Goal: Task Accomplishment & Management: Manage account settings

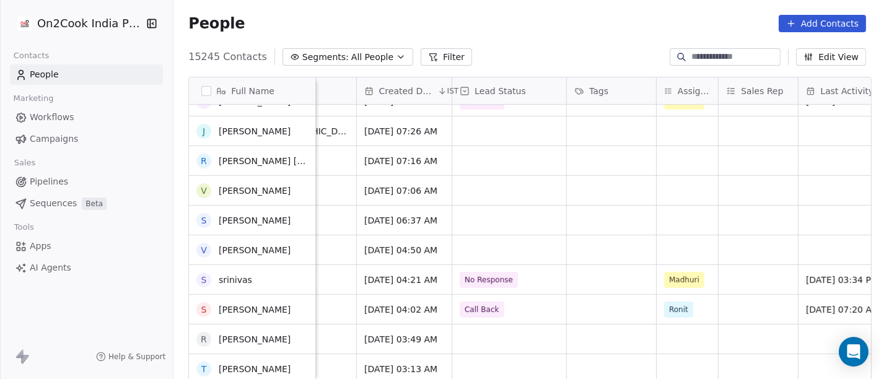
scroll to position [310, 0]
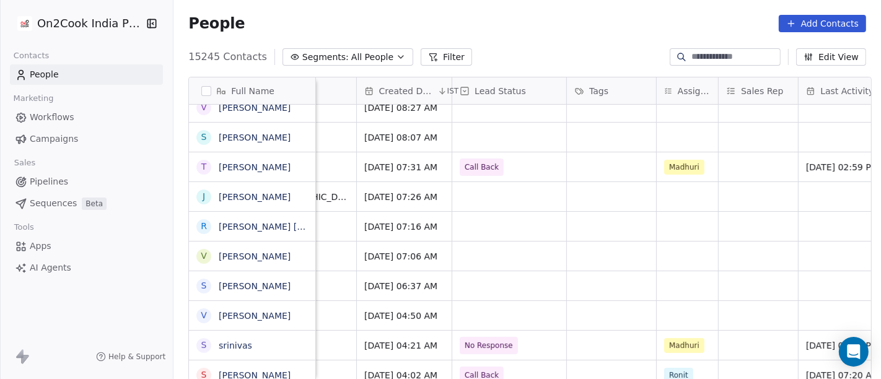
click at [430, 60] on button "Filter" at bounding box center [445, 56] width 51 height 17
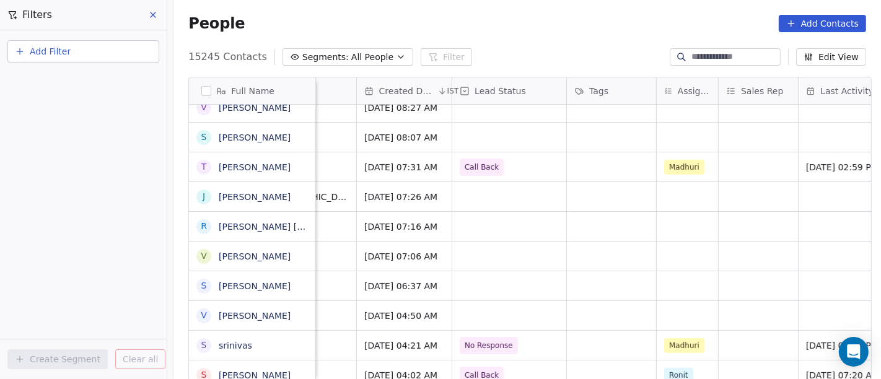
click at [109, 55] on button "Add Filter" at bounding box center [83, 51] width 152 height 22
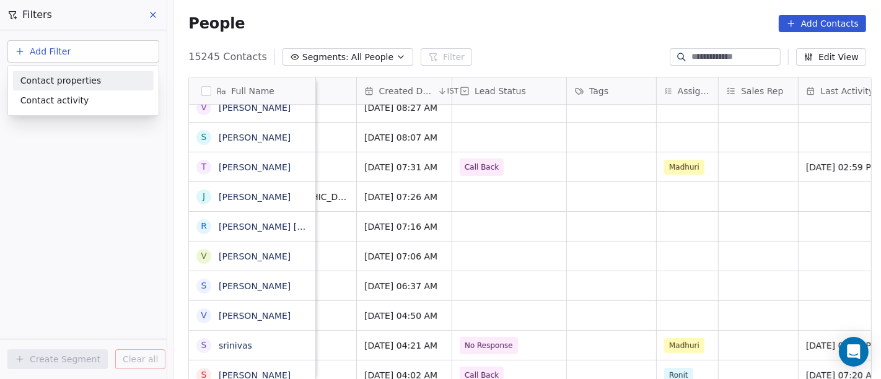
click at [53, 85] on span "Contact properties" at bounding box center [60, 80] width 81 height 13
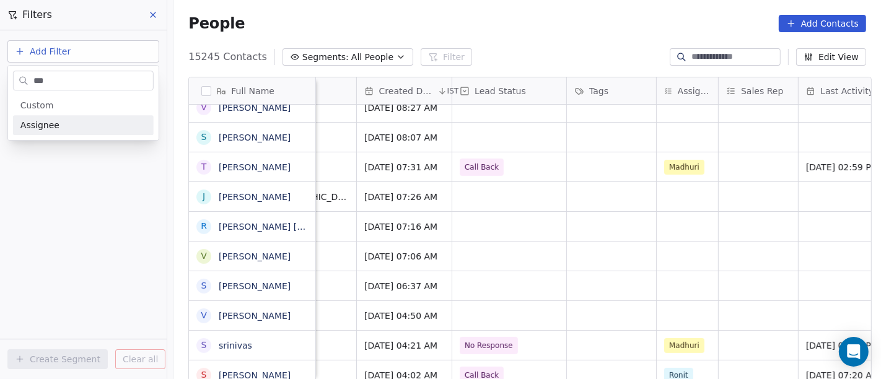
type input "***"
click at [58, 121] on div "Assignee" at bounding box center [83, 125] width 126 height 12
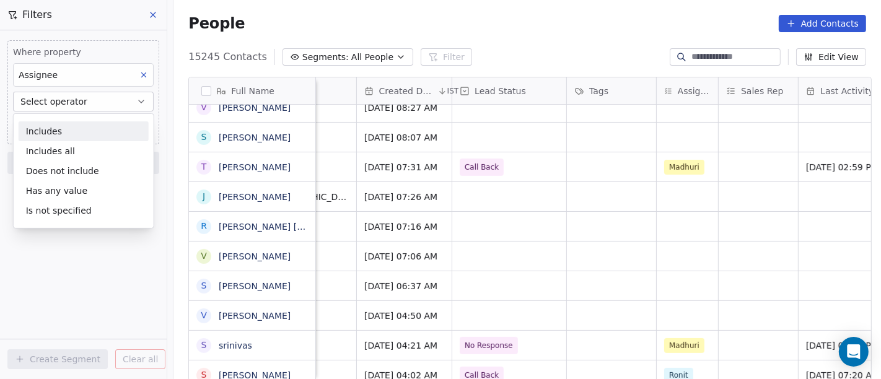
click at [65, 125] on div "Includes" at bounding box center [84, 131] width 130 height 20
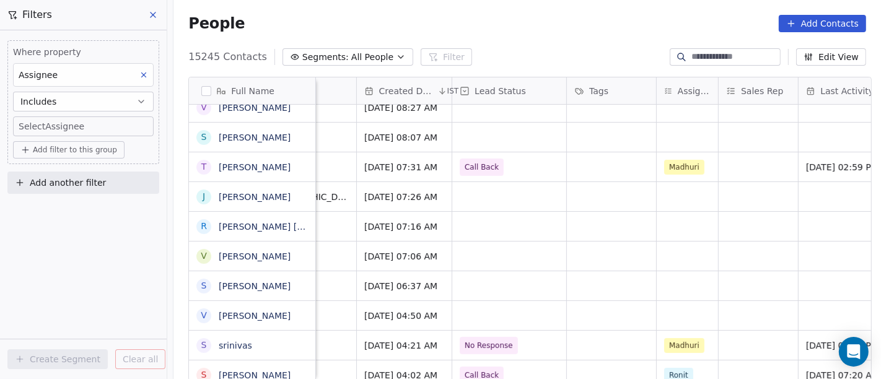
click at [71, 128] on body "On2Cook India Pvt. Ltd. Contacts People Marketing Workflows Campaigns Sales Pip…" at bounding box center [440, 189] width 881 height 379
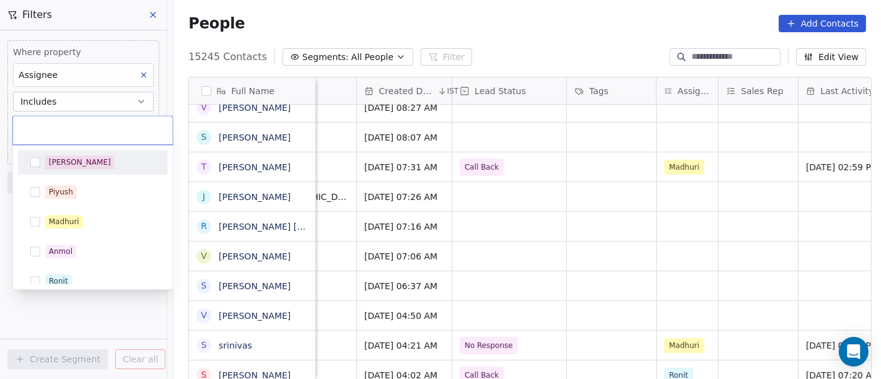
click at [72, 163] on div "[PERSON_NAME]" at bounding box center [100, 162] width 110 height 14
click at [288, 27] on html "On2Cook India Pvt. Ltd. Contacts People Marketing Workflows Campaigns Sales Pip…" at bounding box center [440, 189] width 881 height 379
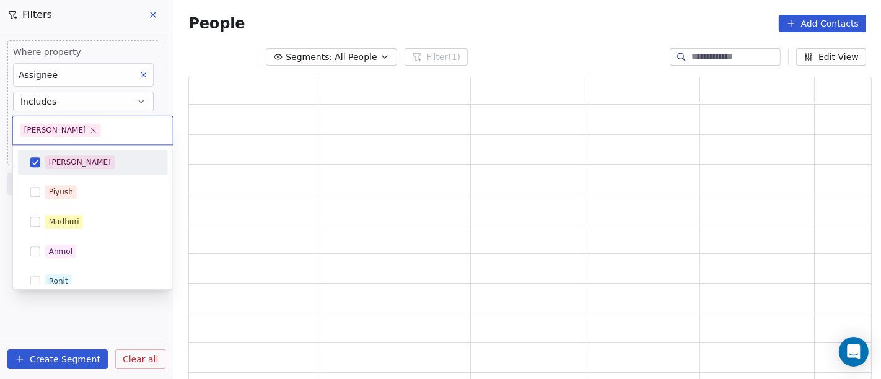
scroll to position [294, 673]
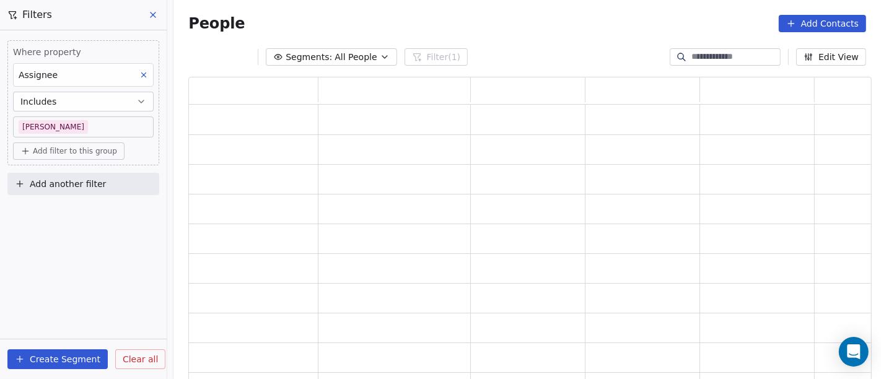
click at [85, 152] on span "Add filter to this group" at bounding box center [75, 151] width 84 height 10
click at [94, 183] on span "Contact properties" at bounding box center [66, 176] width 81 height 13
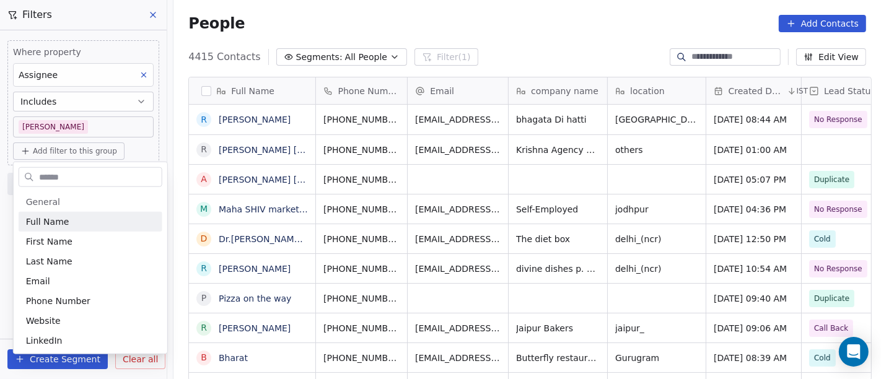
scroll to position [323, 702]
click at [93, 180] on input "text" at bounding box center [99, 177] width 125 height 18
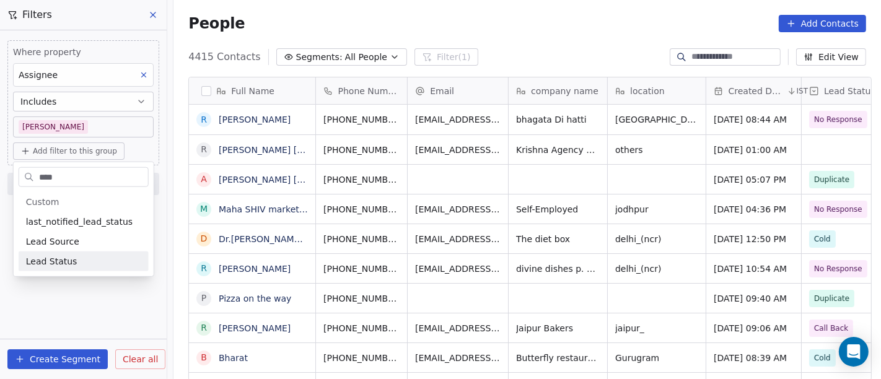
type input "****"
click at [55, 265] on span "Lead Status" at bounding box center [51, 261] width 51 height 12
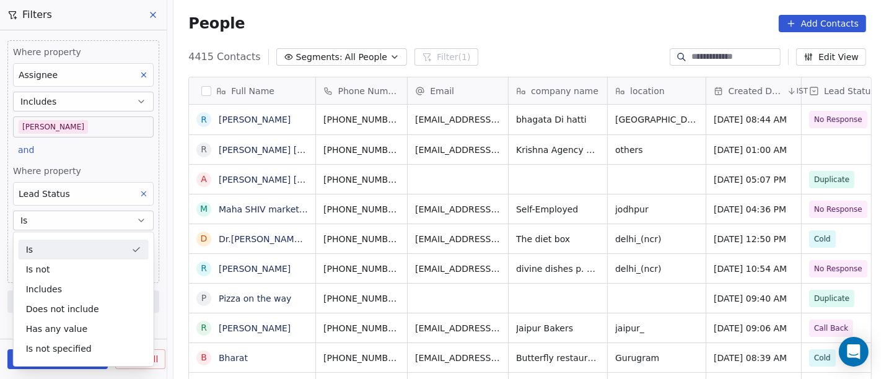
click at [76, 242] on div "Is" at bounding box center [84, 250] width 130 height 20
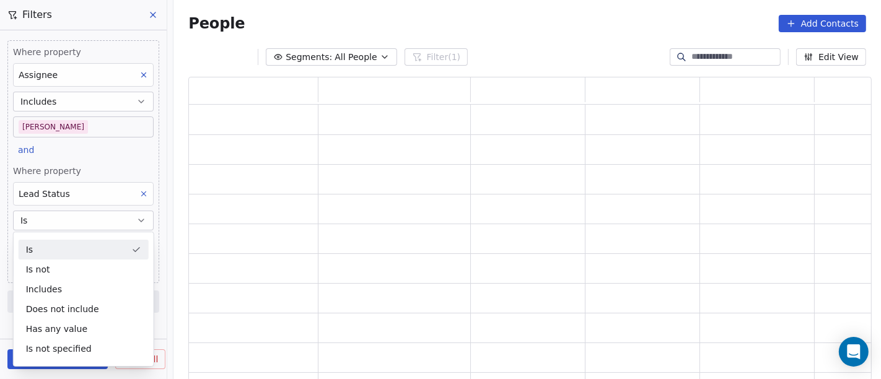
scroll to position [294, 673]
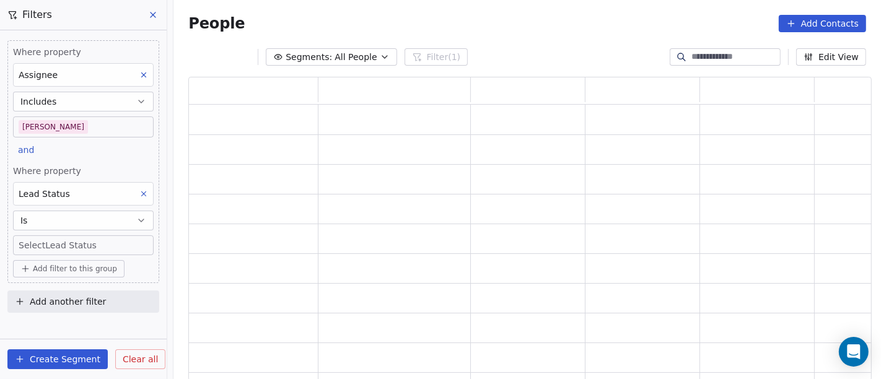
click at [79, 242] on body "On2Cook India Pvt. Ltd. Contacts People Marketing Workflows Campaigns Sales Pip…" at bounding box center [440, 189] width 881 height 379
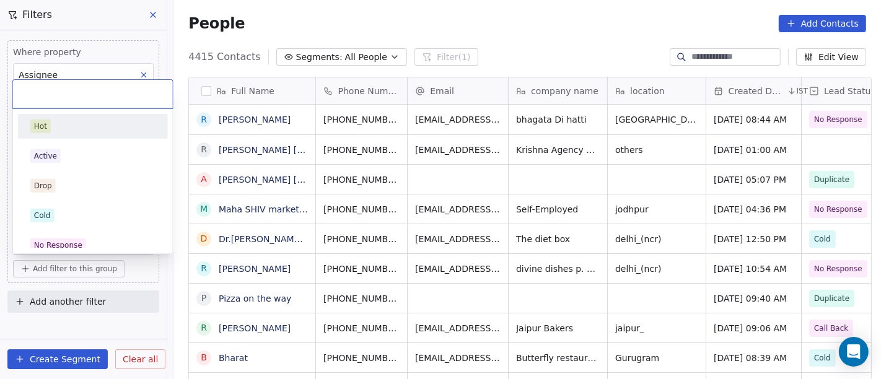
scroll to position [323, 702]
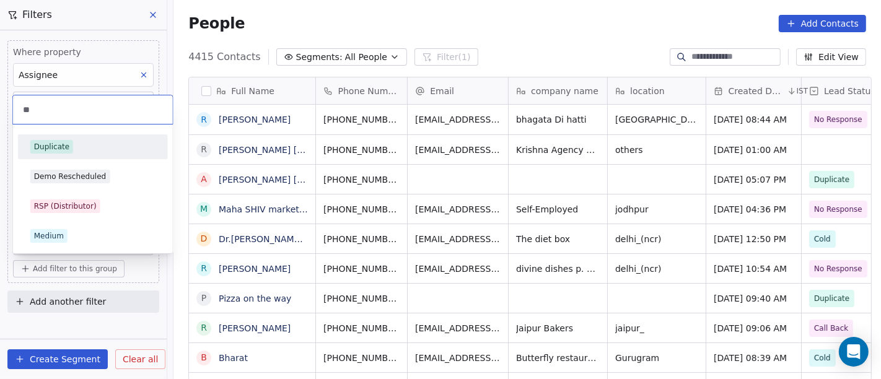
type input "**"
click at [77, 149] on div "Duplicate" at bounding box center [92, 147] width 125 height 14
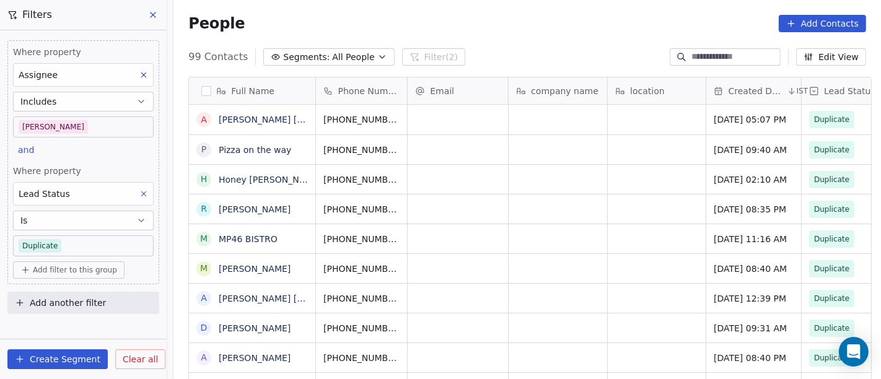
click at [85, 268] on span "Add filter to this group" at bounding box center [75, 270] width 84 height 10
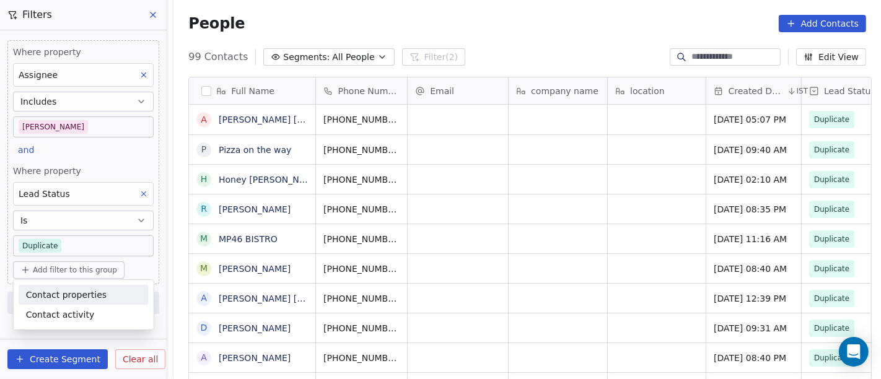
click at [64, 289] on span "Contact properties" at bounding box center [66, 295] width 81 height 13
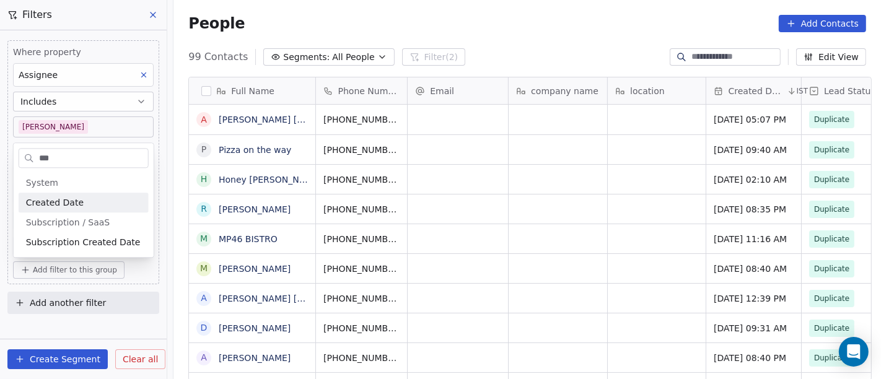
type input "***"
click at [51, 199] on span "Created Date" at bounding box center [55, 202] width 58 height 12
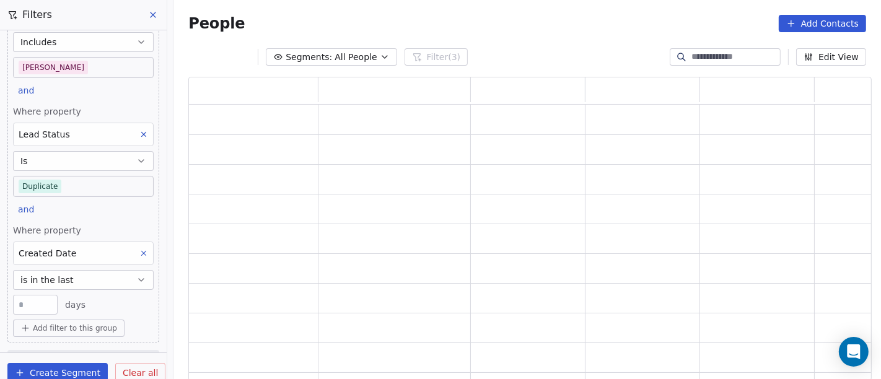
scroll to position [81, 0]
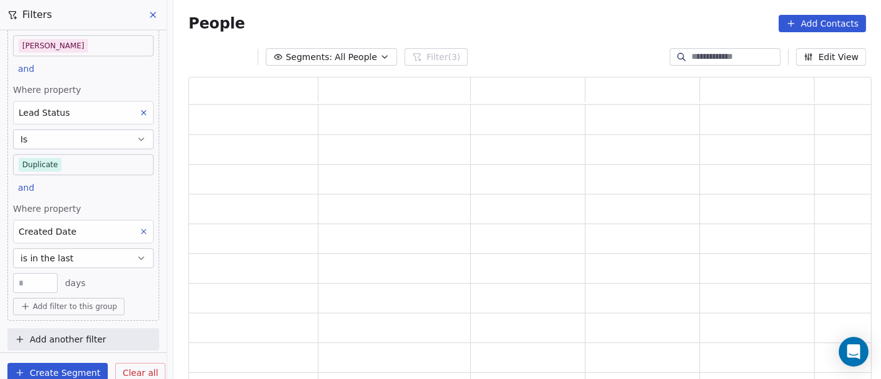
click at [71, 256] on button "is in the last" at bounding box center [83, 258] width 141 height 20
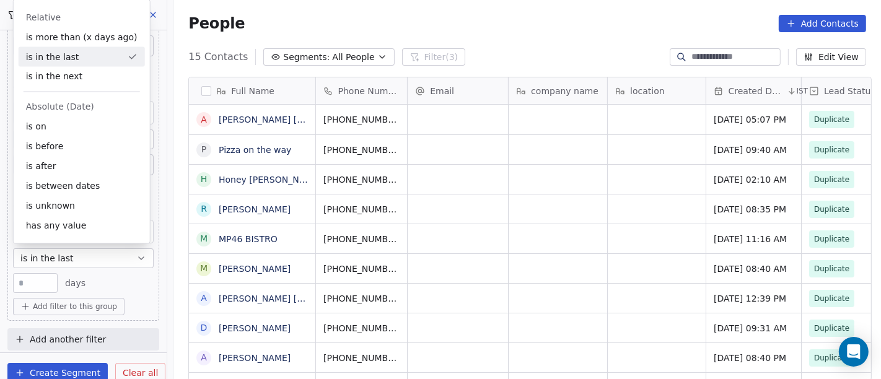
scroll to position [323, 702]
click at [65, 171] on div "is after" at bounding box center [82, 167] width 126 height 20
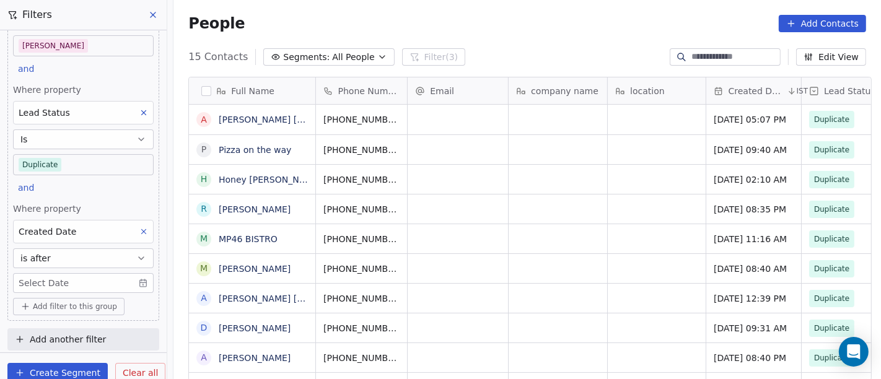
click at [62, 280] on body "On2Cook India Pvt. Ltd. Contacts People Marketing Workflows Campaigns Sales Pip…" at bounding box center [440, 189] width 881 height 379
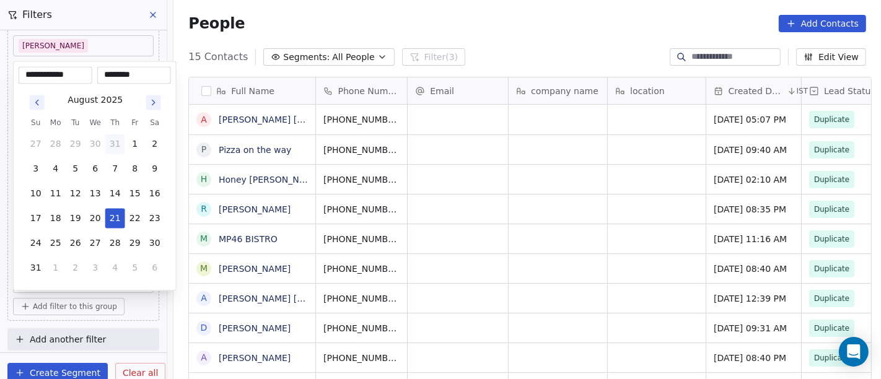
click at [116, 147] on button "31" at bounding box center [115, 144] width 20 height 20
type input "**********"
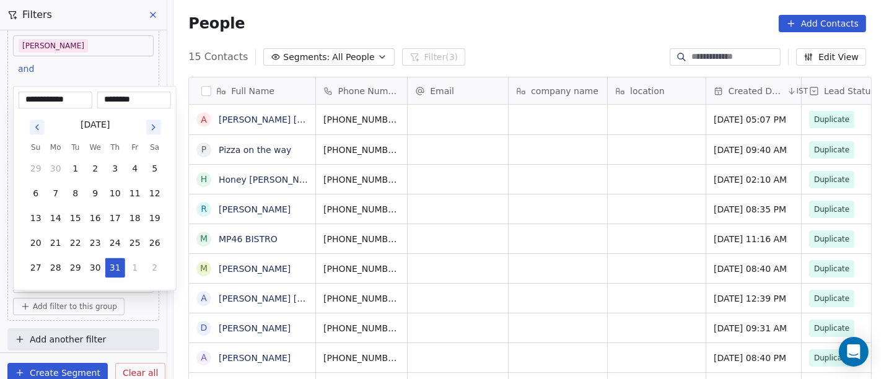
click at [384, 11] on html "On2Cook India Pvt. Ltd. Contacts People Marketing Workflows Campaigns Sales Pip…" at bounding box center [440, 189] width 881 height 379
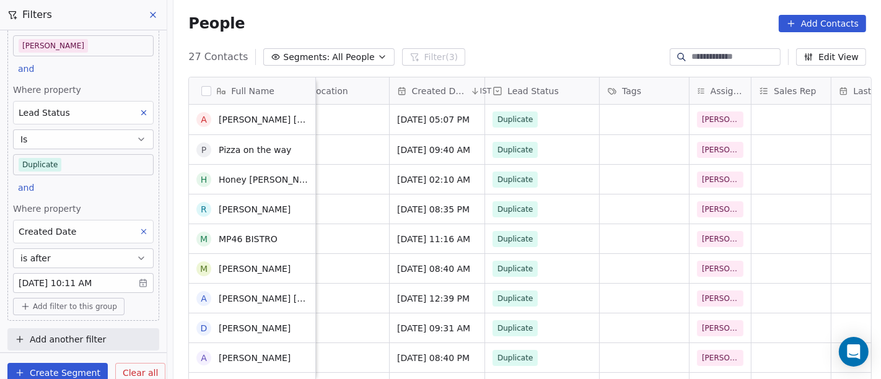
scroll to position [523, 0]
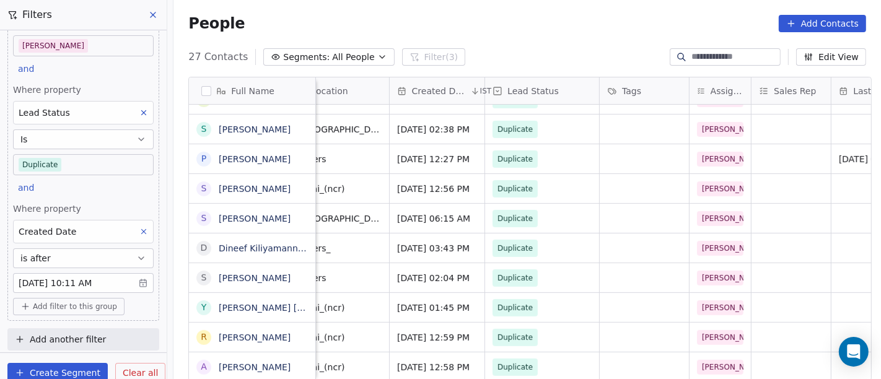
click at [731, 51] on input at bounding box center [734, 57] width 87 height 12
paste input "**********"
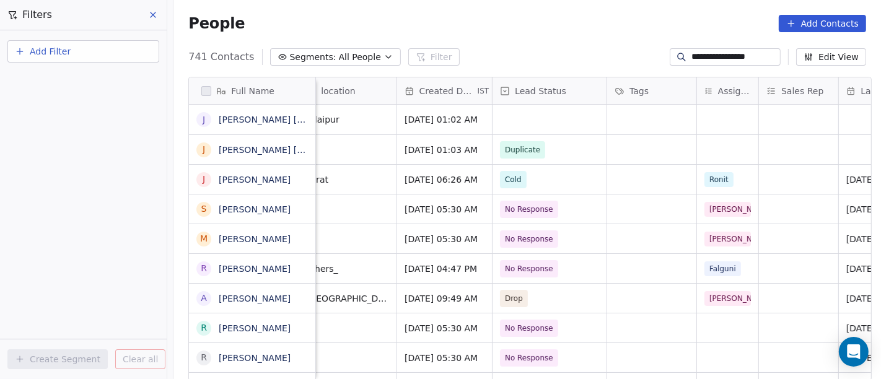
scroll to position [0, 312]
type input "**********"
click at [729, 149] on div "grid" at bounding box center [724, 149] width 61 height 29
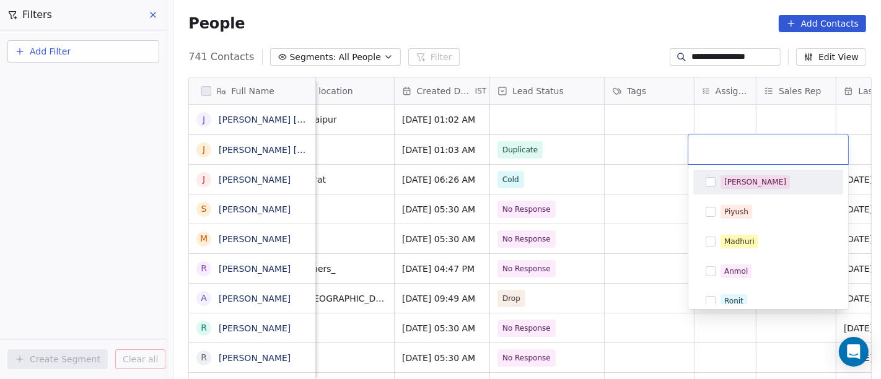
click at [723, 188] on span "[PERSON_NAME]" at bounding box center [754, 182] width 69 height 14
click at [619, 146] on html "**********" at bounding box center [440, 189] width 881 height 379
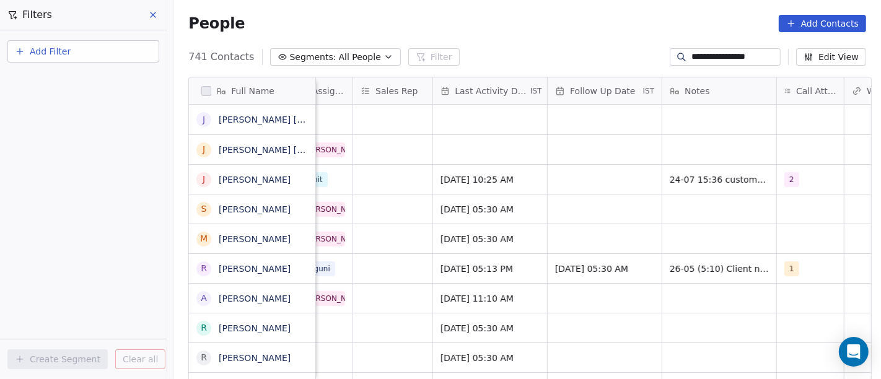
scroll to position [0, 710]
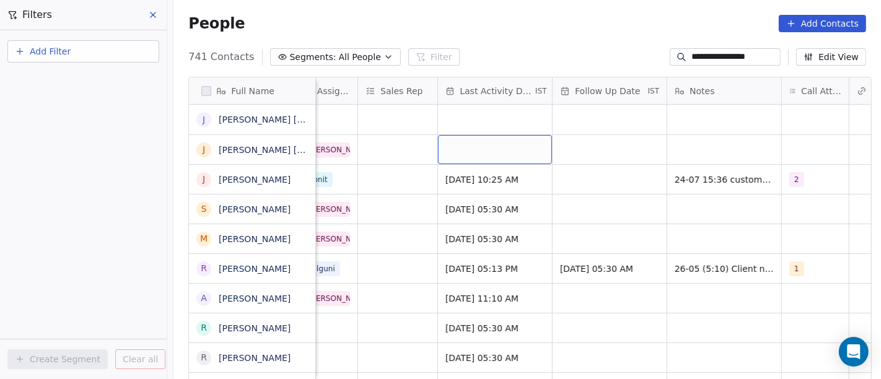
click at [492, 146] on div "grid" at bounding box center [495, 149] width 114 height 29
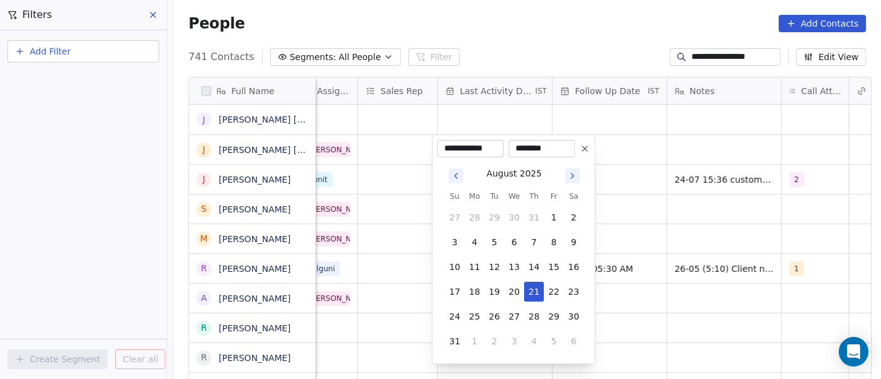
click at [589, 151] on icon at bounding box center [585, 149] width 10 height 10
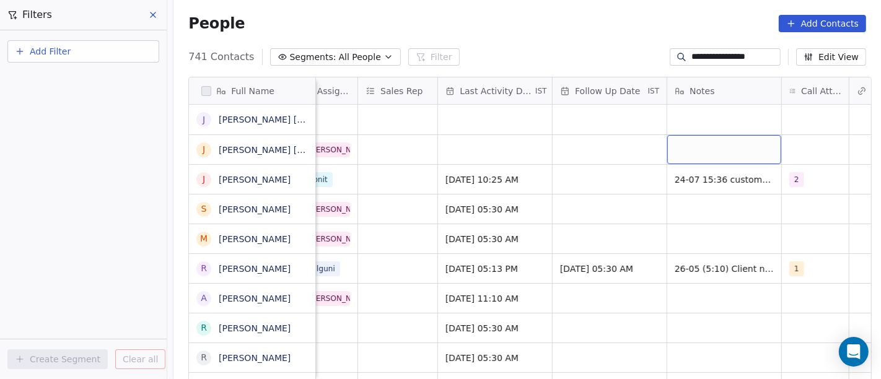
click at [700, 158] on div "grid" at bounding box center [724, 149] width 114 height 29
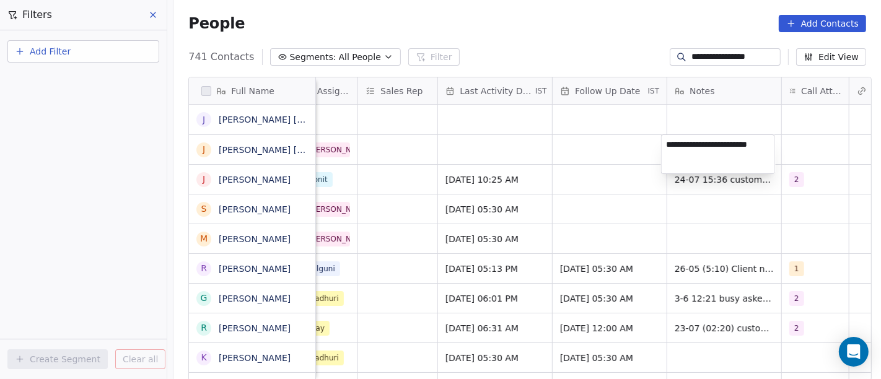
type textarea "**********"
click at [580, 163] on html "**********" at bounding box center [440, 189] width 881 height 379
click at [713, 54] on input "**********" at bounding box center [734, 57] width 87 height 12
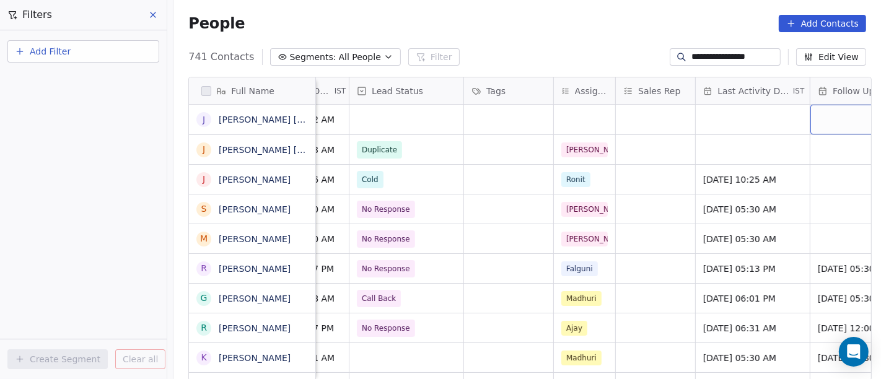
scroll to position [0, 518]
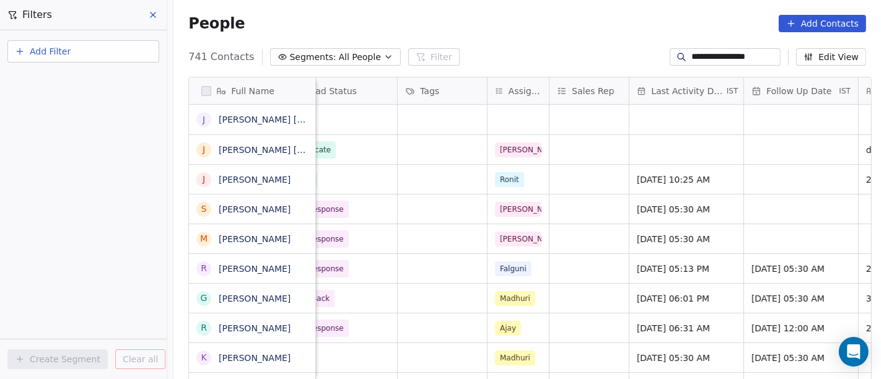
click at [707, 59] on input "**********" at bounding box center [734, 57] width 87 height 12
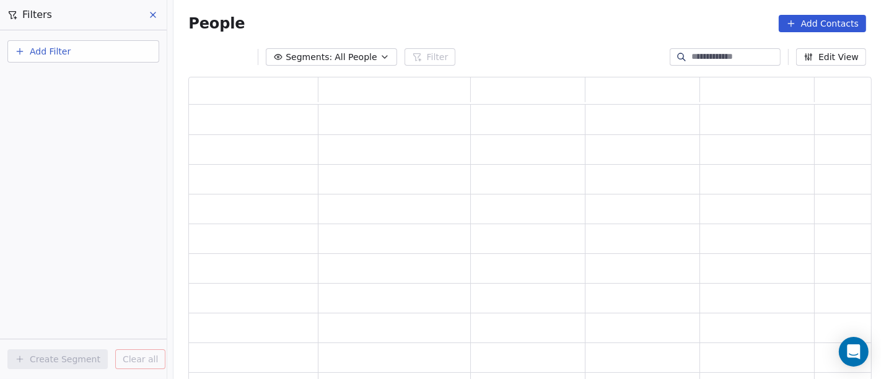
scroll to position [294, 673]
click at [106, 53] on button "Add Filter" at bounding box center [83, 51] width 152 height 22
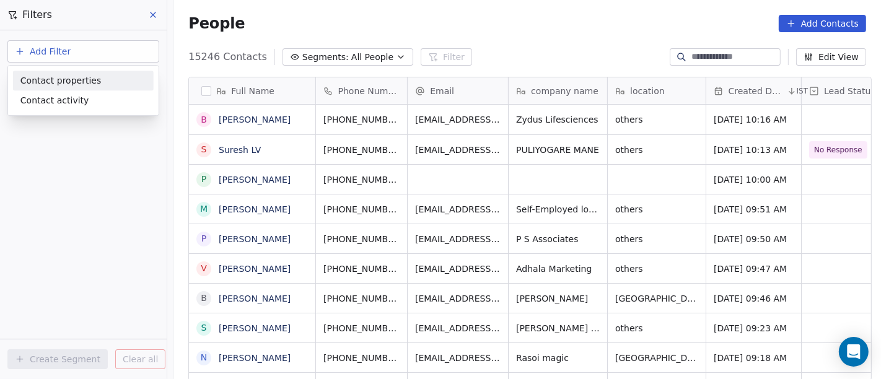
scroll to position [323, 702]
click at [74, 84] on span "Contact properties" at bounding box center [60, 80] width 81 height 13
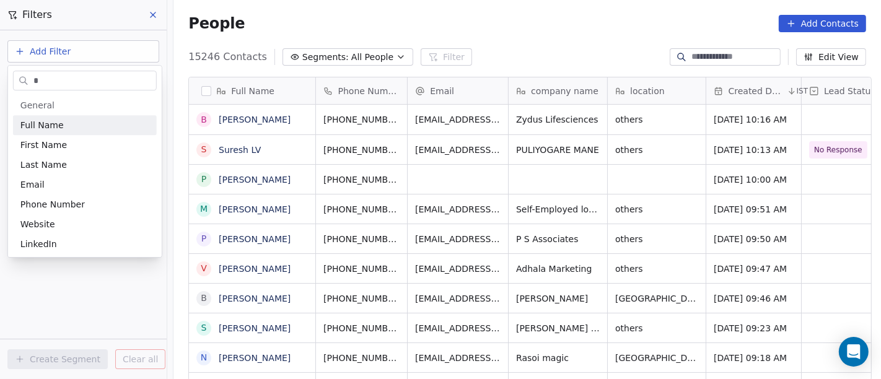
click at [57, 79] on input "*" at bounding box center [93, 81] width 125 height 18
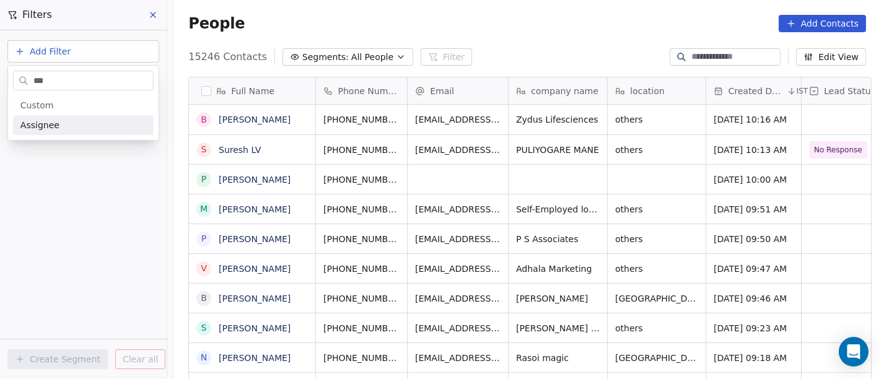
type input "***"
click at [61, 123] on div "Assignee" at bounding box center [83, 125] width 126 height 12
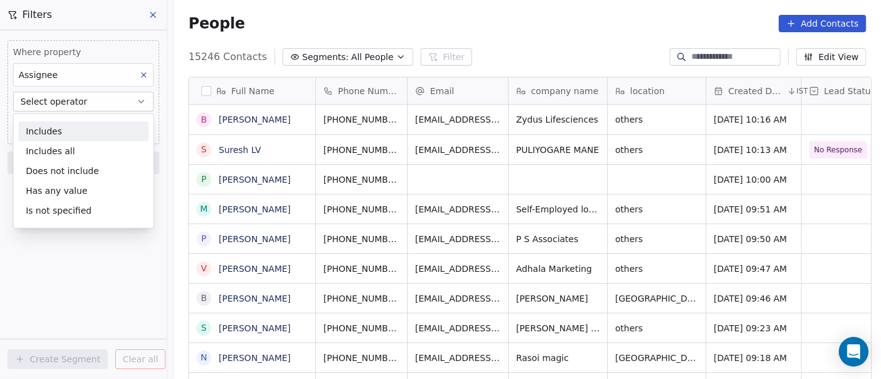
click at [63, 134] on div "Includes" at bounding box center [84, 131] width 130 height 20
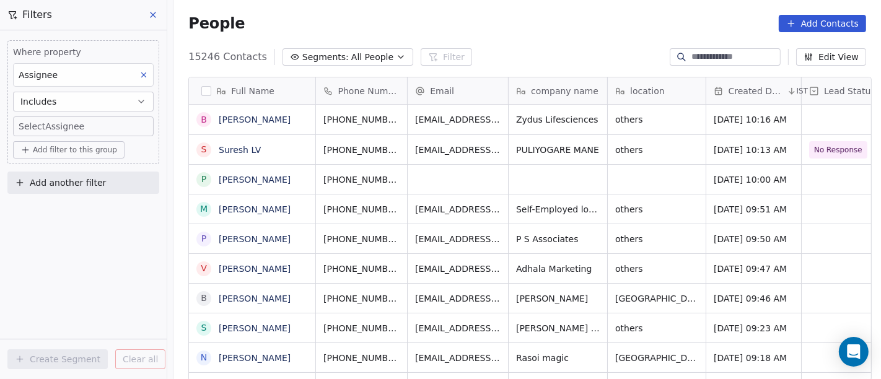
click at [62, 126] on body "On2Cook India Pvt. Ltd. Contacts People Marketing Workflows Campaigns Sales Pip…" at bounding box center [440, 189] width 881 height 379
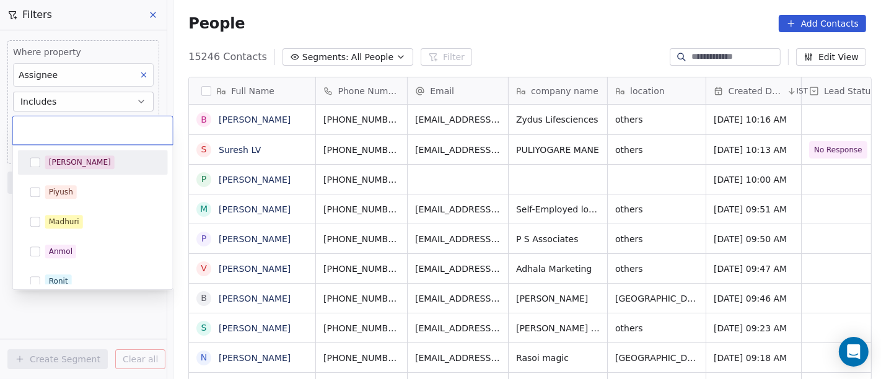
click at [69, 163] on span "[PERSON_NAME]" at bounding box center [79, 162] width 69 height 14
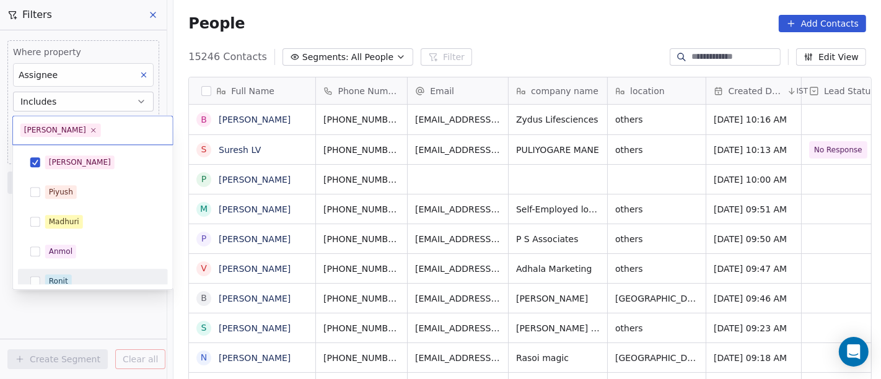
click at [68, 320] on html "On2Cook India Pvt. Ltd. Contacts People Marketing Workflows Campaigns Sales Pip…" at bounding box center [440, 189] width 881 height 379
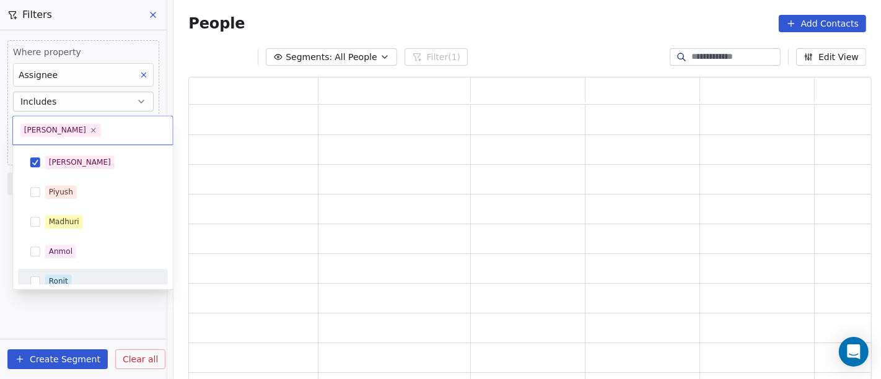
scroll to position [294, 673]
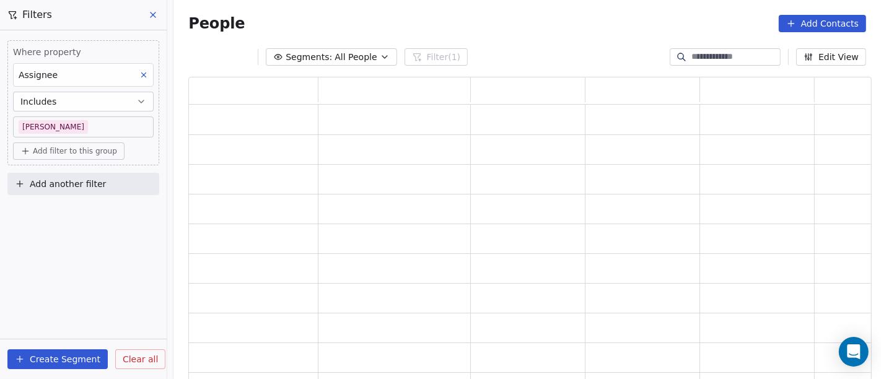
click at [69, 146] on span "Add filter to this group" at bounding box center [75, 151] width 84 height 10
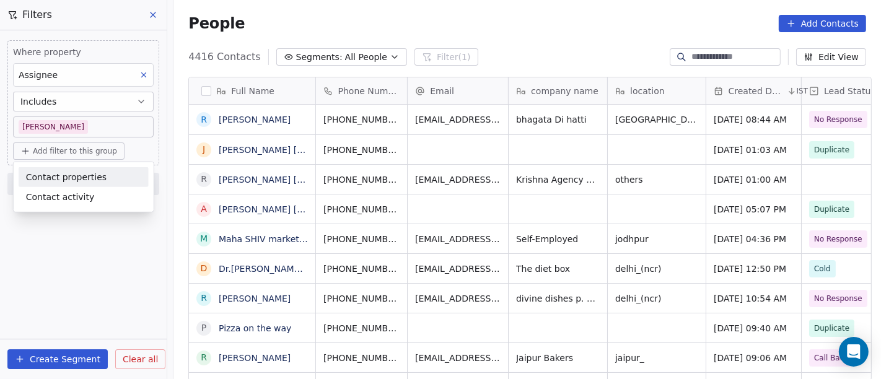
scroll to position [323, 702]
click at [83, 174] on span "Contact properties" at bounding box center [66, 176] width 81 height 13
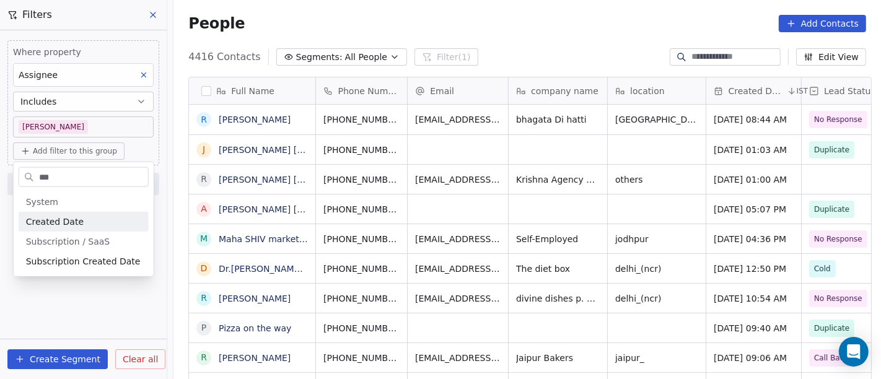
type input "***"
click at [85, 220] on div "Created Date" at bounding box center [83, 222] width 115 height 12
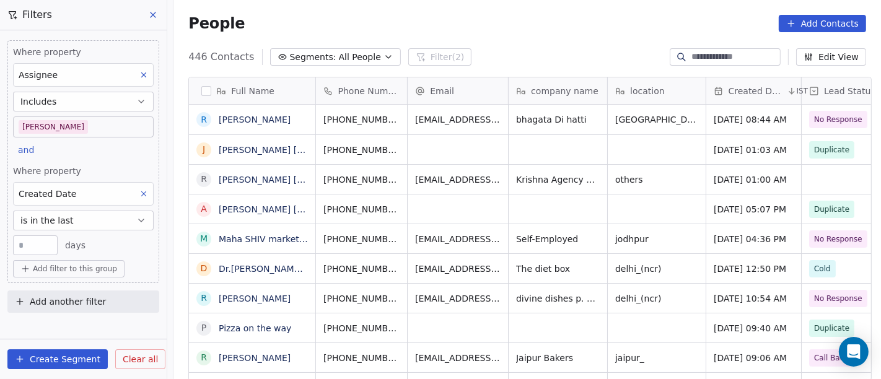
click at [56, 217] on span "is in the last" at bounding box center [46, 220] width 53 height 12
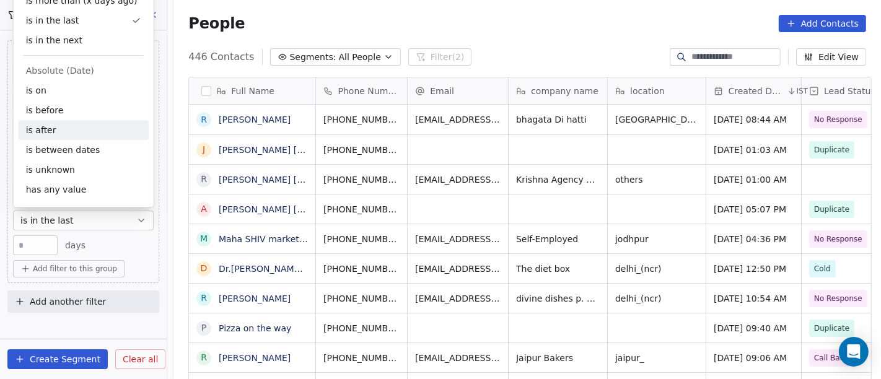
click at [76, 127] on div "is after" at bounding box center [84, 130] width 130 height 20
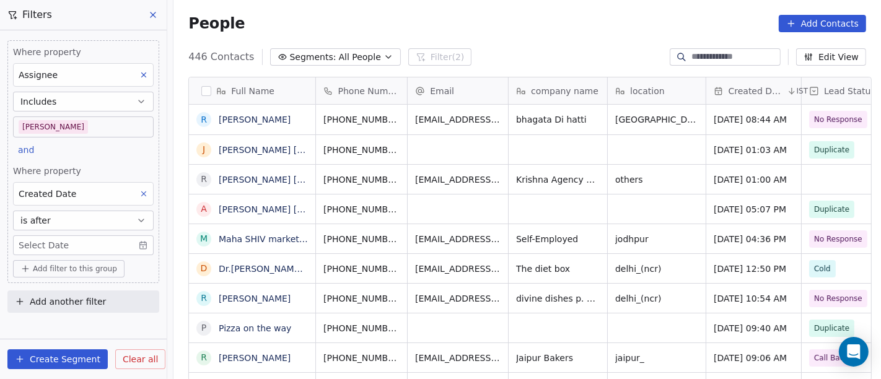
click at [85, 240] on body "On2Cook India Pvt. Ltd. Contacts People Marketing Workflows Campaigns Sales Pip…" at bounding box center [440, 189] width 881 height 379
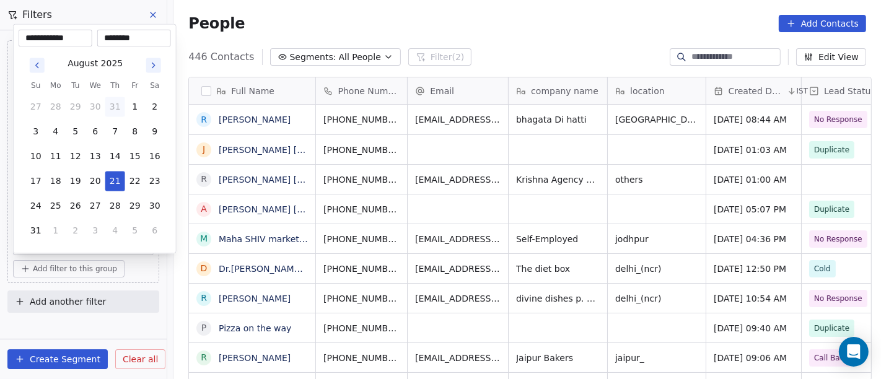
click at [115, 105] on button "31" at bounding box center [115, 107] width 20 height 20
type input "**********"
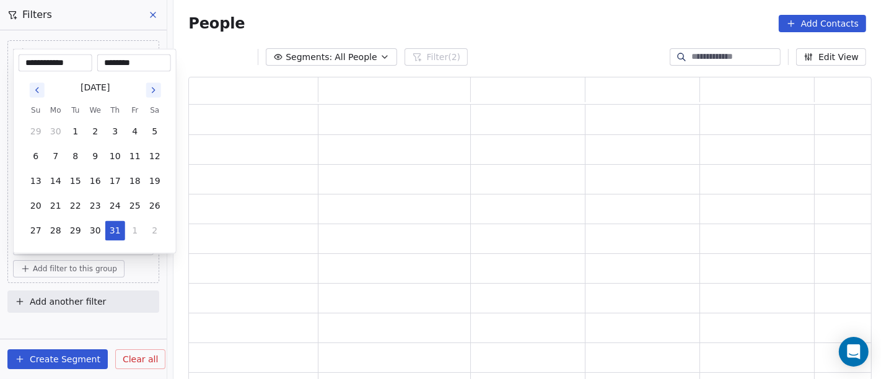
click at [360, 7] on html "**********" at bounding box center [440, 189] width 881 height 379
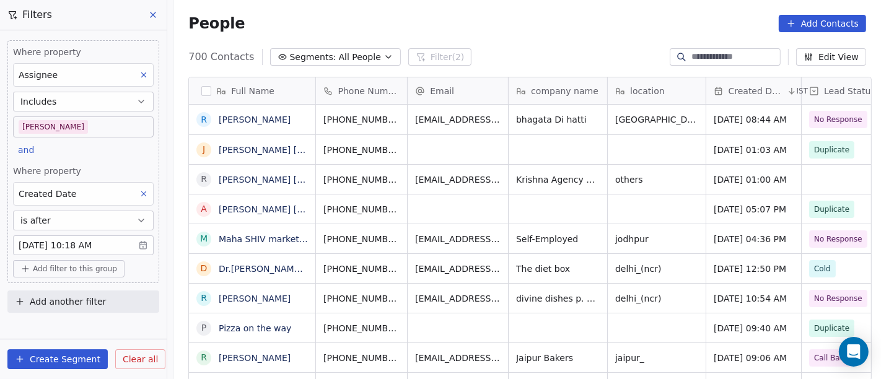
click at [38, 264] on span "Add filter to this group" at bounding box center [75, 269] width 84 height 10
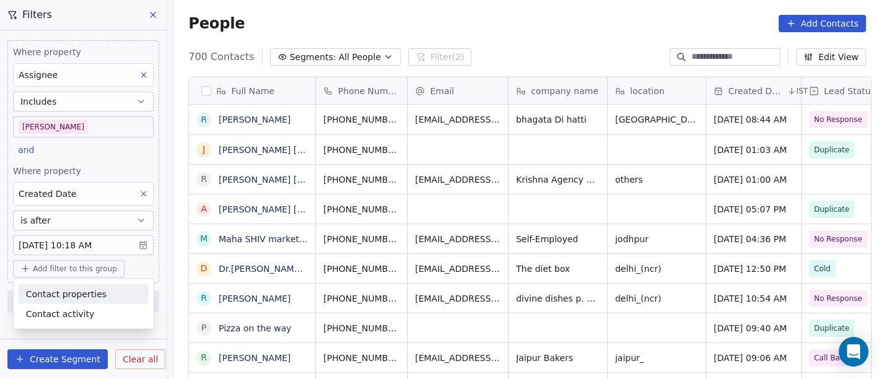
click at [58, 293] on span "Contact properties" at bounding box center [66, 293] width 81 height 13
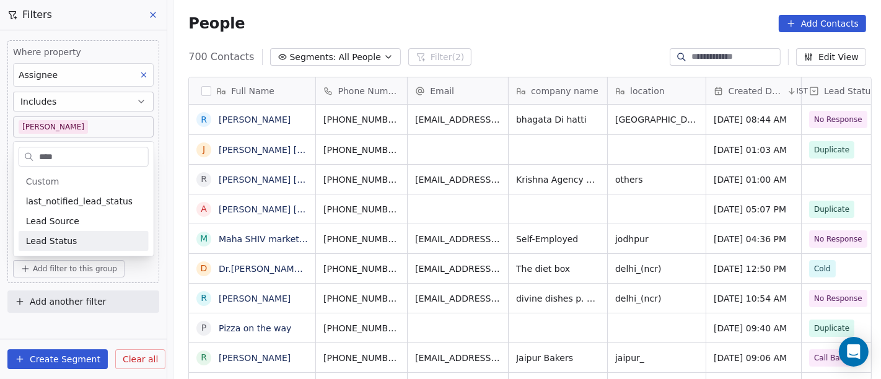
type input "****"
click at [63, 233] on div "Lead Status" at bounding box center [84, 241] width 130 height 20
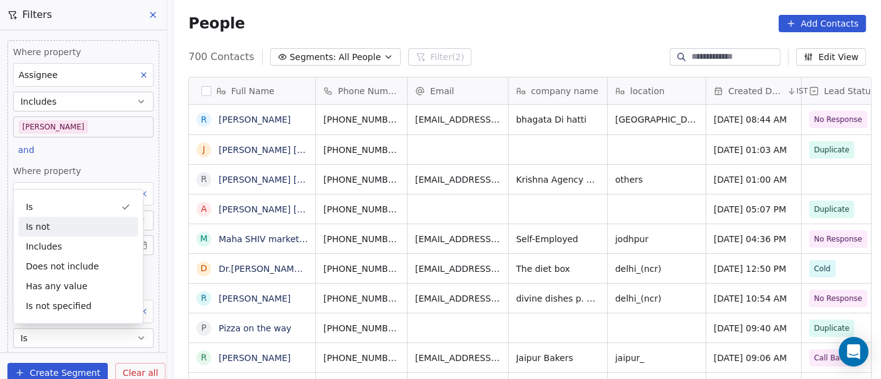
click at [69, 224] on div "Is not" at bounding box center [79, 227] width 120 height 20
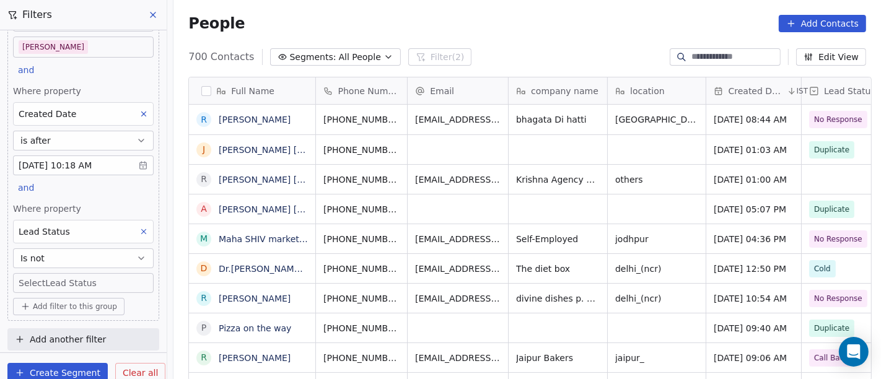
click at [54, 282] on body "On2Cook India Pvt. Ltd. Contacts People Marketing Workflows Campaigns Sales Pip…" at bounding box center [440, 189] width 881 height 379
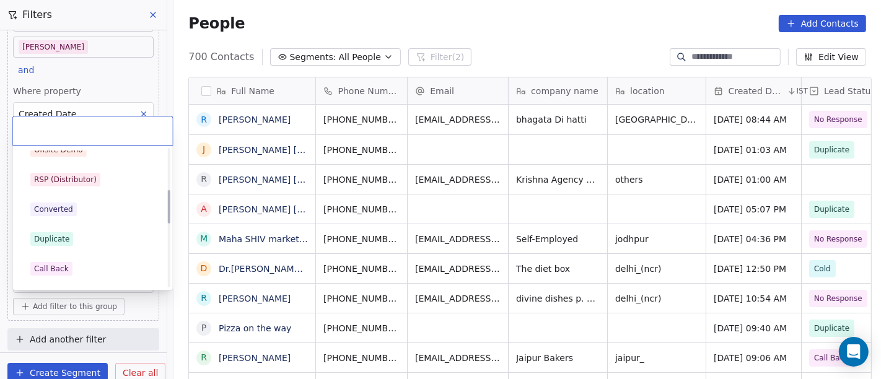
scroll to position [159, 0]
click at [72, 240] on div "Duplicate" at bounding box center [92, 242] width 125 height 14
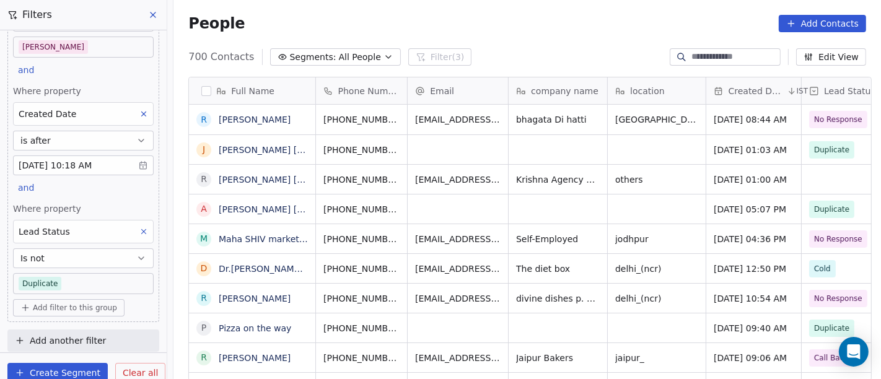
click at [440, 30] on div "People Add Contacts" at bounding box center [527, 23] width 678 height 17
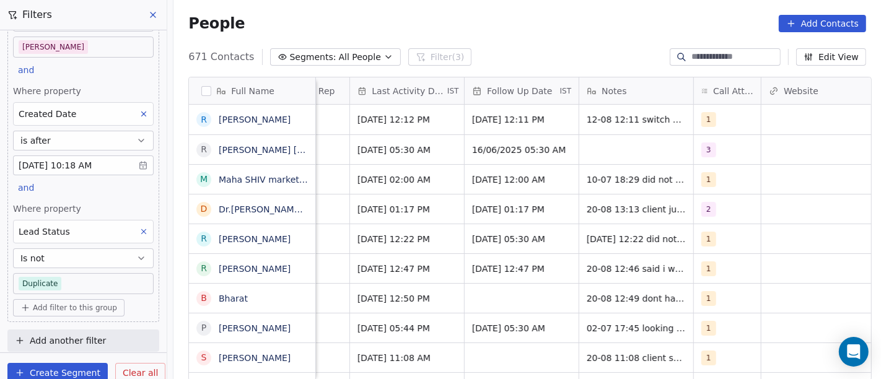
scroll to position [0, 775]
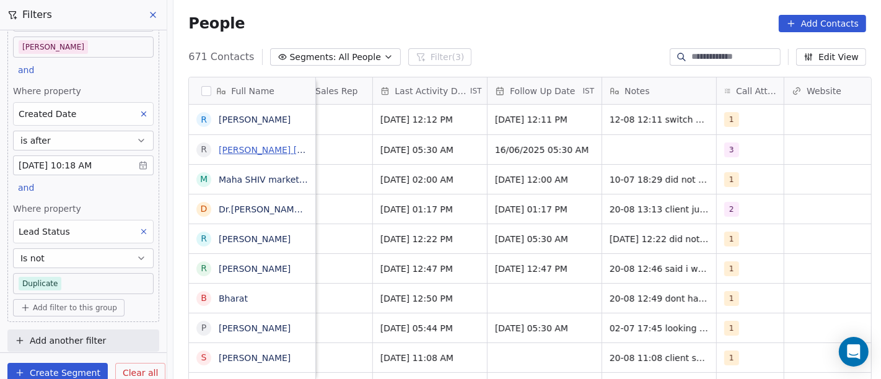
click at [260, 146] on link "[PERSON_NAME] [PERSON_NAME]" at bounding box center [292, 150] width 147 height 10
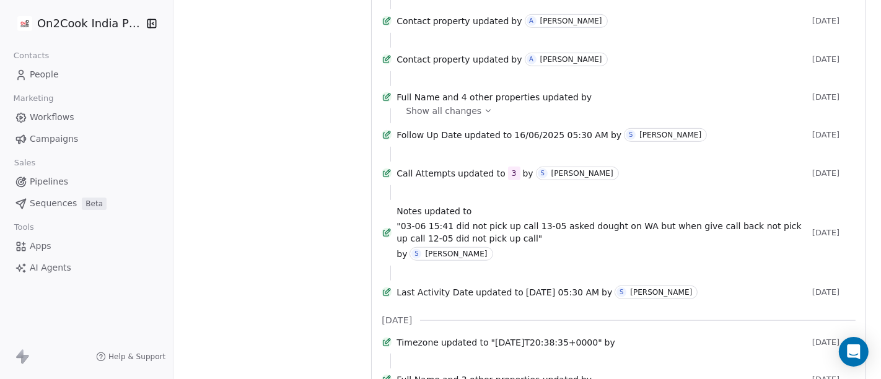
scroll to position [627, 0]
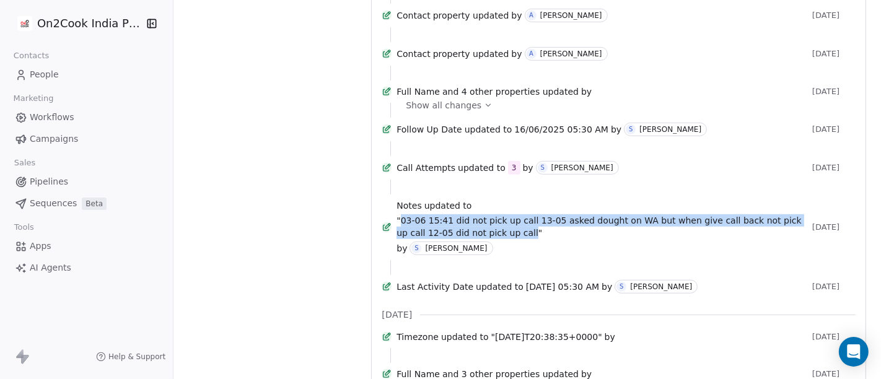
drag, startPoint x: 403, startPoint y: 291, endPoint x: 500, endPoint y: 308, distance: 98.8
click at [500, 239] on span ""03-06 15:41 did not pick up call 13-05 asked dought on WA but when give call b…" at bounding box center [601, 226] width 411 height 25
copy span "03-06 15:41 did not pick up call 13-05 asked dought on WA but when give call ba…"
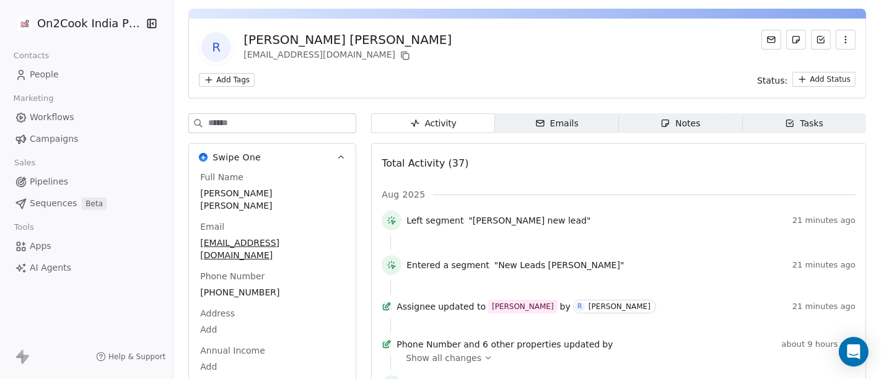
scroll to position [0, 0]
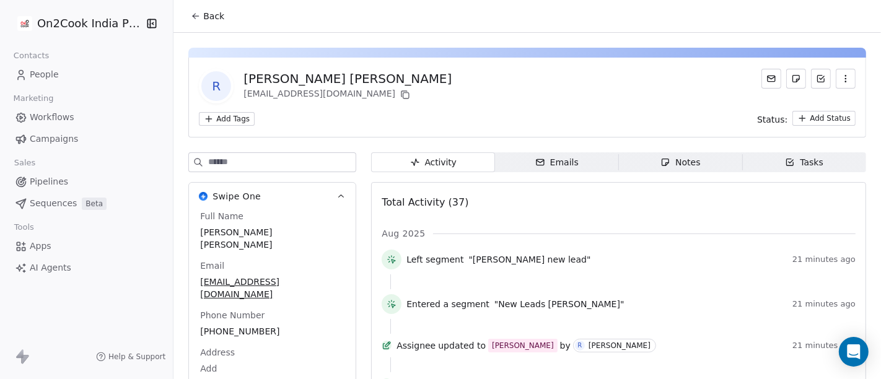
click at [204, 16] on span "Back" at bounding box center [213, 16] width 21 height 12
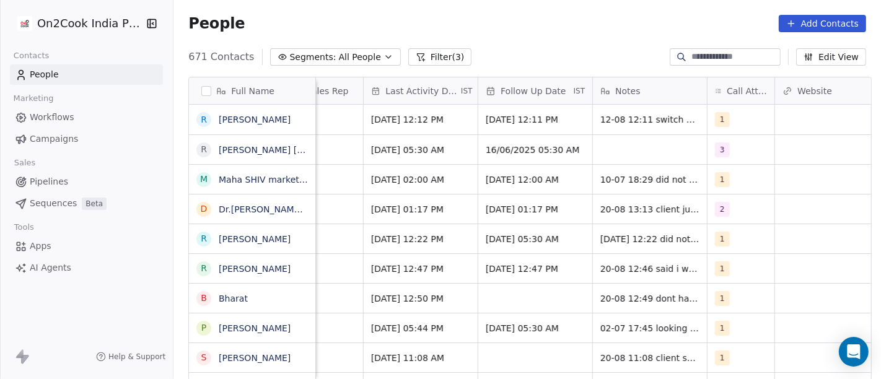
scroll to position [0, 812]
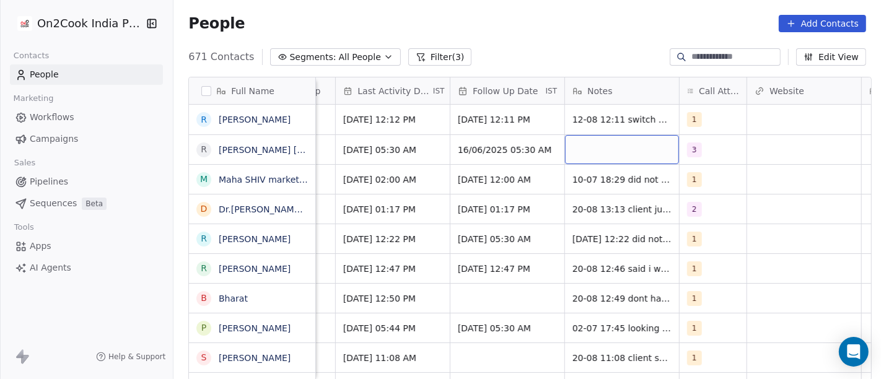
click at [593, 145] on div "grid" at bounding box center [622, 149] width 114 height 29
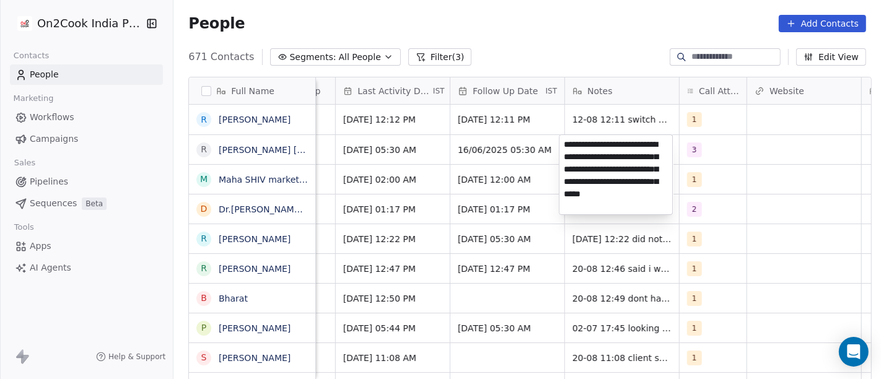
type textarea "**********"
click at [750, 209] on html "On2Cook India Pvt. Ltd. Contacts People Marketing Workflows Campaigns Sales Pip…" at bounding box center [440, 189] width 881 height 379
click at [557, 50] on html "On2Cook India Pvt. Ltd. Contacts People Marketing Workflows Campaigns Sales Pip…" at bounding box center [440, 189] width 881 height 379
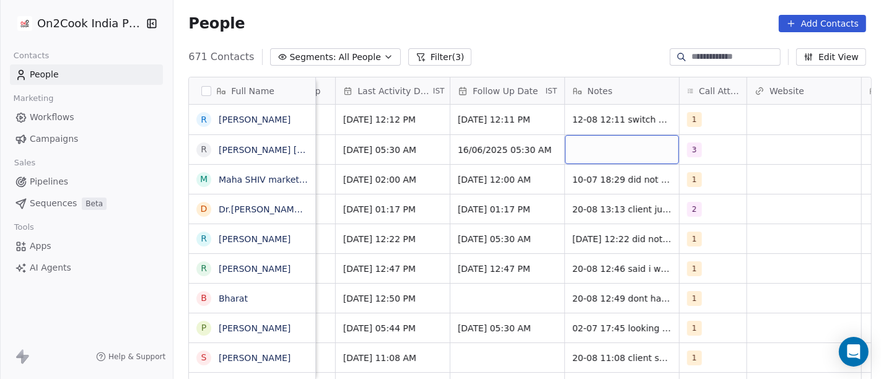
click at [593, 151] on div "grid" at bounding box center [622, 149] width 114 height 29
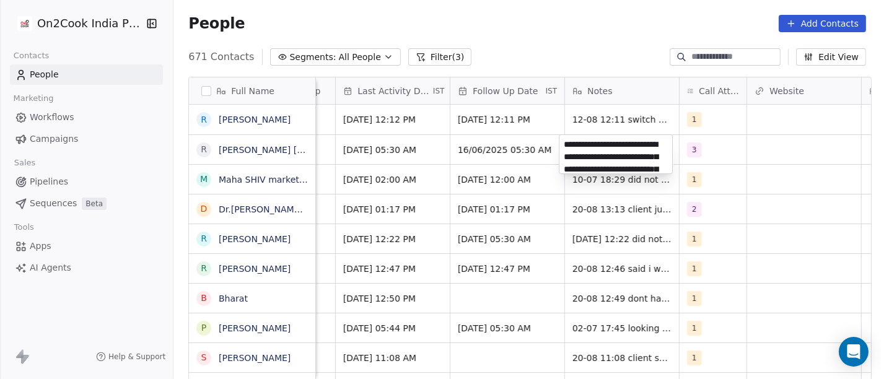
click at [766, 194] on html "On2Cook India Pvt. Ltd. Contacts People Marketing Workflows Campaigns Sales Pip…" at bounding box center [440, 189] width 881 height 379
click at [468, 174] on html "On2Cook India Pvt. Ltd. Contacts People Marketing Workflows Campaigns Sales Pip…" at bounding box center [440, 189] width 881 height 379
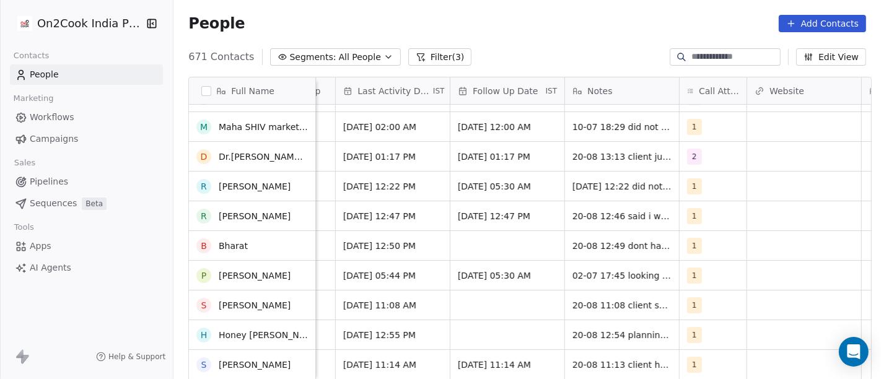
scroll to position [0, 0]
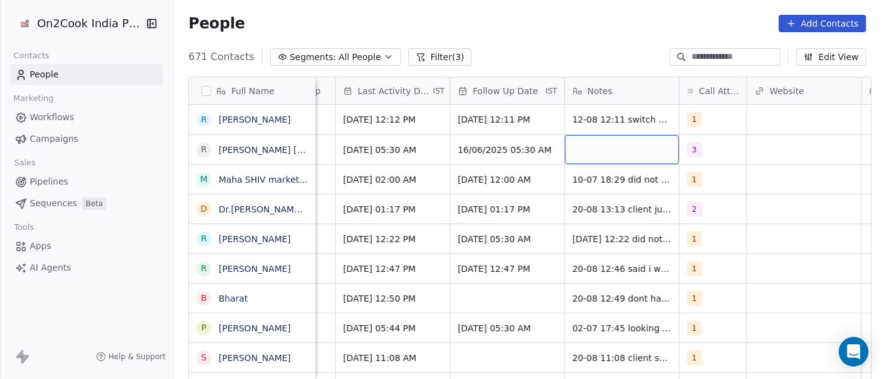
click at [603, 152] on div "grid" at bounding box center [622, 149] width 114 height 29
type textarea "**********"
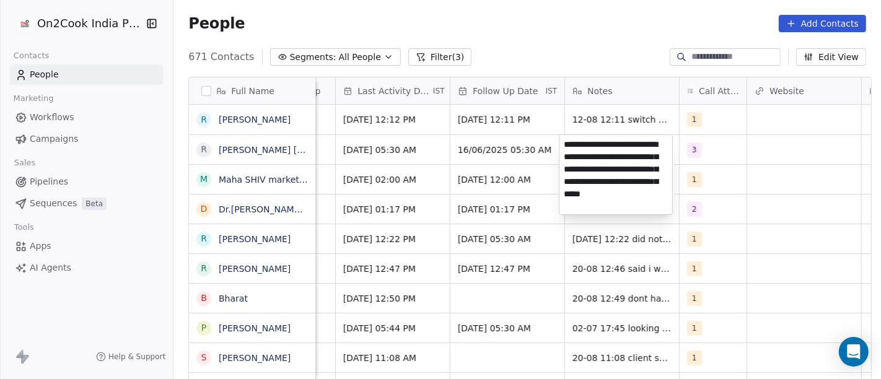
click at [583, 46] on html "On2Cook India Pvt. Ltd. Contacts People Marketing Workflows Campaigns Sales Pip…" at bounding box center [440, 189] width 881 height 379
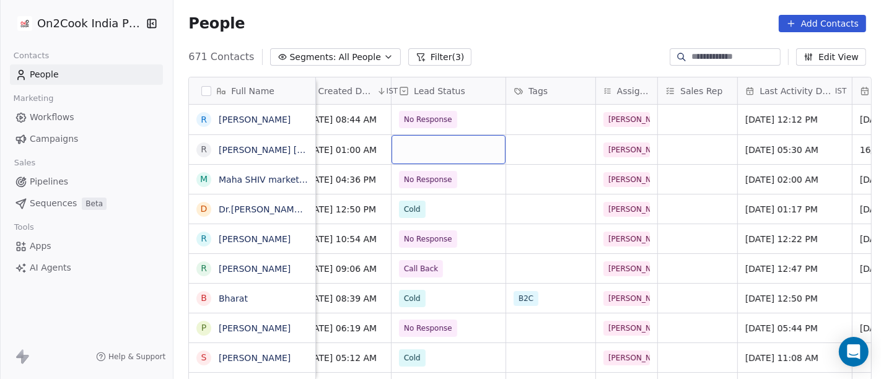
scroll to position [0, 412]
click at [440, 150] on div "grid" at bounding box center [447, 149] width 114 height 29
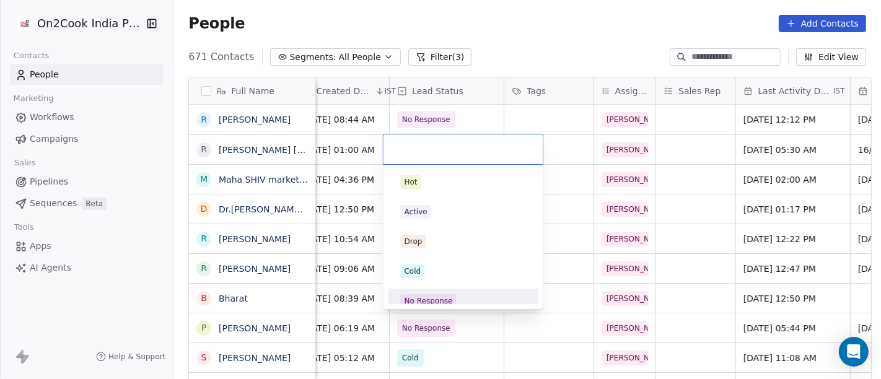
click at [447, 296] on div "No Response" at bounding box center [428, 300] width 48 height 11
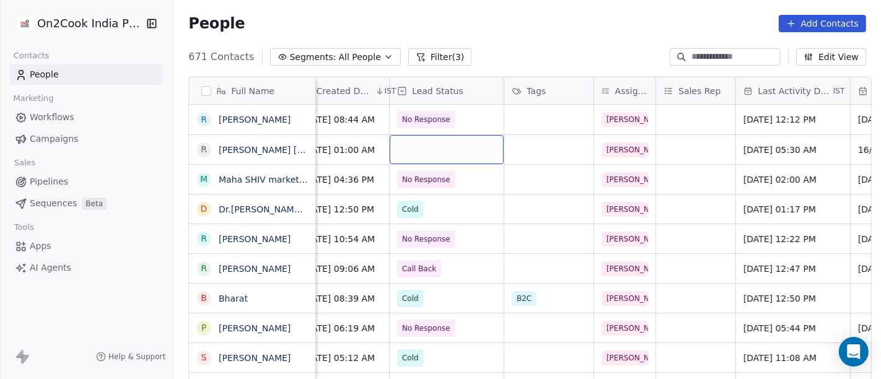
click at [502, 56] on div "671 Contacts Segments: All People Filter (3) Edit View" at bounding box center [526, 57] width 707 height 20
click at [693, 54] on input at bounding box center [734, 57] width 87 height 12
paste input "**********"
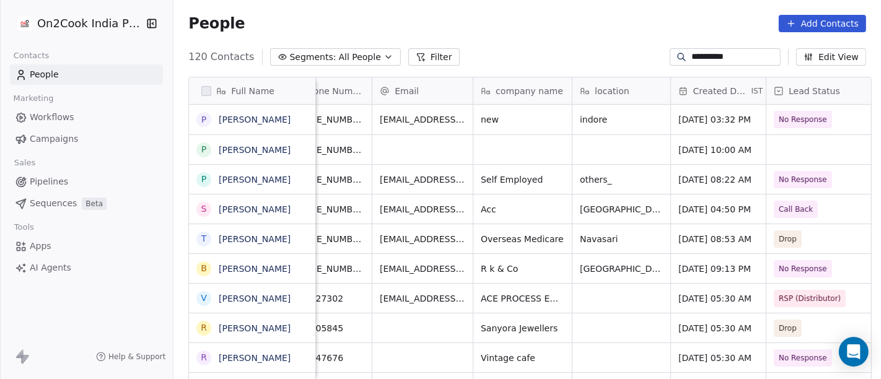
scroll to position [0, 0]
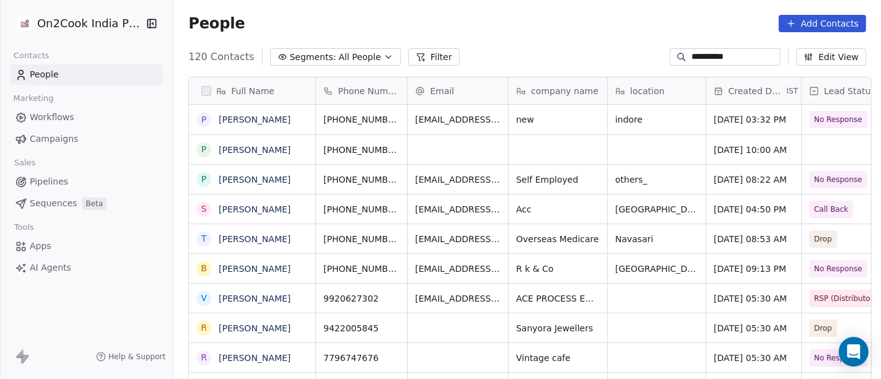
type input "**********"
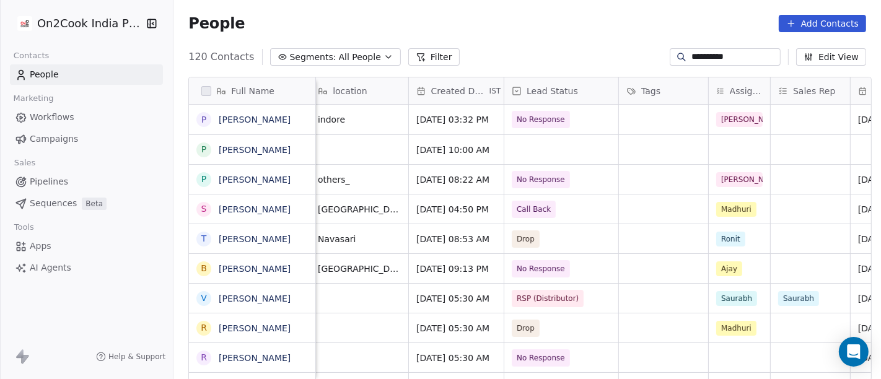
scroll to position [0, 306]
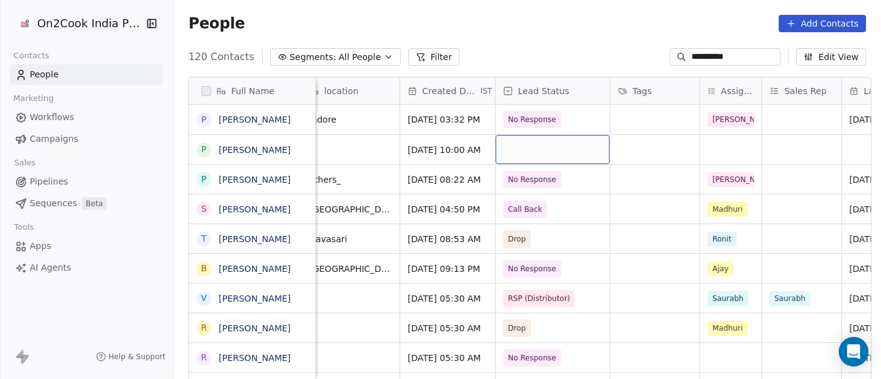
click at [527, 142] on div "grid" at bounding box center [552, 149] width 114 height 29
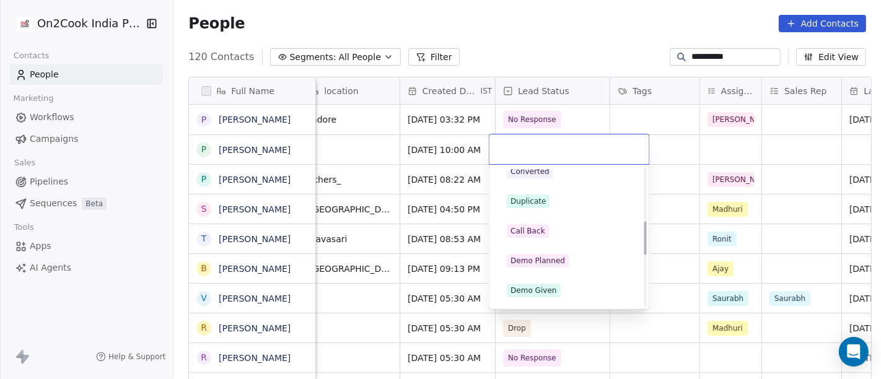
scroll to position [150, 0]
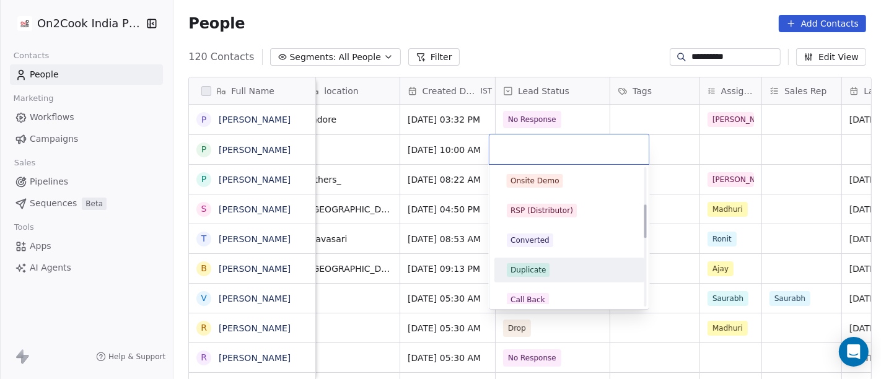
click at [534, 271] on div "Duplicate" at bounding box center [527, 269] width 35 height 11
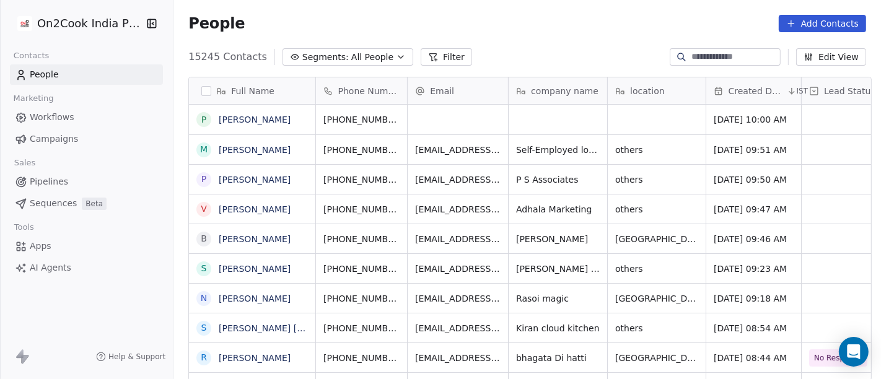
click at [338, 65] on button "Segments: All People" at bounding box center [347, 56] width 131 height 17
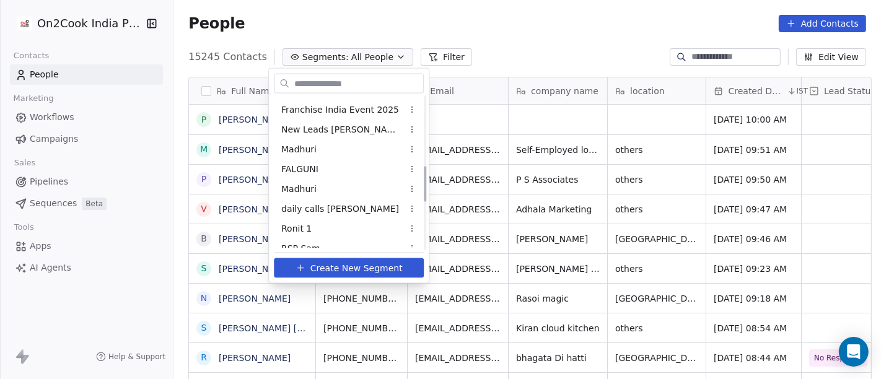
scroll to position [297, 0]
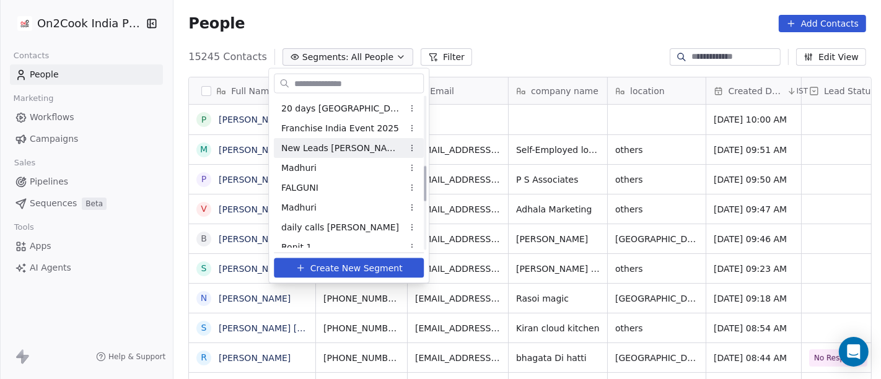
click at [326, 149] on span "New Leads [PERSON_NAME]" at bounding box center [341, 147] width 121 height 13
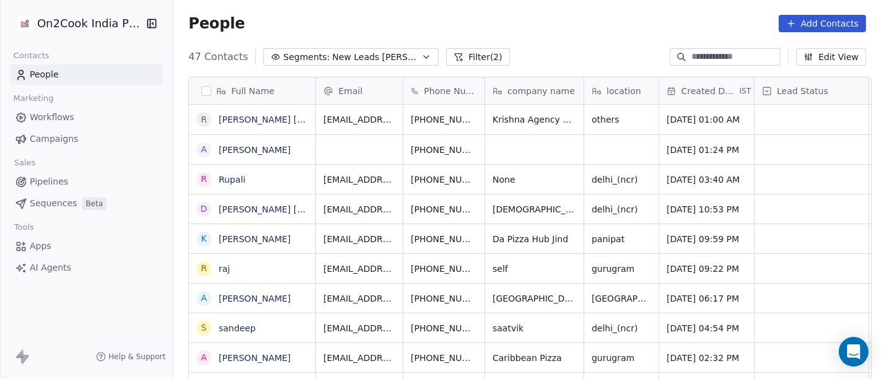
scroll to position [323, 702]
click at [406, 1] on div "People Add Contacts" at bounding box center [526, 23] width 707 height 47
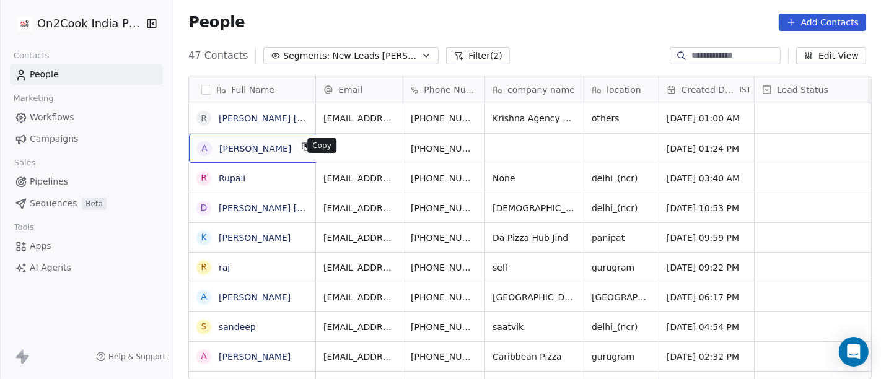
click at [304, 145] on icon "grid" at bounding box center [307, 148] width 6 height 6
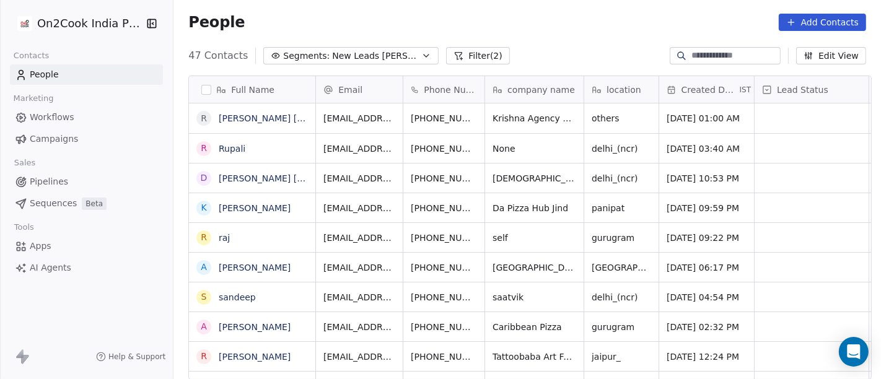
click at [543, 31] on div "People Add Contacts" at bounding box center [526, 22] width 707 height 47
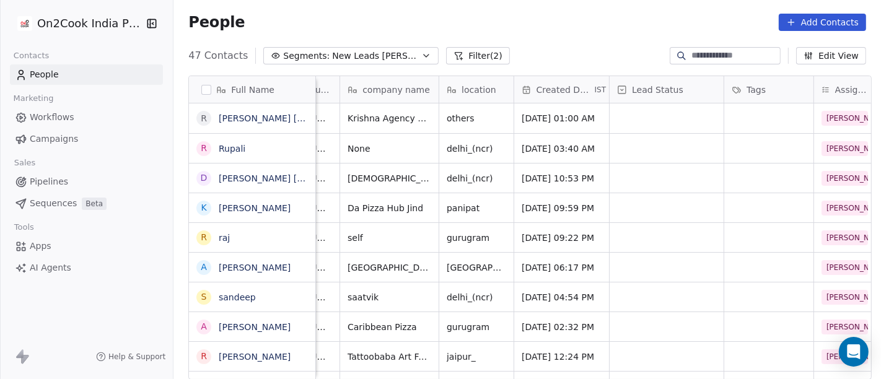
scroll to position [0, 144]
click at [453, 53] on button "Filter (2)" at bounding box center [478, 55] width 64 height 17
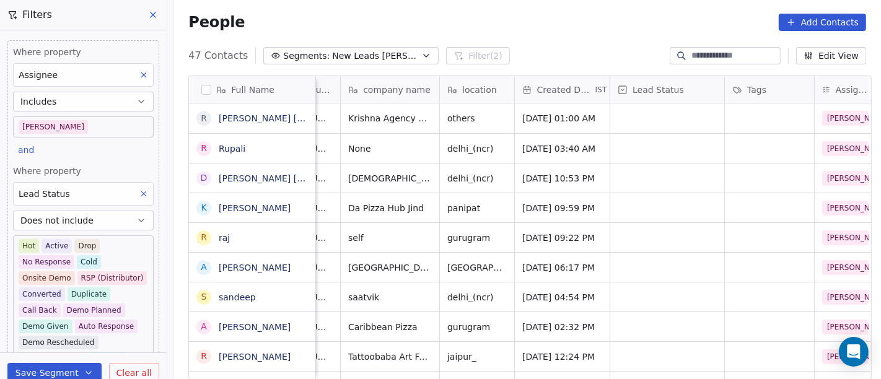
click at [497, 40] on div "People Add Contacts" at bounding box center [526, 22] width 707 height 47
click at [542, 35] on div "People Add Contacts" at bounding box center [526, 22] width 707 height 47
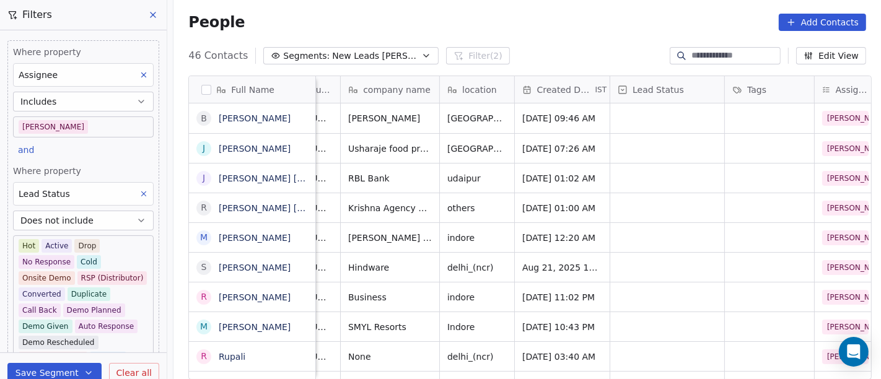
click at [506, 7] on div "People Add Contacts" at bounding box center [526, 22] width 707 height 47
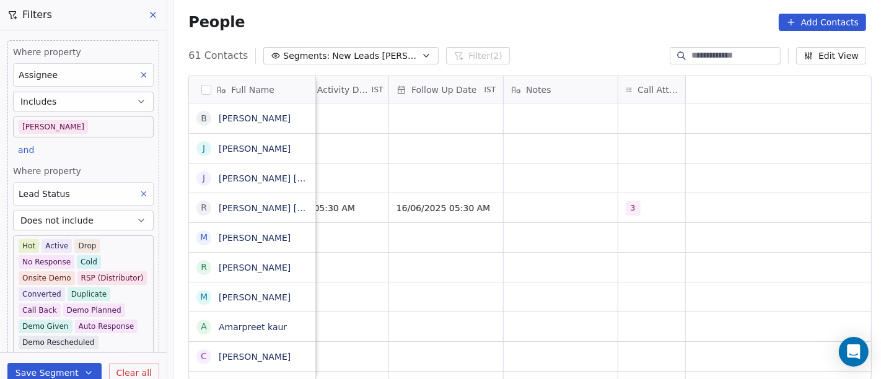
scroll to position [0, 195]
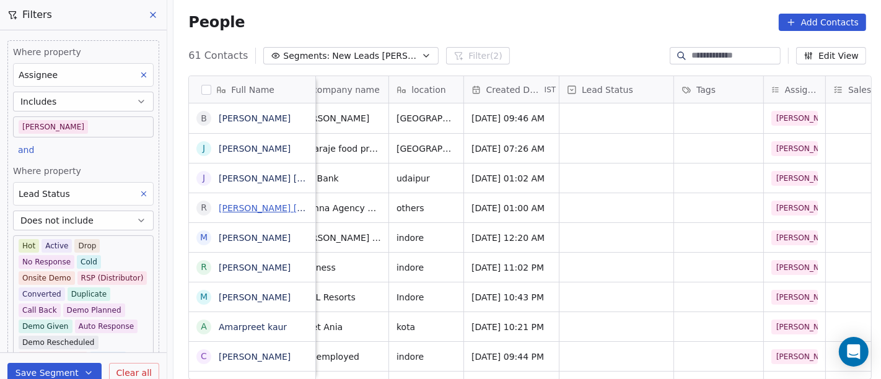
click at [232, 207] on link "Rohira Manish Ashok Rohira" at bounding box center [292, 208] width 147 height 10
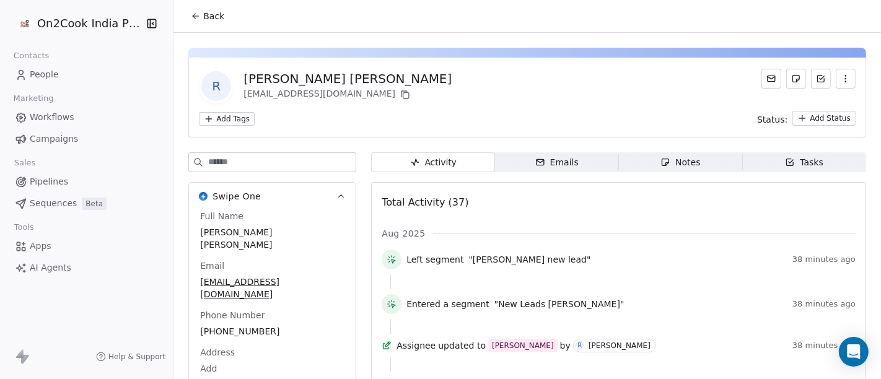
click at [203, 20] on span "Back" at bounding box center [213, 16] width 21 height 12
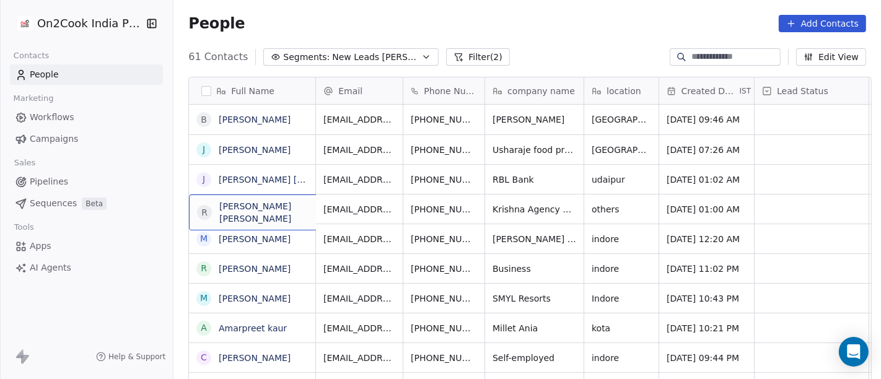
scroll to position [1, 0]
click at [253, 218] on div "R Rohira Manish Ashok Rohira" at bounding box center [282, 211] width 186 height 36
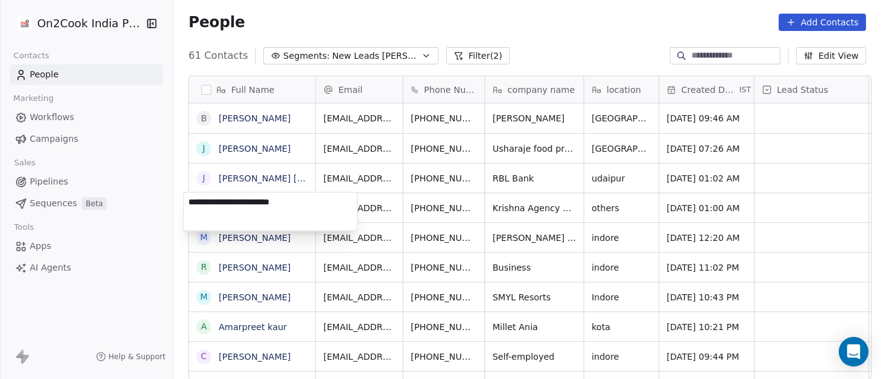
click at [253, 218] on textarea "**********" at bounding box center [270, 212] width 173 height 38
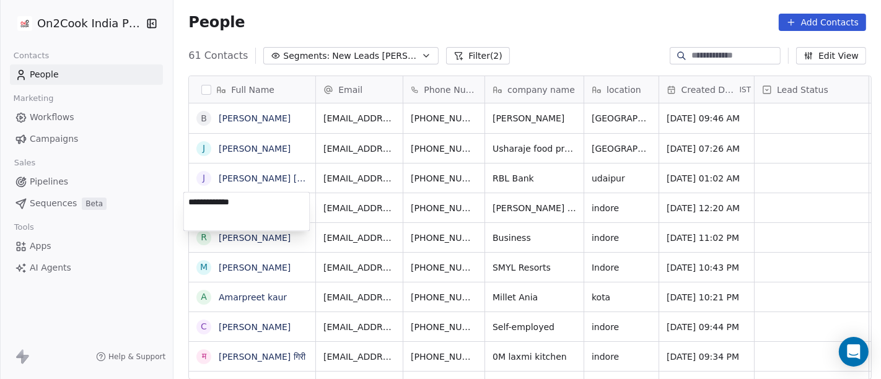
click at [568, 48] on html "On2Cook India Pvt. Ltd. Contacts People Marketing Workflows Campaigns Sales Pip…" at bounding box center [440, 189] width 881 height 379
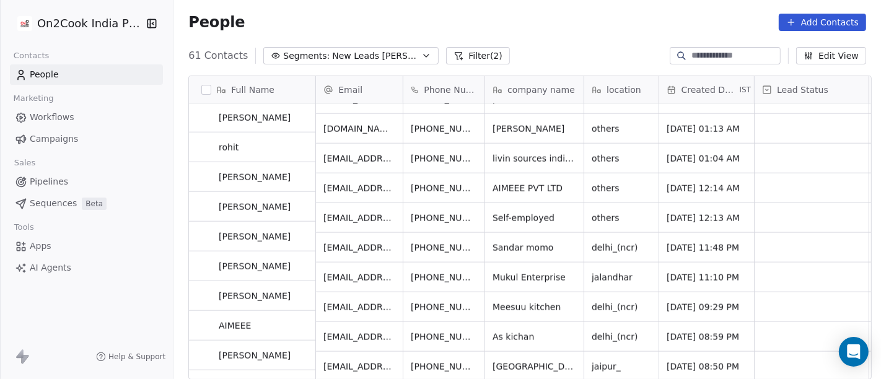
scroll to position [1357, 0]
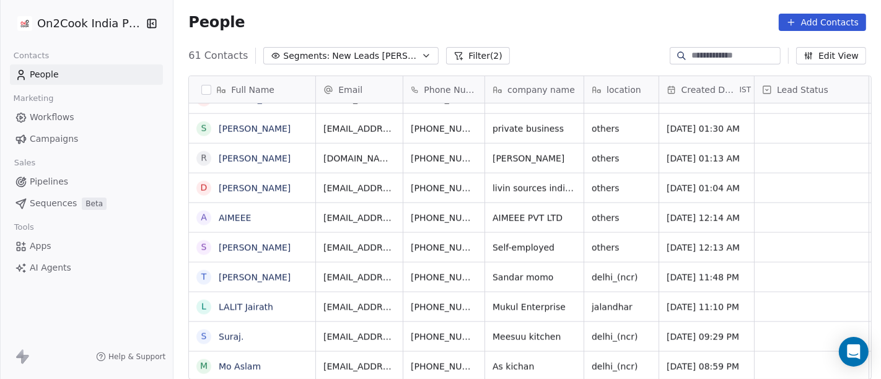
click at [515, 43] on div "People Add Contacts" at bounding box center [526, 22] width 707 height 47
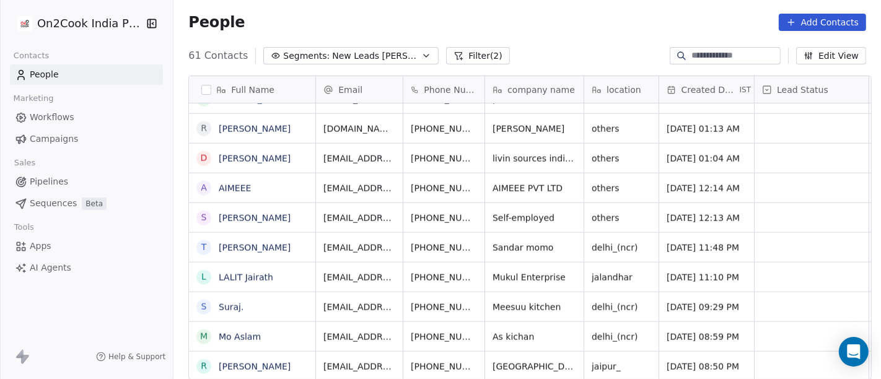
click at [534, 23] on div "People Add Contacts" at bounding box center [527, 22] width 678 height 17
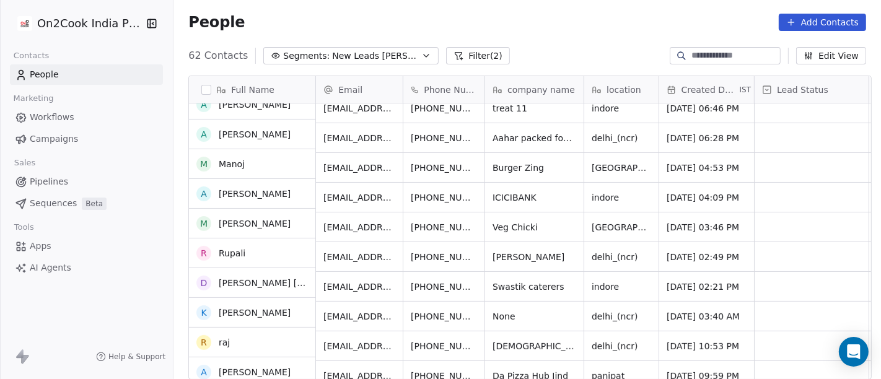
scroll to position [119, 0]
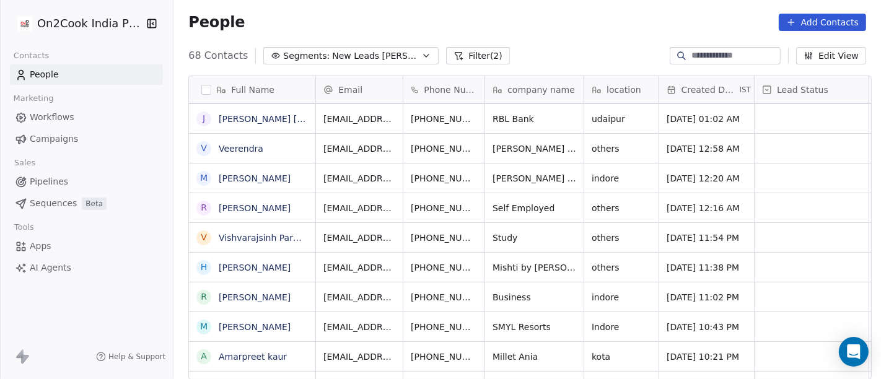
click at [536, 43] on div "People Add Contacts" at bounding box center [526, 22] width 707 height 47
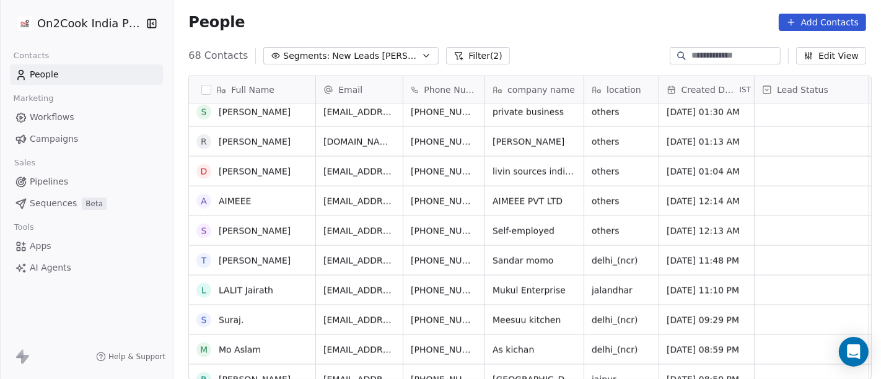
scroll to position [1307, 0]
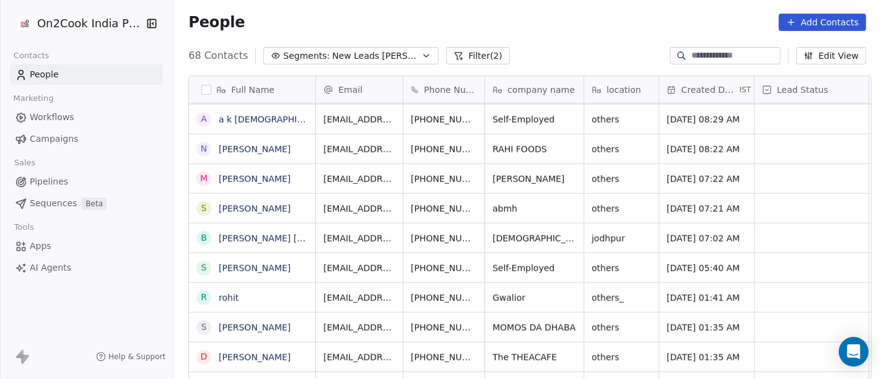
click at [502, 32] on div "People Add Contacts" at bounding box center [526, 22] width 707 height 47
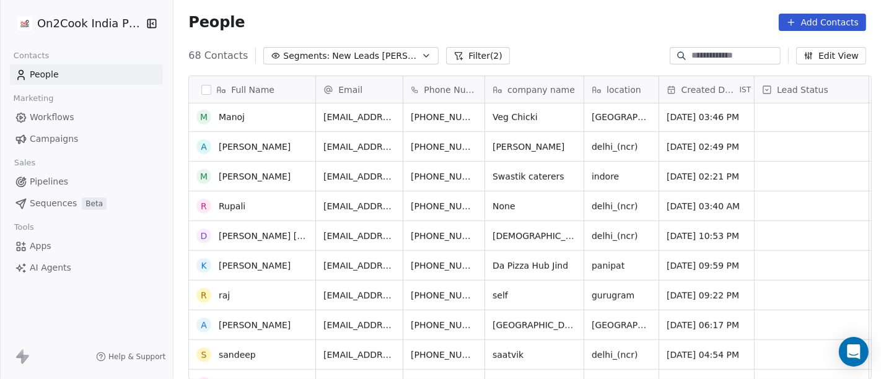
scroll to position [299, 0]
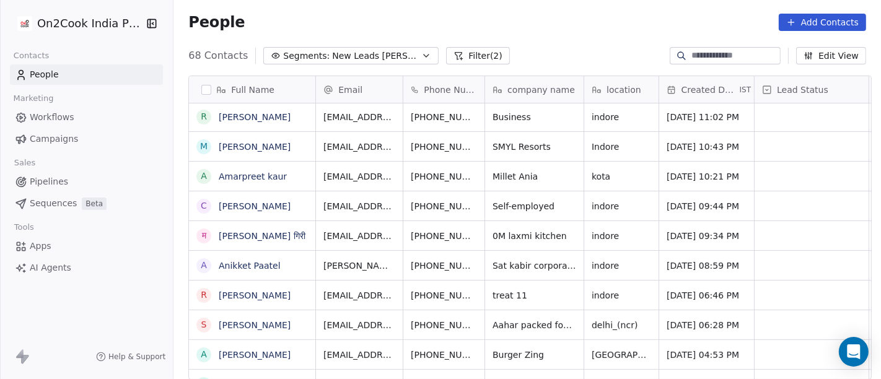
click at [523, 46] on div "68 Contacts Segments: New Leads Salim Filter (2) Edit View" at bounding box center [526, 56] width 707 height 20
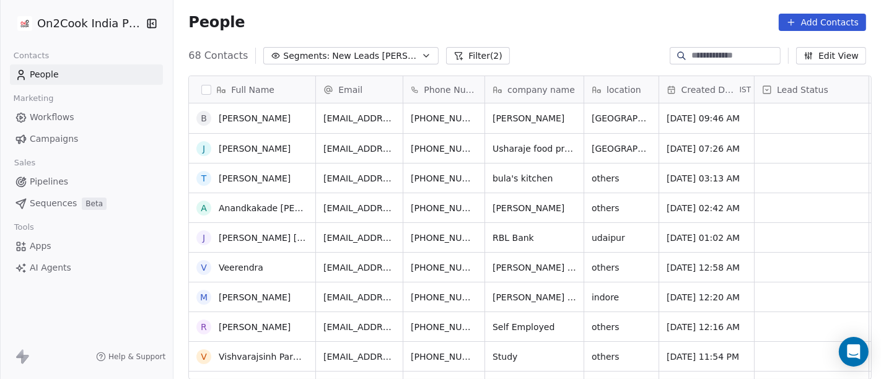
scroll to position [275, 0]
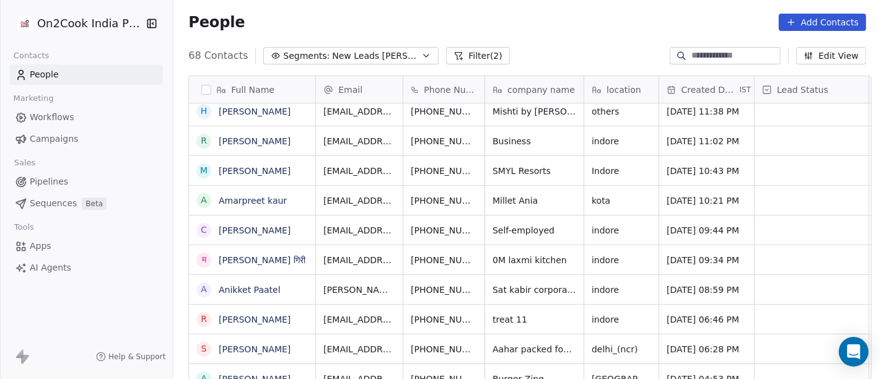
click at [593, 32] on div "People Add Contacts" at bounding box center [526, 22] width 707 height 47
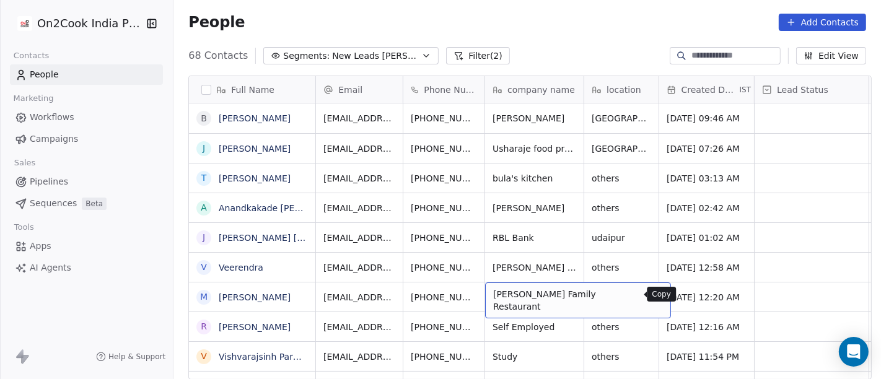
click at [648, 289] on button "grid" at bounding box center [655, 295] width 15 height 15
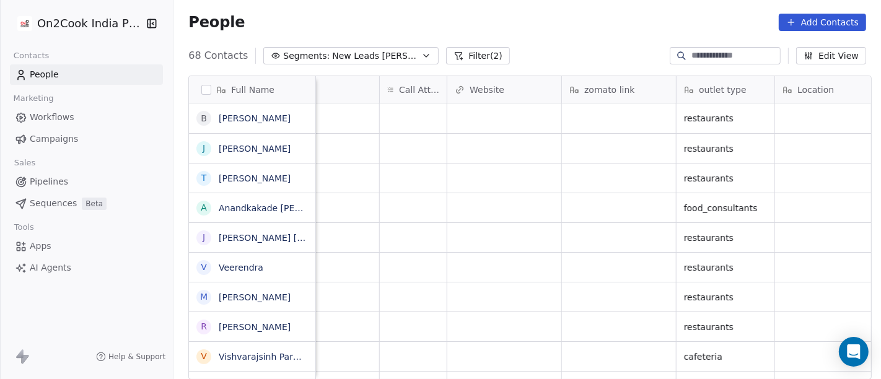
scroll to position [0, 1063]
click at [600, 303] on div "grid" at bounding box center [620, 296] width 114 height 29
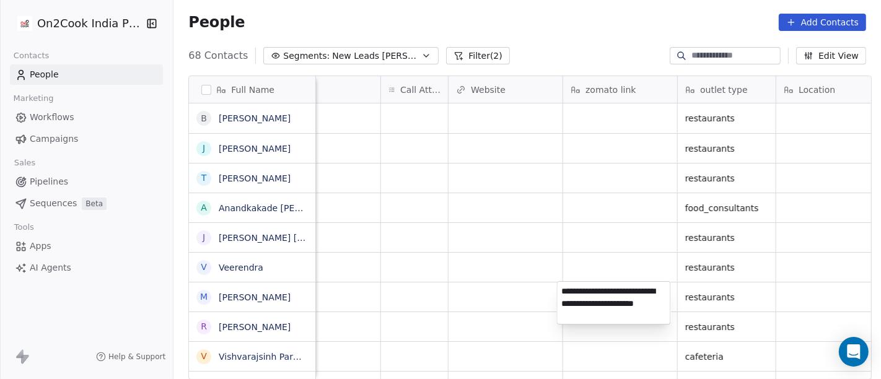
type textarea "**********"
click at [530, 291] on html "On2Cook India Pvt. Ltd. Contacts People Marketing Workflows Campaigns Sales Pip…" at bounding box center [440, 189] width 881 height 379
click at [442, 294] on html "On2Cook India Pvt. Ltd. Contacts People Marketing Workflows Campaigns Sales Pip…" at bounding box center [440, 189] width 881 height 379
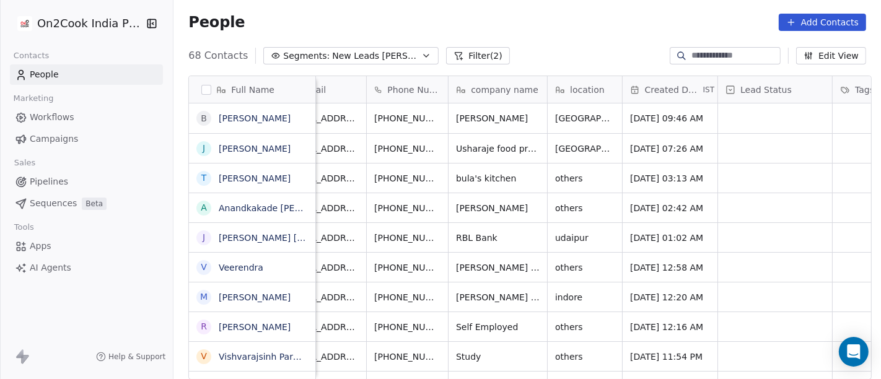
scroll to position [0, 33]
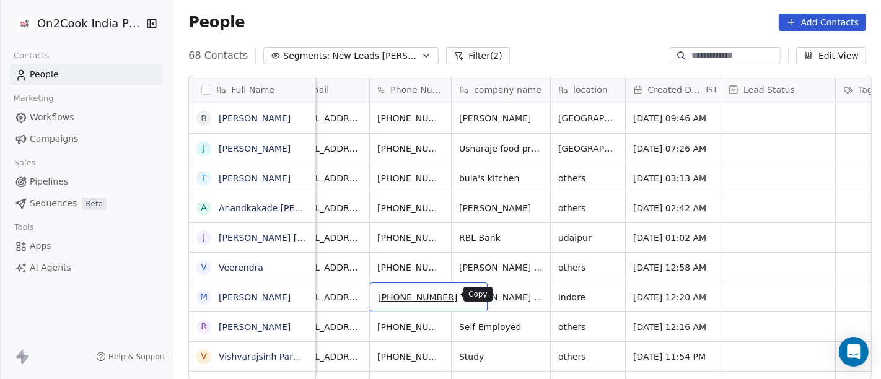
click at [467, 298] on icon "grid" at bounding box center [472, 295] width 10 height 10
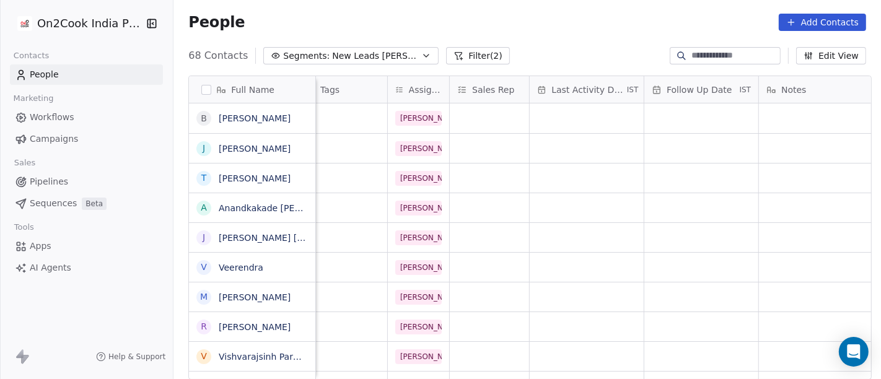
scroll to position [0, 572]
click at [577, 299] on div "grid" at bounding box center [586, 296] width 114 height 29
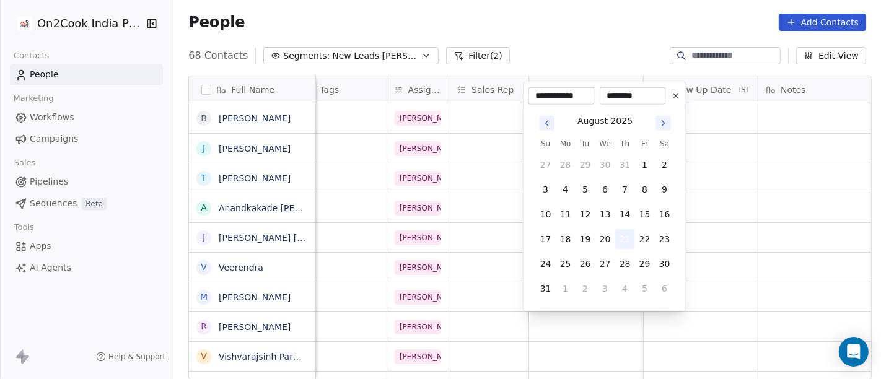
click at [621, 235] on button "21" at bounding box center [625, 239] width 20 height 20
click at [555, 28] on html "On2Cook India Pvt. Ltd. Contacts People Marketing Workflows Campaigns Sales Pip…" at bounding box center [440, 189] width 881 height 379
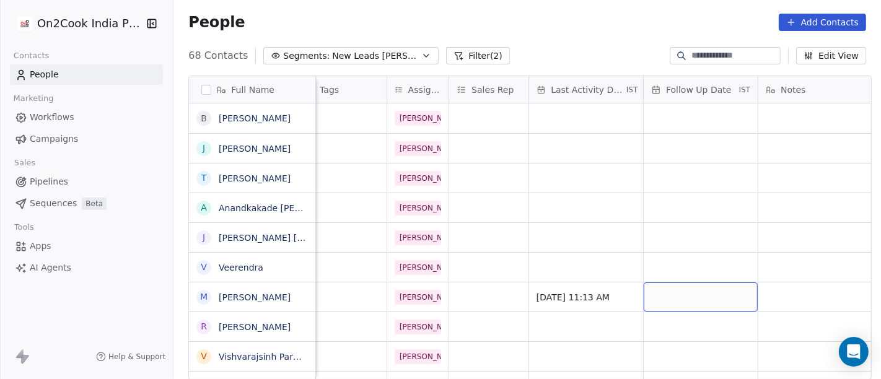
click at [678, 288] on div "grid" at bounding box center [700, 296] width 114 height 29
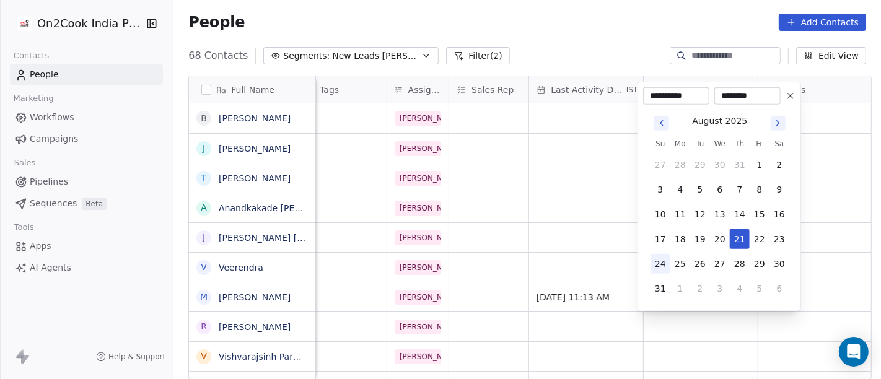
click at [665, 258] on button "24" at bounding box center [660, 264] width 20 height 20
type input "**********"
click at [562, 49] on html "On2Cook India Pvt. Ltd. Contacts People Marketing Workflows Campaigns Sales Pip…" at bounding box center [440, 189] width 881 height 379
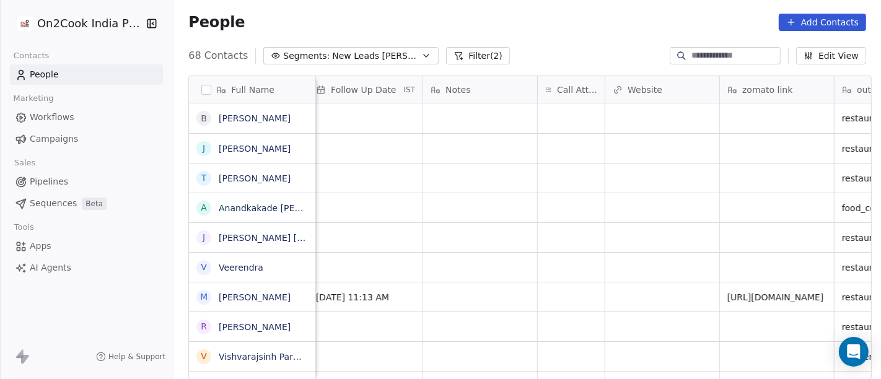
scroll to position [0, 908]
click at [573, 285] on div "grid" at bounding box center [569, 296] width 67 height 29
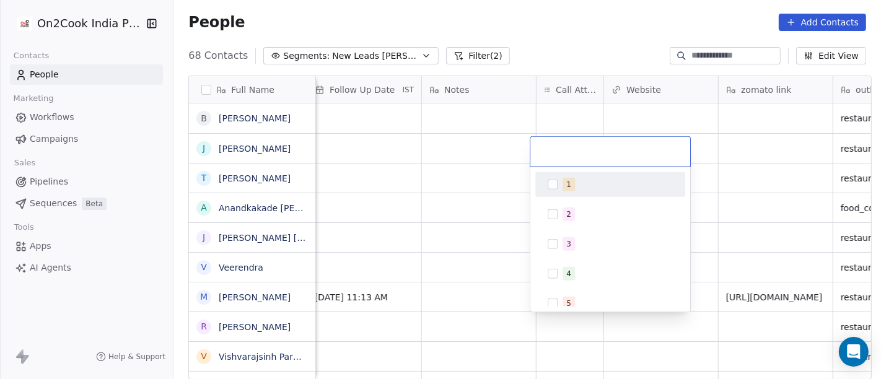
click at [577, 192] on div "1" at bounding box center [610, 185] width 140 height 20
click at [531, 42] on html "On2Cook India Pvt. Ltd. Contacts People Marketing Workflows Campaigns Sales Pip…" at bounding box center [440, 189] width 881 height 379
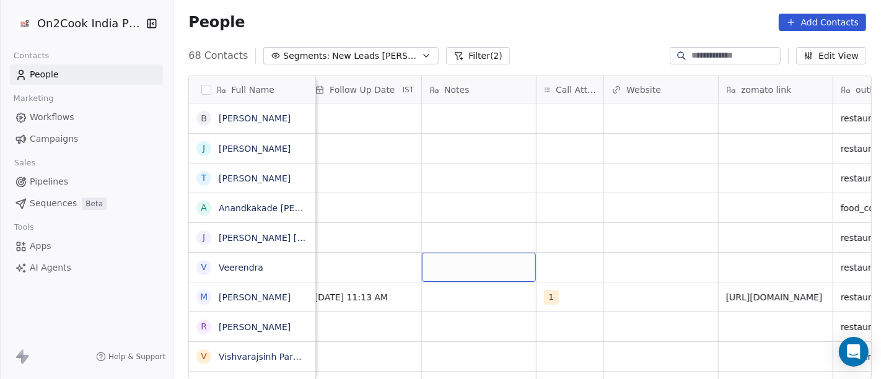
click at [481, 279] on div "grid" at bounding box center [479, 267] width 114 height 29
click at [491, 302] on html "On2Cook India Pvt. Ltd. Contacts People Marketing Workflows Campaigns Sales Pip…" at bounding box center [440, 189] width 881 height 379
click at [491, 302] on div "grid" at bounding box center [479, 296] width 114 height 29
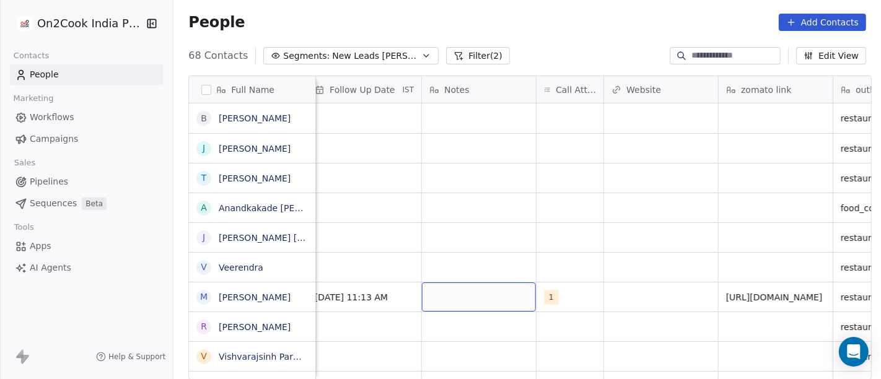
click at [491, 302] on div "grid" at bounding box center [479, 296] width 114 height 29
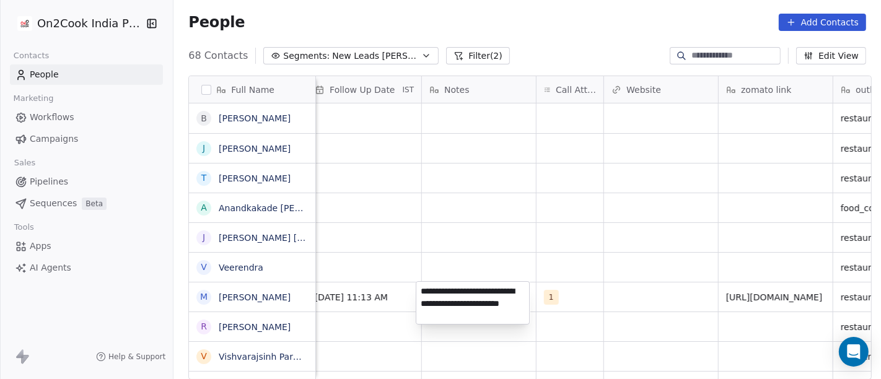
type textarea "**********"
click at [637, 203] on html "On2Cook India Pvt. Ltd. Contacts People Marketing Workflows Campaigns Sales Pip…" at bounding box center [440, 189] width 881 height 379
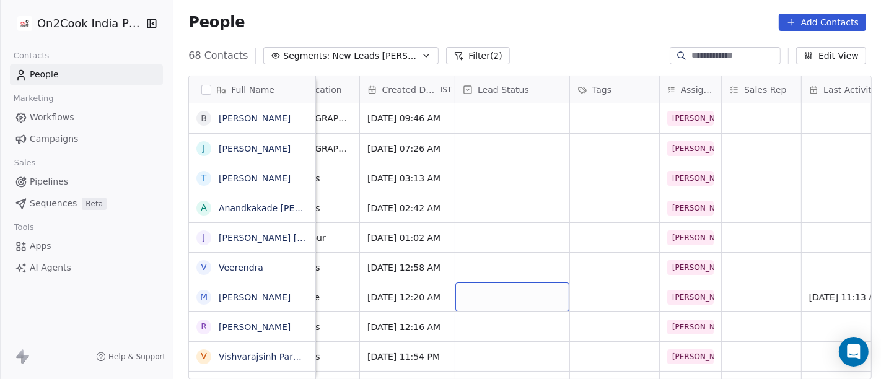
scroll to position [0, 298]
click at [506, 300] on div "grid" at bounding box center [513, 296] width 114 height 29
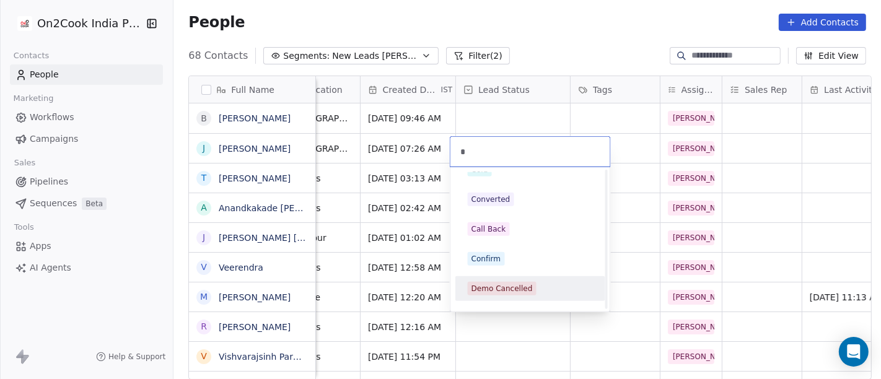
scroll to position [0, 0]
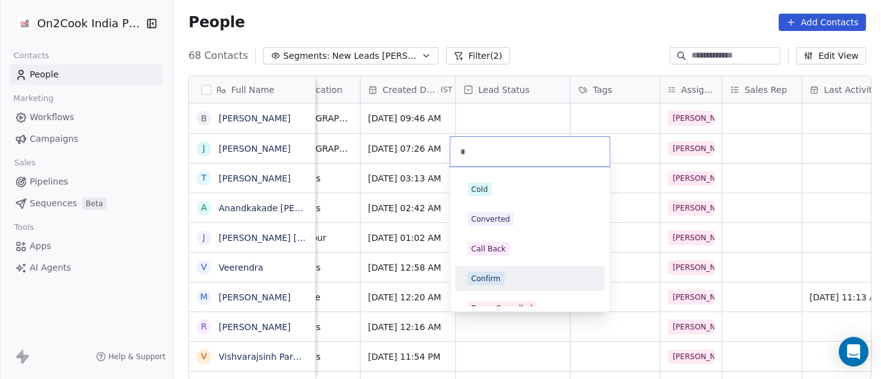
type input "*"
click at [506, 274] on div "Confirm" at bounding box center [530, 279] width 125 height 14
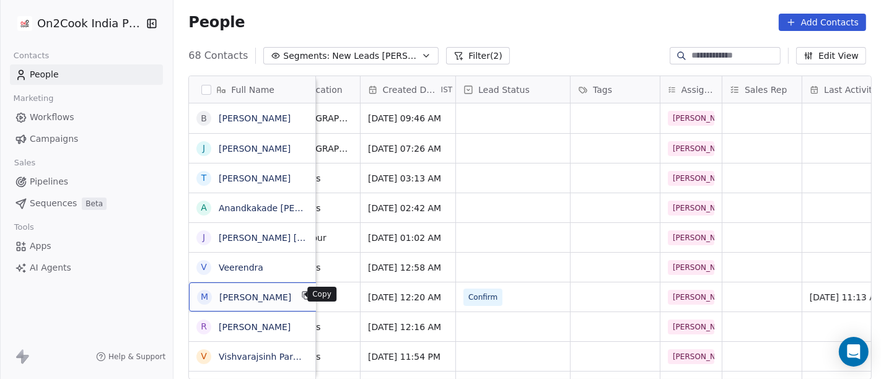
click at [304, 294] on icon "grid" at bounding box center [307, 297] width 6 height 6
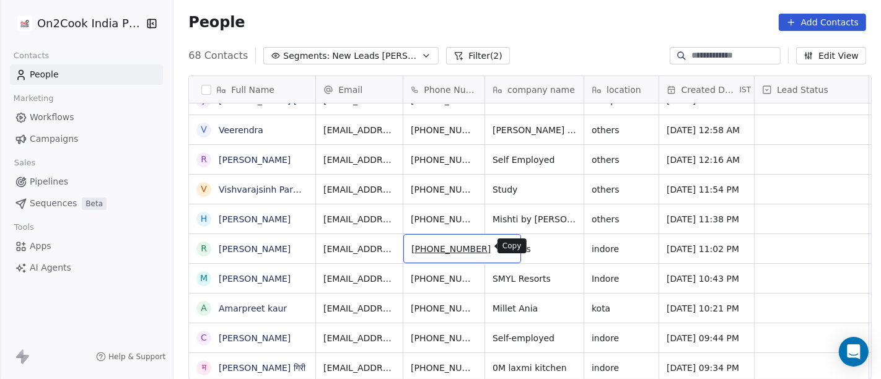
click at [500, 250] on icon "grid" at bounding box center [505, 247] width 10 height 10
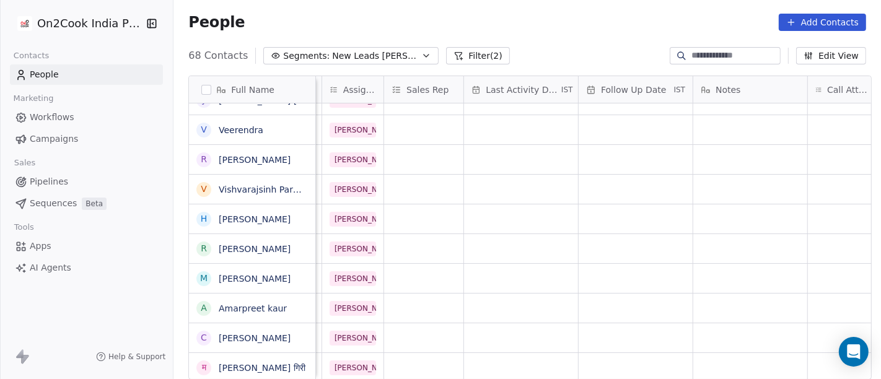
scroll to position [0, 669]
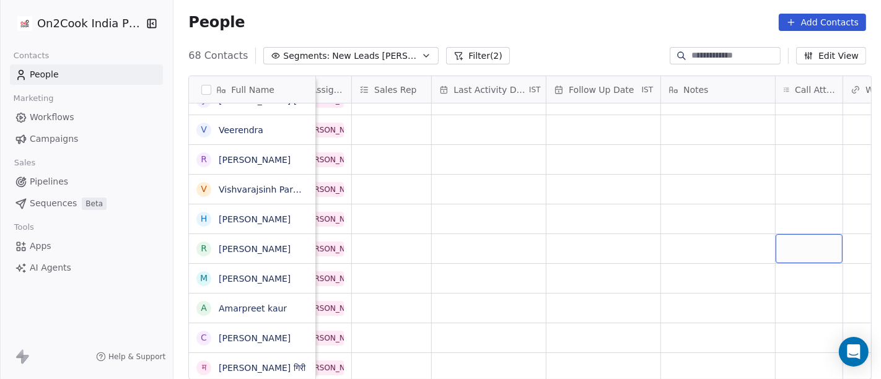
click at [797, 243] on div "grid" at bounding box center [808, 248] width 67 height 29
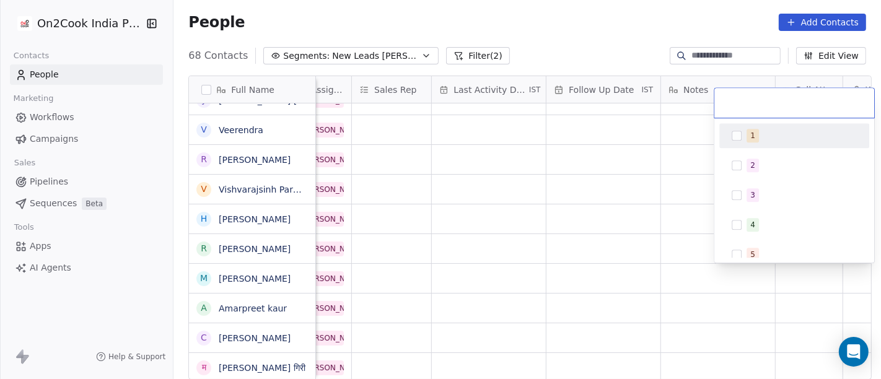
click at [760, 137] on div "1" at bounding box center [801, 136] width 110 height 14
click at [565, 175] on html "On2Cook India Pvt. Ltd. Contacts People Marketing Workflows Campaigns Sales Pip…" at bounding box center [440, 189] width 881 height 379
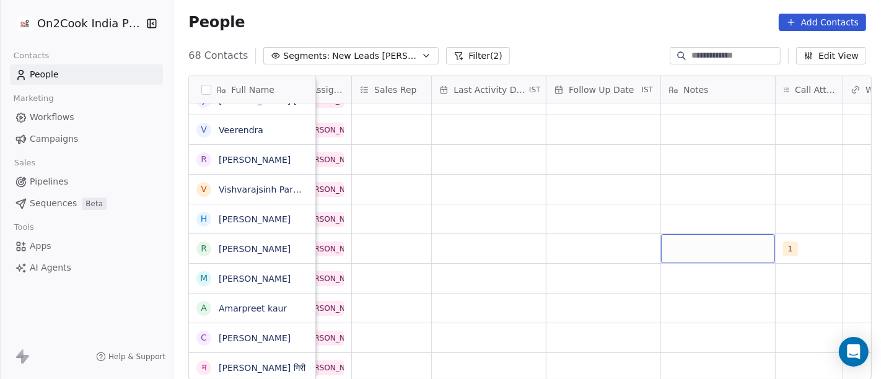
click at [710, 242] on div "grid" at bounding box center [718, 248] width 114 height 29
type textarea "**********"
click at [666, 186] on html "On2Cook India Pvt. Ltd. Contacts People Marketing Workflows Campaigns Sales Pip…" at bounding box center [440, 189] width 881 height 379
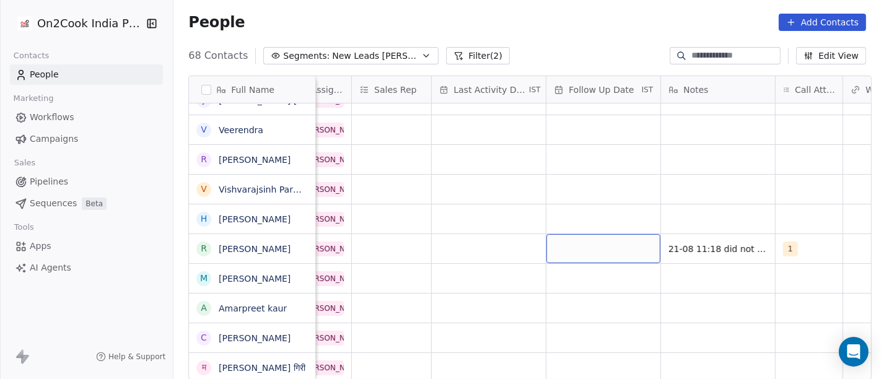
click at [624, 242] on div "grid" at bounding box center [603, 248] width 114 height 29
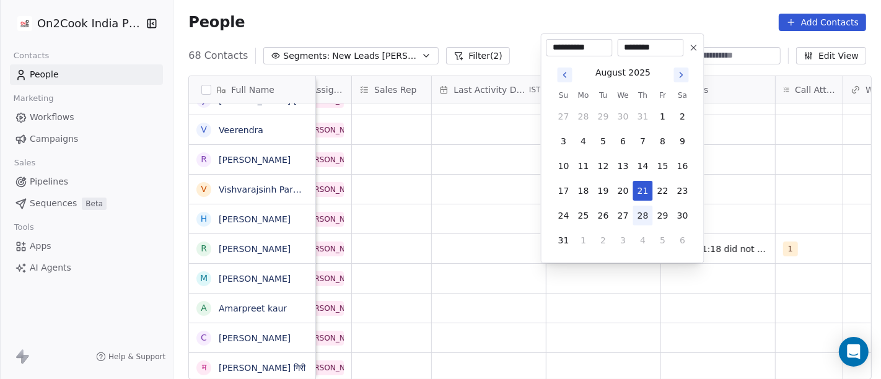
click at [643, 219] on button "28" at bounding box center [643, 216] width 20 height 20
click at [560, 212] on button "24" at bounding box center [564, 216] width 20 height 20
type input "**********"
click at [814, 198] on html "On2Cook India Pvt. Ltd. Contacts People Marketing Workflows Campaigns Sales Pip…" at bounding box center [440, 189] width 881 height 379
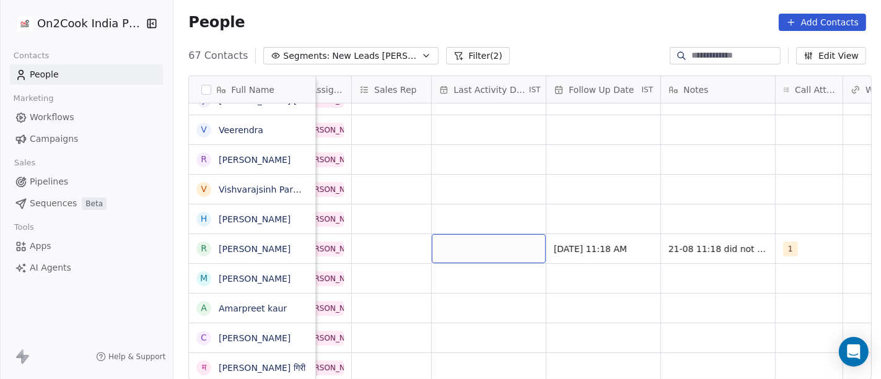
click at [506, 238] on div "grid" at bounding box center [489, 248] width 114 height 29
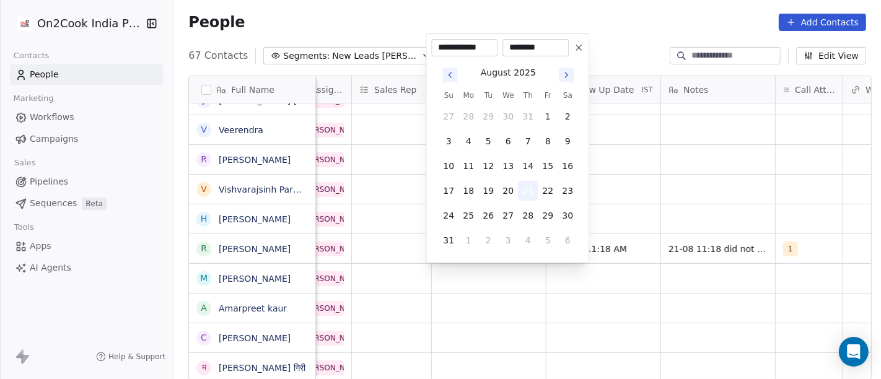
click at [523, 187] on button "21" at bounding box center [528, 191] width 20 height 20
click at [681, 189] on html "On2Cook India Pvt. Ltd. Contacts People Marketing Workflows Campaigns Sales Pip…" at bounding box center [440, 189] width 881 height 379
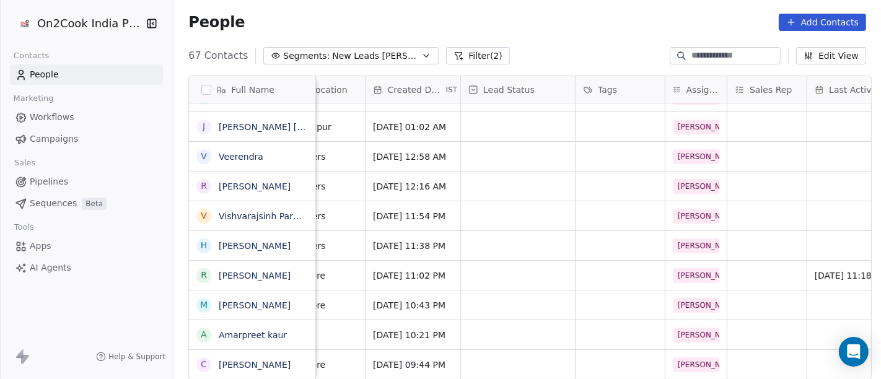
scroll to position [0, 292]
click at [490, 279] on div "grid" at bounding box center [519, 275] width 114 height 29
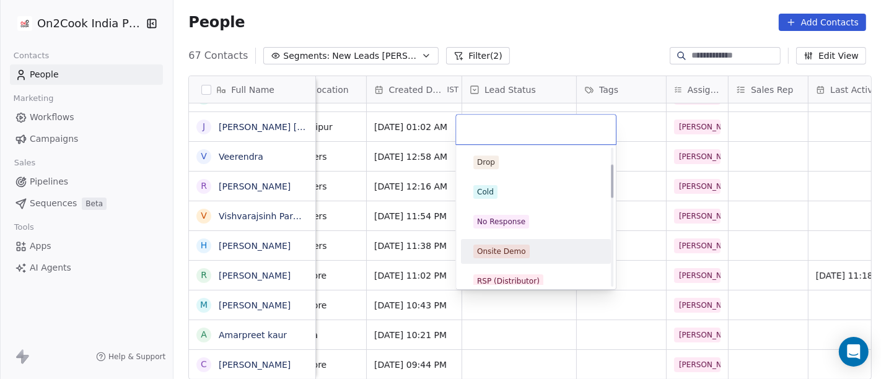
scroll to position [69, 0]
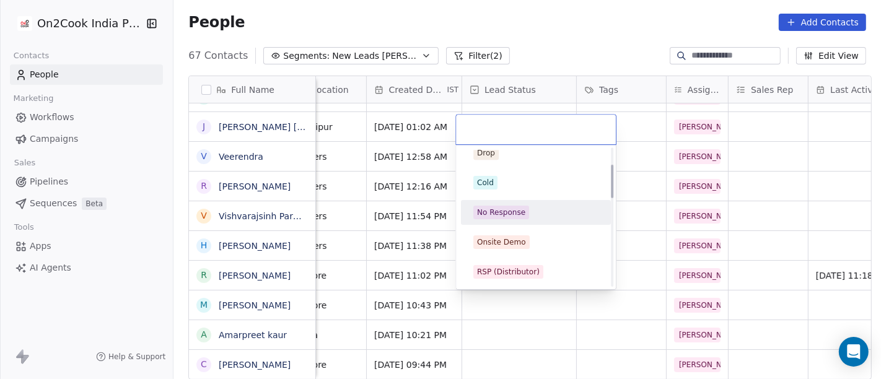
click at [515, 213] on div "No Response" at bounding box center [501, 212] width 48 height 11
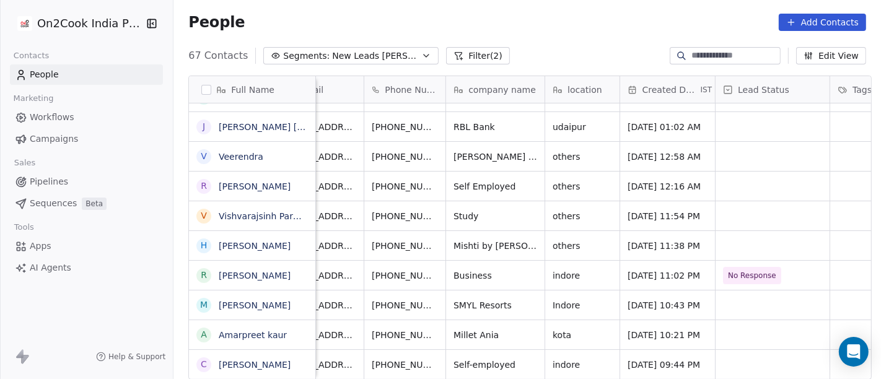
scroll to position [0, 0]
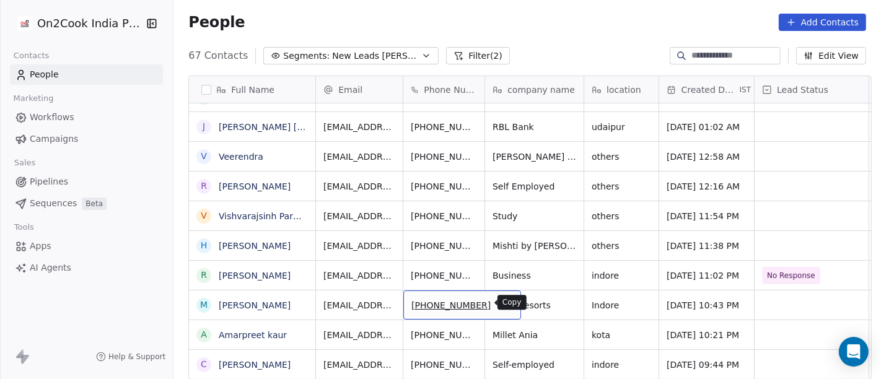
click at [500, 307] on icon "grid" at bounding box center [505, 303] width 10 height 10
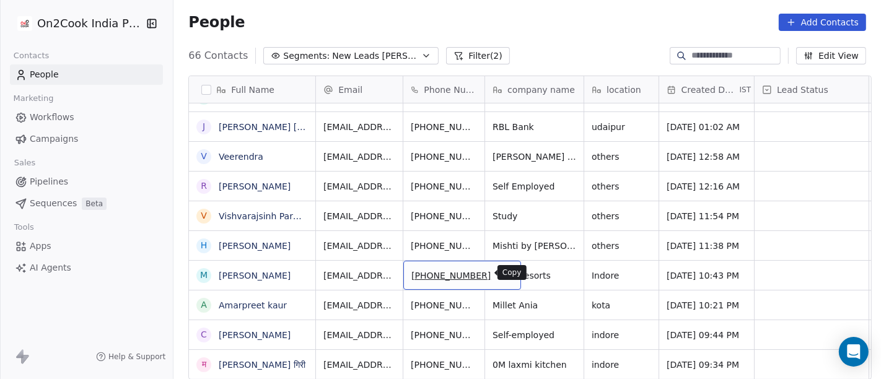
click at [500, 269] on icon "grid" at bounding box center [505, 274] width 10 height 10
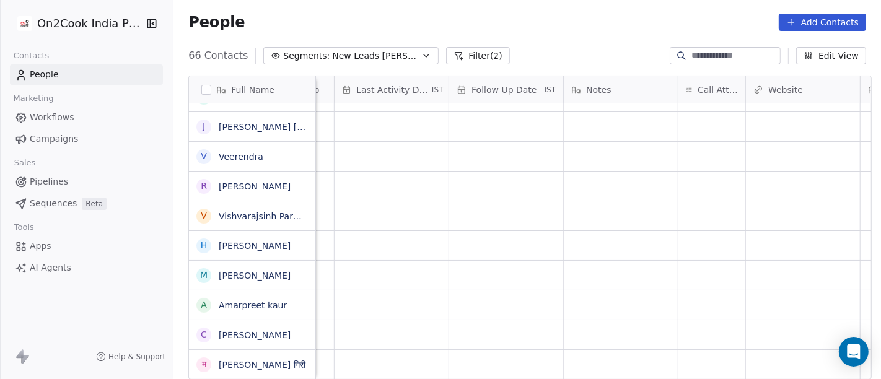
scroll to position [0, 803]
click at [647, 266] on div "grid" at bounding box center [674, 275] width 67 height 29
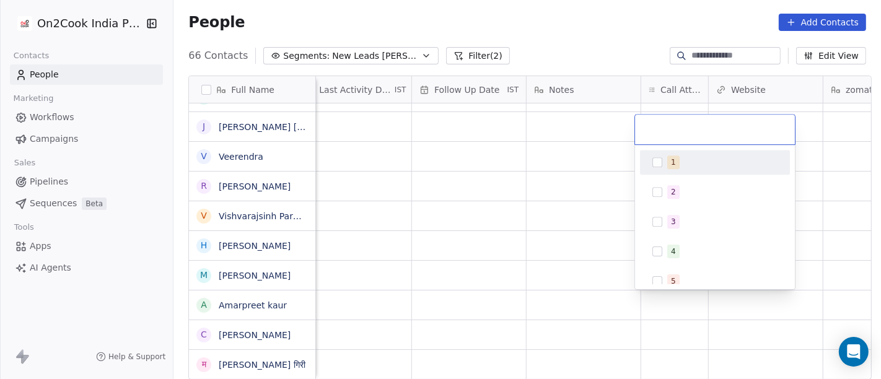
click at [664, 162] on div "1" at bounding box center [715, 162] width 140 height 20
click at [451, 156] on html "On2Cook India Pvt. Ltd. Contacts People Marketing Workflows Campaigns Sales Pip…" at bounding box center [440, 189] width 881 height 379
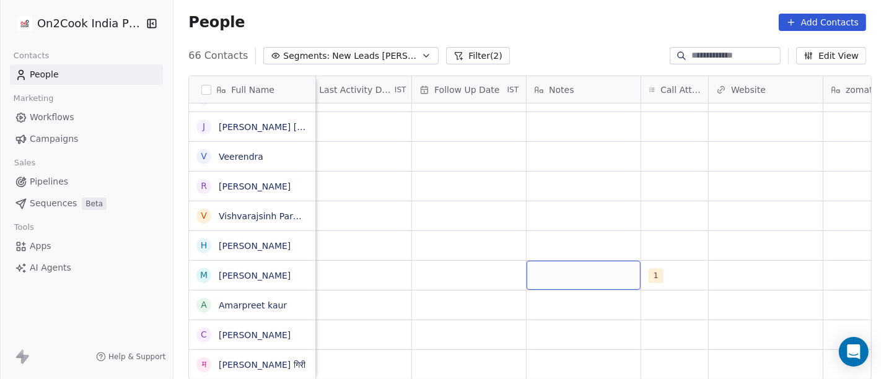
click at [538, 277] on div "grid" at bounding box center [583, 275] width 114 height 29
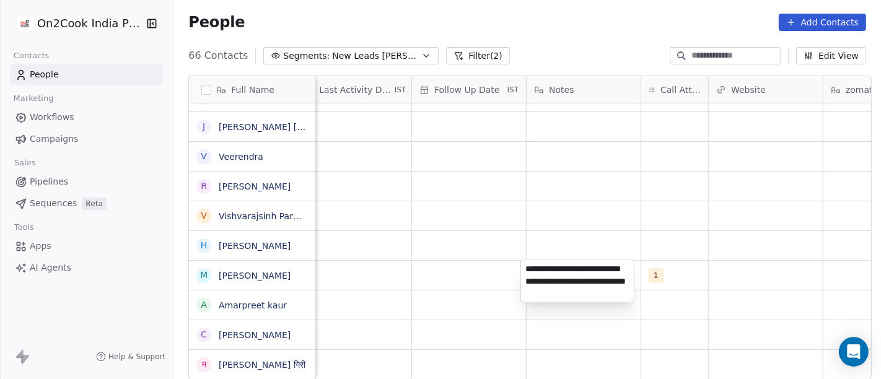
type textarea "**********"
click at [731, 275] on html "On2Cook India Pvt. Ltd. Contacts People Marketing Workflows Campaigns Sales Pip…" at bounding box center [440, 189] width 881 height 379
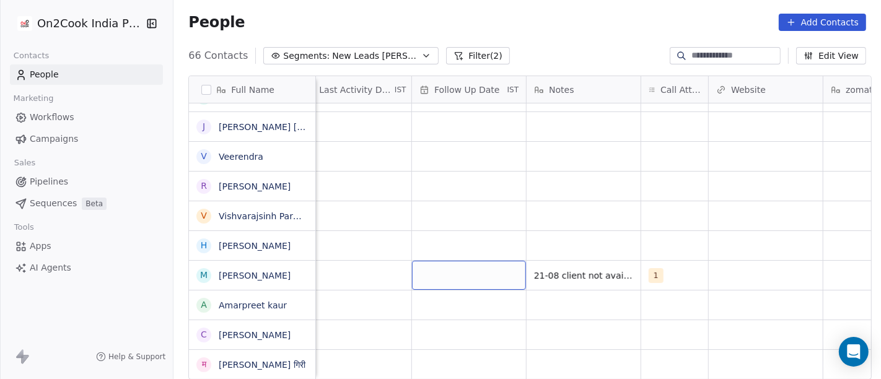
click at [438, 279] on div "grid" at bounding box center [469, 275] width 114 height 29
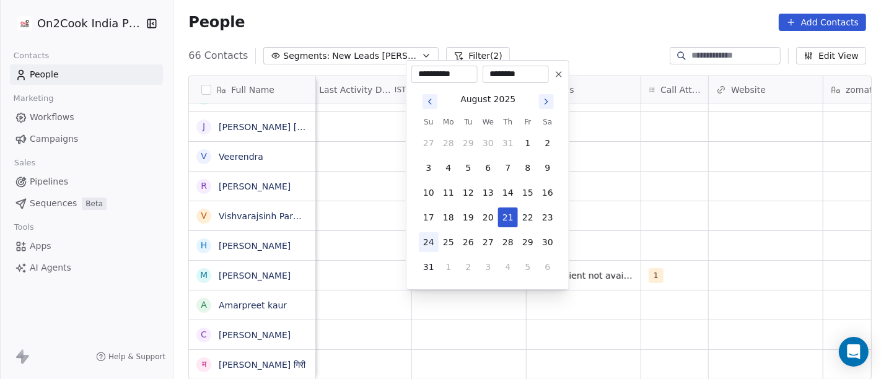
click at [427, 243] on button "24" at bounding box center [429, 242] width 20 height 20
type input "**********"
click at [695, 206] on html "On2Cook India Pvt. Ltd. Contacts People Marketing Workflows Campaigns Sales Pip…" at bounding box center [440, 189] width 881 height 379
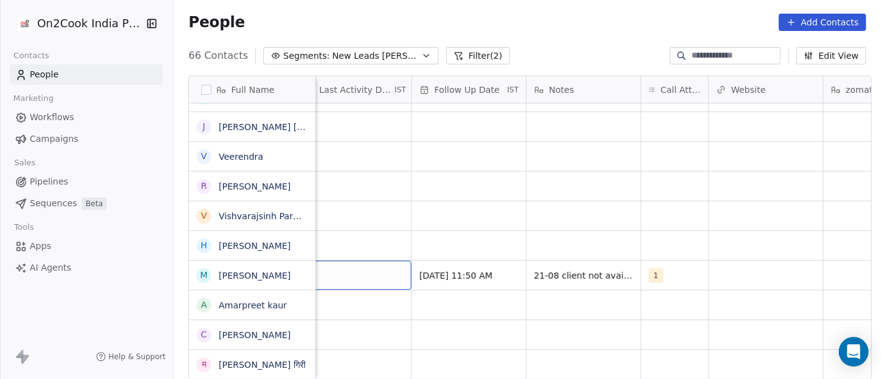
scroll to position [0, 784]
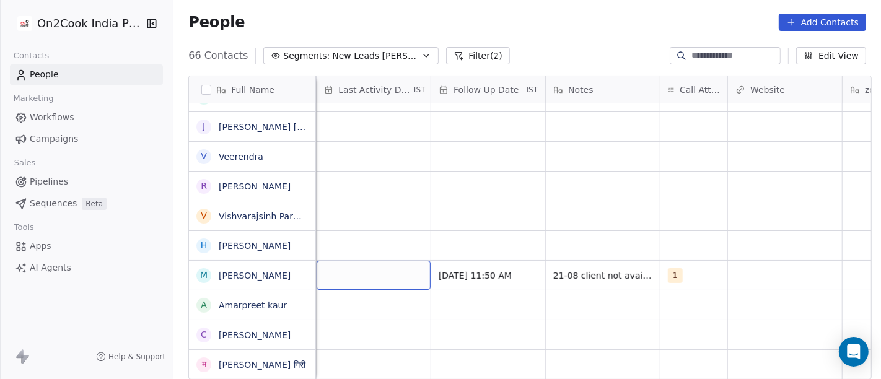
click at [389, 277] on div "grid" at bounding box center [373, 275] width 114 height 29
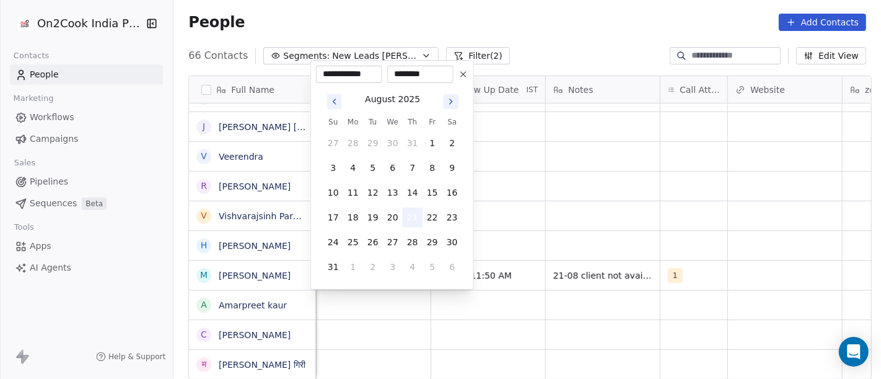
click at [411, 215] on button "21" at bounding box center [413, 217] width 20 height 20
click at [582, 217] on html "On2Cook India Pvt. Ltd. Contacts People Marketing Workflows Campaigns Sales Pip…" at bounding box center [440, 189] width 881 height 379
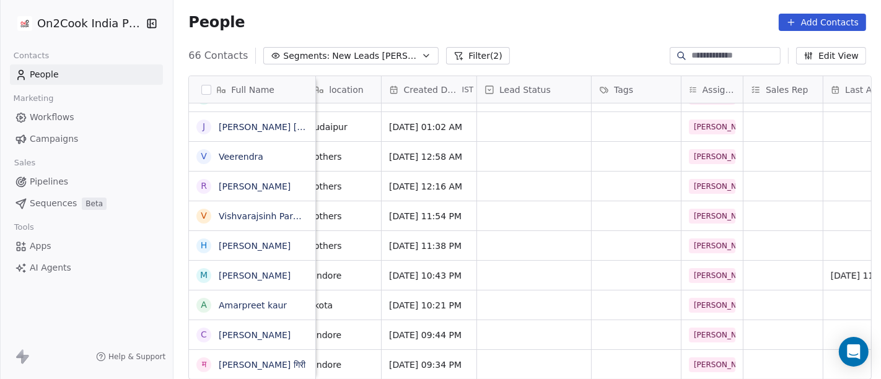
scroll to position [0, 276]
click at [496, 269] on div "grid" at bounding box center [535, 275] width 114 height 29
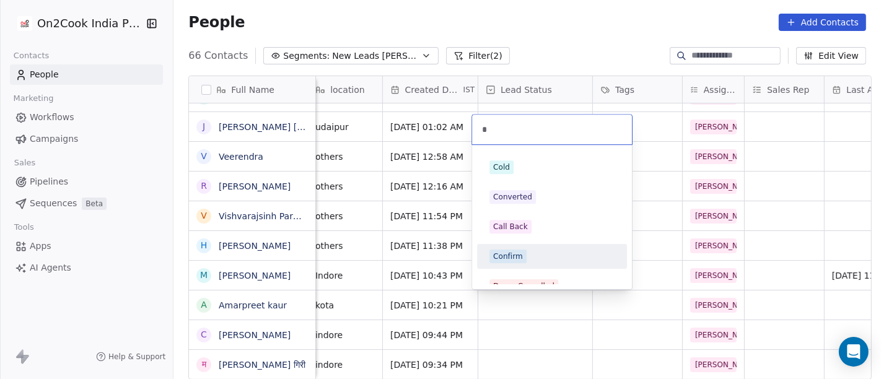
type input "*"
click at [518, 256] on div "Confirm" at bounding box center [508, 256] width 30 height 11
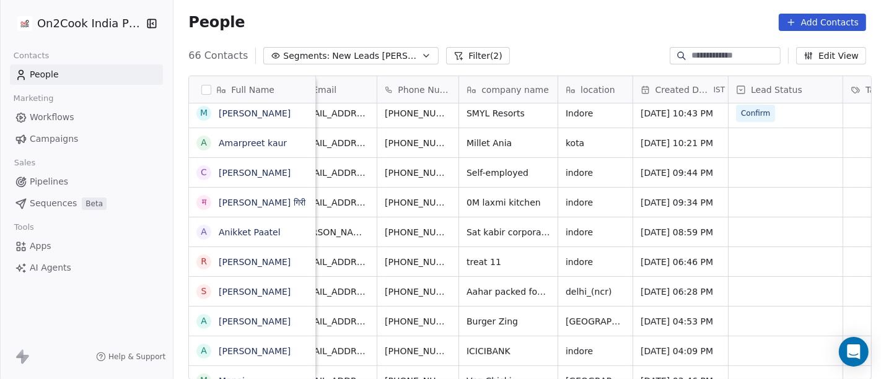
scroll to position [0, 30]
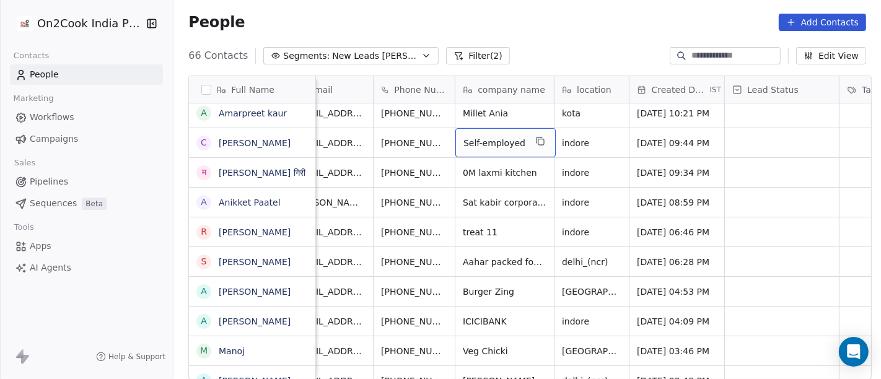
click at [482, 145] on span "Self-employed" at bounding box center [494, 143] width 62 height 12
type textarea "**********"
click at [591, 148] on html "On2Cook India Pvt. Ltd. Contacts People Marketing Workflows Campaigns Sales Pip…" at bounding box center [440, 189] width 881 height 379
click at [578, 142] on span "indore" at bounding box center [580, 143] width 36 height 12
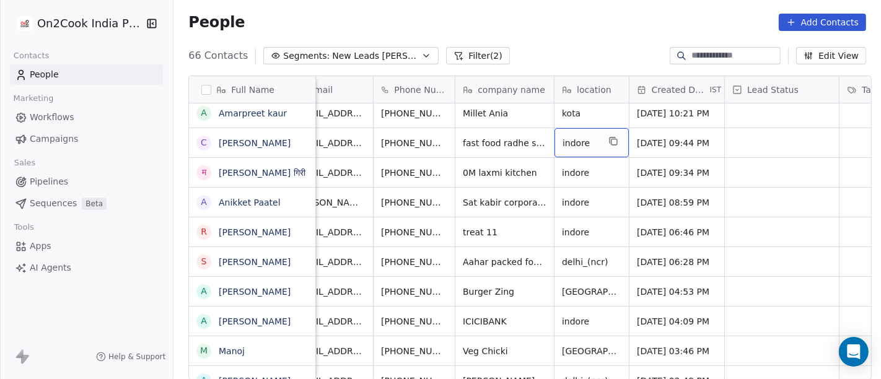
click at [578, 142] on span "indore" at bounding box center [580, 143] width 36 height 12
type textarea "*"
type textarea "******"
click at [682, 144] on html "On2Cook India Pvt. Ltd. Contacts People Marketing Workflows Campaigns Sales Pip…" at bounding box center [440, 189] width 881 height 379
drag, startPoint x: 392, startPoint y: 137, endPoint x: 418, endPoint y: 140, distance: 26.1
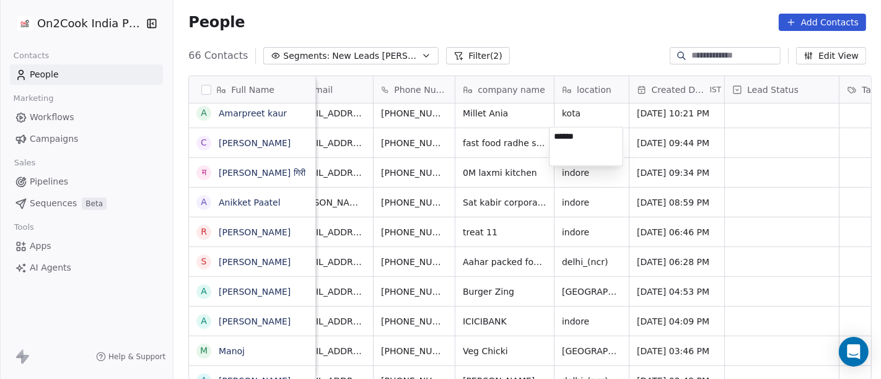
click at [391, 137] on html "On2Cook India Pvt. Ltd. Contacts People Marketing Workflows Campaigns Sales Pip…" at bounding box center [440, 189] width 881 height 379
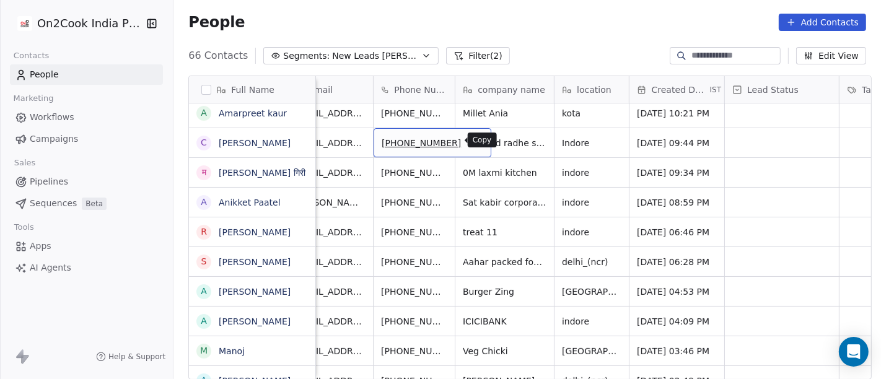
click at [471, 142] on icon "grid" at bounding box center [476, 141] width 10 height 10
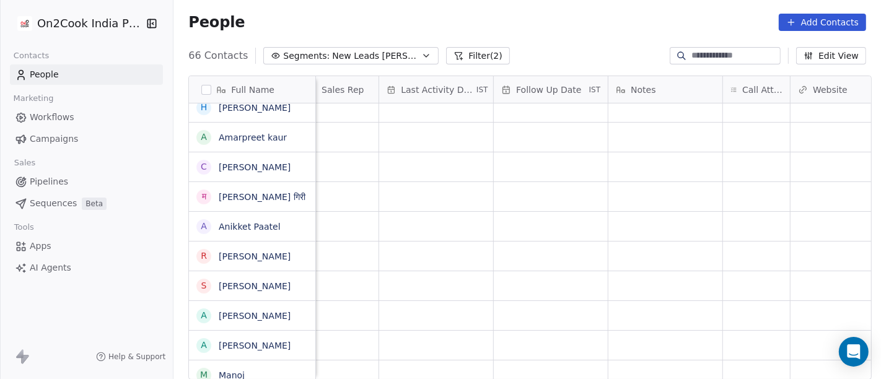
scroll to position [0, 726]
click at [730, 170] on div "grid" at bounding box center [751, 166] width 67 height 29
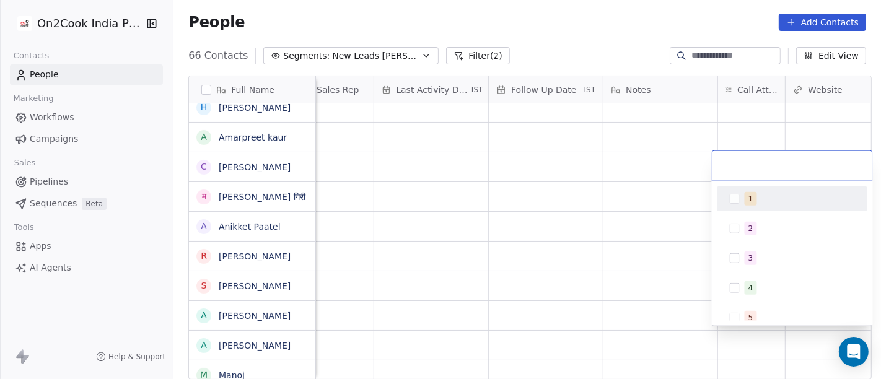
click at [742, 197] on div "1" at bounding box center [792, 199] width 140 height 20
click at [668, 166] on html "On2Cook India Pvt. Ltd. Contacts People Marketing Workflows Campaigns Sales Pip…" at bounding box center [440, 189] width 881 height 379
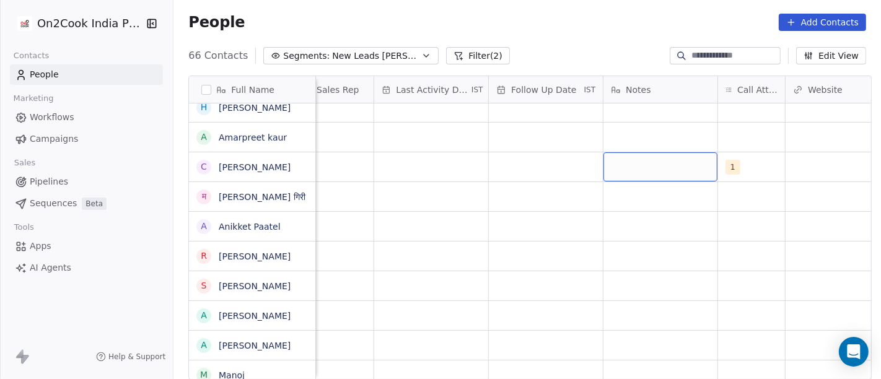
click at [668, 166] on div "grid" at bounding box center [660, 166] width 114 height 29
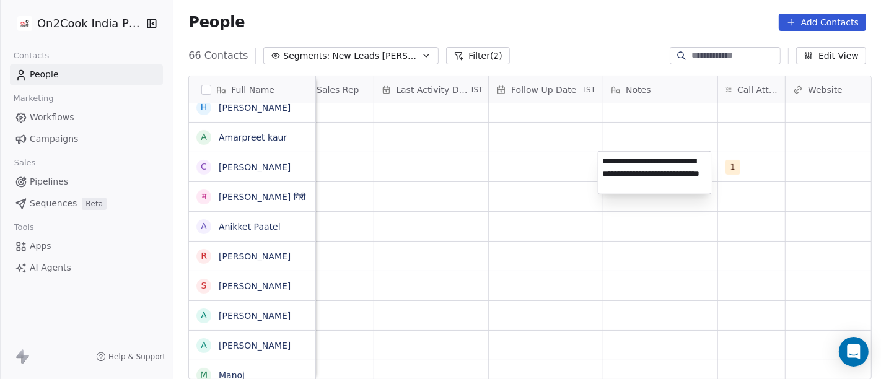
type textarea "**********"
click at [731, 225] on html "On2Cook India Pvt. Ltd. Contacts People Marketing Workflows Campaigns Sales Pip…" at bounding box center [440, 189] width 881 height 379
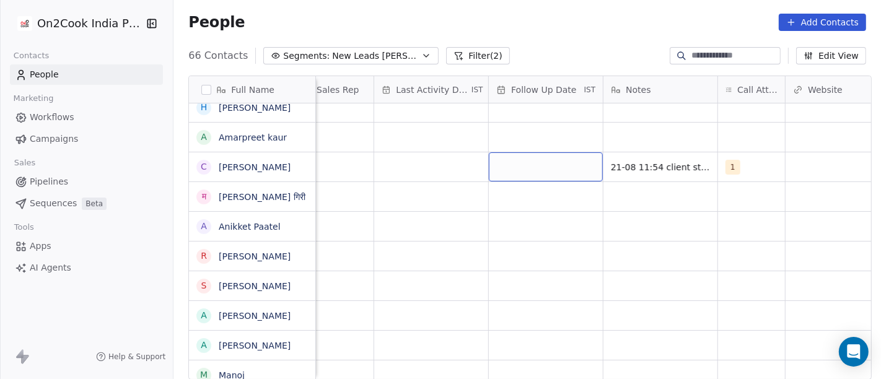
click at [535, 173] on div "grid" at bounding box center [546, 166] width 114 height 29
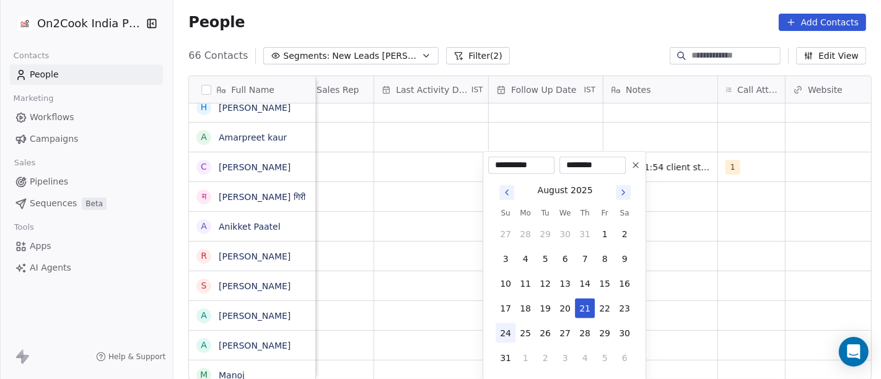
click at [504, 336] on button "24" at bounding box center [505, 333] width 20 height 20
type input "**********"
click at [722, 261] on html "On2Cook India Pvt. Ltd. Contacts People Marketing Workflows Campaigns Sales Pip…" at bounding box center [440, 189] width 881 height 379
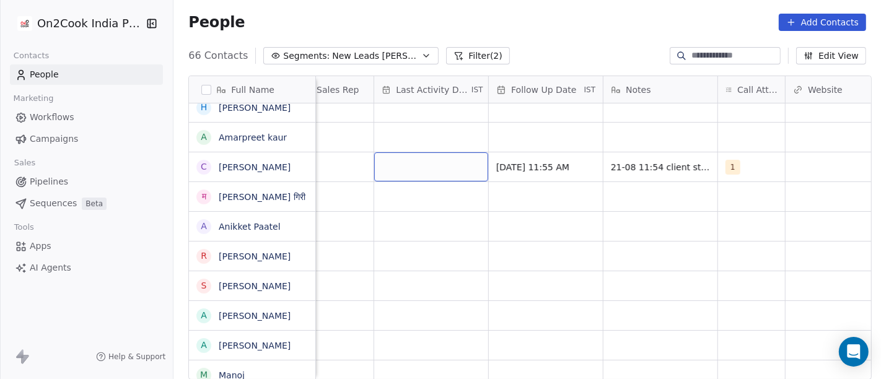
click at [421, 164] on div "grid" at bounding box center [431, 166] width 114 height 29
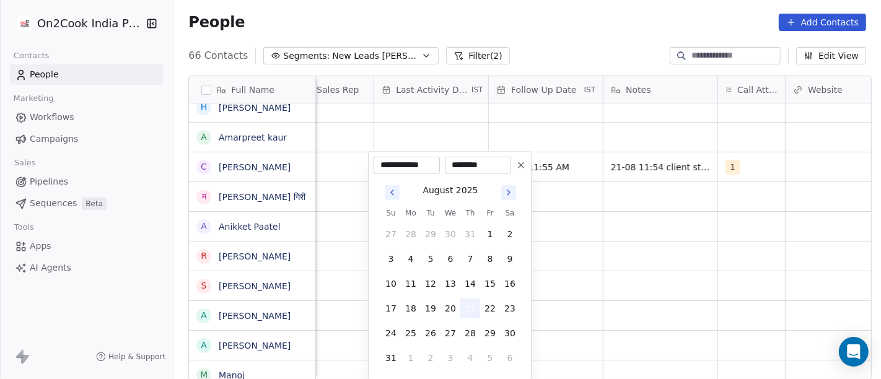
click at [471, 302] on button "21" at bounding box center [470, 308] width 20 height 20
click at [718, 240] on html "On2Cook India Pvt. Ltd. Contacts People Marketing Workflows Campaigns Sales Pip…" at bounding box center [440, 189] width 881 height 379
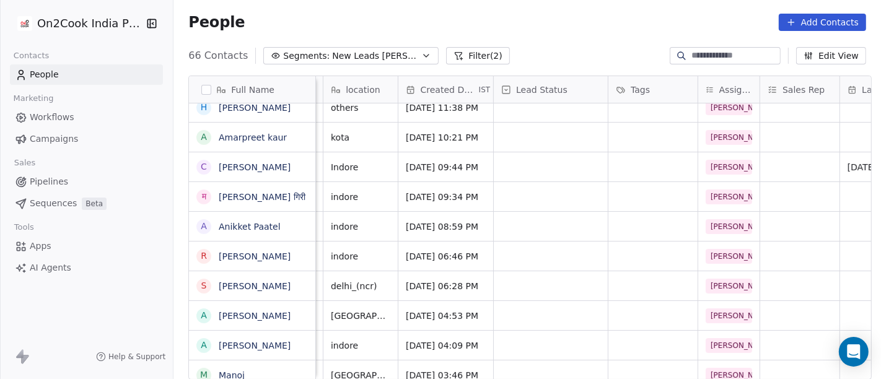
scroll to position [0, 253]
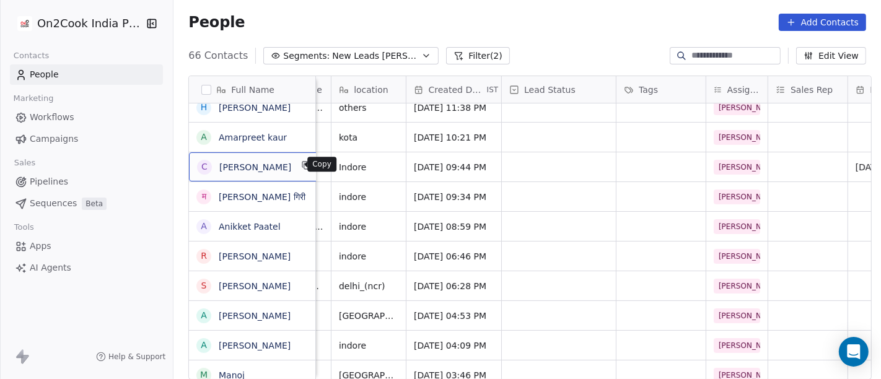
click at [302, 167] on icon "grid" at bounding box center [307, 165] width 10 height 10
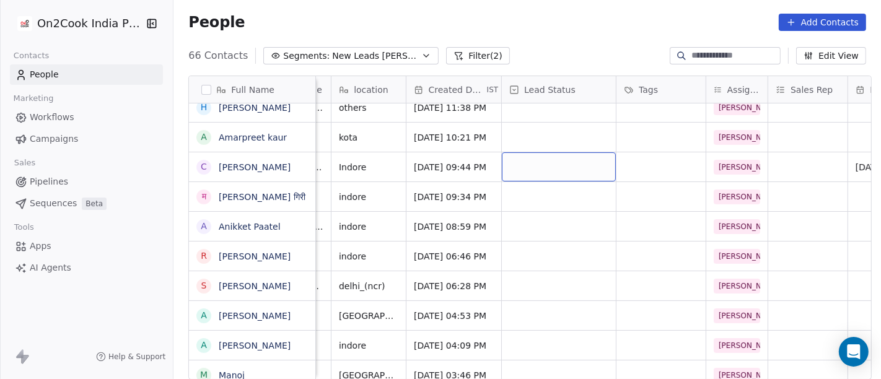
click at [515, 170] on div "grid" at bounding box center [559, 166] width 114 height 29
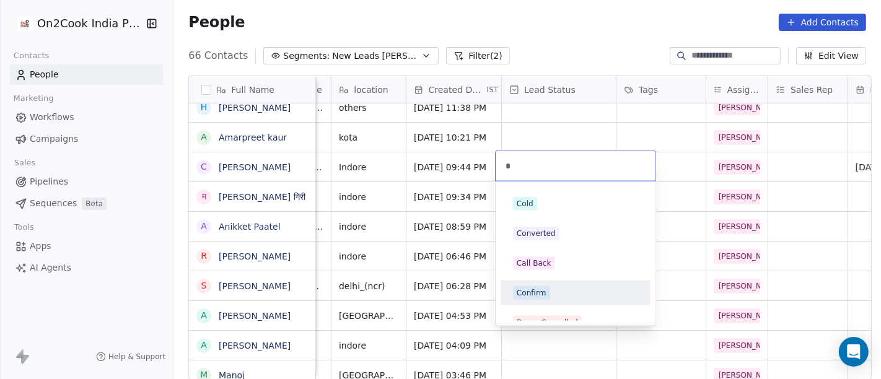
type input "*"
click at [542, 291] on div "Confirm" at bounding box center [531, 292] width 30 height 11
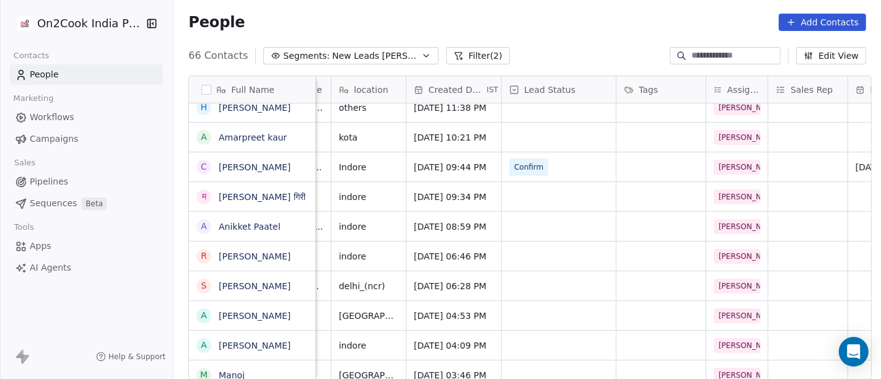
click at [543, 30] on div "People Add Contacts" at bounding box center [527, 22] width 678 height 17
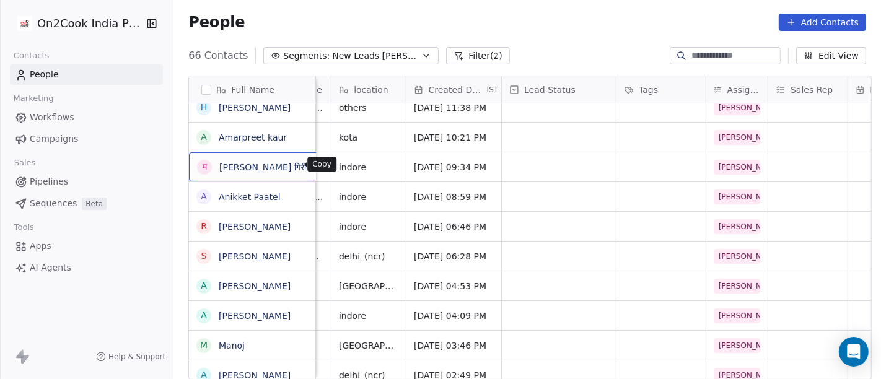
click at [316, 168] on icon "grid" at bounding box center [321, 165] width 10 height 10
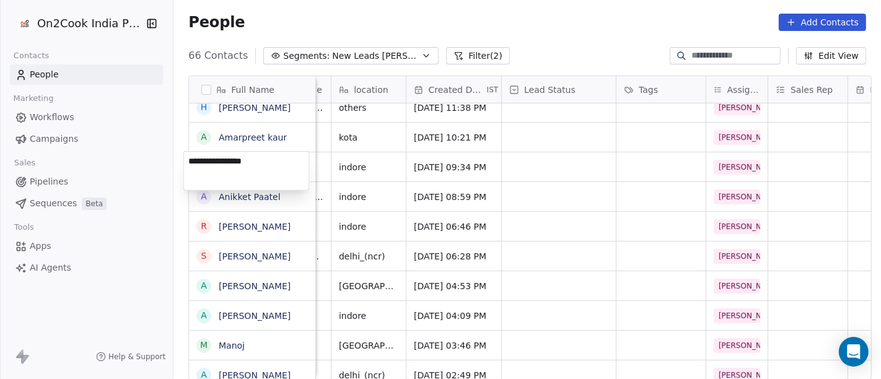
click at [267, 165] on textarea "**********" at bounding box center [246, 171] width 125 height 38
type textarea "**********"
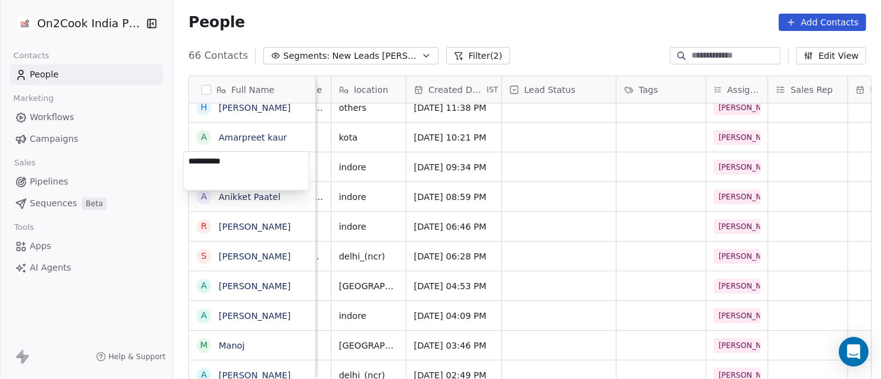
click at [384, 163] on html "On2Cook India Pvt. Ltd. Contacts People Marketing Workflows Campaigns Sales Pip…" at bounding box center [440, 189] width 881 height 379
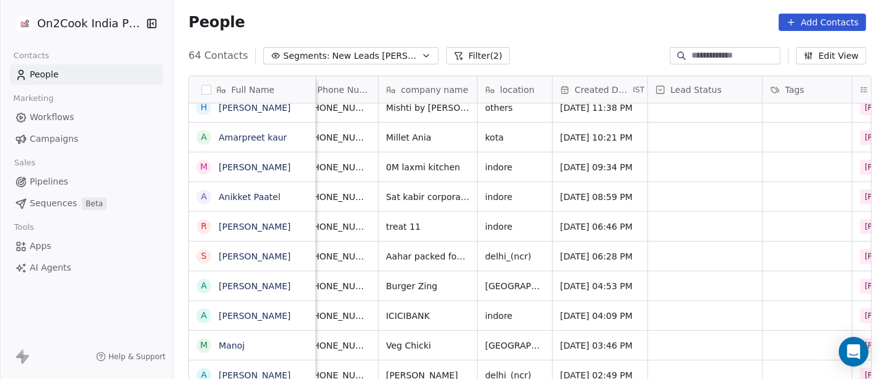
scroll to position [0, 0]
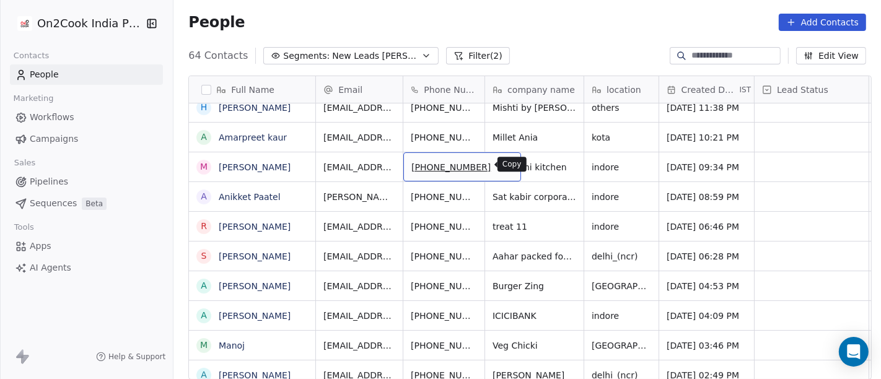
click at [500, 163] on icon "grid" at bounding box center [505, 165] width 10 height 10
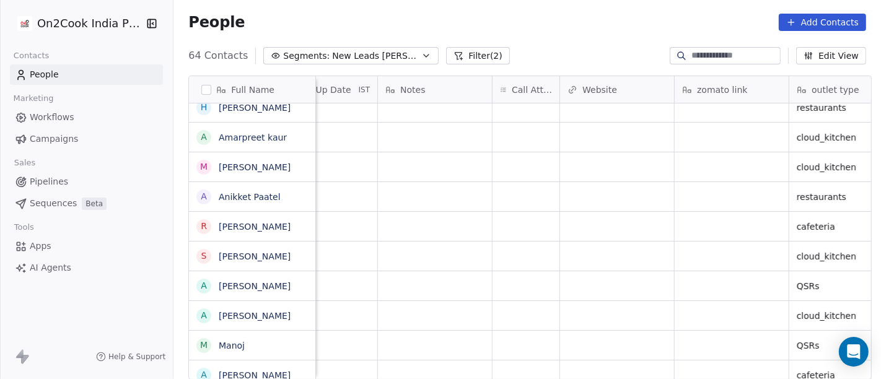
scroll to position [0, 970]
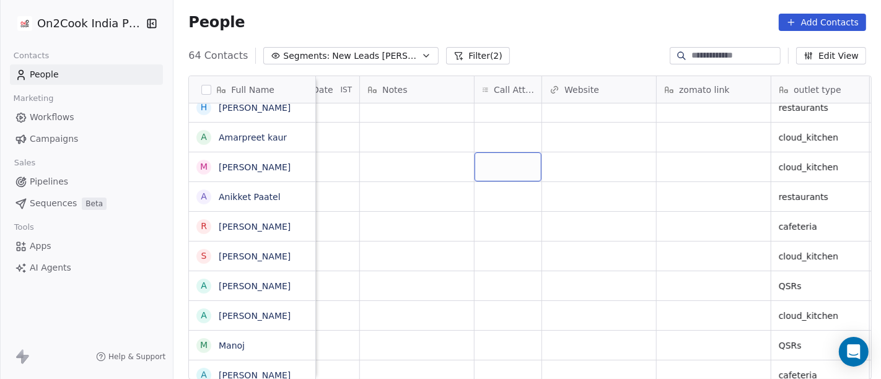
click at [497, 161] on div "grid" at bounding box center [507, 166] width 67 height 29
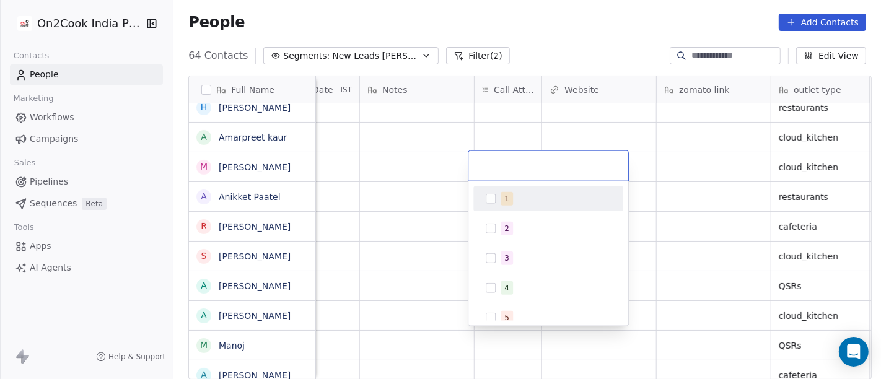
click at [520, 193] on div "1" at bounding box center [555, 199] width 110 height 14
click at [544, 128] on html "On2Cook India Pvt. Ltd. Contacts People Marketing Workflows Campaigns Sales Pip…" at bounding box center [440, 189] width 881 height 379
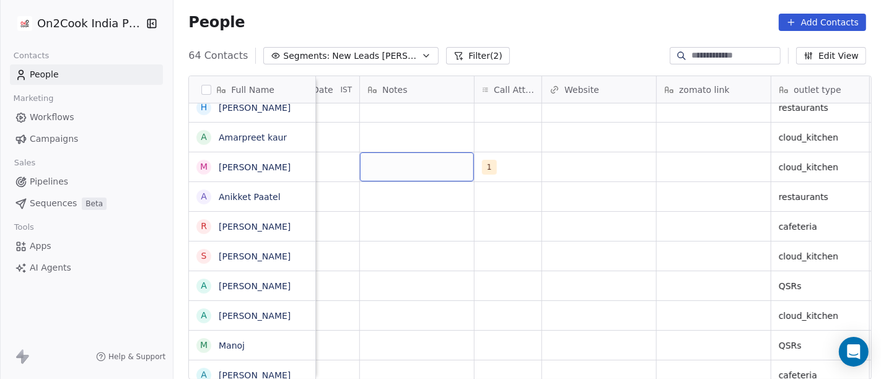
click at [387, 170] on div "grid" at bounding box center [417, 166] width 114 height 29
type textarea "**********"
click at [452, 238] on html "On2Cook India Pvt. Ltd. Contacts People Marketing Workflows Campaigns Sales Pip…" at bounding box center [440, 189] width 881 height 379
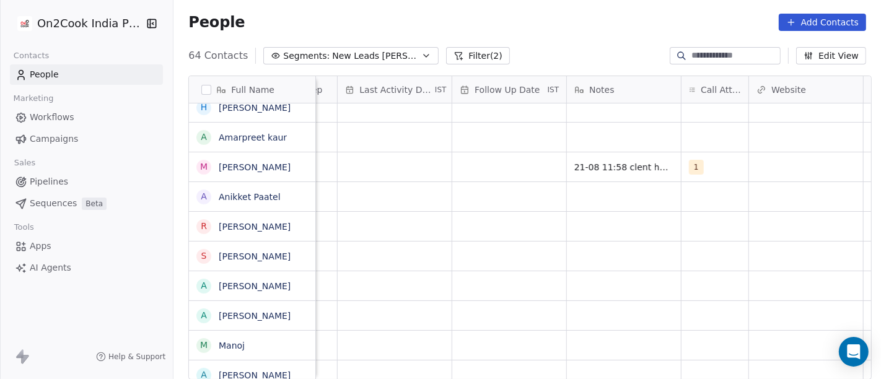
scroll to position [0, 762]
click at [469, 179] on div "grid" at bounding box center [510, 166] width 114 height 29
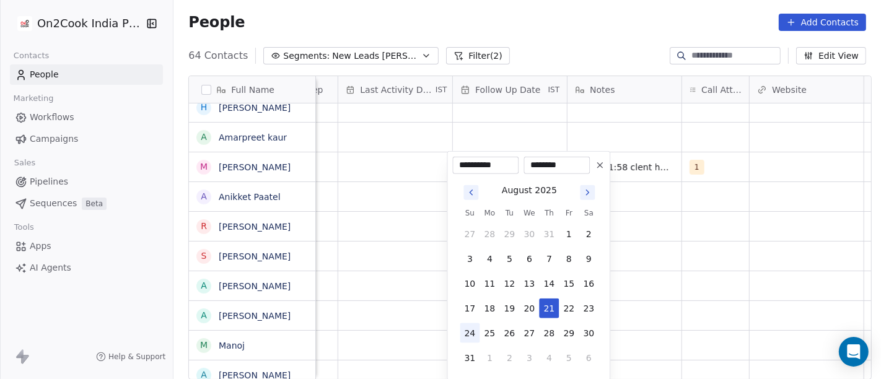
drag, startPoint x: 552, startPoint y: 331, endPoint x: 466, endPoint y: 336, distance: 86.2
click at [466, 336] on tr "24 25 26 27 28 29 30" at bounding box center [529, 333] width 139 height 20
click at [466, 336] on button "24" at bounding box center [470, 333] width 20 height 20
type input "**********"
click at [700, 283] on html "On2Cook India Pvt. Ltd. Contacts People Marketing Workflows Campaigns Sales Pip…" at bounding box center [440, 189] width 881 height 379
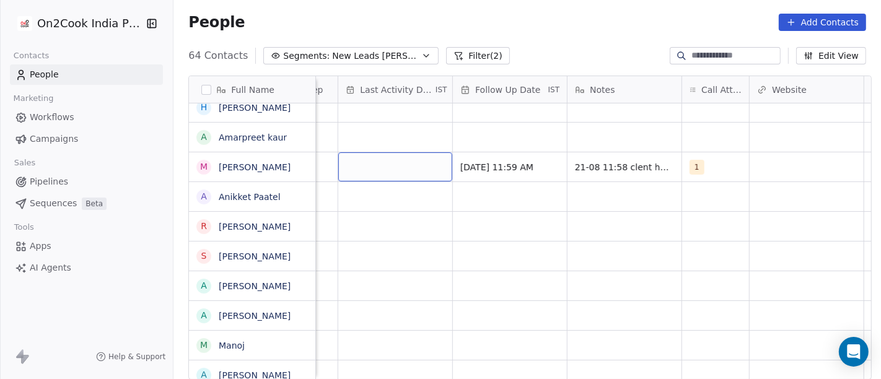
click at [414, 170] on div "grid" at bounding box center [395, 166] width 114 height 29
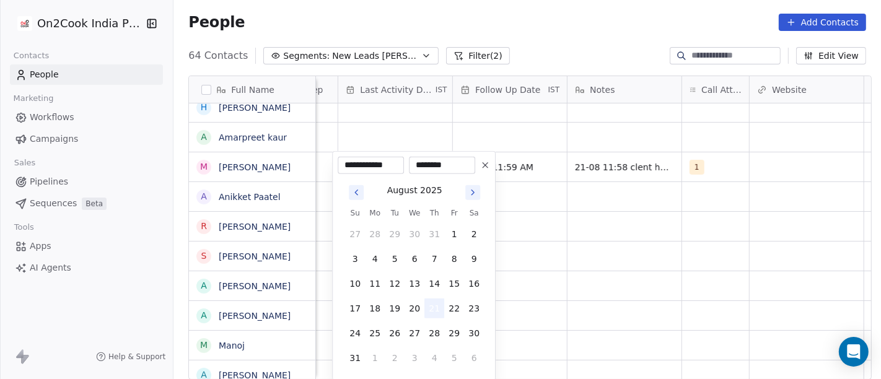
click at [434, 311] on button "21" at bounding box center [434, 308] width 20 height 20
click at [559, 289] on html "On2Cook India Pvt. Ltd. Contacts People Marketing Workflows Campaigns Sales Pip…" at bounding box center [440, 189] width 881 height 379
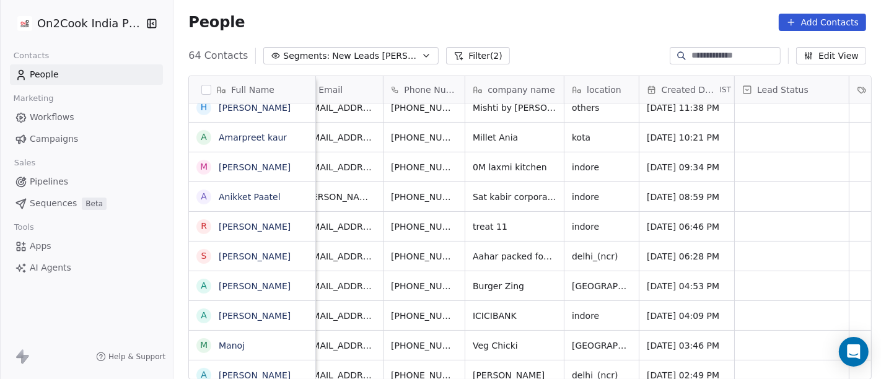
scroll to position [0, 0]
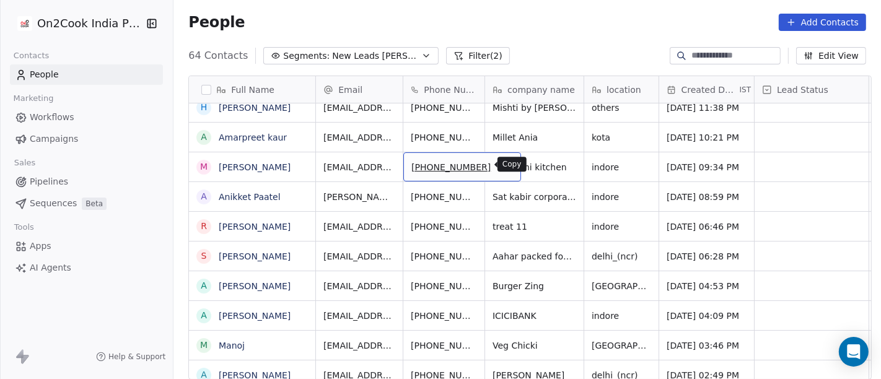
click at [500, 163] on icon "grid" at bounding box center [505, 165] width 10 height 10
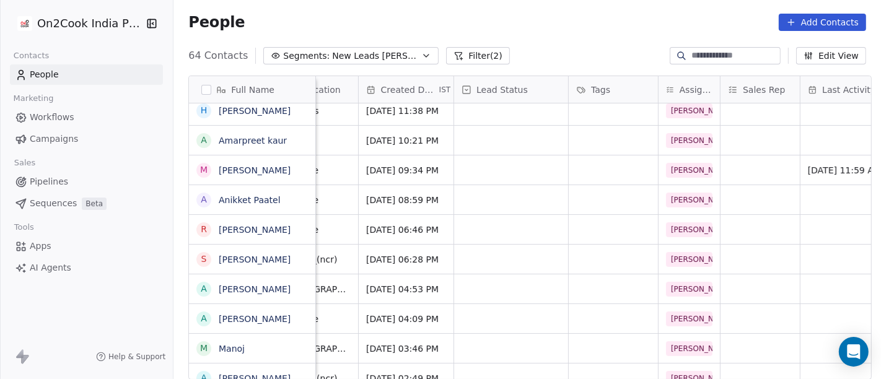
scroll to position [0, 298]
click at [547, 178] on div "grid" at bounding box center [513, 169] width 114 height 29
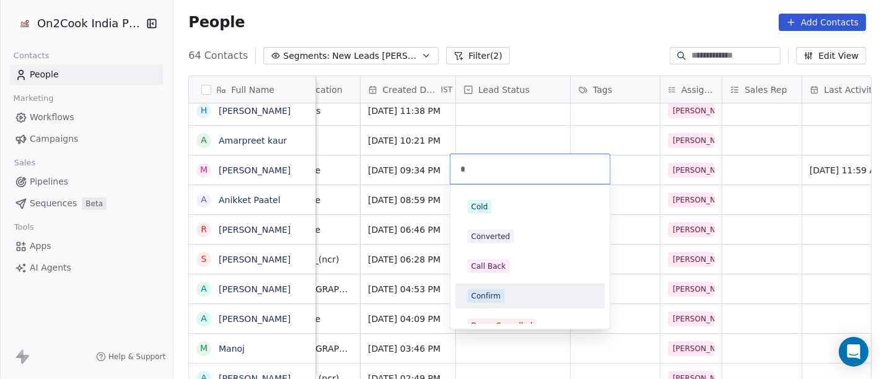
type input "*"
click at [507, 296] on div "Confirm" at bounding box center [530, 296] width 125 height 14
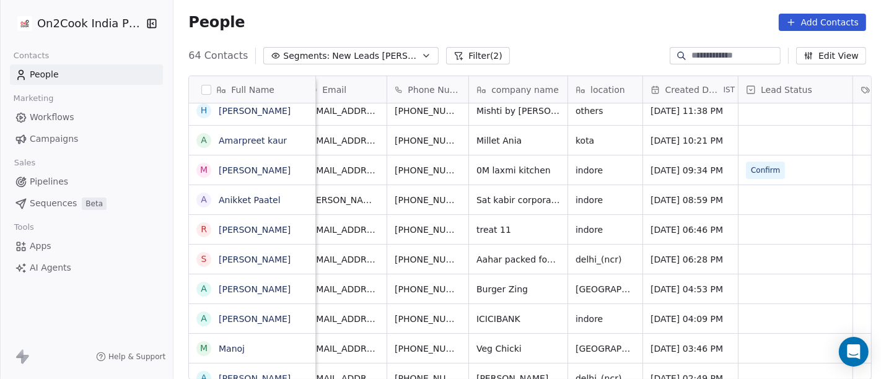
scroll to position [0, 0]
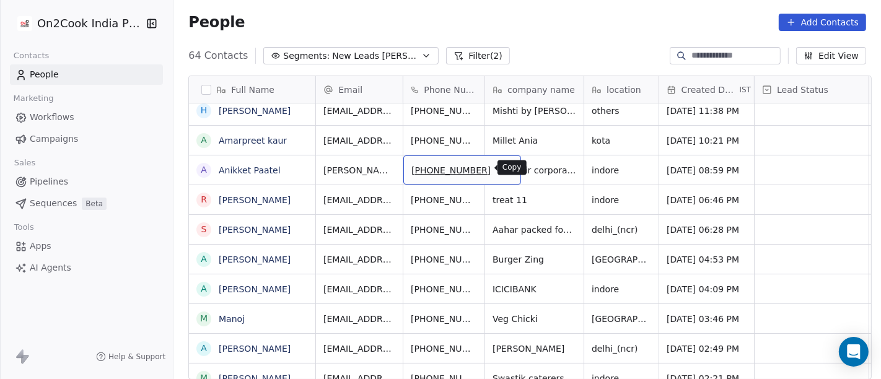
click at [503, 170] on icon "grid" at bounding box center [506, 170] width 6 height 6
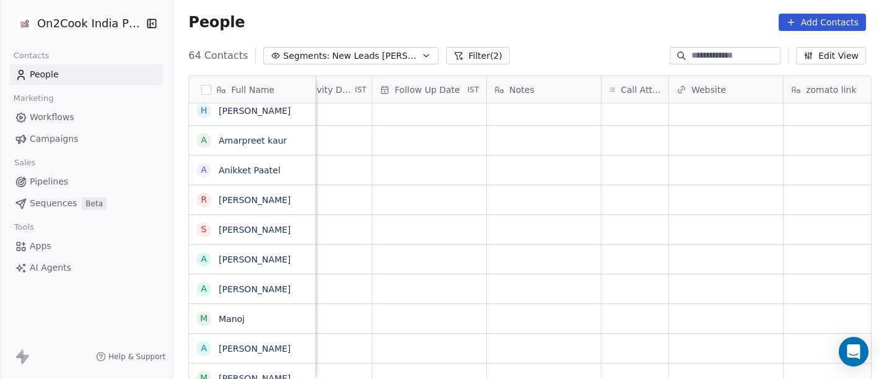
scroll to position [0, 843]
click at [651, 171] on div "grid" at bounding box center [634, 169] width 67 height 29
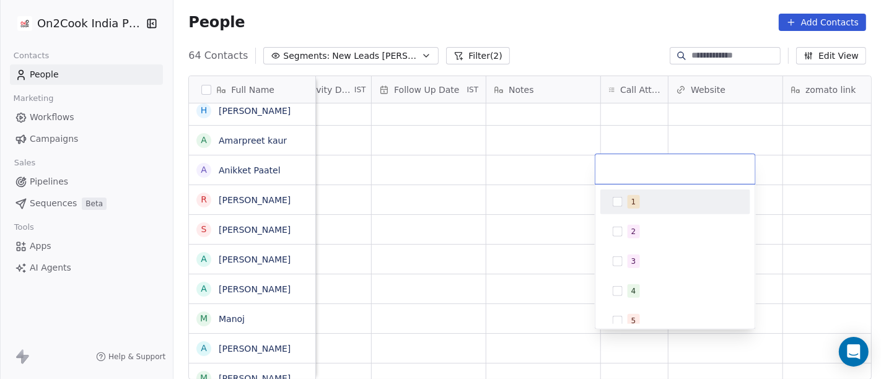
click at [621, 206] on button "Suggestions" at bounding box center [617, 202] width 10 height 10
click at [513, 156] on html "On2Cook India Pvt. Ltd. Contacts People Marketing Workflows Campaigns Sales Pip…" at bounding box center [440, 189] width 881 height 379
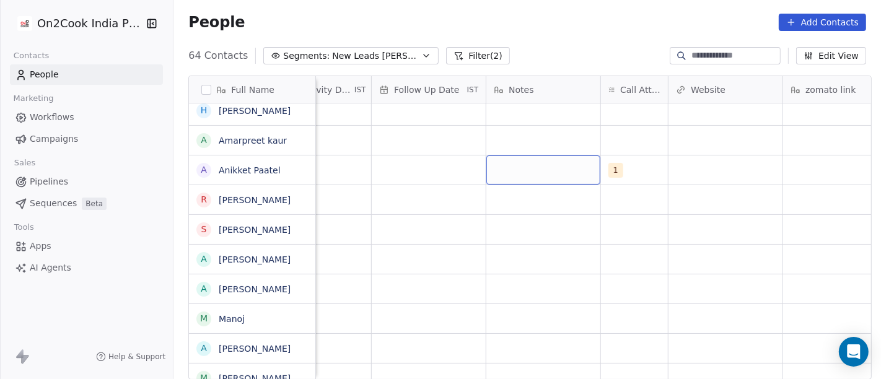
click at [529, 162] on div "grid" at bounding box center [543, 169] width 114 height 29
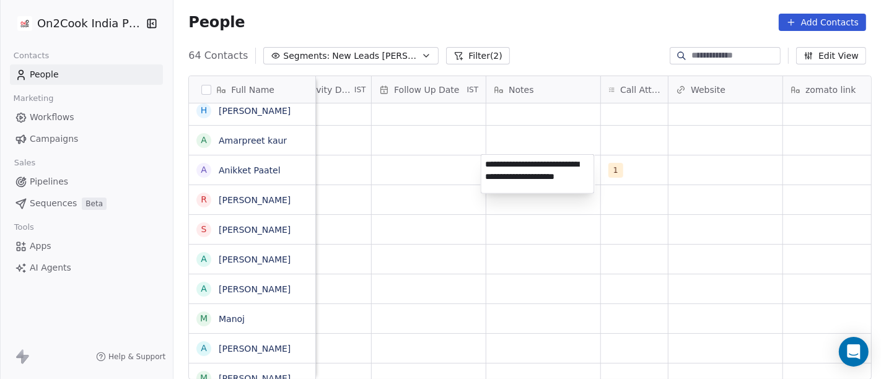
type textarea "**********"
click at [552, 287] on html "On2Cook India Pvt. Ltd. Contacts People Marketing Workflows Campaigns Sales Pip…" at bounding box center [440, 189] width 881 height 379
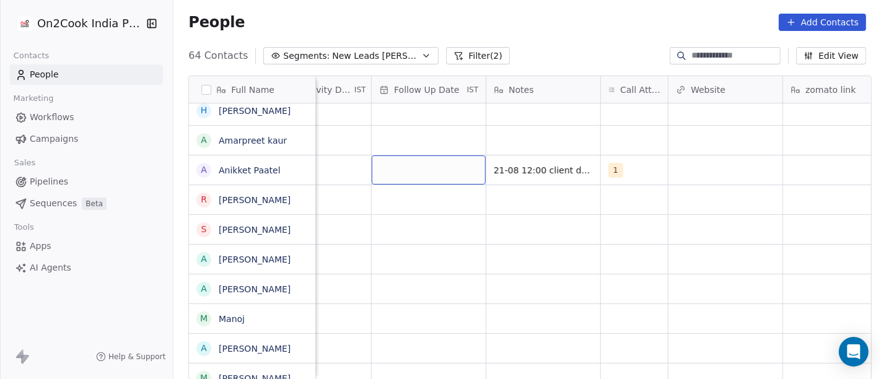
click at [423, 166] on div "grid" at bounding box center [429, 169] width 114 height 29
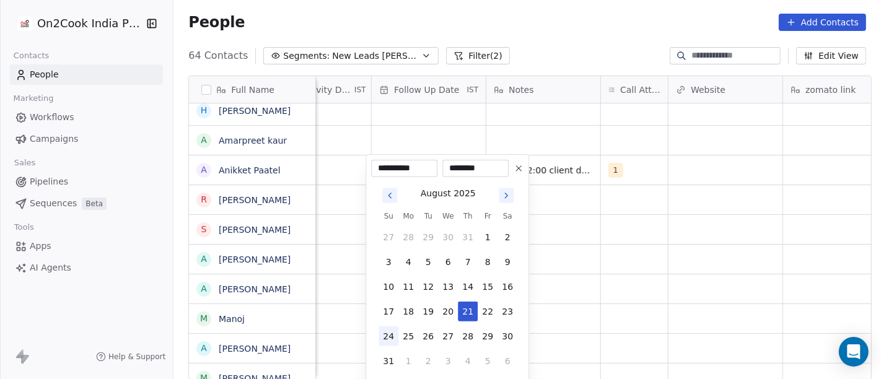
click at [390, 338] on button "24" at bounding box center [388, 336] width 20 height 20
type input "**********"
click at [630, 231] on html "On2Cook India Pvt. Ltd. Contacts People Marketing Workflows Campaigns Sales Pip…" at bounding box center [440, 189] width 881 height 379
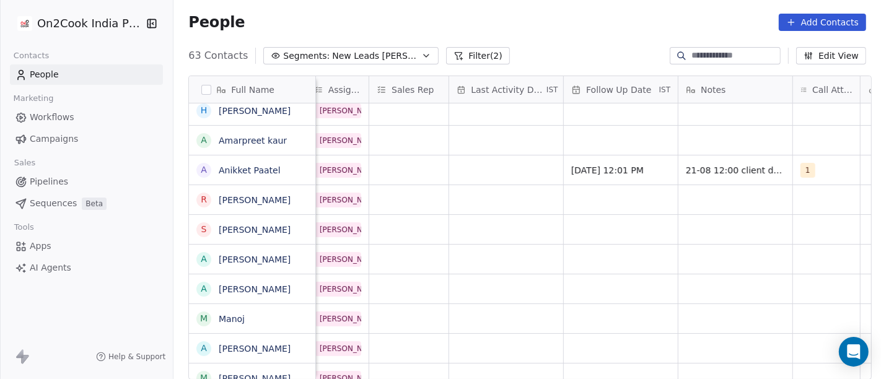
scroll to position [0, 651]
click at [489, 175] on div "grid" at bounding box center [507, 169] width 114 height 29
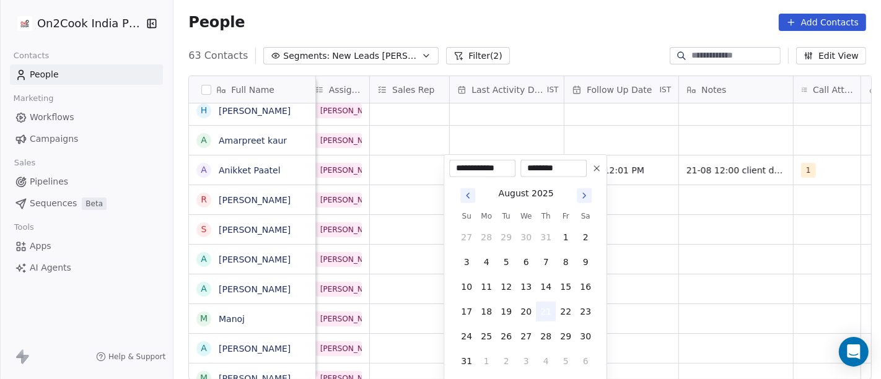
click at [546, 315] on button "21" at bounding box center [546, 312] width 20 height 20
click at [721, 268] on html "On2Cook India Pvt. Ltd. Contacts People Marketing Workflows Campaigns Sales Pip…" at bounding box center [440, 189] width 881 height 379
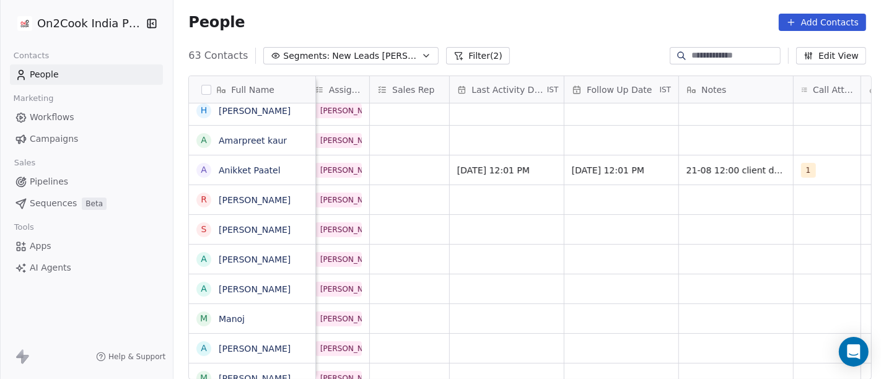
scroll to position [0, 354]
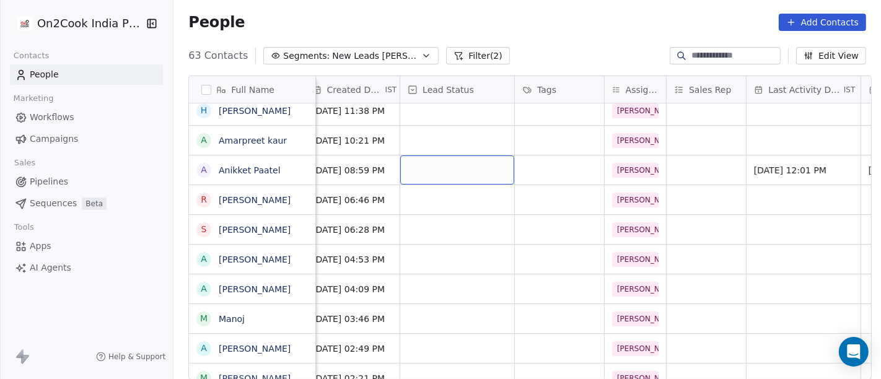
click at [463, 172] on div "grid" at bounding box center [457, 169] width 114 height 29
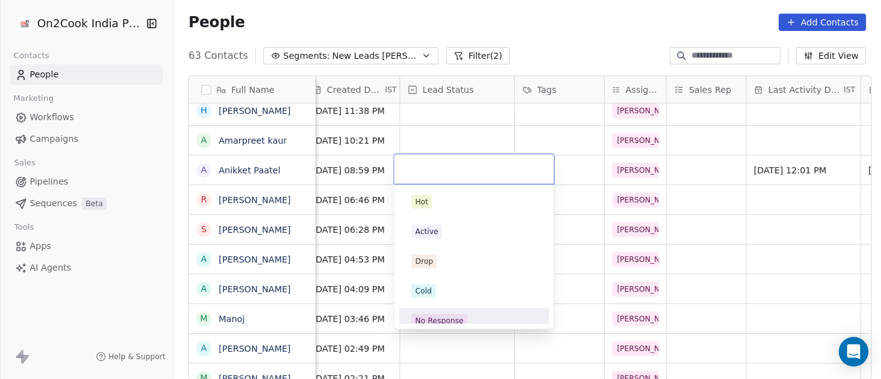
click at [478, 309] on div "No Response" at bounding box center [474, 320] width 150 height 25
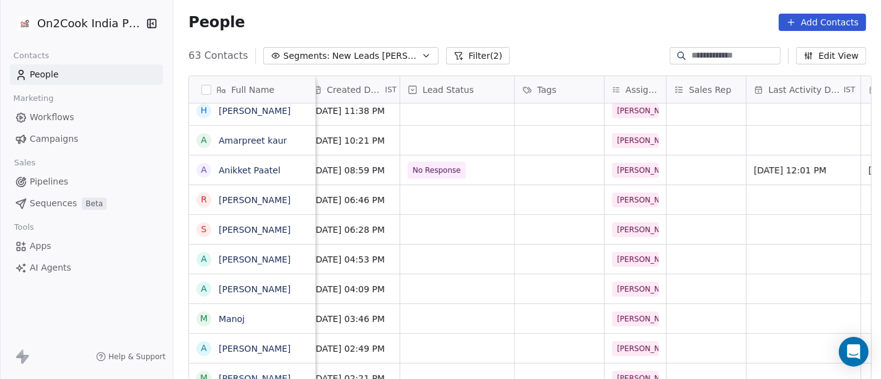
scroll to position [0, 0]
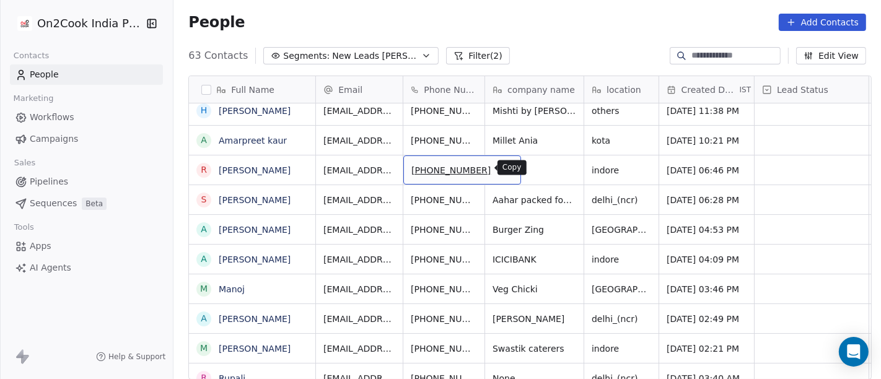
click at [498, 170] on button "grid" at bounding box center [505, 168] width 15 height 15
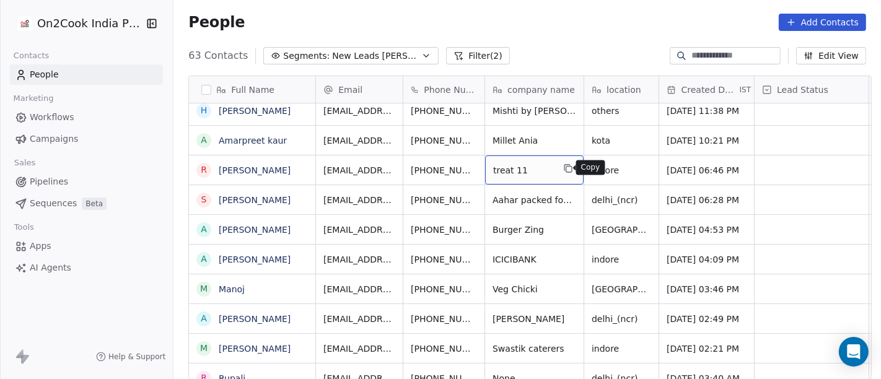
click at [567, 170] on icon "grid" at bounding box center [568, 168] width 10 height 10
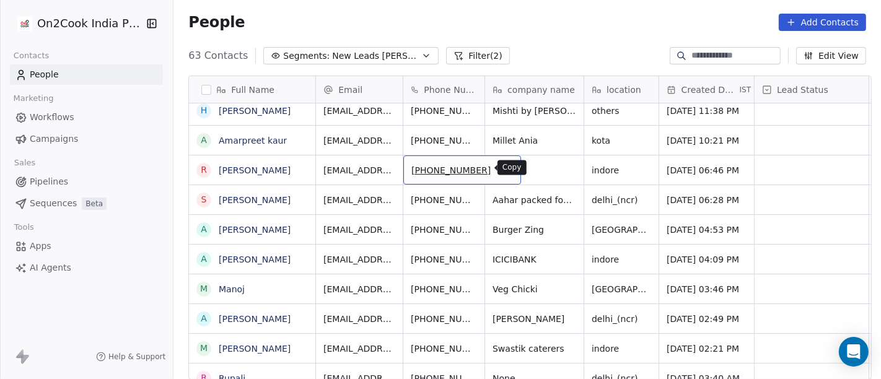
click at [500, 167] on icon "grid" at bounding box center [505, 168] width 10 height 10
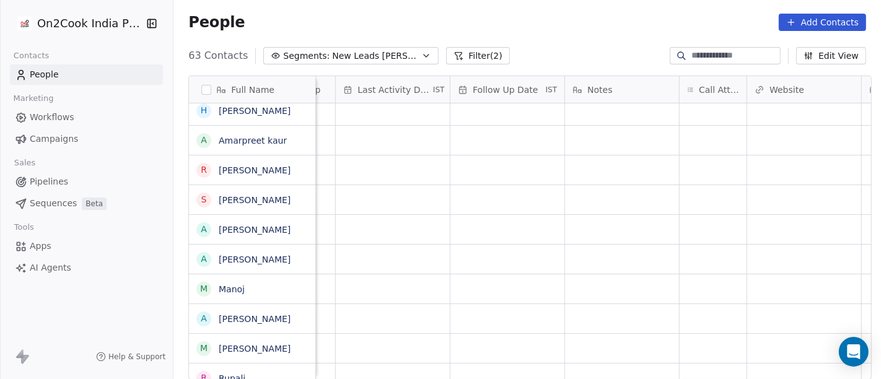
scroll to position [0, 765]
click at [688, 172] on div "grid" at bounding box center [712, 169] width 67 height 29
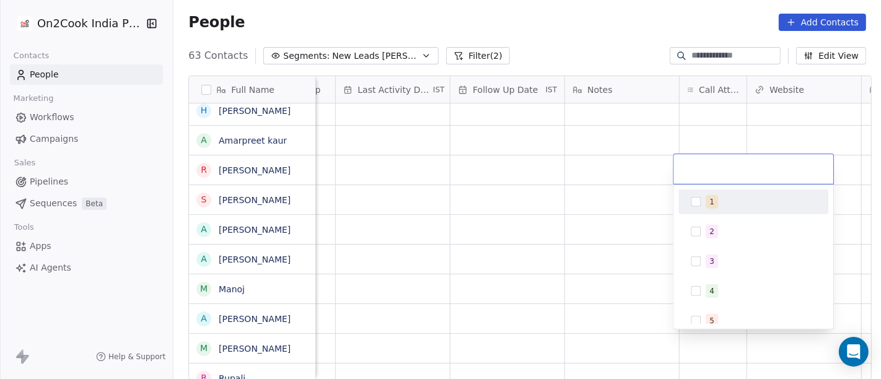
click at [720, 209] on div "1" at bounding box center [753, 202] width 140 height 20
click at [607, 180] on html "On2Cook India Pvt. Ltd. Contacts People Marketing Workflows Campaigns Sales Pip…" at bounding box center [440, 189] width 881 height 379
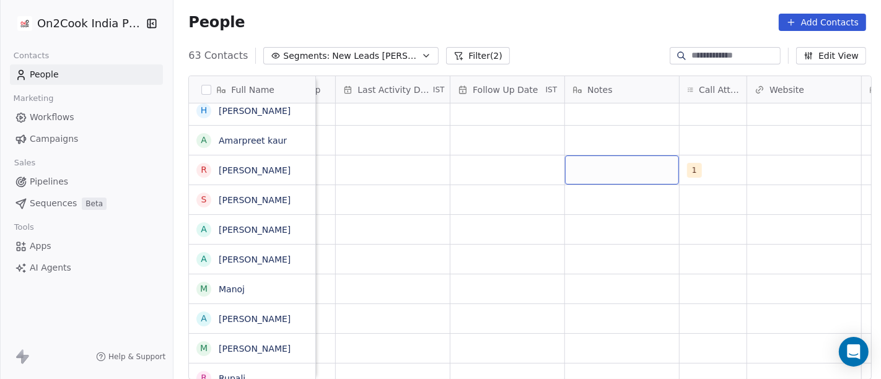
click at [607, 180] on div "grid" at bounding box center [622, 169] width 114 height 29
click at [623, 166] on div "grid" at bounding box center [622, 169] width 114 height 29
click at [623, 166] on textarea at bounding box center [615, 174] width 113 height 38
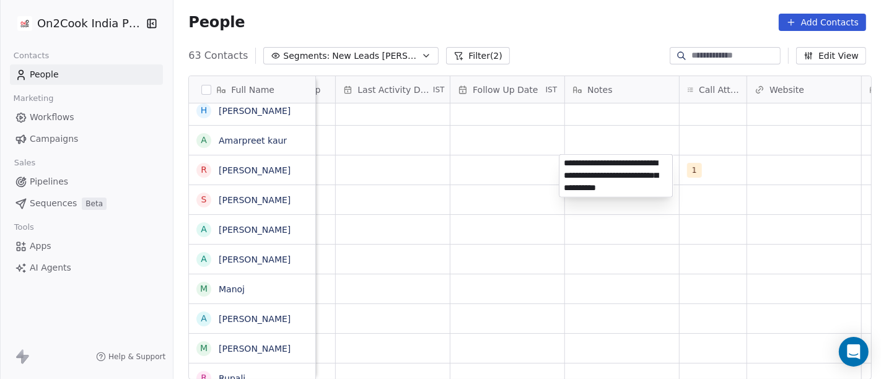
scroll to position [1, 0]
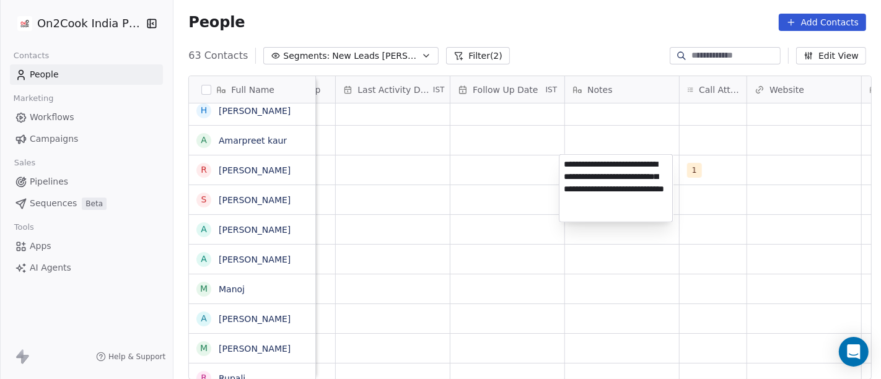
type textarea "**********"
drag, startPoint x: 637, startPoint y: 258, endPoint x: 658, endPoint y: 264, distance: 21.9
click at [653, 264] on html "On2Cook India Pvt. Ltd. Contacts People Marketing Workflows Campaigns Sales Pip…" at bounding box center [440, 189] width 881 height 379
click at [658, 264] on html "On2Cook India Pvt. Ltd. Contacts People Marketing Workflows Campaigns Sales Pip…" at bounding box center [440, 189] width 881 height 379
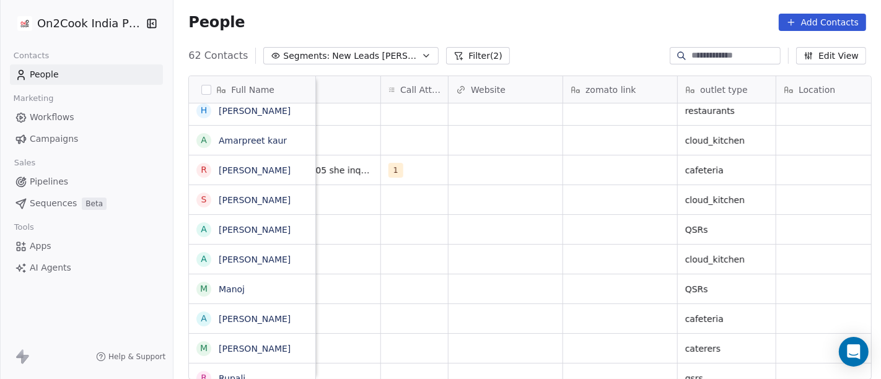
scroll to position [0, 1062]
click at [621, 163] on div "grid" at bounding box center [621, 169] width 114 height 29
type textarea "**********"
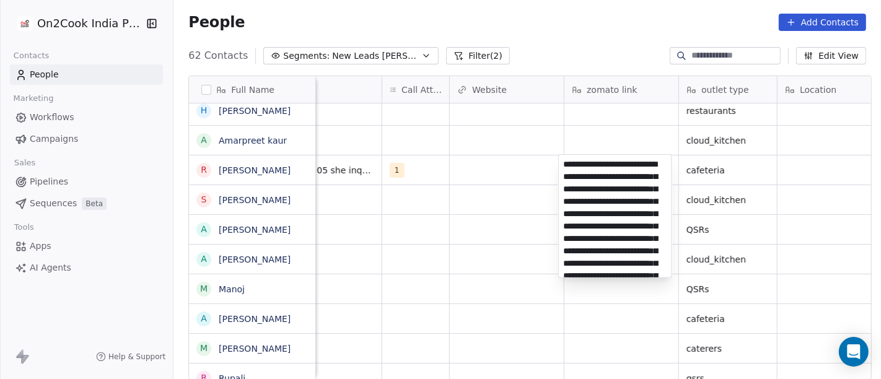
scroll to position [785, 0]
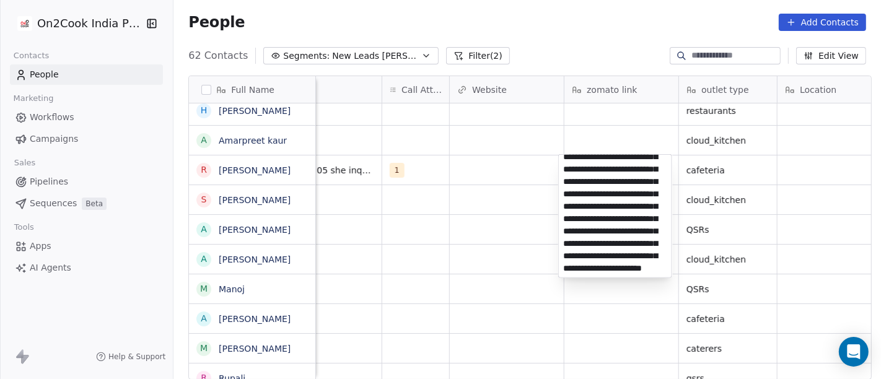
click at [519, 162] on html "On2Cook India Pvt. Ltd. Contacts People Marketing Workflows Campaigns Sales Pip…" at bounding box center [440, 189] width 881 height 379
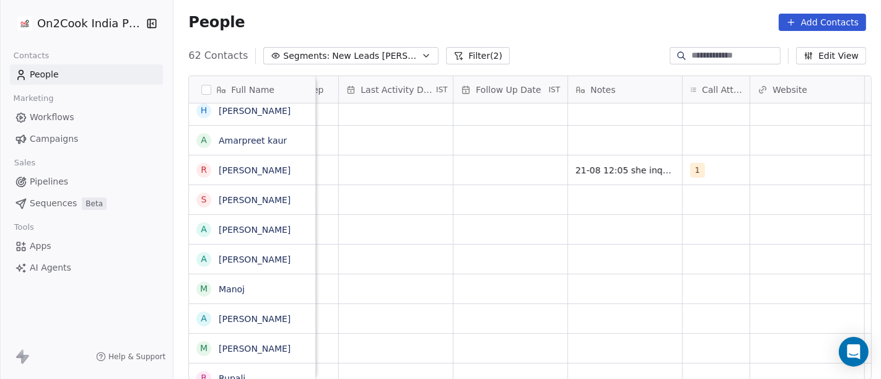
scroll to position [1, 758]
click at [518, 170] on div "grid" at bounding box center [514, 169] width 114 height 29
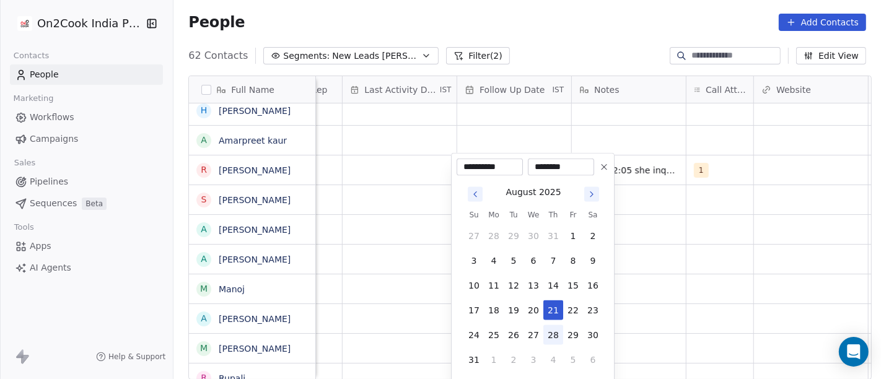
click at [555, 338] on button "28" at bounding box center [553, 335] width 20 height 20
type input "**********"
click at [736, 257] on html "On2Cook India Pvt. Ltd. Contacts People Marketing Workflows Campaigns Sales Pip…" at bounding box center [440, 189] width 881 height 379
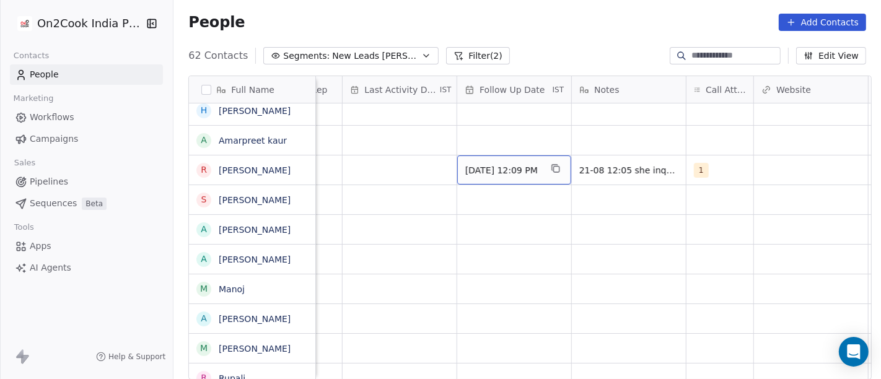
click at [484, 174] on div "28/08/2025 12:09 PM" at bounding box center [514, 169] width 114 height 29
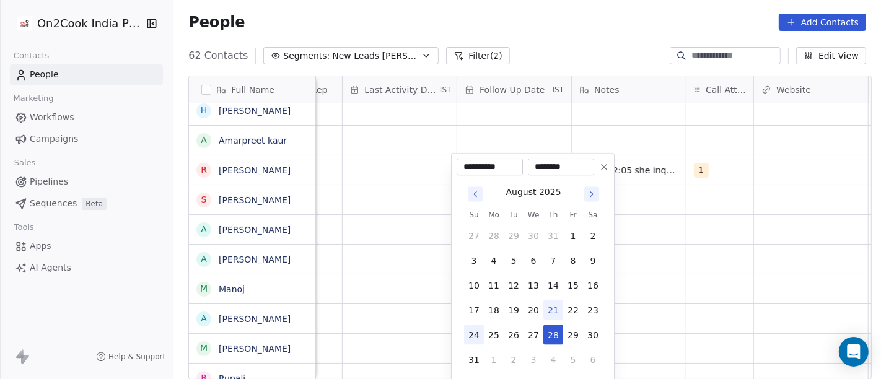
click at [470, 333] on button "24" at bounding box center [474, 335] width 20 height 20
type input "**********"
click at [731, 279] on html "On2Cook India Pvt. Ltd. Contacts People Marketing Workflows Campaigns Sales Pip…" at bounding box center [440, 189] width 881 height 379
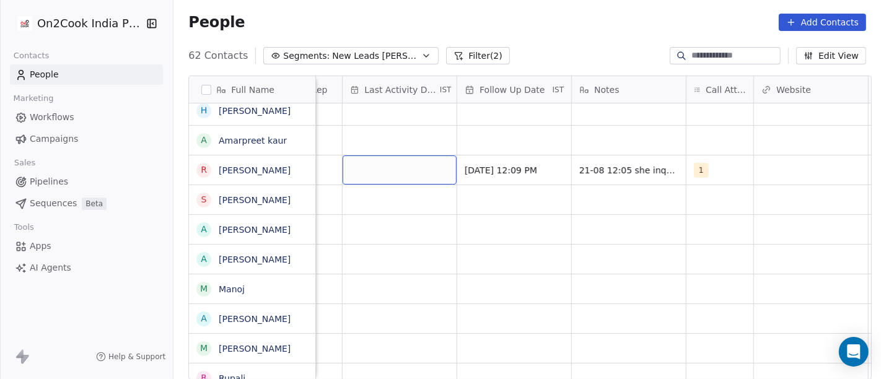
click at [347, 172] on div "grid" at bounding box center [399, 169] width 114 height 29
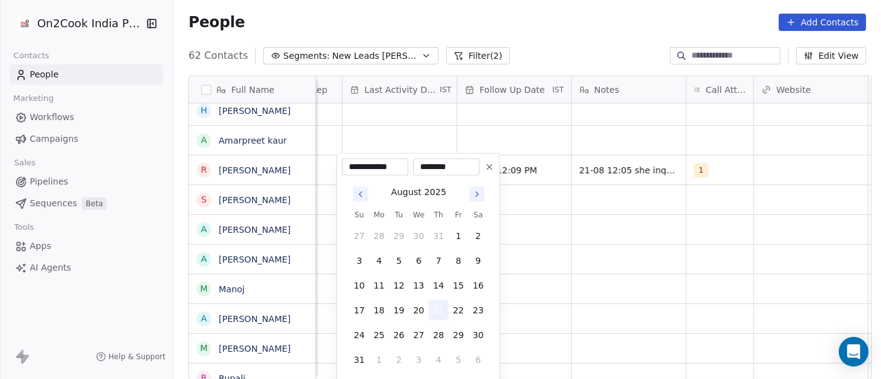
click at [439, 307] on button "21" at bounding box center [439, 310] width 20 height 20
click at [692, 273] on html "On2Cook India Pvt. Ltd. Contacts People Marketing Workflows Campaigns Sales Pip…" at bounding box center [440, 189] width 881 height 379
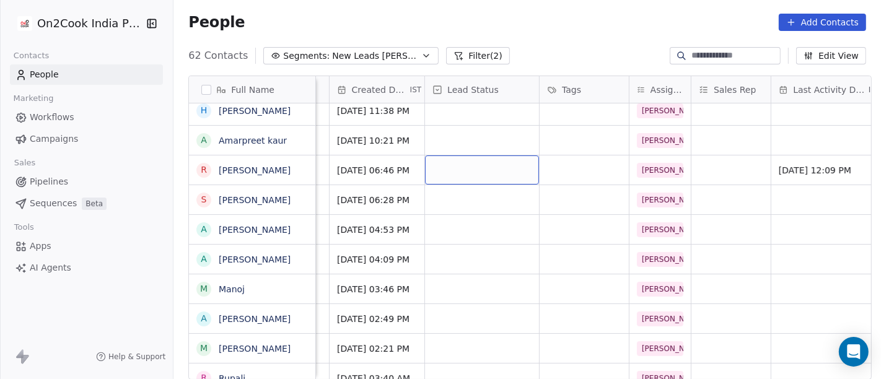
scroll to position [1, 327]
click at [486, 174] on div "grid" at bounding box center [484, 169] width 114 height 29
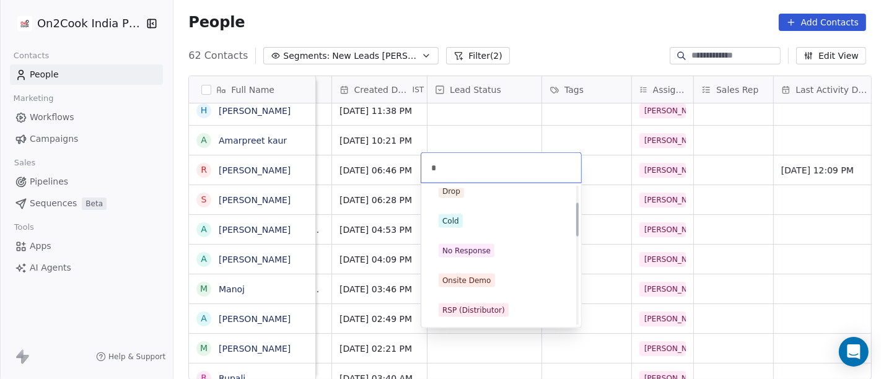
scroll to position [103, 0]
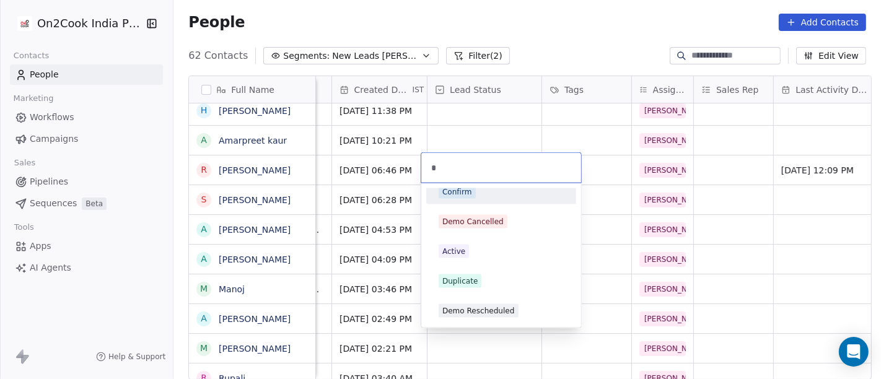
type input "*"
click at [464, 193] on div "Confirm" at bounding box center [457, 191] width 30 height 11
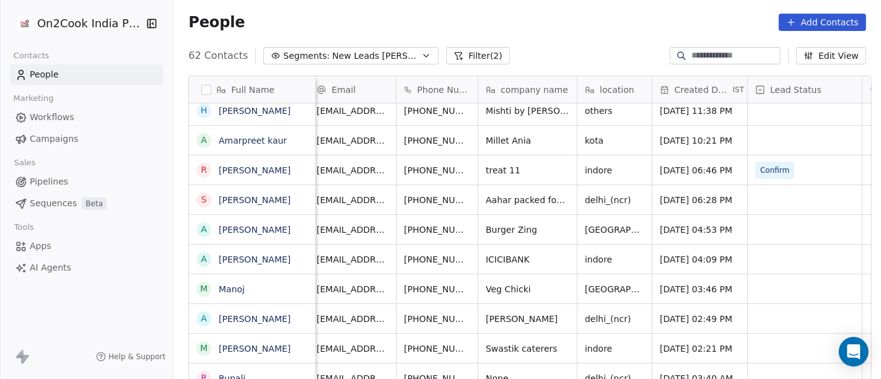
scroll to position [1, 0]
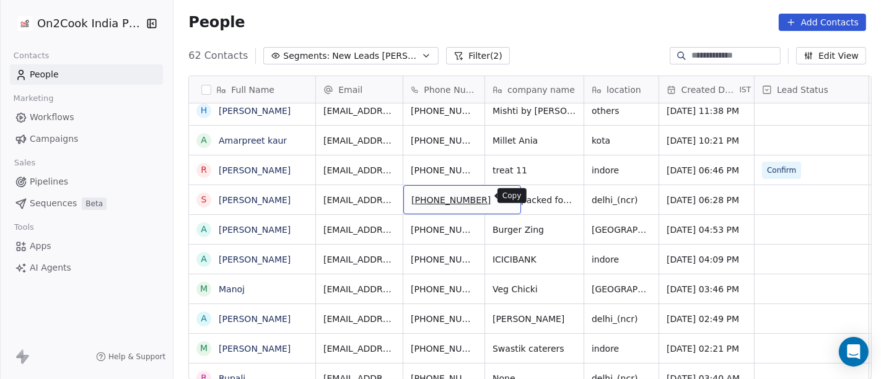
click at [498, 194] on button "grid" at bounding box center [505, 198] width 15 height 15
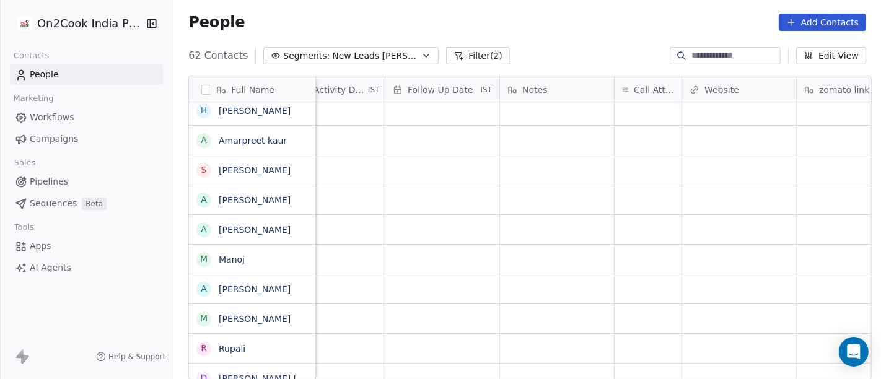
scroll to position [0, 831]
click at [632, 224] on div "grid" at bounding box center [646, 229] width 67 height 29
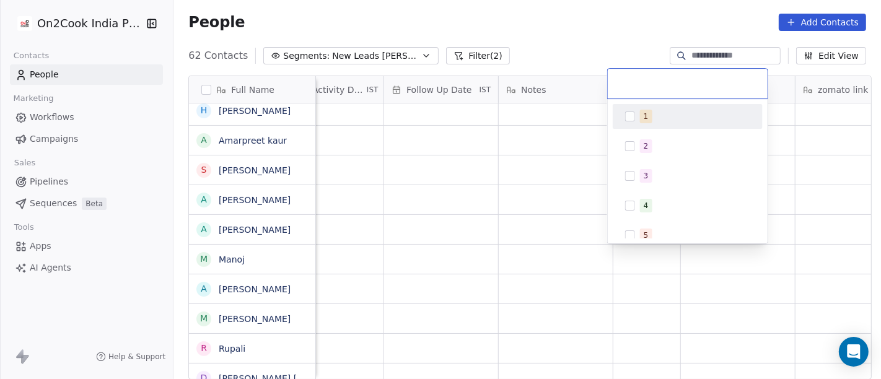
click at [640, 118] on span "1" at bounding box center [646, 117] width 12 height 14
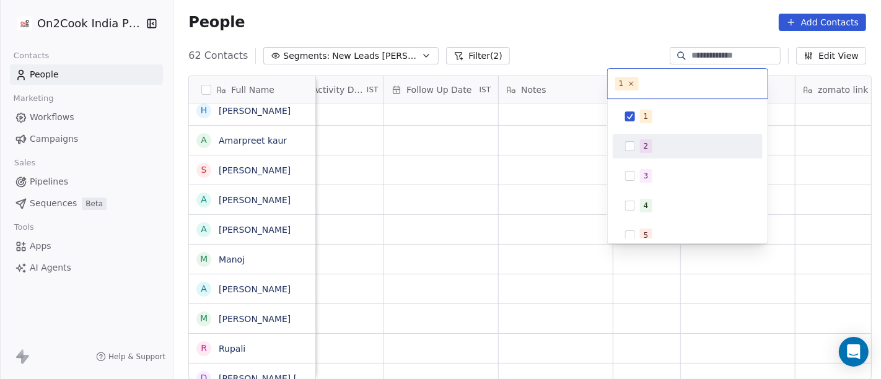
click at [489, 219] on html "On2Cook India Pvt. Ltd. Contacts People Marketing Workflows Campaigns Sales Pip…" at bounding box center [440, 189] width 881 height 379
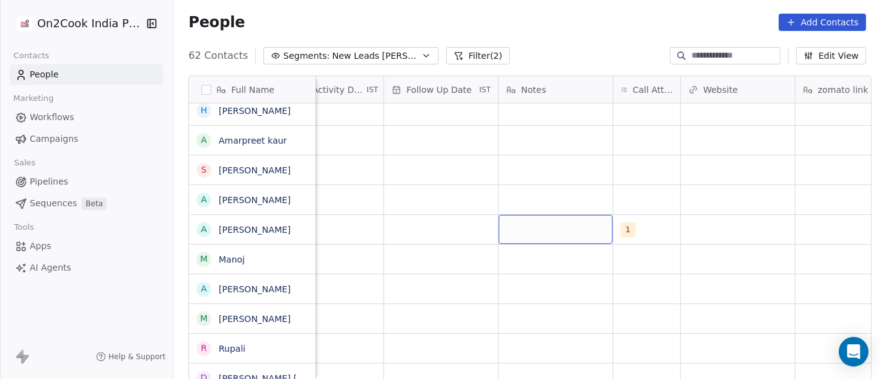
click at [562, 230] on div "grid" at bounding box center [556, 229] width 114 height 29
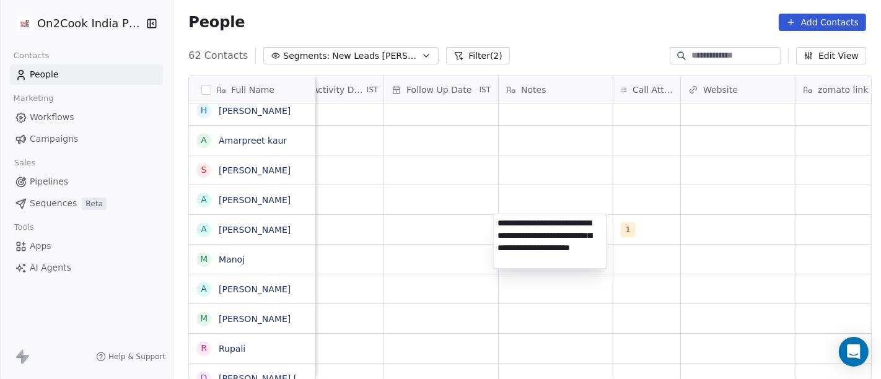
type textarea "**********"
click at [678, 273] on html "On2Cook India Pvt. Ltd. Contacts People Marketing Workflows Campaigns Sales Pip…" at bounding box center [440, 189] width 881 height 379
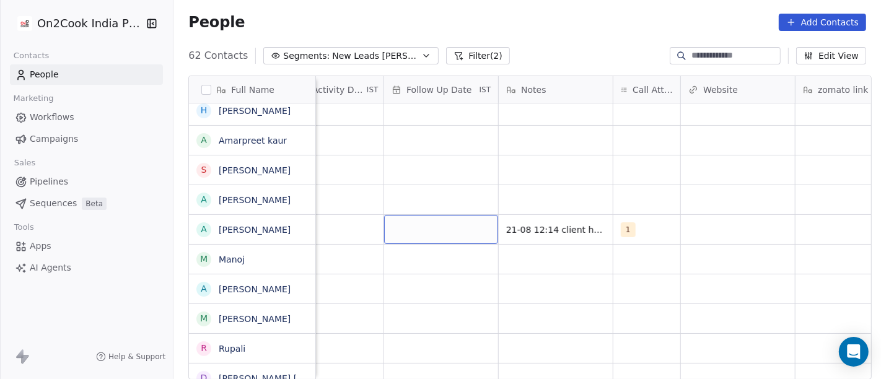
click at [440, 226] on div "grid" at bounding box center [441, 229] width 114 height 29
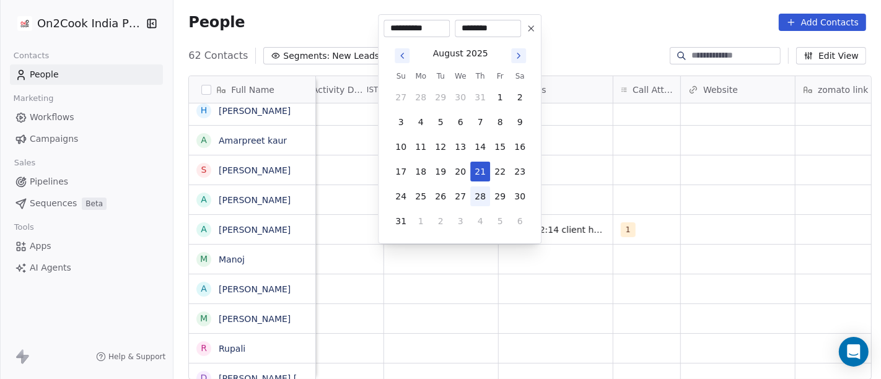
click at [476, 191] on button "28" at bounding box center [480, 196] width 20 height 20
type input "**********"
click at [705, 246] on html "On2Cook India Pvt. Ltd. Contacts People Marketing Workflows Campaigns Sales Pip…" at bounding box center [440, 189] width 881 height 379
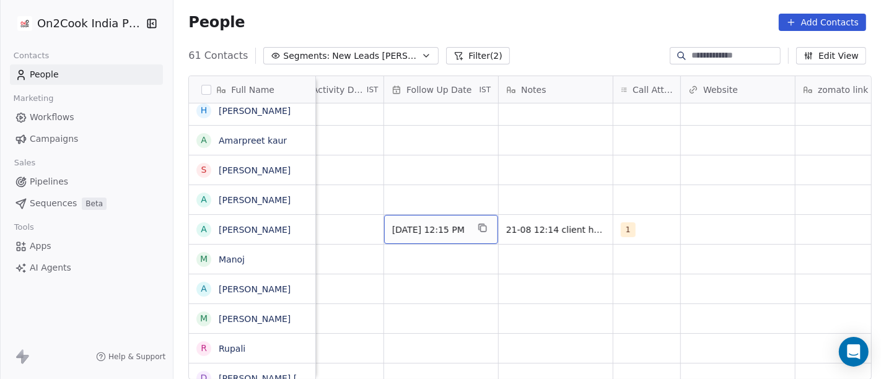
click at [440, 236] on div "28/08/2025 12:15 PM" at bounding box center [441, 229] width 114 height 29
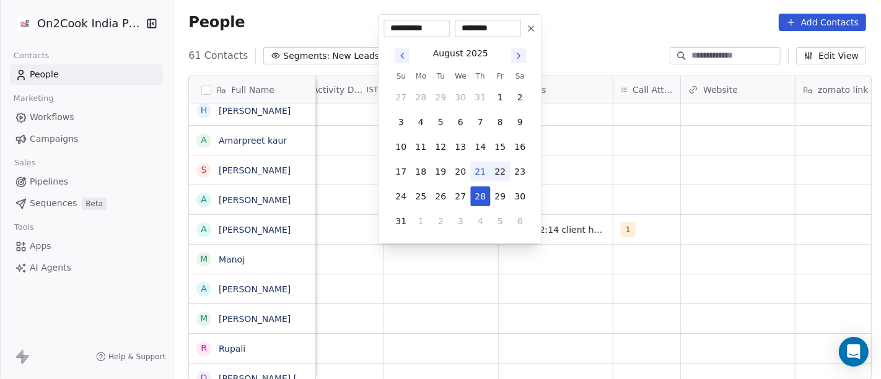
click at [502, 172] on button "22" at bounding box center [500, 172] width 20 height 20
type input "**********"
click at [692, 195] on html "On2Cook India Pvt. Ltd. Contacts People Marketing Workflows Campaigns Sales Pip…" at bounding box center [440, 189] width 881 height 379
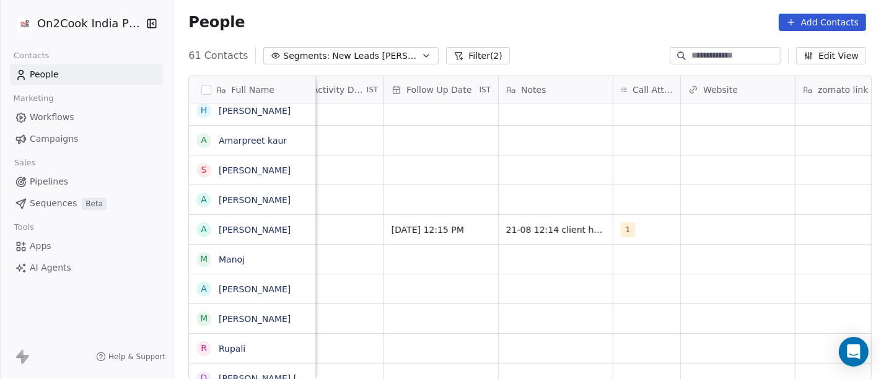
scroll to position [0, 615]
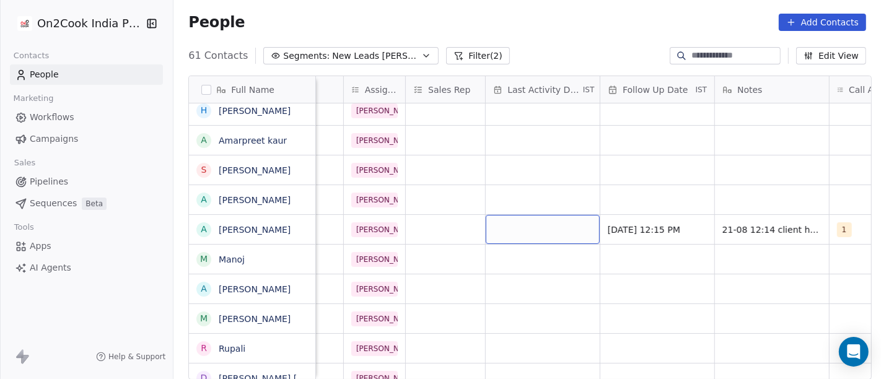
click at [548, 227] on div "grid" at bounding box center [543, 229] width 114 height 29
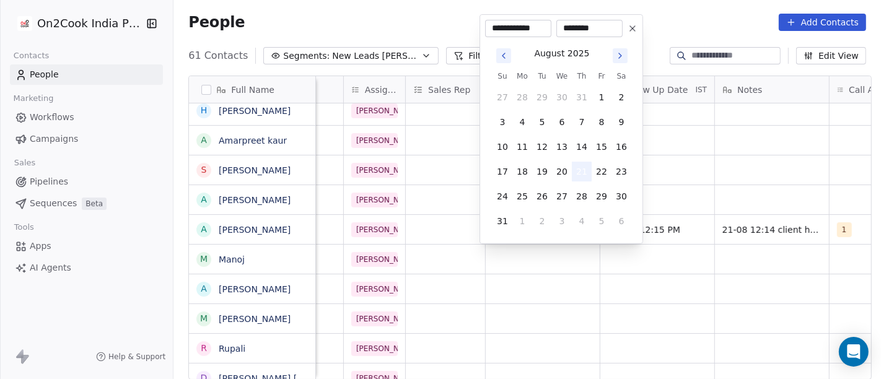
click at [577, 170] on button "21" at bounding box center [582, 172] width 20 height 20
click at [625, 264] on html "On2Cook India Pvt. Ltd. Contacts People Marketing Workflows Campaigns Sales Pip…" at bounding box center [440, 189] width 881 height 379
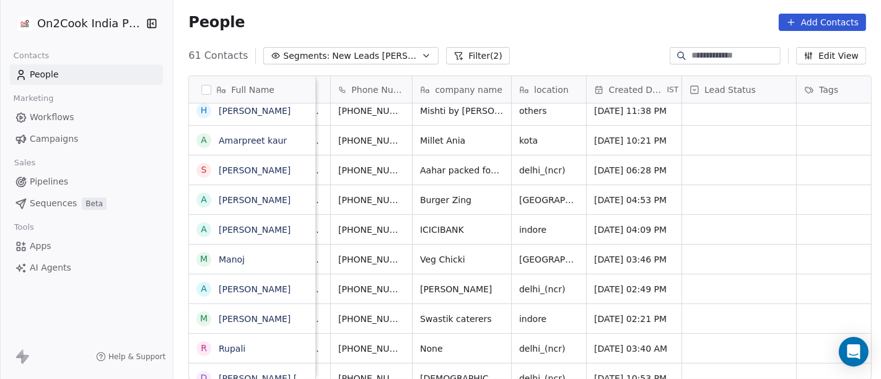
scroll to position [0, 72]
click at [431, 228] on icon "grid" at bounding box center [434, 229] width 6 height 6
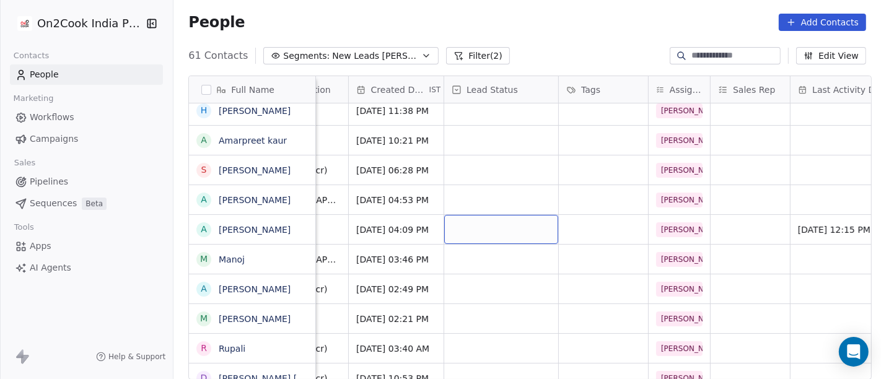
scroll to position [0, 309]
click at [469, 225] on div "grid" at bounding box center [502, 229] width 114 height 29
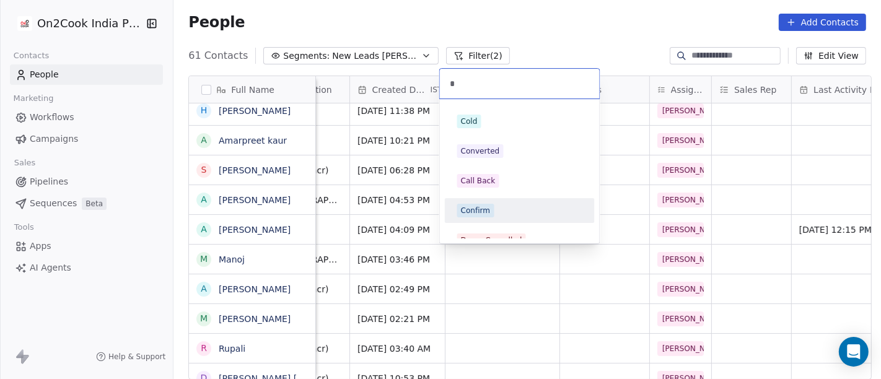
type input "*"
click at [485, 213] on div "Confirm" at bounding box center [476, 210] width 30 height 11
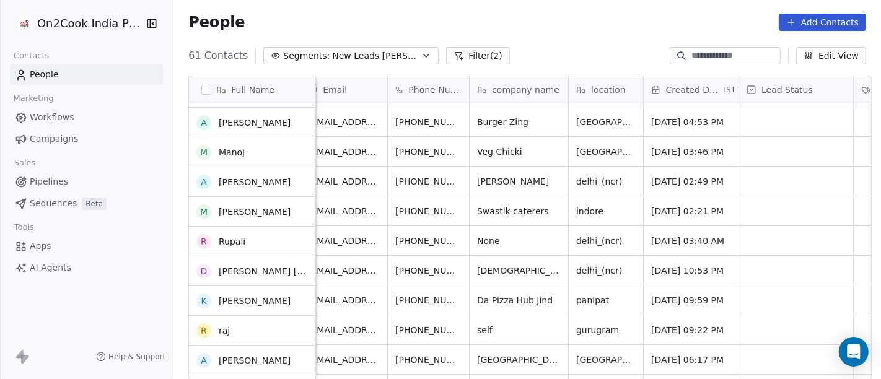
scroll to position [324, 0]
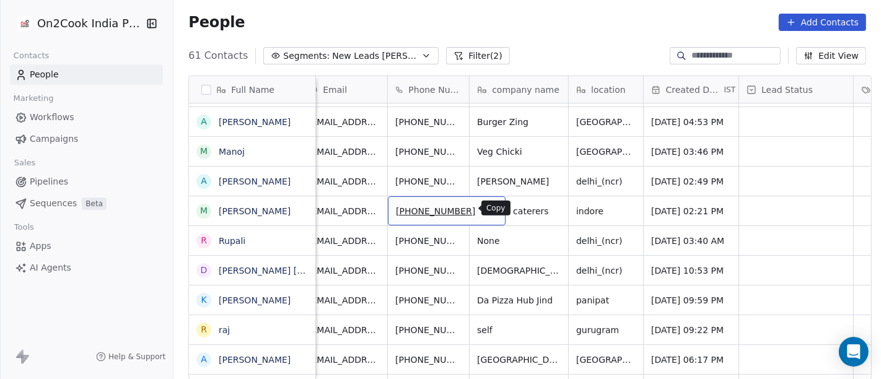
click at [485, 208] on icon "grid" at bounding box center [490, 209] width 10 height 10
click at [485, 209] on icon "grid" at bounding box center [490, 209] width 10 height 10
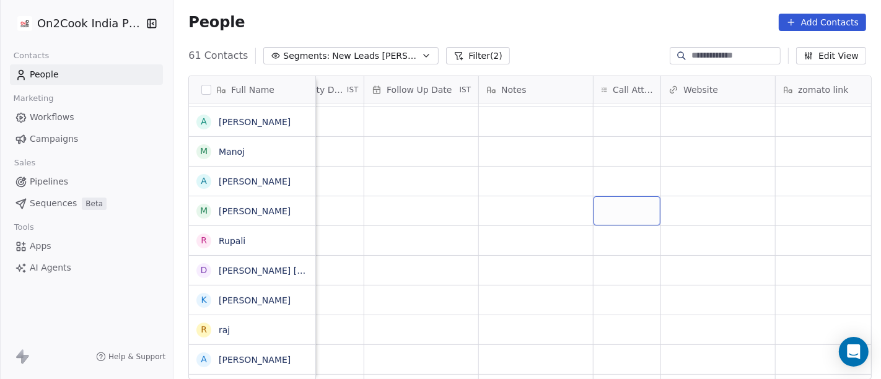
click at [615, 209] on div "grid" at bounding box center [626, 210] width 67 height 29
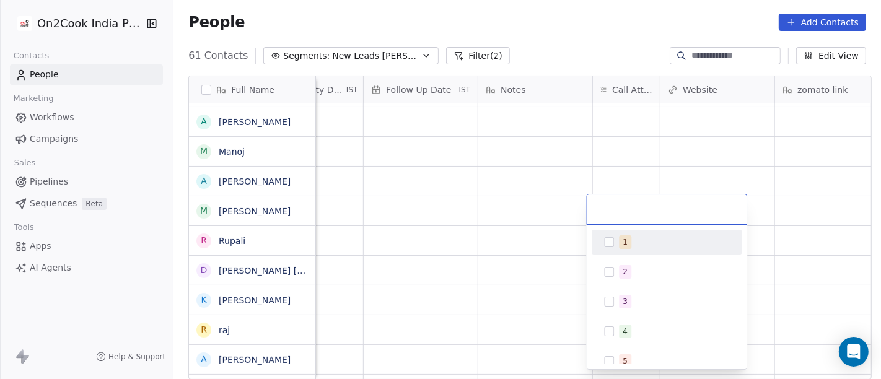
click at [631, 243] on div "1" at bounding box center [674, 242] width 110 height 14
click at [522, 193] on html "On2Cook India Pvt. Ltd. Contacts People Marketing Workflows Campaigns Sales Pip…" at bounding box center [440, 189] width 881 height 379
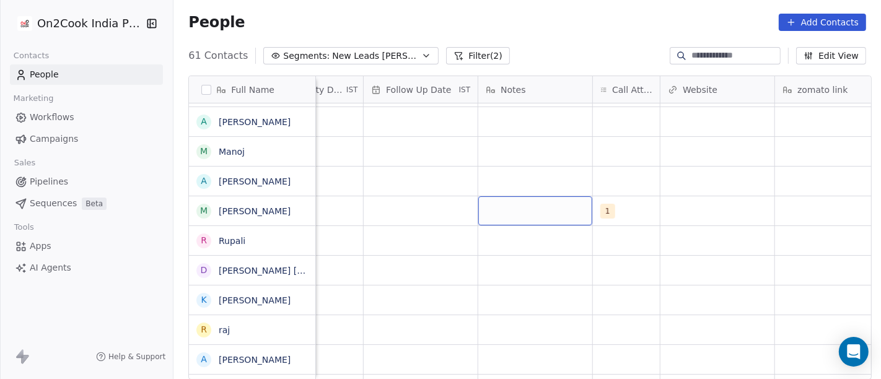
click at [531, 209] on div "grid" at bounding box center [535, 210] width 114 height 29
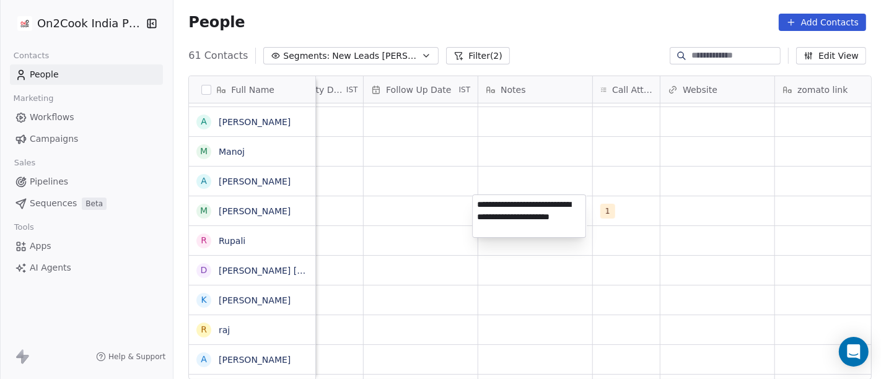
type textarea "**********"
click at [541, 295] on html "On2Cook India Pvt. Ltd. Contacts People Marketing Workflows Campaigns Sales Pip…" at bounding box center [440, 189] width 881 height 379
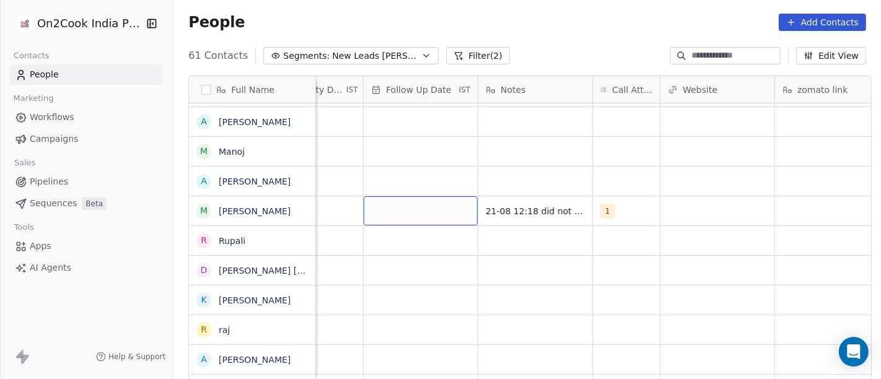
click at [433, 208] on div "grid" at bounding box center [421, 210] width 114 height 29
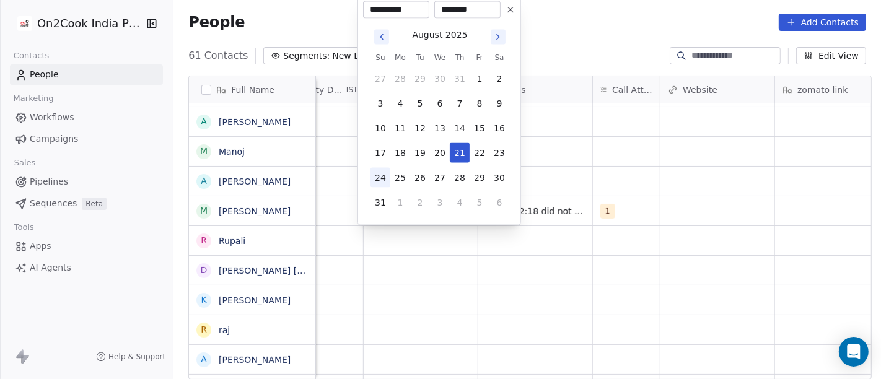
click at [370, 181] on button "24" at bounding box center [380, 178] width 20 height 20
type input "**********"
click at [496, 236] on html "On2Cook India Pvt. Ltd. Contacts People Marketing Workflows Campaigns Sales Pip…" at bounding box center [440, 189] width 881 height 379
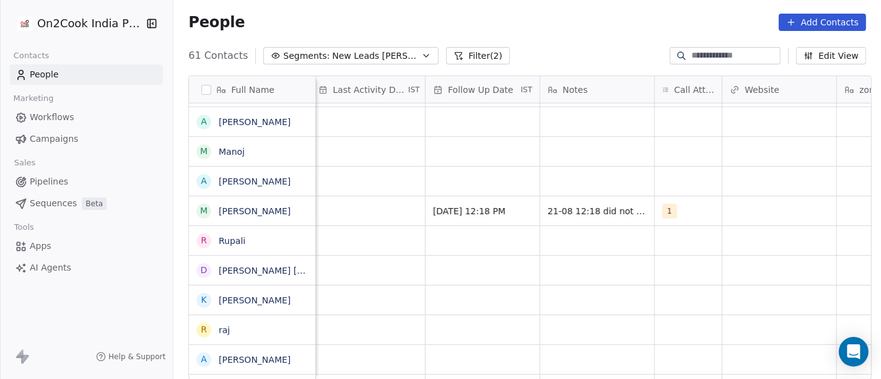
scroll to position [0, 743]
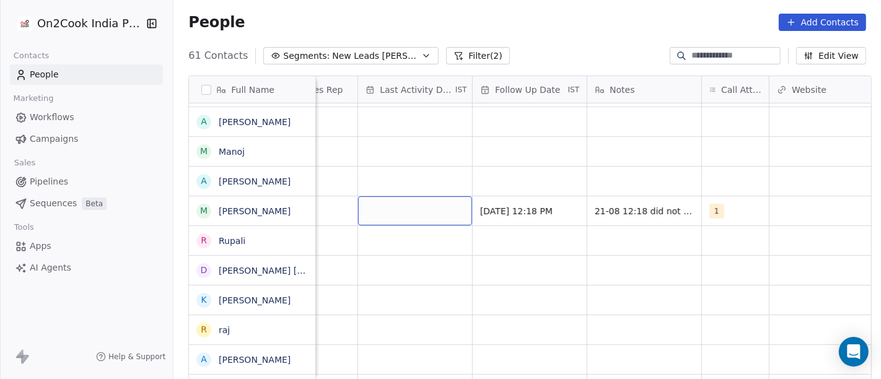
click at [397, 204] on div "grid" at bounding box center [415, 210] width 114 height 29
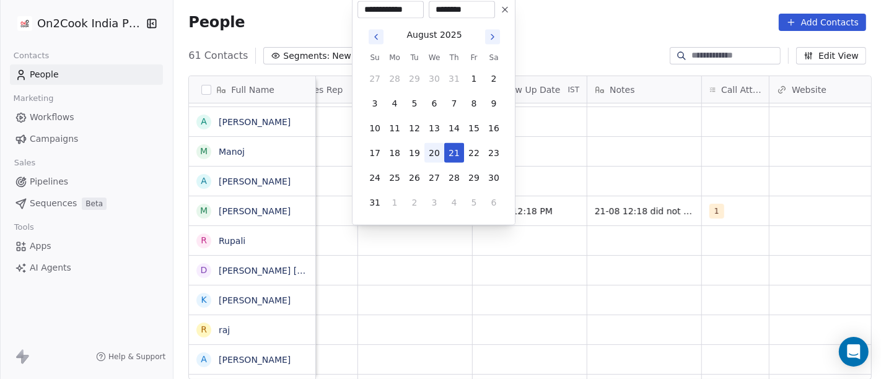
click at [444, 152] on button "21" at bounding box center [454, 153] width 20 height 20
click at [463, 268] on html "On2Cook India Pvt. Ltd. Contacts People Marketing Workflows Campaigns Sales Pip…" at bounding box center [440, 189] width 881 height 379
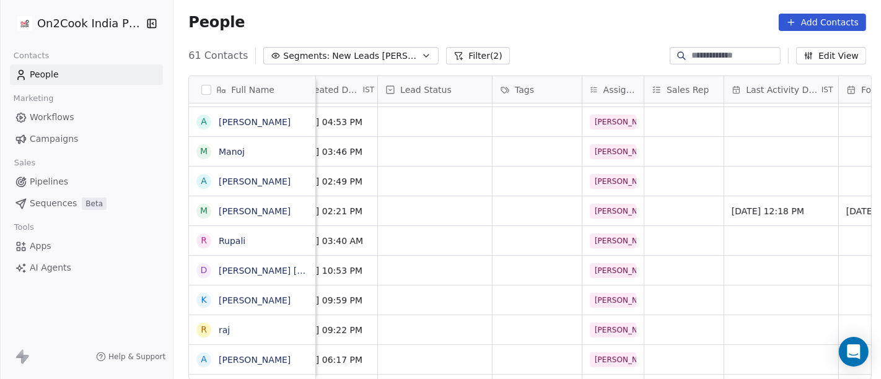
scroll to position [0, 365]
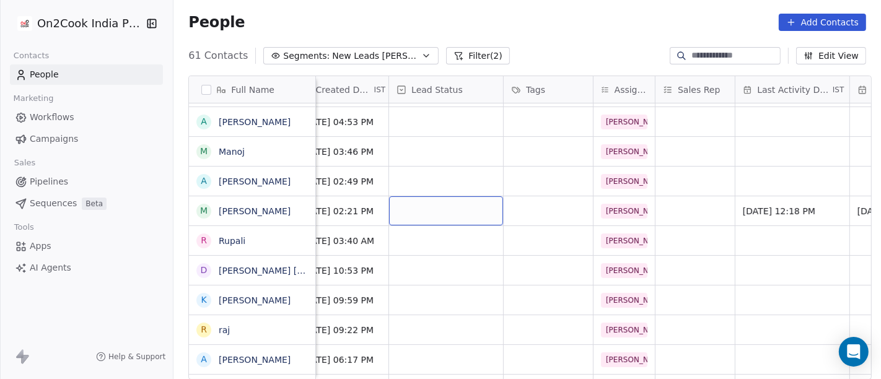
click at [451, 209] on div "grid" at bounding box center [446, 210] width 114 height 29
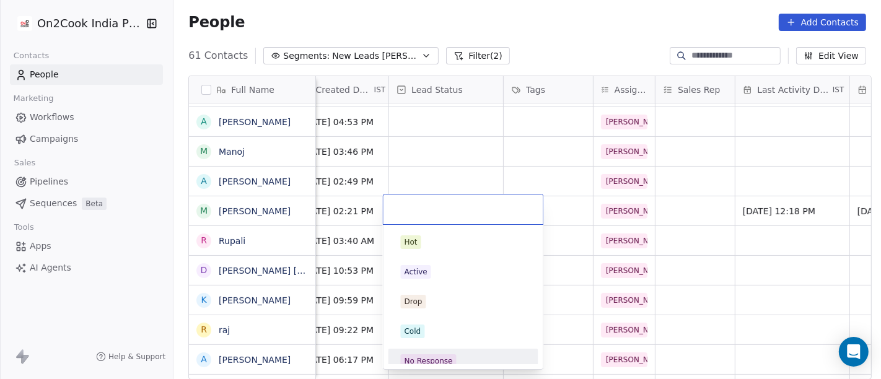
click at [464, 358] on div "No Response" at bounding box center [463, 361] width 125 height 14
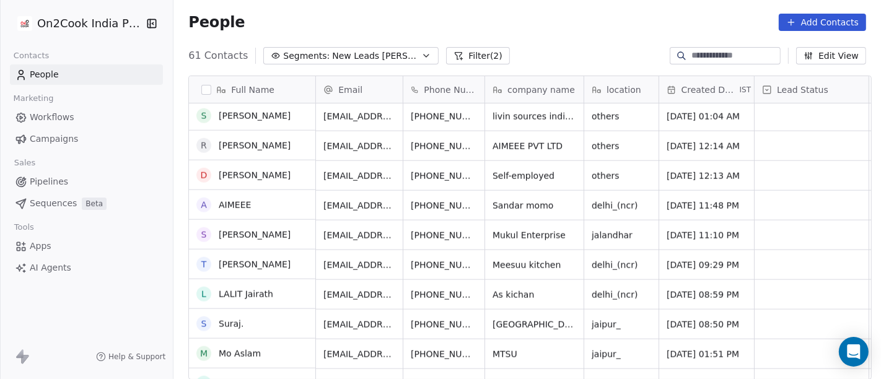
scroll to position [1536, 0]
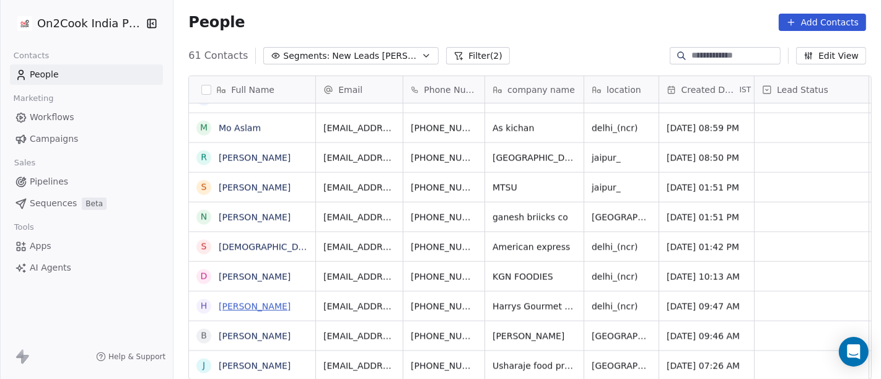
click at [219, 307] on link "Harry" at bounding box center [255, 307] width 72 height 10
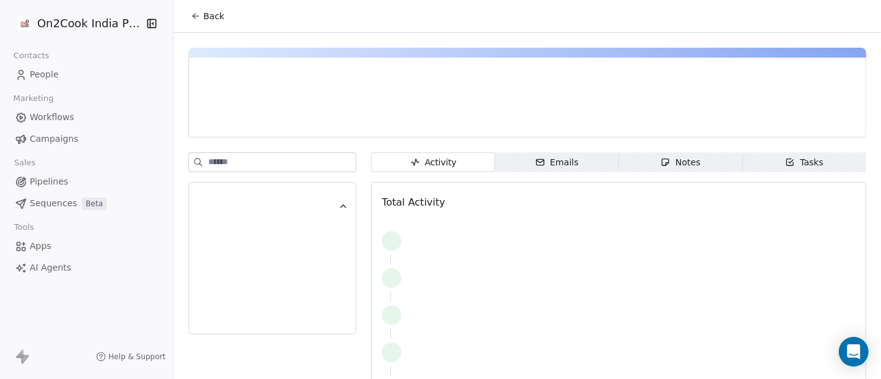
click at [190, 24] on button "Back" at bounding box center [207, 16] width 48 height 22
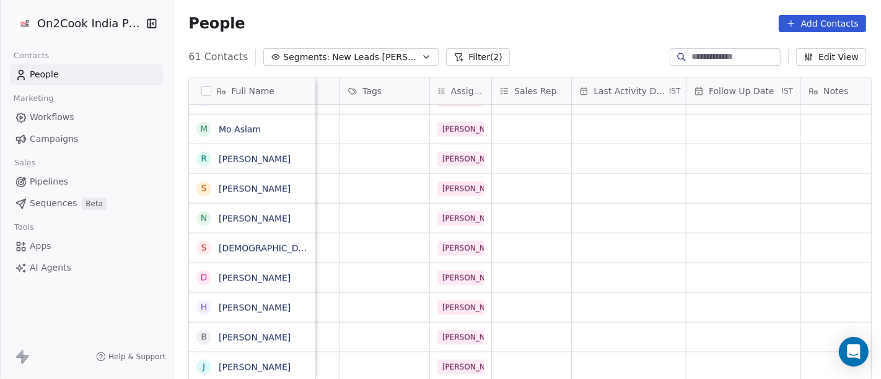
scroll to position [0, 529]
click at [626, 315] on div "grid" at bounding box center [628, 307] width 114 height 29
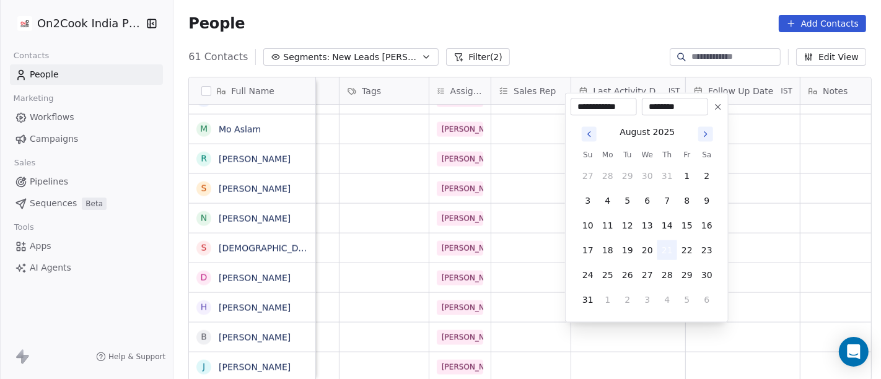
click at [661, 240] on button "21" at bounding box center [667, 250] width 20 height 20
click at [758, 240] on html "On2Cook India Pvt. Ltd. Contacts People Marketing Workflows Campaigns Sales Pip…" at bounding box center [440, 189] width 881 height 379
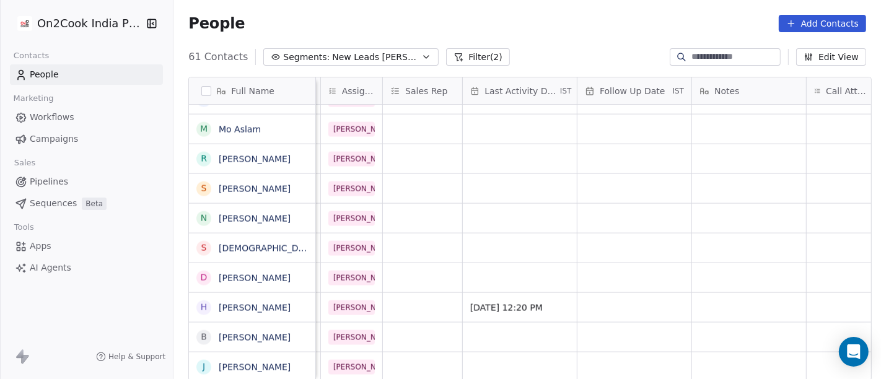
scroll to position [0, 652]
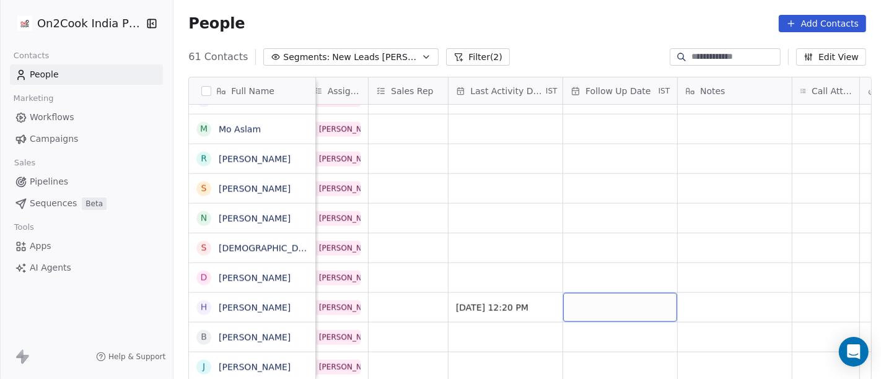
click at [611, 308] on div "grid" at bounding box center [620, 307] width 114 height 29
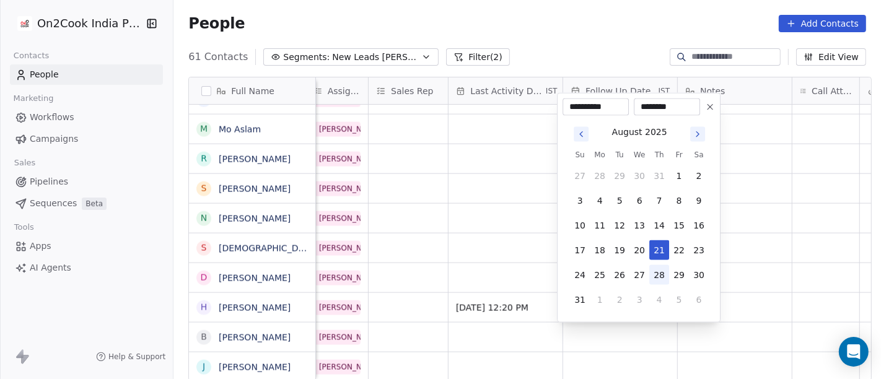
click at [660, 273] on button "28" at bounding box center [659, 275] width 20 height 20
type input "**********"
click at [744, 258] on html "On2Cook India Pvt. Ltd. Contacts People Marketing Workflows Campaigns Sales Pip…" at bounding box center [440, 189] width 881 height 379
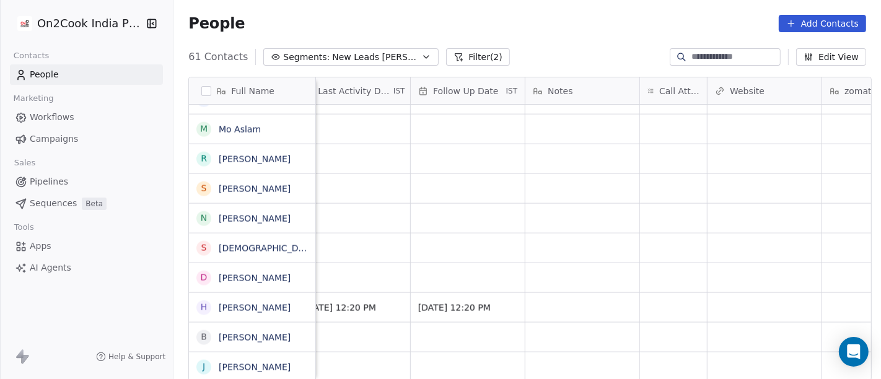
scroll to position [0, 812]
click at [657, 305] on div "grid" at bounding box center [665, 307] width 67 height 29
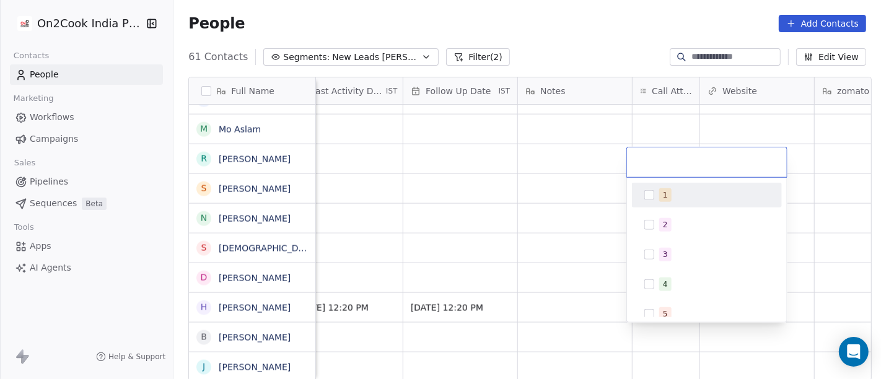
click at [664, 192] on div "1" at bounding box center [665, 195] width 5 height 11
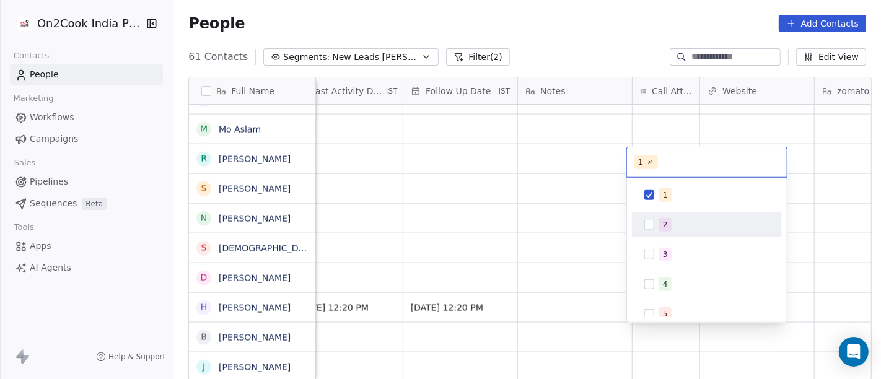
click at [669, 230] on span "2" at bounding box center [665, 225] width 12 height 14
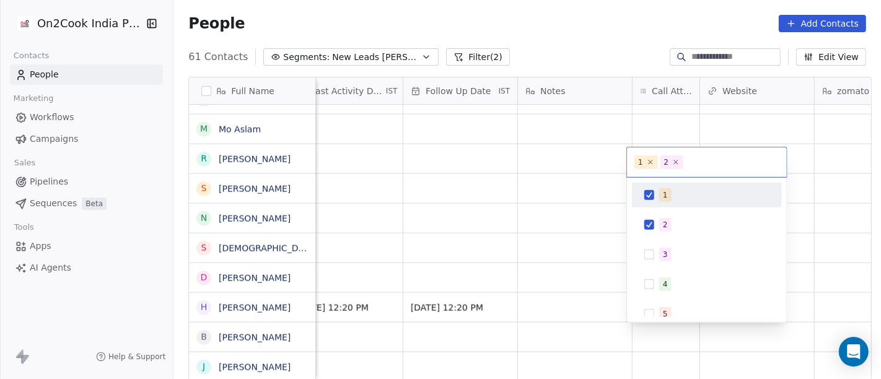
click at [659, 197] on span "1" at bounding box center [665, 195] width 12 height 14
click at [574, 201] on html "On2Cook India Pvt. Ltd. Contacts People Marketing Workflows Campaigns Sales Pip…" at bounding box center [440, 189] width 881 height 379
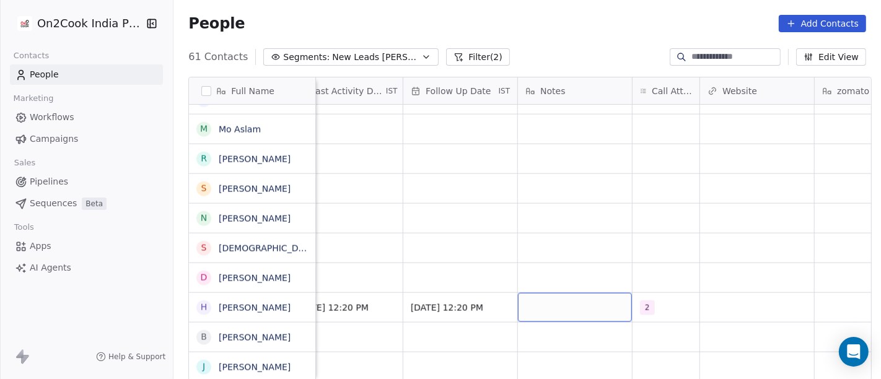
click at [582, 299] on div "grid" at bounding box center [575, 307] width 114 height 29
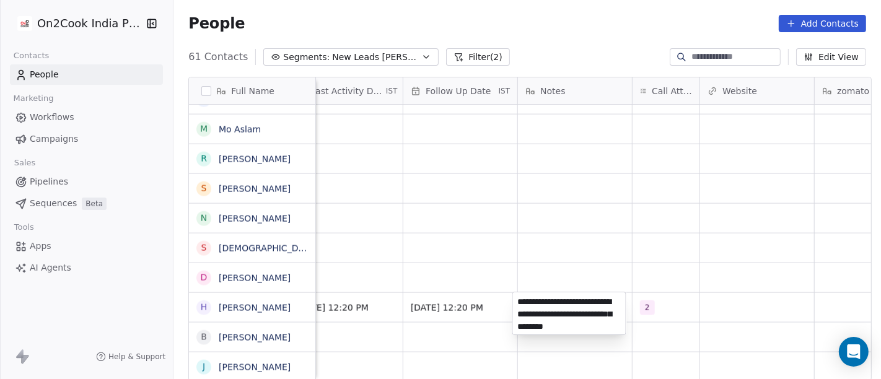
type textarea "**********"
click at [614, 261] on html "On2Cook India Pvt. Ltd. Contacts People Marketing Workflows Campaigns Sales Pip…" at bounding box center [440, 189] width 881 height 379
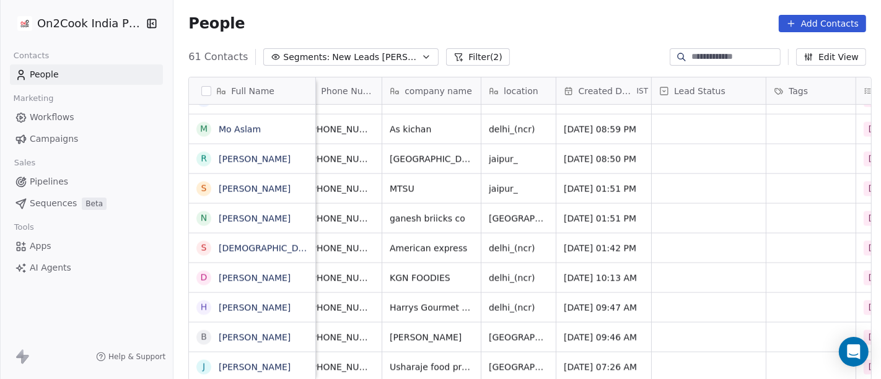
scroll to position [1477, 0]
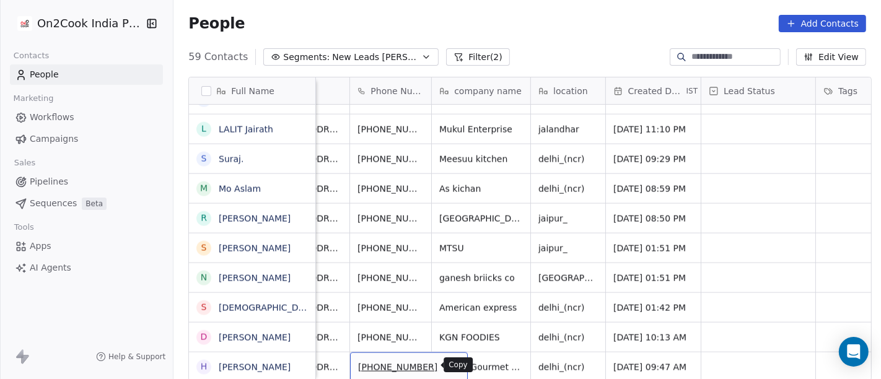
click at [450, 364] on icon "grid" at bounding box center [453, 367] width 6 height 6
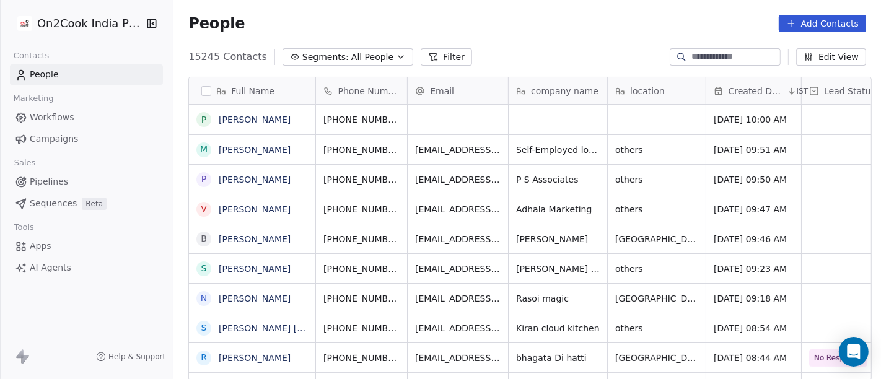
scroll to position [11, 11]
click at [720, 51] on input at bounding box center [734, 57] width 87 height 12
paste input "**********"
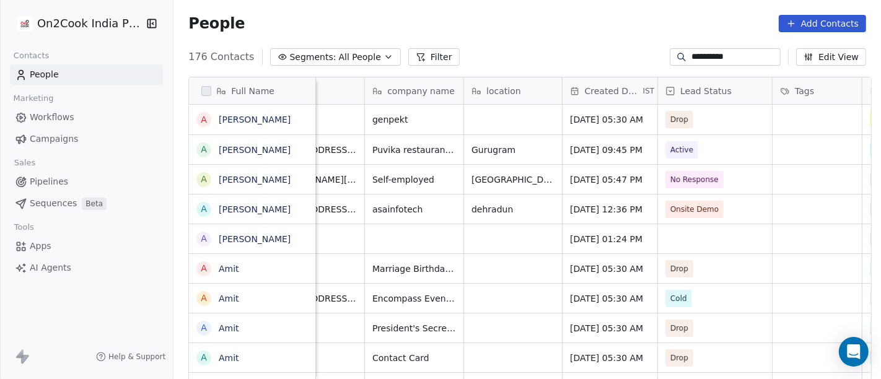
scroll to position [0, 144]
type input "**********"
click at [704, 239] on div "grid" at bounding box center [714, 238] width 114 height 29
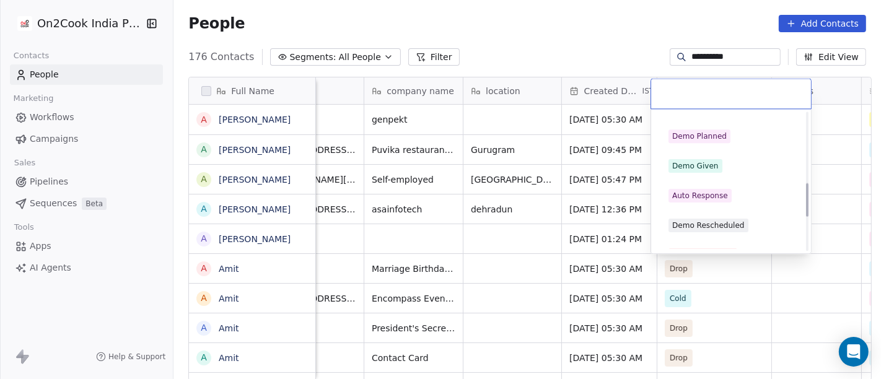
scroll to position [219, 0]
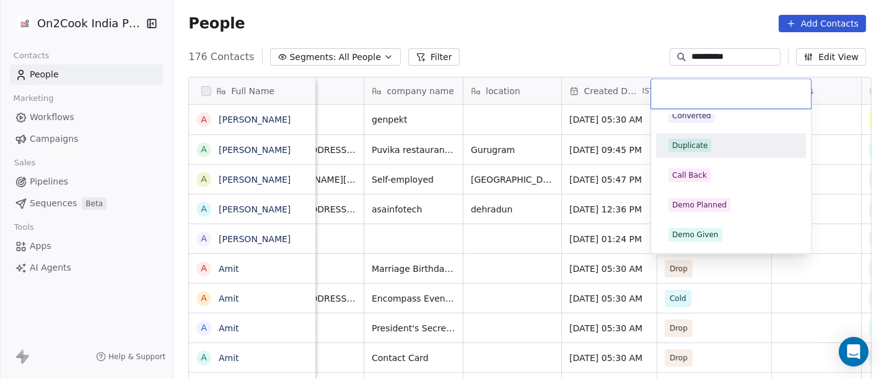
click at [701, 147] on div "Duplicate" at bounding box center [689, 145] width 35 height 11
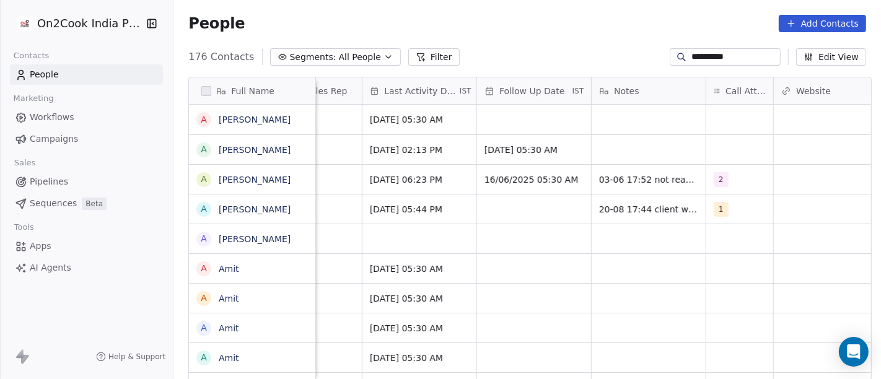
scroll to position [0, 787]
click at [664, 232] on div "grid" at bounding box center [647, 238] width 114 height 29
type textarea "**********"
click at [451, 240] on html "**********" at bounding box center [440, 189] width 881 height 379
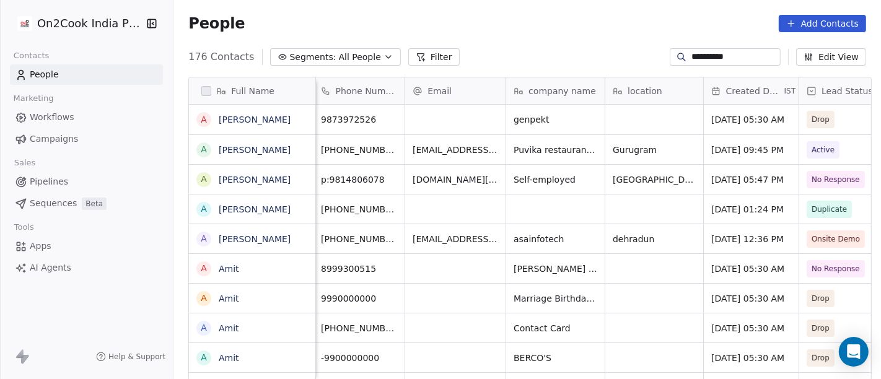
scroll to position [0, 0]
click at [691, 57] on input "**********" at bounding box center [734, 57] width 87 height 12
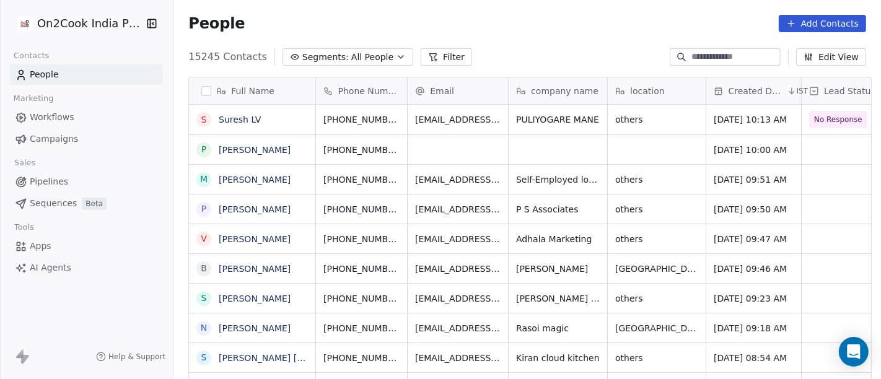
click at [513, 38] on div "People Add Contacts" at bounding box center [526, 23] width 707 height 47
click at [430, 56] on icon at bounding box center [433, 57] width 7 height 7
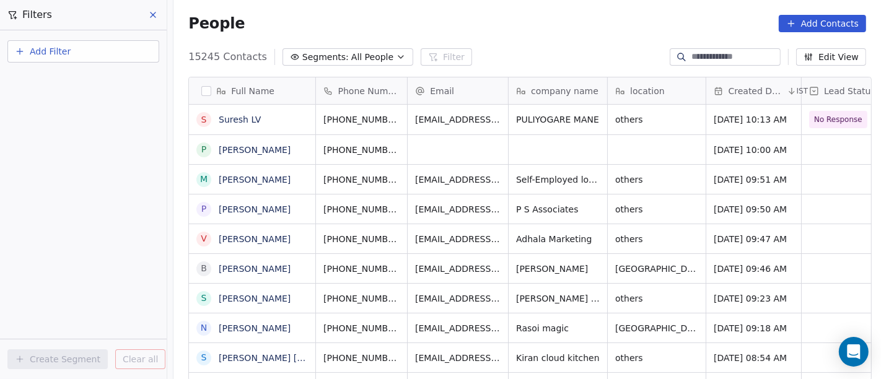
click at [77, 46] on button "Add Filter" at bounding box center [83, 51] width 152 height 22
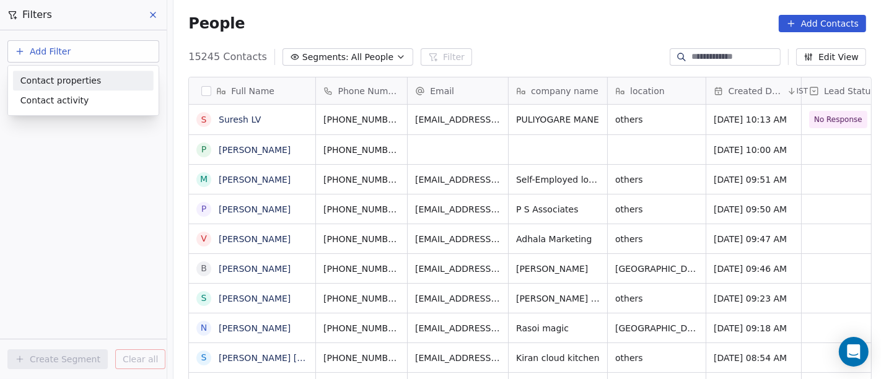
click at [90, 81] on span "Contact properties" at bounding box center [60, 80] width 81 height 13
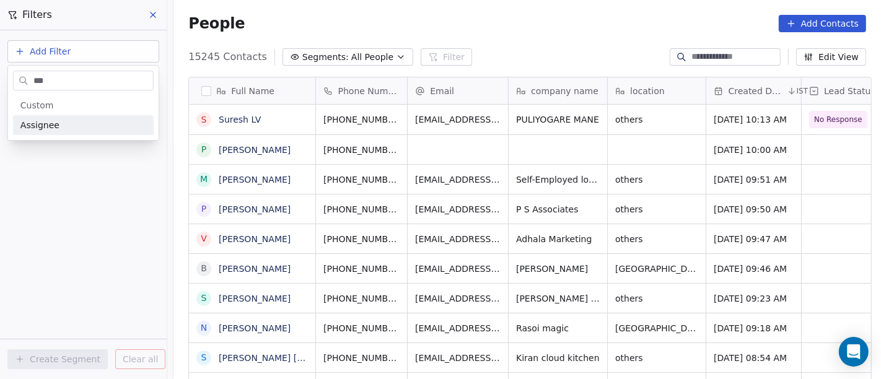
type input "***"
click at [79, 122] on div "Assignee" at bounding box center [83, 125] width 126 height 12
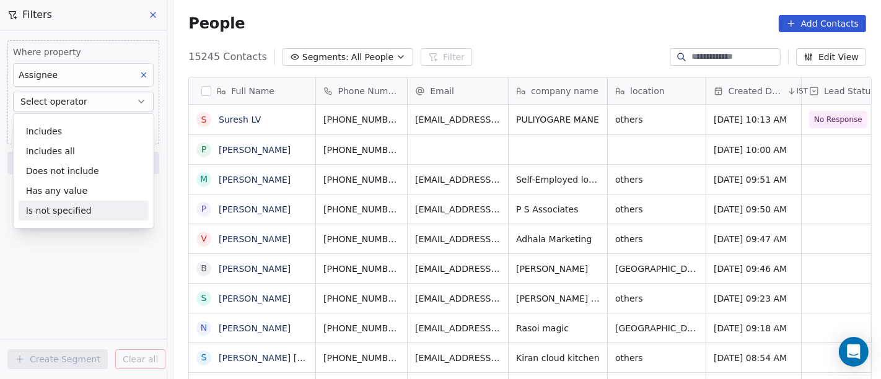
click at [76, 207] on div "Is not specified" at bounding box center [84, 211] width 130 height 20
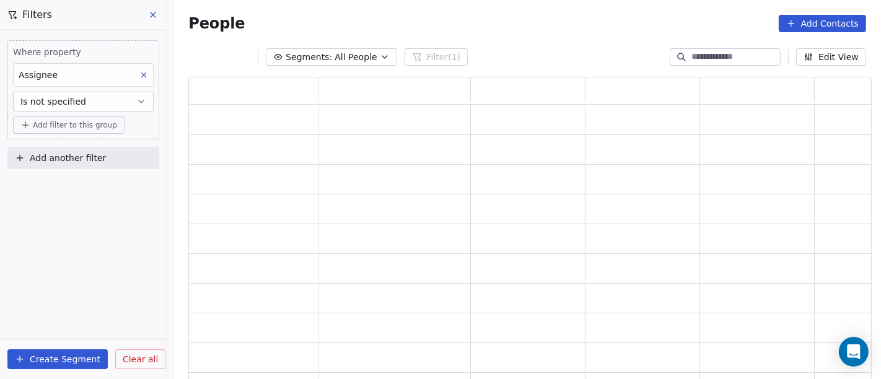
scroll to position [294, 673]
click at [54, 123] on span "Add filter to this group" at bounding box center [75, 125] width 84 height 10
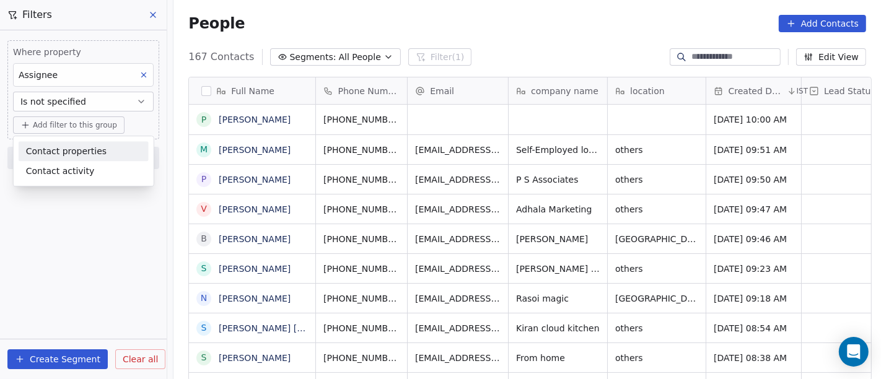
scroll to position [323, 702]
click at [62, 152] on span "Contact properties" at bounding box center [66, 151] width 81 height 13
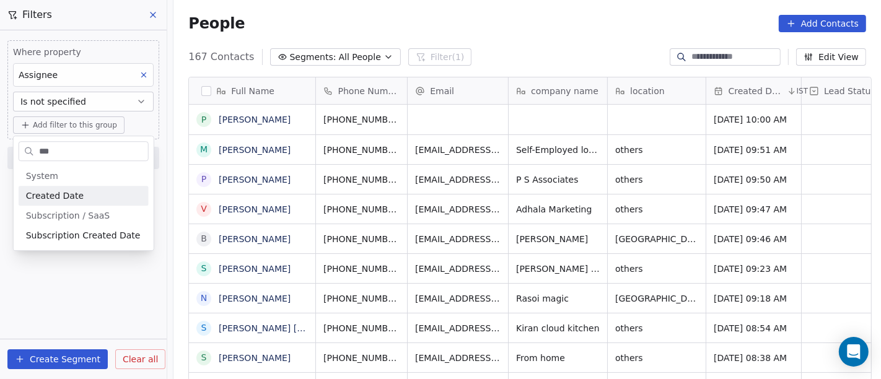
type input "***"
click at [87, 194] on div "Created Date" at bounding box center [83, 196] width 115 height 12
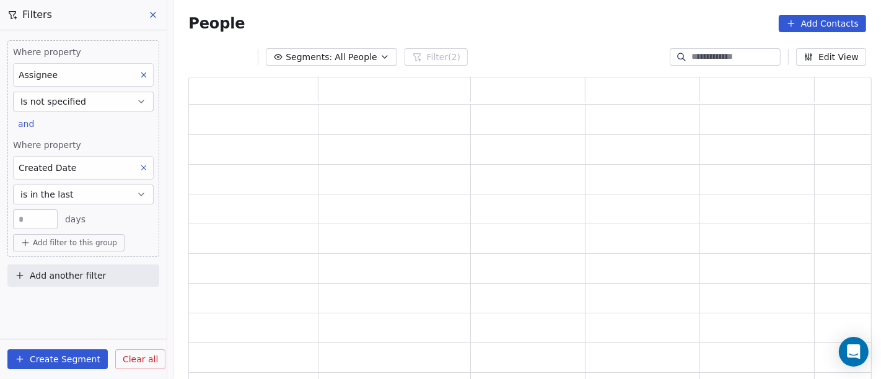
scroll to position [294, 673]
click at [60, 194] on span "is in the last" at bounding box center [46, 194] width 53 height 12
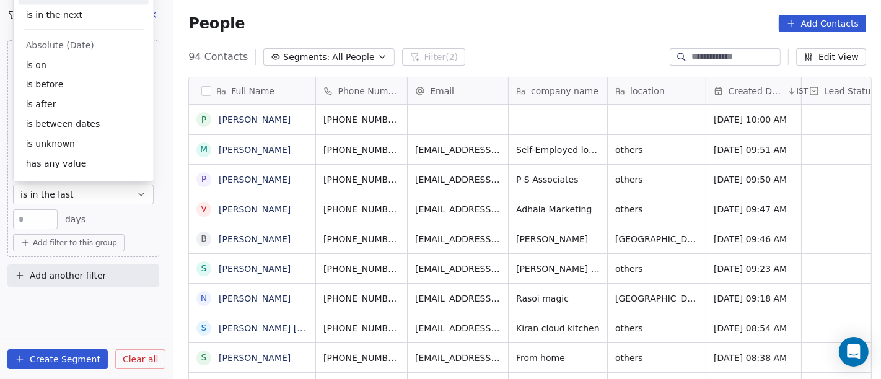
scroll to position [323, 702]
click at [68, 110] on div "is after" at bounding box center [84, 105] width 130 height 20
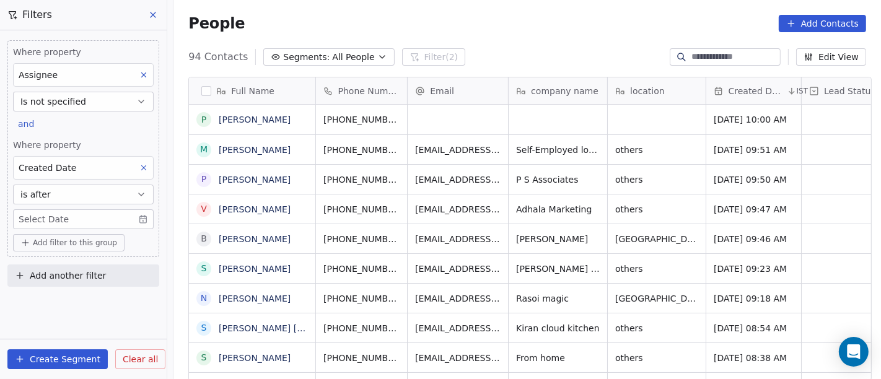
click at [80, 211] on body "On2Cook India Pvt. Ltd. Contacts People Marketing Workflows Campaigns Sales Pip…" at bounding box center [440, 189] width 881 height 379
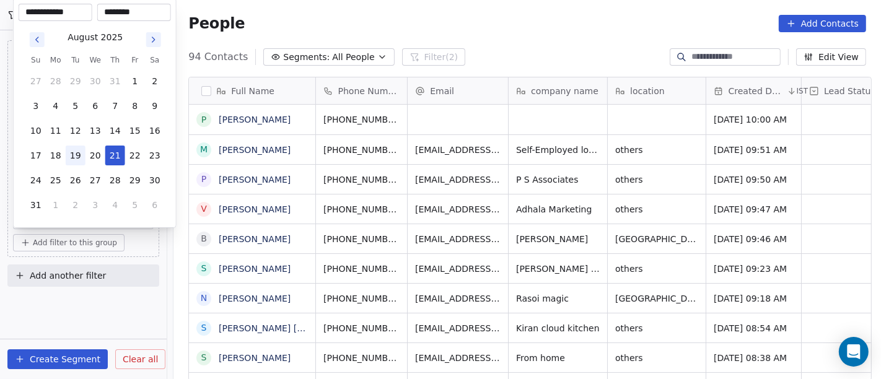
click at [79, 157] on button "19" at bounding box center [76, 156] width 20 height 20
type input "**********"
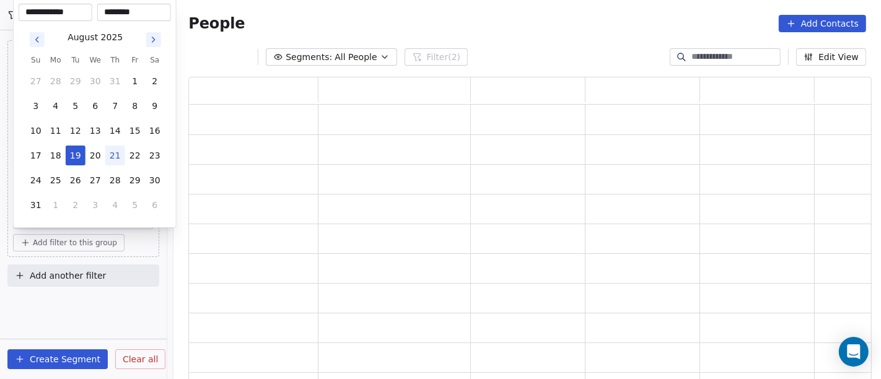
click at [437, 6] on html "**********" at bounding box center [440, 189] width 881 height 379
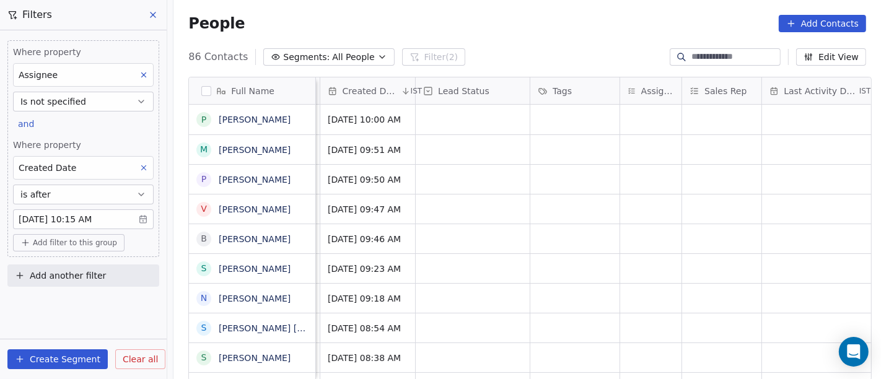
scroll to position [0, 185]
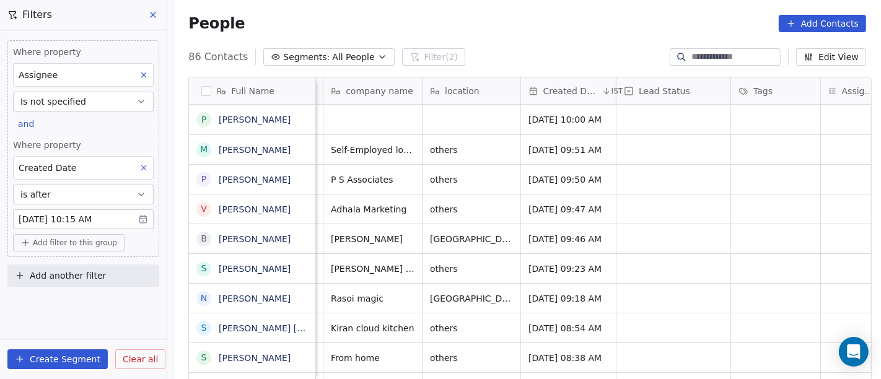
click at [92, 219] on body "On2Cook India Pvt. Ltd. Contacts People Marketing Workflows Campaigns Sales Pip…" at bounding box center [440, 189] width 881 height 379
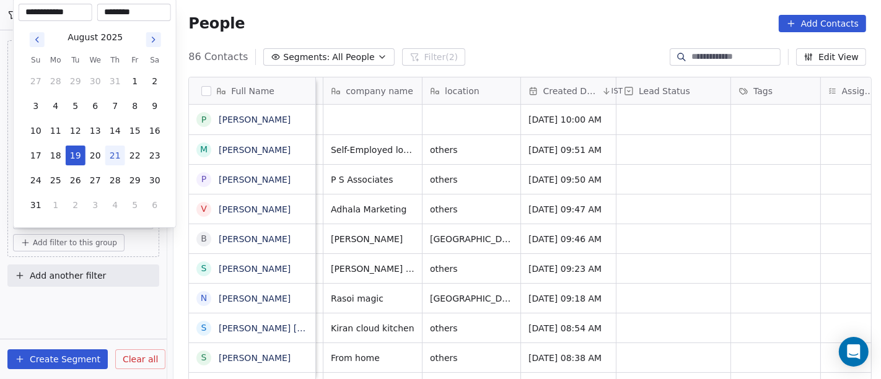
click at [86, 323] on html "On2Cook India Pvt. Ltd. Contacts People Marketing Workflows Campaigns Sales Pip…" at bounding box center [440, 189] width 881 height 379
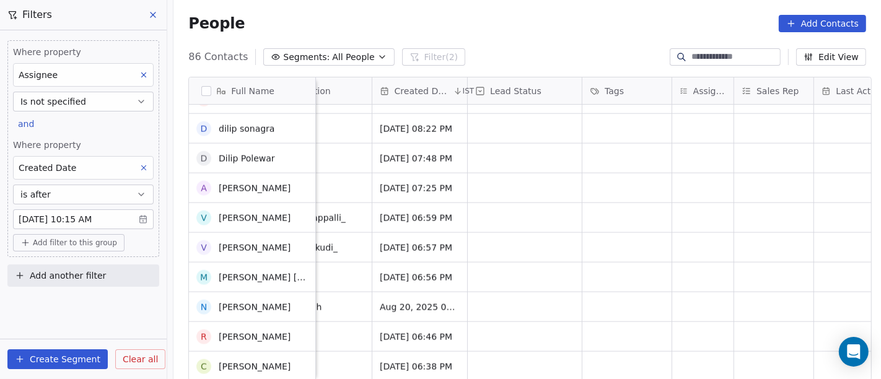
scroll to position [0, 0]
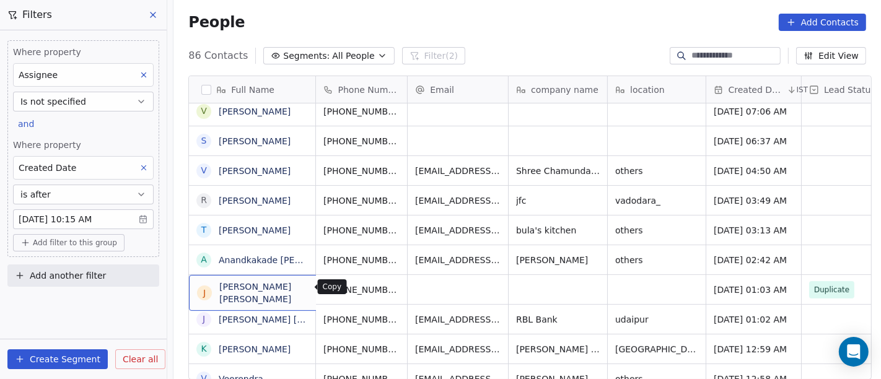
click at [354, 288] on icon "grid" at bounding box center [359, 288] width 10 height 10
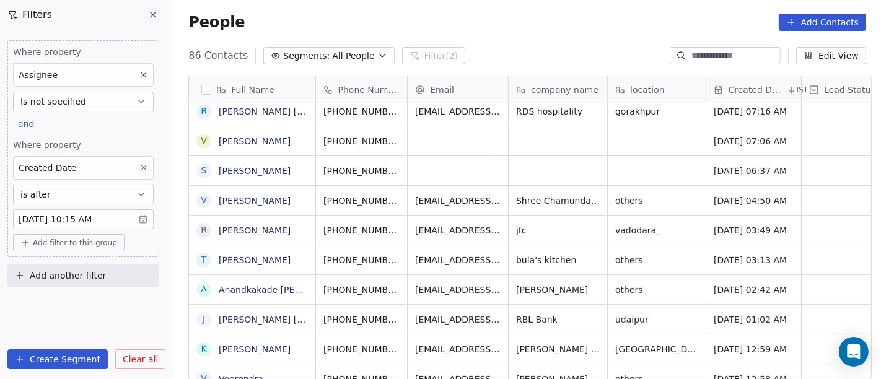
click at [495, 48] on div "86 Contacts Segments: All People Filter (2) Edit View" at bounding box center [526, 56] width 707 height 20
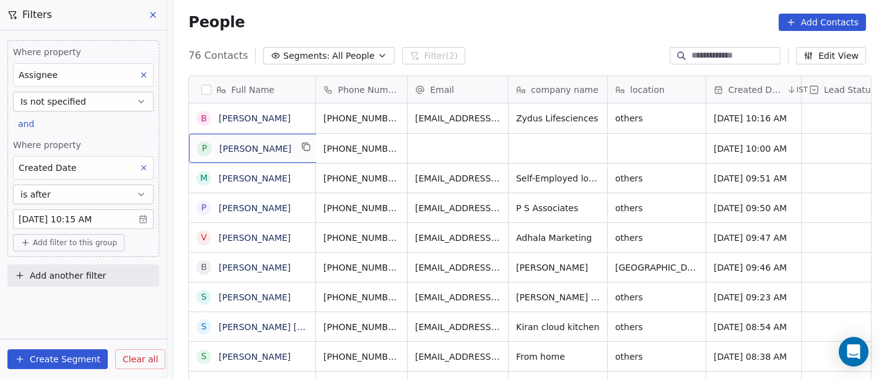
click at [302, 146] on div "p parin shah" at bounding box center [255, 148] width 133 height 29
click at [302, 142] on icon "grid" at bounding box center [307, 147] width 10 height 10
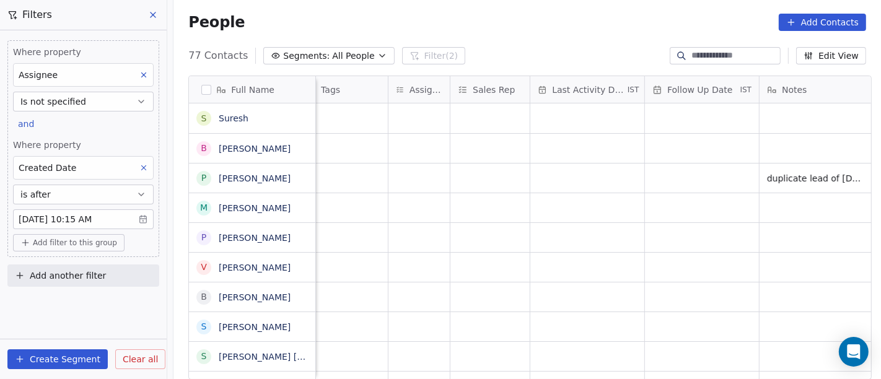
scroll to position [0, 616]
click at [302, 176] on icon "grid" at bounding box center [307, 177] width 10 height 10
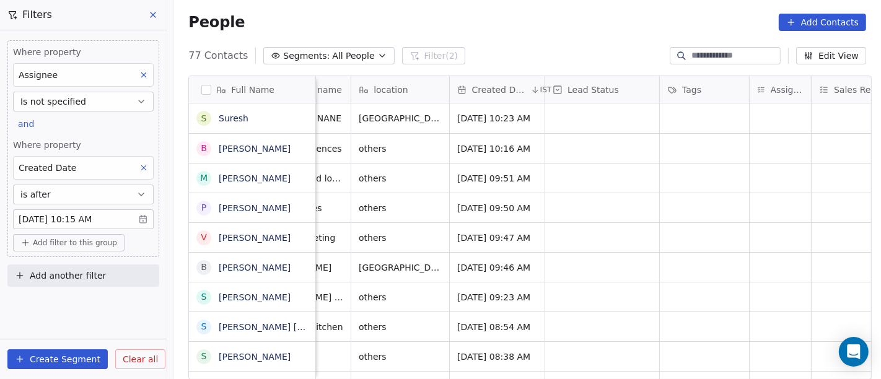
scroll to position [0, 257]
click at [768, 270] on div "grid" at bounding box center [779, 267] width 61 height 29
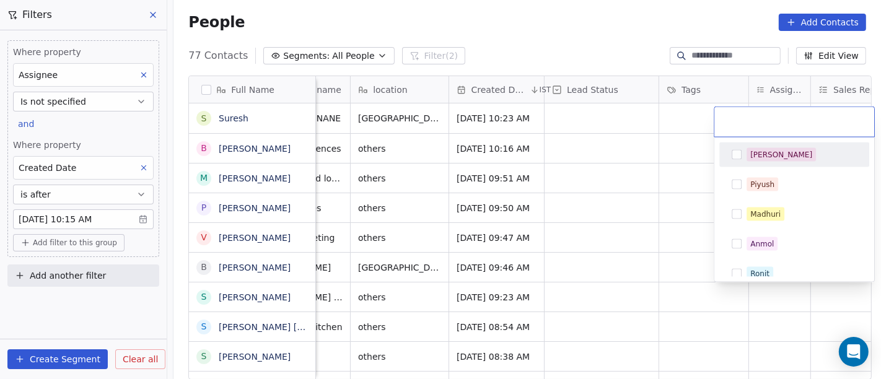
click at [767, 153] on div "[PERSON_NAME]" at bounding box center [781, 154] width 62 height 11
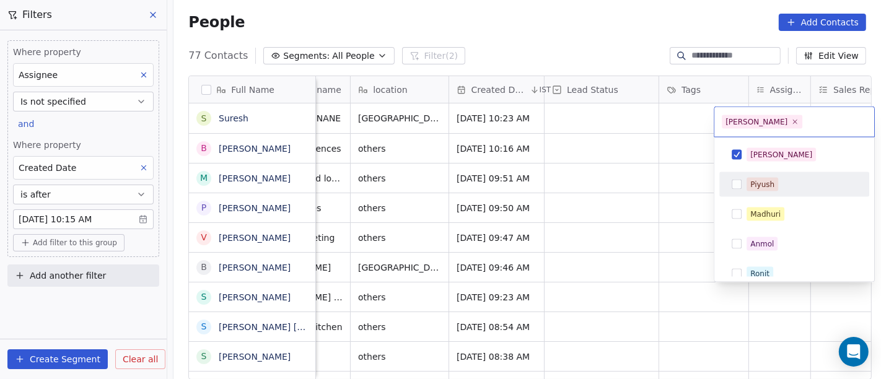
click at [645, 207] on html "On2Cook India Pvt. Ltd. Contacts People Marketing Workflows Campaigns Sales Pip…" at bounding box center [440, 189] width 881 height 379
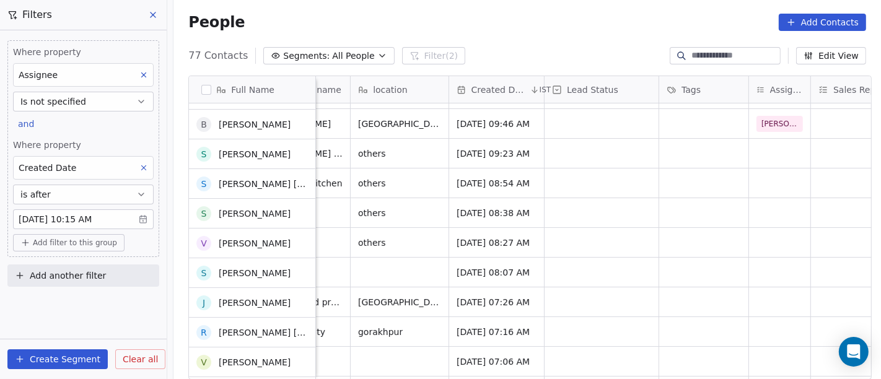
scroll to position [147, 0]
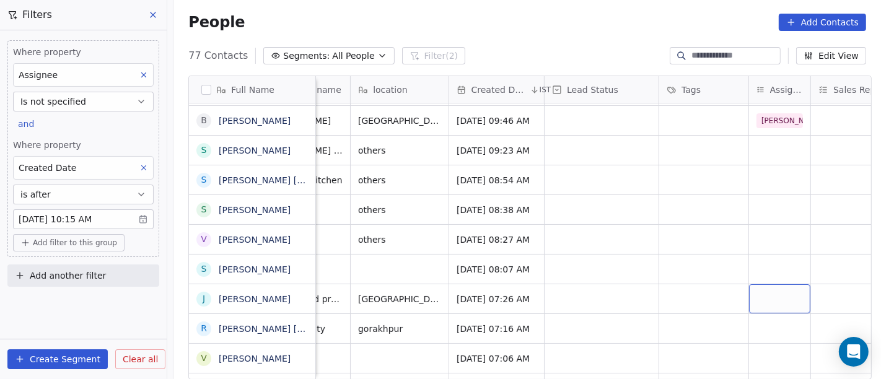
click at [766, 291] on div "grid" at bounding box center [779, 298] width 61 height 29
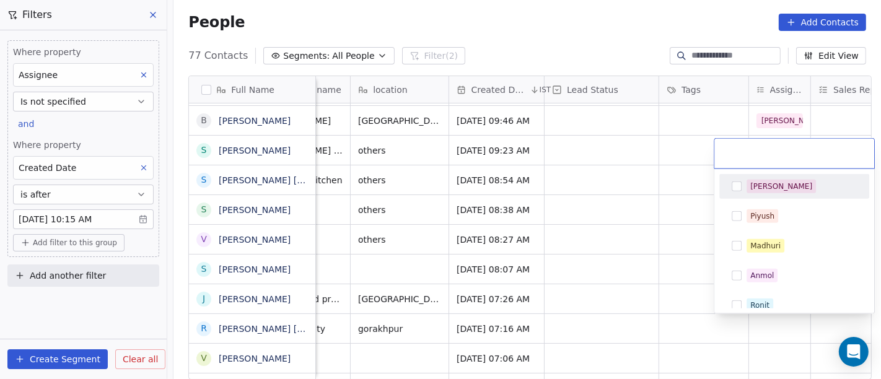
click at [769, 190] on span "[PERSON_NAME]" at bounding box center [780, 187] width 69 height 14
click at [557, 239] on html "On2Cook India Pvt. Ltd. Contacts People Marketing Workflows Campaigns Sales Pip…" at bounding box center [440, 189] width 881 height 379
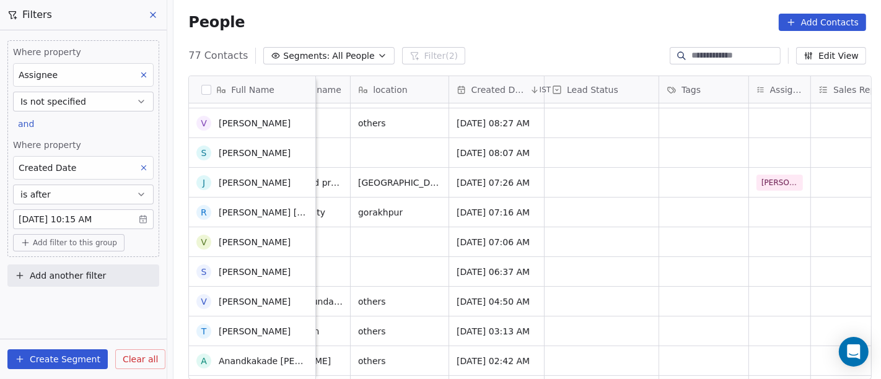
scroll to position [313, 0]
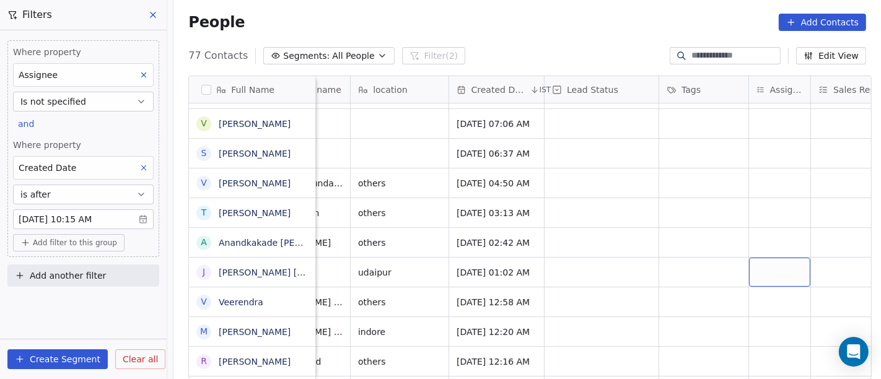
click at [756, 266] on div "grid" at bounding box center [779, 272] width 61 height 29
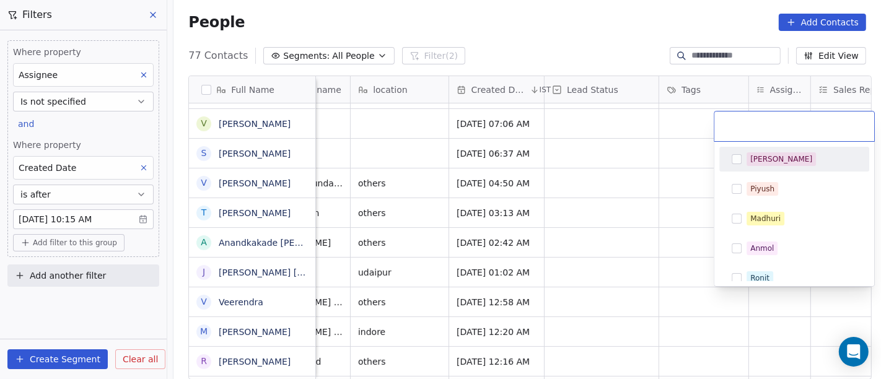
click at [746, 160] on span "[PERSON_NAME]" at bounding box center [780, 159] width 69 height 14
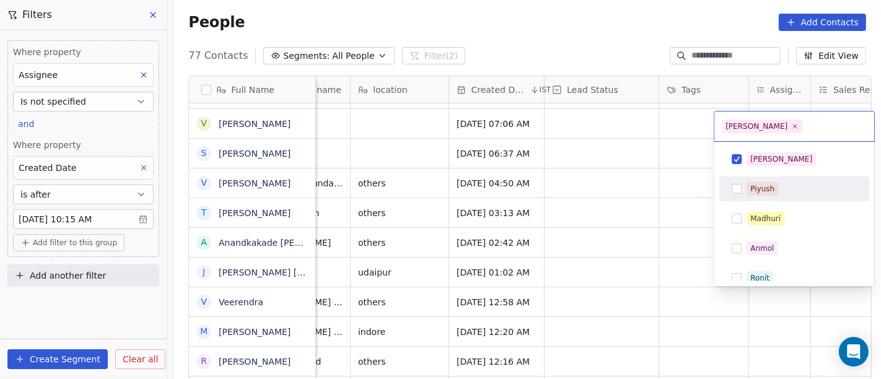
click at [632, 231] on html "On2Cook India Pvt. Ltd. Contacts People Marketing Workflows Campaigns Sales Pip…" at bounding box center [440, 189] width 881 height 379
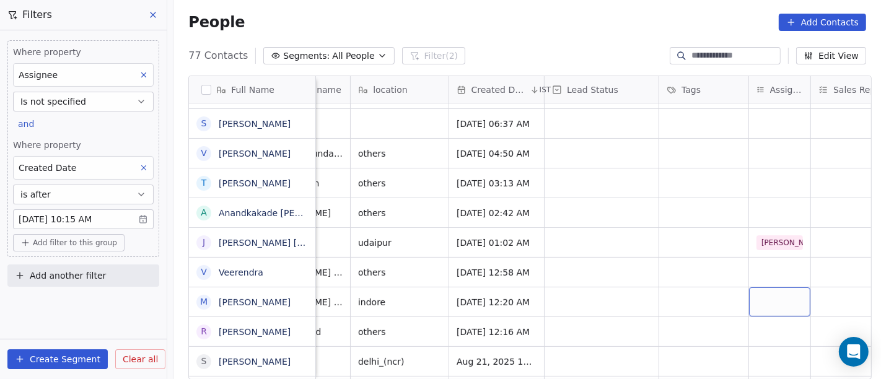
click at [759, 301] on div "grid" at bounding box center [779, 301] width 61 height 29
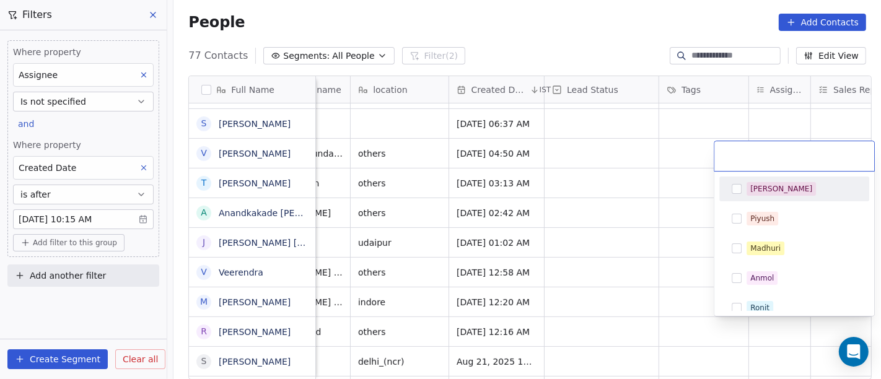
click at [767, 186] on div "[PERSON_NAME]" at bounding box center [781, 188] width 62 height 11
click at [664, 207] on html "On2Cook India Pvt. Ltd. Contacts People Marketing Workflows Campaigns Sales Pip…" at bounding box center [440, 189] width 881 height 379
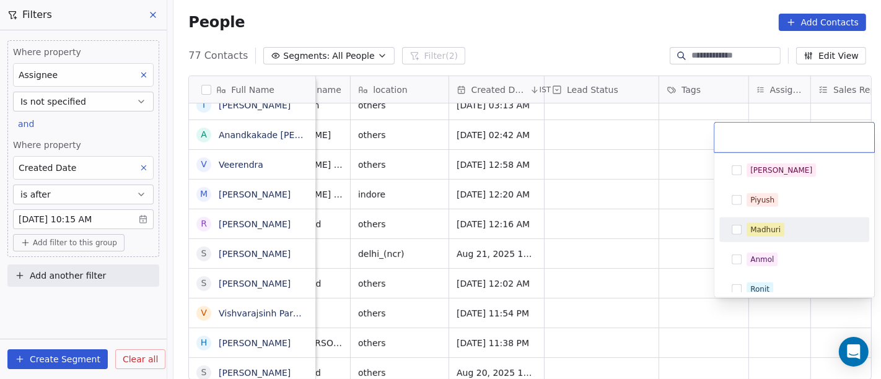
click at [611, 265] on html "On2Cook India Pvt. Ltd. Contacts People Marketing Workflows Campaigns Sales Pip…" at bounding box center [440, 189] width 881 height 379
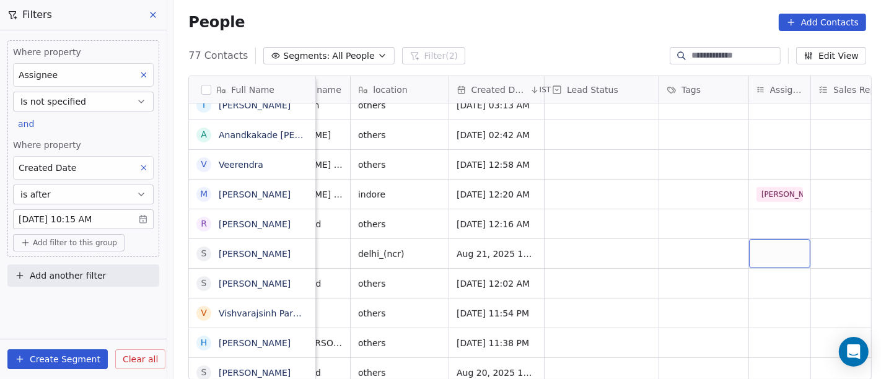
click at [755, 255] on div "grid" at bounding box center [779, 253] width 61 height 29
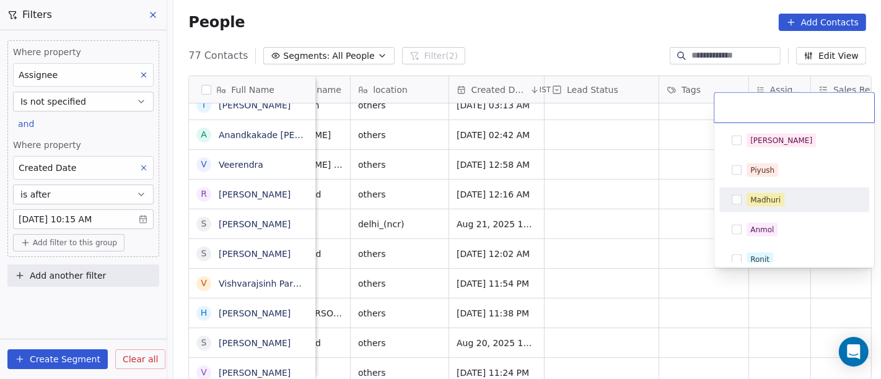
click at [591, 231] on html "On2Cook India Pvt. Ltd. Contacts People Marketing Workflows Campaigns Sales Pip…" at bounding box center [440, 189] width 881 height 379
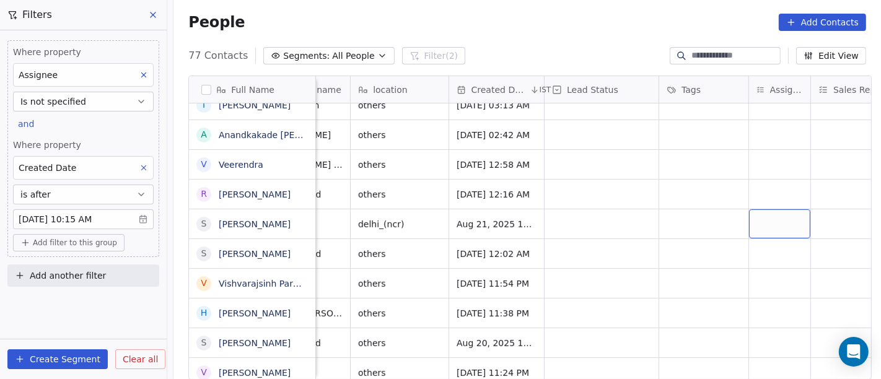
click at [759, 218] on div "grid" at bounding box center [779, 223] width 61 height 29
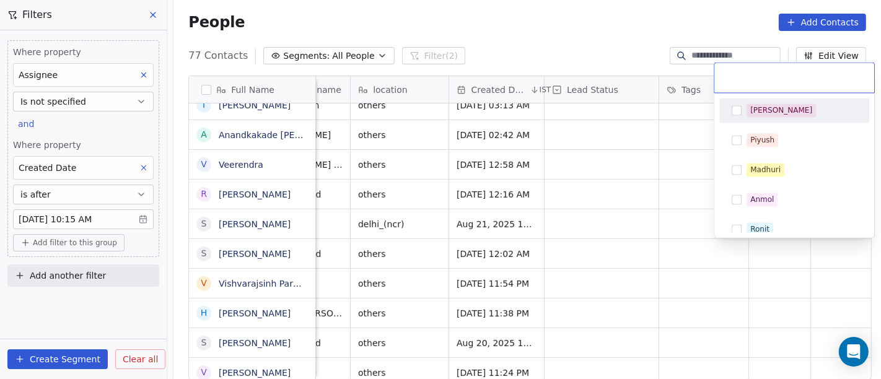
click at [750, 113] on div "[PERSON_NAME]" at bounding box center [781, 110] width 62 height 11
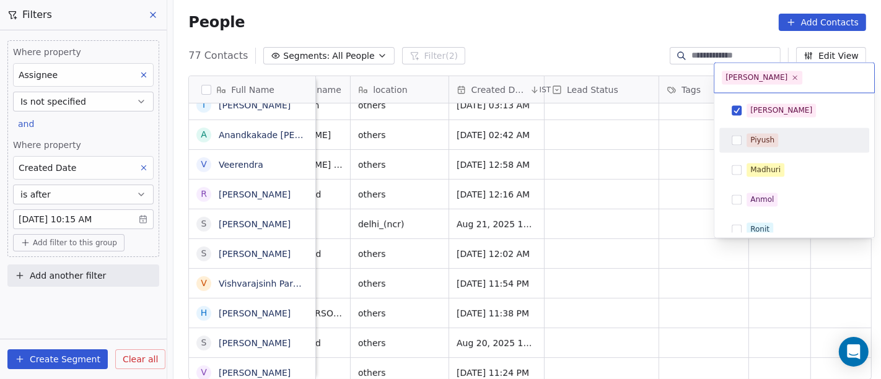
click at [635, 179] on html "On2Cook India Pvt. Ltd. Contacts People Marketing Workflows Campaigns Sales Pip…" at bounding box center [440, 189] width 881 height 379
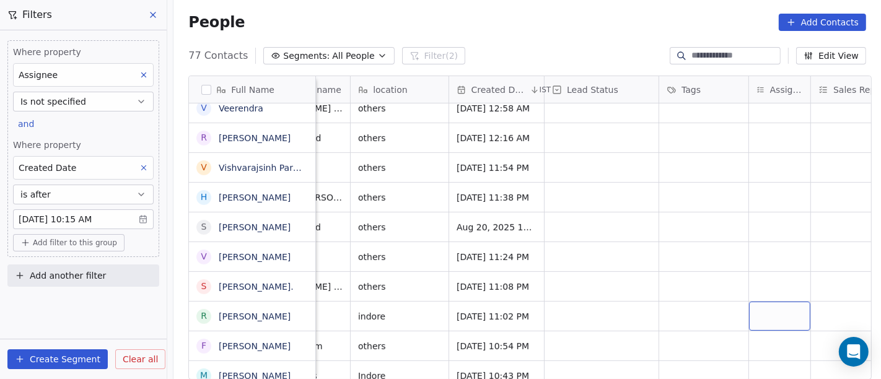
click at [759, 308] on div "grid" at bounding box center [779, 316] width 61 height 29
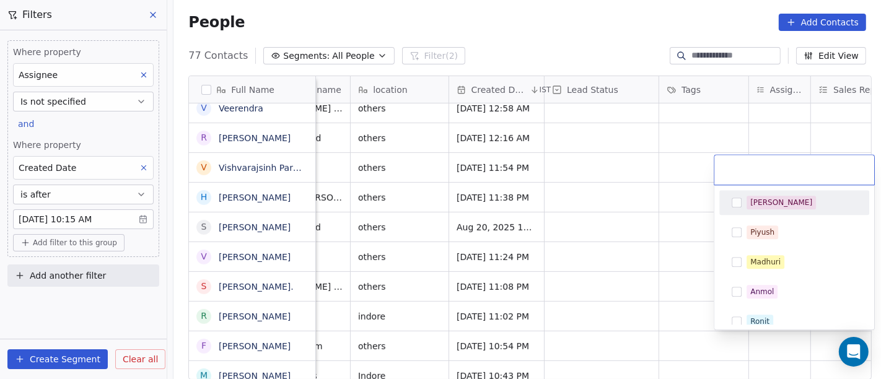
click at [738, 209] on div "[PERSON_NAME]" at bounding box center [794, 203] width 140 height 20
click at [665, 225] on html "On2Cook India Pvt. Ltd. Contacts People Marketing Workflows Campaigns Sales Pip…" at bounding box center [440, 189] width 881 height 379
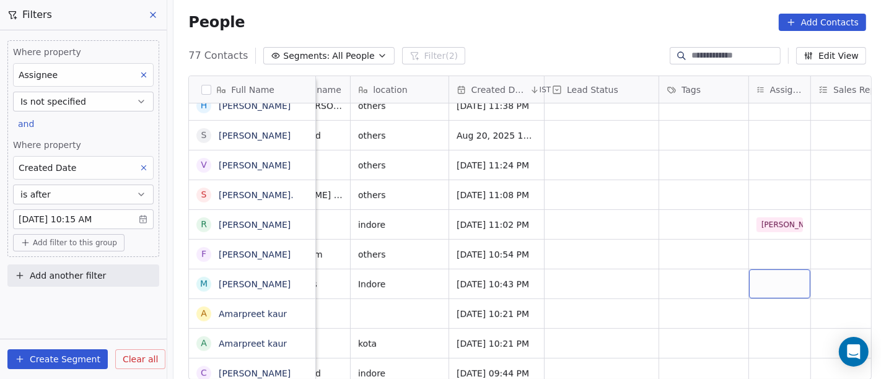
click at [756, 281] on div "grid" at bounding box center [779, 283] width 61 height 29
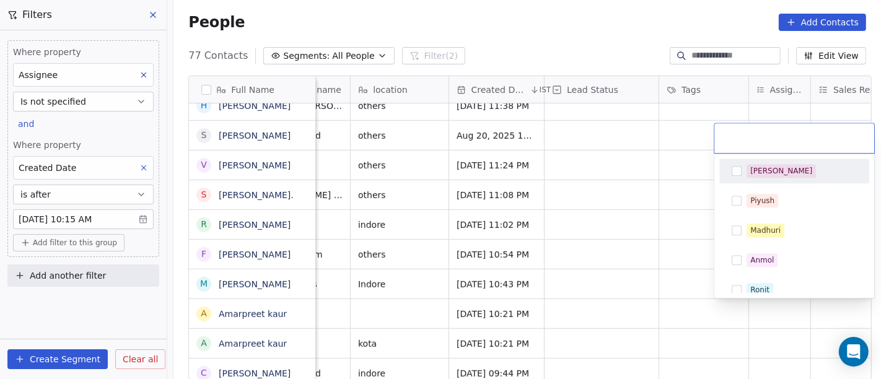
click at [746, 171] on span "[PERSON_NAME]" at bounding box center [780, 171] width 69 height 14
click at [596, 219] on html "On2Cook India Pvt. Ltd. Contacts People Marketing Workflows Campaigns Sales Pip…" at bounding box center [440, 189] width 881 height 379
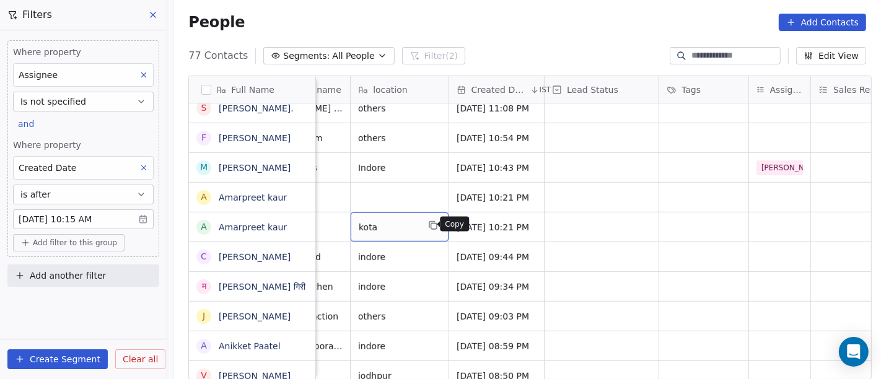
click at [428, 225] on icon "grid" at bounding box center [433, 225] width 10 height 10
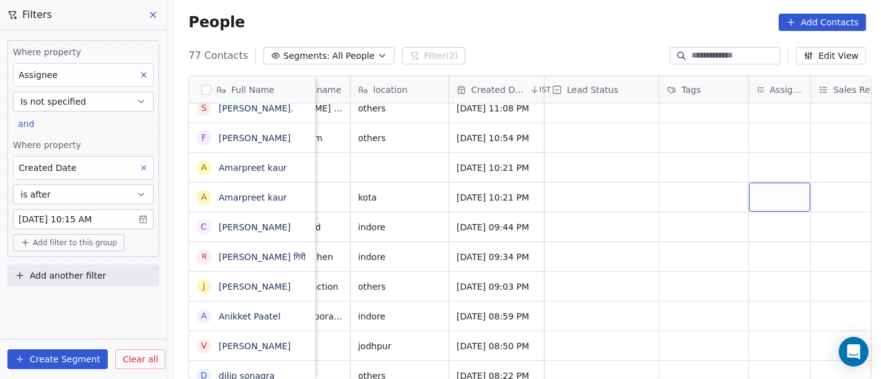
click at [761, 188] on div "grid" at bounding box center [779, 197] width 61 height 29
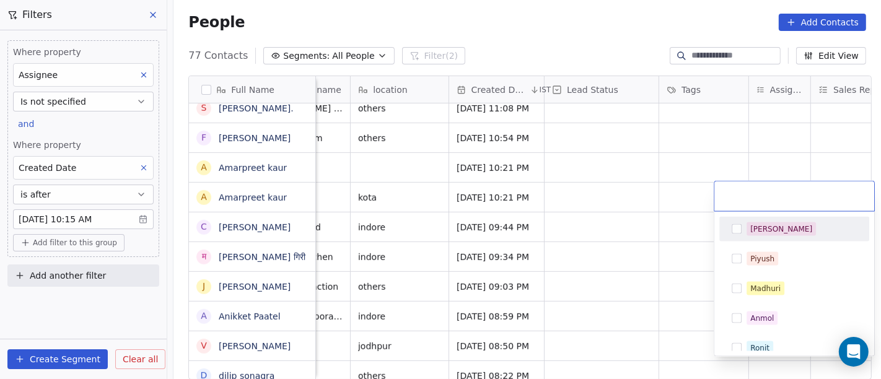
click at [746, 224] on span "[PERSON_NAME]" at bounding box center [780, 229] width 69 height 14
click at [640, 185] on html "On2Cook India Pvt. Ltd. Contacts People Marketing Workflows Campaigns Sales Pip…" at bounding box center [440, 189] width 881 height 379
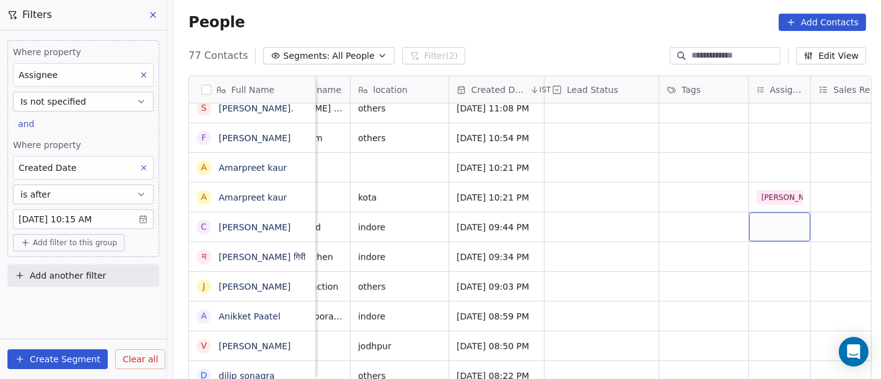
click at [767, 222] on div "grid" at bounding box center [779, 226] width 61 height 29
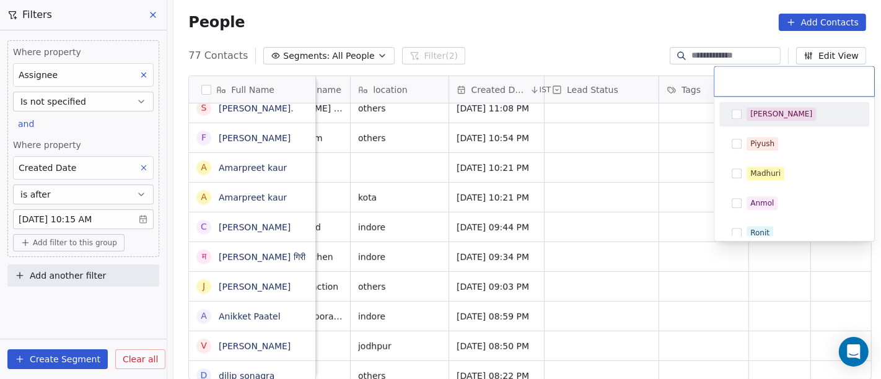
click at [742, 121] on div "[PERSON_NAME]" at bounding box center [794, 114] width 140 height 20
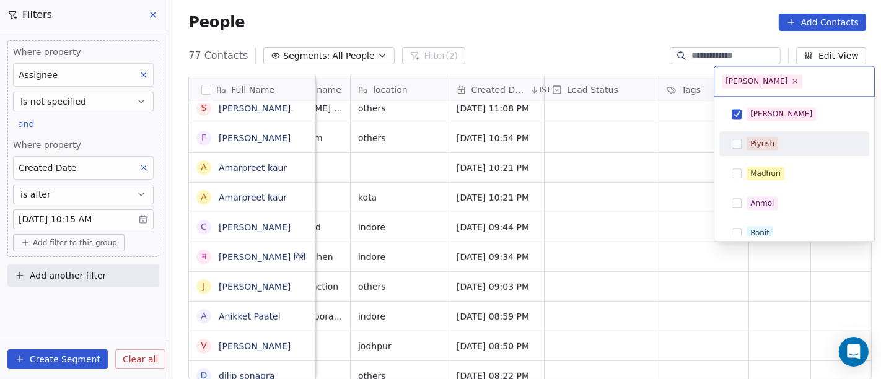
click at [637, 163] on html "On2Cook India Pvt. Ltd. Contacts People Marketing Workflows Campaigns Sales Pip…" at bounding box center [440, 189] width 881 height 379
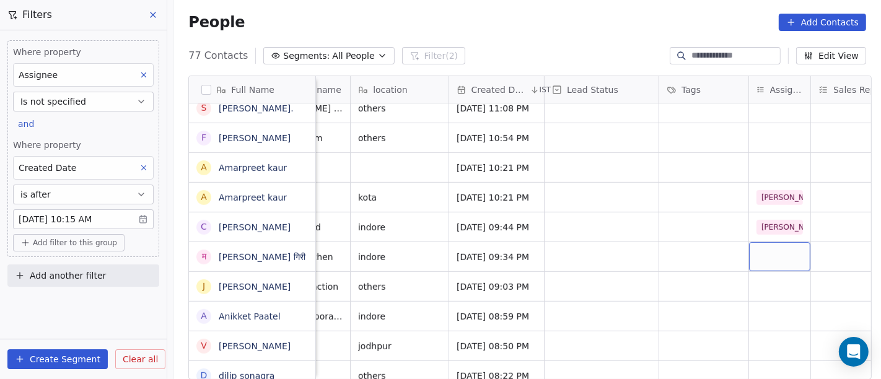
click at [762, 246] on div "grid" at bounding box center [779, 256] width 61 height 29
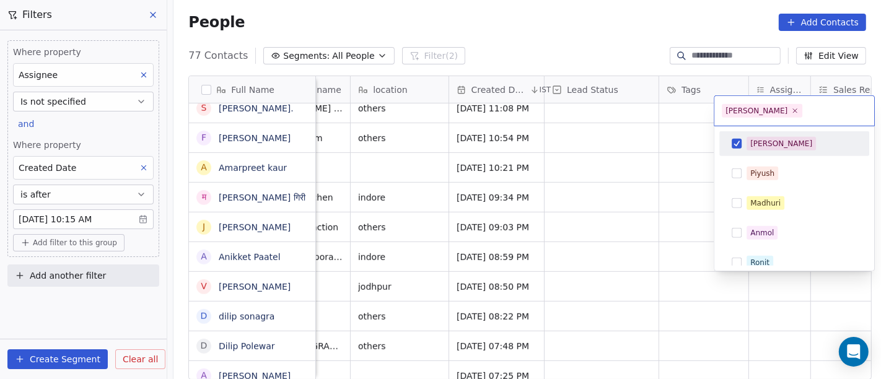
click at [757, 147] on div "[PERSON_NAME]" at bounding box center [781, 143] width 62 height 11
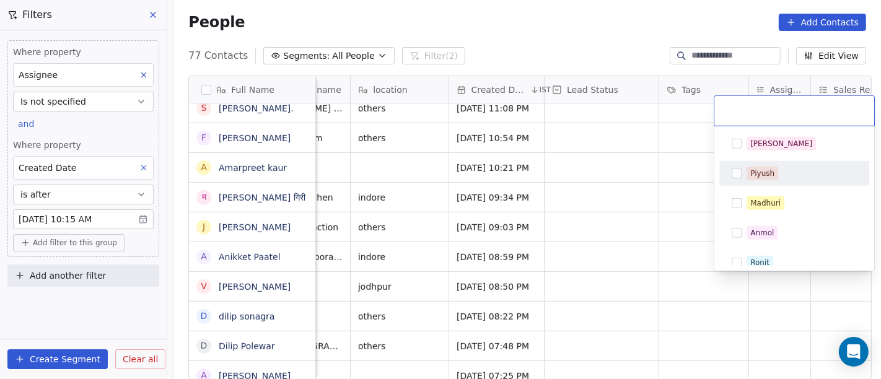
click at [638, 183] on html "On2Cook India Pvt. Ltd. Contacts People Marketing Workflows Campaigns Sales Pip…" at bounding box center [440, 189] width 881 height 379
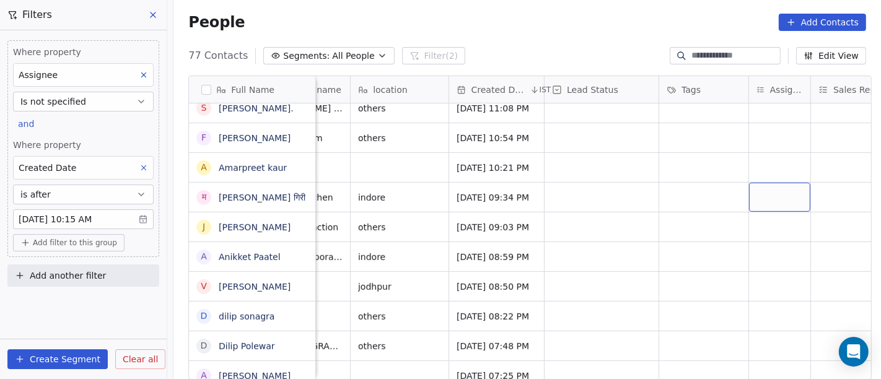
click at [758, 201] on div "grid" at bounding box center [779, 197] width 61 height 29
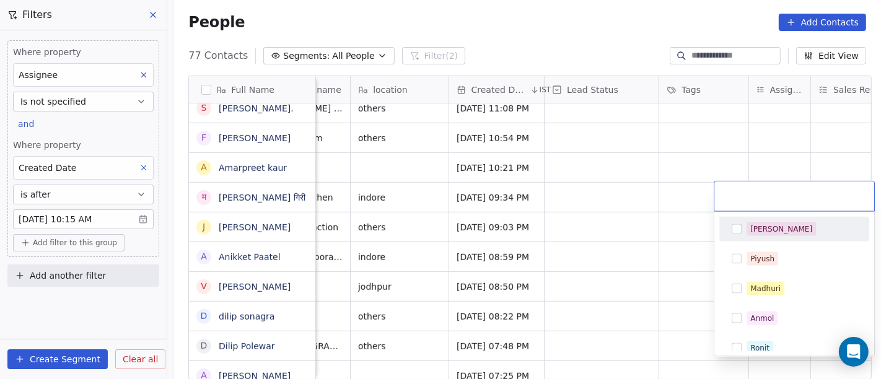
click at [758, 225] on div "[PERSON_NAME]" at bounding box center [781, 229] width 62 height 11
click at [559, 212] on html "On2Cook India Pvt. Ltd. Contacts People Marketing Workflows Campaigns Sales Pip…" at bounding box center [440, 189] width 881 height 379
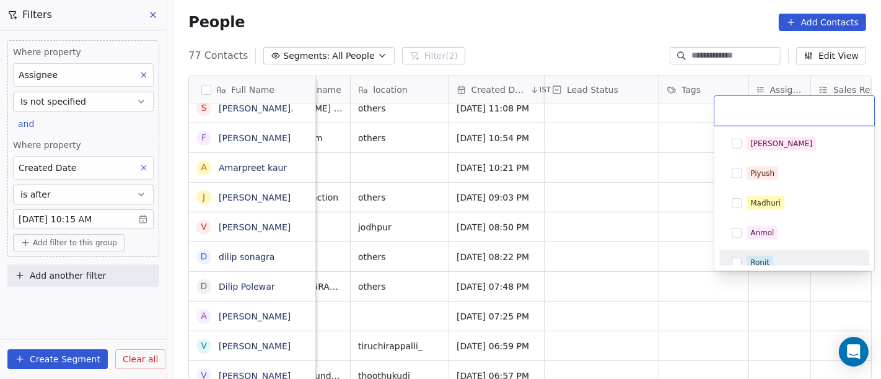
click at [619, 253] on html "On2Cook India Pvt. Ltd. Contacts People Marketing Workflows Campaigns Sales Pip…" at bounding box center [440, 189] width 881 height 379
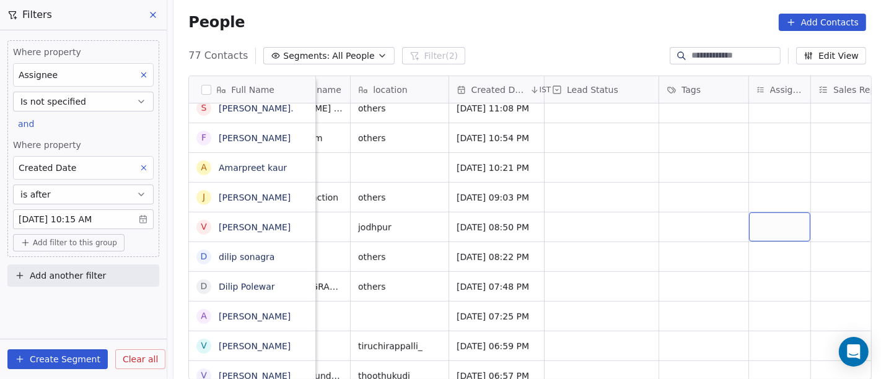
click at [760, 219] on div "grid" at bounding box center [779, 226] width 61 height 29
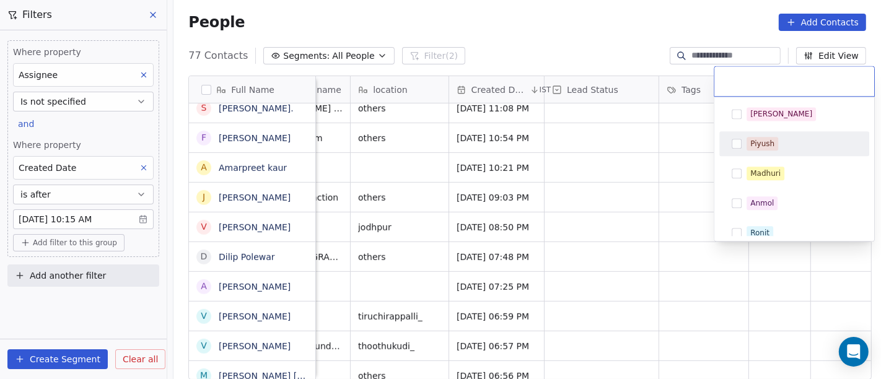
click at [616, 170] on html "On2Cook India Pvt. Ltd. Contacts People Marketing Workflows Campaigns Sales Pip…" at bounding box center [440, 189] width 881 height 379
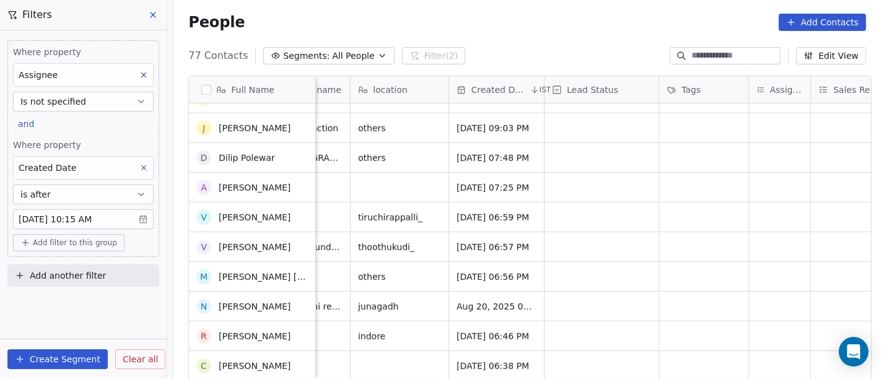
scroll to position [871, 0]
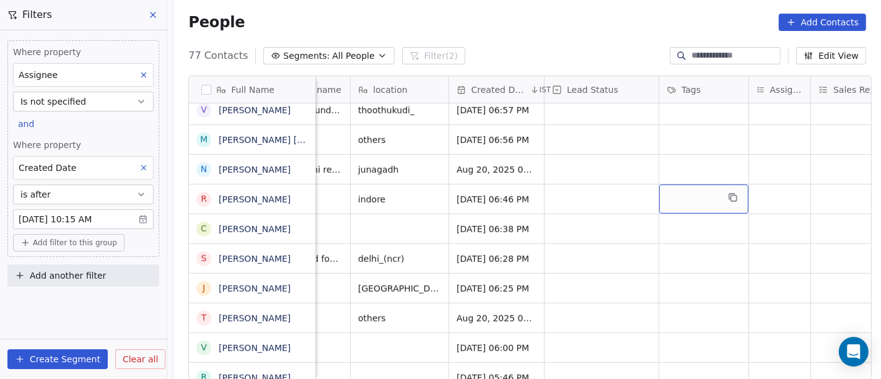
click at [692, 192] on div "grid" at bounding box center [703, 199] width 89 height 29
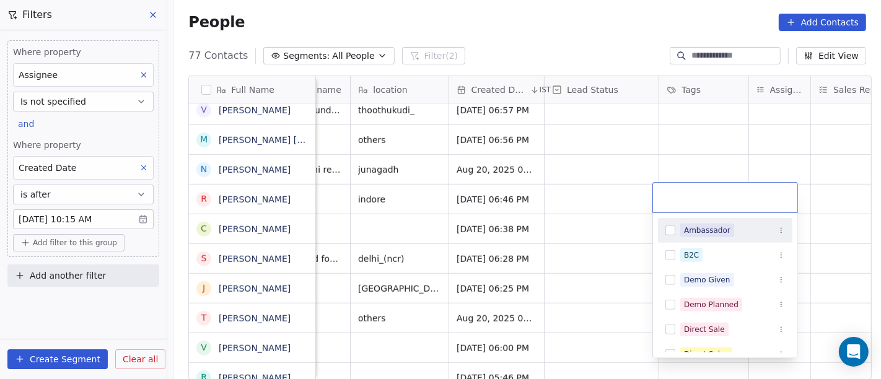
click at [566, 195] on html "On2Cook India Pvt. Ltd. Contacts People Marketing Workflows Campaigns Sales Pip…" at bounding box center [440, 189] width 881 height 379
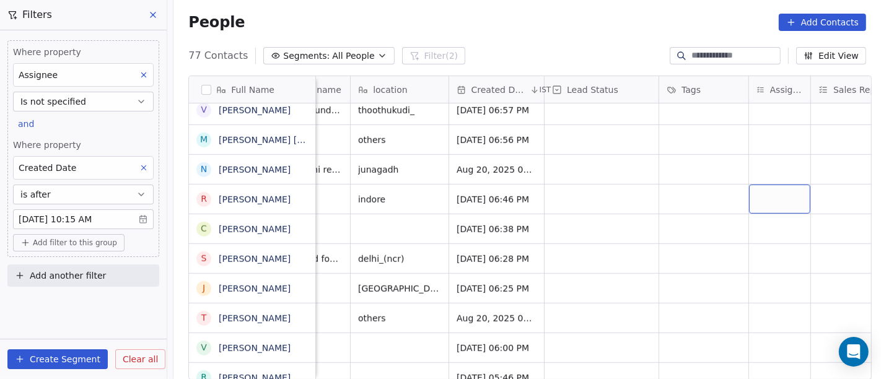
click at [764, 186] on div "grid" at bounding box center [779, 199] width 61 height 29
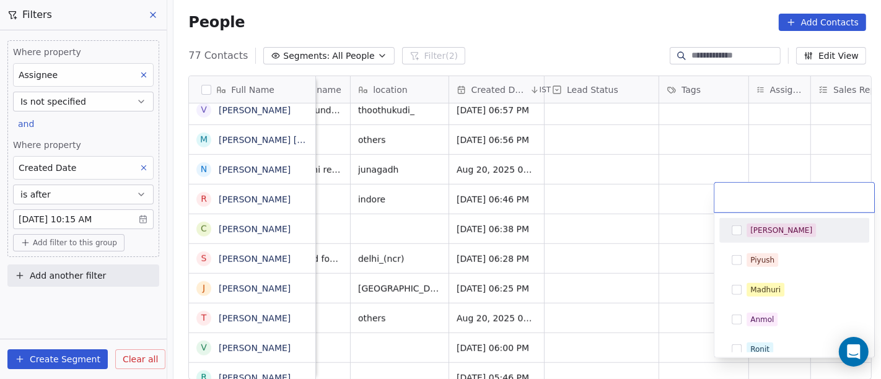
click at [759, 232] on div "[PERSON_NAME]" at bounding box center [781, 230] width 62 height 11
click at [621, 176] on html "On2Cook India Pvt. Ltd. Contacts People Marketing Workflows Campaigns Sales Pip…" at bounding box center [440, 189] width 881 height 379
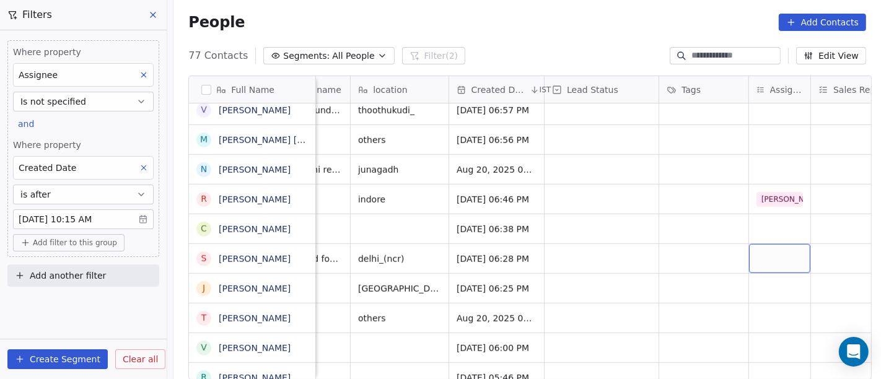
click at [768, 253] on div "grid" at bounding box center [779, 258] width 61 height 29
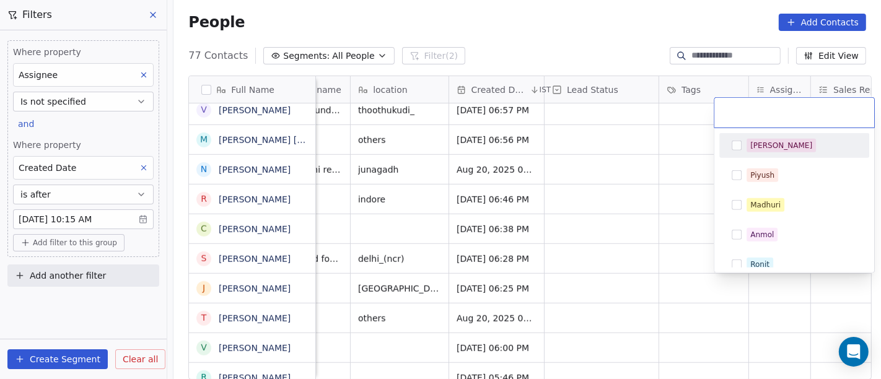
click at [751, 143] on div "[PERSON_NAME]" at bounding box center [781, 145] width 62 height 11
click at [637, 181] on html "On2Cook India Pvt. Ltd. Contacts People Marketing Workflows Campaigns Sales Pip…" at bounding box center [440, 189] width 881 height 379
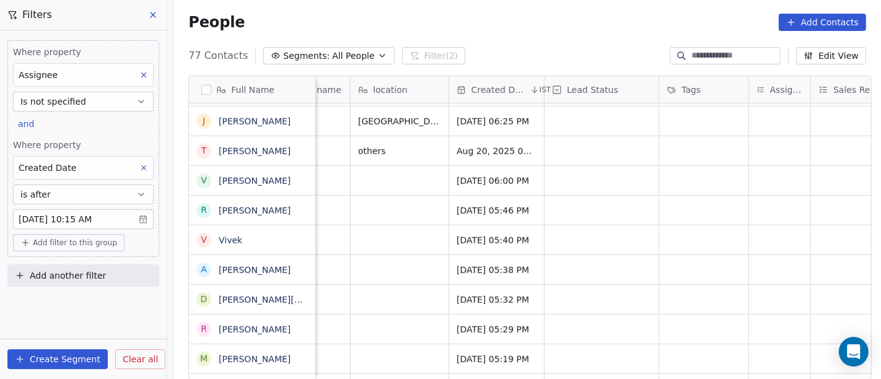
scroll to position [1078, 0]
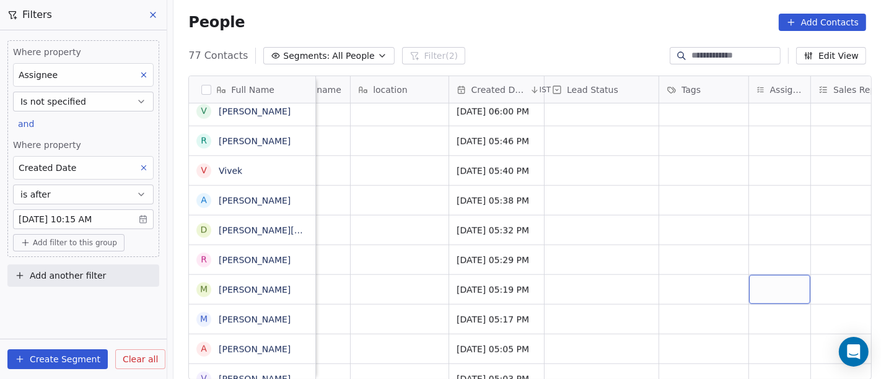
drag, startPoint x: 787, startPoint y: 298, endPoint x: 560, endPoint y: 243, distance: 233.3
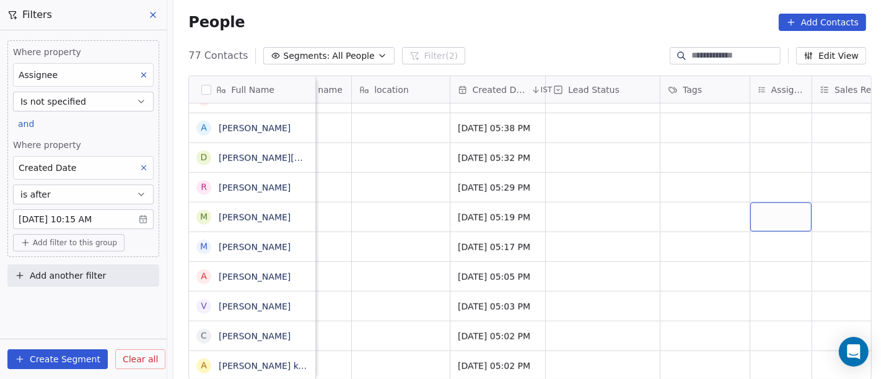
scroll to position [1305, 0]
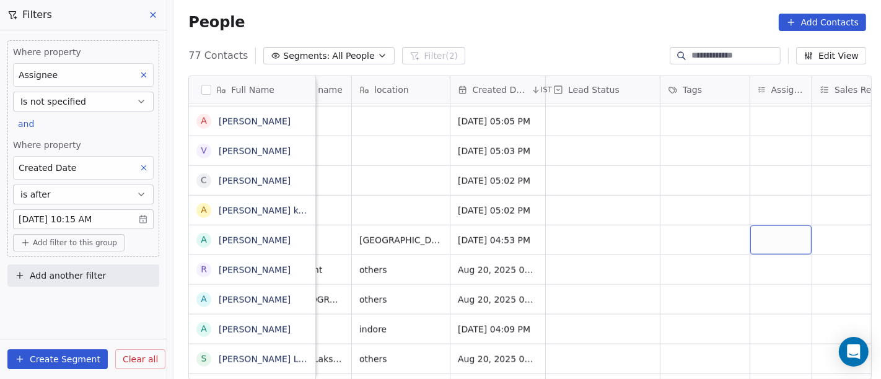
click at [777, 233] on div "grid" at bounding box center [780, 239] width 61 height 29
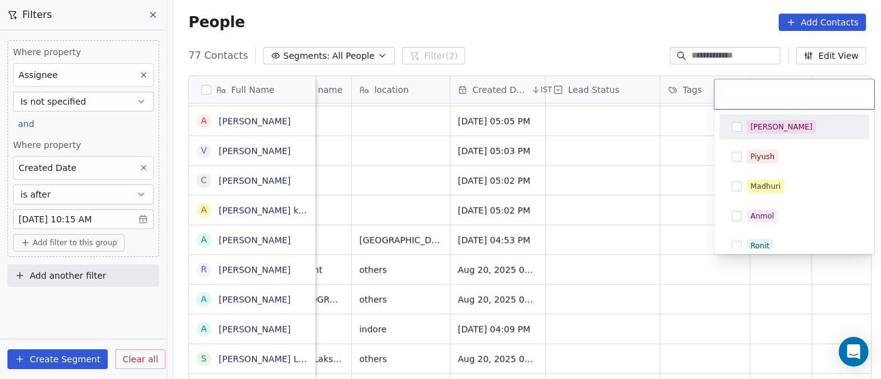
click at [749, 128] on span "Salim" at bounding box center [780, 127] width 69 height 14
click at [630, 162] on html "On2Cook India Pvt. Ltd. Contacts People Marketing Workflows Campaigns Sales Pip…" at bounding box center [440, 189] width 881 height 379
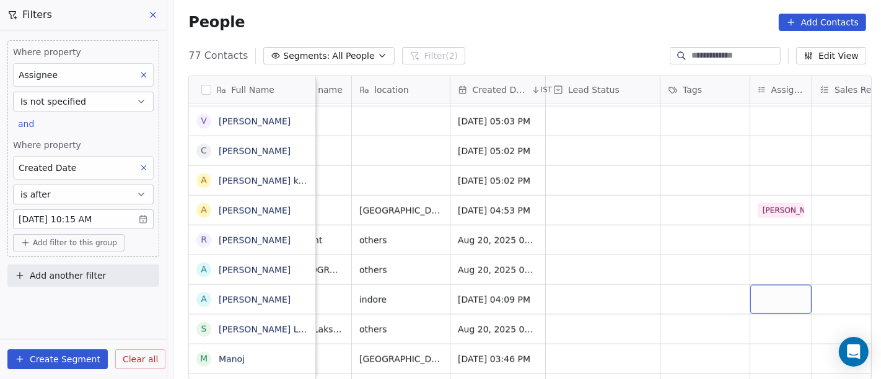
click at [769, 289] on div "grid" at bounding box center [780, 299] width 61 height 29
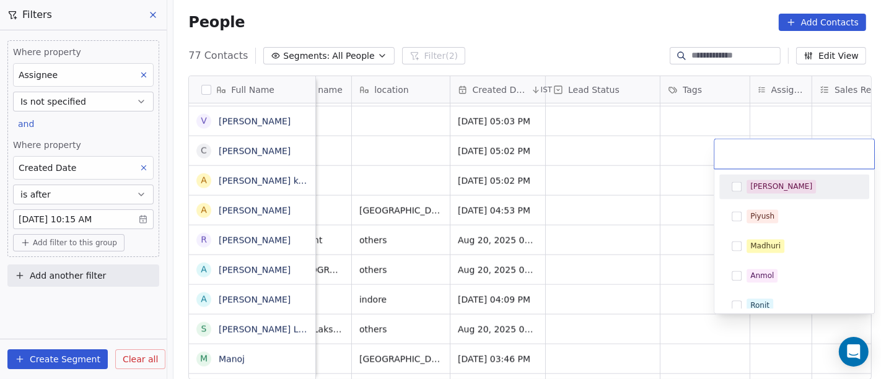
click at [777, 193] on div "Salim" at bounding box center [794, 186] width 140 height 20
click at [647, 201] on html "On2Cook India Pvt. Ltd. Contacts People Marketing Workflows Campaigns Sales Pip…" at bounding box center [440, 189] width 881 height 379
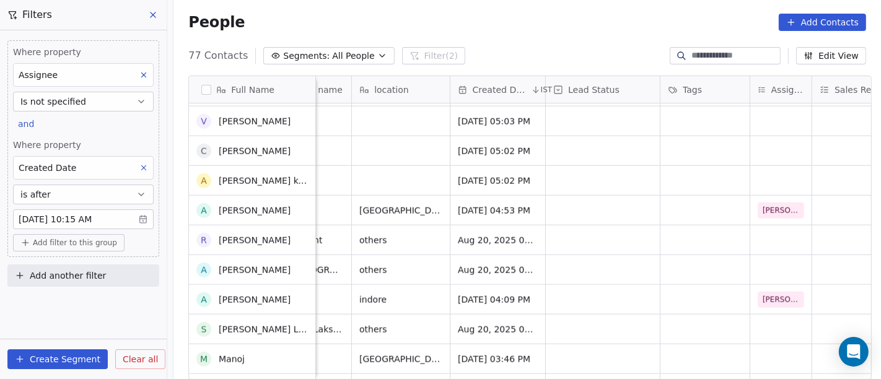
scroll to position [1374, 0]
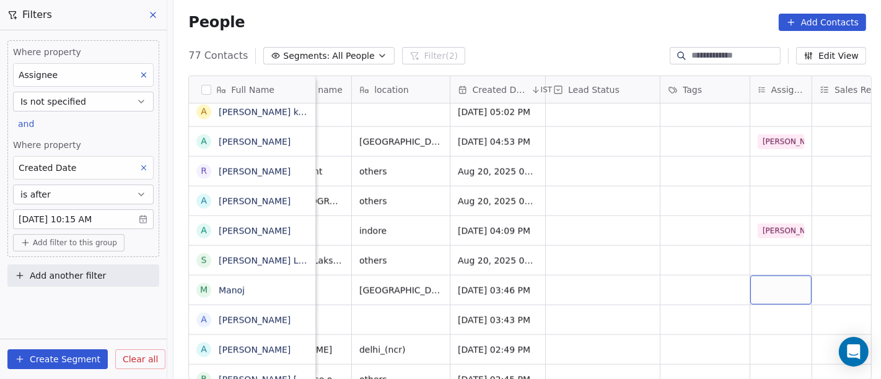
click at [757, 285] on div "grid" at bounding box center [780, 290] width 61 height 29
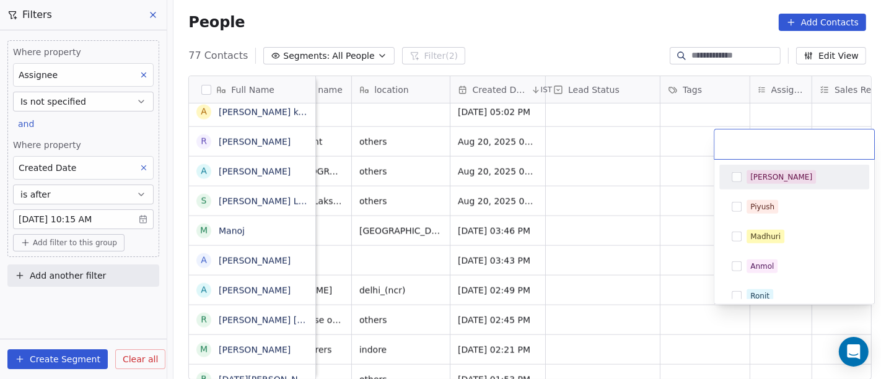
click at [622, 186] on html "On2Cook India Pvt. Ltd. Contacts People Marketing Workflows Campaigns Sales Pip…" at bounding box center [440, 189] width 881 height 379
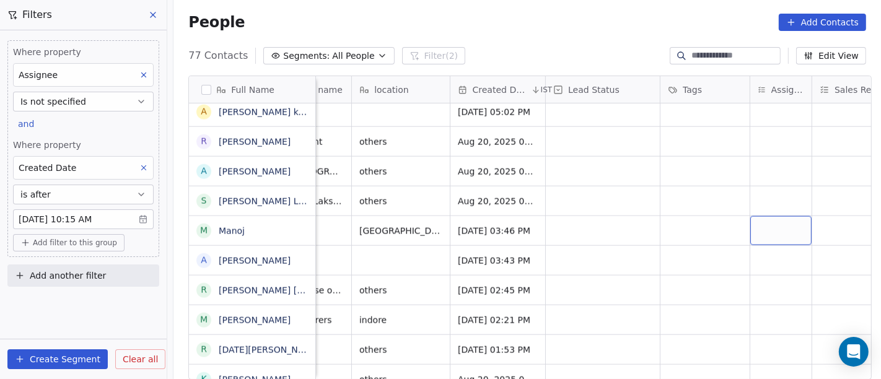
click at [773, 236] on div "grid" at bounding box center [780, 230] width 61 height 29
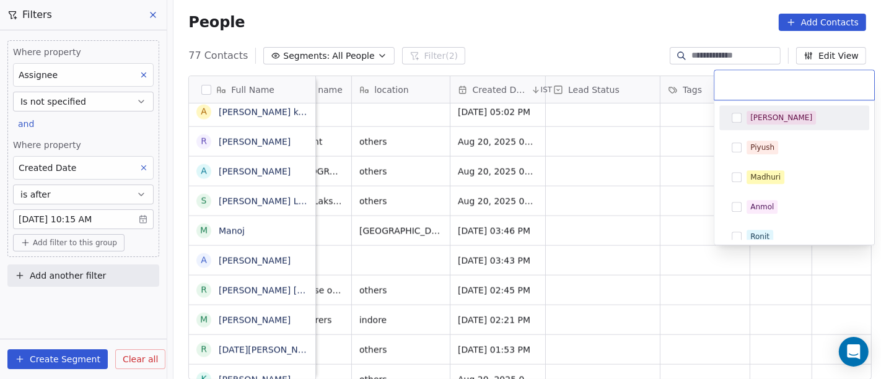
click at [747, 128] on div "Salim" at bounding box center [794, 117] width 150 height 25
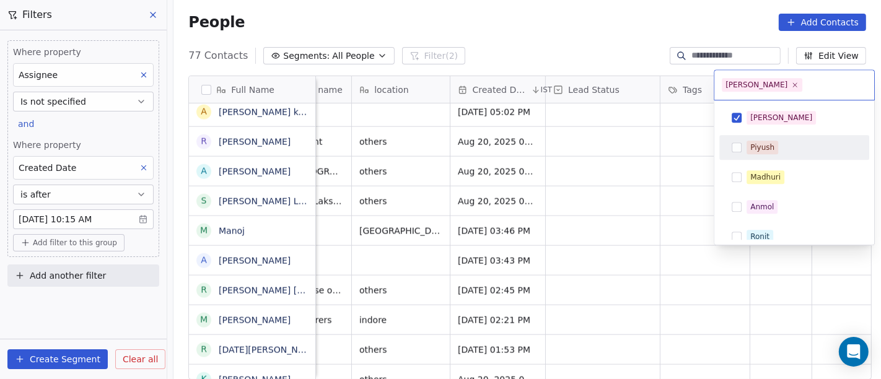
click at [644, 174] on html "On2Cook India Pvt. Ltd. Contacts People Marketing Workflows Campaigns Sales Pip…" at bounding box center [440, 189] width 881 height 379
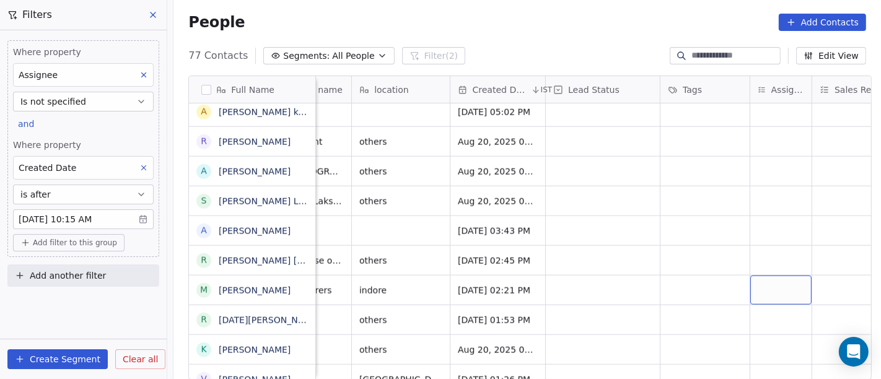
click at [769, 283] on div "grid" at bounding box center [780, 290] width 61 height 29
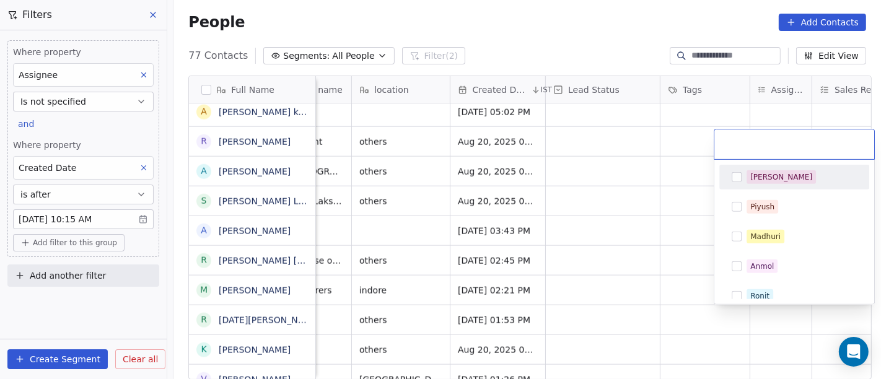
click at [756, 175] on div "Salim" at bounding box center [781, 177] width 62 height 11
click at [647, 215] on html "On2Cook India Pvt. Ltd. Contacts People Marketing Workflows Campaigns Sales Pip…" at bounding box center [440, 189] width 881 height 379
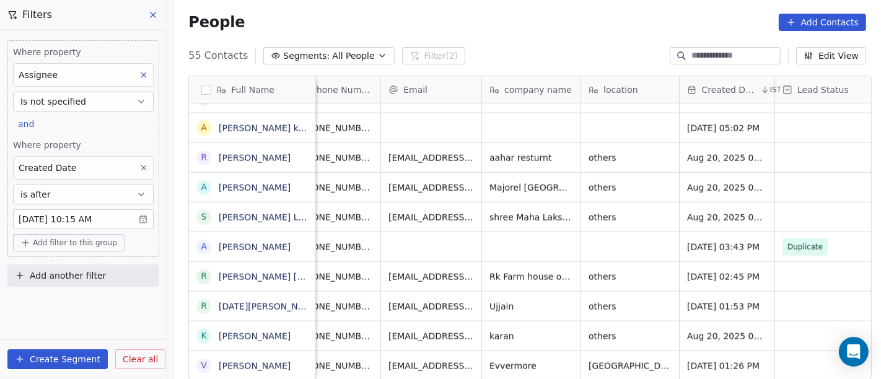
scroll to position [0, 0]
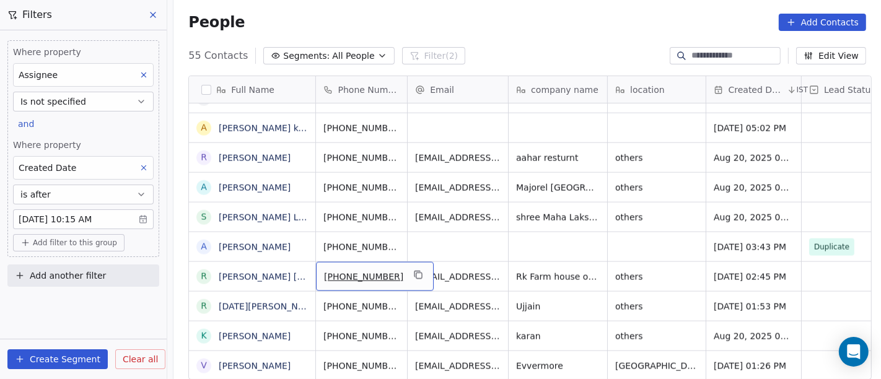
drag, startPoint x: 310, startPoint y: 273, endPoint x: 616, endPoint y: 29, distance: 391.8
click at [616, 29] on div "People Add Contacts" at bounding box center [527, 22] width 678 height 17
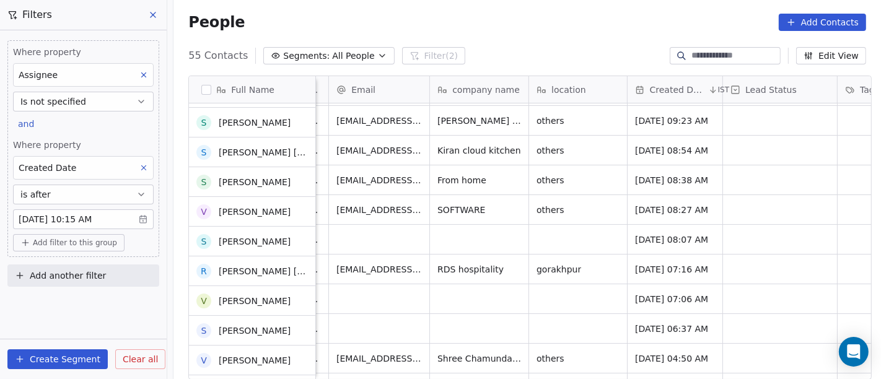
scroll to position [160, 0]
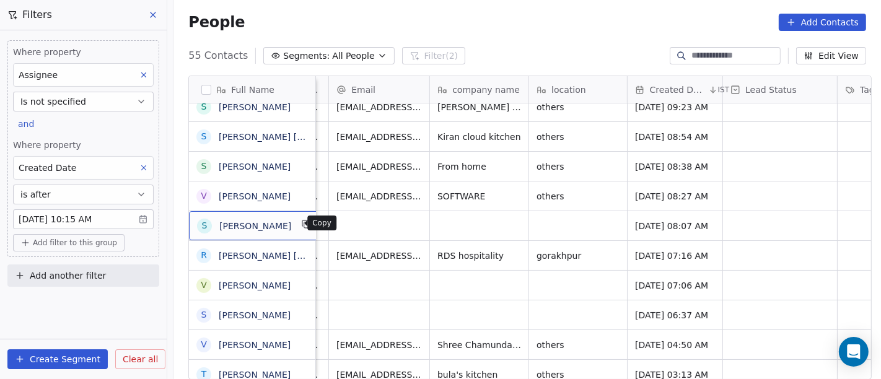
click at [302, 224] on icon "grid" at bounding box center [307, 224] width 10 height 10
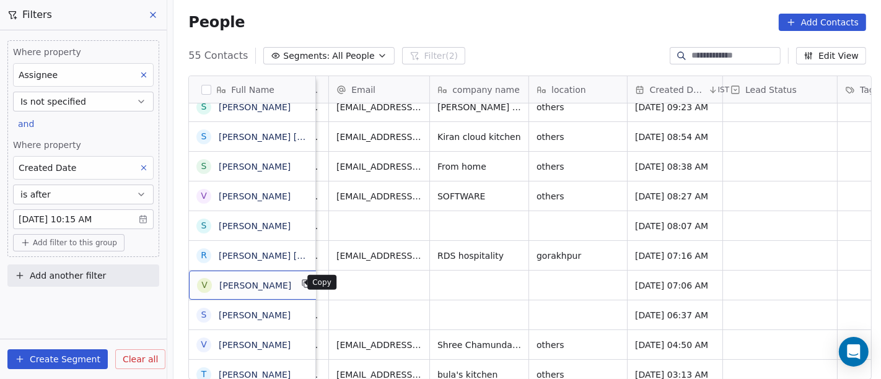
click at [302, 281] on icon "grid" at bounding box center [307, 284] width 10 height 10
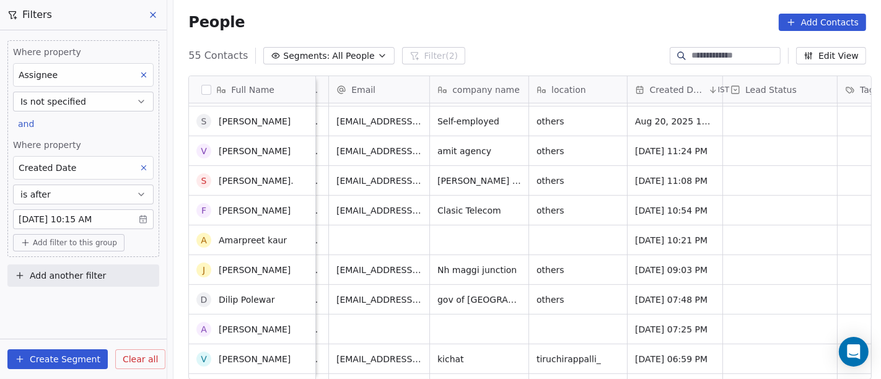
scroll to position [120, 0]
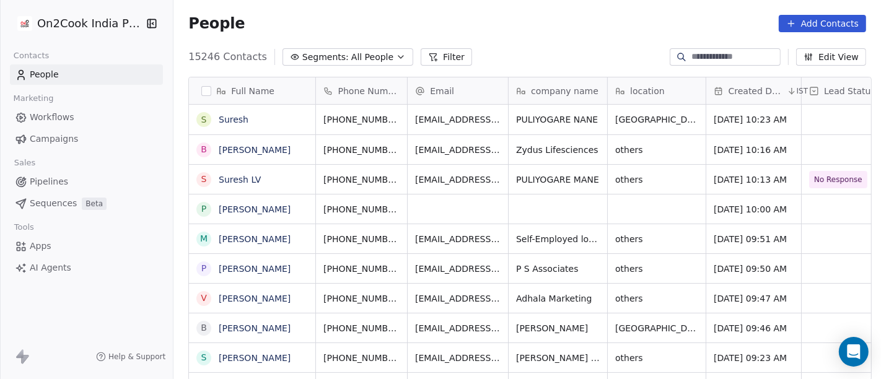
scroll to position [323, 702]
click at [734, 53] on input at bounding box center [734, 57] width 87 height 12
paste input "**********"
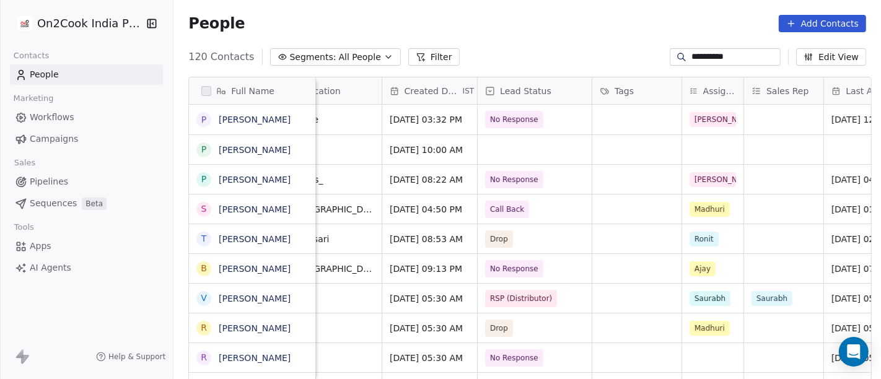
scroll to position [0, 326]
type input "**********"
click at [516, 146] on div "grid" at bounding box center [533, 149] width 114 height 29
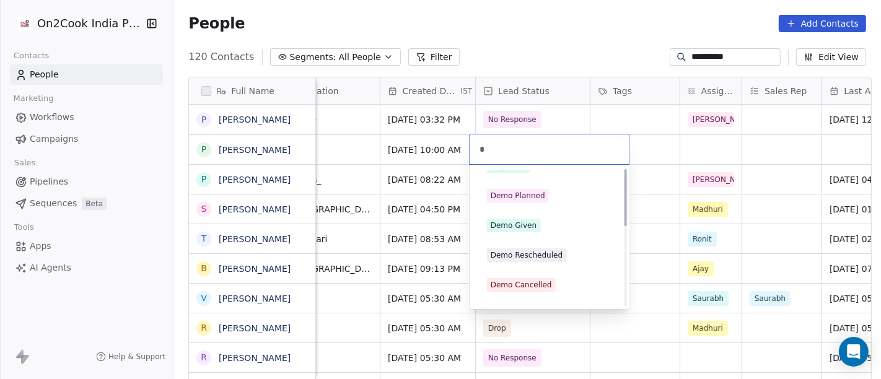
scroll to position [0, 0]
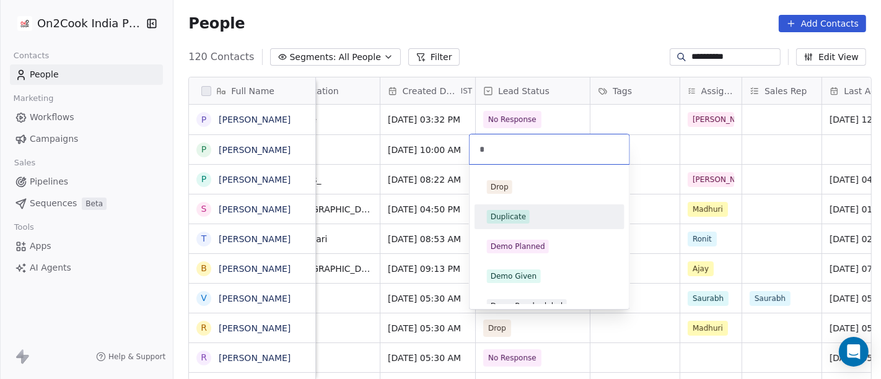
type input "*"
click at [525, 207] on div "Duplicate" at bounding box center [549, 217] width 140 height 20
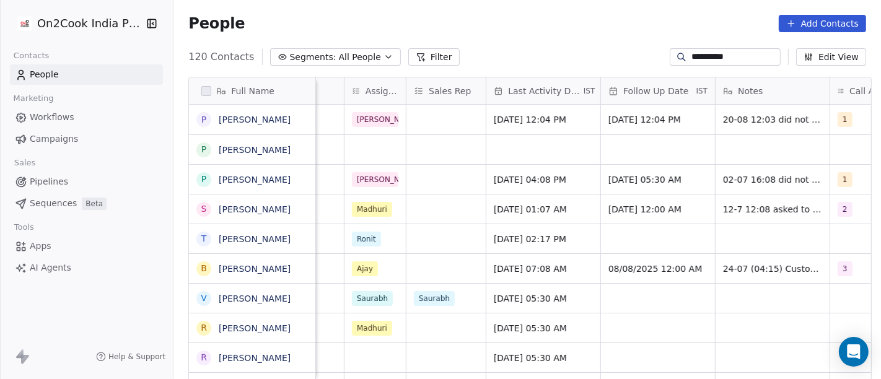
scroll to position [0, 660]
click at [521, 144] on div "grid" at bounding box center [544, 149] width 114 height 29
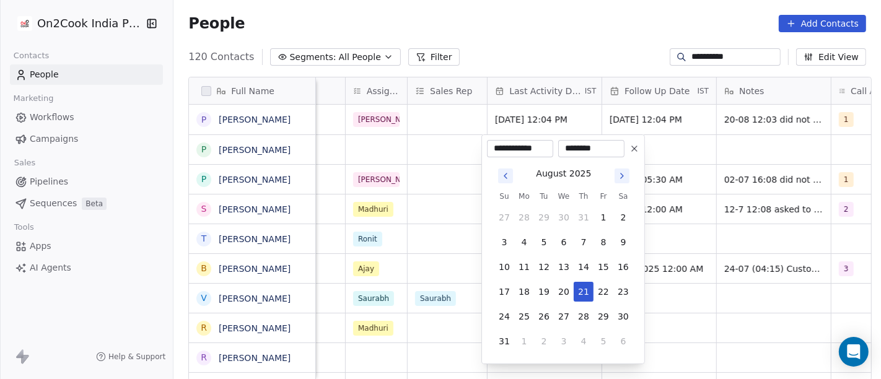
click at [631, 155] on button at bounding box center [634, 148] width 15 height 15
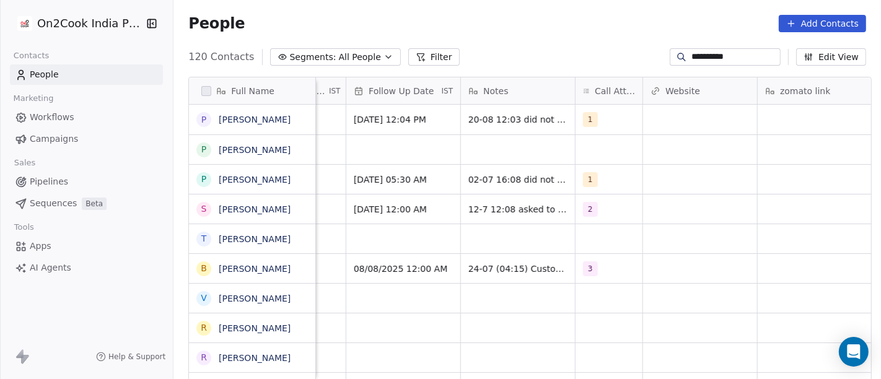
scroll to position [0, 917]
click at [608, 151] on div "grid" at bounding box center [608, 149] width 67 height 29
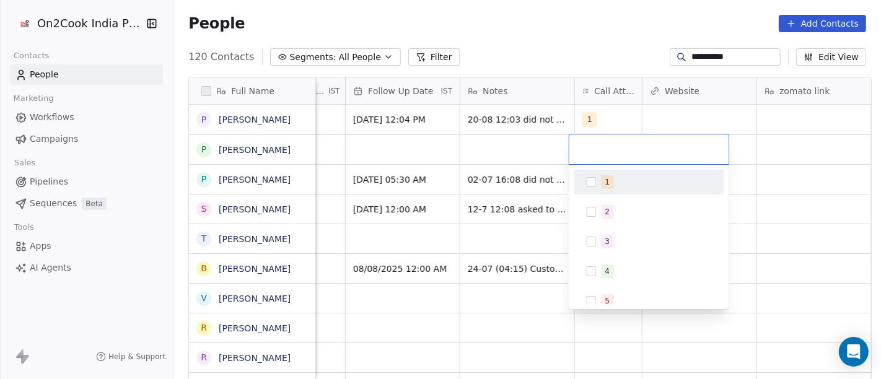
click at [618, 176] on div "1" at bounding box center [656, 182] width 110 height 14
click at [595, 32] on html "**********" at bounding box center [440, 189] width 881 height 379
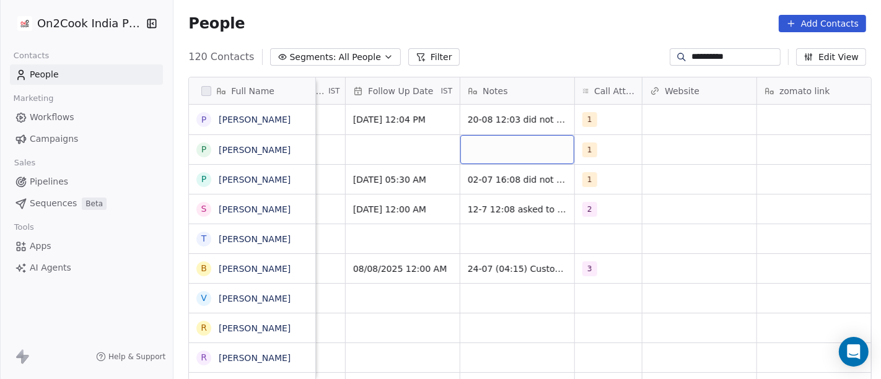
click at [498, 153] on div "grid" at bounding box center [517, 149] width 114 height 29
type textarea "**********"
click at [720, 169] on html "**********" at bounding box center [440, 189] width 881 height 379
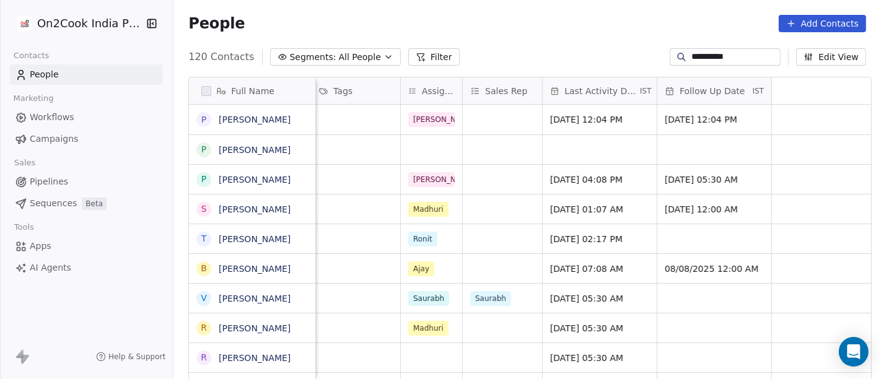
scroll to position [0, 0]
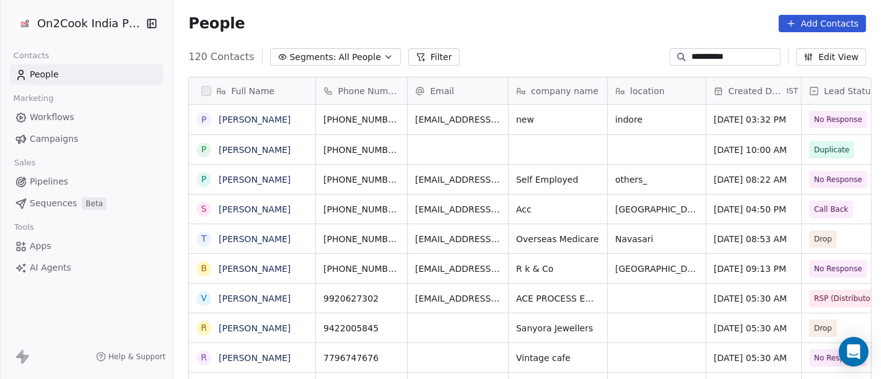
click at [507, 7] on div "People Add Contacts" at bounding box center [526, 23] width 707 height 47
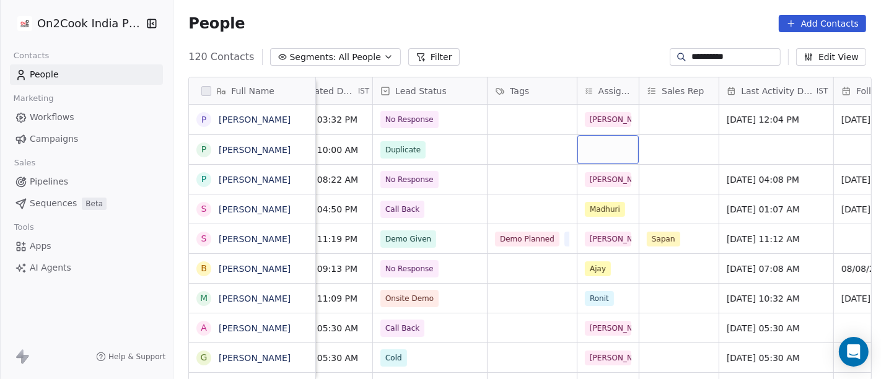
scroll to position [0, 429]
click at [597, 150] on div "grid" at bounding box center [607, 149] width 61 height 29
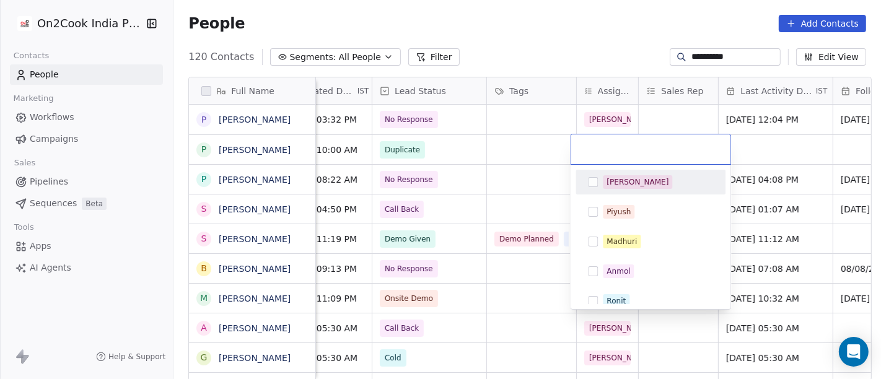
click at [594, 186] on button "Suggestions" at bounding box center [593, 182] width 10 height 10
click at [552, 46] on html "**********" at bounding box center [440, 189] width 881 height 379
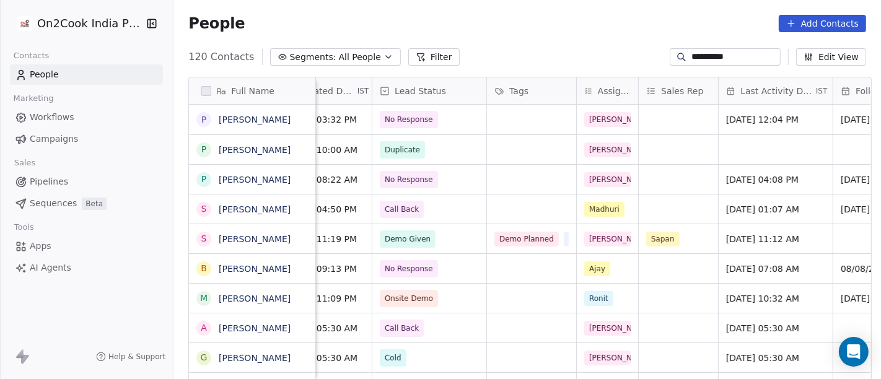
click at [730, 54] on input "**********" at bounding box center [734, 57] width 87 height 12
paste input "****"
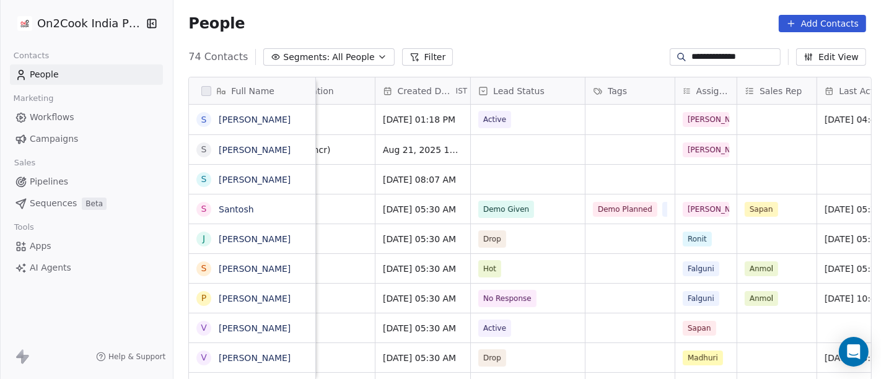
scroll to position [0, 331]
type input "**********"
click at [556, 147] on div "grid" at bounding box center [527, 149] width 114 height 29
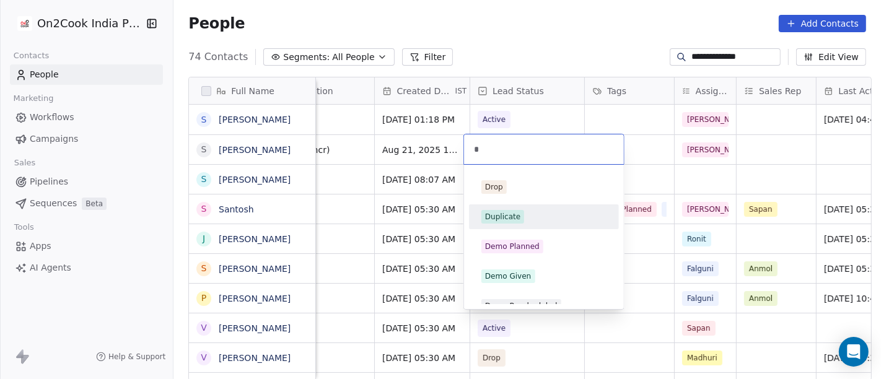
type input "*"
click at [533, 216] on div "Duplicate" at bounding box center [543, 217] width 125 height 14
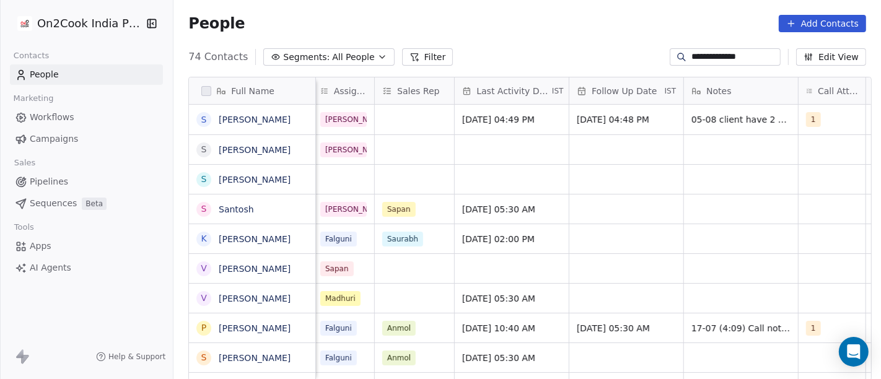
scroll to position [0, 694]
click at [705, 147] on div "grid" at bounding box center [739, 149] width 114 height 29
type textarea "**********"
click at [590, 160] on html "**********" at bounding box center [440, 189] width 881 height 379
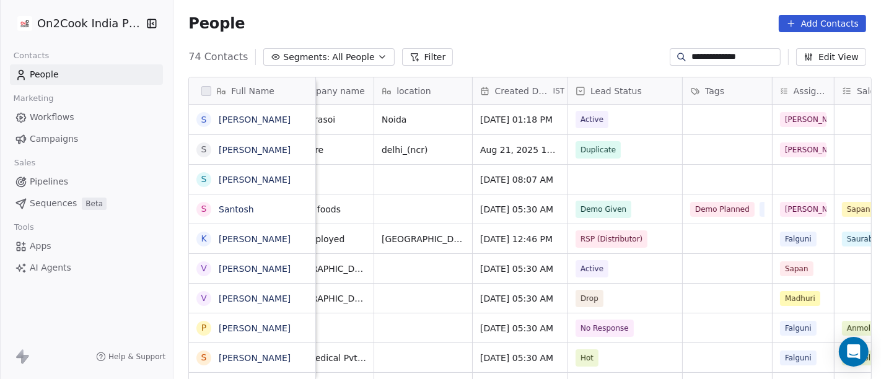
scroll to position [0, 233]
click at [705, 57] on input "**********" at bounding box center [734, 57] width 87 height 12
paste input
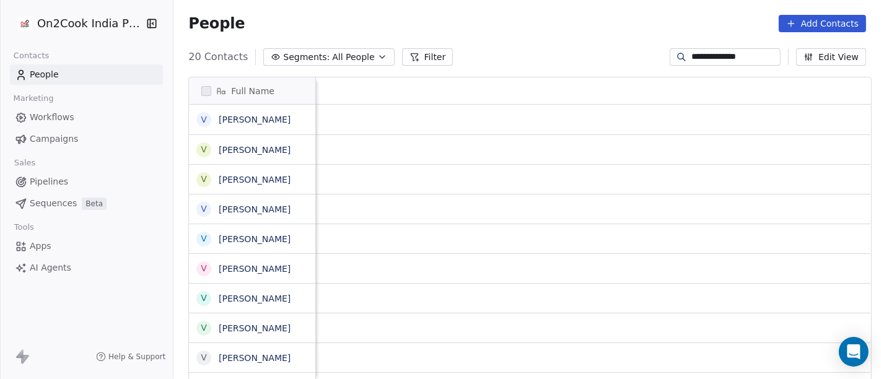
scroll to position [0, 0]
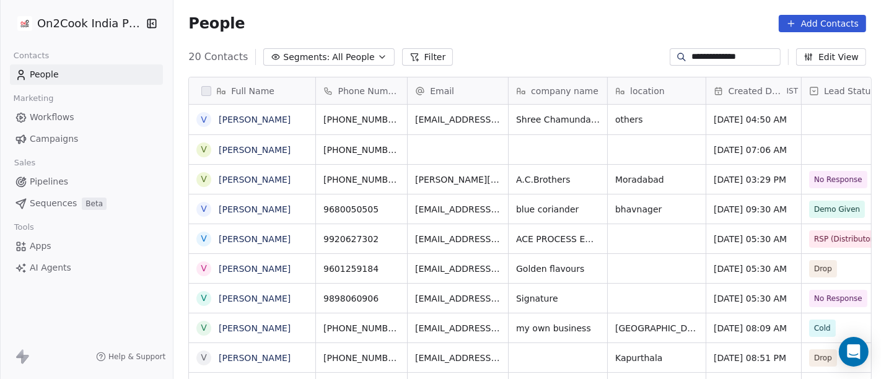
click at [706, 52] on input "**********" at bounding box center [734, 57] width 87 height 12
paste input "**********"
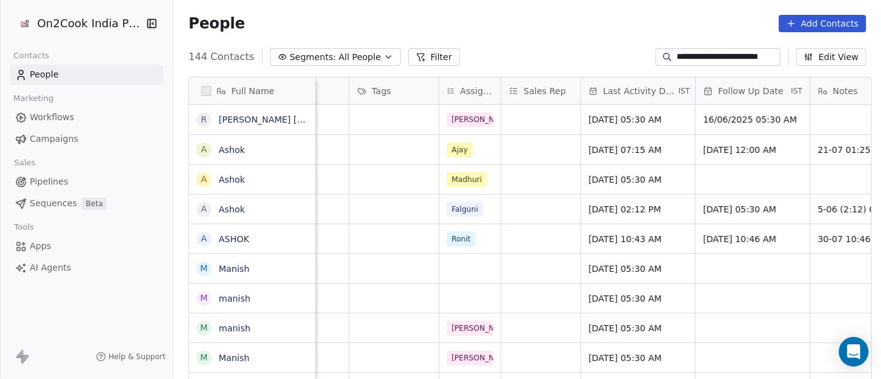
scroll to position [0, 568]
type input "**********"
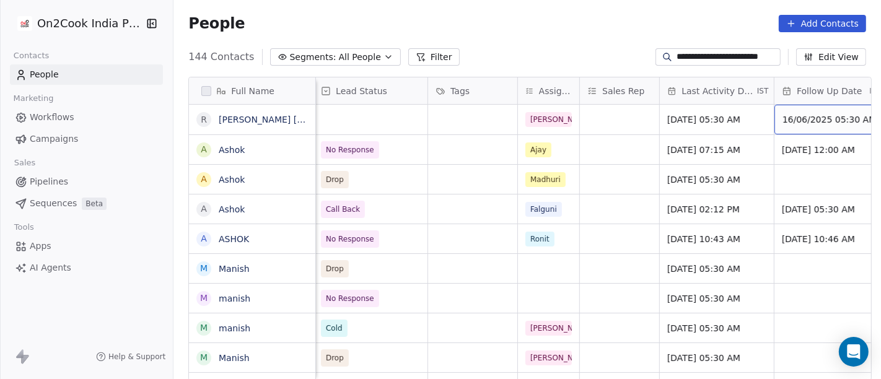
scroll to position [0, 407]
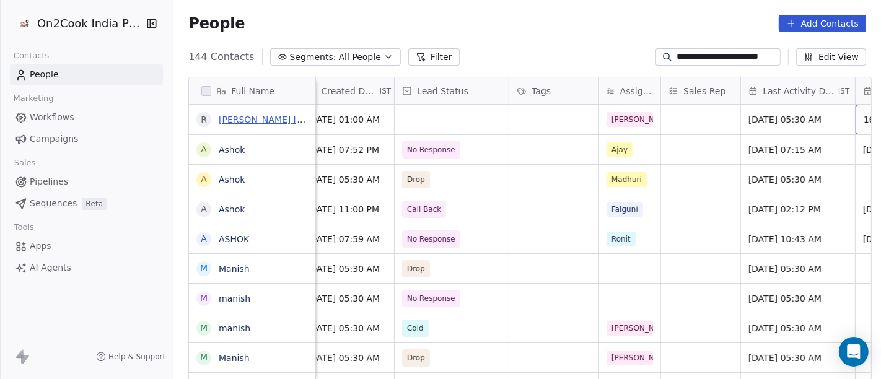
click at [233, 122] on link "[PERSON_NAME] [PERSON_NAME]" at bounding box center [292, 120] width 147 height 10
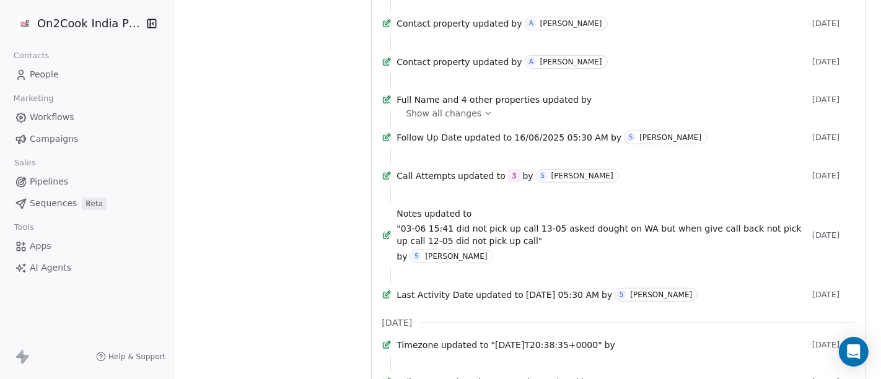
scroll to position [688, 0]
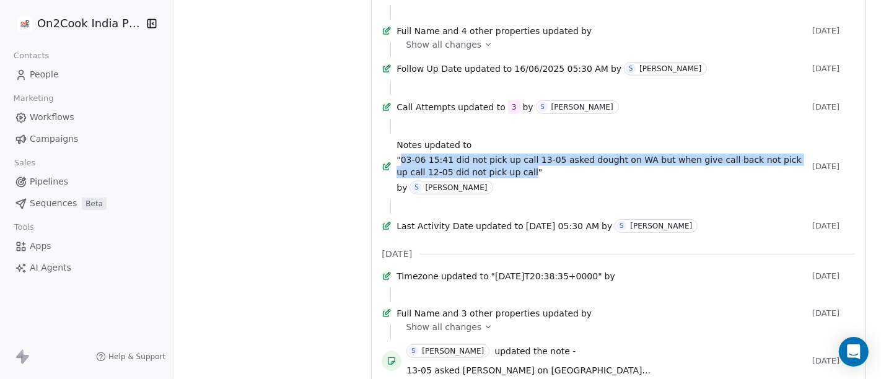
drag, startPoint x: 404, startPoint y: 230, endPoint x: 502, endPoint y: 250, distance: 99.8
click at [502, 194] on div "Notes updated to "03-06 15:41 did not pick up call 13-05 asked dought on WA but…" at bounding box center [601, 167] width 411 height 56
copy span "03-06 15:41 did not pick up call 13-05 asked dought on WA but when give call ba…"
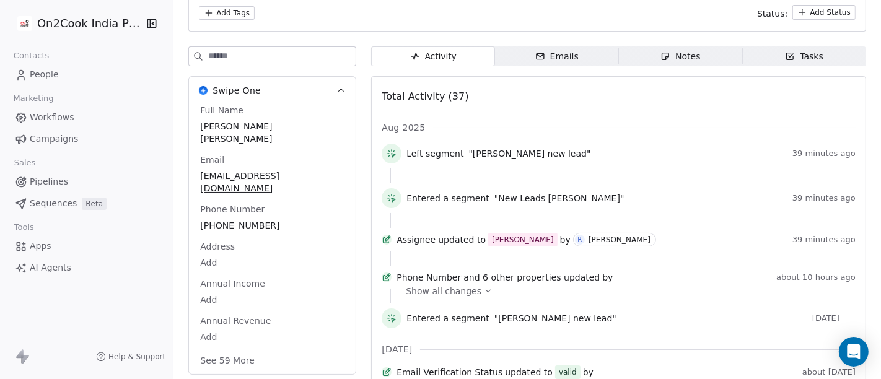
scroll to position [0, 0]
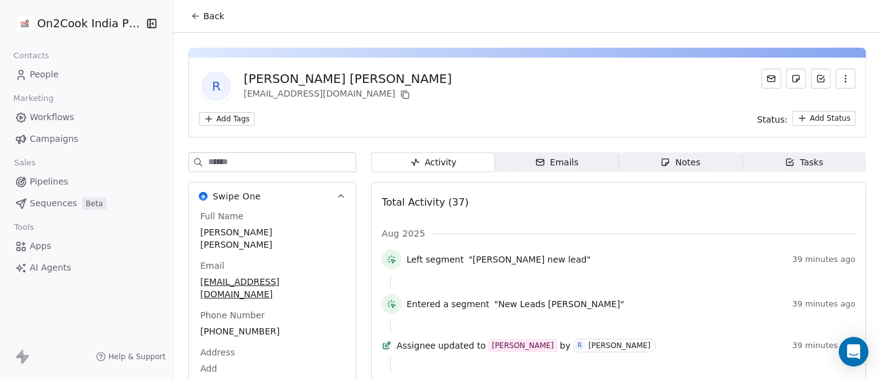
click at [203, 20] on span "Back" at bounding box center [213, 16] width 21 height 12
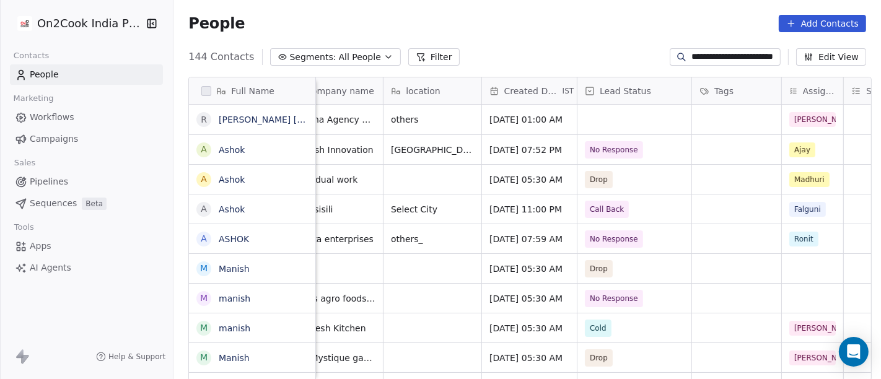
scroll to position [0, 233]
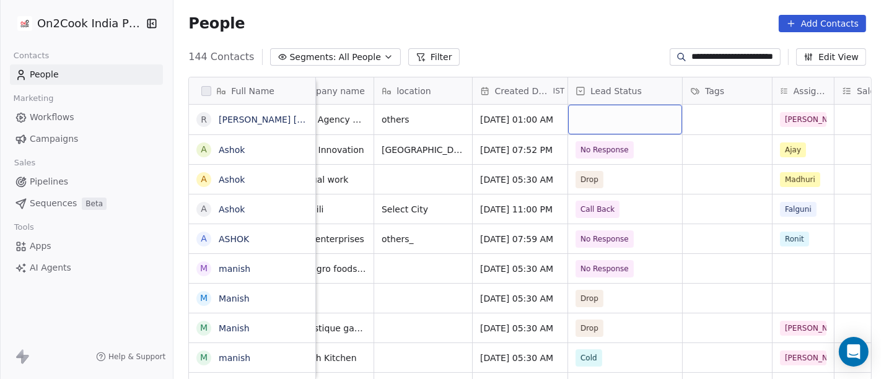
click at [598, 118] on div "grid" at bounding box center [625, 120] width 114 height 30
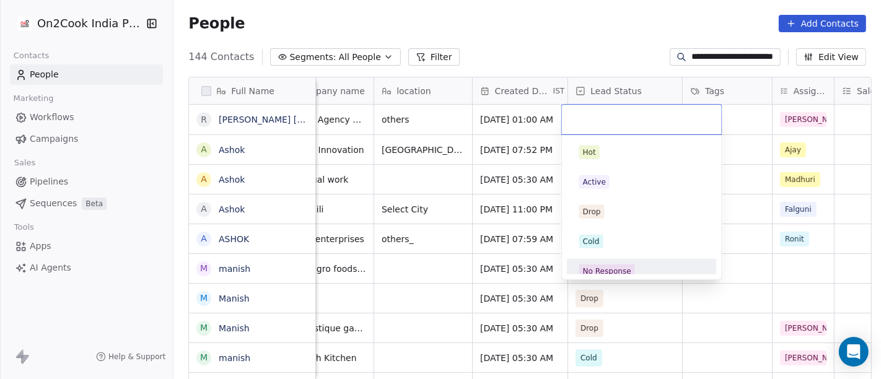
click at [616, 266] on div "No Response" at bounding box center [607, 271] width 48 height 11
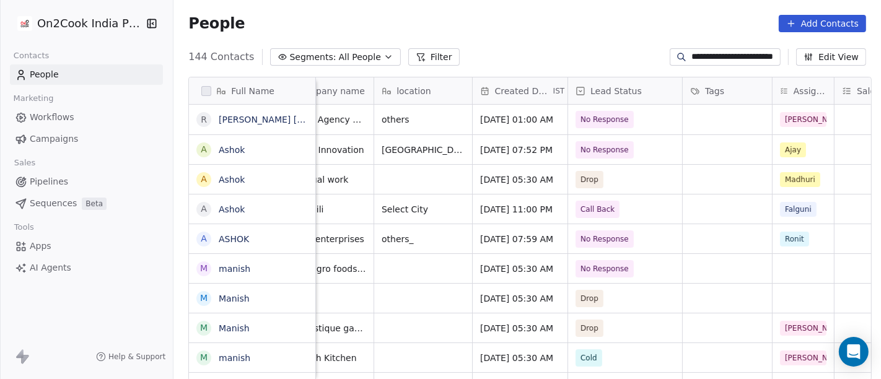
click at [526, 41] on div "People Add Contacts" at bounding box center [526, 23] width 707 height 47
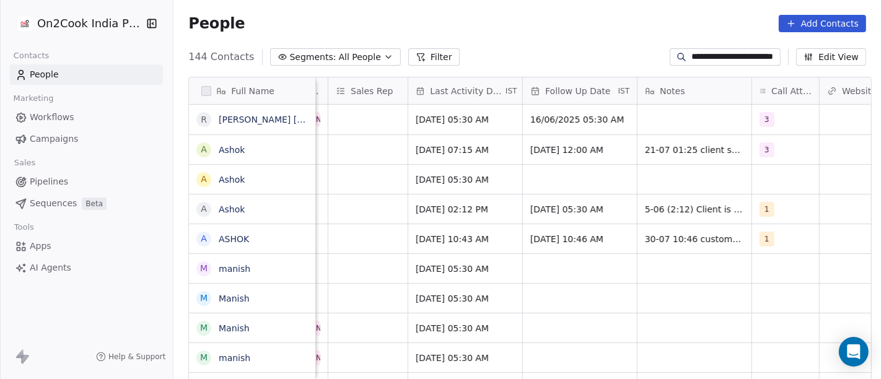
scroll to position [0, 828]
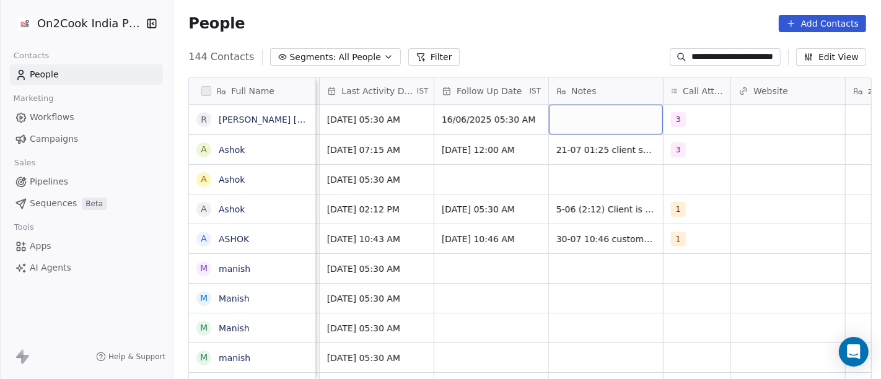
click at [579, 128] on div "grid" at bounding box center [606, 120] width 114 height 30
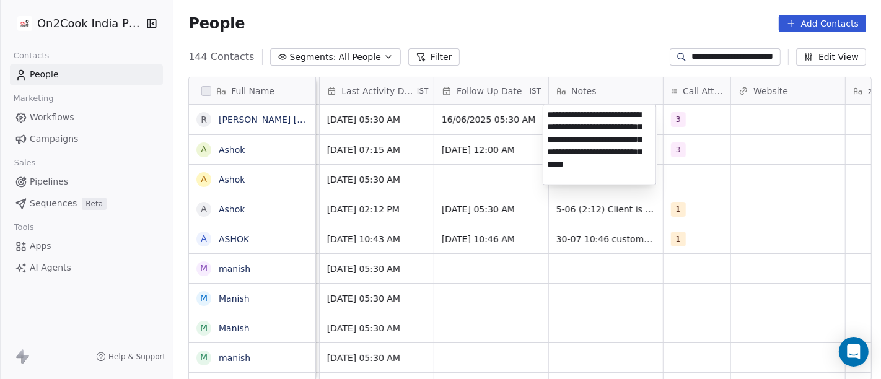
type textarea "**********"
click at [551, 60] on html "**********" at bounding box center [440, 189] width 881 height 379
click at [513, 36] on html "**********" at bounding box center [440, 189] width 881 height 379
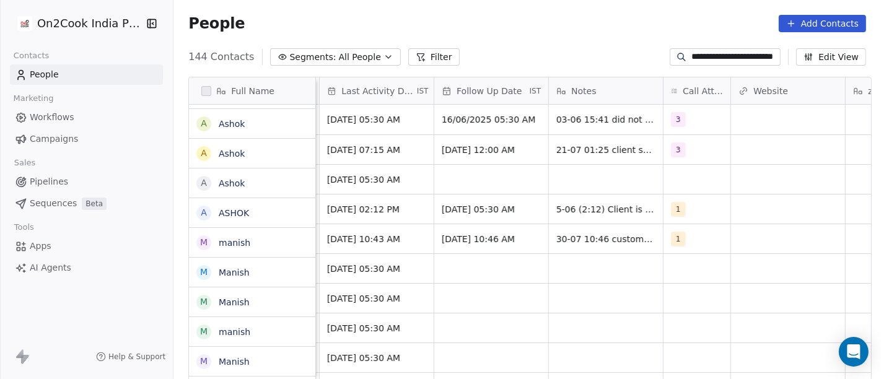
scroll to position [0, 0]
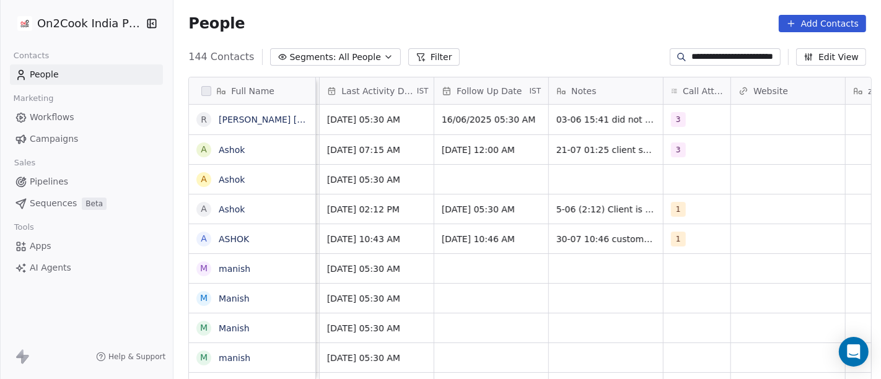
click at [715, 53] on input "**********" at bounding box center [734, 57] width 87 height 12
paste input
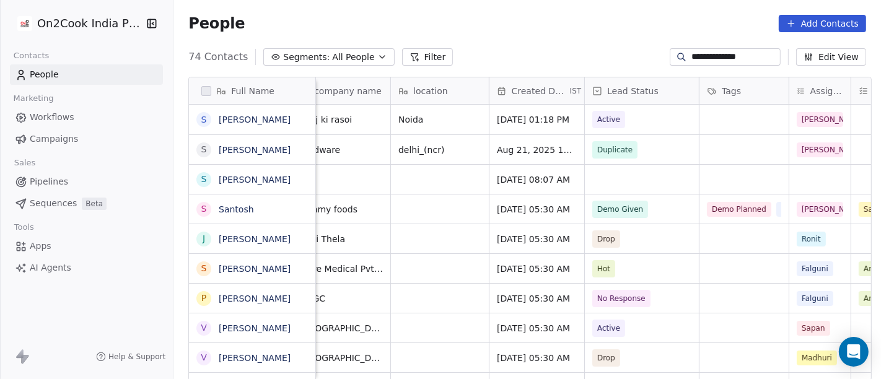
scroll to position [0, 184]
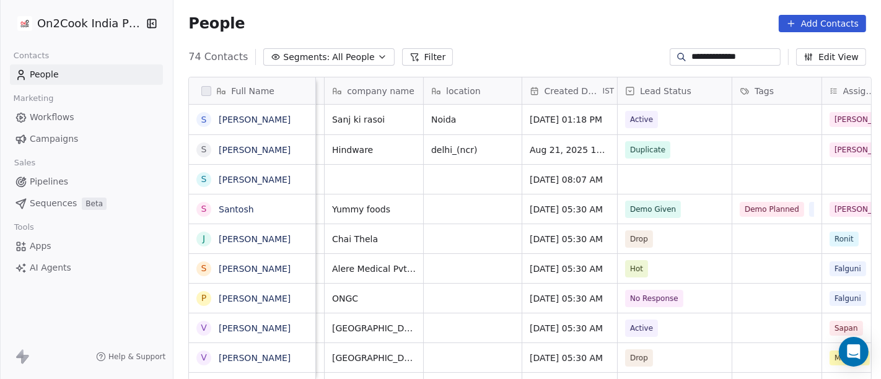
click at [704, 57] on input "**********" at bounding box center [734, 57] width 87 height 12
paste input
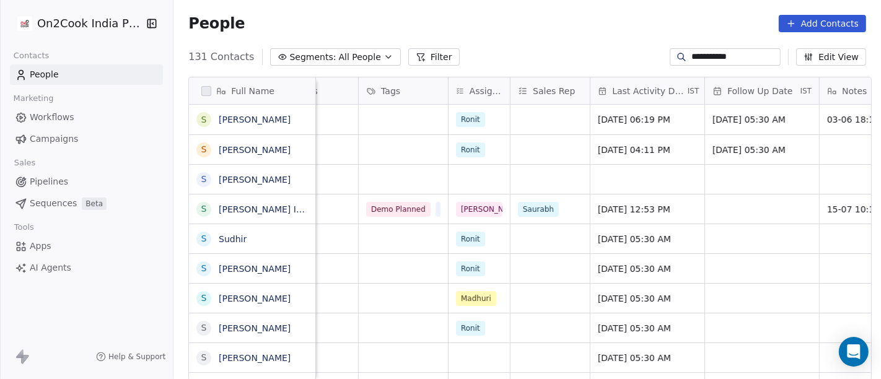
scroll to position [0, 385]
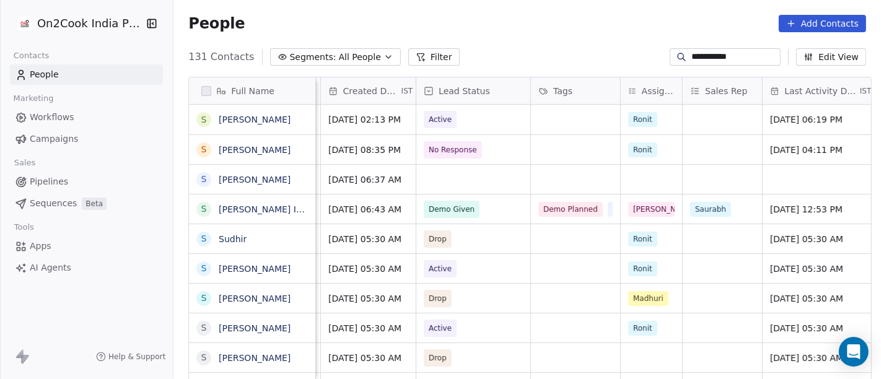
type input "**********"
click at [461, 174] on div "grid" at bounding box center [473, 179] width 114 height 29
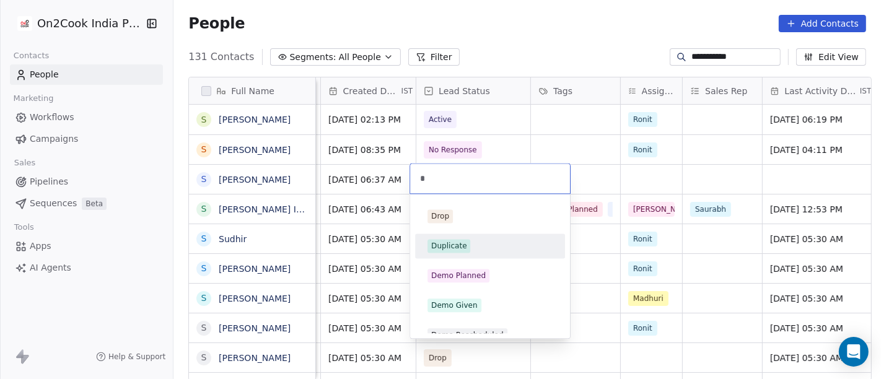
type input "*"
click at [484, 250] on div "Duplicate" at bounding box center [489, 246] width 125 height 14
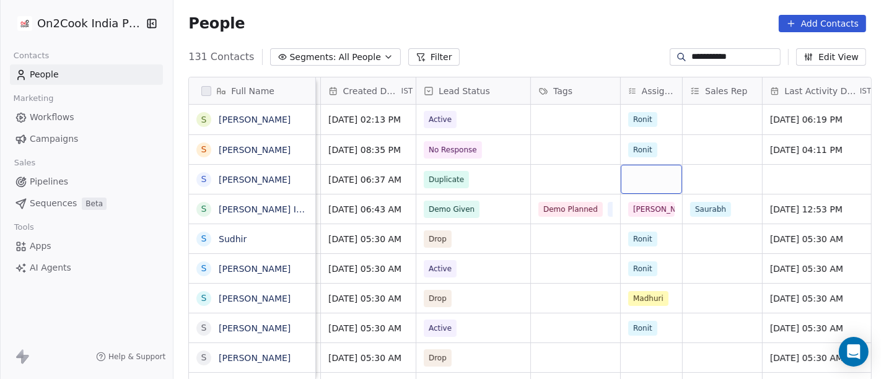
click at [643, 172] on div "grid" at bounding box center [651, 179] width 61 height 29
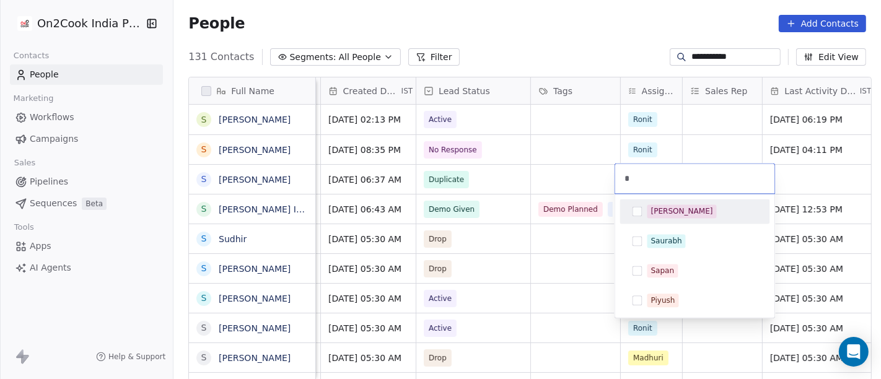
type input "*"
click at [665, 209] on div "[PERSON_NAME]" at bounding box center [682, 211] width 62 height 11
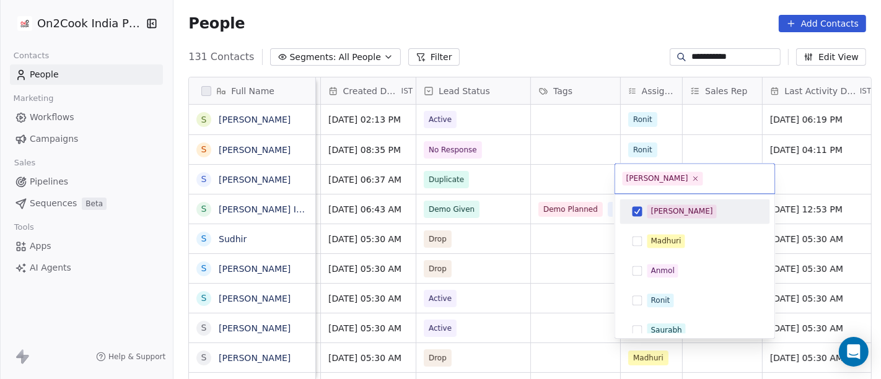
click at [572, 170] on html "**********" at bounding box center [440, 189] width 881 height 379
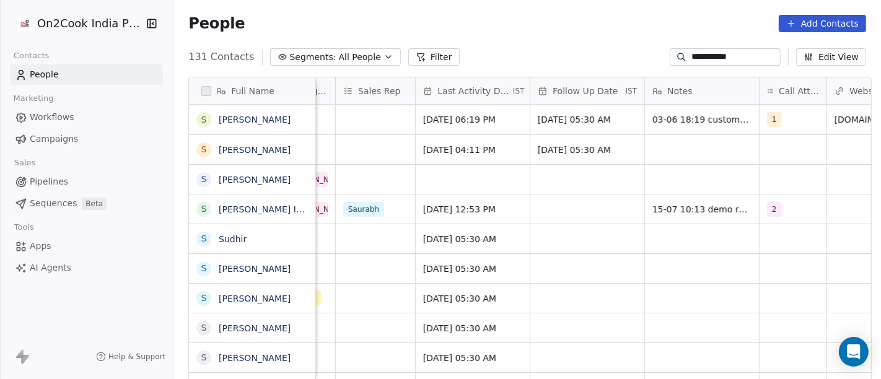
scroll to position [0, 733]
click at [718, 180] on div "grid" at bounding box center [700, 179] width 114 height 29
type textarea "*"
type textarea "**********"
click at [616, 185] on html "**********" at bounding box center [440, 189] width 881 height 379
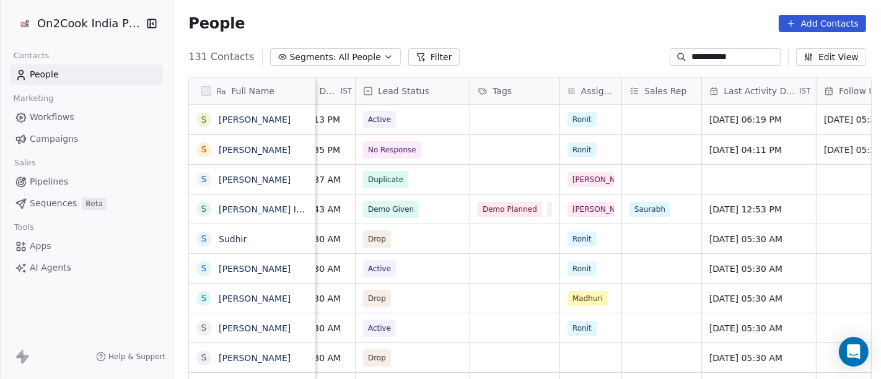
scroll to position [0, 445]
click at [728, 59] on input "**********" at bounding box center [734, 57] width 87 height 12
paste input "***"
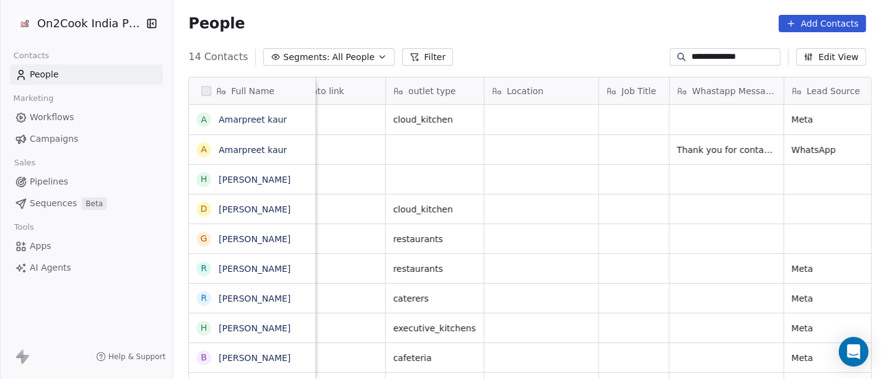
scroll to position [0, 1470]
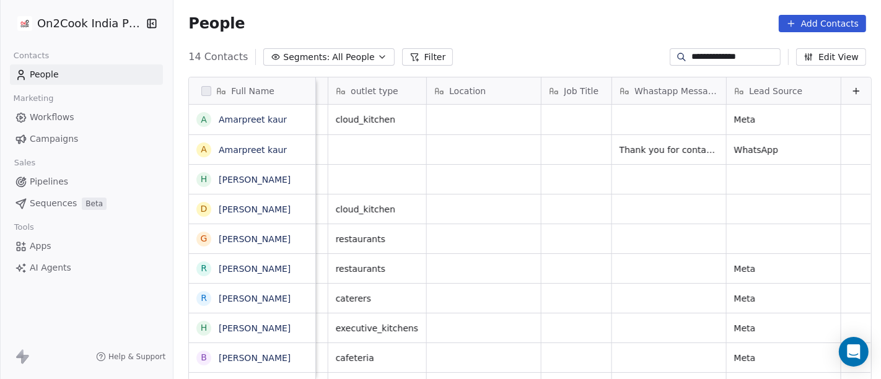
type input "**********"
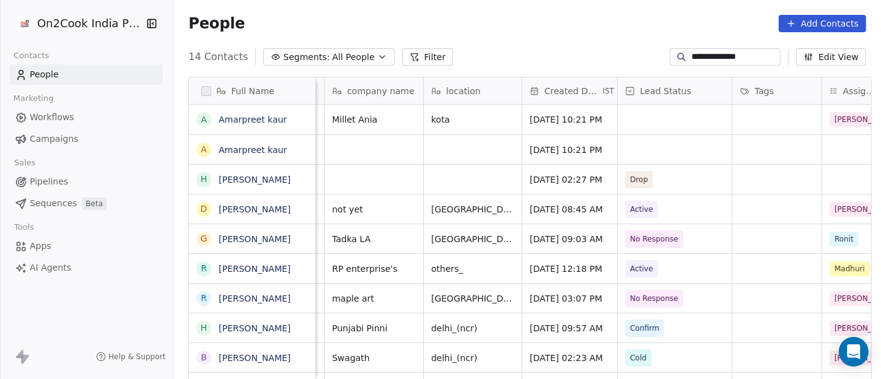
scroll to position [0, 185]
click at [640, 144] on div "grid" at bounding box center [673, 149] width 114 height 29
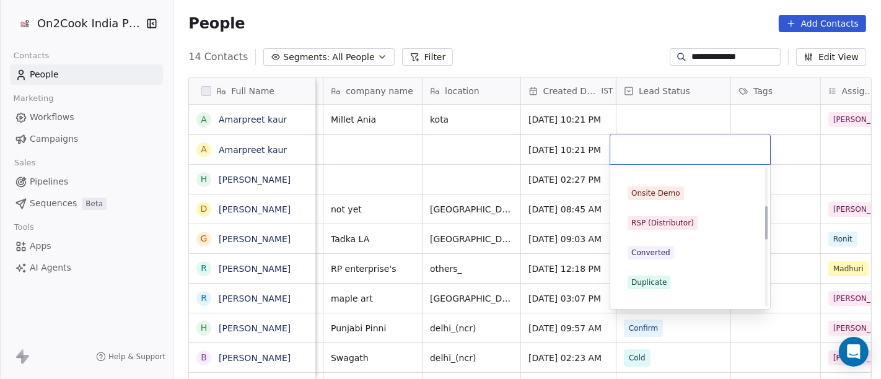
scroll to position [206, 0]
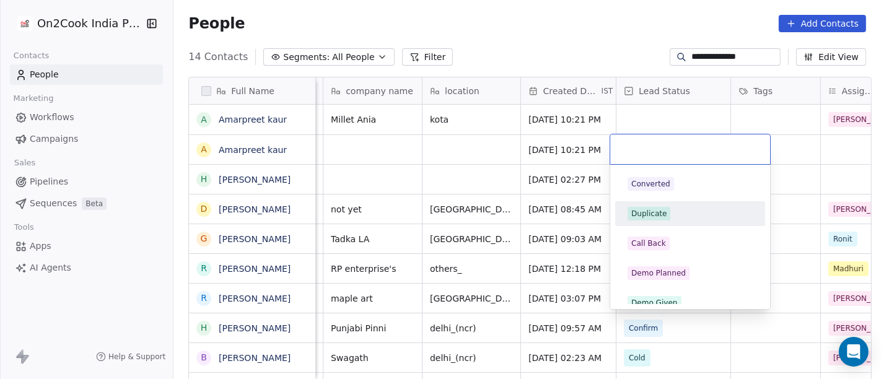
click at [650, 215] on div "Duplicate" at bounding box center [648, 213] width 35 height 11
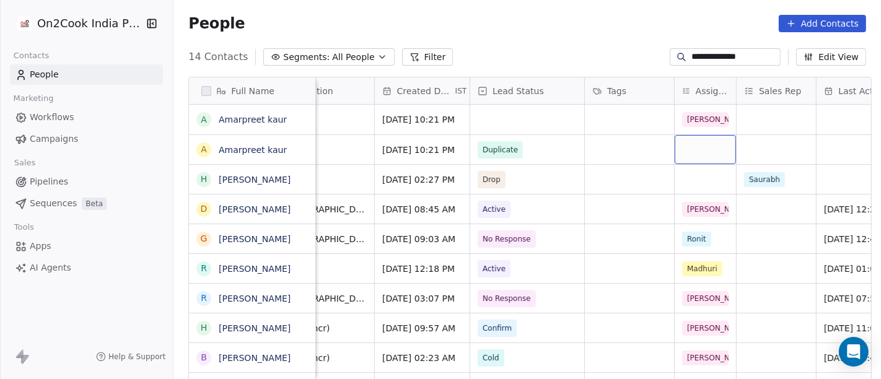
scroll to position [0, 333]
click at [701, 149] on div "grid" at bounding box center [703, 149] width 61 height 29
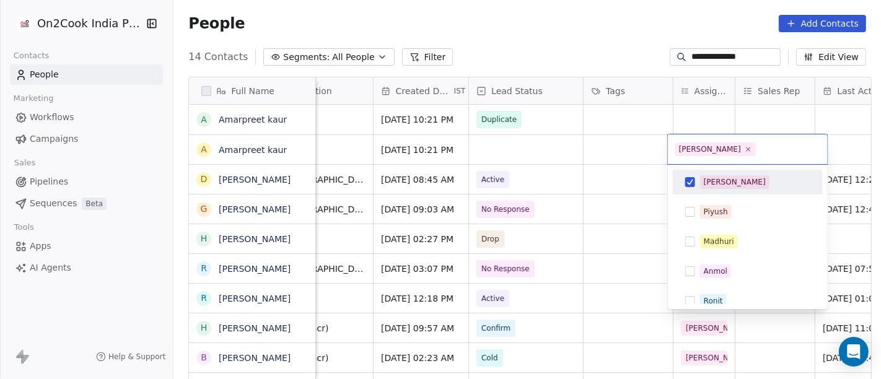
click at [556, 49] on html "**********" at bounding box center [440, 189] width 881 height 379
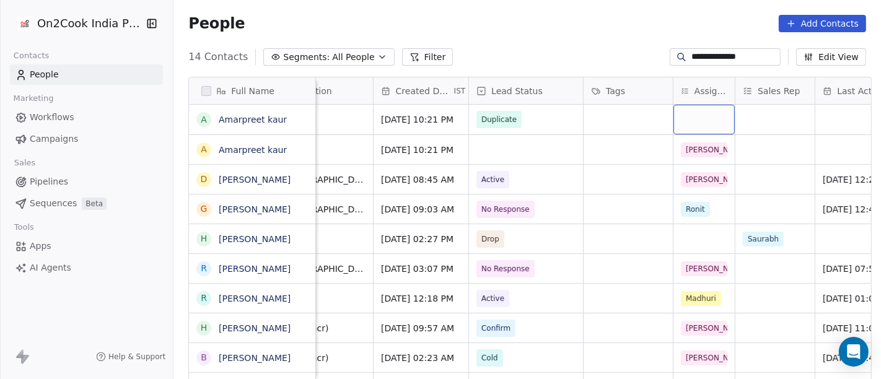
click at [707, 123] on div "grid" at bounding box center [703, 120] width 61 height 30
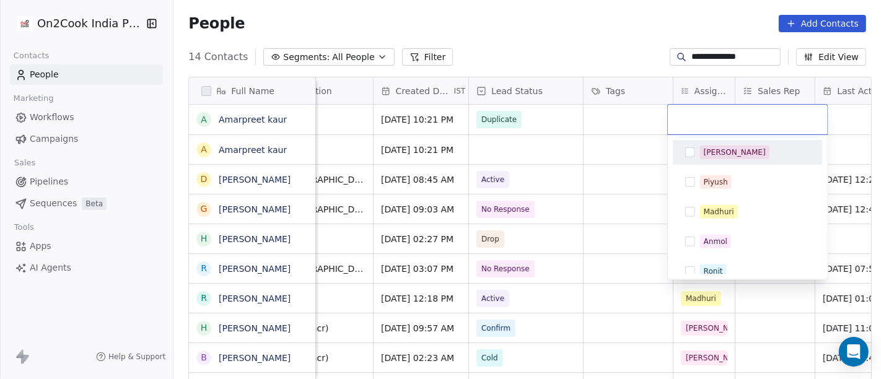
click at [717, 152] on div "[PERSON_NAME]" at bounding box center [735, 152] width 62 height 11
click at [583, 52] on html "**********" at bounding box center [440, 189] width 881 height 379
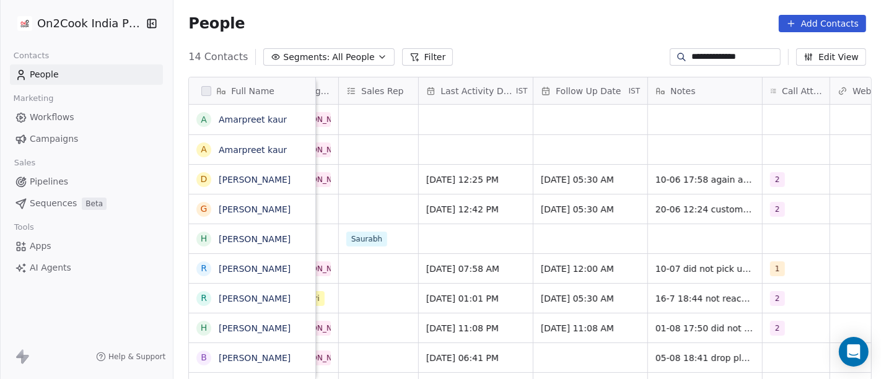
scroll to position [0, 731]
click at [701, 118] on div "grid" at bounding box center [702, 120] width 114 height 30
type textarea "**********"
click at [565, 12] on html "**********" at bounding box center [440, 189] width 881 height 379
click at [695, 57] on input "**********" at bounding box center [734, 57] width 87 height 12
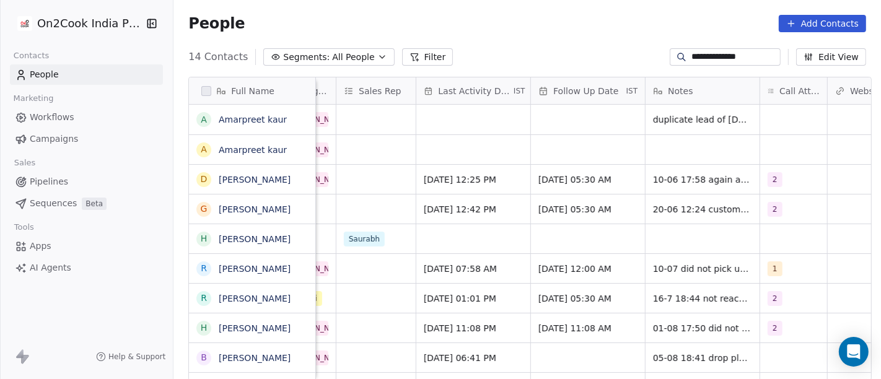
click at [695, 57] on input "**********" at bounding box center [734, 57] width 87 height 12
paste input
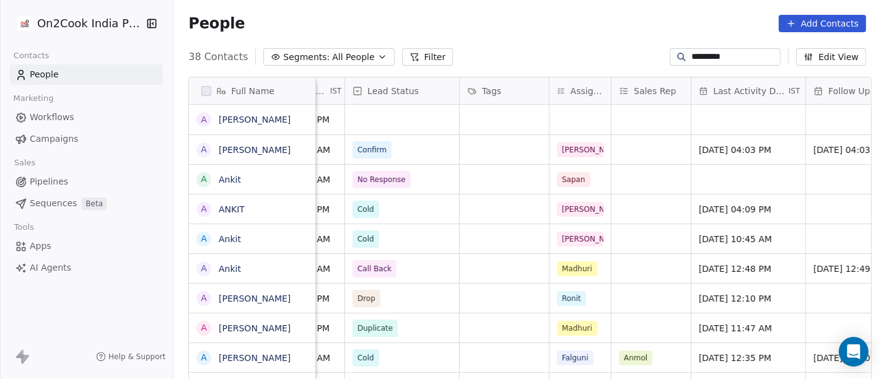
scroll to position [0, 456]
type input "*********"
click at [378, 121] on div "grid" at bounding box center [402, 120] width 114 height 30
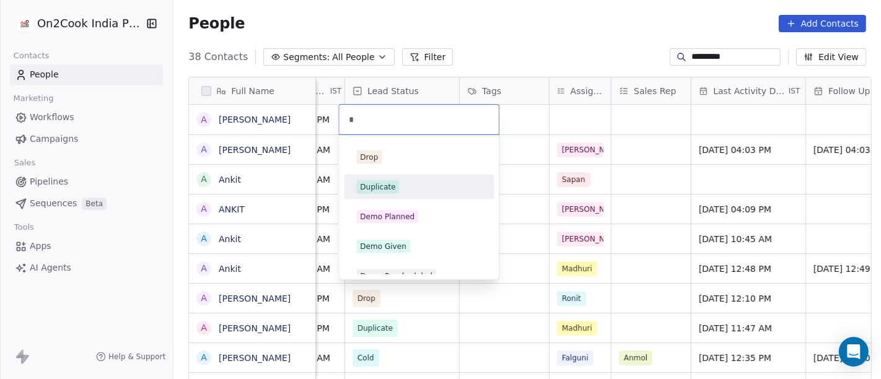
type input "*"
click at [404, 180] on div "Duplicate" at bounding box center [418, 187] width 125 height 14
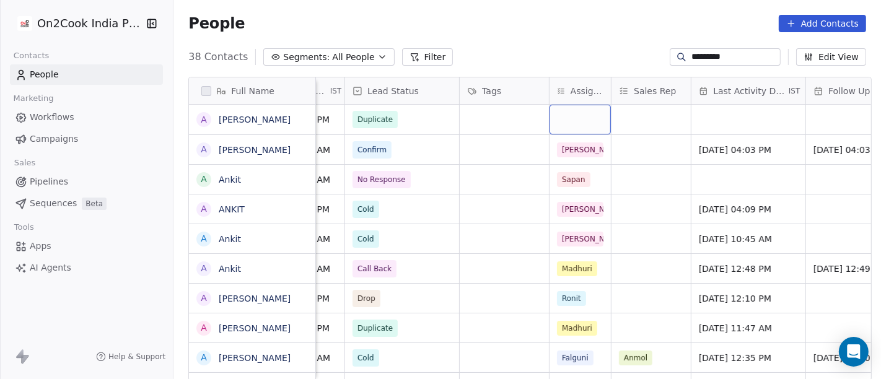
click at [568, 118] on div "grid" at bounding box center [579, 120] width 61 height 30
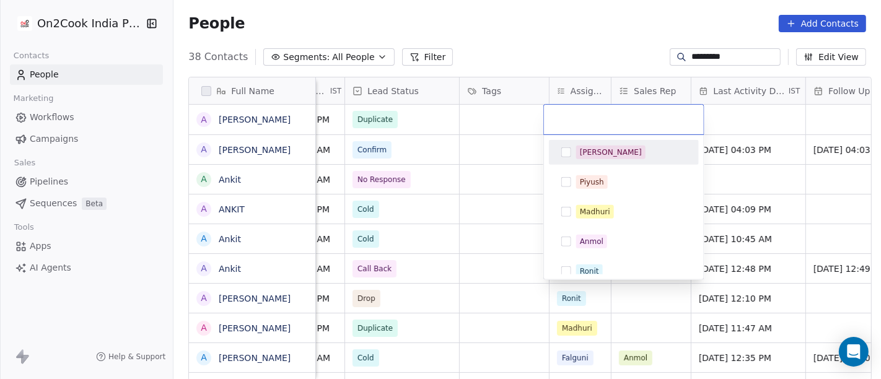
click at [580, 154] on div "[PERSON_NAME]" at bounding box center [611, 152] width 62 height 11
click at [509, 41] on html "On2Cook India Pvt. Ltd. Contacts People Marketing Workflows Campaigns Sales Pip…" at bounding box center [440, 189] width 881 height 379
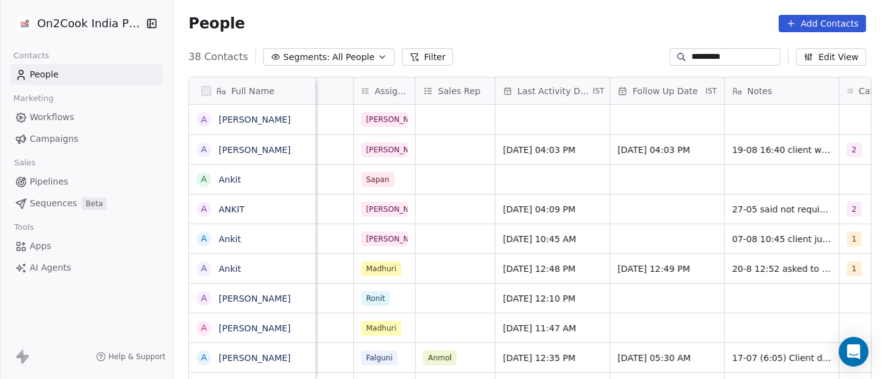
scroll to position [0, 756]
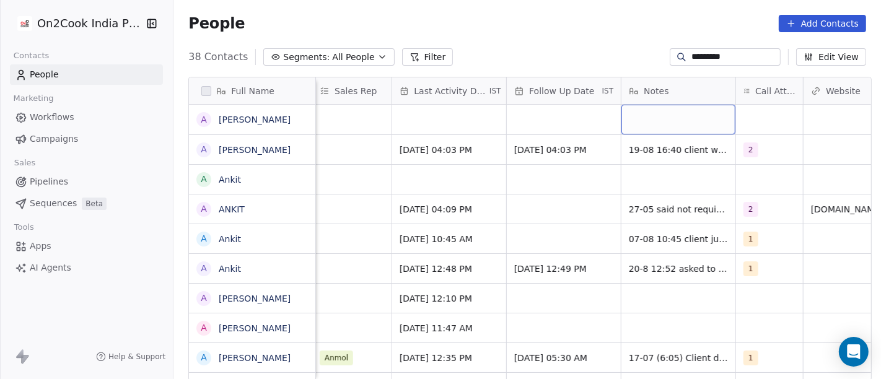
click at [670, 116] on div "grid" at bounding box center [678, 120] width 114 height 30
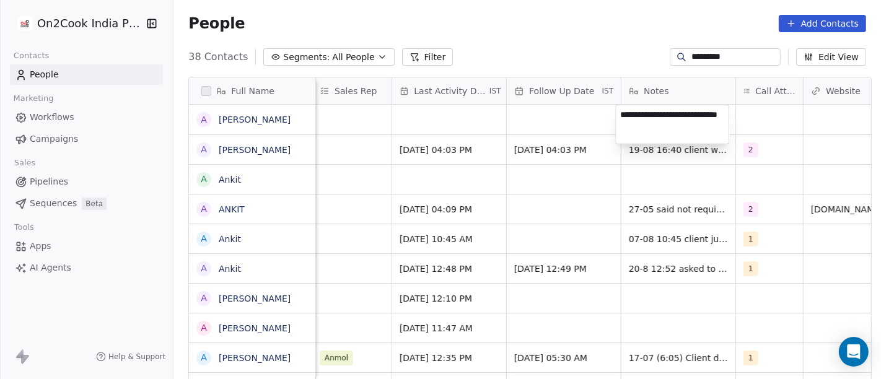
type textarea "**********"
click at [582, 102] on html "On2Cook India Pvt. Ltd. Contacts People Marketing Workflows Campaigns Sales Pip…" at bounding box center [440, 189] width 881 height 379
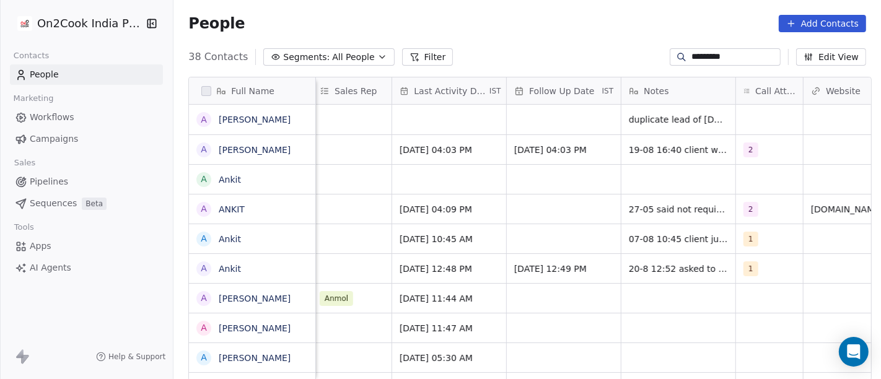
click at [718, 52] on input "*********" at bounding box center [734, 57] width 87 height 12
paste input "**********"
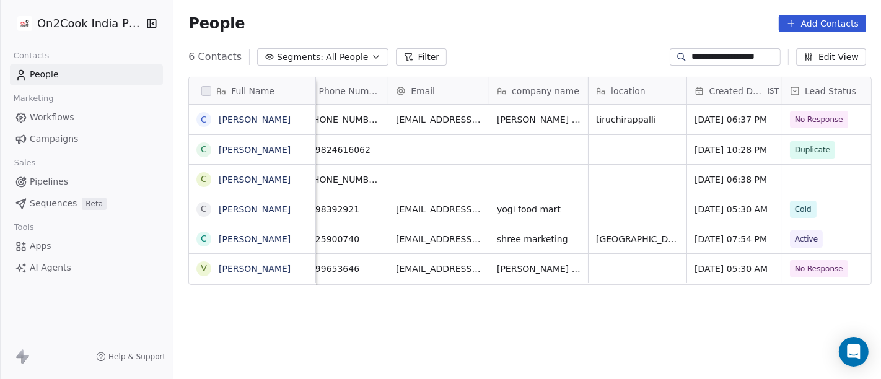
scroll to position [0, 106]
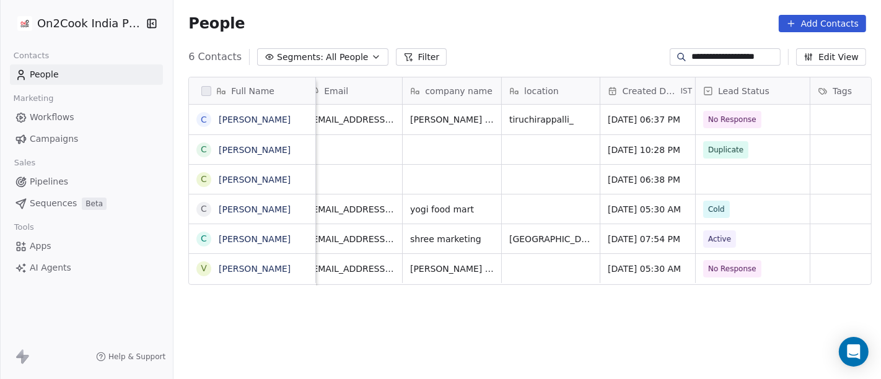
type input "**********"
click at [708, 152] on span "Duplicate" at bounding box center [725, 150] width 35 height 12
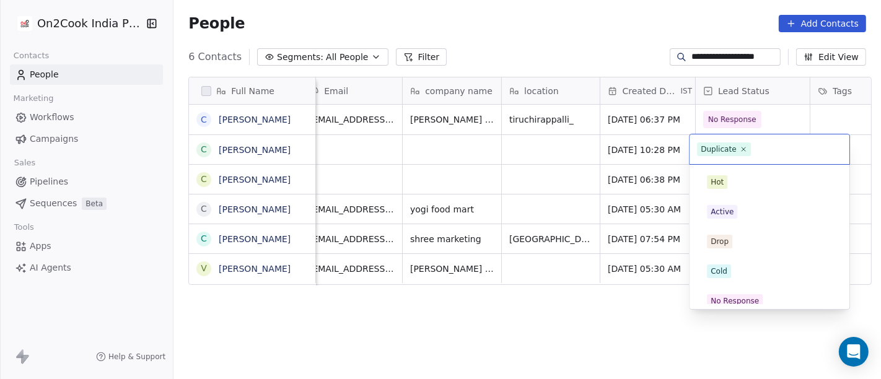
scroll to position [128, 0]
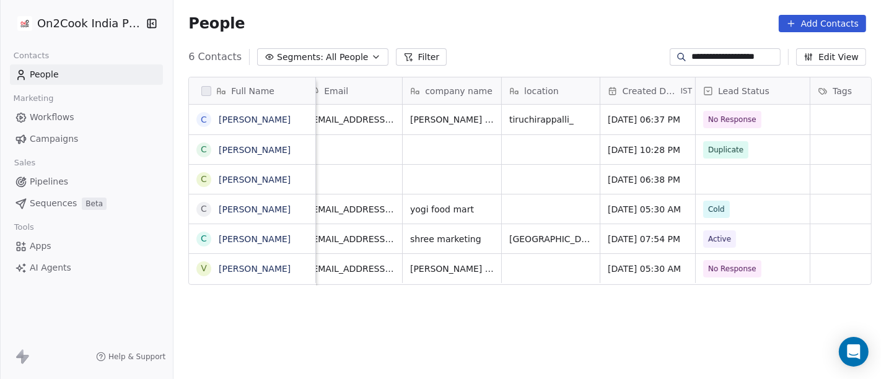
click at [528, 169] on html "**********" at bounding box center [440, 189] width 881 height 379
click at [728, 165] on div "grid" at bounding box center [752, 179] width 114 height 29
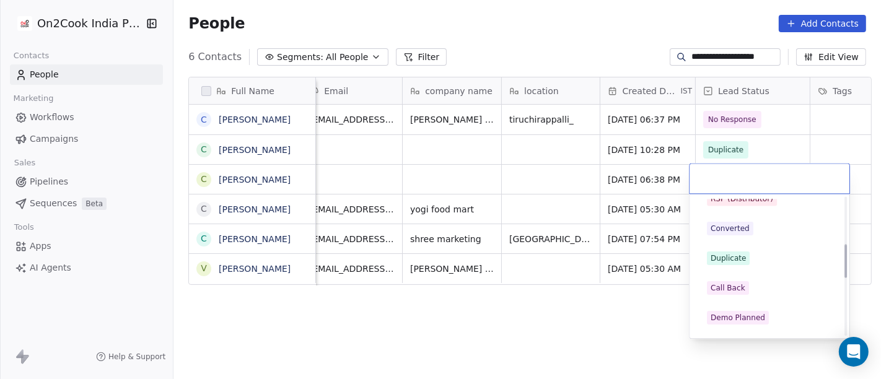
scroll to position [193, 0]
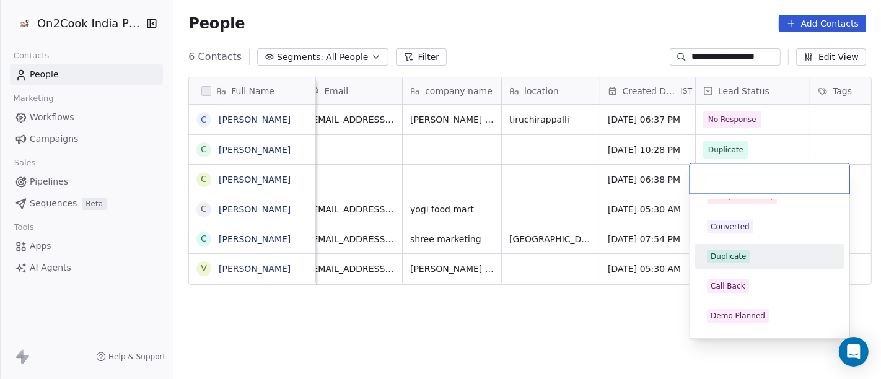
click at [722, 258] on div "Duplicate" at bounding box center [727, 256] width 35 height 11
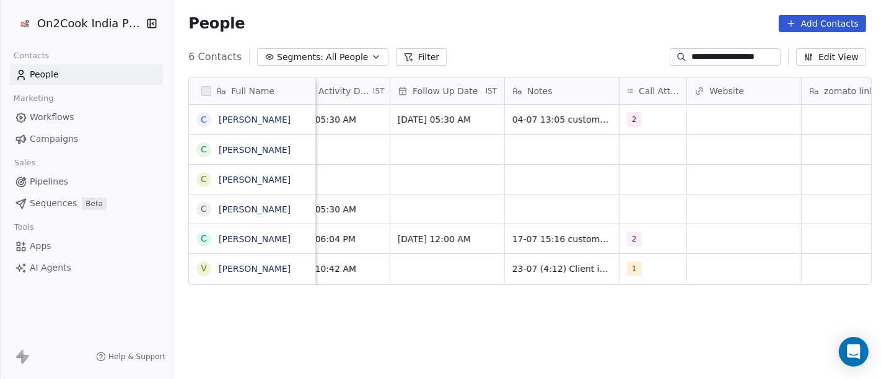
scroll to position [1, 872]
click at [569, 146] on div "grid" at bounding box center [562, 149] width 114 height 29
click at [569, 146] on textarea at bounding box center [555, 153] width 113 height 38
type textarea "**********"
click at [689, 193] on html "**********" at bounding box center [440, 189] width 881 height 379
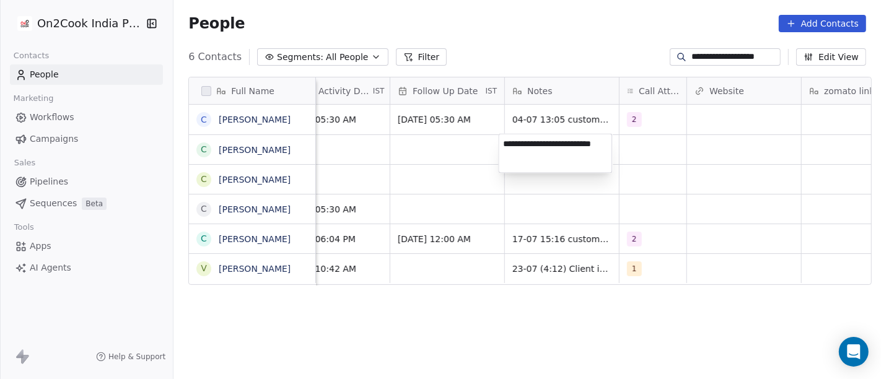
click at [557, 178] on html "**********" at bounding box center [440, 189] width 881 height 379
click at [557, 178] on div "grid" at bounding box center [562, 179] width 114 height 29
click at [550, 175] on div "grid" at bounding box center [562, 179] width 114 height 29
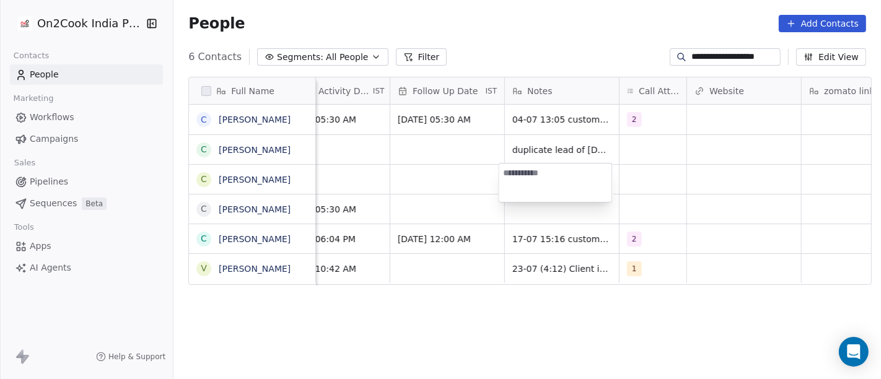
click at [550, 175] on textarea at bounding box center [555, 182] width 113 height 38
type textarea "**********"
click at [442, 162] on html "**********" at bounding box center [440, 189] width 881 height 379
click at [422, 173] on html "**********" at bounding box center [440, 189] width 881 height 379
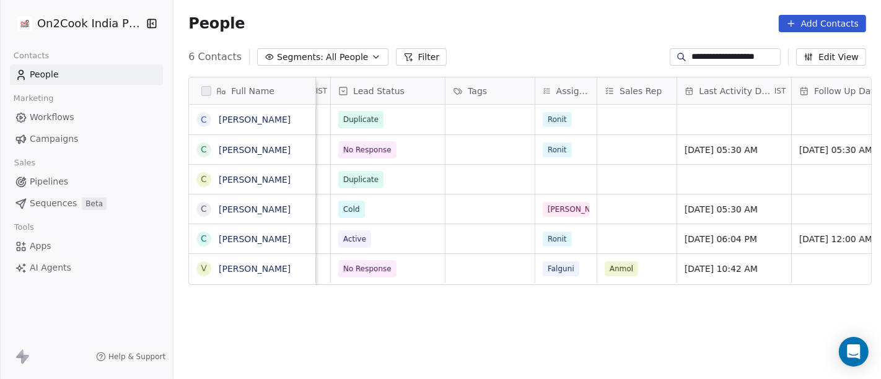
scroll to position [1, 470]
click at [552, 175] on div "grid" at bounding box center [566, 179] width 61 height 29
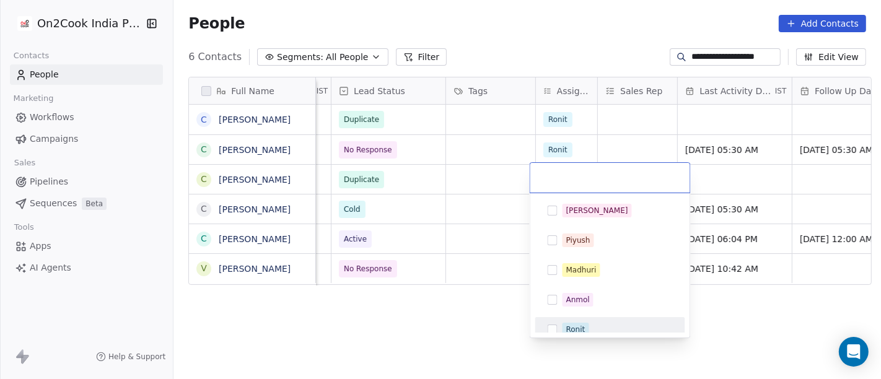
click at [608, 321] on div "Ronit" at bounding box center [610, 330] width 140 height 20
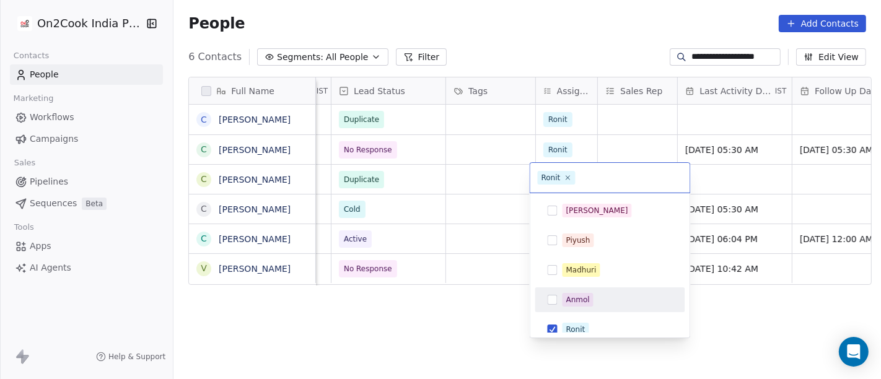
click at [450, 314] on html "**********" at bounding box center [440, 189] width 881 height 379
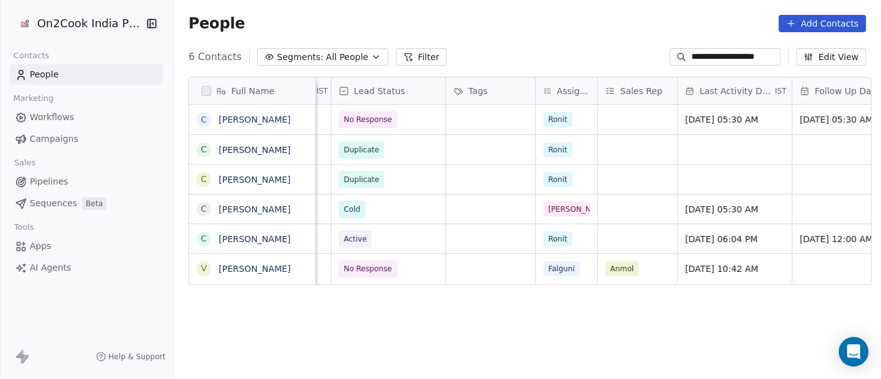
click at [709, 51] on input "**********" at bounding box center [734, 57] width 87 height 12
paste input
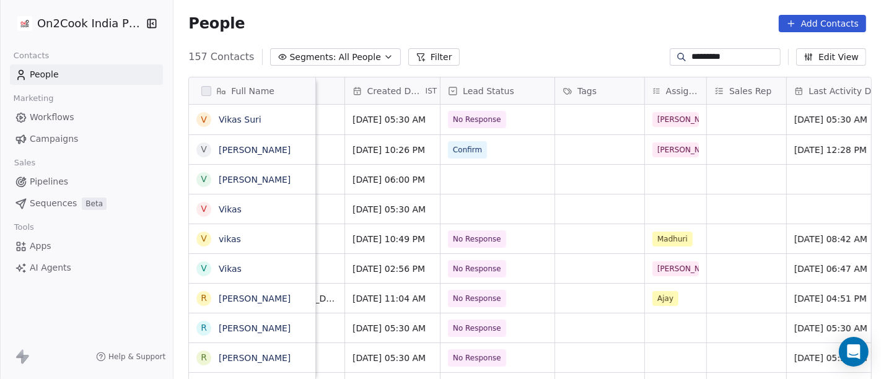
scroll to position [0, 639]
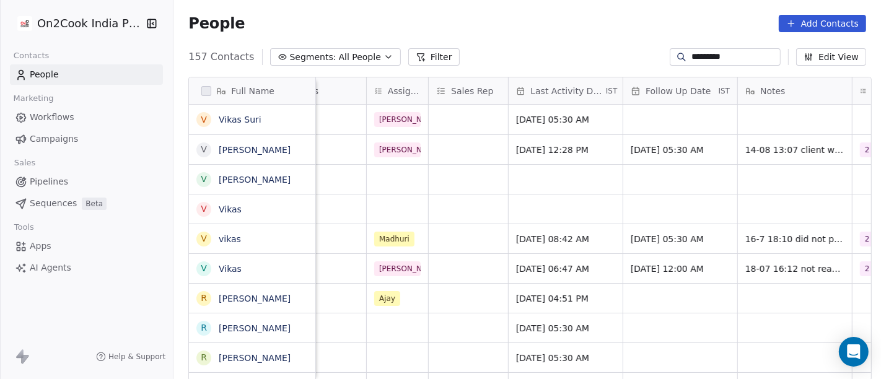
type input "*********"
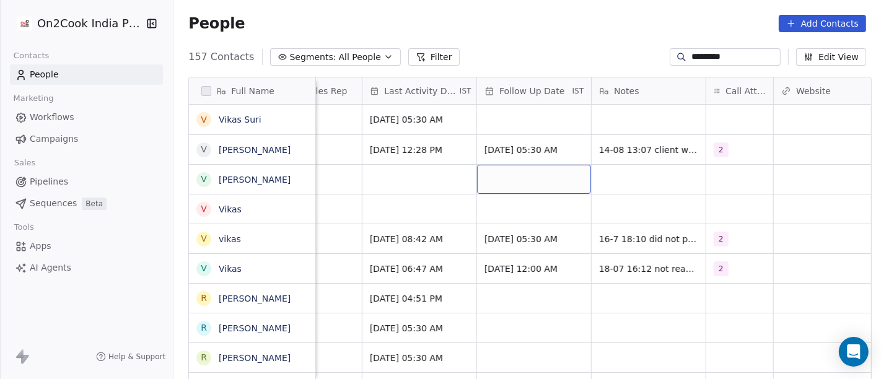
scroll to position [0, 786]
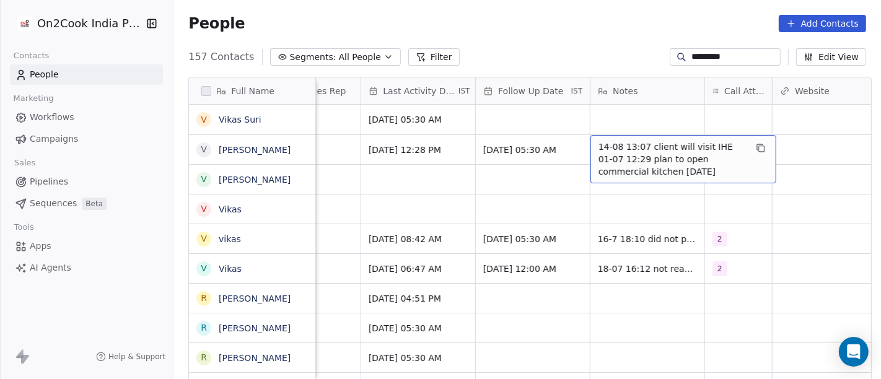
click at [631, 144] on span "14-08 13:07 client will visit IHE 01-07 12:29 plan to open commercial kitchen i…" at bounding box center [671, 159] width 147 height 37
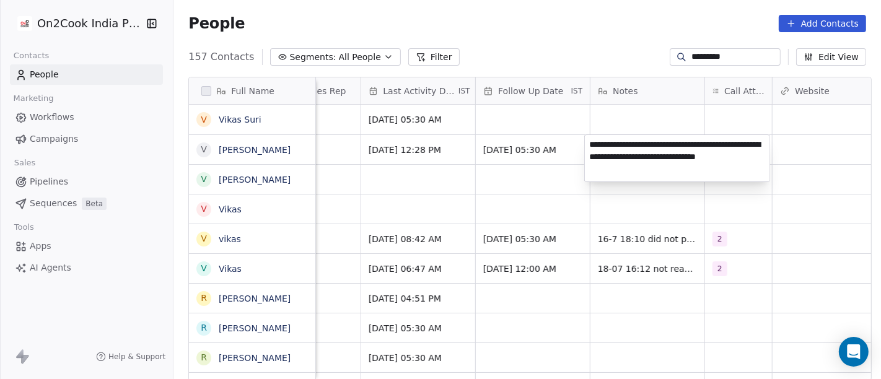
click at [702, 144] on textarea "**********" at bounding box center [677, 158] width 185 height 46
type textarea "**********"
click at [572, 203] on html "On2Cook India Pvt. Ltd. Contacts People Marketing Workflows Campaigns Sales Pip…" at bounding box center [440, 189] width 881 height 379
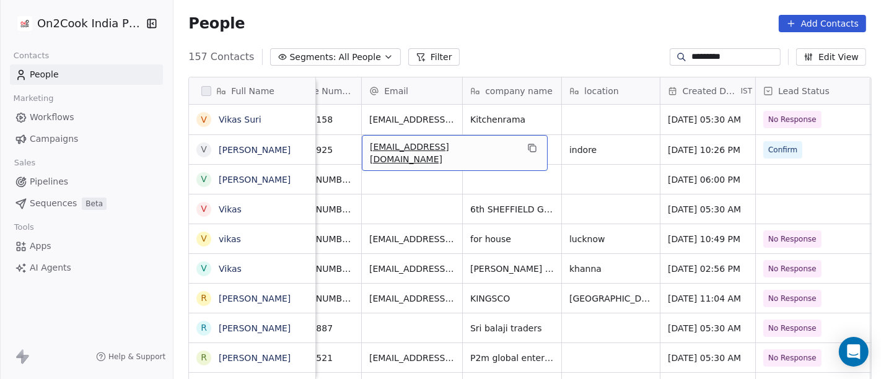
scroll to position [0, 0]
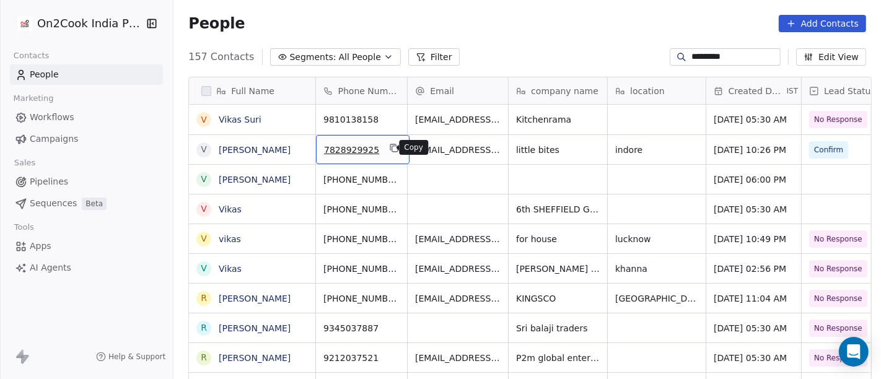
click at [389, 149] on icon "grid" at bounding box center [394, 148] width 10 height 10
click at [691, 57] on input "*********" at bounding box center [734, 57] width 87 height 12
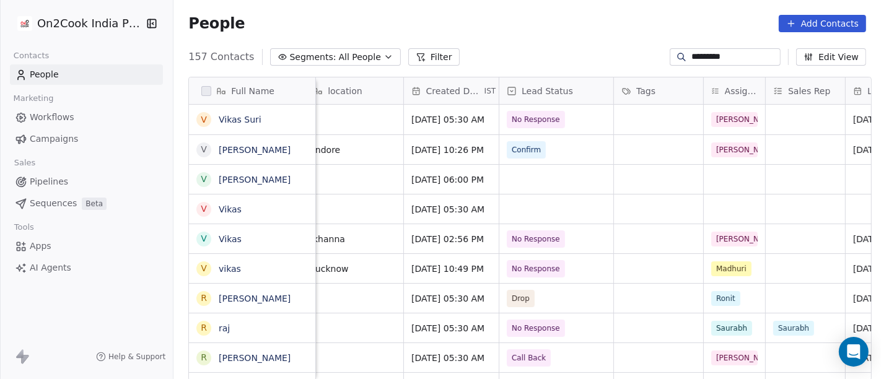
scroll to position [0, 308]
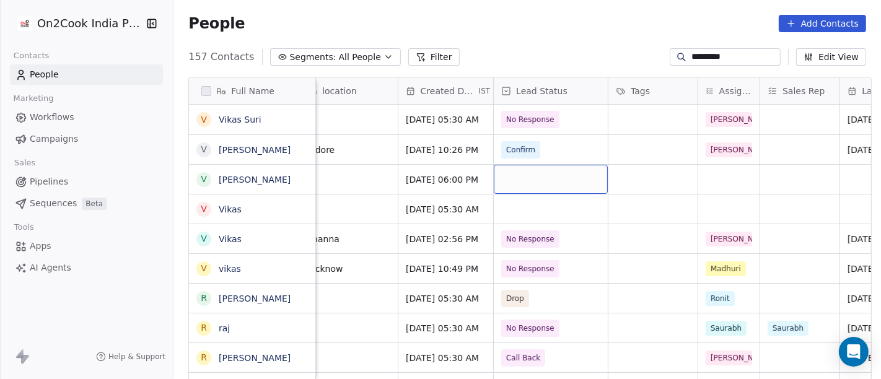
click at [525, 181] on div "grid" at bounding box center [551, 179] width 114 height 29
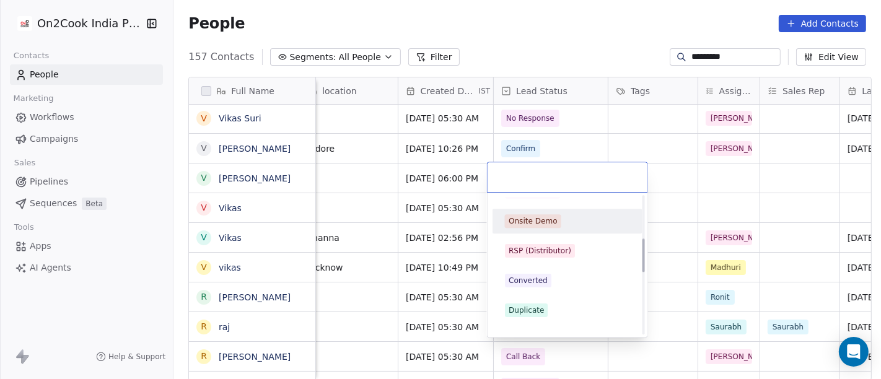
scroll to position [206, 0]
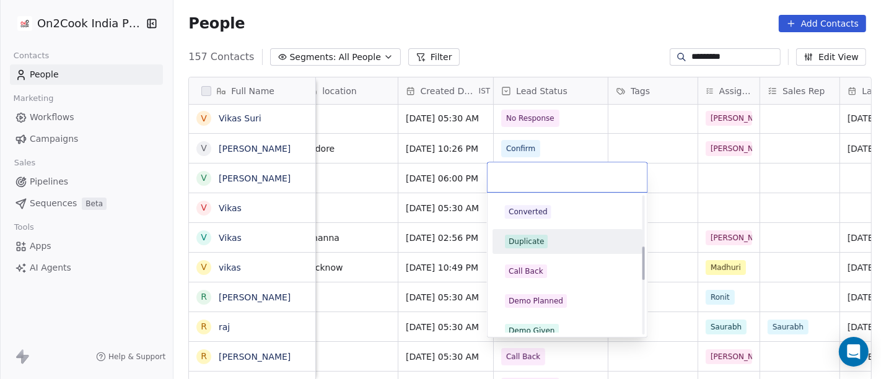
click at [528, 240] on div "Duplicate" at bounding box center [525, 241] width 35 height 11
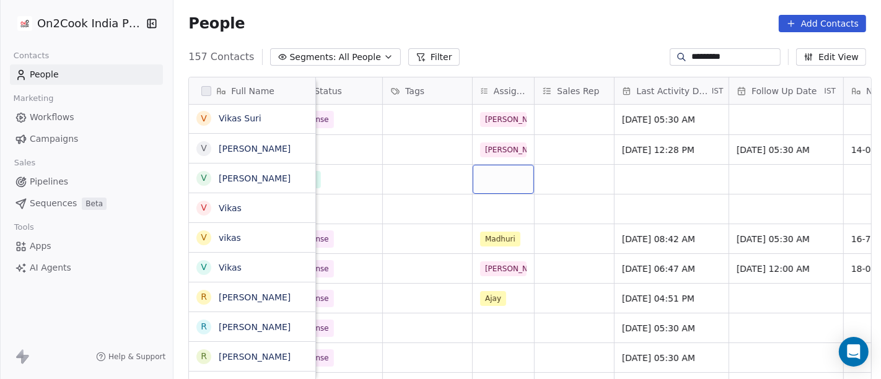
scroll to position [0, 0]
click at [490, 186] on div "grid" at bounding box center [503, 179] width 61 height 29
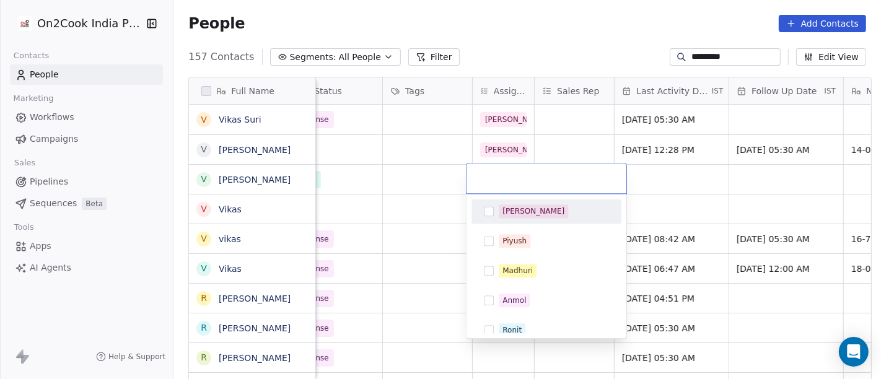
click at [497, 217] on div "Salim" at bounding box center [546, 211] width 140 height 20
click at [384, 181] on html "On2Cook India Pvt. Ltd. Contacts People Marketing Workflows Campaigns Sales Pip…" at bounding box center [440, 189] width 881 height 379
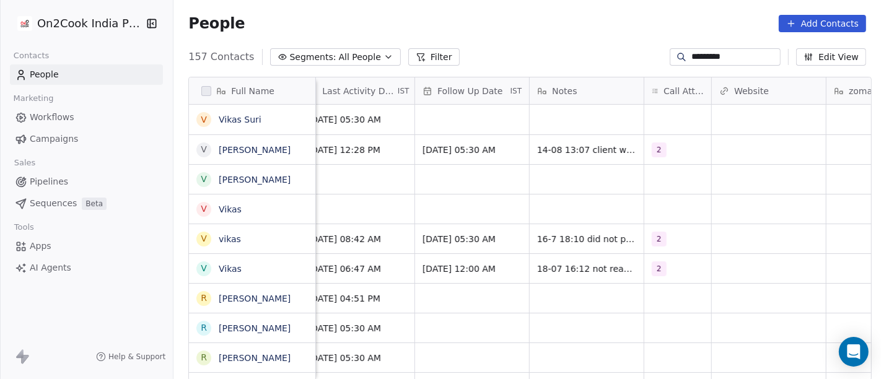
scroll to position [0, 861]
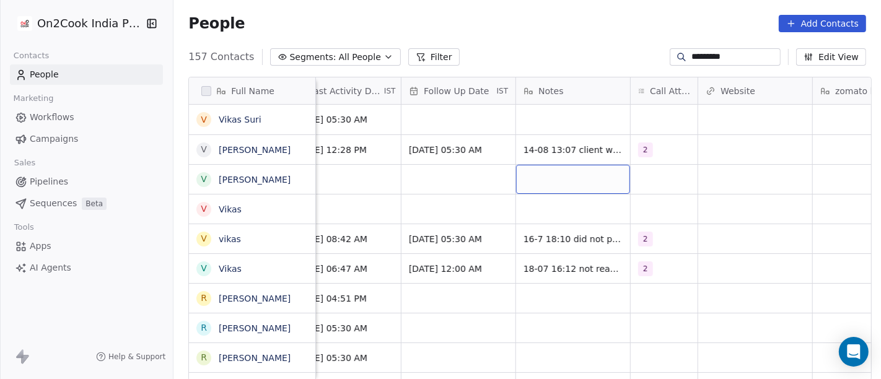
click at [550, 177] on div "grid" at bounding box center [573, 179] width 114 height 29
type textarea "**********"
click at [393, 198] on html "On2Cook India Pvt. Ltd. Contacts People Marketing Workflows Campaigns Sales Pip…" at bounding box center [440, 189] width 881 height 379
click at [425, 187] on html "On2Cook India Pvt. Ltd. Contacts People Marketing Workflows Campaigns Sales Pip…" at bounding box center [440, 189] width 881 height 379
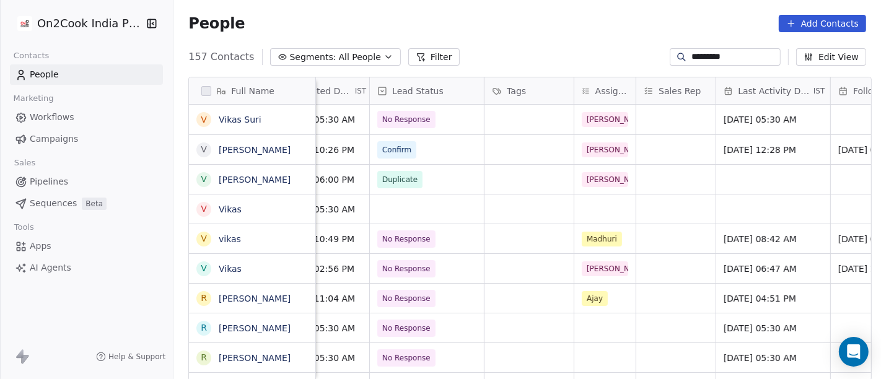
scroll to position [0, 432]
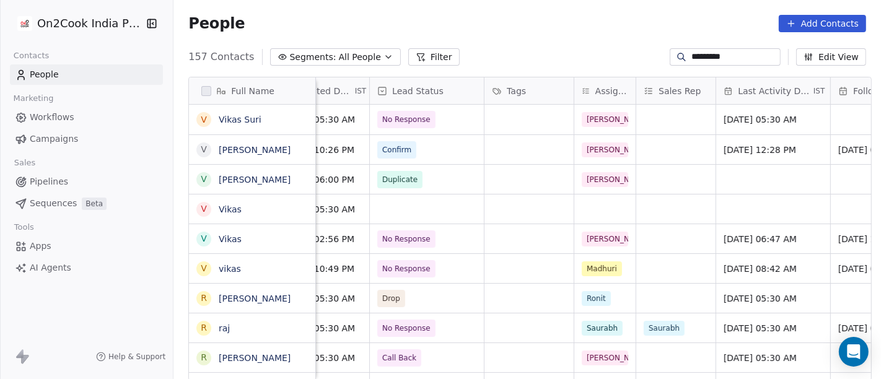
click at [699, 57] on input "*********" at bounding box center [734, 57] width 87 height 12
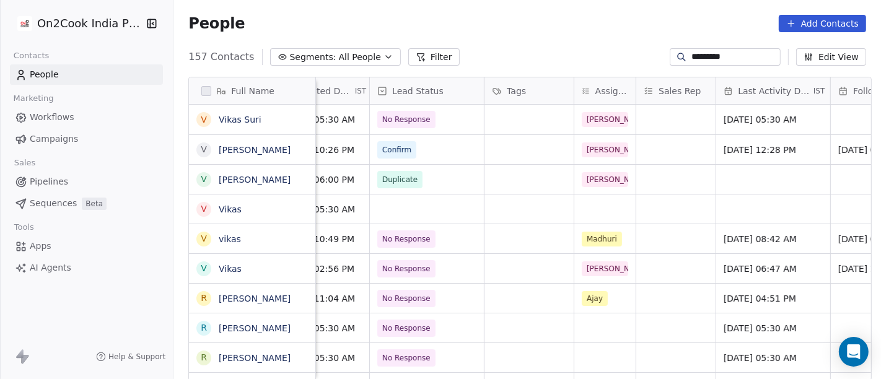
paste input
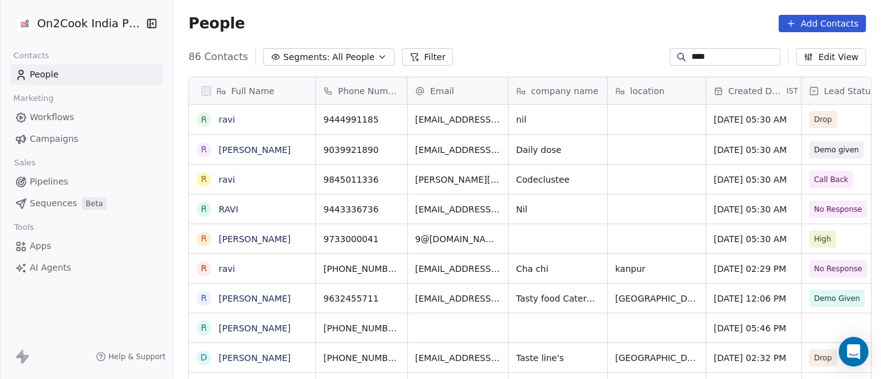
scroll to position [323, 702]
type input "****"
click at [411, 328] on button "grid" at bounding box center [418, 326] width 15 height 15
click at [549, 46] on div "People Add Contacts" at bounding box center [526, 23] width 707 height 47
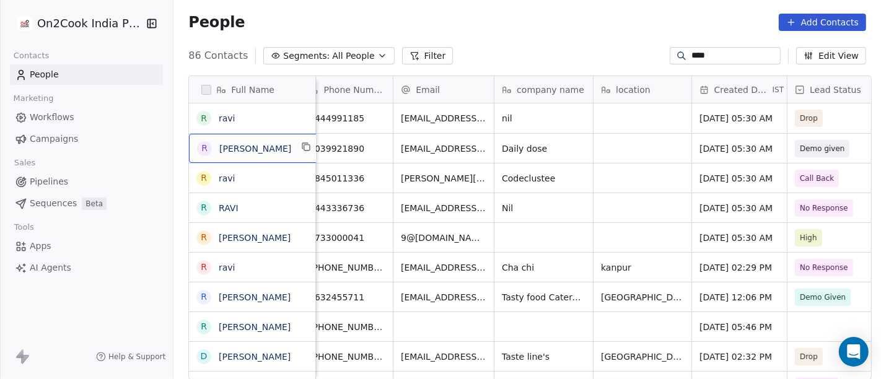
scroll to position [0, 0]
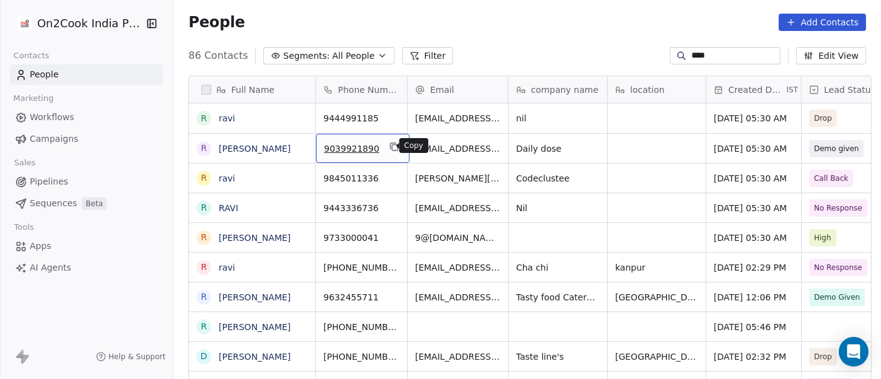
click at [389, 147] on icon "grid" at bounding box center [394, 147] width 10 height 10
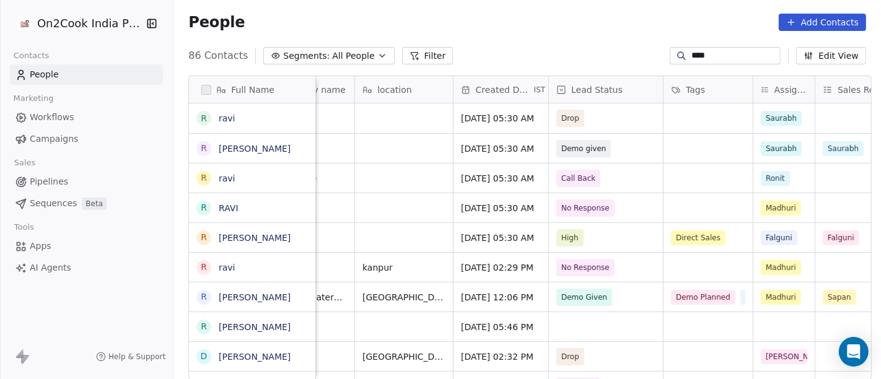
scroll to position [0, 423]
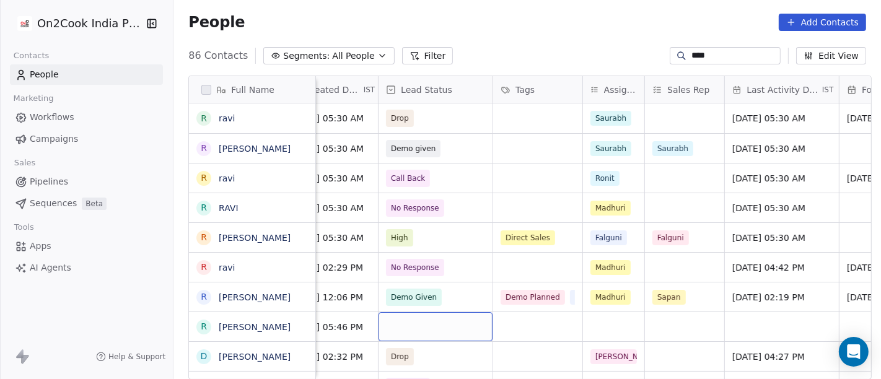
click at [432, 329] on div "grid" at bounding box center [435, 326] width 114 height 29
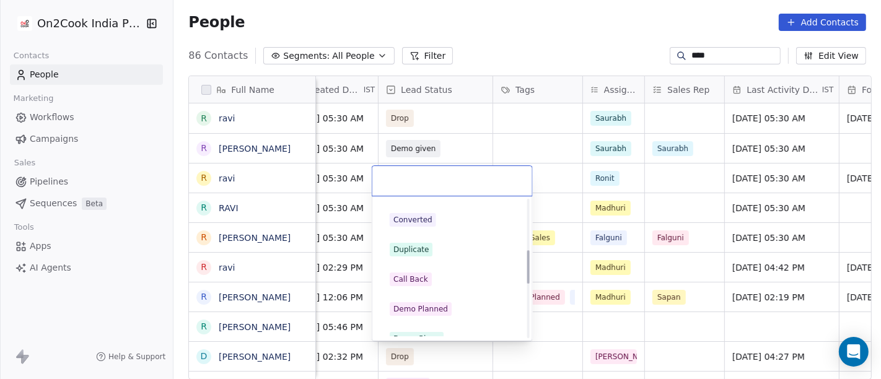
scroll to position [206, 0]
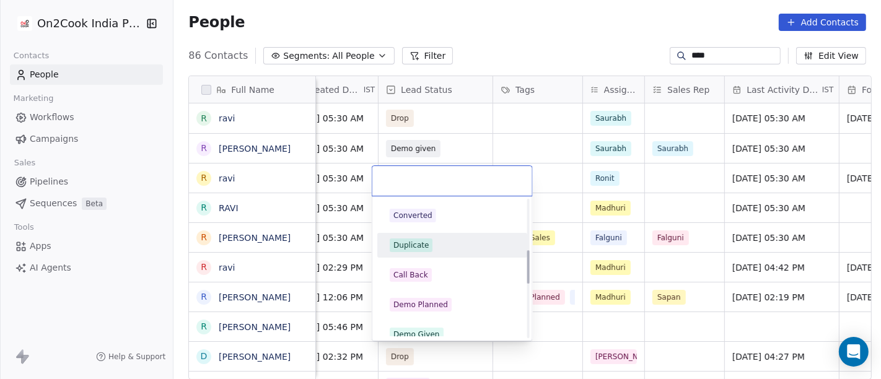
click at [417, 247] on div "Duplicate" at bounding box center [410, 245] width 35 height 11
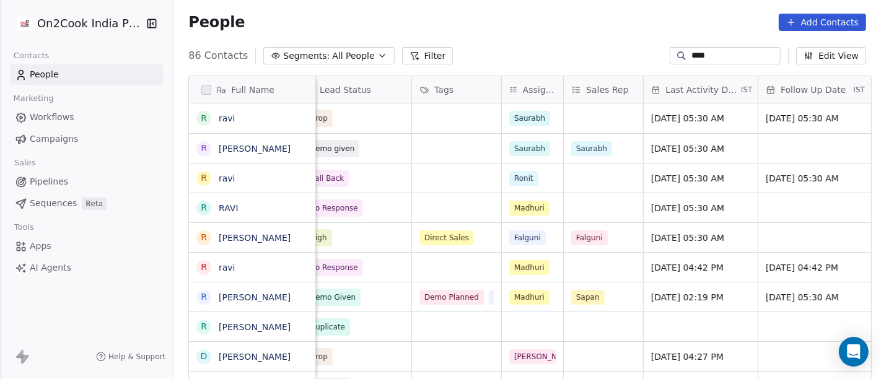
scroll to position [0, 505]
click at [520, 323] on div "grid" at bounding box center [531, 326] width 61 height 29
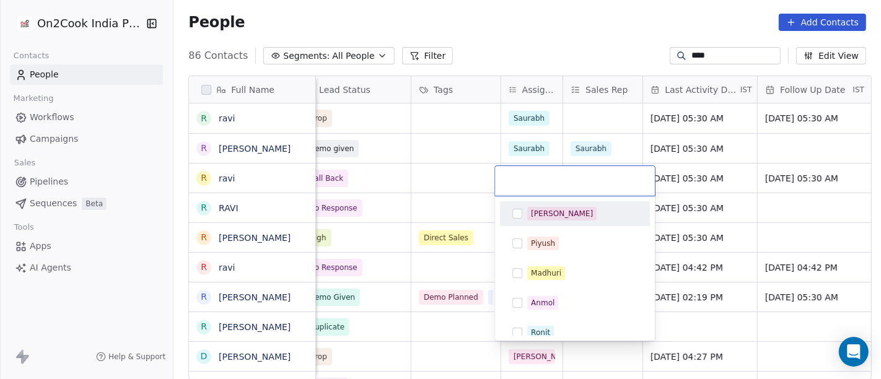
click at [552, 217] on span "Salim" at bounding box center [561, 214] width 69 height 14
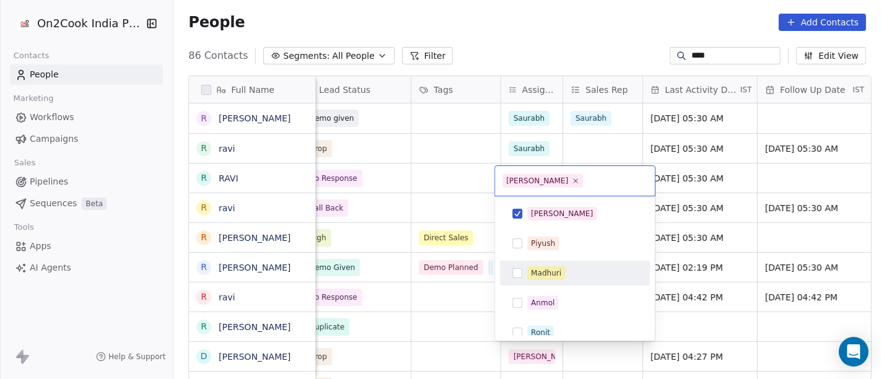
click at [469, 324] on html "On2Cook India Pvt. Ltd. Contacts People Marketing Workflows Campaigns Sales Pip…" at bounding box center [440, 189] width 881 height 379
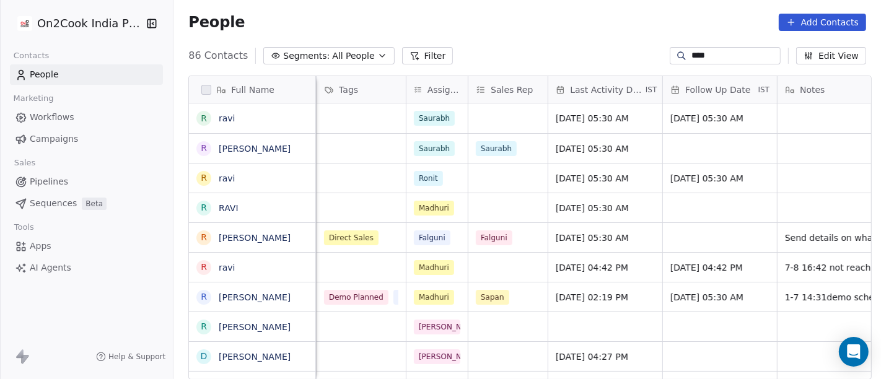
scroll to position [0, 605]
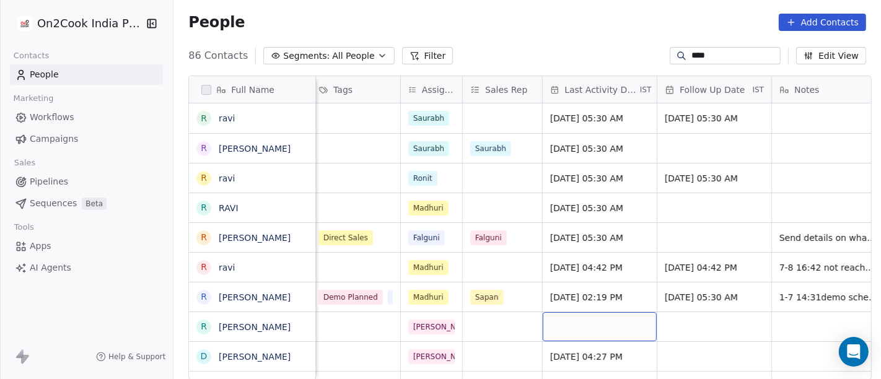
click at [571, 324] on div "grid" at bounding box center [599, 326] width 114 height 29
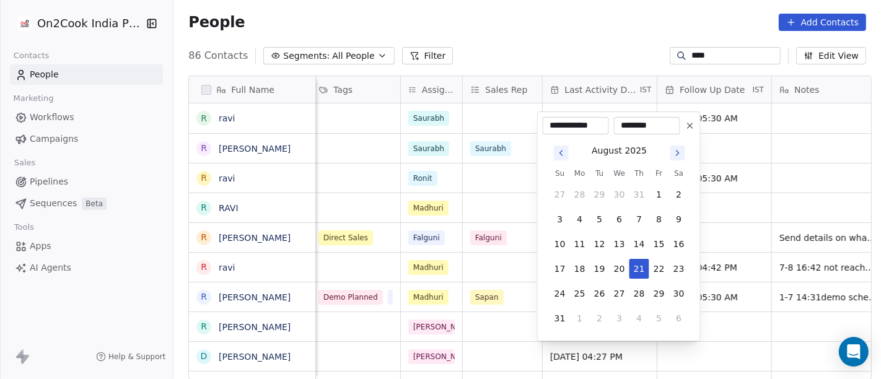
click at [692, 130] on button at bounding box center [689, 125] width 15 height 15
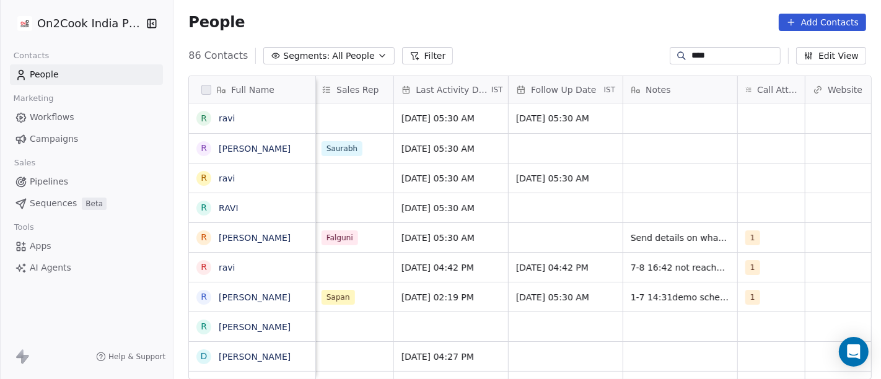
scroll to position [0, 756]
click at [645, 326] on div "grid" at bounding box center [678, 326] width 114 height 29
type textarea "**********"
click at [456, 325] on html "On2Cook India Pvt. Ltd. Contacts People Marketing Workflows Campaigns Sales Pip…" at bounding box center [440, 189] width 881 height 379
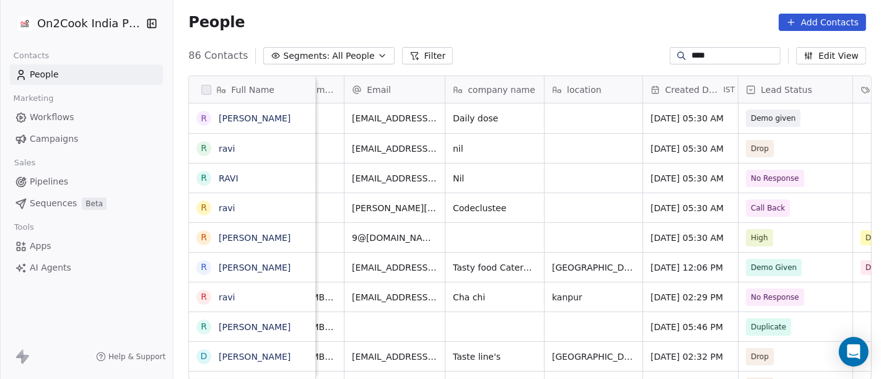
scroll to position [0, 0]
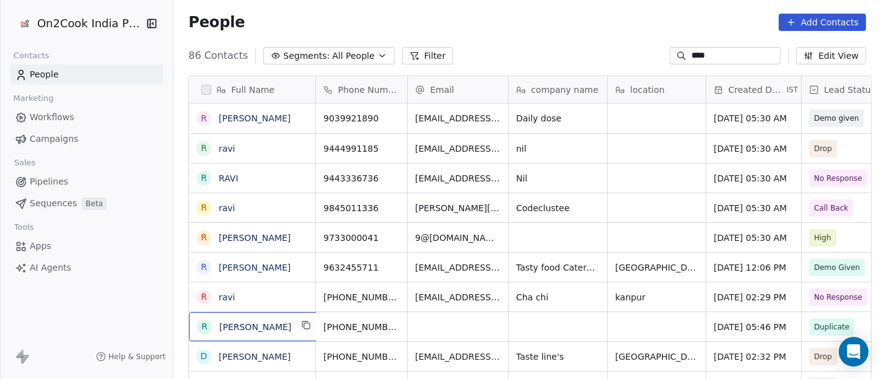
click at [273, 314] on div "R Ravi" at bounding box center [255, 326] width 133 height 29
click at [443, 328] on html "On2Cook India Pvt. Ltd. Contacts People Marketing Workflows Campaigns Sales Pip…" at bounding box center [440, 189] width 881 height 379
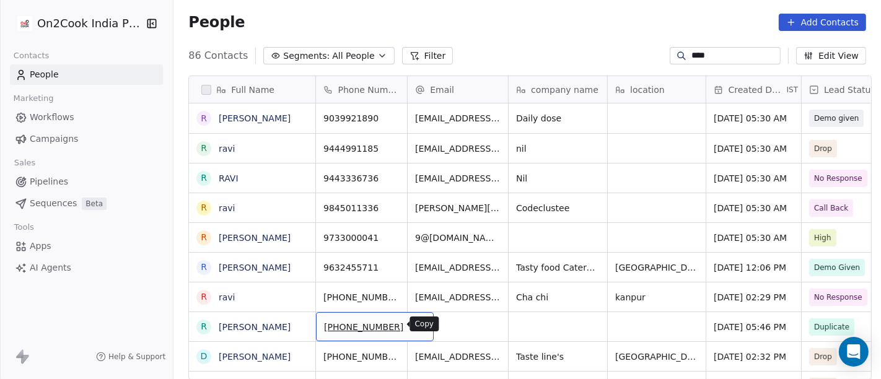
click at [411, 323] on button "grid" at bounding box center [418, 325] width 15 height 15
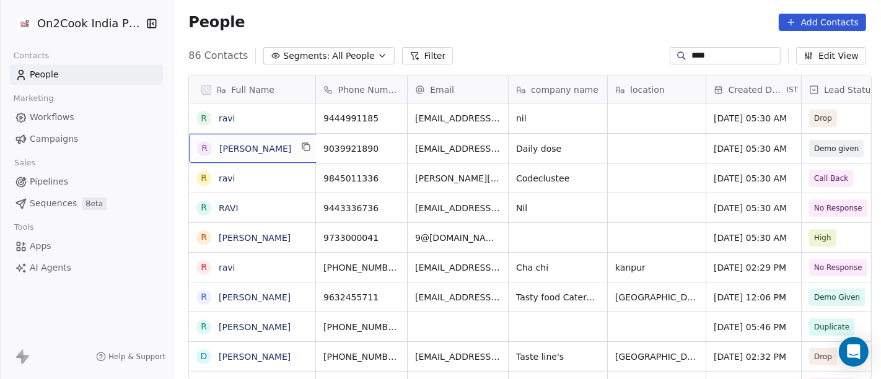
click at [255, 151] on span "Ravi" at bounding box center [255, 148] width 72 height 12
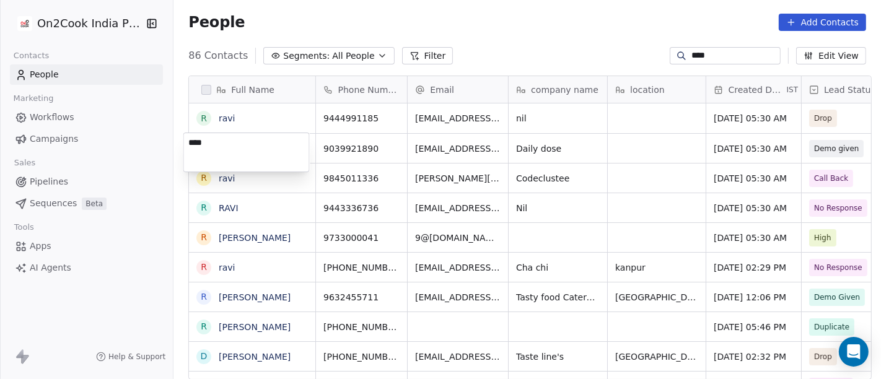
click at [271, 142] on textarea "****" at bounding box center [246, 152] width 125 height 38
type textarea "**********"
click at [257, 141] on textarea "**********" at bounding box center [246, 152] width 125 height 38
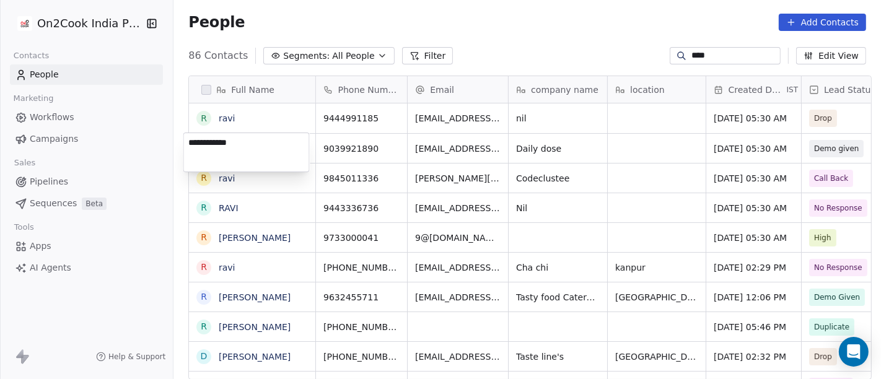
click at [257, 141] on textarea "**********" at bounding box center [246, 152] width 125 height 38
click at [260, 334] on html "On2Cook India Pvt. Ltd. Contacts People Marketing Workflows Campaigns Sales Pip…" at bounding box center [440, 189] width 881 height 379
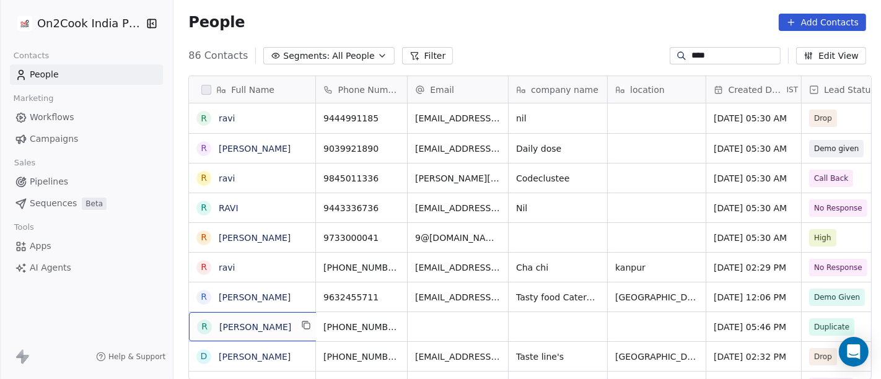
click at [261, 323] on span "Ravi" at bounding box center [255, 327] width 72 height 12
click at [261, 323] on textarea "****" at bounding box center [246, 330] width 125 height 38
type textarea "**********"
click at [350, 266] on html "On2Cook India Pvt. Ltd. Contacts People Marketing Workflows Campaigns Sales Pip…" at bounding box center [440, 189] width 881 height 379
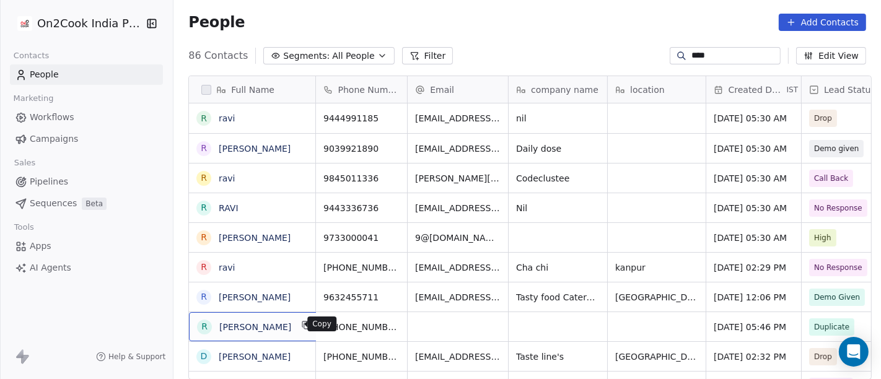
click at [299, 326] on button "grid" at bounding box center [306, 325] width 15 height 15
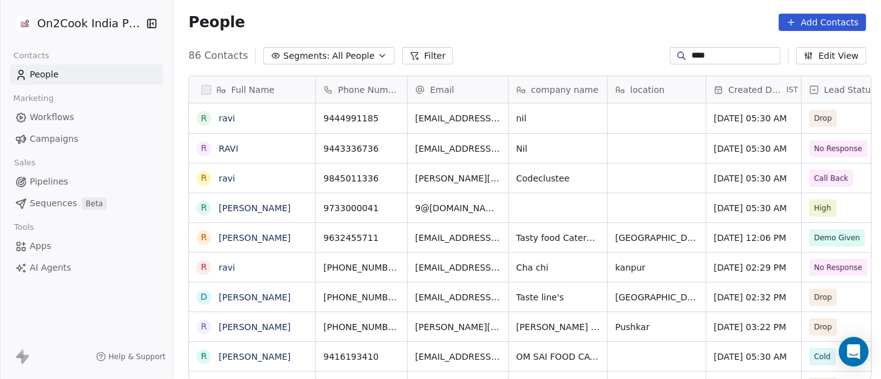
click at [721, 61] on input "****" at bounding box center [734, 56] width 87 height 12
paste input "********"
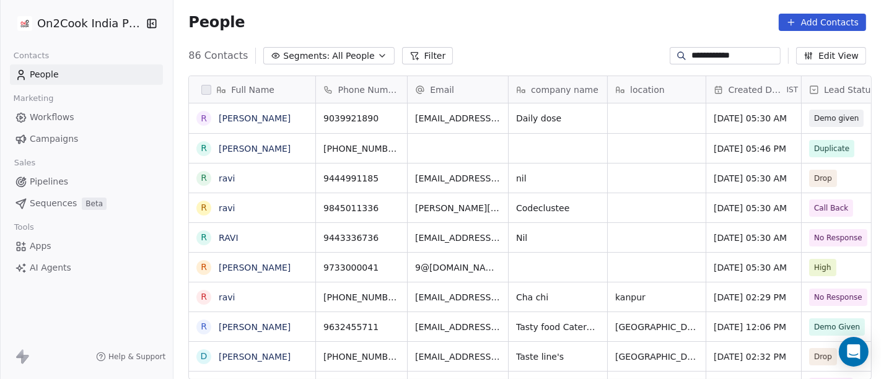
scroll to position [323, 702]
type input "**********"
click at [510, 43] on div "People Add Contacts" at bounding box center [526, 22] width 707 height 47
click at [488, 51] on div "**********" at bounding box center [526, 56] width 707 height 20
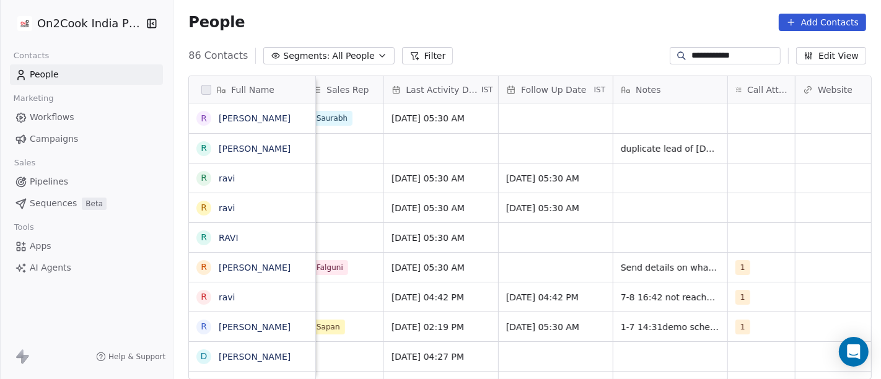
scroll to position [9, 764]
click at [442, 112] on span "Jun 24, 2024 05:30 AM" at bounding box center [430, 118] width 76 height 12
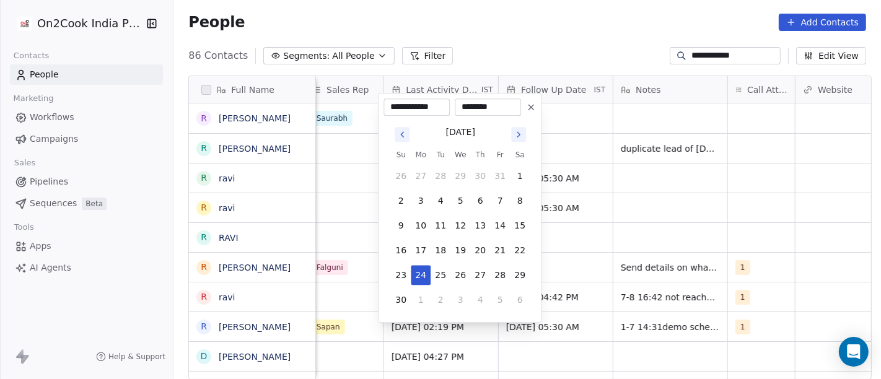
click at [515, 136] on icon "Go to next month" at bounding box center [518, 134] width 10 height 10
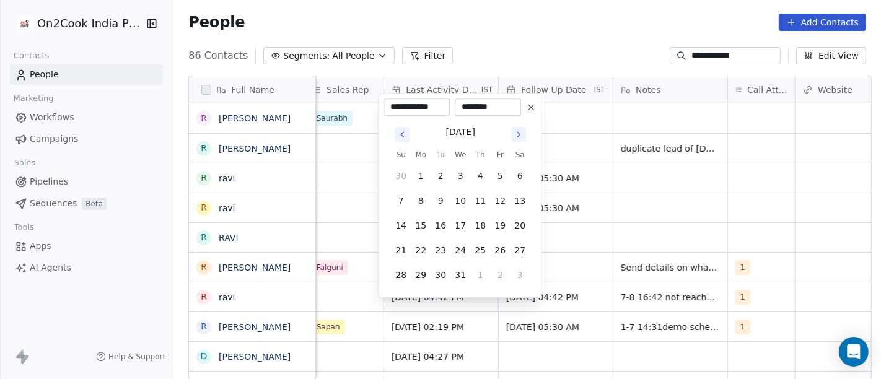
click at [515, 136] on icon "Go to next month" at bounding box center [518, 134] width 10 height 10
click at [514, 137] on icon "Go to next month" at bounding box center [518, 134] width 10 height 10
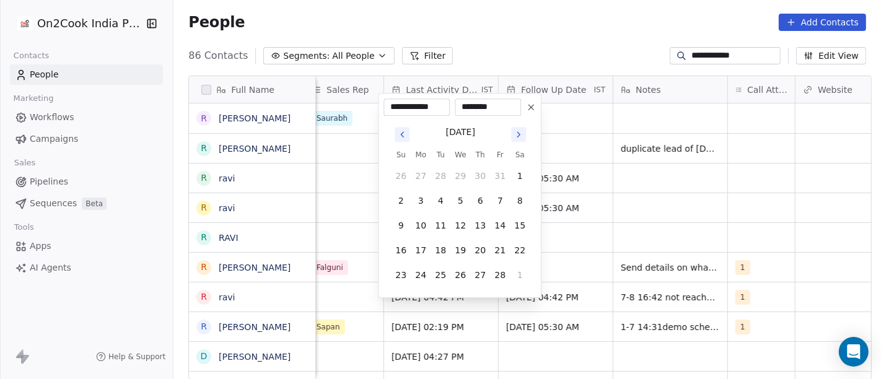
click at [514, 137] on icon "Go to next month" at bounding box center [518, 134] width 10 height 10
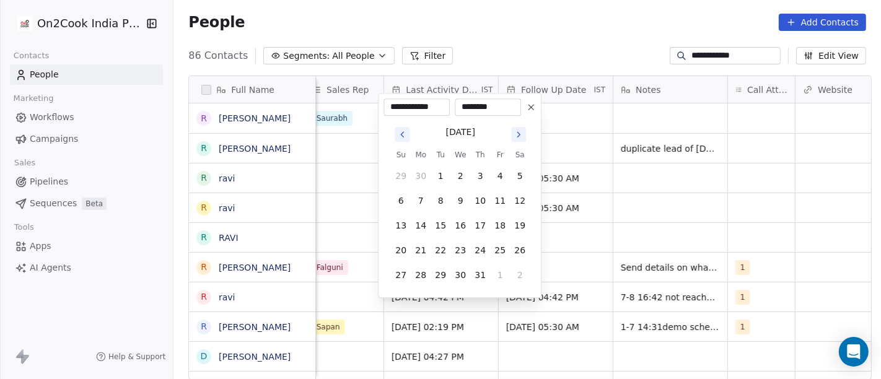
click at [514, 137] on icon "Go to next month" at bounding box center [518, 134] width 10 height 10
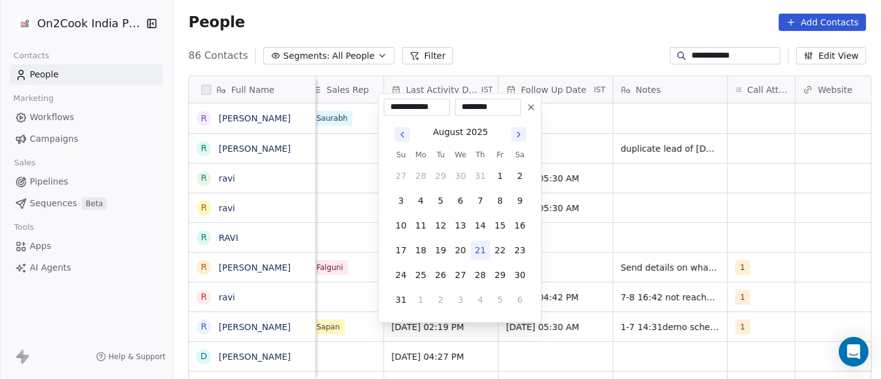
click at [484, 255] on button "21" at bounding box center [480, 250] width 20 height 20
type input "**********"
click at [580, 31] on html "**********" at bounding box center [440, 189] width 881 height 379
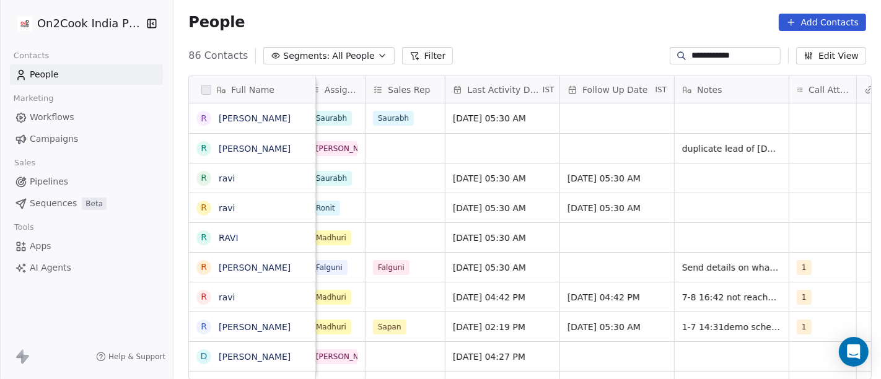
scroll to position [9, 703]
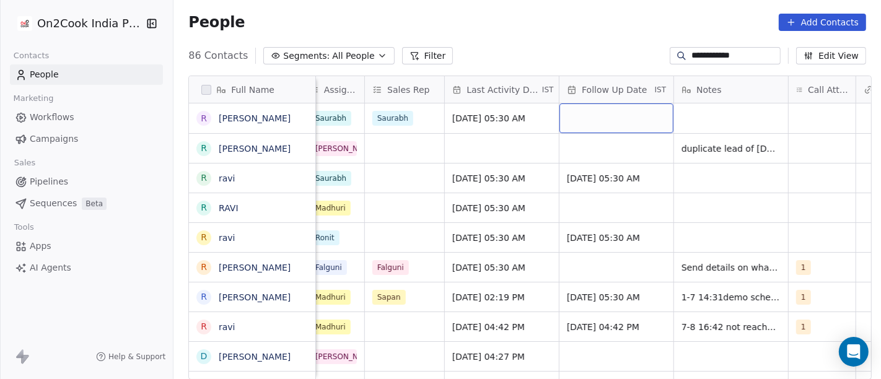
click at [599, 111] on div "grid" at bounding box center [616, 118] width 114 height 30
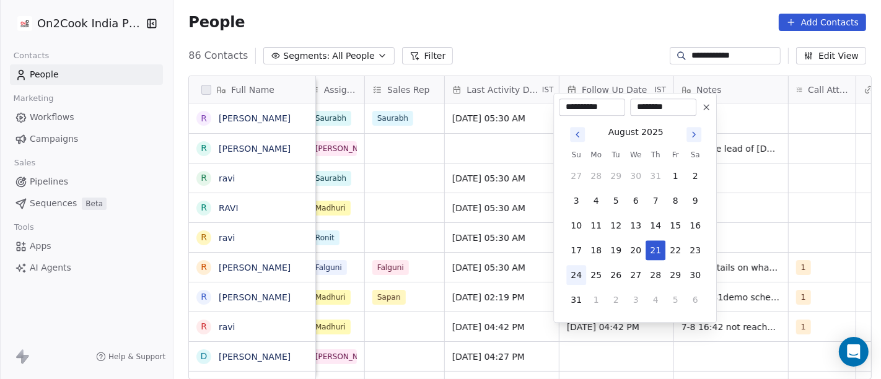
click at [577, 269] on button "24" at bounding box center [576, 275] width 20 height 20
type input "**********"
click at [541, 50] on html "**********" at bounding box center [440, 189] width 881 height 379
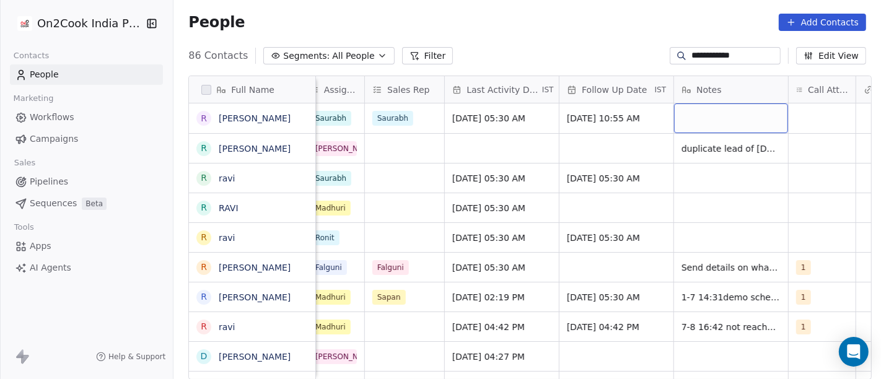
click at [706, 116] on div "grid" at bounding box center [731, 118] width 114 height 30
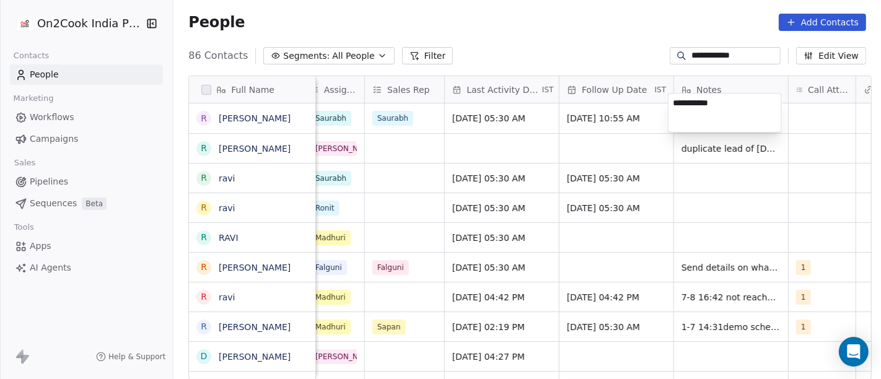
type textarea "**********"
click at [610, 29] on html "**********" at bounding box center [440, 189] width 881 height 379
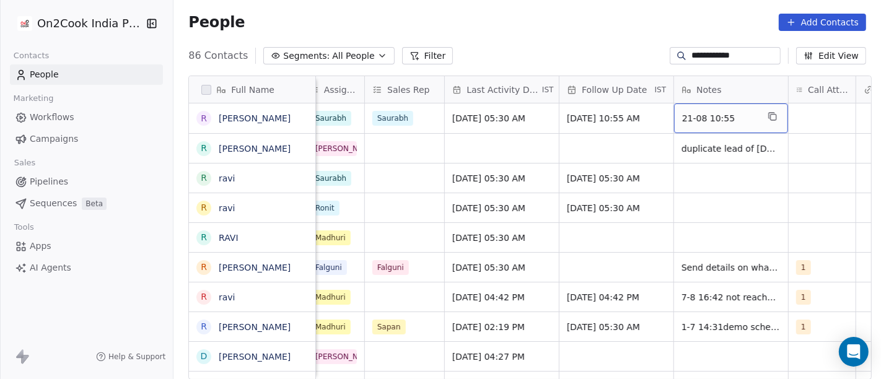
click at [708, 112] on span "21-08 10:55" at bounding box center [720, 118] width 76 height 12
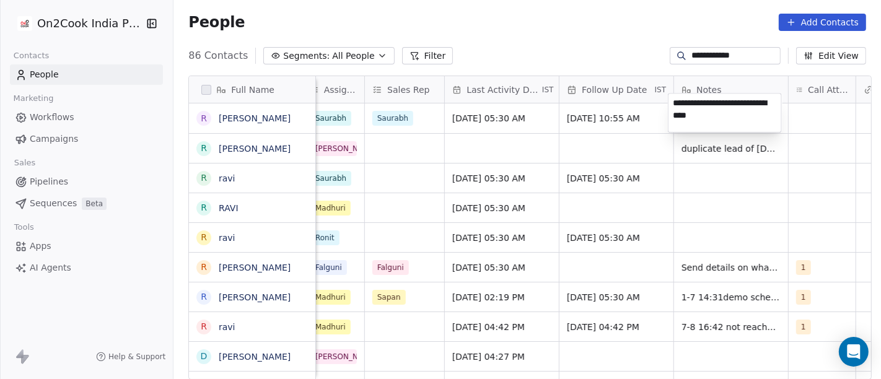
type textarea "**********"
click at [708, 187] on html "**********" at bounding box center [440, 189] width 881 height 379
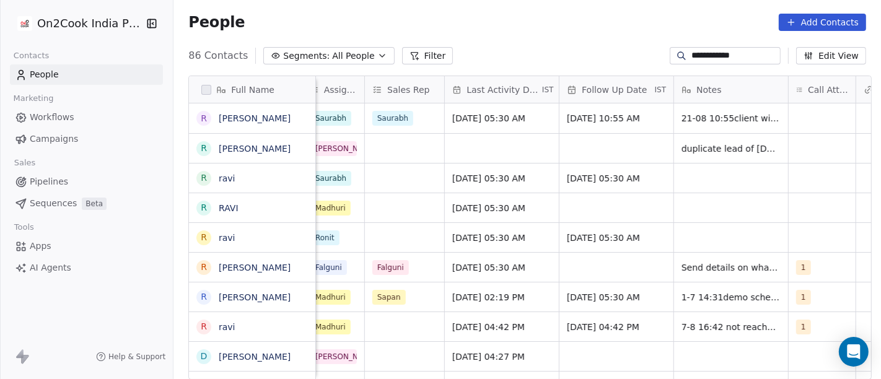
scroll to position [0, 703]
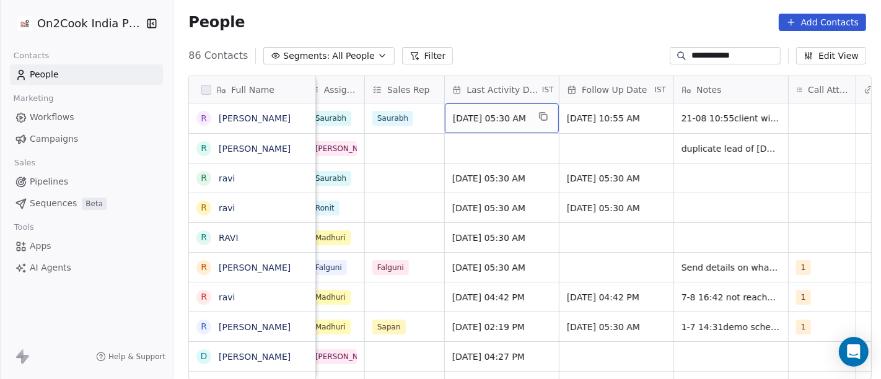
click at [453, 118] on span "Aug 21, 2025 05:30 AM" at bounding box center [491, 118] width 76 height 12
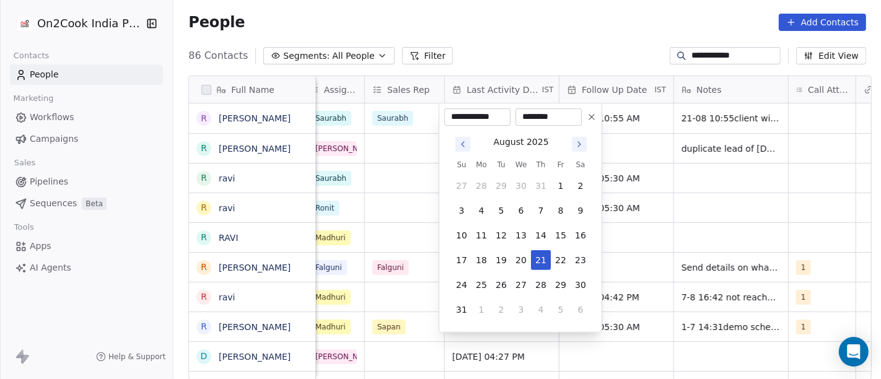
click at [515, 40] on html "**********" at bounding box center [440, 189] width 881 height 379
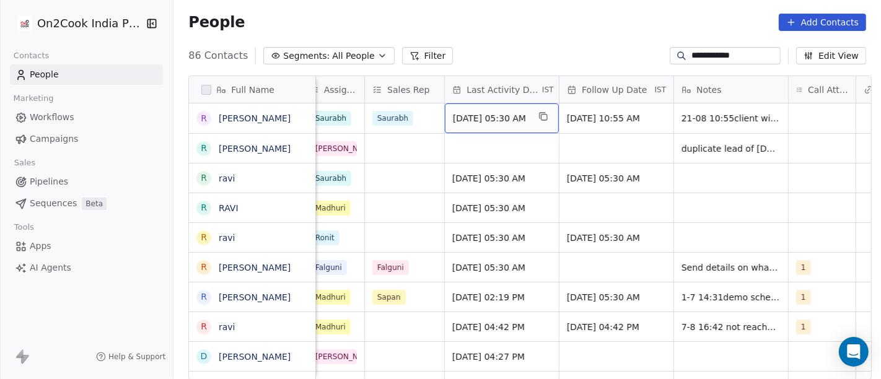
click at [511, 122] on span "Aug 21, 2025 05:30 AM" at bounding box center [491, 118] width 76 height 12
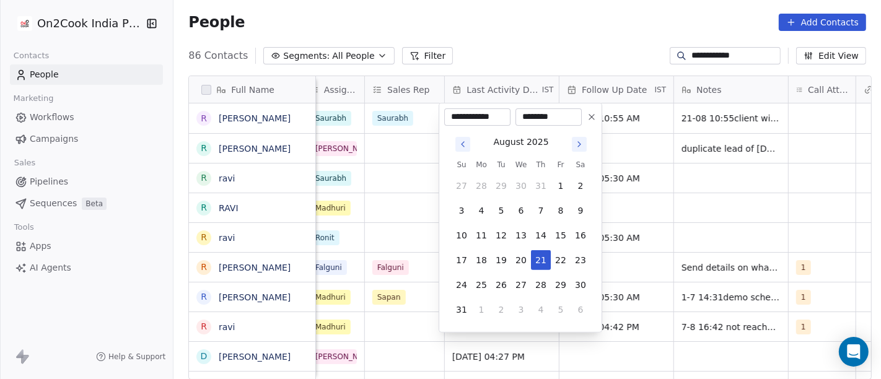
click at [551, 118] on input "********" at bounding box center [548, 117] width 61 height 12
click at [553, 118] on input "********" at bounding box center [548, 117] width 61 height 12
type input "********"
click at [534, 32] on html "**********" at bounding box center [440, 189] width 881 height 379
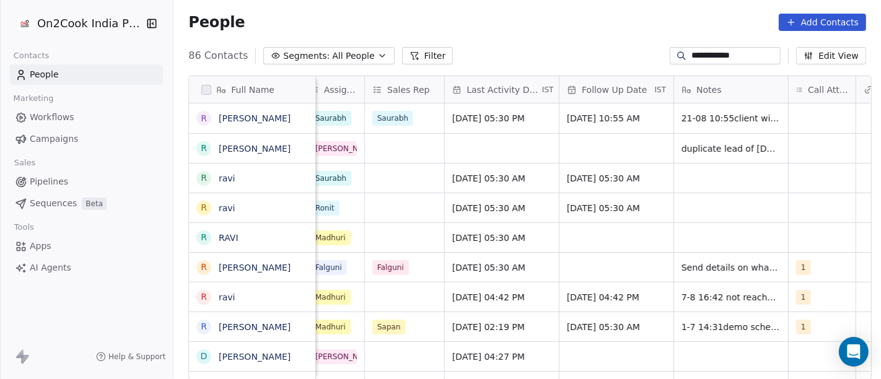
click at [506, 38] on div "People Add Contacts" at bounding box center [526, 22] width 707 height 47
click at [578, 46] on div "**********" at bounding box center [526, 56] width 707 height 20
click at [523, 50] on div "**********" at bounding box center [526, 56] width 707 height 20
click at [495, 123] on span "Aug 21, 2025 05:30 PM" at bounding box center [491, 118] width 76 height 12
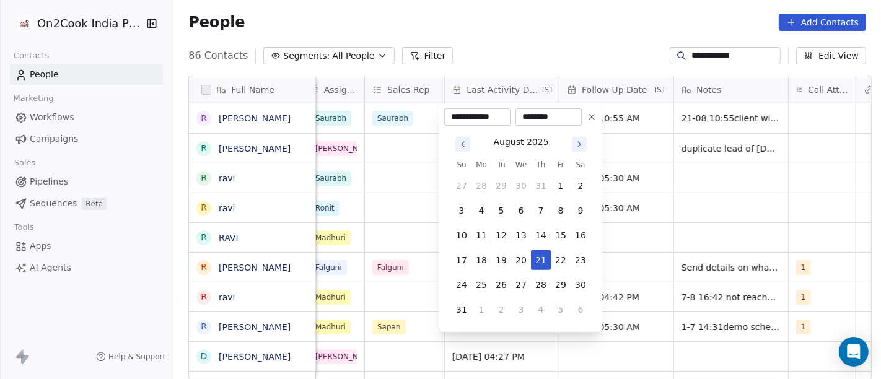
click at [588, 116] on icon at bounding box center [591, 117] width 10 height 10
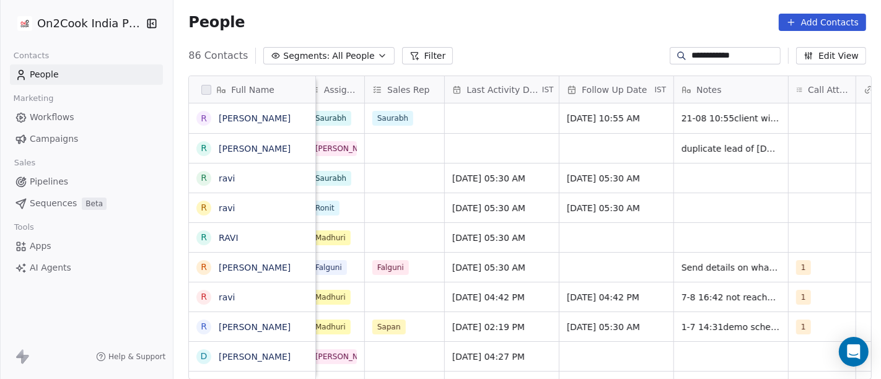
click at [606, 41] on div "People Add Contacts" at bounding box center [526, 22] width 707 height 47
click at [481, 115] on div "grid" at bounding box center [502, 118] width 114 height 30
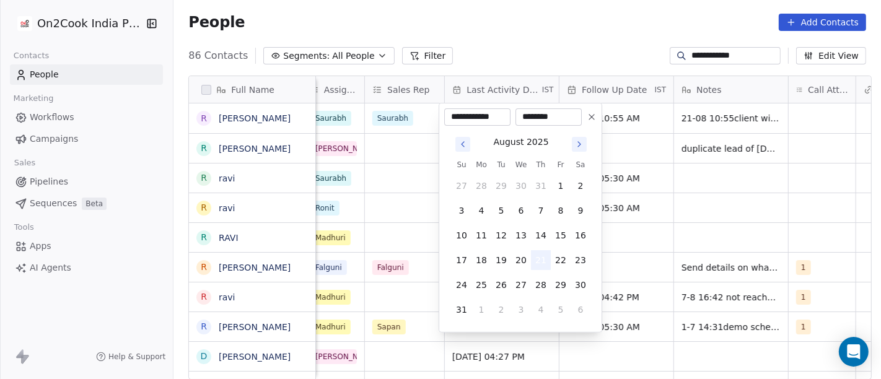
click at [542, 257] on button "21" at bounding box center [541, 260] width 20 height 20
click at [557, 36] on html "**********" at bounding box center [440, 189] width 881 height 379
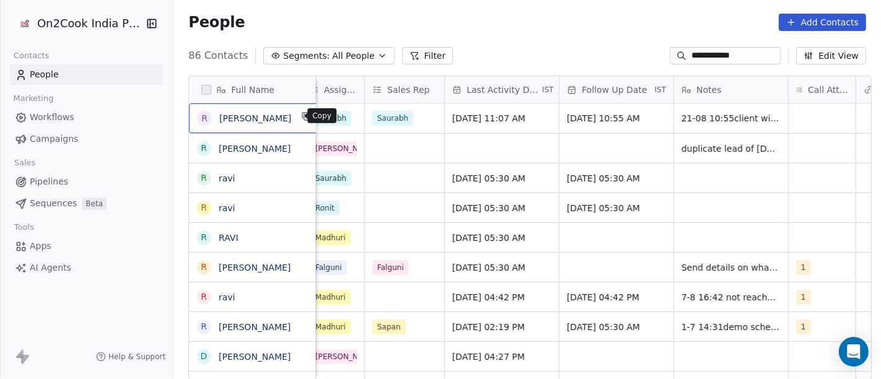
click at [299, 121] on button "grid" at bounding box center [306, 116] width 15 height 15
click at [501, 0] on div "People Add Contacts" at bounding box center [526, 22] width 707 height 47
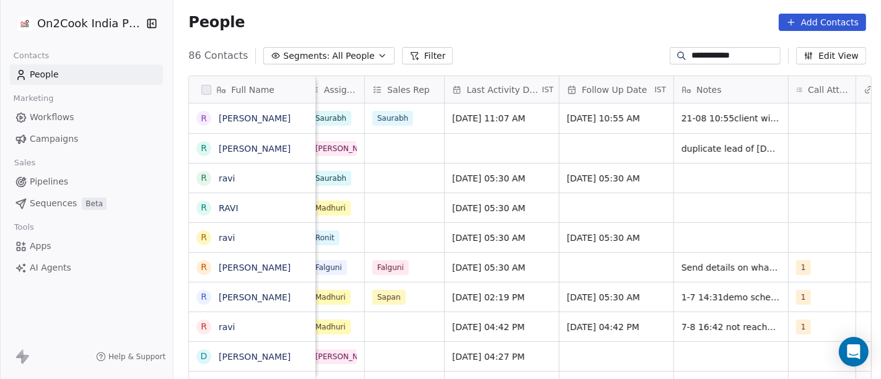
click at [539, 42] on div "People Add Contacts" at bounding box center [526, 22] width 707 height 47
click at [502, 119] on span "Aug 21, 2025 11:07 AM" at bounding box center [491, 118] width 76 height 12
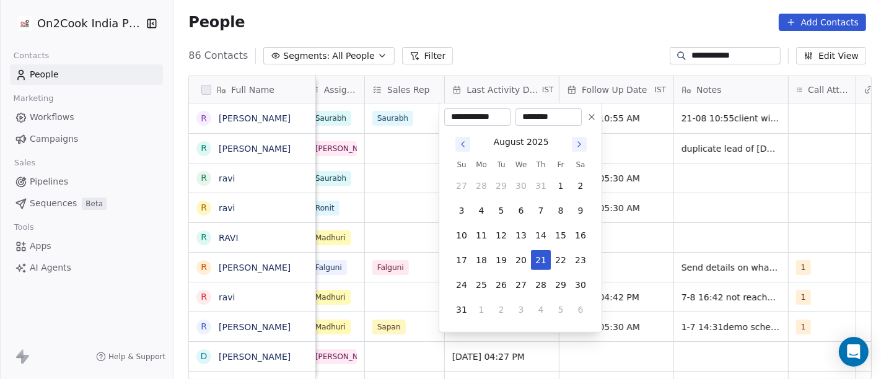
click at [596, 114] on button at bounding box center [591, 117] width 15 height 15
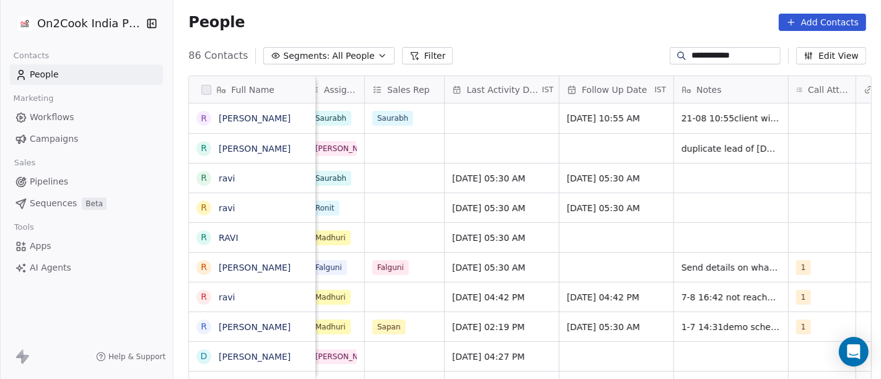
click at [643, 16] on div "People Add Contacts" at bounding box center [527, 22] width 678 height 17
click at [472, 109] on div "grid" at bounding box center [502, 118] width 114 height 30
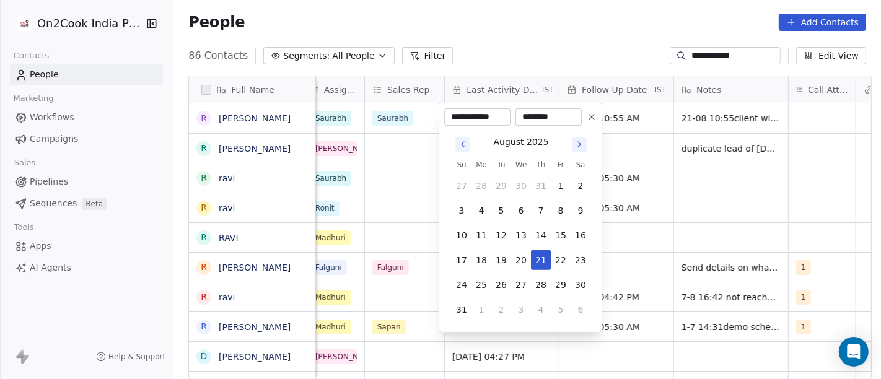
click at [596, 116] on button at bounding box center [591, 117] width 15 height 15
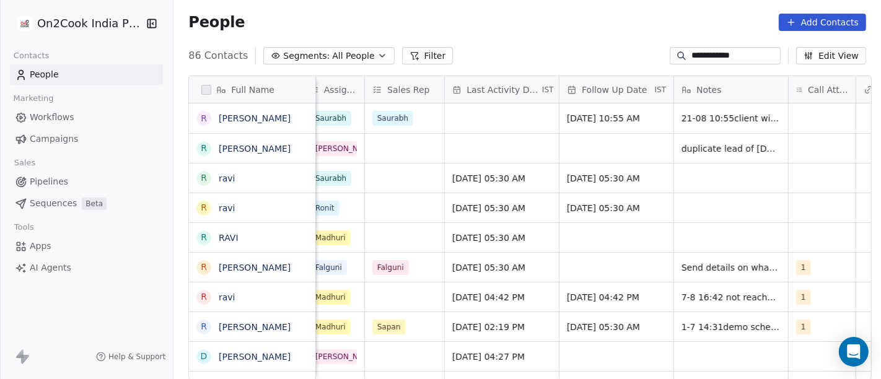
click at [601, 40] on div "People Add Contacts" at bounding box center [526, 22] width 707 height 47
click at [445, 129] on div "grid" at bounding box center [502, 118] width 114 height 30
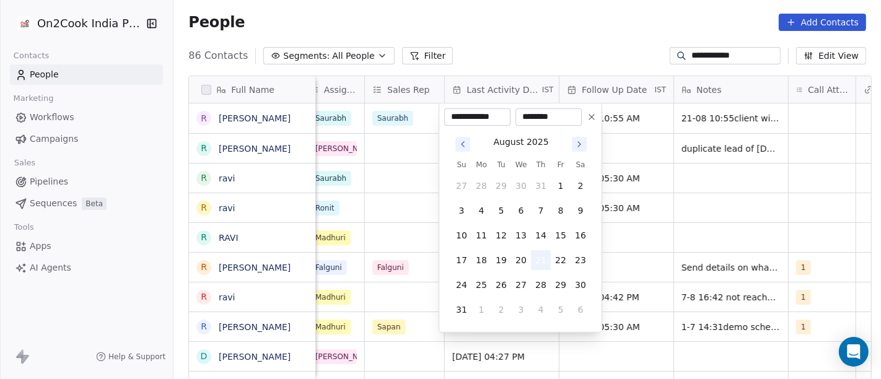
click at [541, 258] on button "21" at bounding box center [541, 260] width 20 height 20
click at [536, 25] on html "**********" at bounding box center [440, 189] width 881 height 379
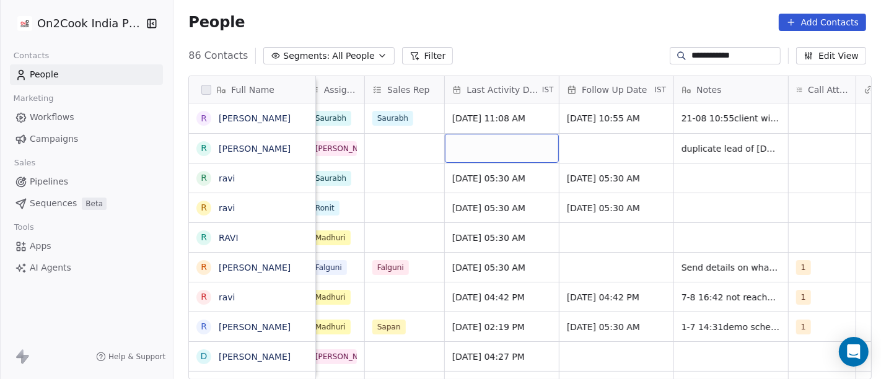
click at [458, 151] on div "grid" at bounding box center [502, 148] width 114 height 29
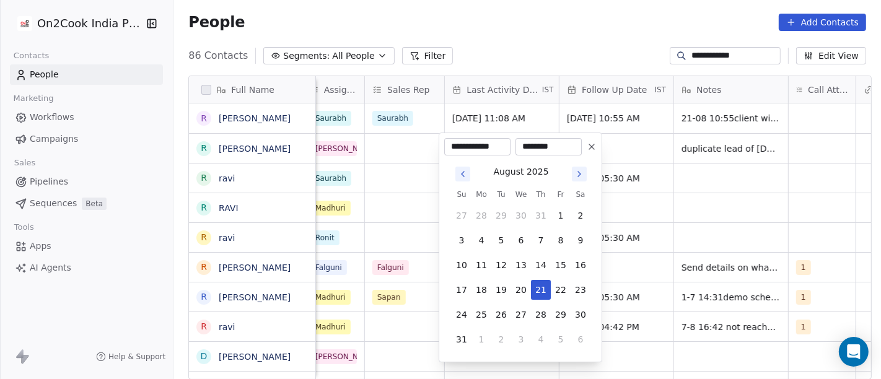
click at [570, 48] on html "**********" at bounding box center [440, 189] width 881 height 379
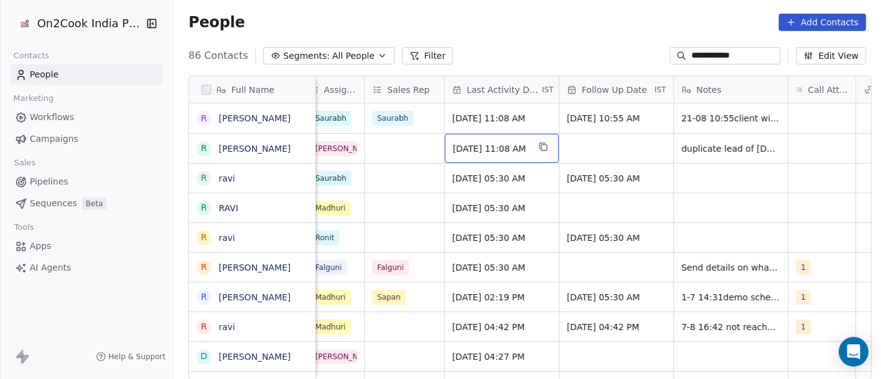
click at [491, 144] on span "Aug 21, 2025 11:08 AM" at bounding box center [491, 148] width 76 height 12
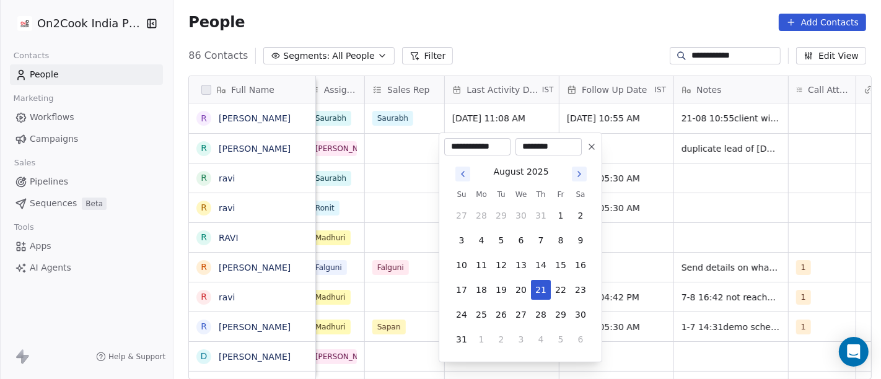
click at [593, 146] on icon at bounding box center [591, 147] width 10 height 10
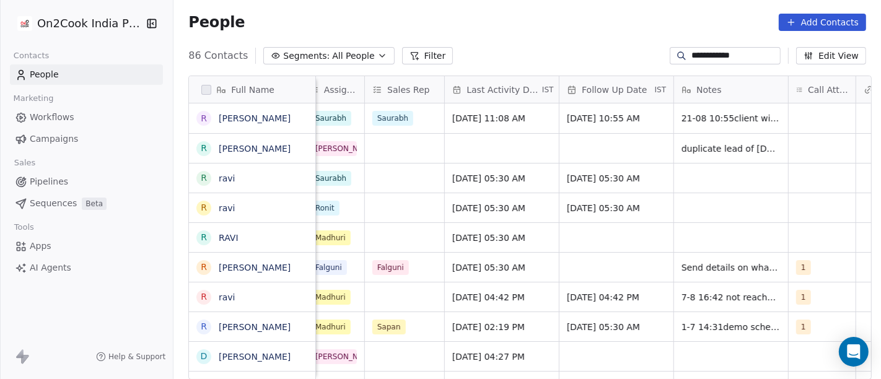
click at [583, 32] on div "People Add Contacts" at bounding box center [526, 22] width 707 height 47
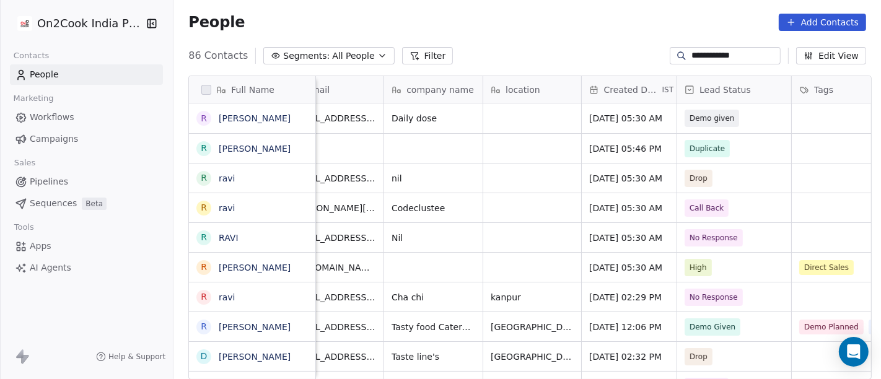
scroll to position [0, 124]
click at [560, 32] on div "People Add Contacts" at bounding box center [526, 22] width 707 height 47
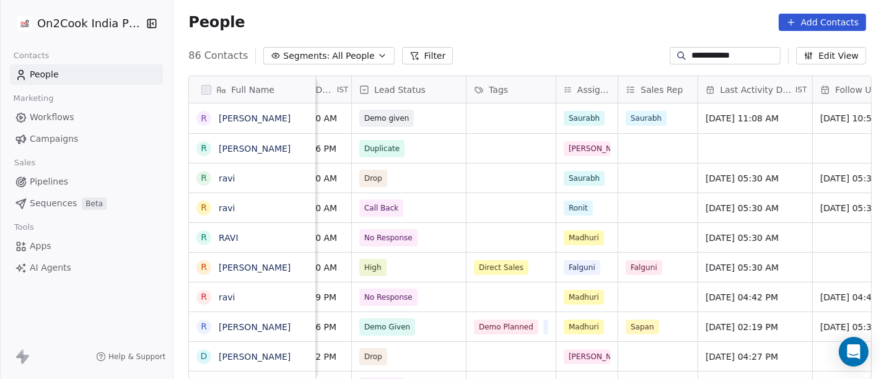
scroll to position [0, 443]
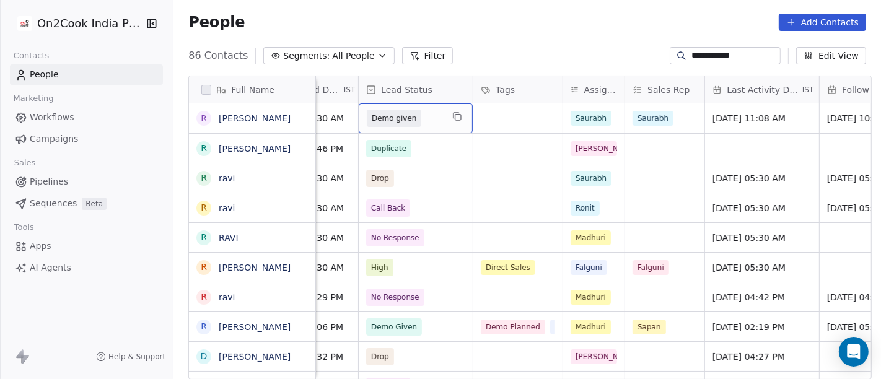
click at [412, 118] on span "Demo given" at bounding box center [405, 118] width 76 height 17
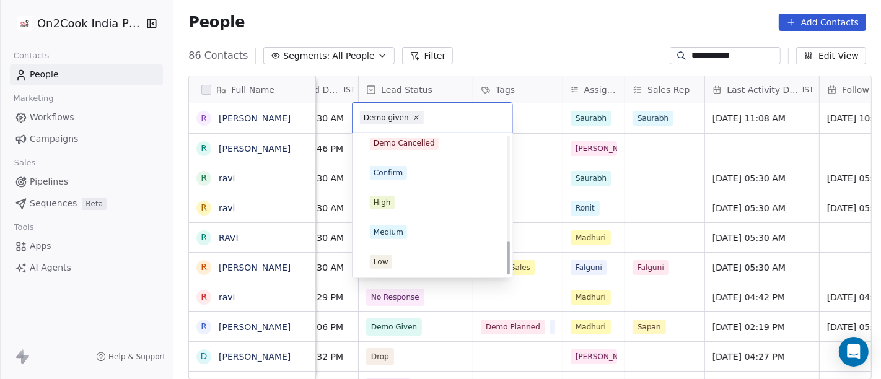
scroll to position [425, 0]
click at [422, 174] on div "Confirm" at bounding box center [432, 172] width 125 height 14
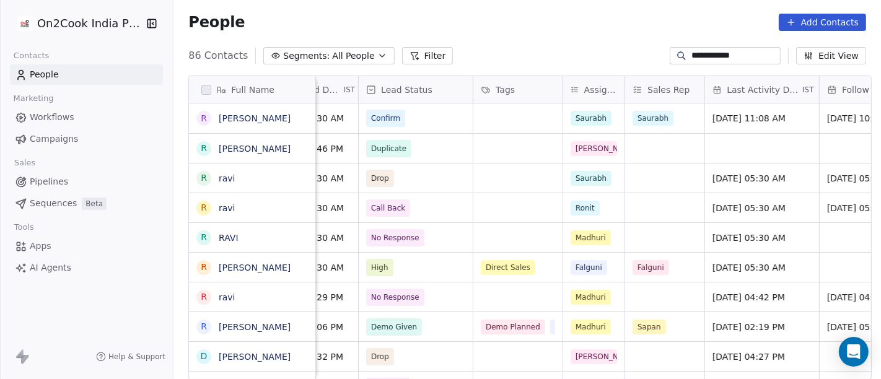
click at [566, 47] on div "**********" at bounding box center [526, 56] width 707 height 20
click at [476, 40] on div "People Add Contacts" at bounding box center [526, 22] width 707 height 47
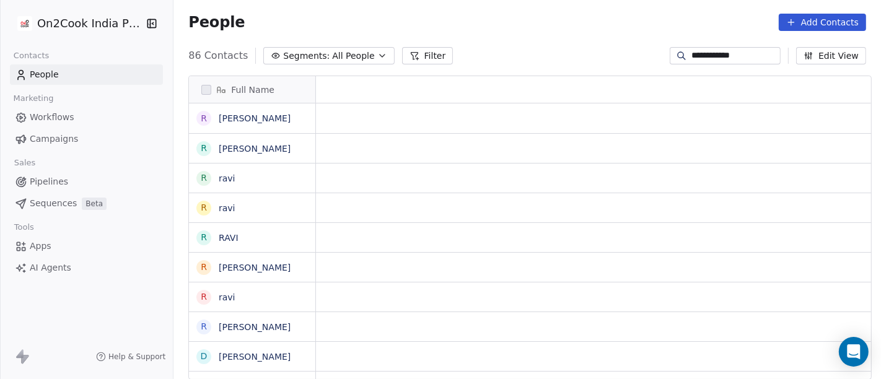
scroll to position [0, 0]
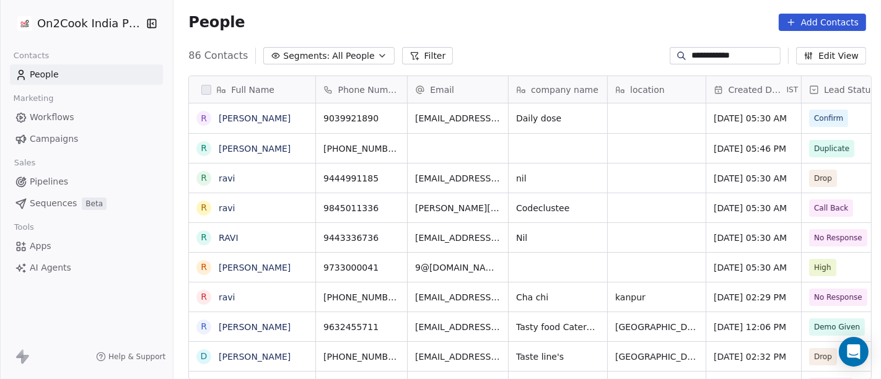
click at [707, 56] on input "**********" at bounding box center [734, 56] width 87 height 12
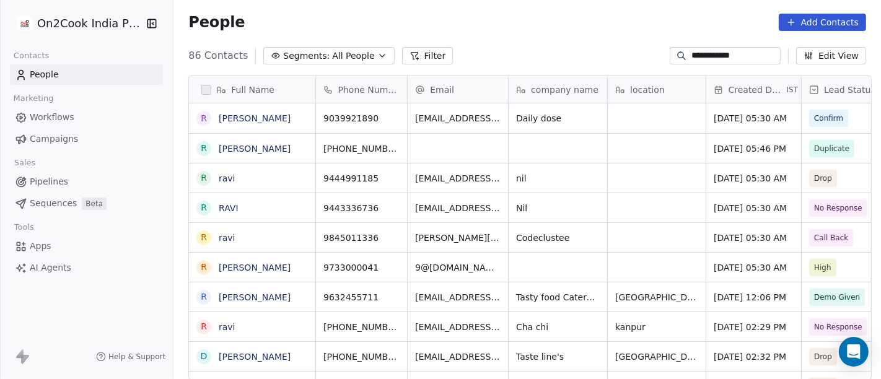
click at [707, 56] on input "**********" at bounding box center [734, 56] width 87 height 12
click at [708, 55] on input "**********" at bounding box center [734, 56] width 87 height 12
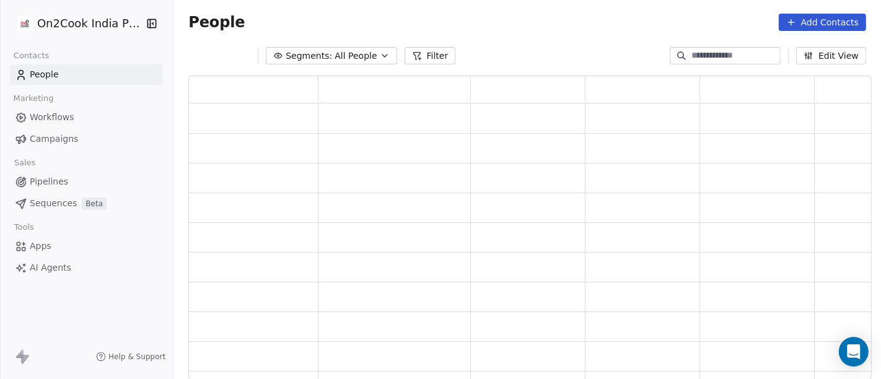
scroll to position [294, 673]
click at [554, 27] on div "People Add Contacts" at bounding box center [527, 22] width 678 height 17
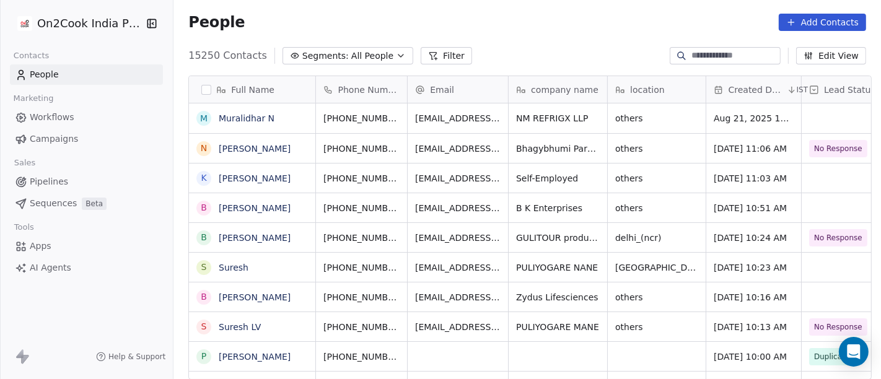
scroll to position [323, 702]
click at [426, 56] on button "Filter" at bounding box center [445, 55] width 51 height 17
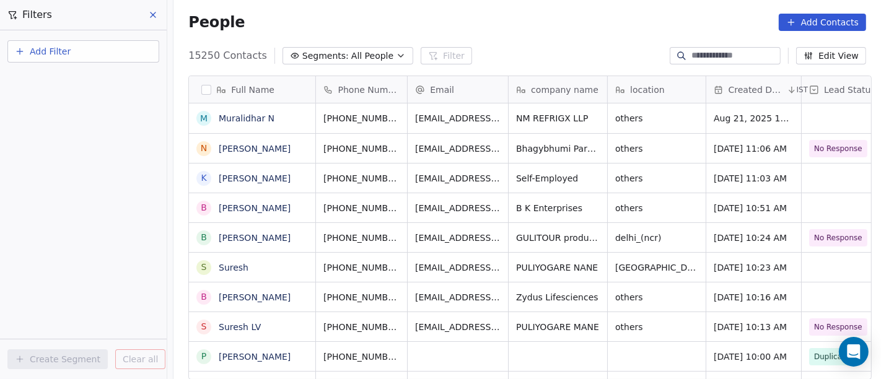
click at [63, 56] on span "Add Filter" at bounding box center [50, 51] width 41 height 13
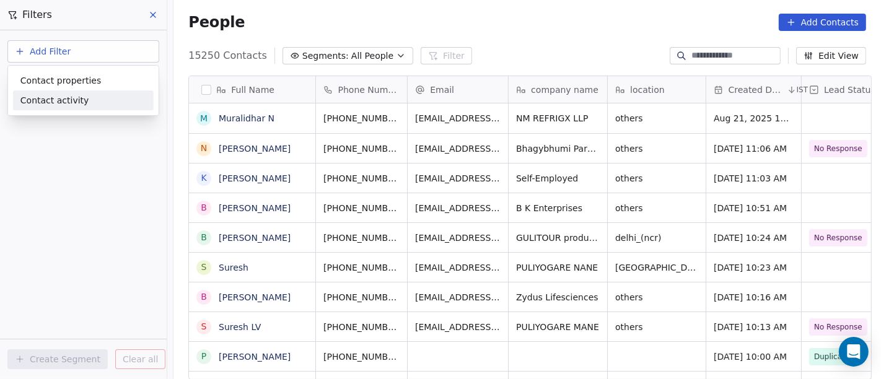
click at [98, 95] on div "Contact activity" at bounding box center [83, 100] width 126 height 13
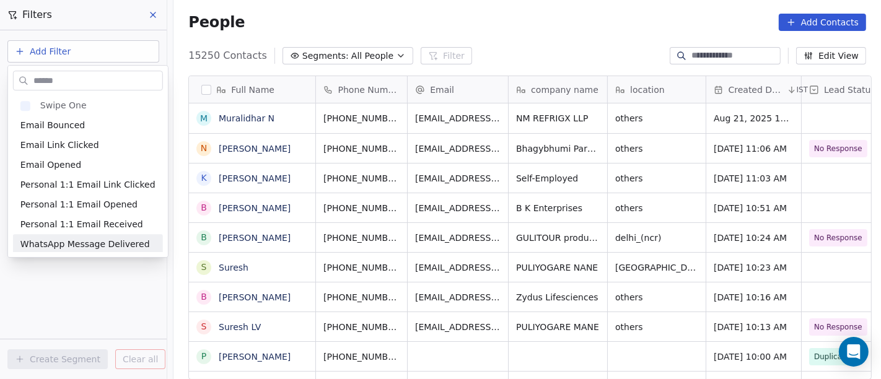
click at [85, 281] on html "On2Cook India Pvt. Ltd. Contacts People Marketing Workflows Campaigns Sales Pip…" at bounding box center [440, 189] width 881 height 379
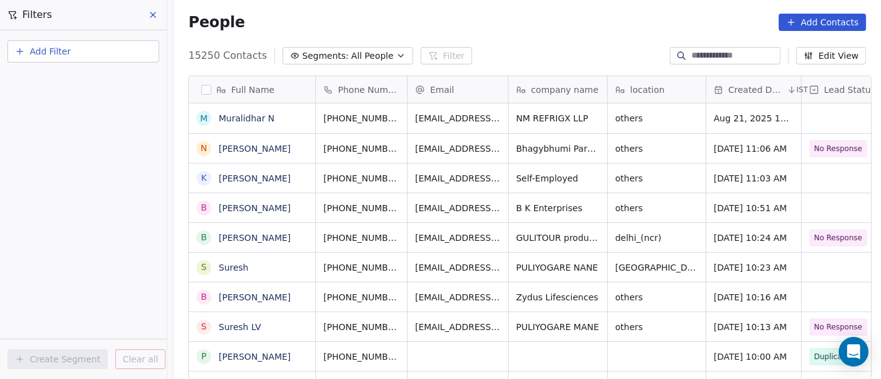
click at [85, 57] on button "Add Filter" at bounding box center [83, 51] width 152 height 22
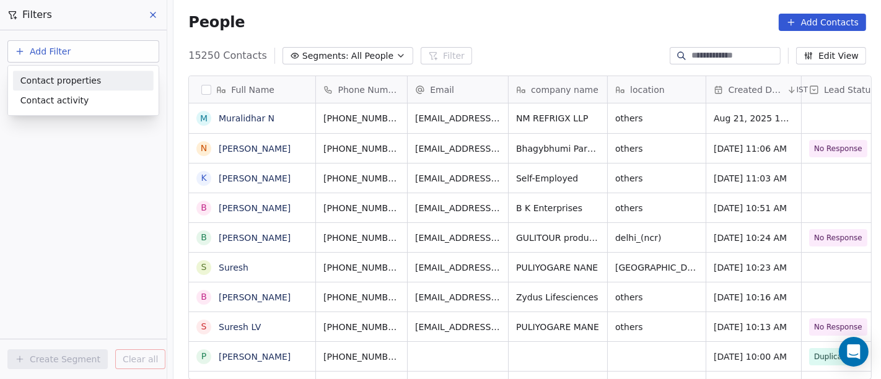
click at [92, 82] on span "Contact properties" at bounding box center [60, 80] width 81 height 13
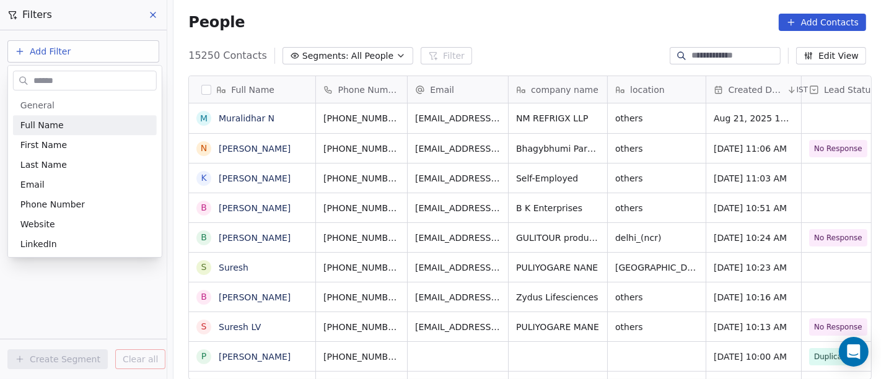
click at [77, 87] on input "text" at bounding box center [93, 81] width 125 height 18
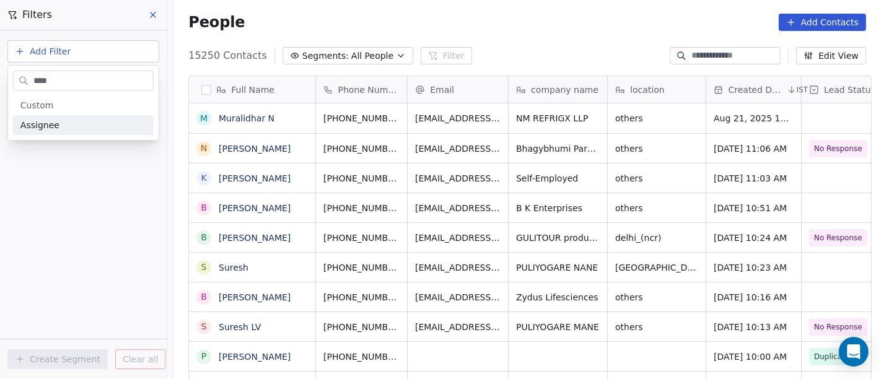
type input "****"
click at [59, 125] on div "Assignee" at bounding box center [83, 125] width 126 height 12
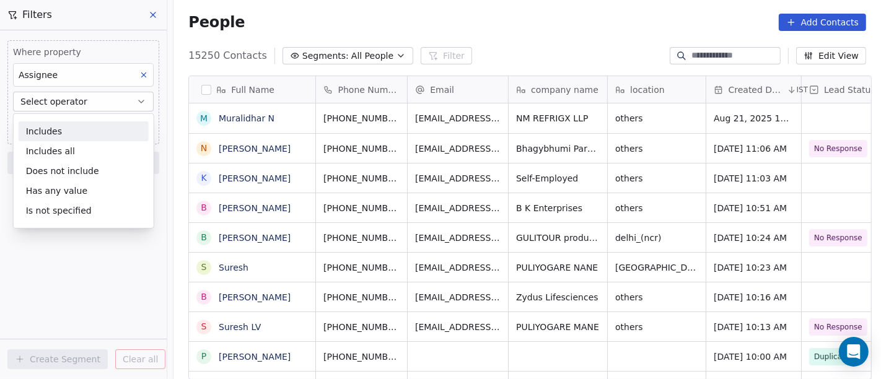
click at [87, 136] on div "Includes" at bounding box center [84, 131] width 130 height 20
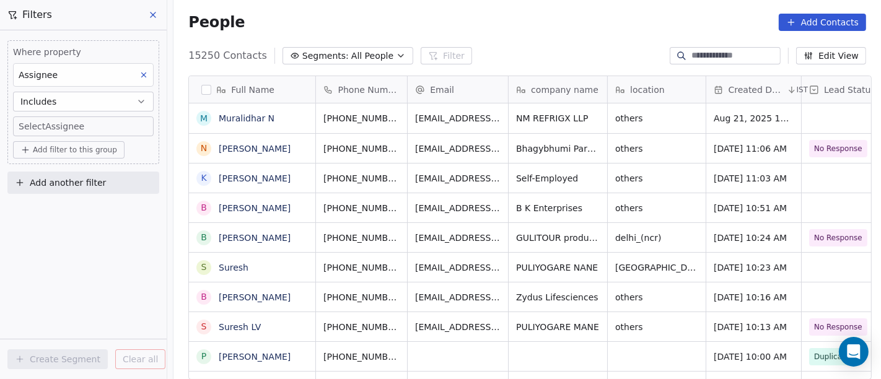
click at [102, 124] on body "On2Cook India Pvt. Ltd. Contacts People Marketing Workflows Campaigns Sales Pip…" at bounding box center [440, 189] width 881 height 379
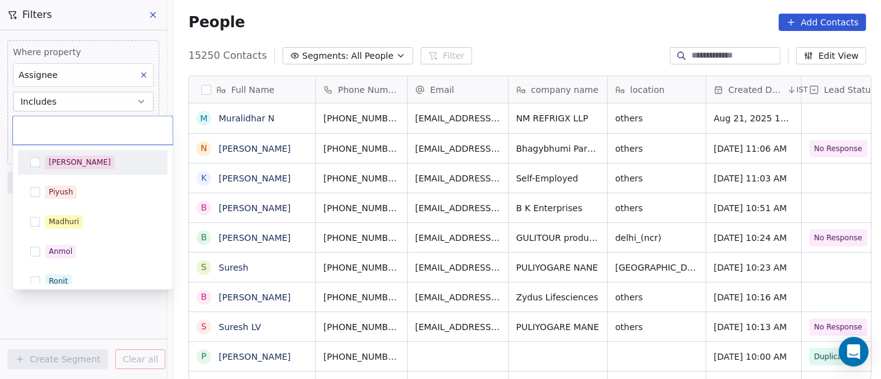
click at [116, 170] on div "[PERSON_NAME]" at bounding box center [93, 162] width 140 height 20
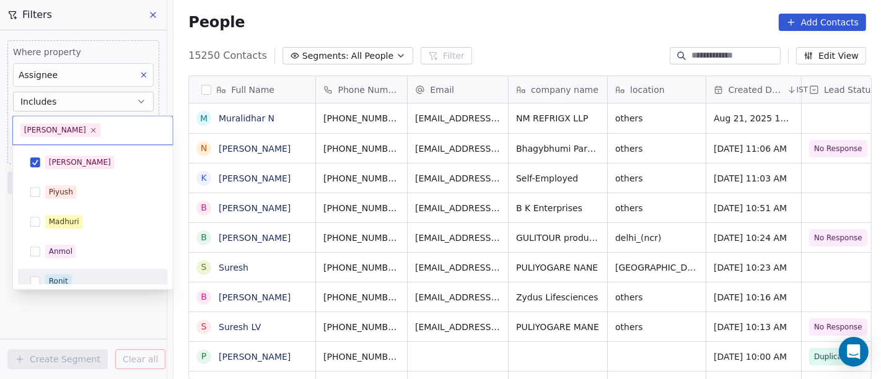
click at [72, 316] on html "On2Cook India Pvt. Ltd. Contacts People Marketing Workflows Campaigns Sales Pip…" at bounding box center [440, 189] width 881 height 379
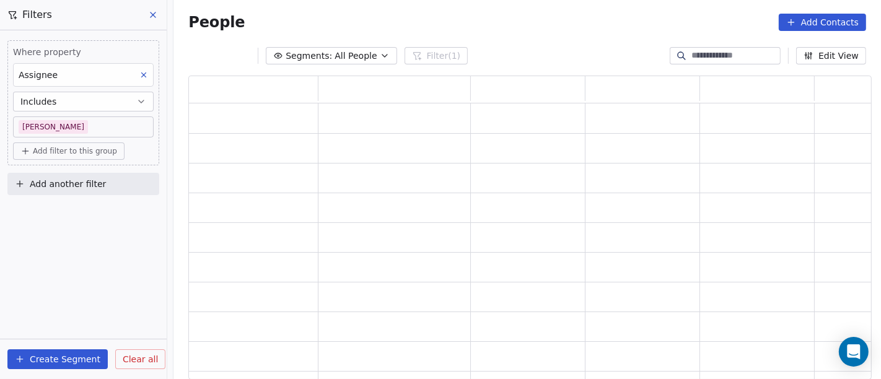
scroll to position [294, 673]
click at [80, 146] on span "Add filter to this group" at bounding box center [75, 151] width 84 height 10
click at [93, 172] on span "Contact properties" at bounding box center [66, 176] width 81 height 13
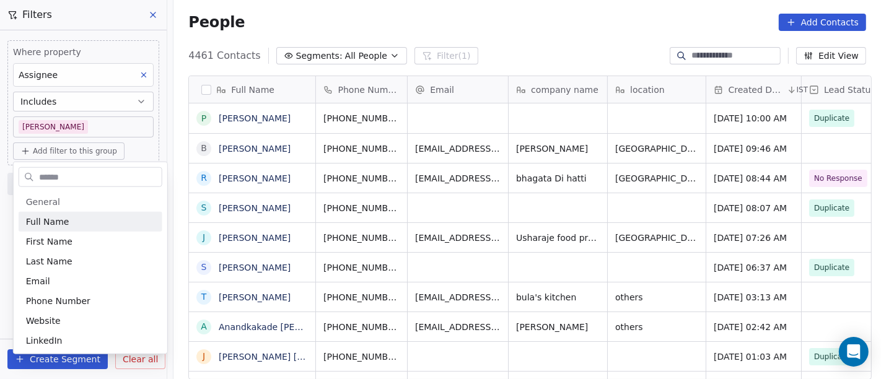
scroll to position [323, 702]
click at [85, 181] on input "text" at bounding box center [99, 177] width 125 height 18
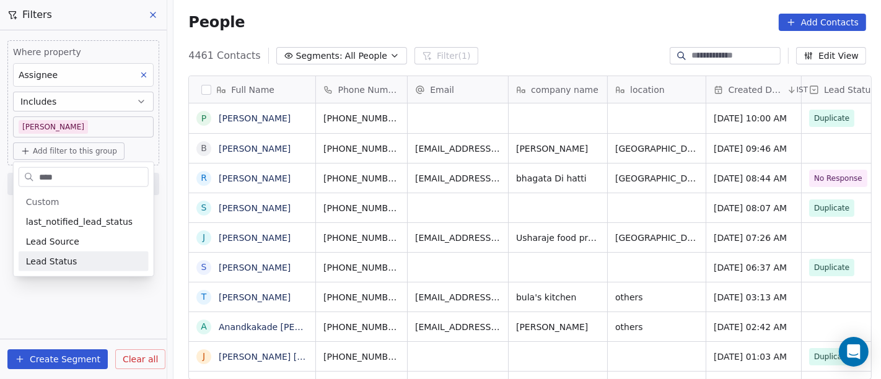
type input "****"
click at [68, 259] on span "Lead Status" at bounding box center [51, 261] width 51 height 12
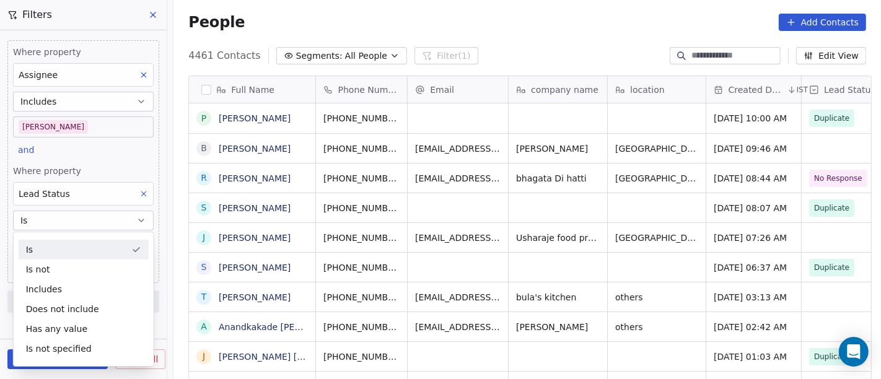
click at [76, 251] on div "Is" at bounding box center [84, 250] width 130 height 20
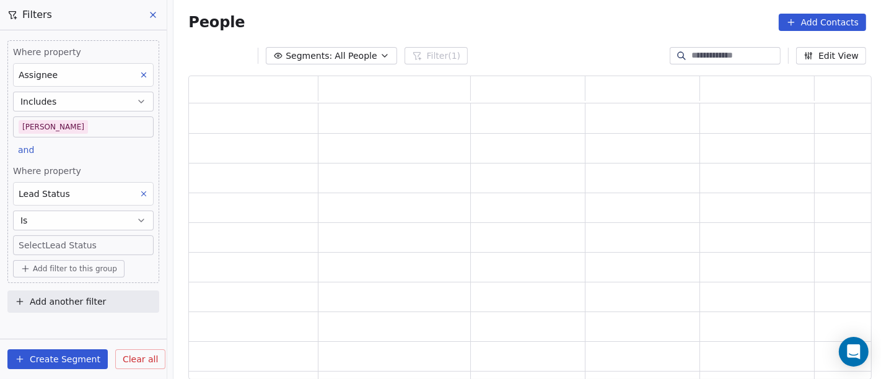
scroll to position [294, 673]
click at [81, 240] on body "On2Cook India Pvt. Ltd. Contacts People Marketing Workflows Campaigns Sales Pip…" at bounding box center [440, 189] width 881 height 379
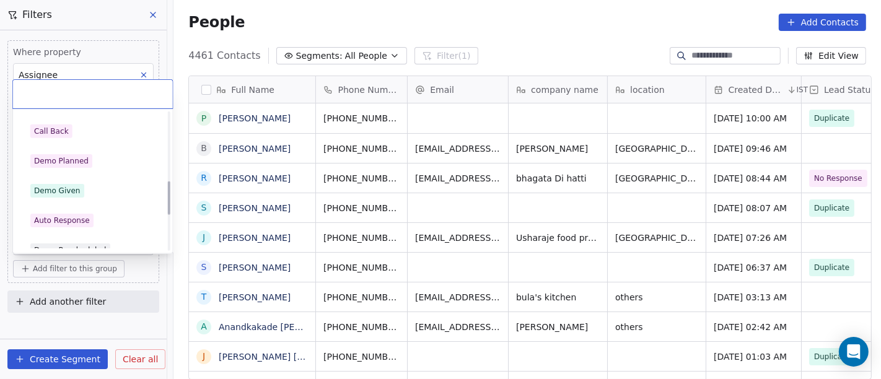
scroll to position [219, 0]
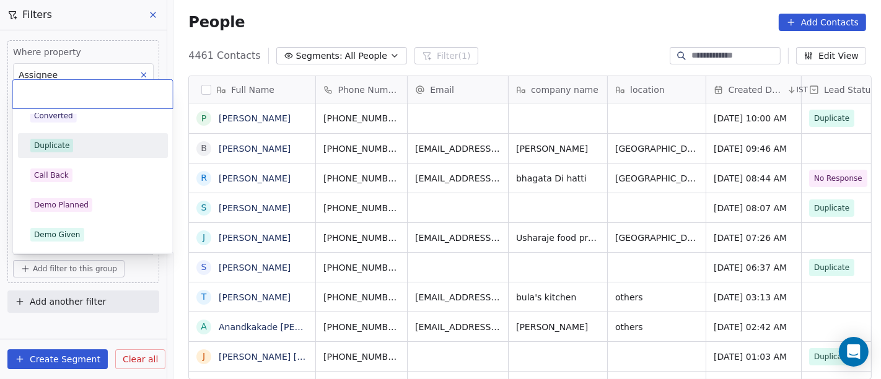
click at [82, 147] on div "Duplicate" at bounding box center [92, 146] width 125 height 14
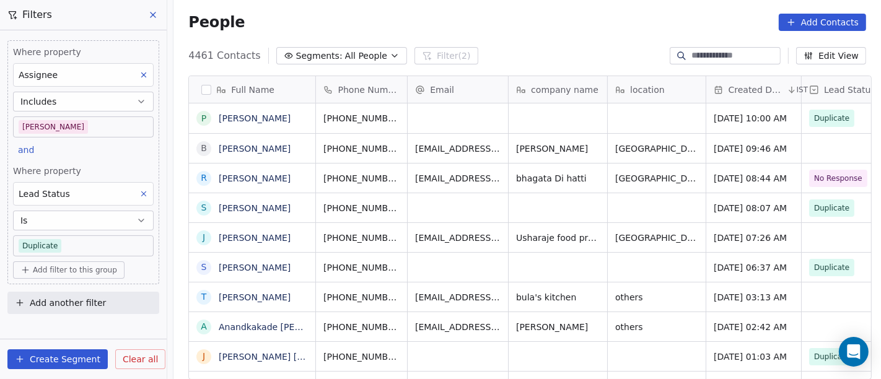
click at [436, 22] on div "People Add Contacts" at bounding box center [527, 22] width 678 height 17
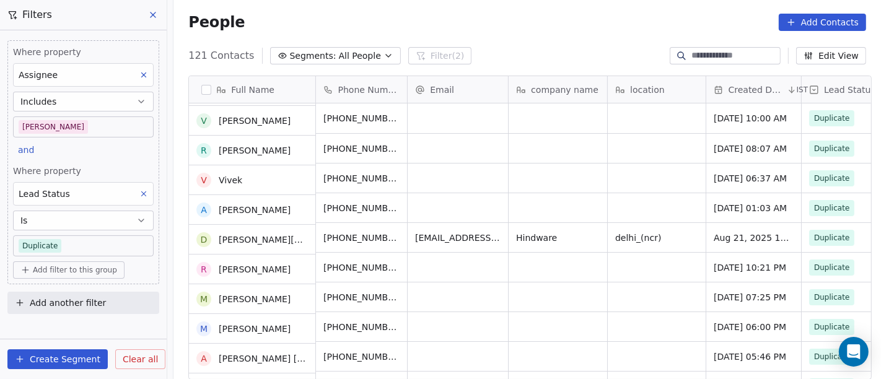
scroll to position [0, 0]
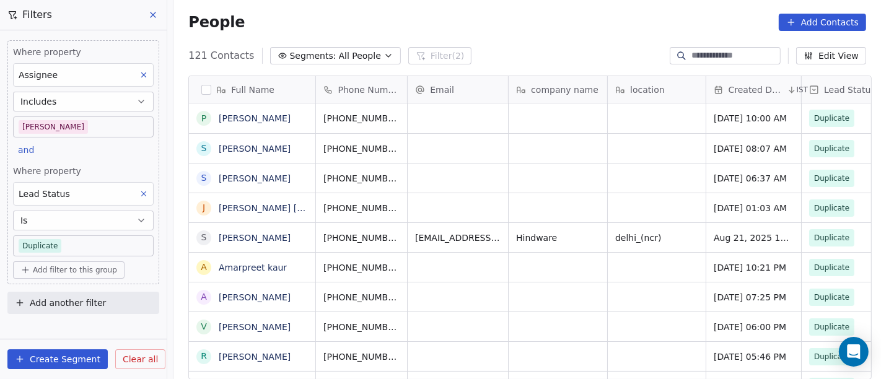
click at [46, 271] on span "Add filter to this group" at bounding box center [75, 270] width 84 height 10
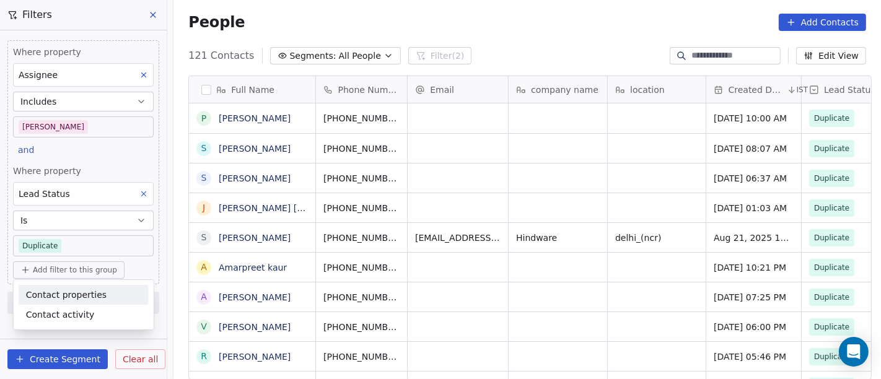
click at [89, 293] on span "Contact properties" at bounding box center [66, 295] width 81 height 13
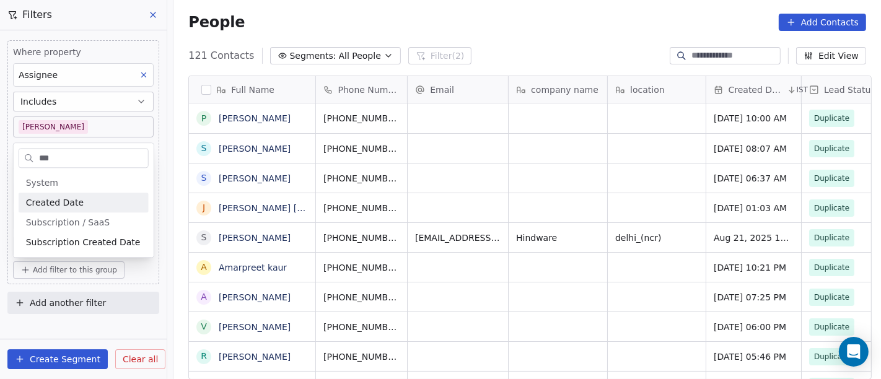
type input "***"
click at [68, 206] on span "Created Date" at bounding box center [55, 202] width 58 height 12
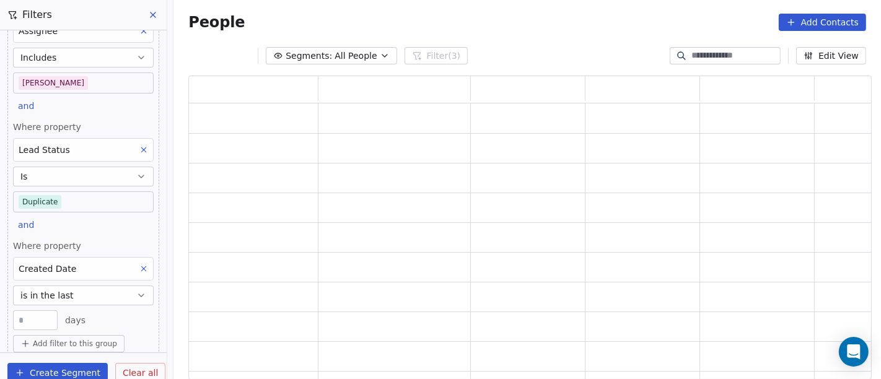
scroll to position [81, 0]
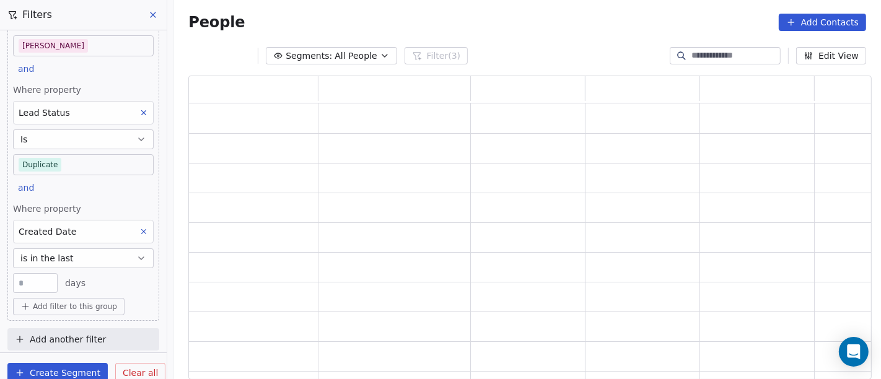
click at [71, 258] on button "is in the last" at bounding box center [83, 258] width 141 height 20
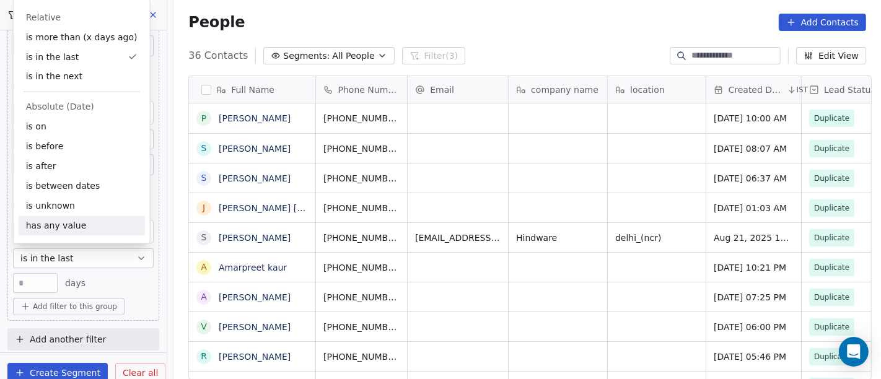
scroll to position [323, 702]
click at [49, 165] on div "is after" at bounding box center [82, 167] width 126 height 20
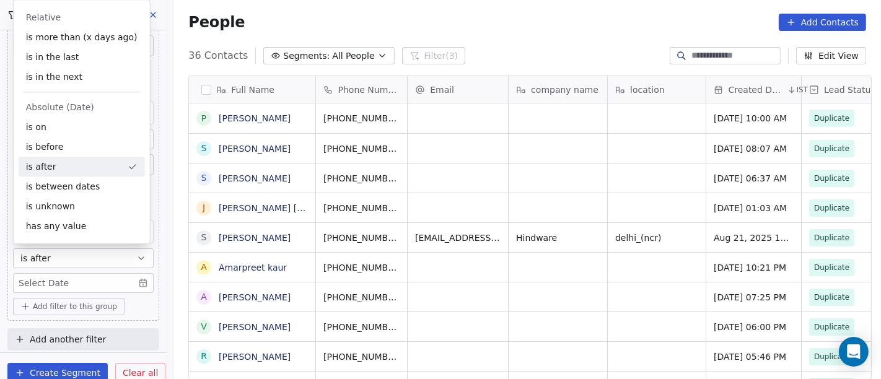
scroll to position [81, 0]
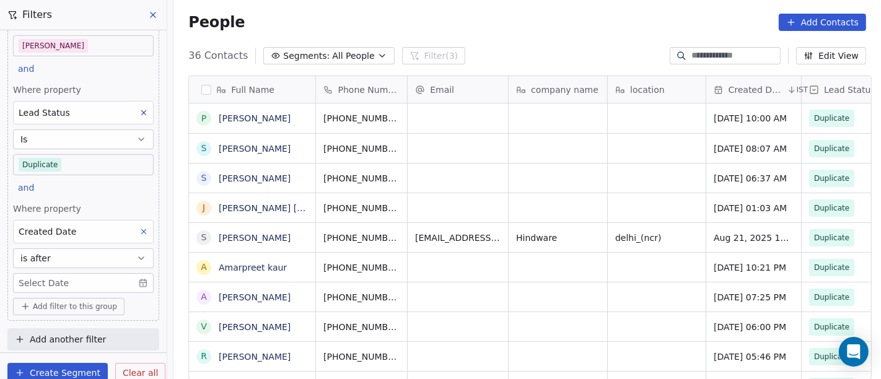
click at [35, 280] on body "On2Cook India Pvt. Ltd. Contacts People Marketing Workflows Campaigns Sales Pip…" at bounding box center [440, 189] width 881 height 379
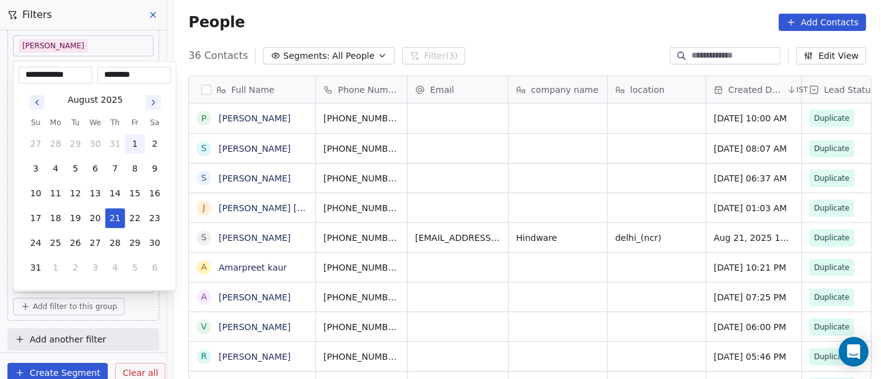
click at [132, 141] on button "1" at bounding box center [135, 144] width 20 height 20
type input "**********"
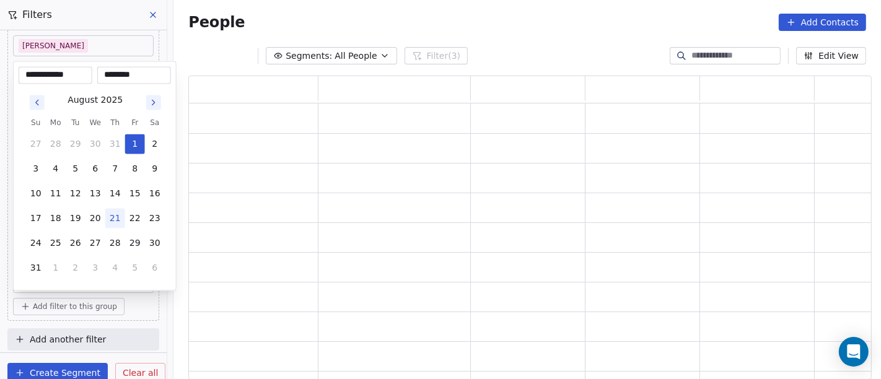
click at [473, 34] on html "**********" at bounding box center [440, 189] width 881 height 379
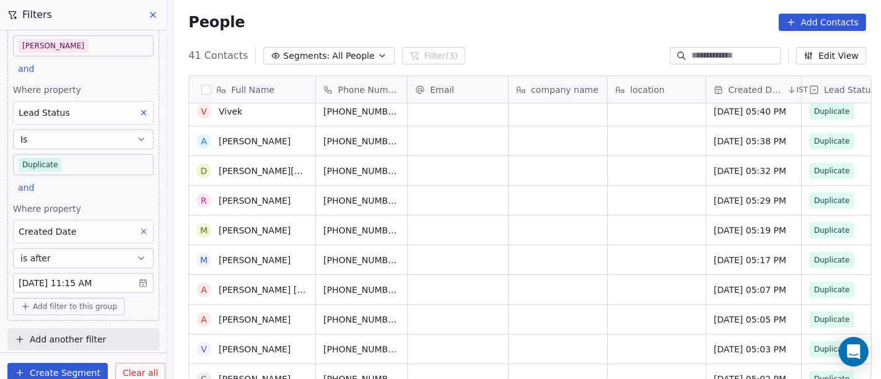
scroll to position [0, 0]
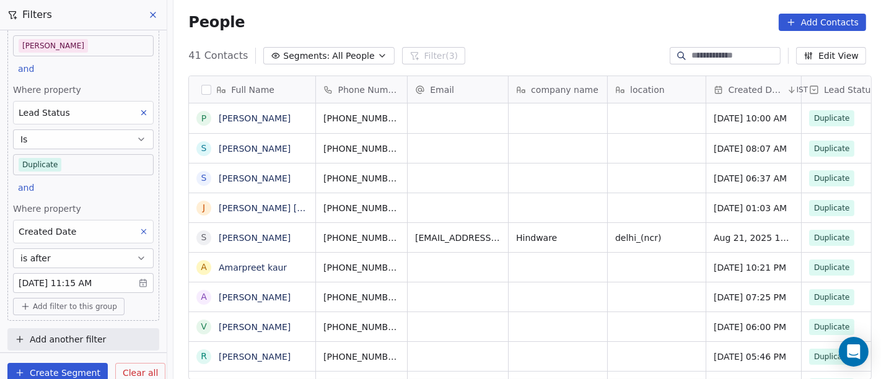
click at [63, 283] on body "On2Cook India Pvt. Ltd. Contacts People Marketing Workflows Campaigns Sales Pip…" at bounding box center [440, 189] width 881 height 379
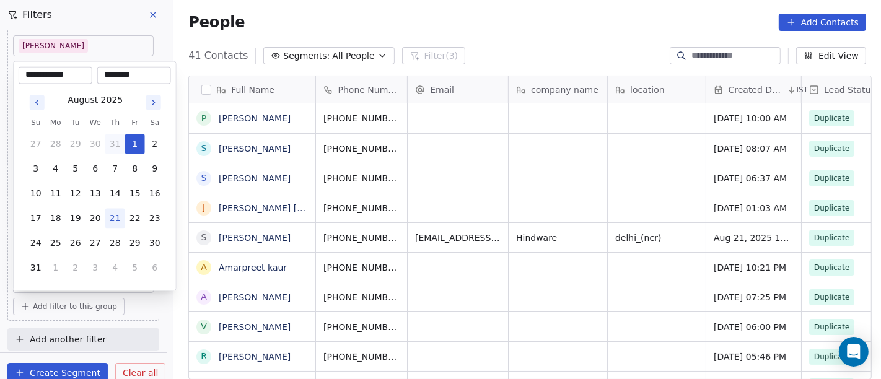
click at [116, 142] on button "31" at bounding box center [115, 144] width 20 height 20
type input "**********"
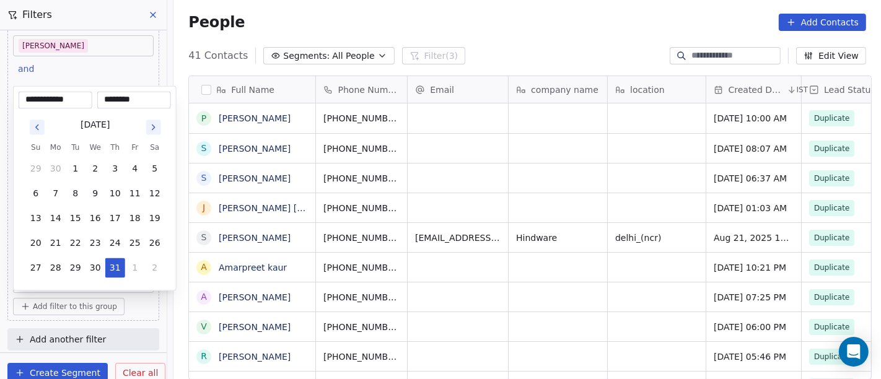
click at [415, 25] on html "On2Cook India Pvt. Ltd. Contacts People Marketing Workflows Campaigns Sales Pip…" at bounding box center [440, 189] width 881 height 379
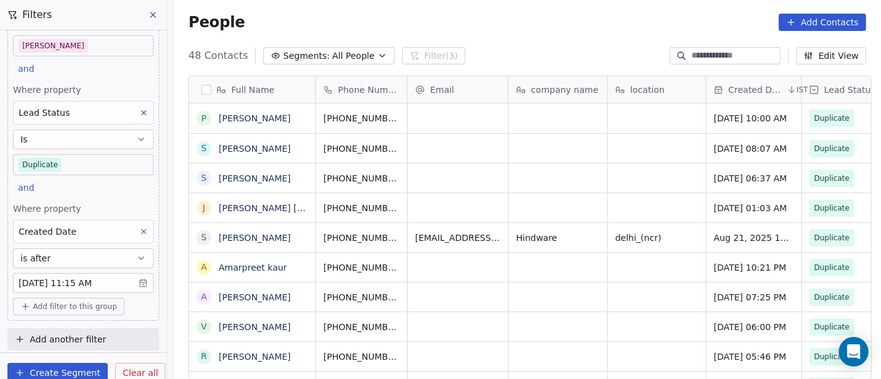
scroll to position [11, 11]
click at [126, 371] on span "Clear all" at bounding box center [140, 373] width 35 height 13
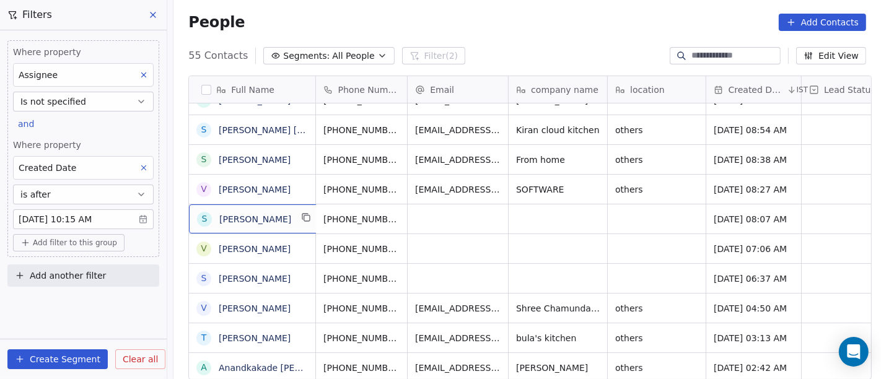
click at [297, 224] on div "S [PERSON_NAME]" at bounding box center [255, 218] width 133 height 29
click at [302, 217] on icon "grid" at bounding box center [307, 217] width 10 height 10
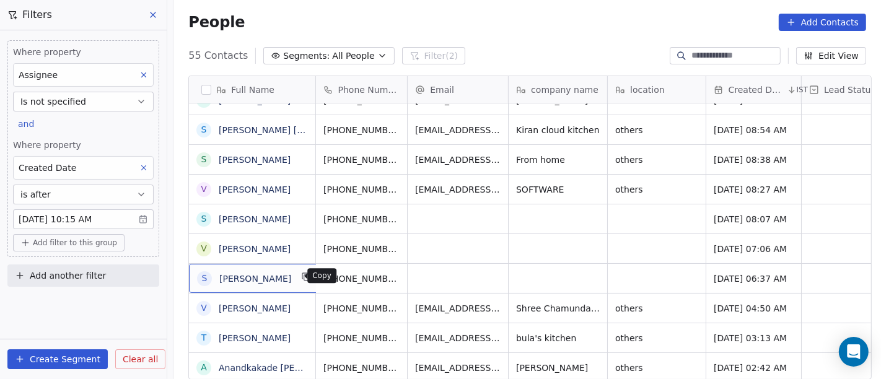
click at [304, 277] on icon "grid" at bounding box center [307, 278] width 6 height 6
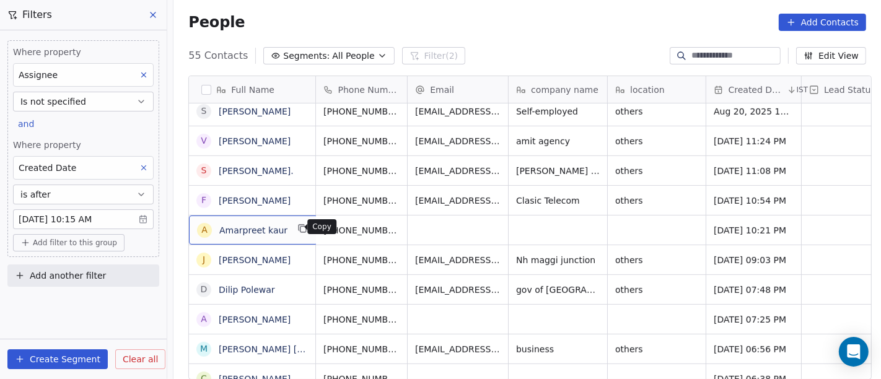
click at [297, 232] on icon "grid" at bounding box center [302, 229] width 10 height 10
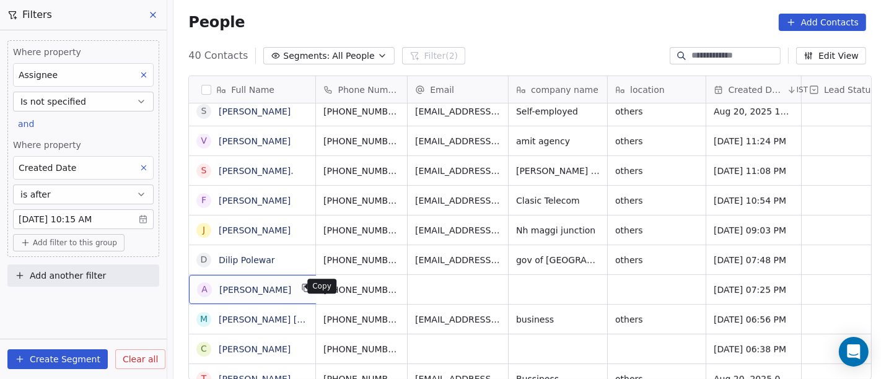
click at [302, 287] on icon "grid" at bounding box center [307, 288] width 10 height 10
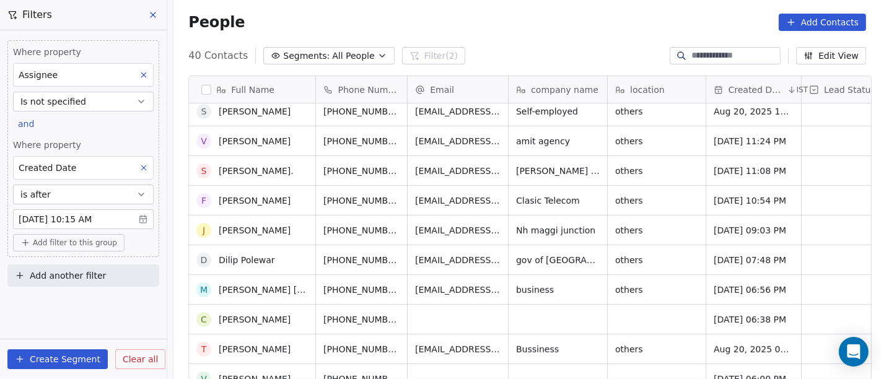
scroll to position [582, 0]
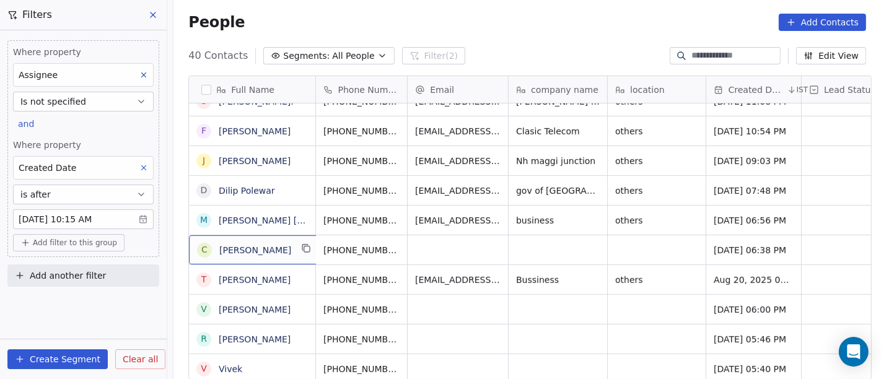
click at [274, 258] on div "C [PERSON_NAME]" at bounding box center [255, 249] width 133 height 29
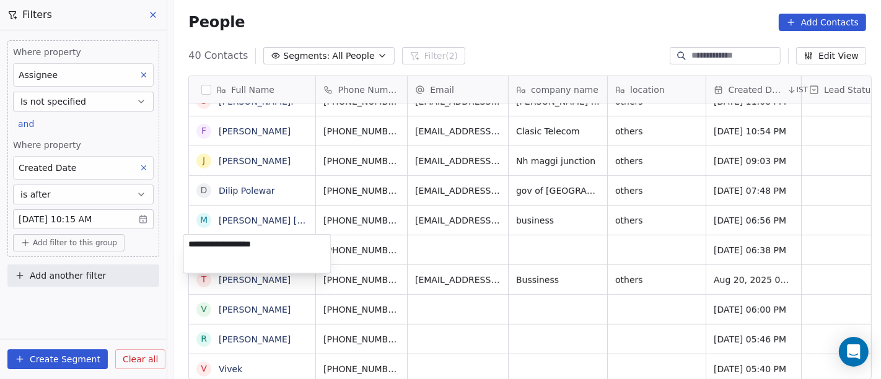
click at [486, 250] on html "On2Cook India Pvt. Ltd. Contacts People Marketing Workflows Campaigns Sales Pip…" at bounding box center [440, 189] width 881 height 379
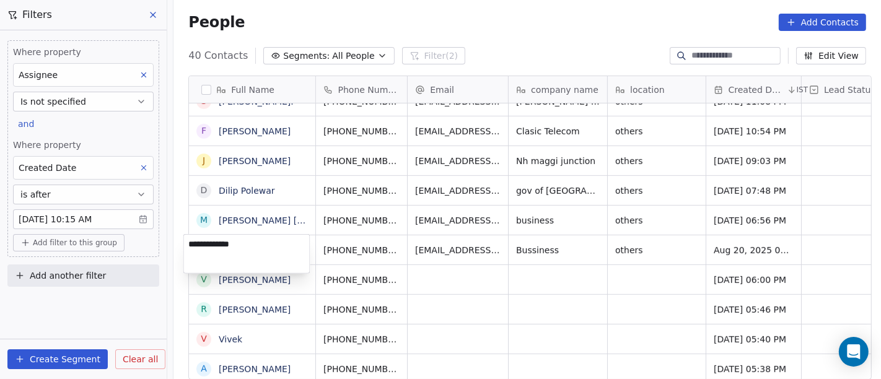
click at [546, 43] on html "On2Cook India Pvt. Ltd. Contacts People Marketing Workflows Campaigns Sales Pip…" at bounding box center [440, 189] width 881 height 379
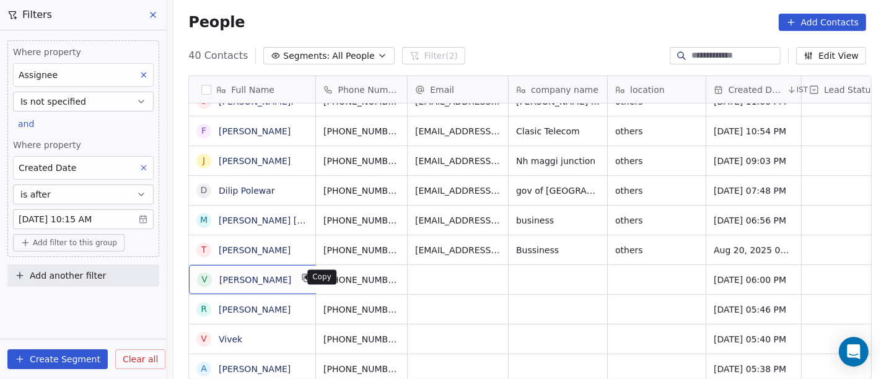
click at [302, 277] on icon "grid" at bounding box center [307, 278] width 10 height 10
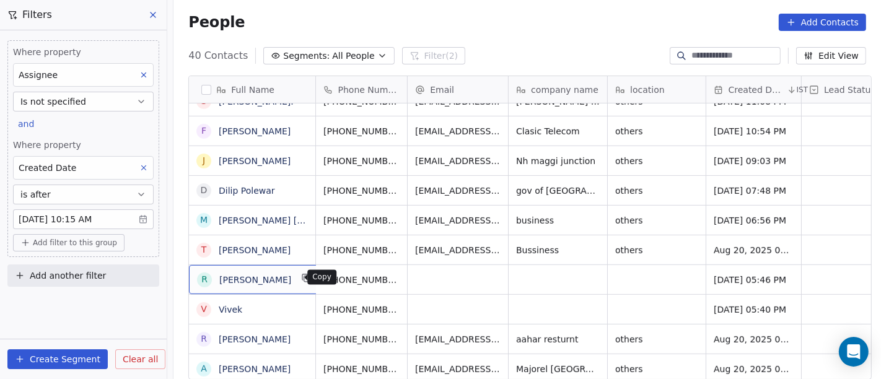
click at [302, 277] on icon "grid" at bounding box center [307, 278] width 10 height 10
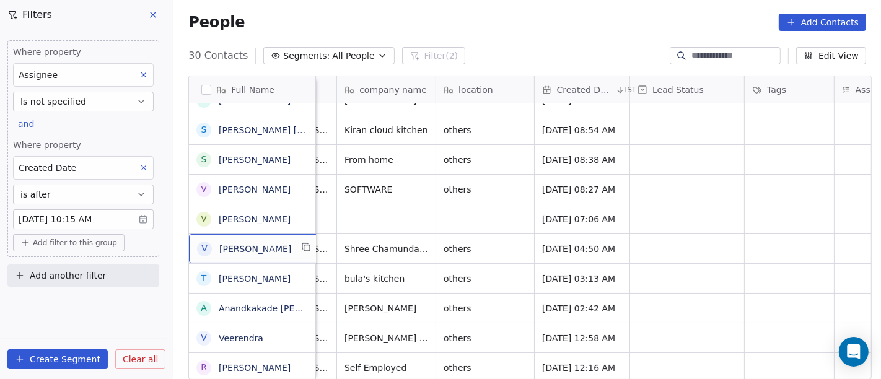
scroll to position [0, 175]
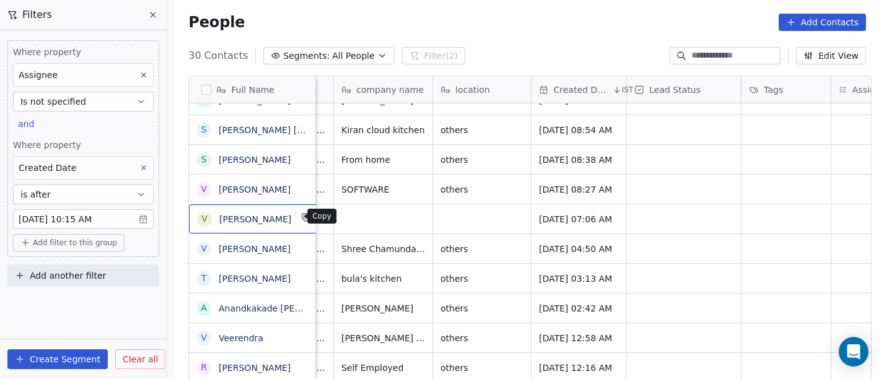
click at [302, 216] on icon "grid" at bounding box center [307, 217] width 10 height 10
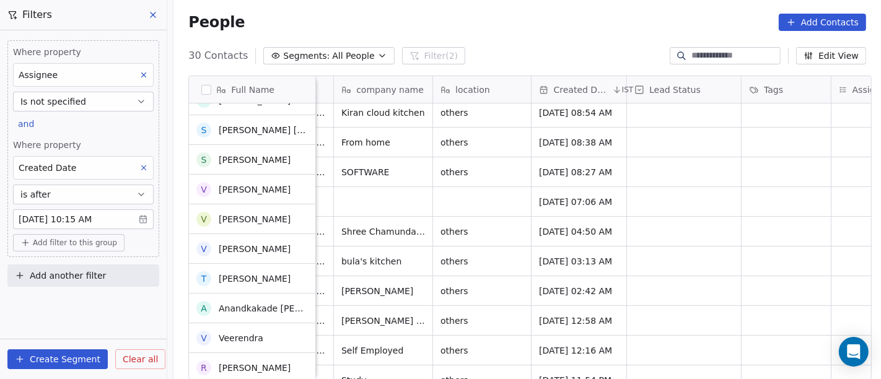
scroll to position [137, 0]
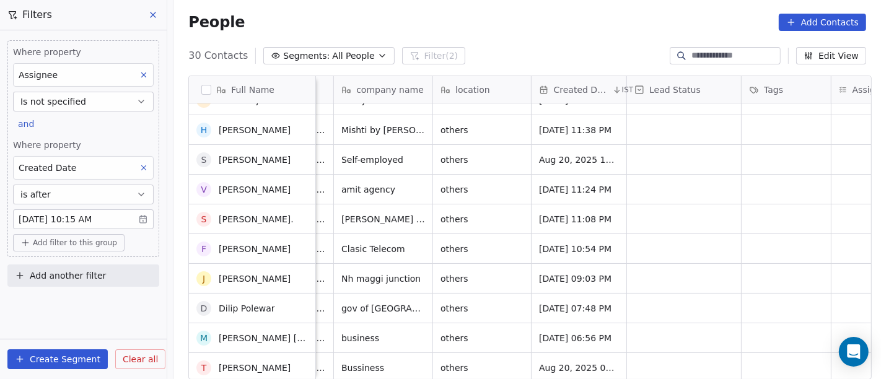
click at [518, 43] on div "People Add Contacts" at bounding box center [526, 22] width 707 height 47
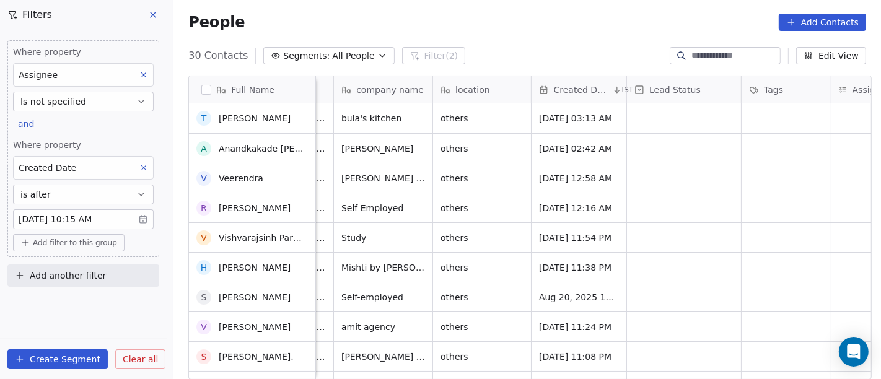
scroll to position [0, 0]
click at [575, 43] on div "People Add Contacts" at bounding box center [526, 22] width 707 height 47
click at [147, 167] on icon at bounding box center [143, 167] width 9 height 9
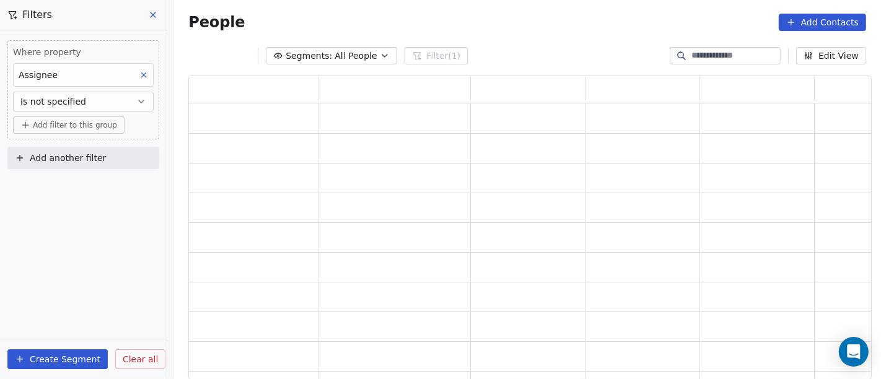
scroll to position [294, 673]
click at [56, 123] on span "Add filter to this group" at bounding box center [75, 125] width 84 height 10
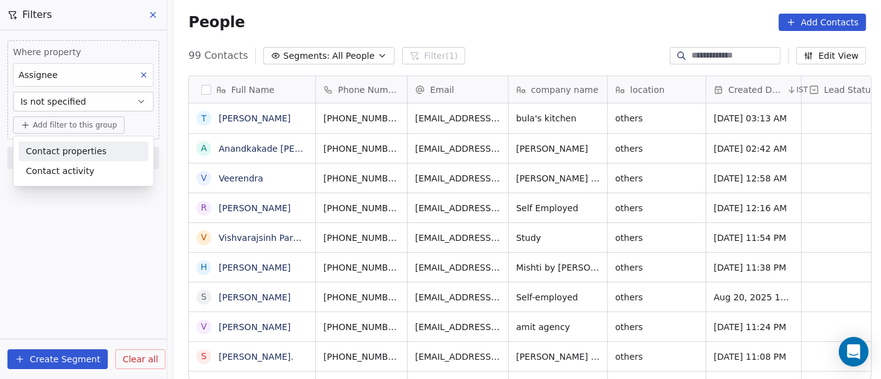
scroll to position [323, 702]
click at [79, 148] on span "Contact properties" at bounding box center [66, 151] width 81 height 13
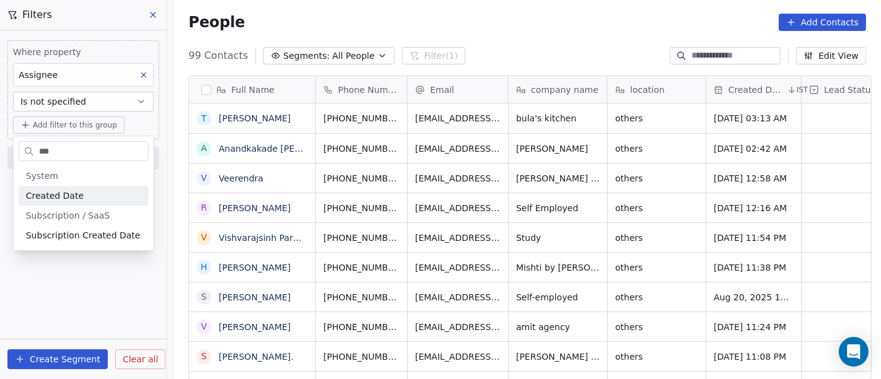
type input "***"
click at [73, 190] on span "Created Date" at bounding box center [55, 196] width 58 height 12
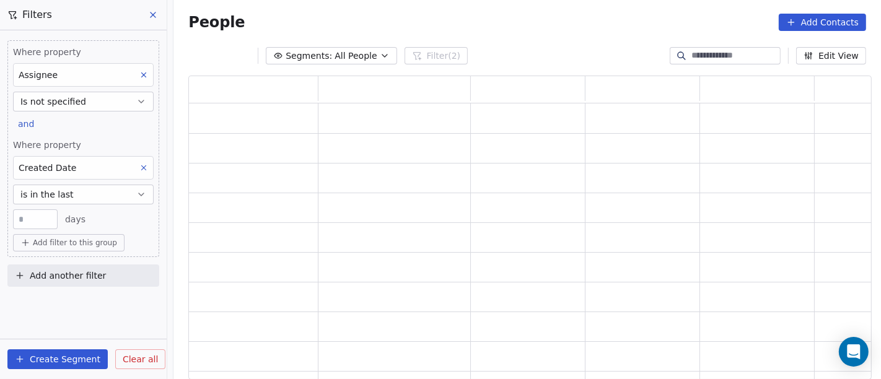
scroll to position [294, 673]
click at [77, 191] on button "is in the last" at bounding box center [83, 195] width 141 height 20
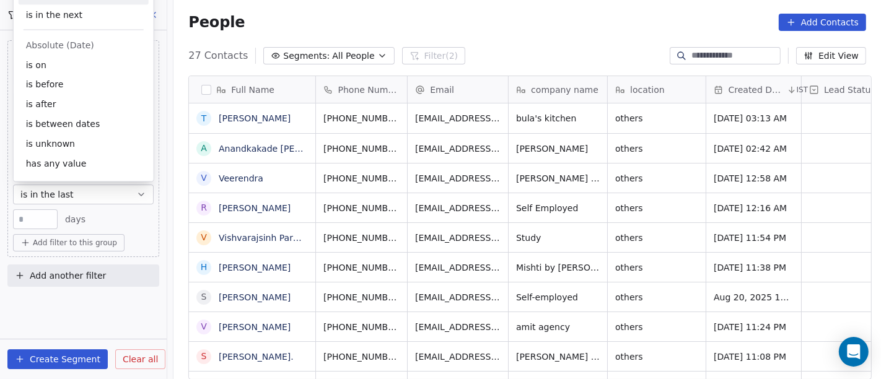
scroll to position [323, 702]
click at [63, 108] on div "is after" at bounding box center [84, 105] width 130 height 20
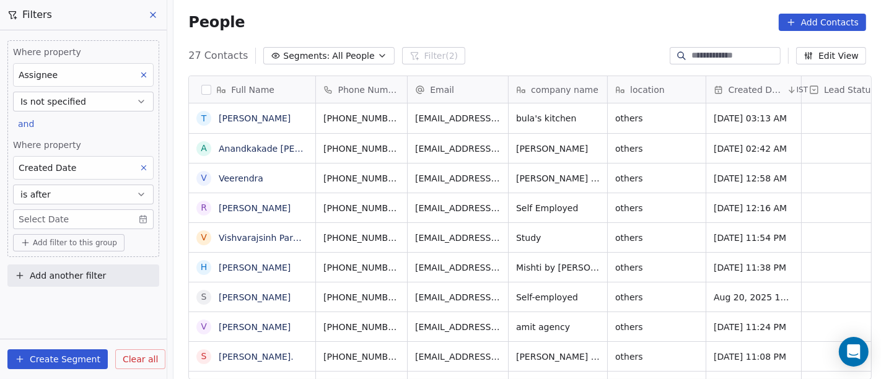
click at [72, 215] on body "On2Cook India Pvt. Ltd. Contacts People Marketing Workflows Campaigns Sales Pip…" at bounding box center [440, 189] width 881 height 379
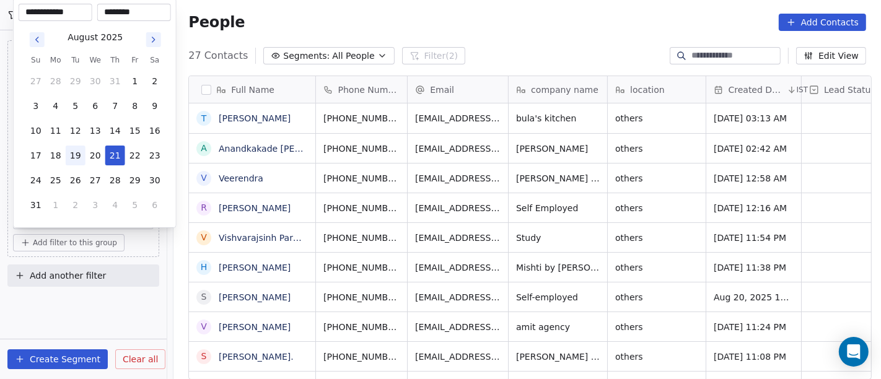
click at [77, 154] on button "19" at bounding box center [76, 156] width 20 height 20
type input "**********"
click at [461, 29] on html "On2Cook India Pvt. Ltd. Contacts People Marketing Workflows Campaigns Sales Pip…" at bounding box center [440, 189] width 881 height 379
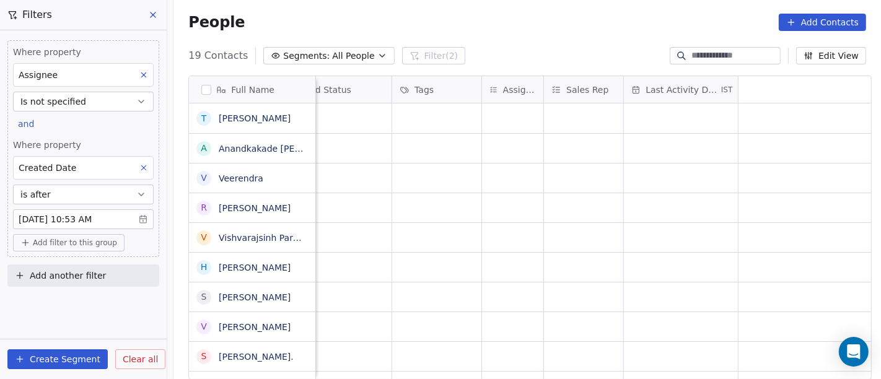
scroll to position [0, 0]
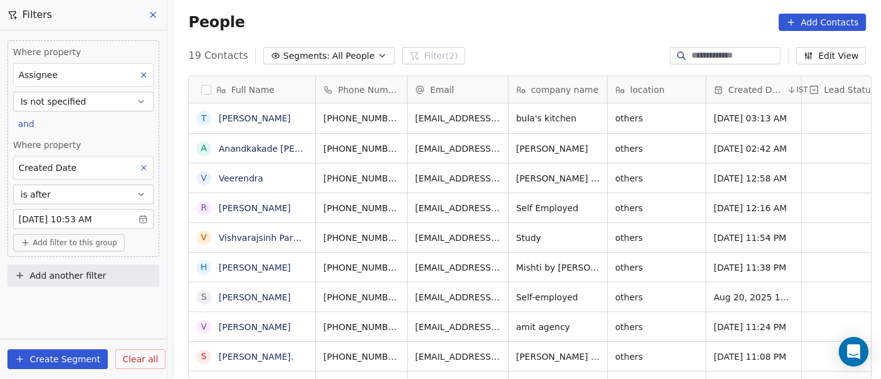
click at [463, 71] on div "Full Name T [PERSON_NAME] A Anandkakade [PERSON_NAME] V Veerendra r [PERSON_NAM…" at bounding box center [526, 233] width 707 height 334
drag, startPoint x: 585, startPoint y: 40, endPoint x: 589, endPoint y: 56, distance: 15.9
click at [585, 40] on div "People Add Contacts" at bounding box center [526, 22] width 707 height 47
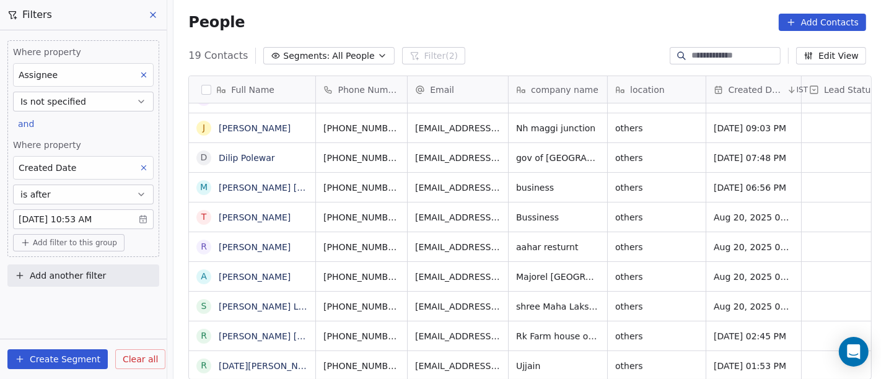
scroll to position [11, 0]
click at [536, 34] on div "People Add Contacts" at bounding box center [526, 22] width 707 height 47
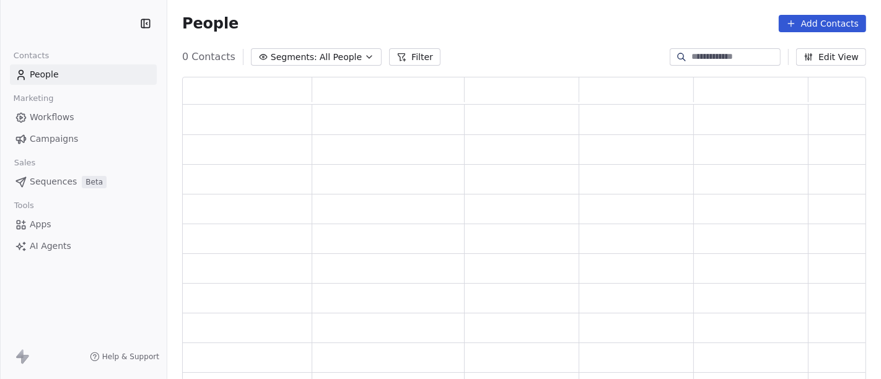
scroll to position [294, 673]
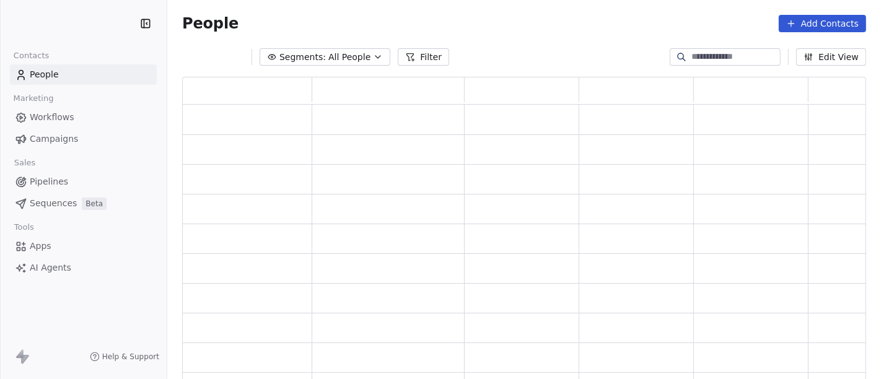
click at [398, 54] on button "Filter" at bounding box center [423, 56] width 51 height 17
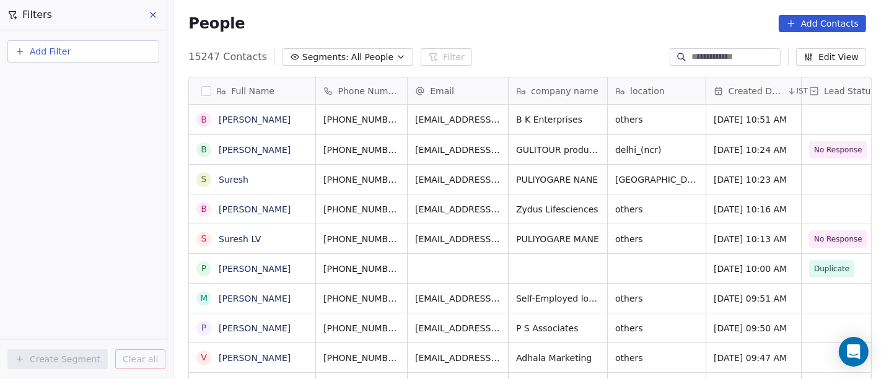
scroll to position [323, 702]
click at [92, 40] on button "Add Filter" at bounding box center [83, 51] width 152 height 22
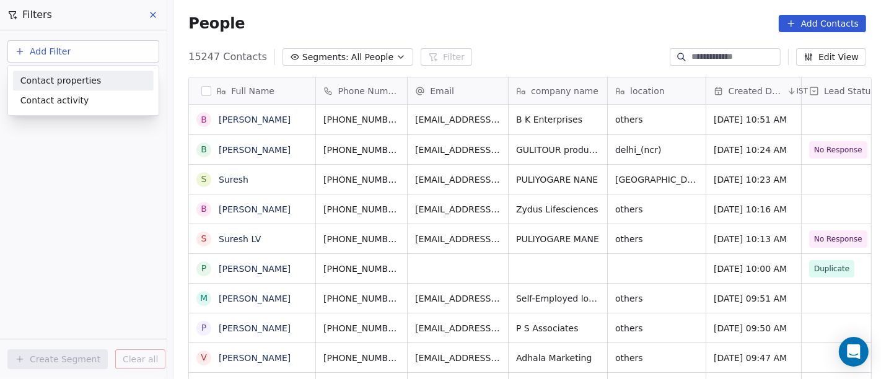
click at [116, 74] on div "Contact properties" at bounding box center [83, 80] width 126 height 13
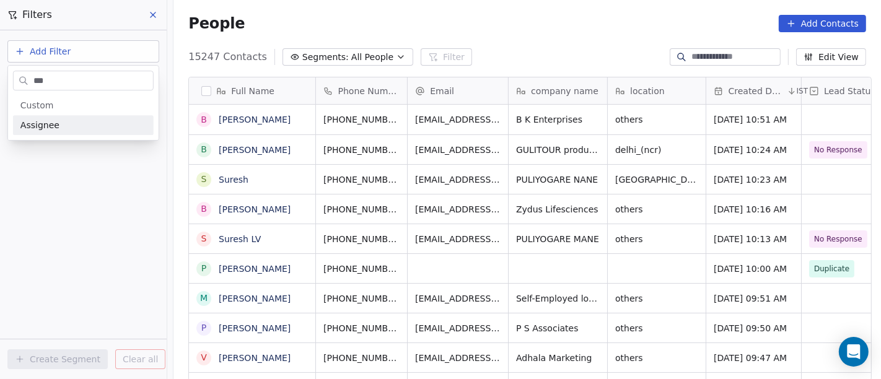
type input "***"
click at [98, 124] on div "Assignee" at bounding box center [83, 125] width 126 height 12
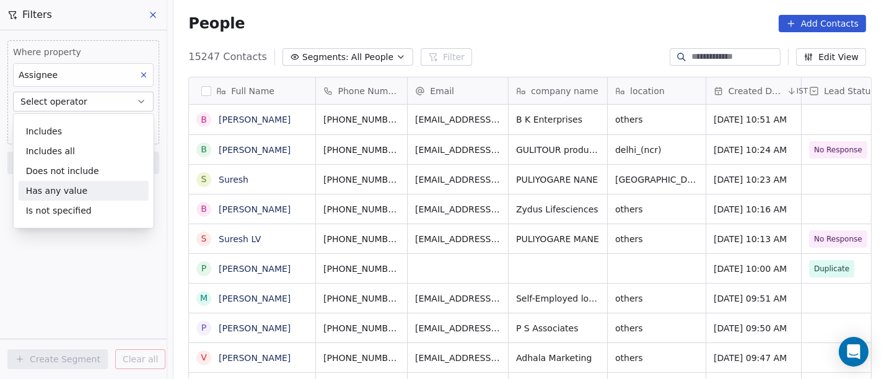
click at [92, 199] on div "Has any value" at bounding box center [84, 191] width 130 height 20
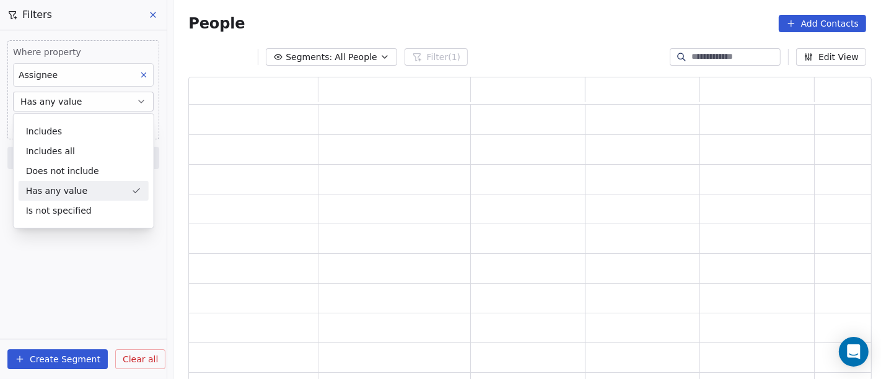
scroll to position [294, 673]
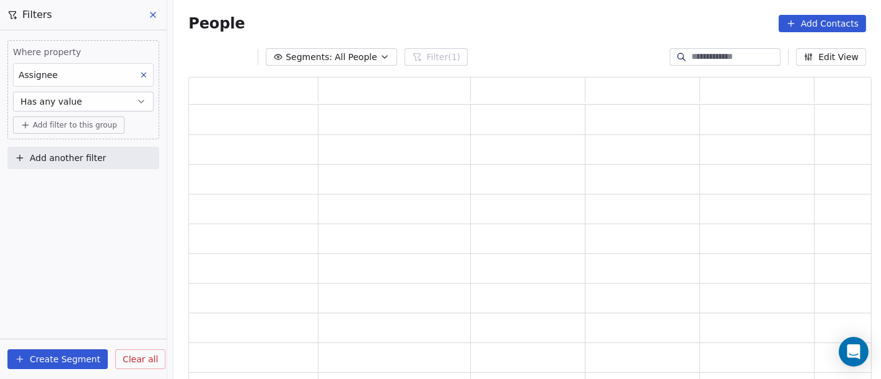
click at [90, 102] on button "Has any value" at bounding box center [83, 102] width 141 height 20
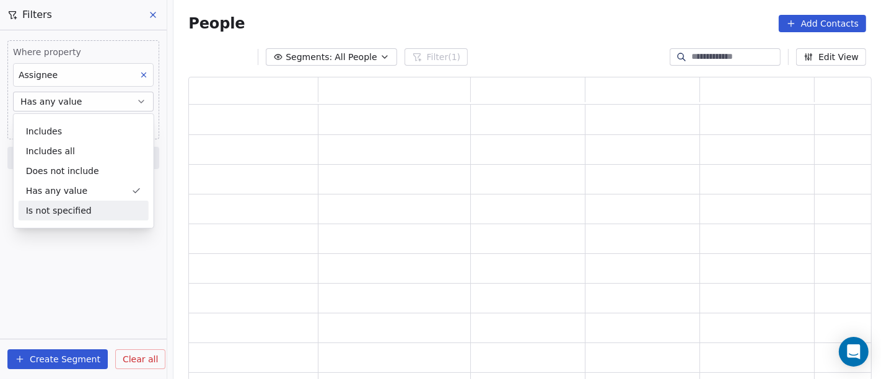
click at [87, 216] on div "Is not specified" at bounding box center [84, 211] width 130 height 20
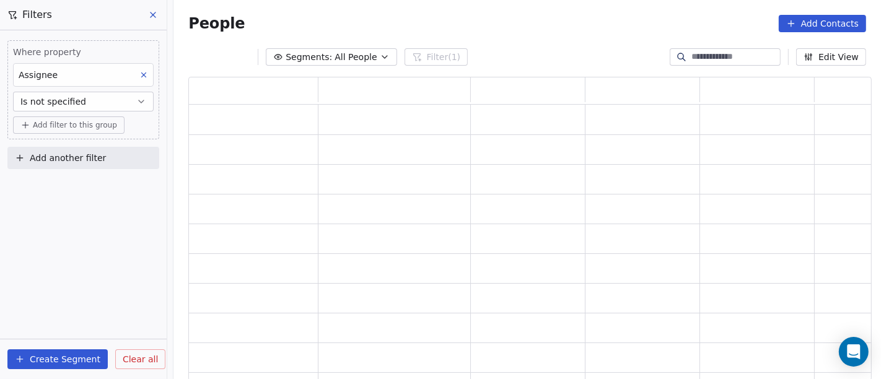
drag, startPoint x: 7, startPoint y: 281, endPoint x: 32, endPoint y: 156, distance: 126.9
click at [6, 279] on div "Where property Assignee Is not specified Add filter to this group Add another f…" at bounding box center [83, 204] width 167 height 349
click at [40, 129] on span "Add filter to this group" at bounding box center [75, 125] width 84 height 10
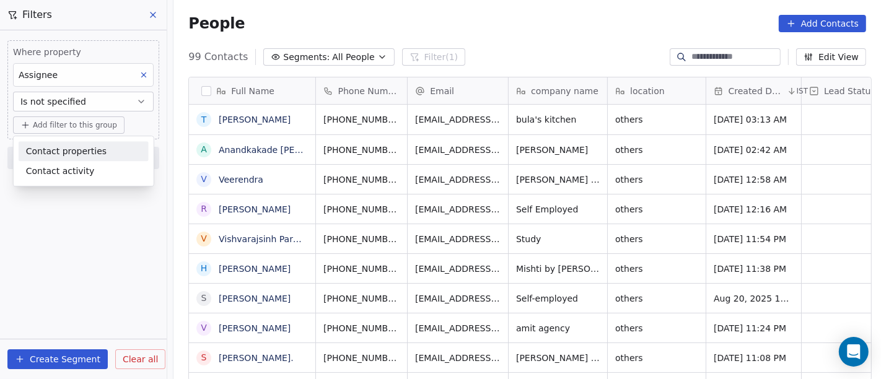
scroll to position [323, 702]
click at [51, 149] on span "Contact properties" at bounding box center [66, 151] width 81 height 13
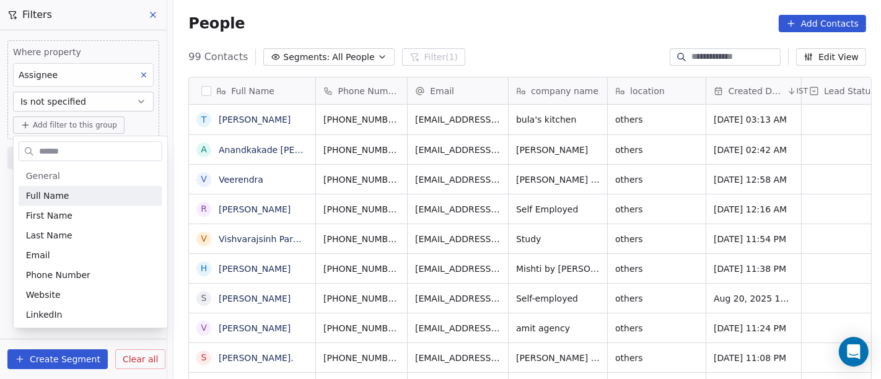
click at [52, 153] on input "text" at bounding box center [99, 151] width 125 height 18
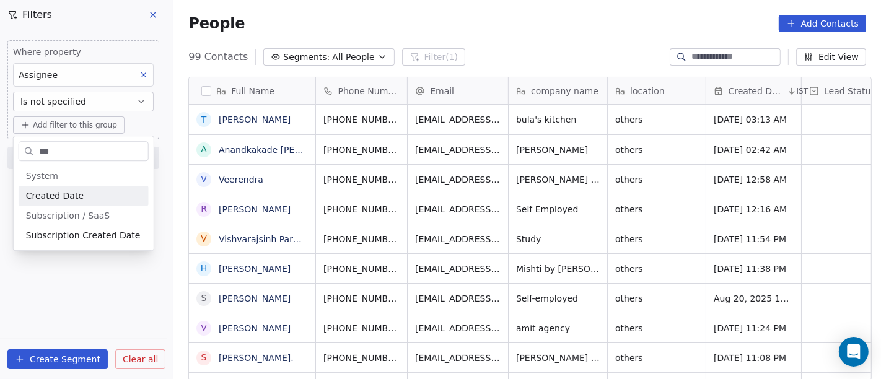
type input "***"
click at [66, 197] on span "Created Date" at bounding box center [55, 196] width 58 height 12
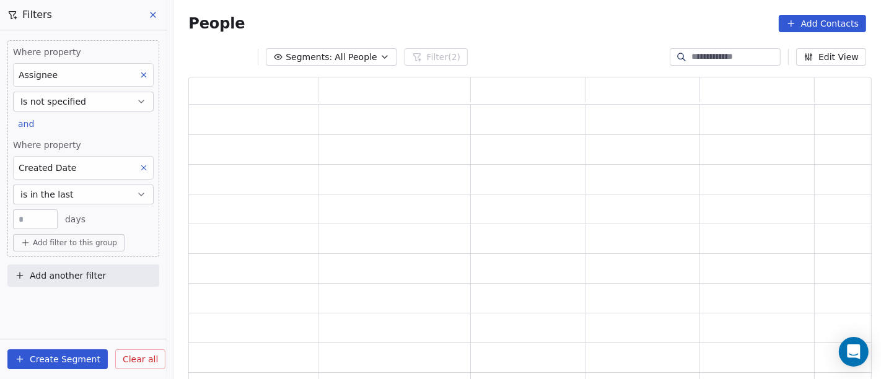
scroll to position [294, 673]
click at [66, 199] on span "is in the last" at bounding box center [46, 194] width 53 height 12
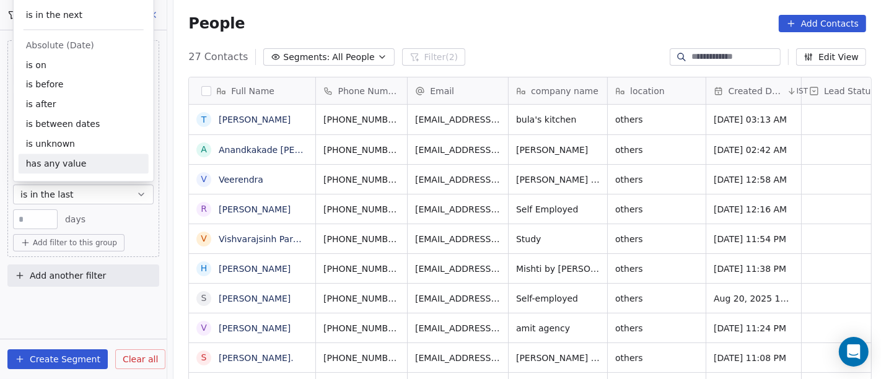
scroll to position [323, 702]
click at [62, 103] on div "is after" at bounding box center [84, 105] width 130 height 20
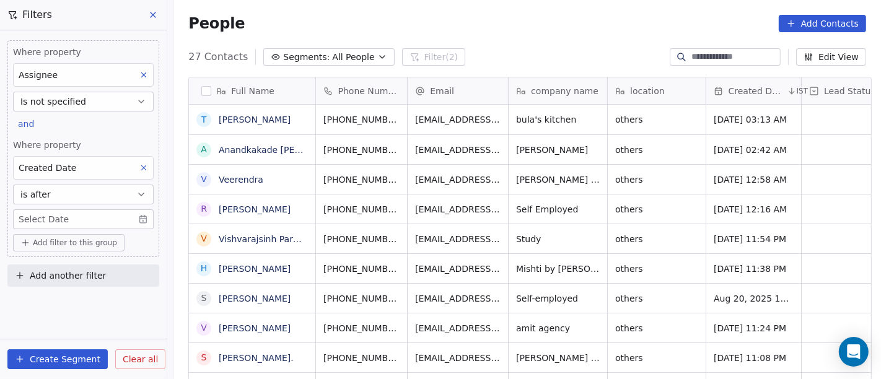
click at [62, 211] on body "On2Cook India Pvt. Ltd. Contacts People Marketing Workflows Campaigns Sales Pip…" at bounding box center [440, 189] width 881 height 379
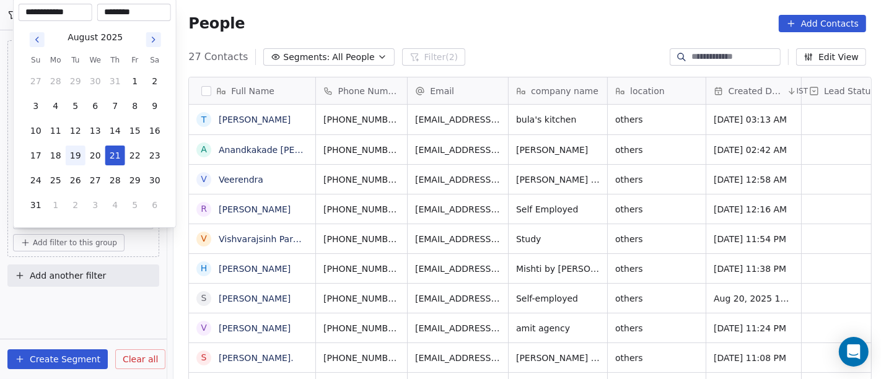
click at [75, 152] on button "19" at bounding box center [76, 156] width 20 height 20
type input "**********"
click at [438, 17] on html "On2Cook India Pvt. Ltd. Contacts People Marketing Workflows Campaigns Sales Pip…" at bounding box center [440, 189] width 881 height 379
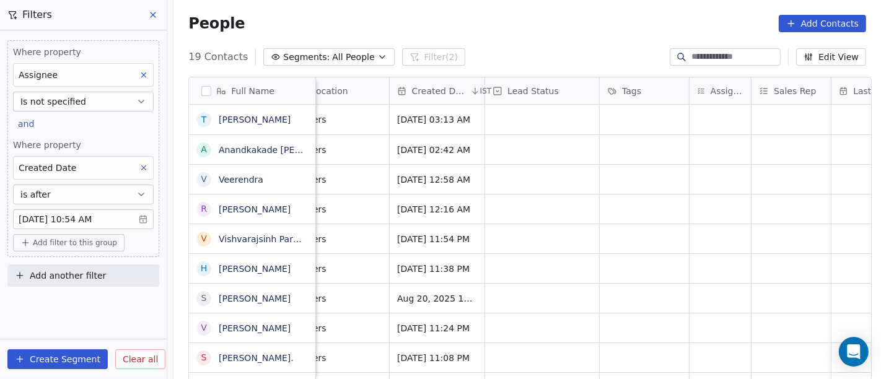
scroll to position [0, 317]
click at [712, 123] on div "grid" at bounding box center [719, 120] width 61 height 30
click at [523, 45] on div "People Add Contacts" at bounding box center [526, 23] width 707 height 47
click at [709, 112] on div "grid" at bounding box center [719, 120] width 61 height 30
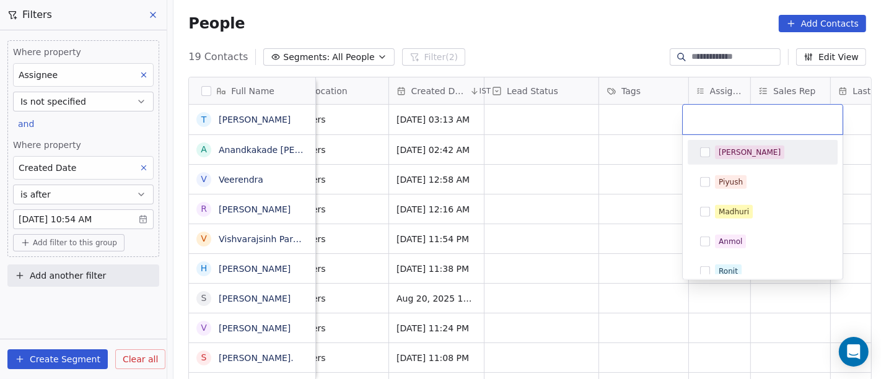
click at [715, 150] on span "[PERSON_NAME]" at bounding box center [749, 153] width 69 height 14
click at [622, 151] on html "On2Cook India Pvt. Ltd. Contacts People Marketing Workflows Campaigns Sales Pip…" at bounding box center [440, 189] width 881 height 379
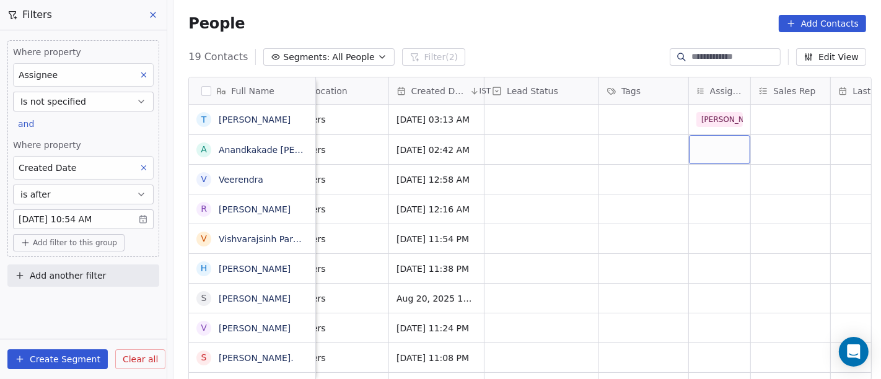
click at [721, 147] on div "grid" at bounding box center [719, 149] width 61 height 29
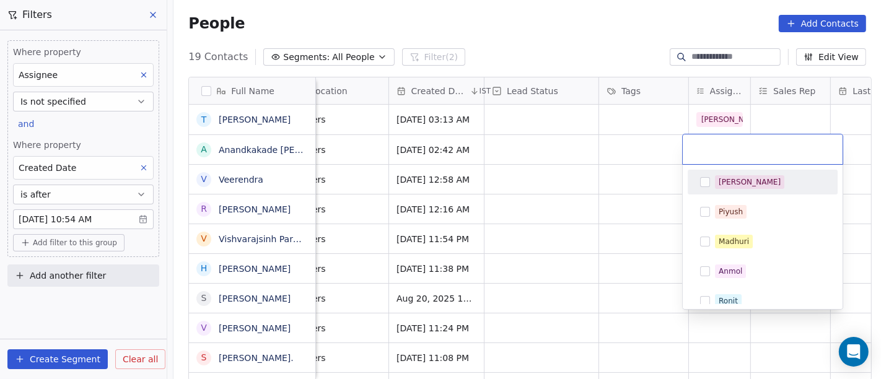
click at [692, 186] on div "[PERSON_NAME]" at bounding box center [762, 182] width 140 height 20
click at [612, 190] on html "On2Cook India Pvt. Ltd. Contacts People Marketing Workflows Campaigns Sales Pip…" at bounding box center [440, 189] width 881 height 379
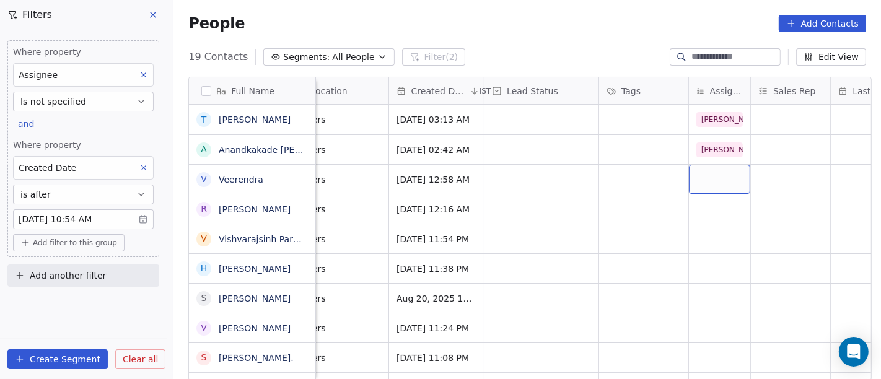
click at [709, 181] on div "grid" at bounding box center [719, 179] width 61 height 29
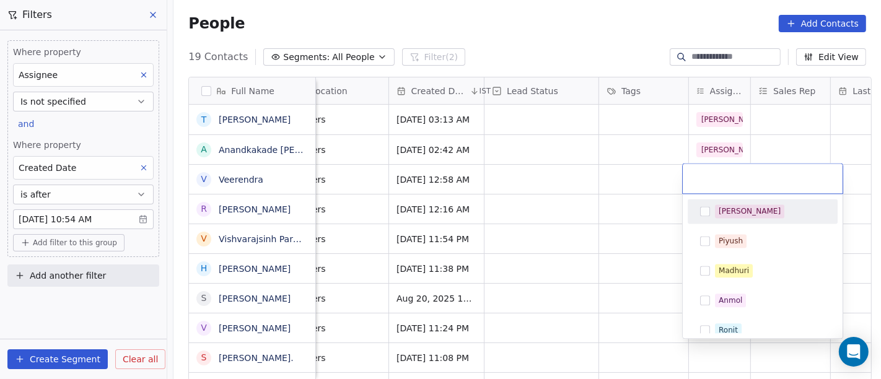
click at [709, 211] on button "Suggestions" at bounding box center [705, 211] width 10 height 10
click at [601, 170] on html "On2Cook India Pvt. Ltd. Contacts People Marketing Workflows Campaigns Sales Pip…" at bounding box center [440, 189] width 881 height 379
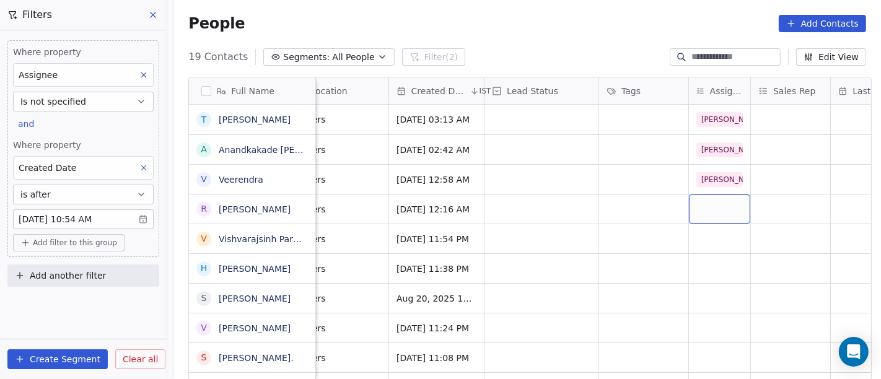
click at [712, 206] on div "grid" at bounding box center [719, 208] width 61 height 29
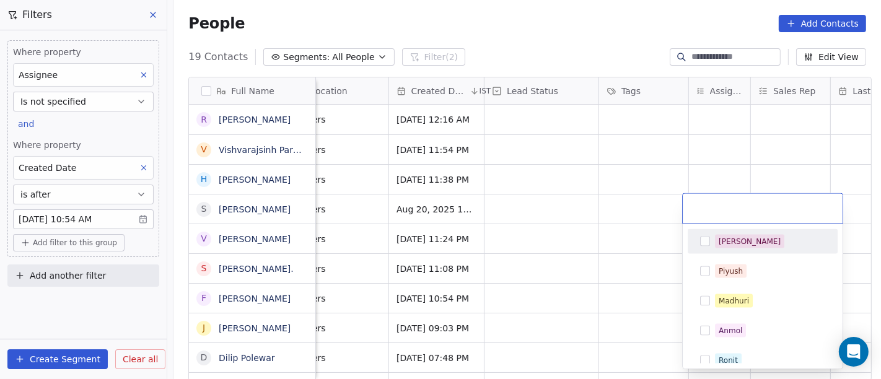
click at [710, 137] on html "On2Cook India Pvt. Ltd. Contacts People Marketing Workflows Campaigns Sales Pip…" at bounding box center [440, 189] width 881 height 379
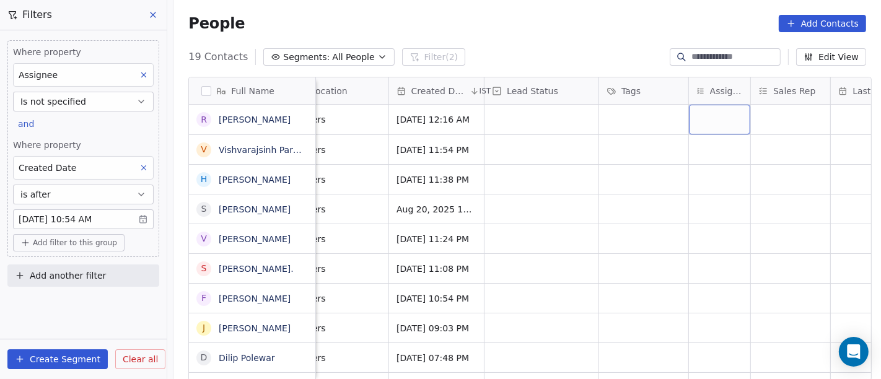
click at [709, 124] on div "grid" at bounding box center [719, 120] width 61 height 30
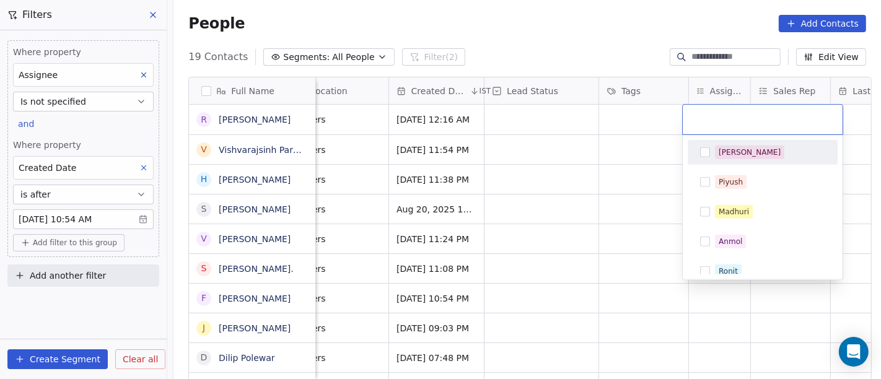
click at [708, 157] on div "[PERSON_NAME]" at bounding box center [762, 152] width 140 height 20
click at [640, 149] on html "On2Cook India Pvt. Ltd. Contacts People Marketing Workflows Campaigns Sales Pip…" at bounding box center [440, 189] width 881 height 379
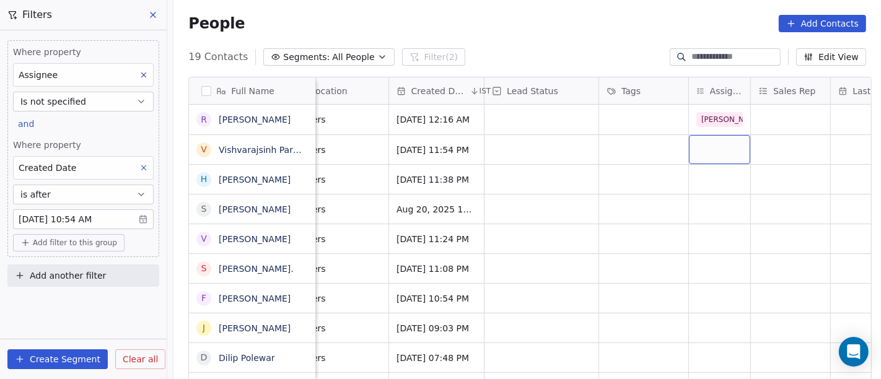
click at [728, 148] on div "grid" at bounding box center [719, 149] width 61 height 29
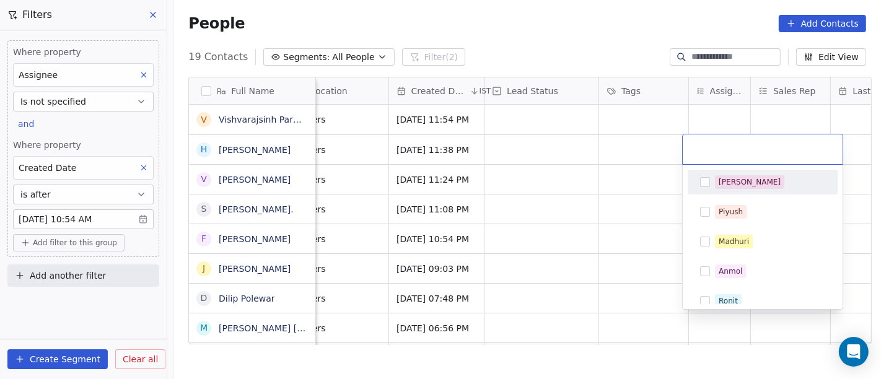
click at [723, 186] on div "[PERSON_NAME]" at bounding box center [749, 181] width 62 height 11
click at [603, 160] on html "On2Cook India Pvt. Ltd. Contacts People Marketing Workflows Campaigns Sales Pip…" at bounding box center [440, 189] width 881 height 379
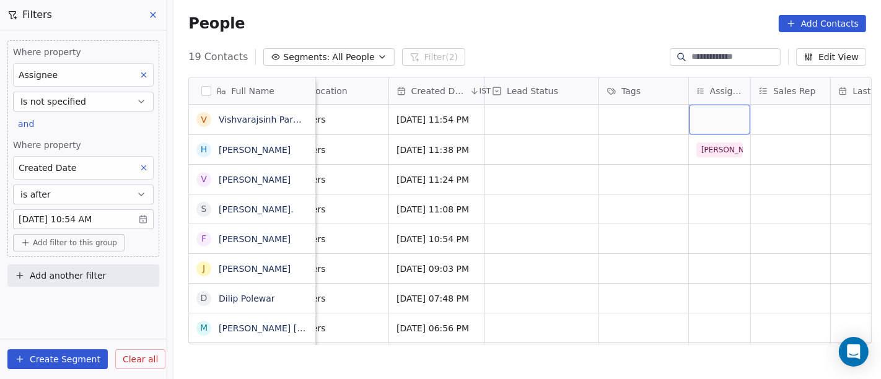
click at [717, 123] on div "grid" at bounding box center [719, 120] width 61 height 30
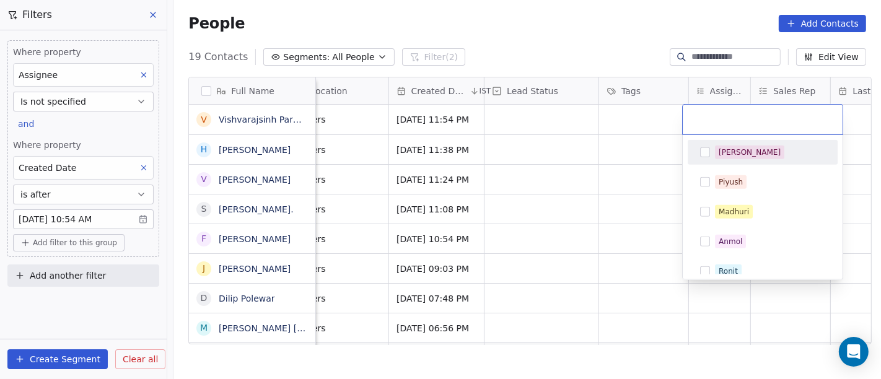
click at [715, 151] on span "[PERSON_NAME]" at bounding box center [749, 153] width 69 height 14
click at [619, 142] on html "On2Cook India Pvt. Ltd. Contacts People Marketing Workflows Campaigns Sales Pip…" at bounding box center [440, 189] width 881 height 379
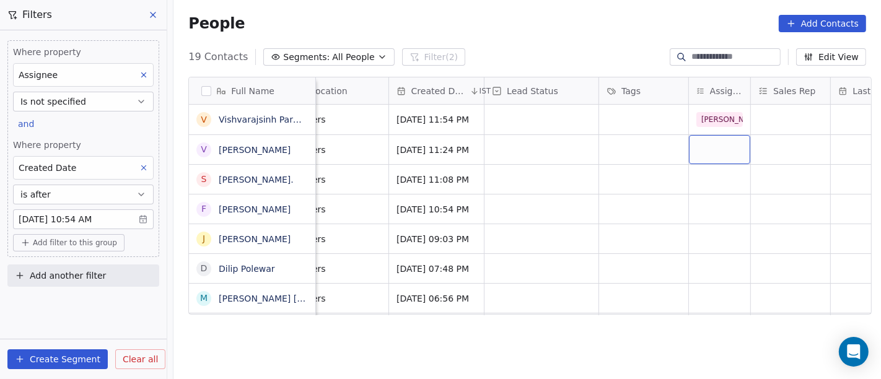
click at [704, 149] on div "grid" at bounding box center [719, 149] width 61 height 29
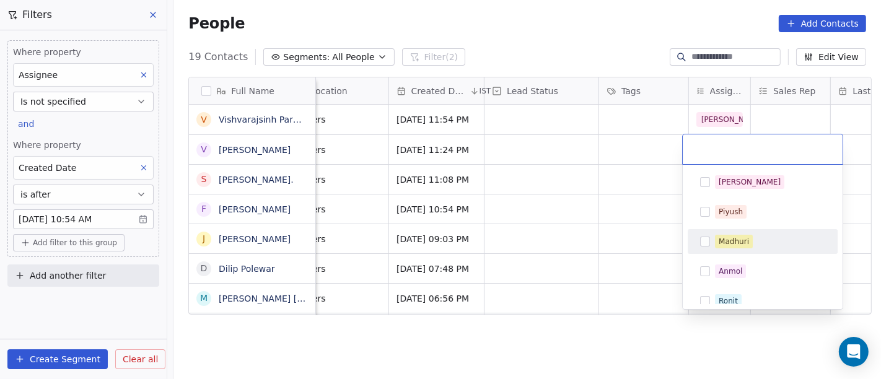
click at [736, 236] on div "Madhuri" at bounding box center [733, 241] width 30 height 11
click at [617, 206] on html "On2Cook India Pvt. Ltd. Contacts People Marketing Workflows Campaigns Sales Pip…" at bounding box center [440, 189] width 881 height 379
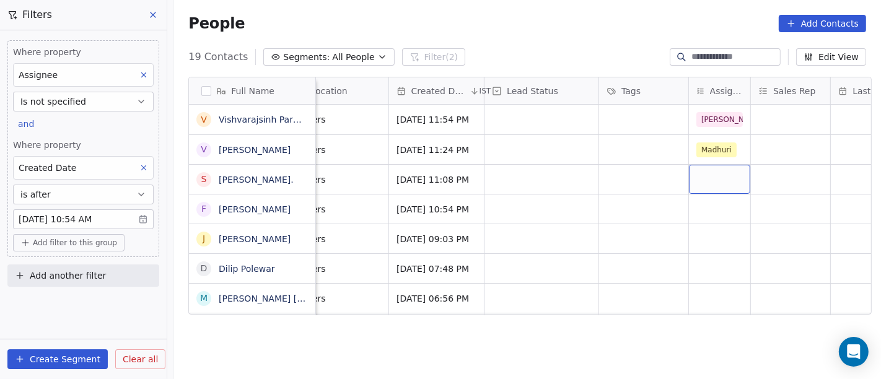
click at [706, 180] on div "grid" at bounding box center [719, 179] width 61 height 29
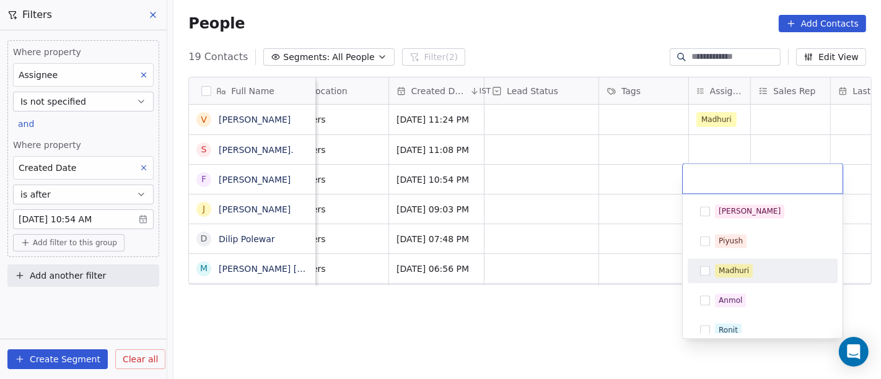
click at [738, 271] on span "Madhuri" at bounding box center [734, 271] width 38 height 14
click at [627, 211] on html "On2Cook India Pvt. Ltd. Contacts People Marketing Workflows Campaigns Sales Pip…" at bounding box center [440, 189] width 881 height 379
click at [723, 149] on html "On2Cook India Pvt. Ltd. Contacts People Marketing Workflows Campaigns Sales Pip…" at bounding box center [440, 189] width 881 height 379
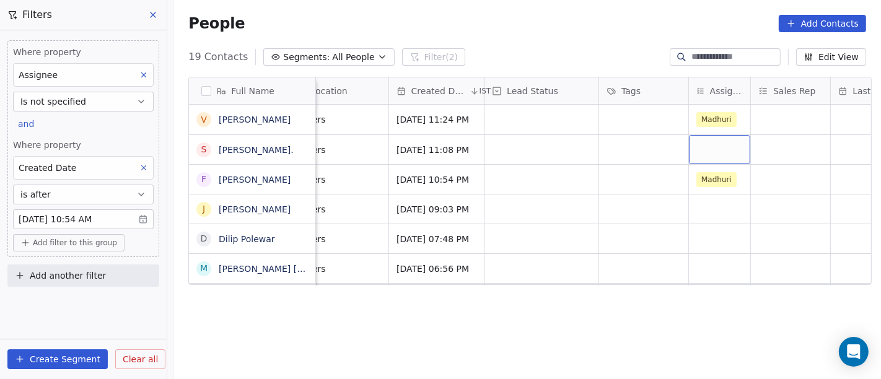
click at [718, 149] on div "grid" at bounding box center [719, 149] width 61 height 29
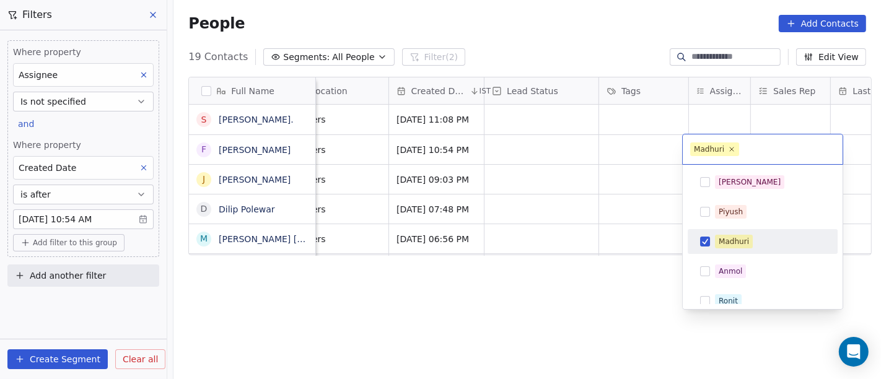
click at [740, 242] on div "Madhuri" at bounding box center [733, 241] width 30 height 11
click at [725, 240] on div "Madhuri" at bounding box center [733, 241] width 30 height 11
click at [652, 200] on html "On2Cook India Pvt. Ltd. Contacts People Marketing Workflows Campaigns Sales Pip…" at bounding box center [440, 189] width 881 height 379
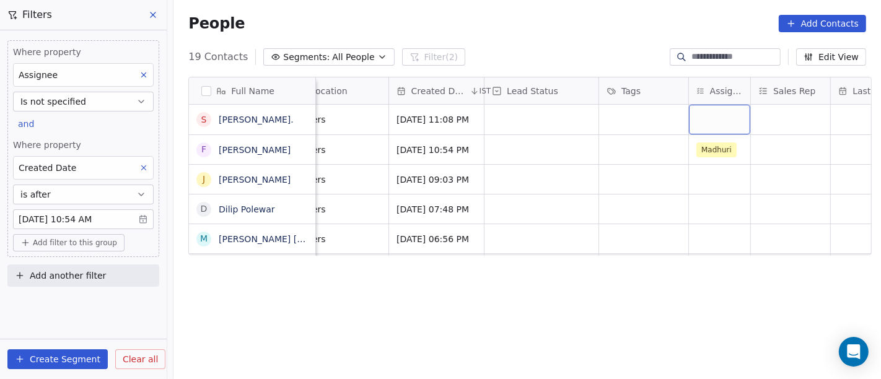
click at [734, 112] on div "grid" at bounding box center [719, 120] width 61 height 30
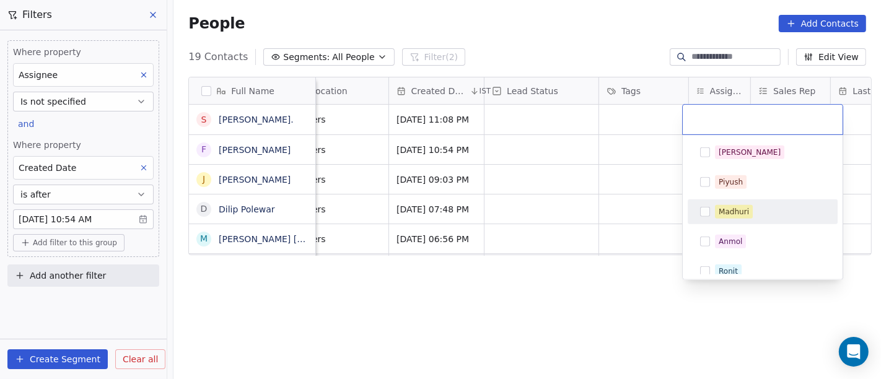
click at [712, 219] on div "Madhuri" at bounding box center [762, 212] width 140 height 20
click at [630, 170] on html "On2Cook India Pvt. Ltd. Contacts People Marketing Workflows Campaigns Sales Pip…" at bounding box center [440, 189] width 881 height 379
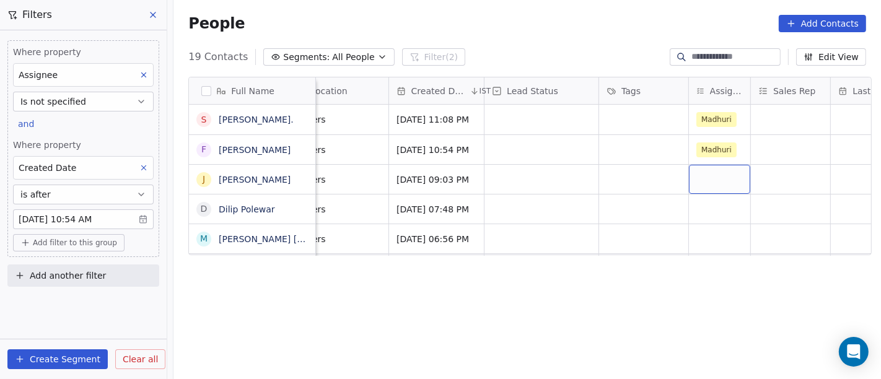
click at [715, 174] on div "grid" at bounding box center [719, 179] width 61 height 29
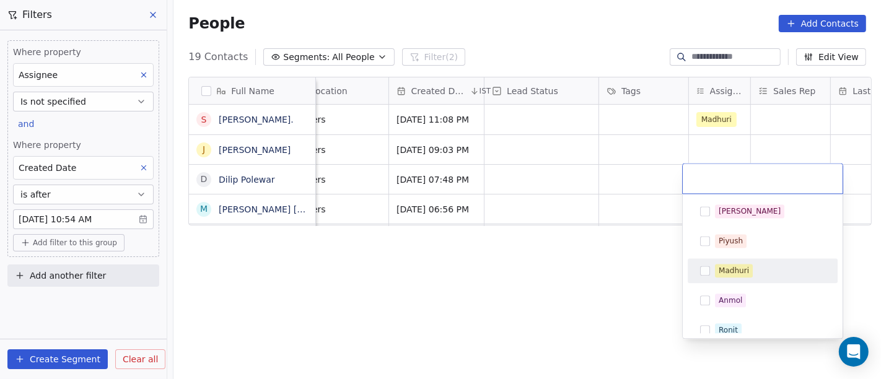
click at [733, 268] on div "Madhuri" at bounding box center [733, 270] width 30 height 11
click at [599, 200] on html "On2Cook India Pvt. Ltd. Contacts People Marketing Workflows Campaigns Sales Pip…" at bounding box center [440, 189] width 881 height 379
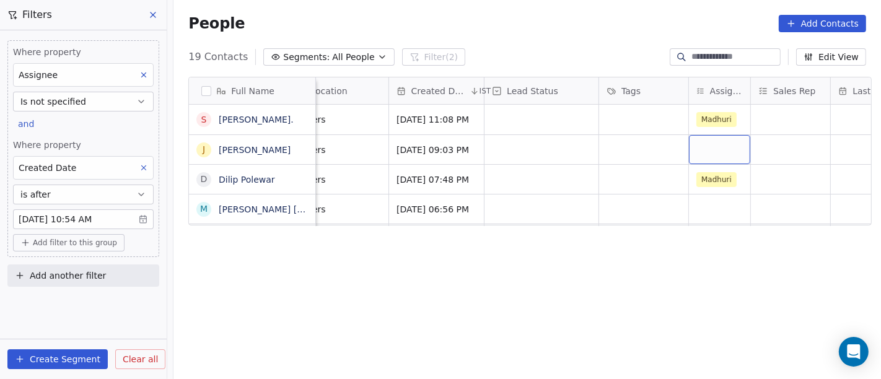
click at [718, 149] on div "grid" at bounding box center [719, 149] width 61 height 29
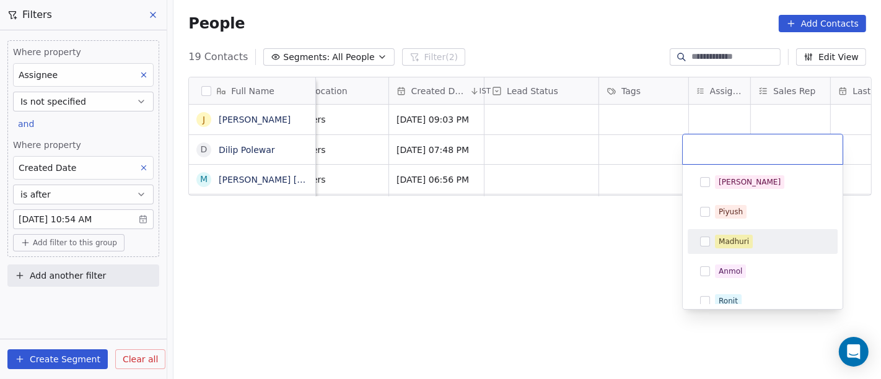
click at [593, 182] on html "On2Cook India Pvt. Ltd. Contacts People Marketing Workflows Campaigns Sales Pip…" at bounding box center [440, 189] width 881 height 379
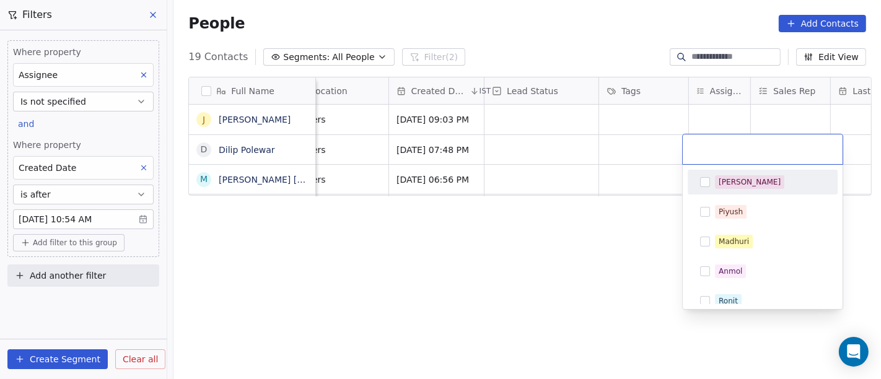
click at [604, 163] on html "On2Cook India Pvt. Ltd. Contacts People Marketing Workflows Campaigns Sales Pip…" at bounding box center [440, 189] width 881 height 379
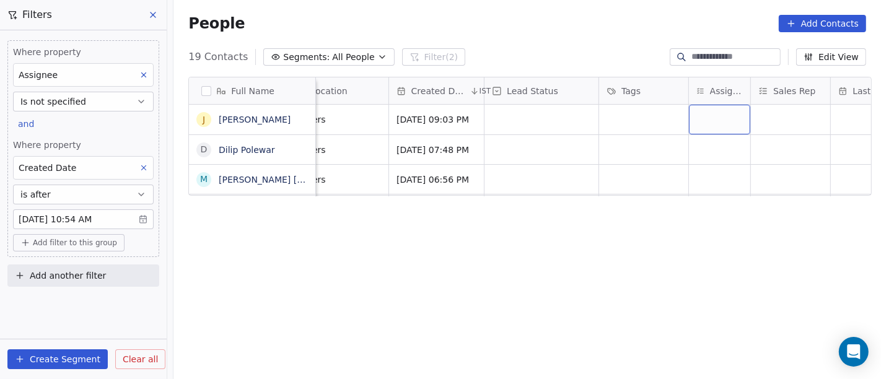
click at [696, 121] on div "grid" at bounding box center [719, 120] width 61 height 30
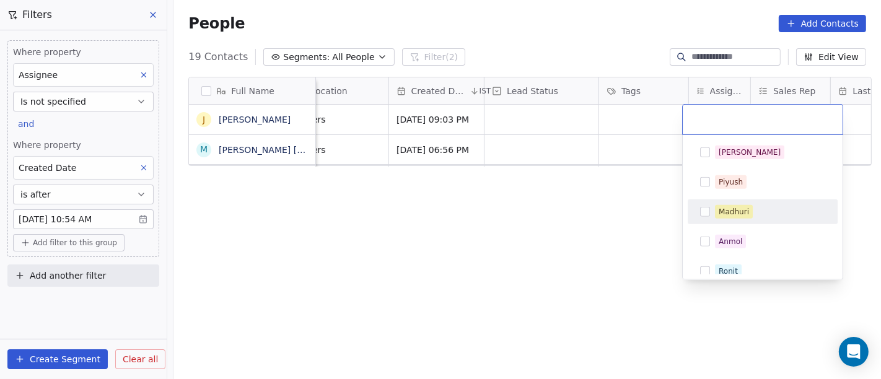
click at [721, 210] on div "Madhuri" at bounding box center [733, 211] width 30 height 11
click at [616, 164] on html "On2Cook India Pvt. Ltd. Contacts People Marketing Workflows Campaigns Sales Pip…" at bounding box center [440, 189] width 881 height 379
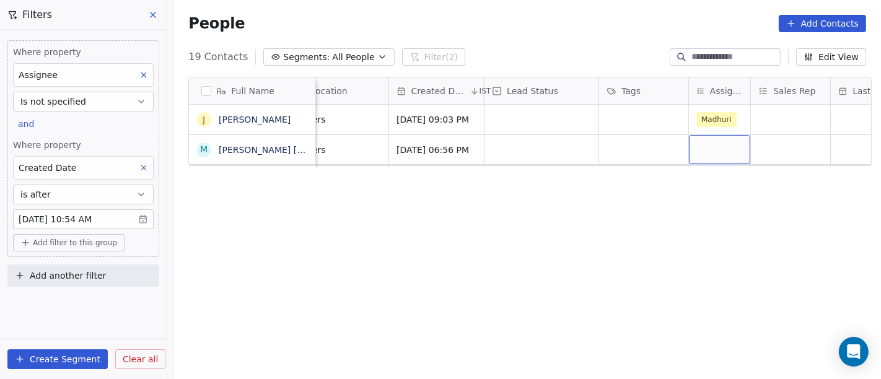
click at [695, 149] on div "grid" at bounding box center [719, 149] width 61 height 29
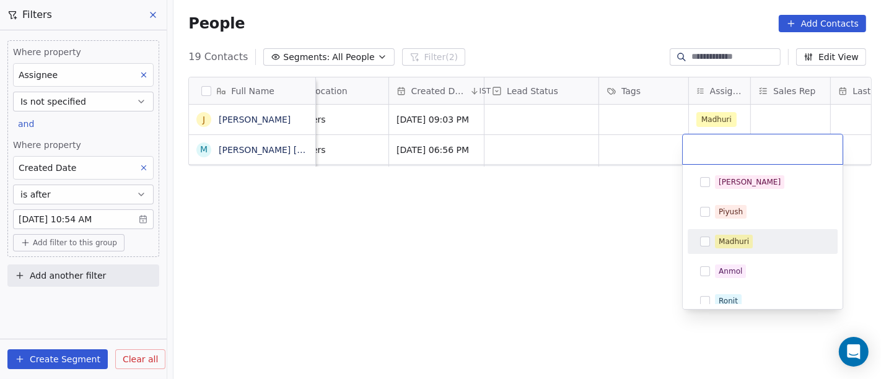
click at [716, 242] on span "Madhuri" at bounding box center [734, 242] width 38 height 14
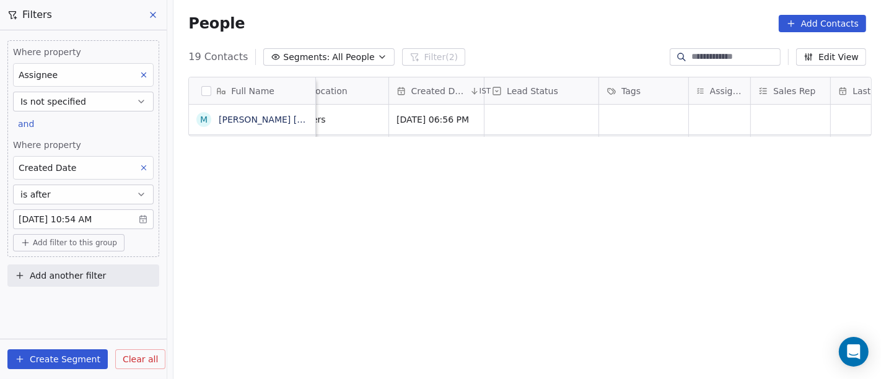
click at [621, 230] on div "Full Name M Margareth Dhiraj Balwe Phone Number Email company name location Cre…" at bounding box center [526, 234] width 707 height 334
click at [705, 123] on div "grid" at bounding box center [719, 120] width 61 height 30
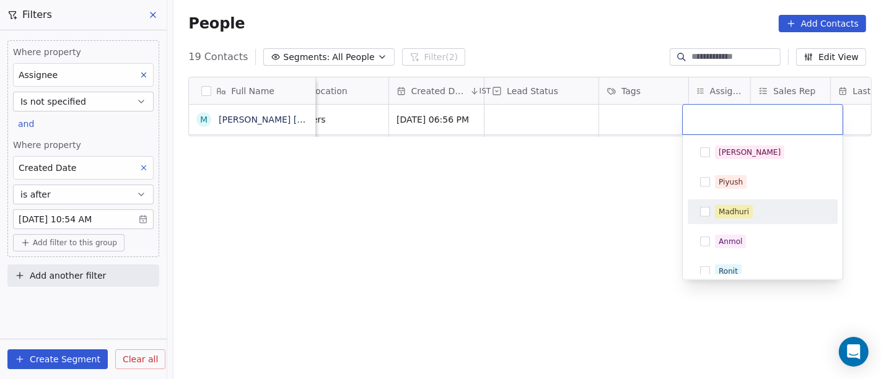
click at [724, 209] on div "Madhuri" at bounding box center [733, 211] width 30 height 11
click at [556, 190] on html "On2Cook India Pvt. Ltd. Contacts People Marketing Workflows Campaigns Sales Pip…" at bounding box center [440, 189] width 881 height 379
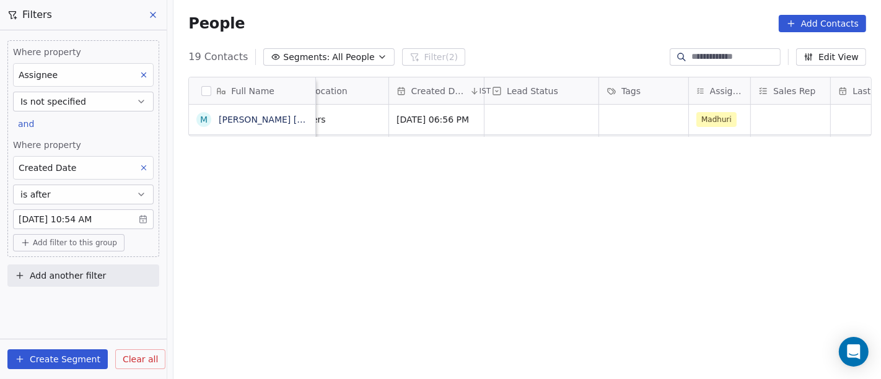
click at [546, 220] on div "Full Name M Margareth Dhiraj Balwe Phone Number Email company name location Cre…" at bounding box center [526, 234] width 707 height 334
click at [603, 203] on div "Full Name M Margareth Dhiraj Balwe Phone Number Email company name location Cre…" at bounding box center [526, 234] width 707 height 334
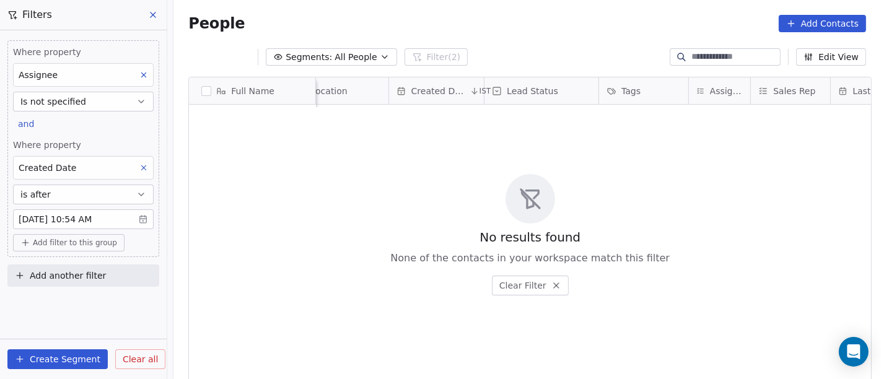
click at [335, 65] on button "Segments: All People" at bounding box center [331, 56] width 131 height 17
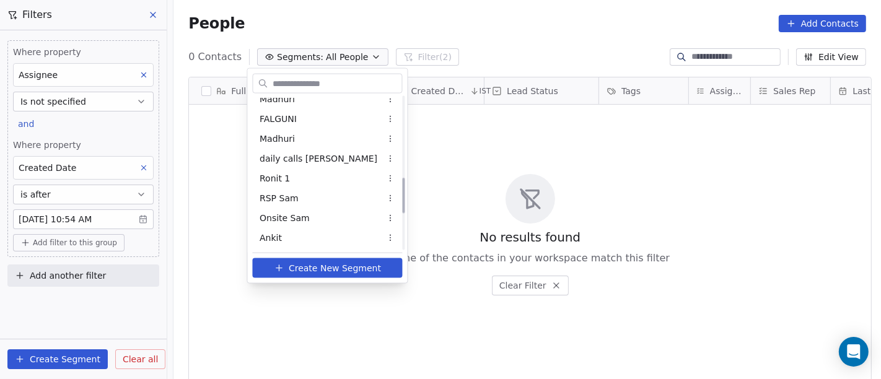
scroll to position [297, 0]
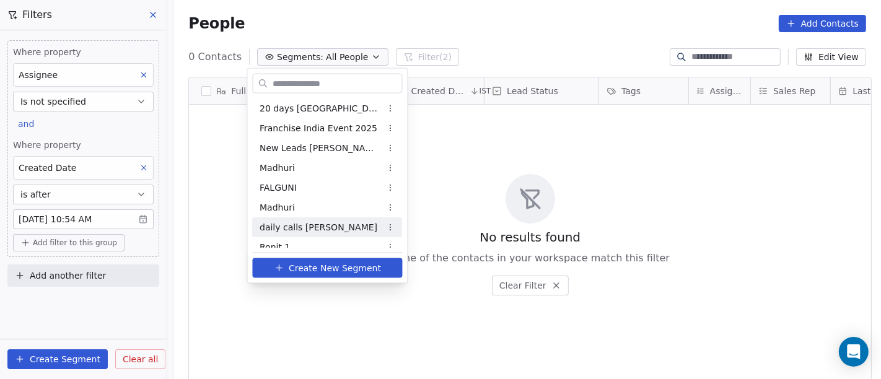
click at [335, 225] on div "daily calls salim" at bounding box center [328, 227] width 150 height 20
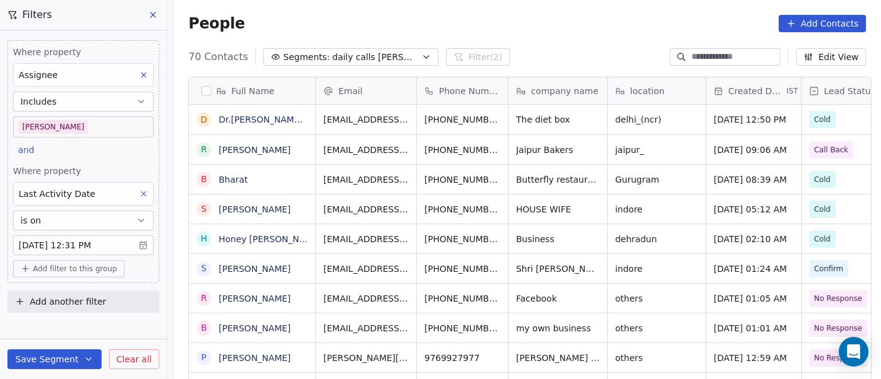
scroll to position [323, 702]
click at [98, 241] on body "On2Cook India Pvt. Ltd. Contacts People Marketing Workflows Campaigns Sales Pip…" at bounding box center [440, 189] width 881 height 379
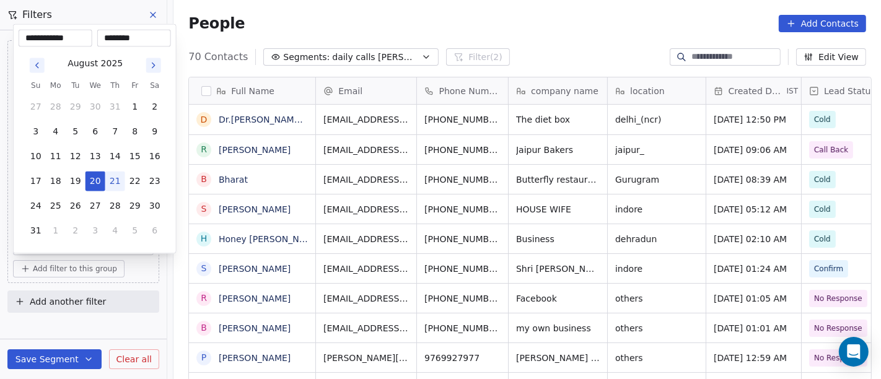
click at [113, 181] on button "21" at bounding box center [115, 182] width 20 height 20
type input "**********"
click at [112, 323] on html "On2Cook India Pvt. Ltd. Contacts People Marketing Workflows Campaigns Sales Pip…" at bounding box center [440, 189] width 881 height 379
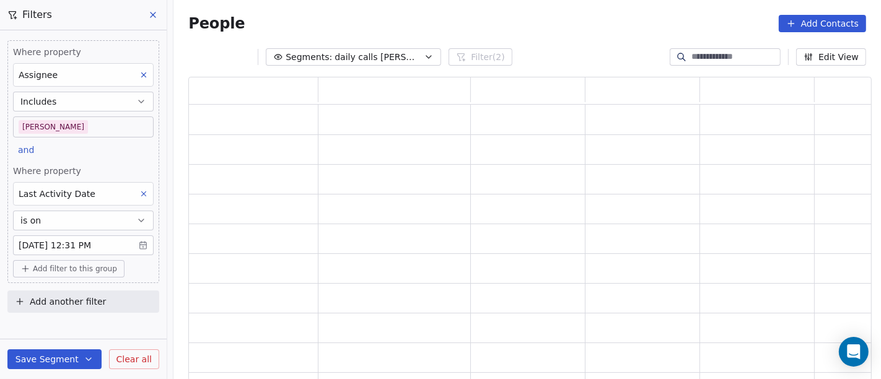
scroll to position [294, 673]
click at [68, 359] on button "Save Segment" at bounding box center [54, 359] width 94 height 20
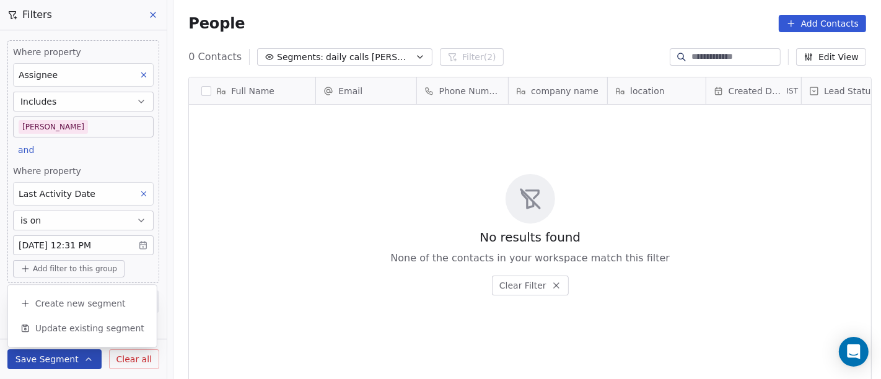
scroll to position [323, 702]
click at [102, 334] on button "Update existing segment" at bounding box center [82, 328] width 139 height 22
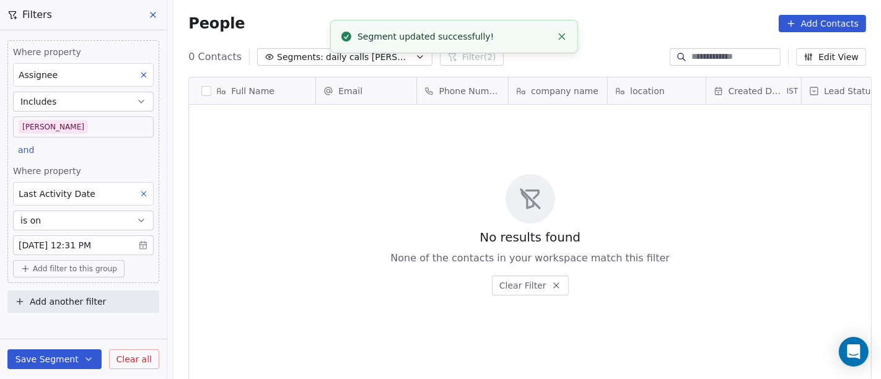
click at [362, 195] on div "No results found None of the contacts in your workspace match this filter Clear…" at bounding box center [530, 234] width 682 height 255
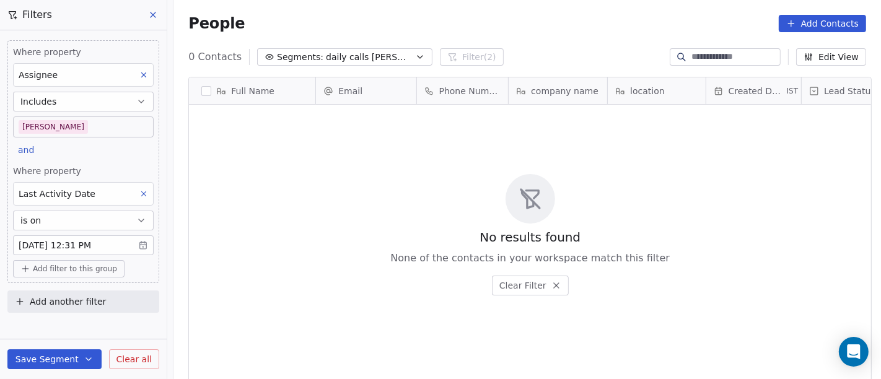
click at [332, 243] on div "No results found None of the contacts in your workspace match this filter Clear…" at bounding box center [530, 234] width 682 height 255
click at [572, 13] on div "People Add Contacts" at bounding box center [526, 23] width 707 height 47
click at [527, 26] on div "People Add Contacts" at bounding box center [527, 23] width 678 height 17
click at [545, 40] on div "People Add Contacts" at bounding box center [526, 23] width 707 height 47
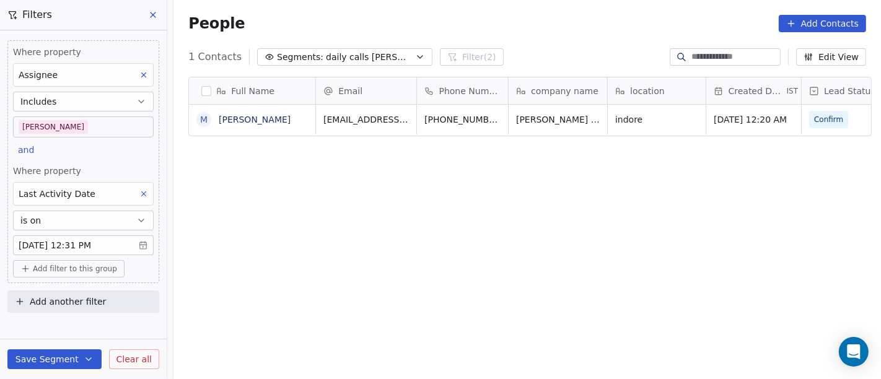
click at [76, 246] on body "On2Cook India Pvt. Ltd. Contacts People Marketing Workflows Campaigns Sales Pip…" at bounding box center [440, 189] width 881 height 379
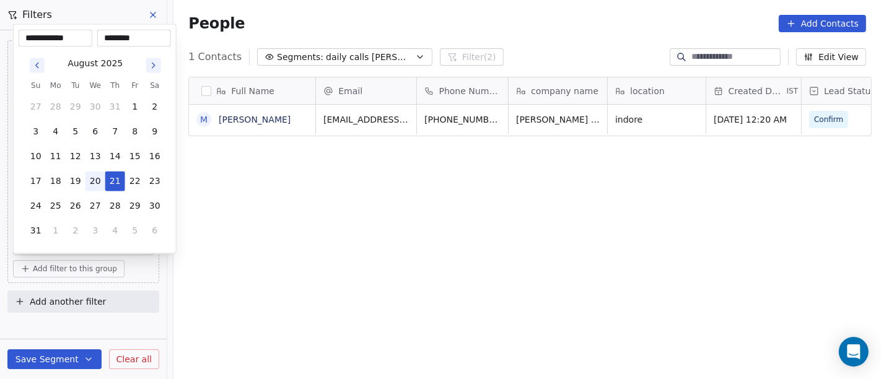
click at [97, 181] on button "20" at bounding box center [95, 182] width 20 height 20
type input "**********"
click at [434, 243] on html "**********" at bounding box center [440, 189] width 881 height 379
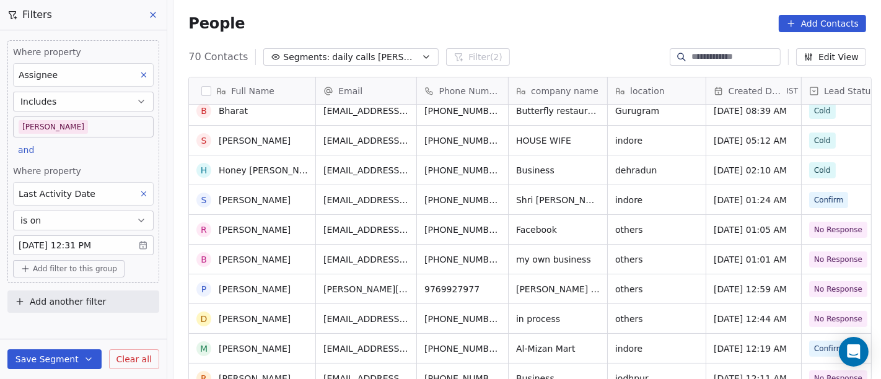
scroll to position [0, 0]
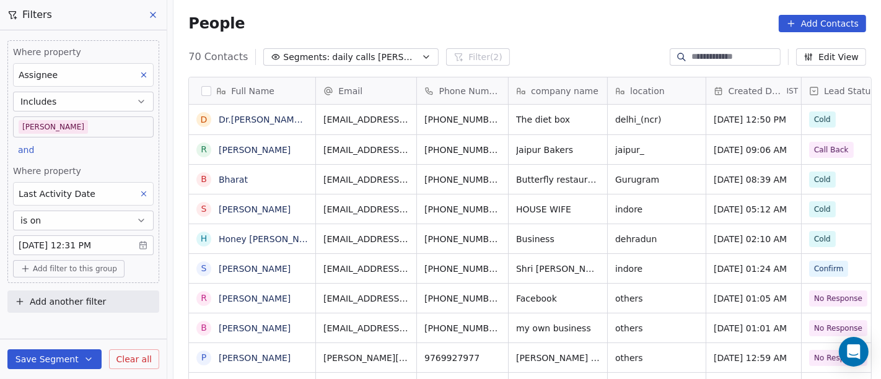
click at [76, 243] on body "On2Cook India Pvt. Ltd. Contacts People Marketing Workflows Campaigns Sales Pip…" at bounding box center [440, 189] width 881 height 379
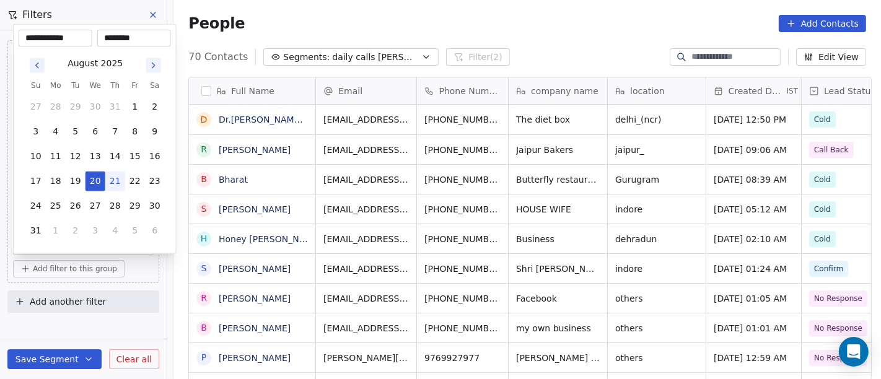
click at [119, 184] on button "21" at bounding box center [115, 182] width 20 height 20
type input "**********"
click at [518, 49] on html "On2Cook India Pvt. Ltd. Contacts People Marketing Workflows Campaigns Sales Pip…" at bounding box center [440, 189] width 881 height 379
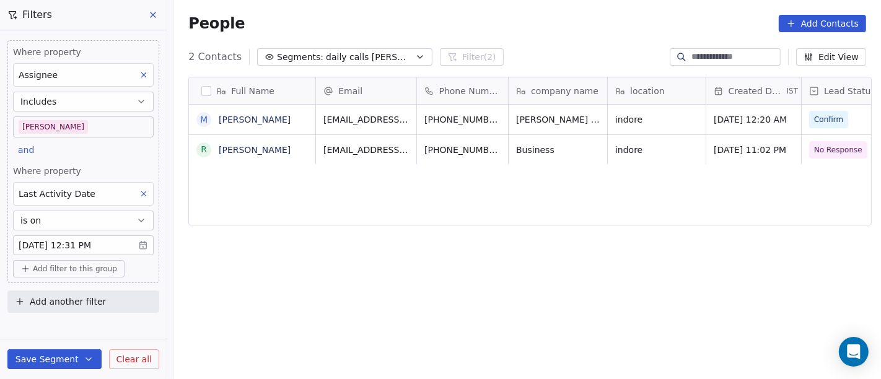
scroll to position [323, 702]
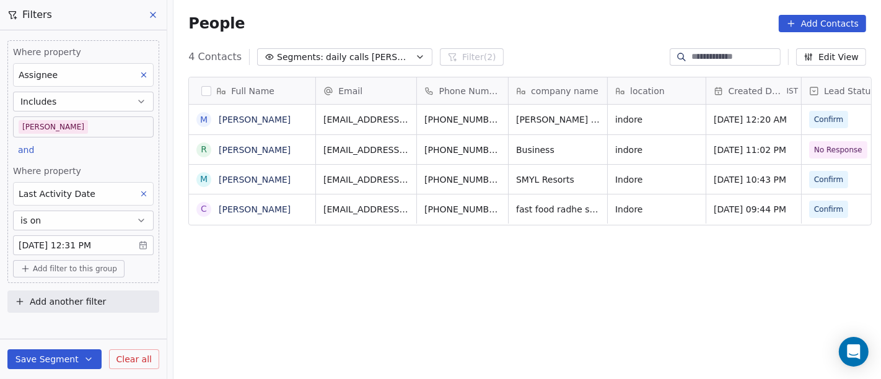
click at [471, 33] on div "People Add Contacts" at bounding box center [526, 23] width 707 height 47
click at [79, 130] on body "On2Cook India Pvt. Ltd. Contacts People Marketing Workflows Campaigns Sales Pip…" at bounding box center [440, 189] width 881 height 379
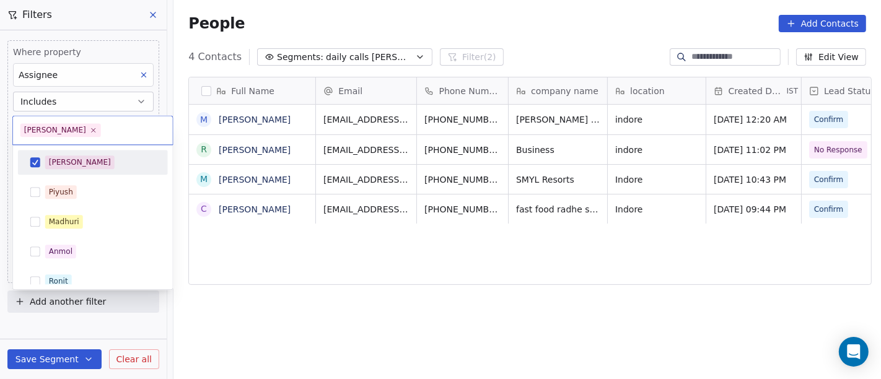
click at [100, 170] on div "[PERSON_NAME]" at bounding box center [93, 162] width 140 height 20
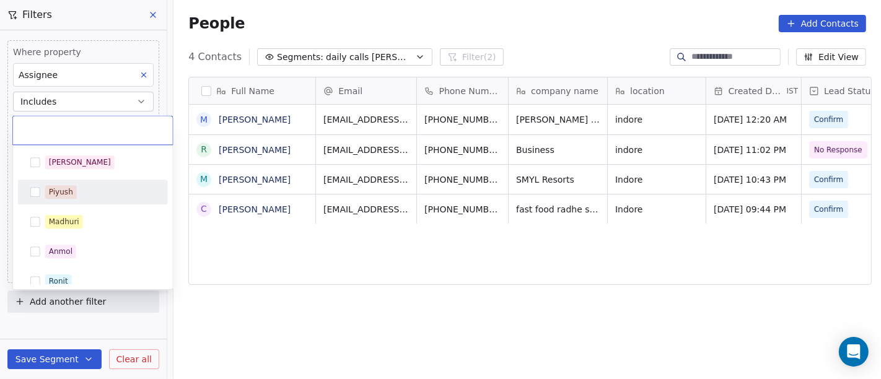
click at [88, 210] on div "Madhuri" at bounding box center [93, 221] width 150 height 25
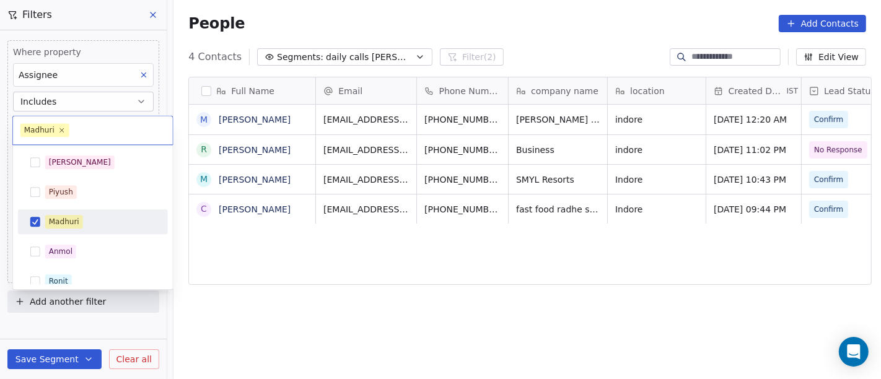
click at [277, 280] on html "On2Cook India Pvt. Ltd. Contacts People Marketing Workflows Campaigns Sales Pip…" at bounding box center [440, 189] width 881 height 379
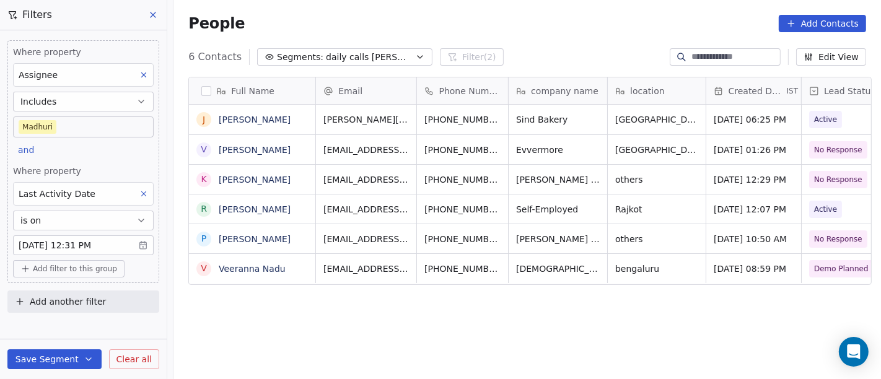
scroll to position [323, 702]
click at [79, 121] on body "On2Cook India Pvt. Ltd. Contacts People Marketing Workflows Campaigns Sales Pip…" at bounding box center [440, 189] width 881 height 379
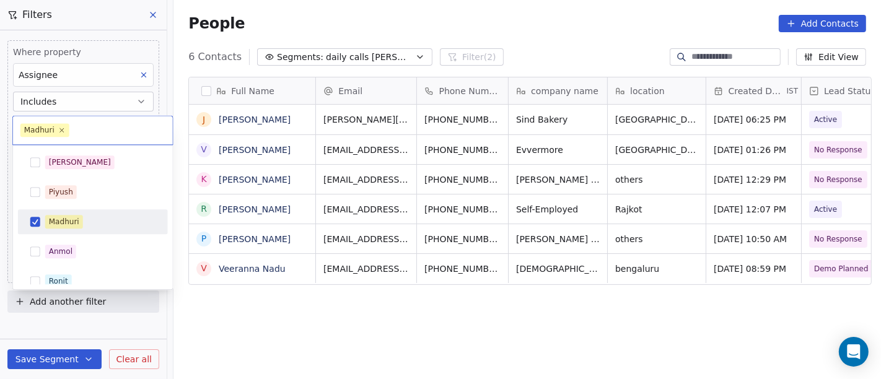
click at [95, 225] on div "Madhuri" at bounding box center [100, 222] width 110 height 14
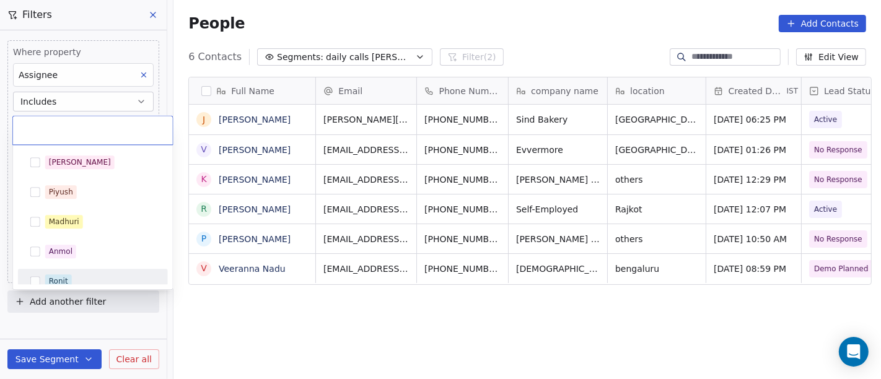
click at [90, 280] on div "Ronit" at bounding box center [100, 281] width 110 height 14
click at [351, 315] on html "On2Cook India Pvt. Ltd. Contacts People Marketing Workflows Campaigns Sales Pip…" at bounding box center [440, 189] width 881 height 379
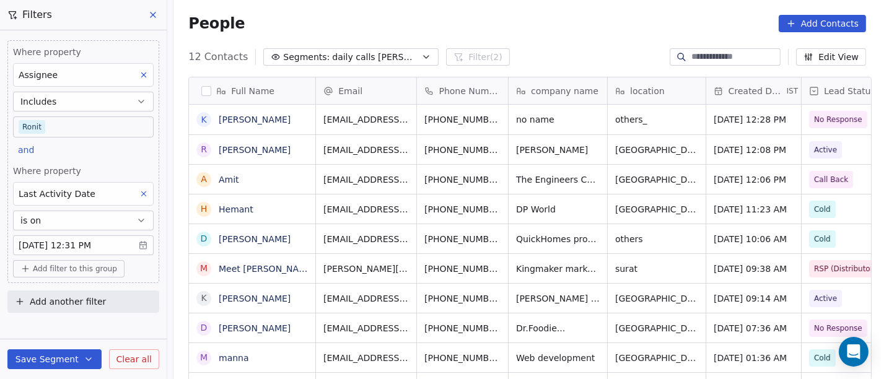
click at [77, 134] on body "On2Cook India Pvt. Ltd. Contacts People Marketing Workflows Campaigns Sales Pip…" at bounding box center [440, 189] width 881 height 379
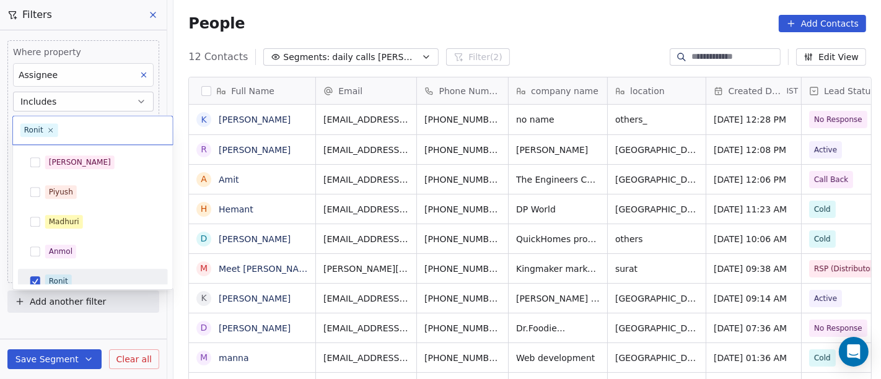
scroll to position [9, 0]
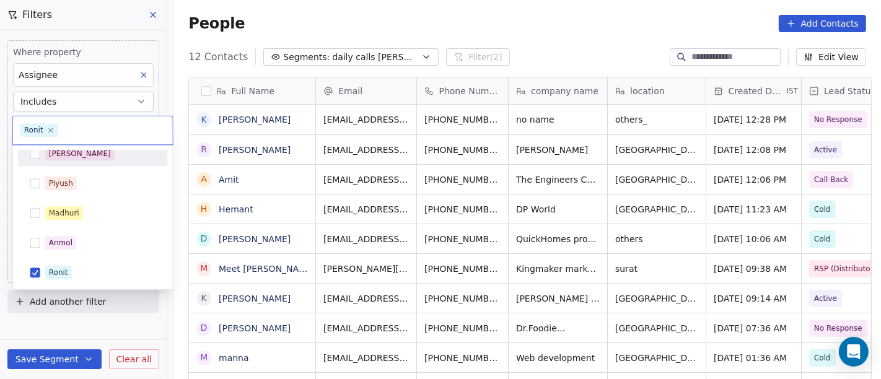
click at [90, 162] on div "[PERSON_NAME]" at bounding box center [93, 154] width 140 height 20
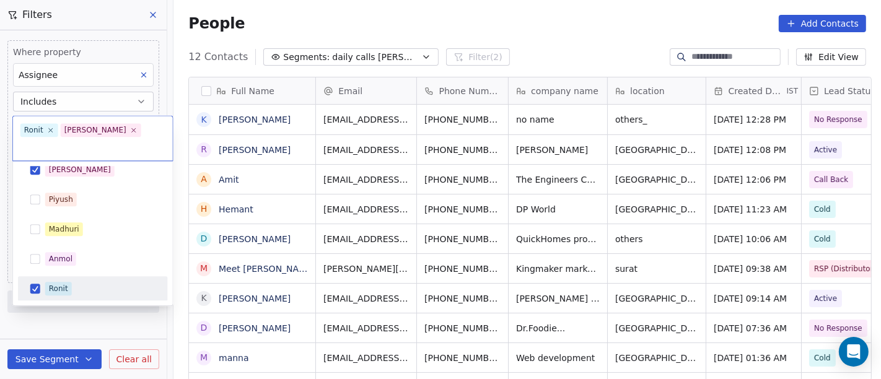
click at [95, 282] on div "Ronit" at bounding box center [100, 289] width 110 height 14
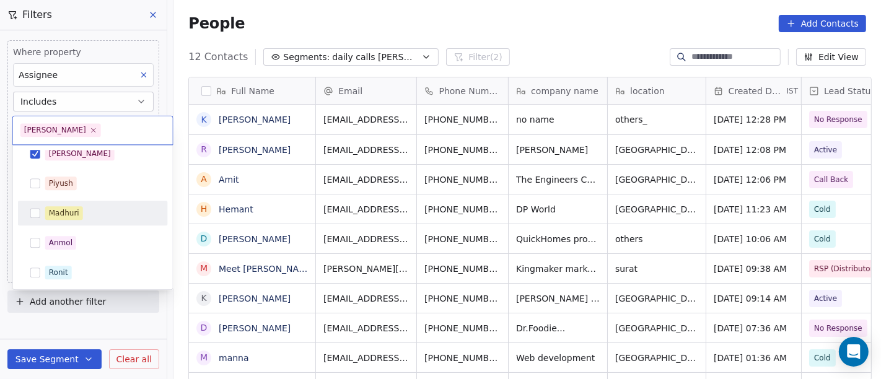
click at [568, 32] on html "On2Cook India Pvt. Ltd. Contacts People Marketing Workflows Campaigns Sales Pip…" at bounding box center [440, 189] width 881 height 379
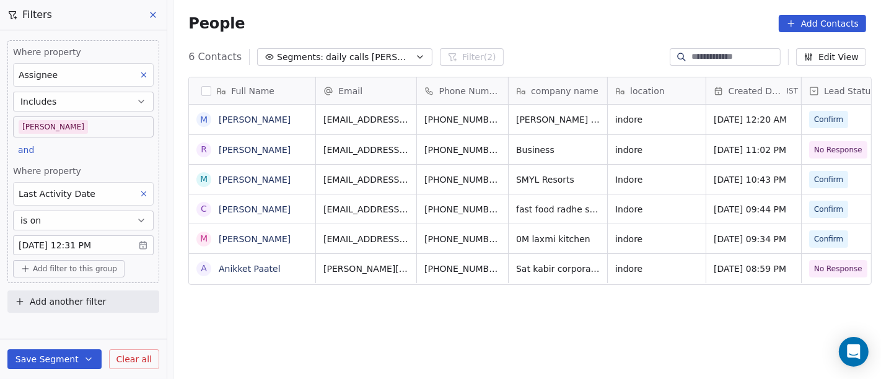
click at [436, 29] on div "People Add Contacts" at bounding box center [527, 23] width 678 height 17
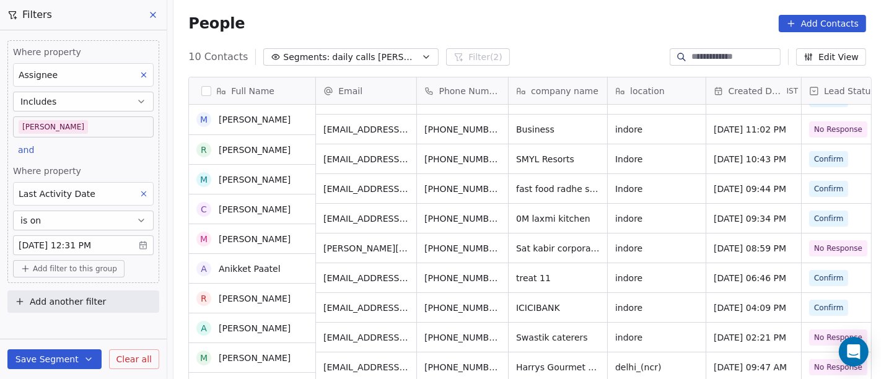
scroll to position [20, 0]
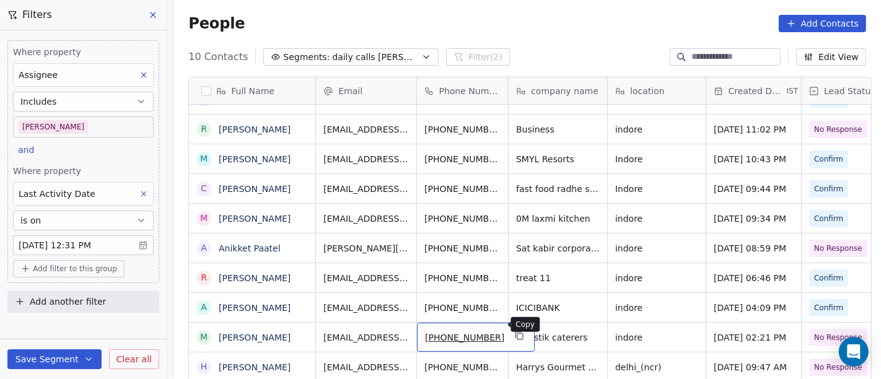
click at [512, 328] on button "grid" at bounding box center [519, 335] width 15 height 15
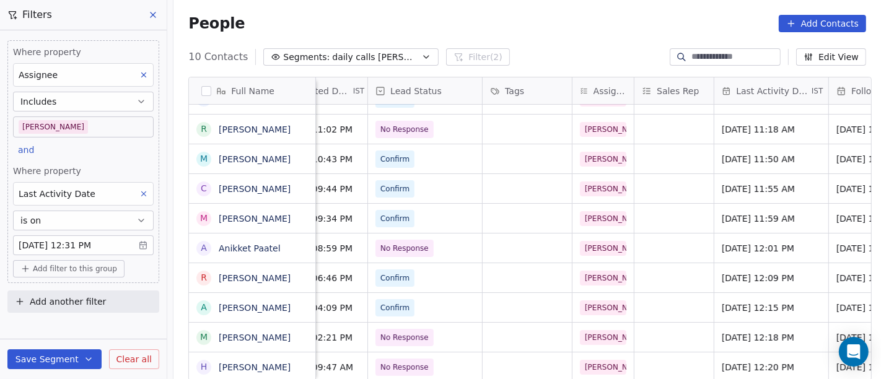
scroll to position [11, 430]
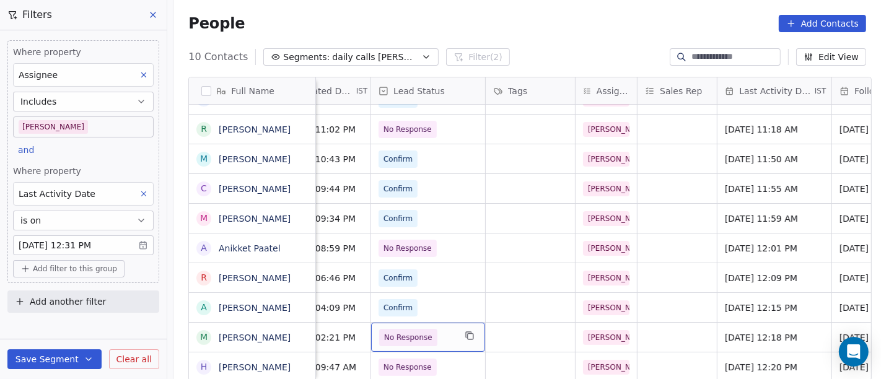
click at [396, 331] on span "No Response" at bounding box center [408, 337] width 48 height 12
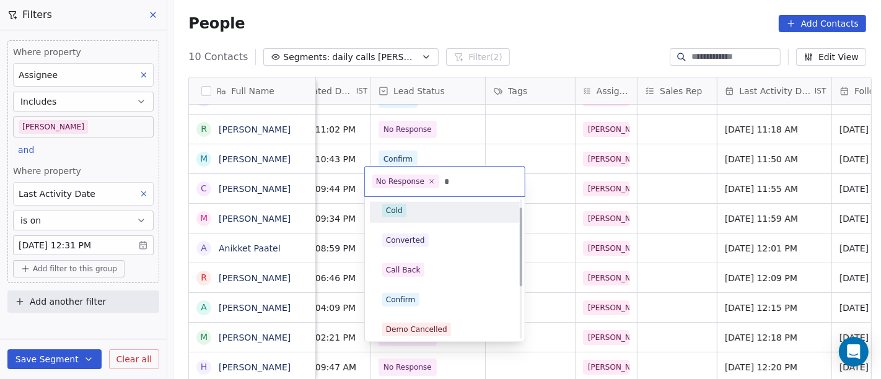
scroll to position [14, 0]
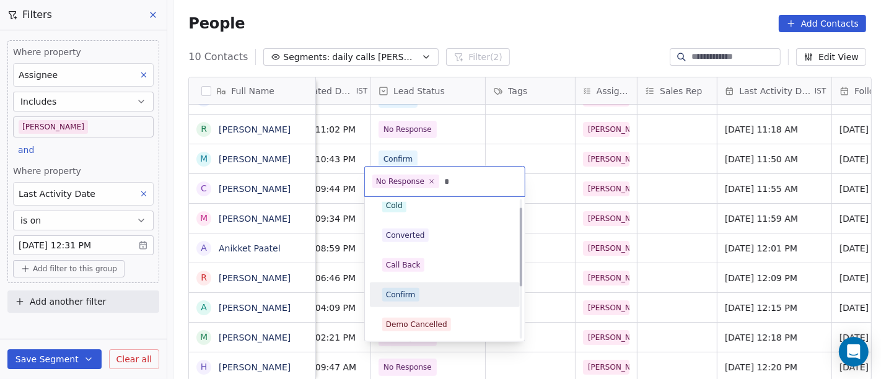
type input "*"
click at [400, 296] on div "Confirm" at bounding box center [401, 294] width 30 height 11
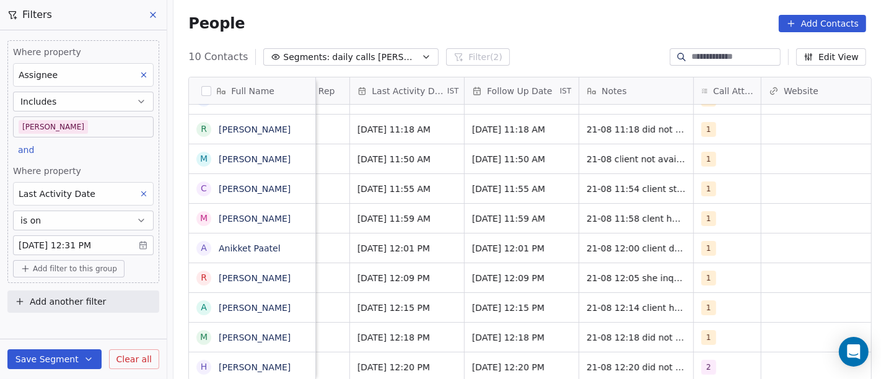
scroll to position [11, 799]
click at [700, 330] on span "1" at bounding box center [707, 337] width 15 height 15
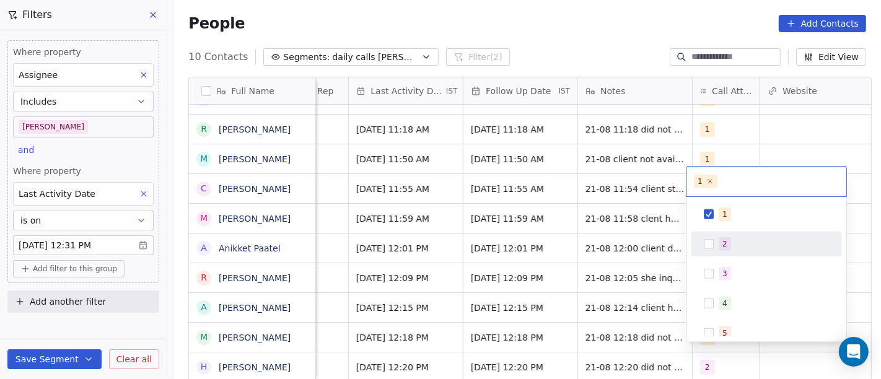
click at [718, 238] on span "2" at bounding box center [724, 244] width 12 height 14
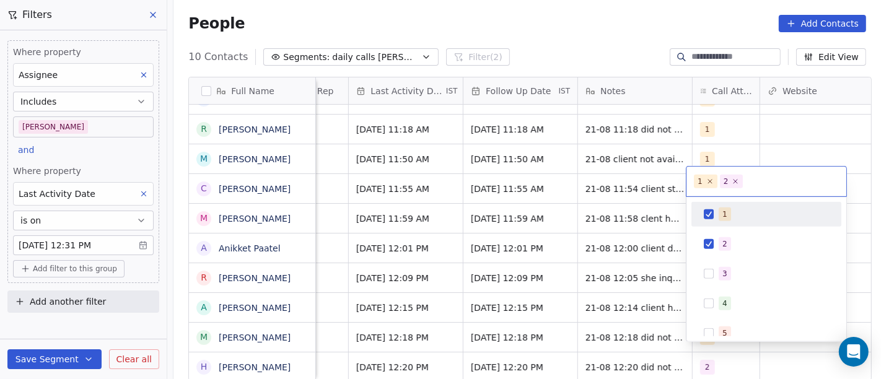
click at [720, 214] on span "1" at bounding box center [724, 214] width 12 height 14
click at [573, 61] on html "On2Cook India Pvt. Ltd. Contacts People Marketing Workflows Campaigns Sales Pip…" at bounding box center [440, 189] width 881 height 379
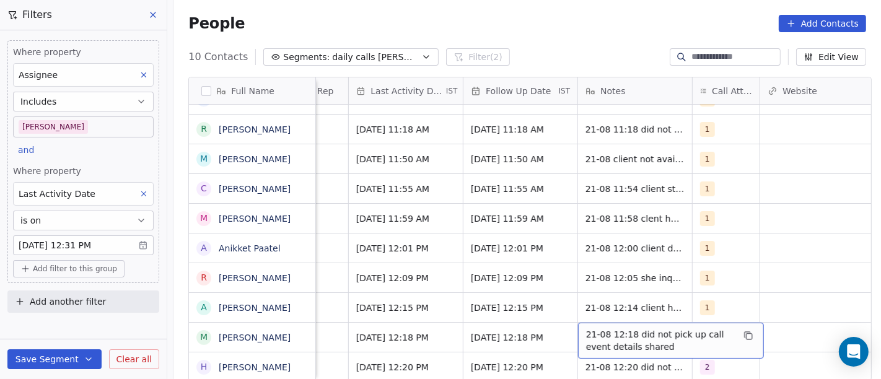
click at [595, 328] on span "21-08 12:18 did not pick up call event details shared" at bounding box center [659, 340] width 147 height 25
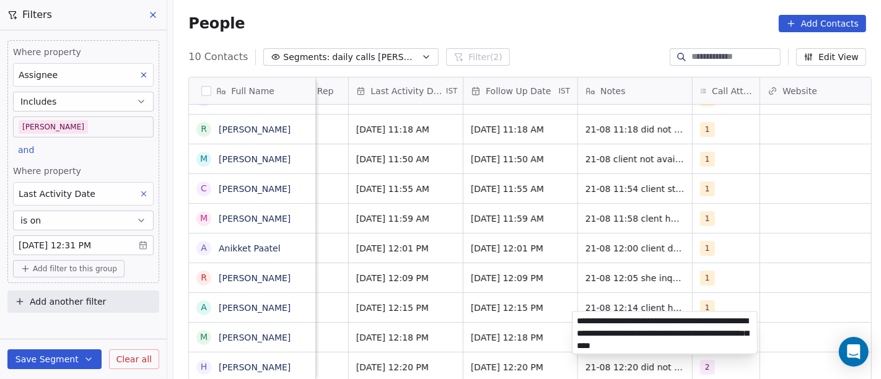
drag, startPoint x: 601, startPoint y: 330, endPoint x: 655, endPoint y: 336, distance: 53.6
click at [655, 336] on textarea "**********" at bounding box center [664, 333] width 185 height 42
type textarea "**********"
click at [789, 331] on html "On2Cook India Pvt. Ltd. Contacts People Marketing Workflows Campaigns Sales Pip…" at bounding box center [440, 189] width 881 height 379
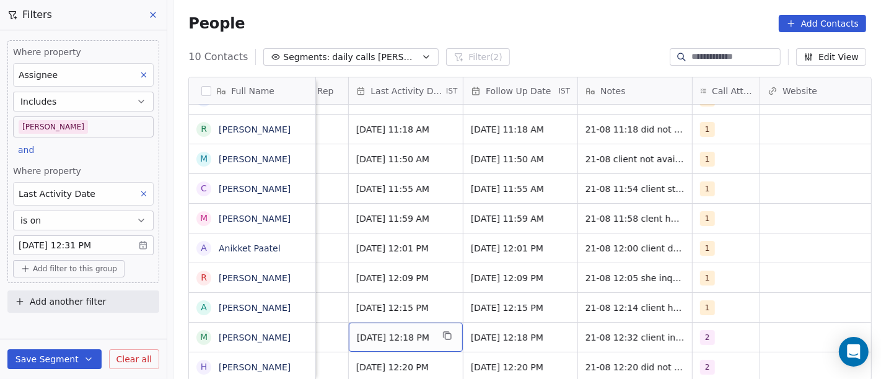
click at [388, 331] on span "[DATE] 12:18 PM" at bounding box center [395, 337] width 76 height 12
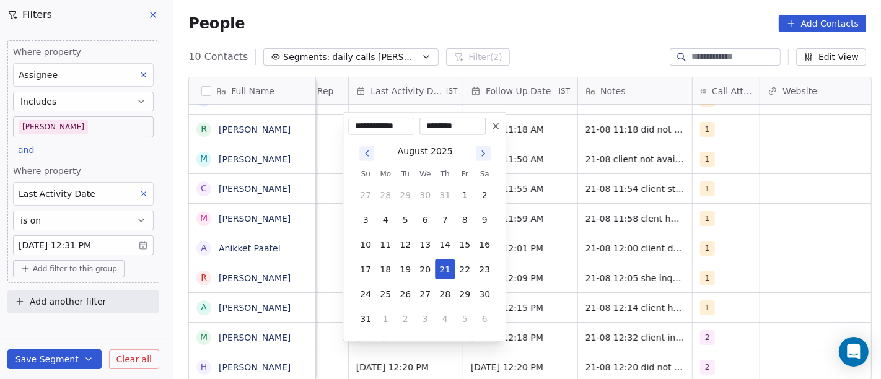
click at [593, 324] on html "On2Cook India Pvt. Ltd. Contacts People Marketing Workflows Campaigns Sales Pip…" at bounding box center [440, 189] width 881 height 379
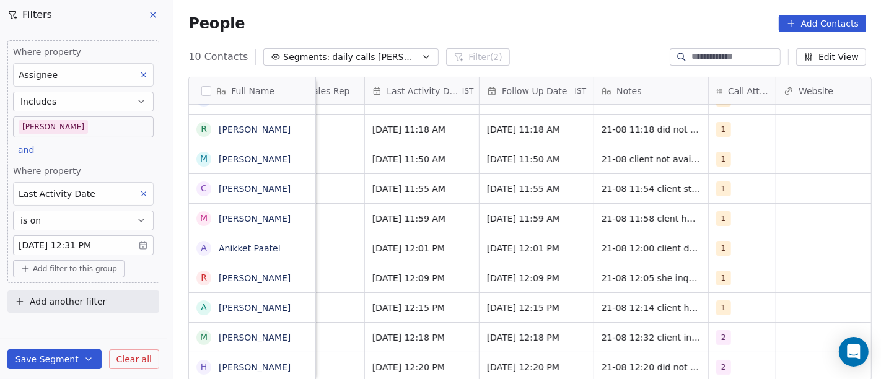
scroll to position [11, 760]
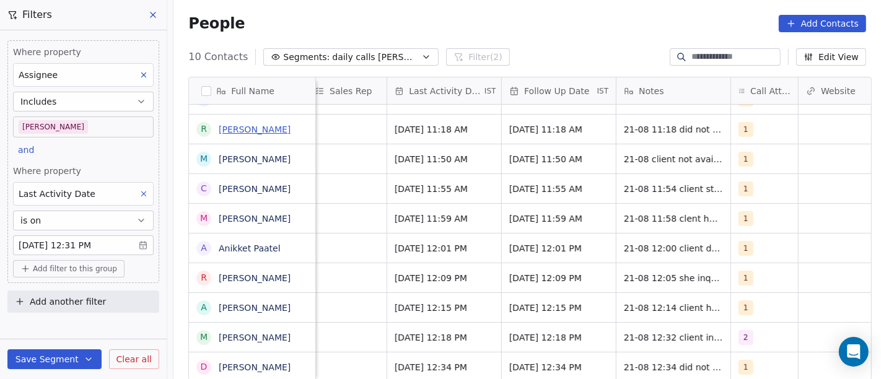
click at [262, 128] on link "[PERSON_NAME]" at bounding box center [255, 129] width 72 height 10
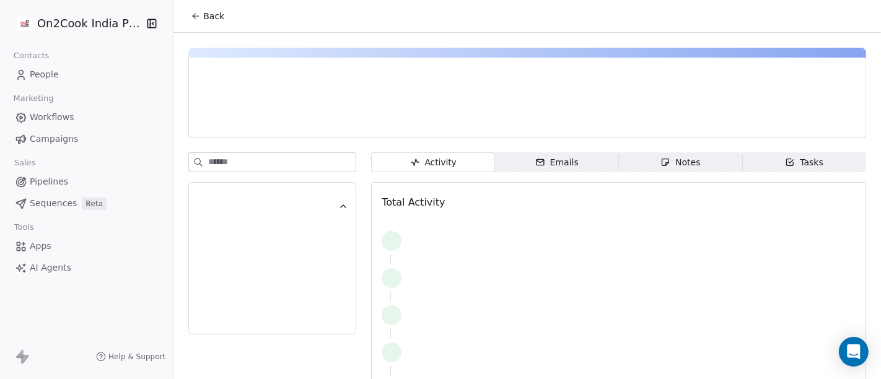
click at [207, 19] on span "Back" at bounding box center [213, 16] width 21 height 12
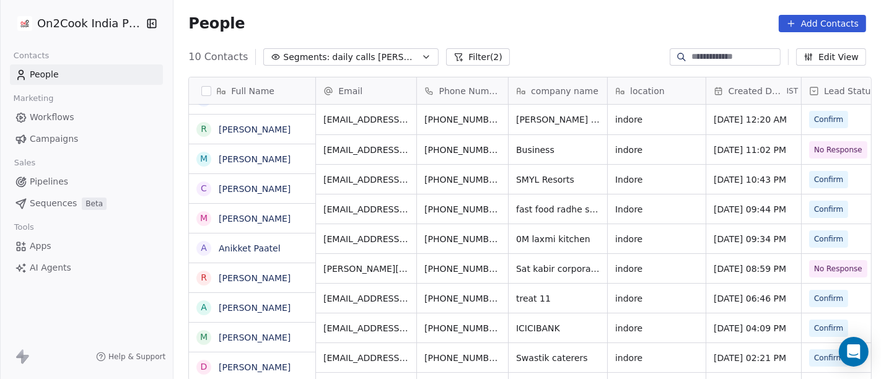
scroll to position [323, 702]
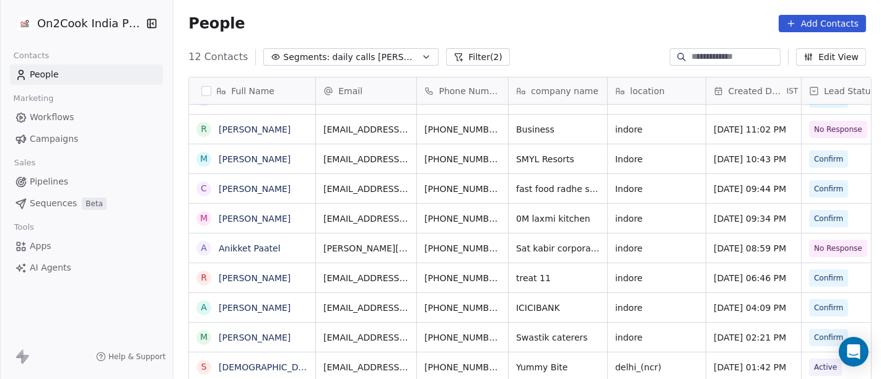
click at [548, 27] on div "People Add Contacts" at bounding box center [527, 23] width 678 height 17
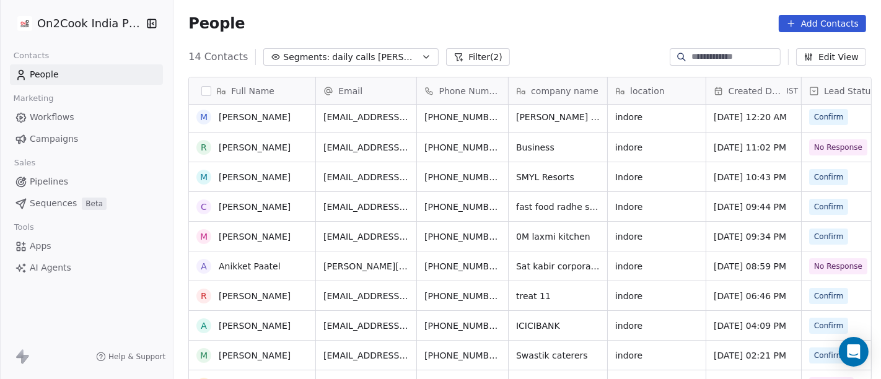
scroll to position [0, 0]
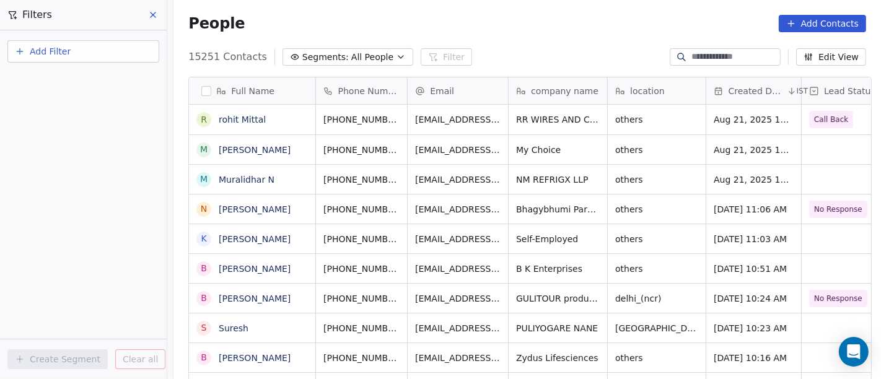
scroll to position [323, 702]
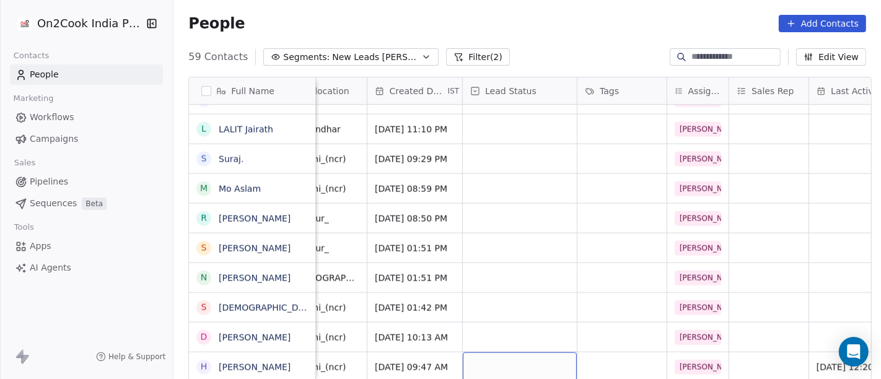
scroll to position [11, 290]
click at [503, 361] on div "grid" at bounding box center [521, 366] width 114 height 29
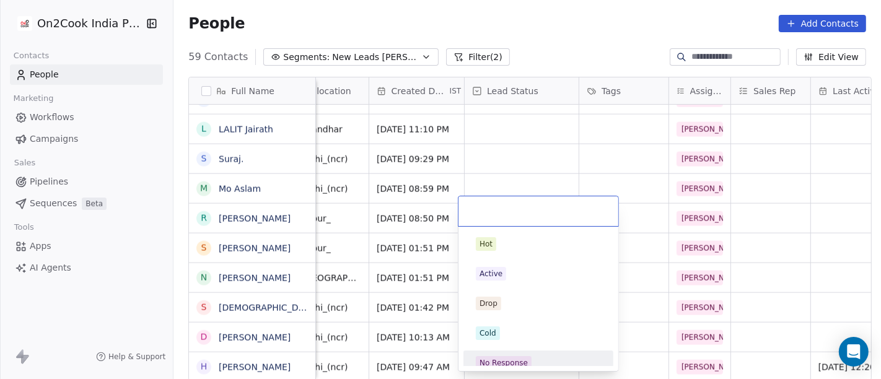
click at [520, 363] on div "No Response" at bounding box center [503, 362] width 48 height 11
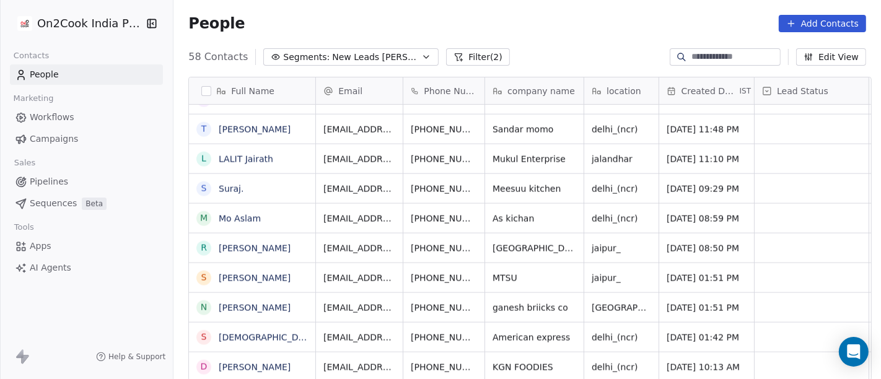
scroll to position [1447, 0]
click at [500, 360] on icon "grid" at bounding box center [505, 365] width 10 height 10
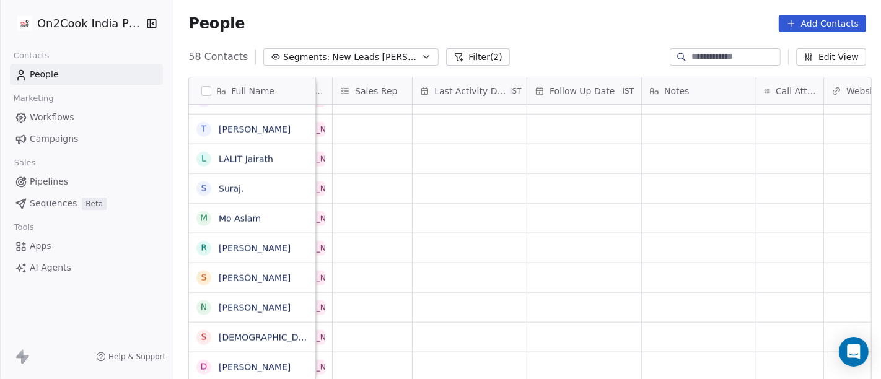
scroll to position [11, 709]
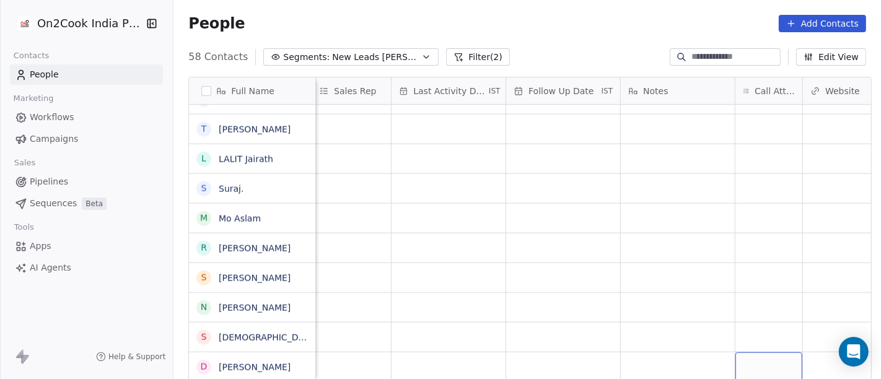
click at [760, 352] on div "grid" at bounding box center [768, 366] width 67 height 29
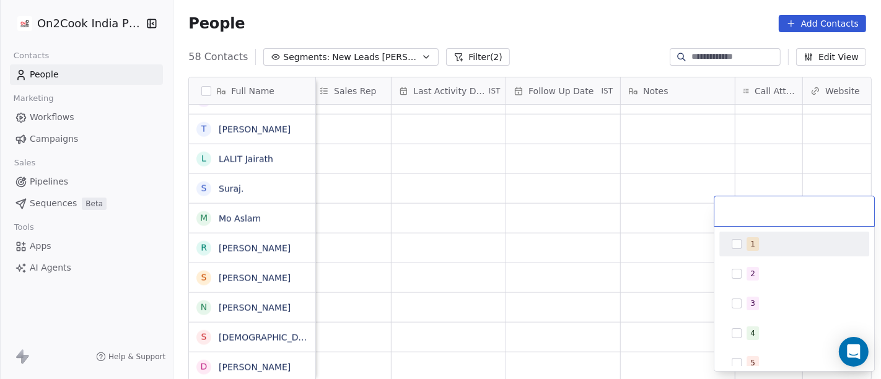
click at [757, 245] on div "1" at bounding box center [801, 244] width 110 height 14
click at [655, 225] on html "On2Cook India Pvt. Ltd. Contacts People Marketing Workflows Campaigns Sales Pip…" at bounding box center [440, 189] width 881 height 379
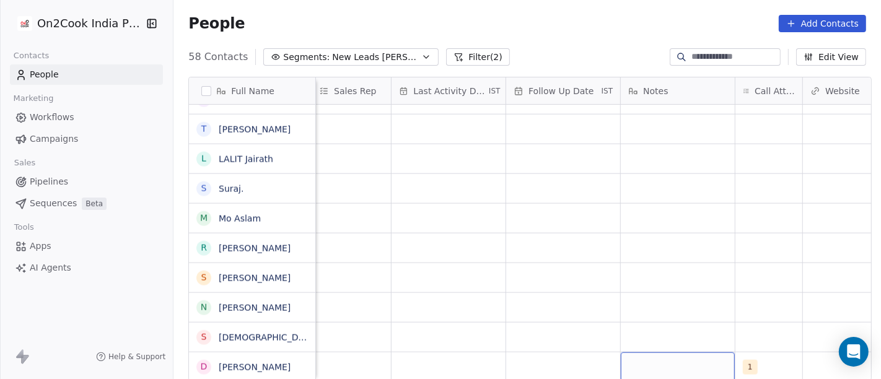
click at [647, 352] on div "grid" at bounding box center [678, 366] width 114 height 29
type textarea "**********"
click at [580, 275] on html "On2Cook India Pvt. Ltd. Contacts People Marketing Workflows Campaigns Sales Pip…" at bounding box center [440, 189] width 881 height 379
click at [551, 352] on div "grid" at bounding box center [563, 366] width 114 height 29
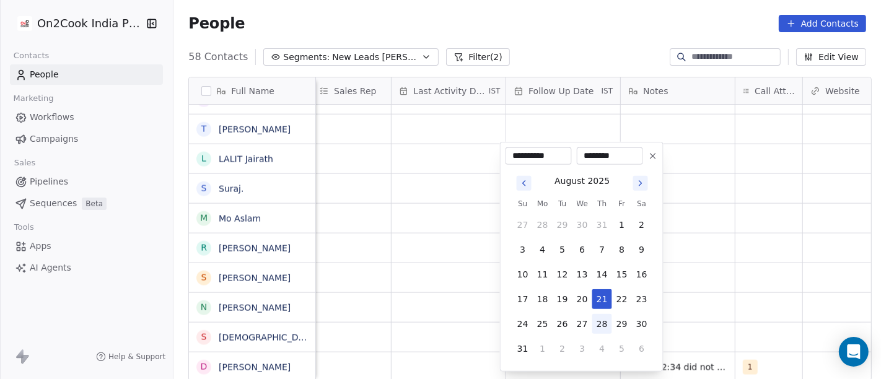
click at [601, 321] on button "28" at bounding box center [602, 324] width 20 height 20
type input "**********"
click at [676, 290] on html "On2Cook India Pvt. Ltd. Contacts People Marketing Workflows Campaigns Sales Pip…" at bounding box center [440, 189] width 881 height 379
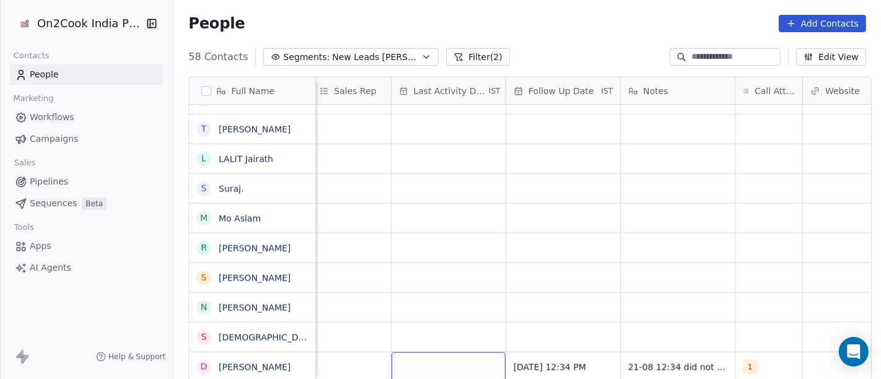
click at [481, 352] on div "grid" at bounding box center [448, 366] width 114 height 29
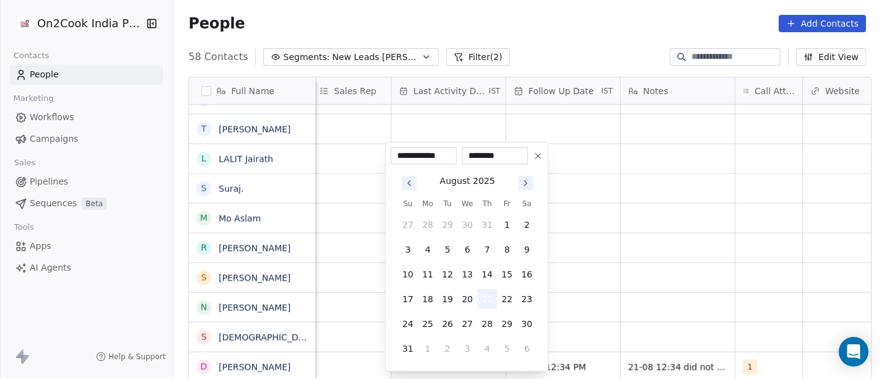
click at [490, 300] on button "21" at bounding box center [487, 299] width 20 height 20
click at [623, 304] on html "On2Cook India Pvt. Ltd. Contacts People Marketing Workflows Campaigns Sales Pip…" at bounding box center [440, 189] width 881 height 379
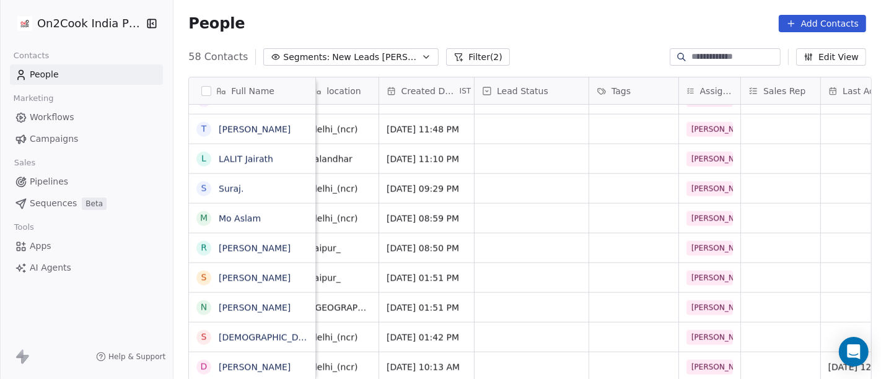
scroll to position [11, 279]
click at [515, 352] on div "grid" at bounding box center [532, 366] width 114 height 29
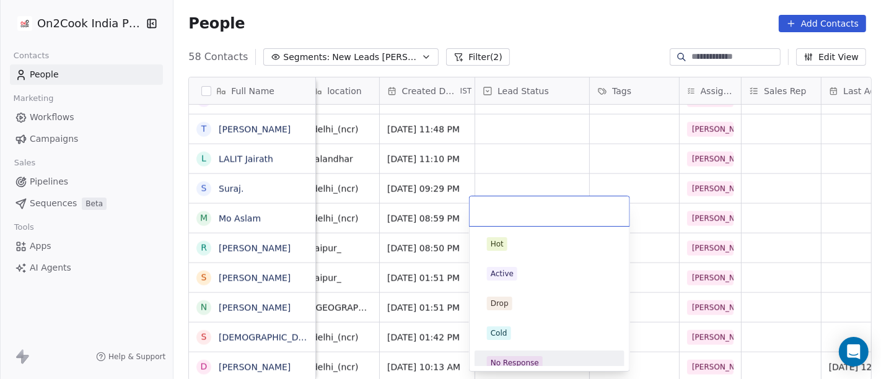
click at [512, 363] on div "No Response" at bounding box center [514, 362] width 48 height 11
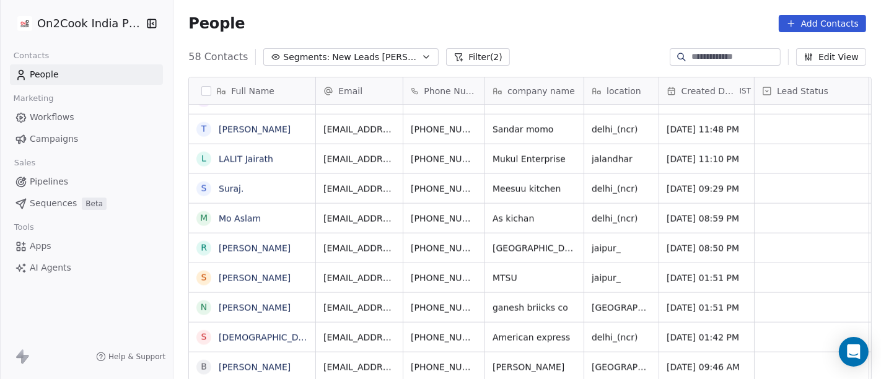
scroll to position [1, 0]
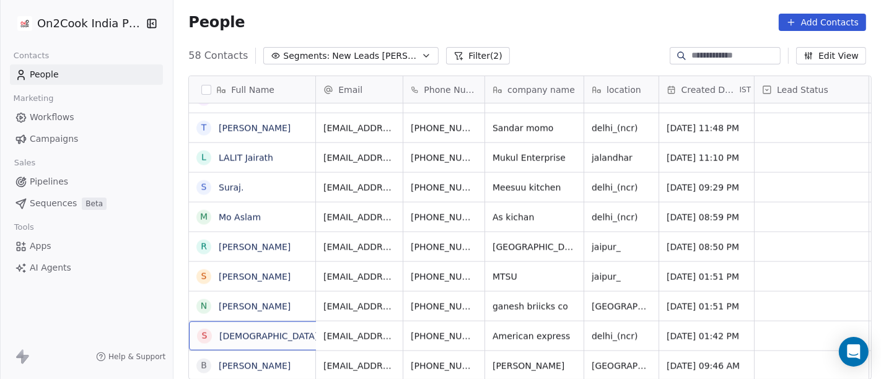
click at [285, 333] on div "s shivani" at bounding box center [268, 335] width 159 height 29
type textarea "**********"
click at [386, 315] on html "On2Cook India Pvt. Ltd. Contacts People Marketing Workflows Campaigns Sales Pip…" at bounding box center [440, 189] width 881 height 379
click at [441, 333] on html "On2Cook India Pvt. Ltd. Contacts People Marketing Workflows Campaigns Sales Pip…" at bounding box center [440, 189] width 881 height 379
click at [245, 336] on link "shivani dhammi" at bounding box center [304, 336] width 170 height 10
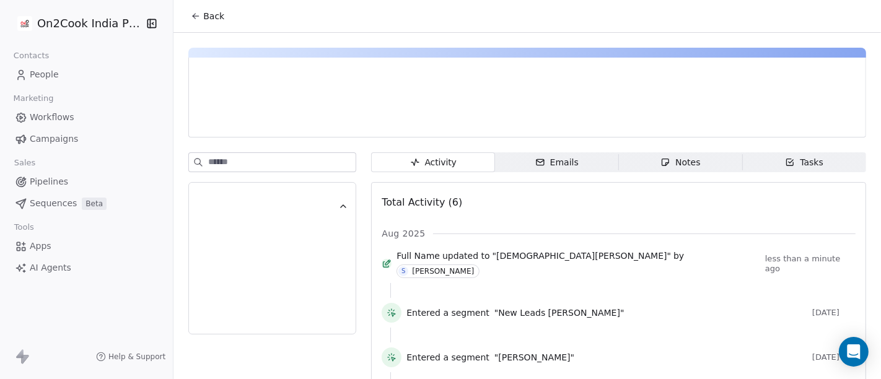
click at [191, 14] on icon at bounding box center [196, 16] width 10 height 10
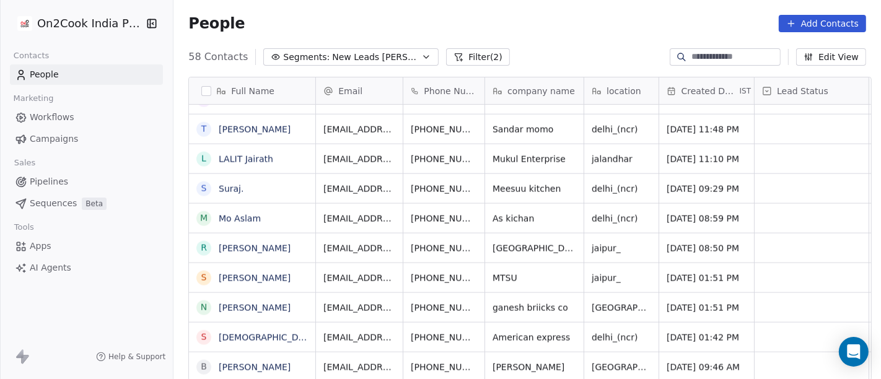
scroll to position [323, 702]
click at [509, 338] on span "American express" at bounding box center [531, 337] width 77 height 12
click at [509, 338] on textarea "**********" at bounding box center [533, 342] width 106 height 38
type textarea "**********"
click at [584, 273] on html "On2Cook India Pvt. Ltd. Contacts People Marketing Workflows Campaigns Sales Pip…" at bounding box center [440, 189] width 881 height 379
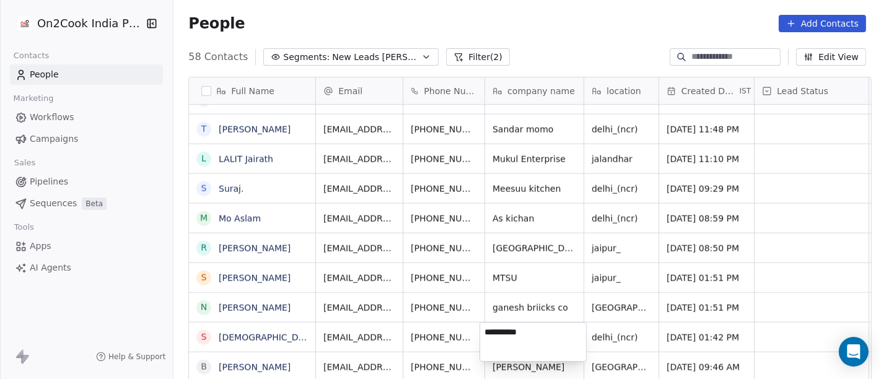
click at [536, 273] on html "On2Cook India Pvt. Ltd. Contacts People Marketing Workflows Campaigns Sales Pip…" at bounding box center [440, 189] width 881 height 379
click at [563, 336] on icon "grid" at bounding box center [568, 336] width 10 height 10
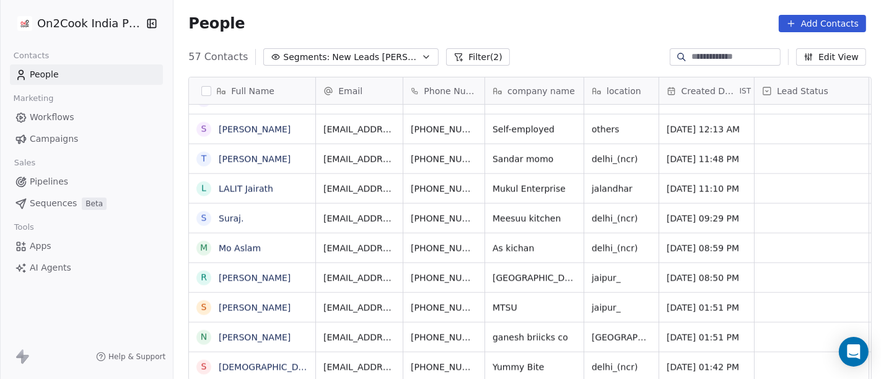
scroll to position [1418, 0]
click at [502, 362] on icon "grid" at bounding box center [505, 365] width 6 height 6
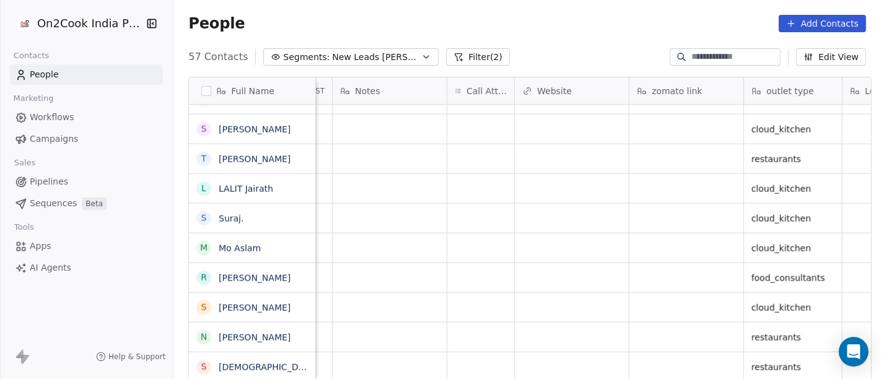
scroll to position [11, 994]
click at [497, 352] on div "grid" at bounding box center [483, 366] width 67 height 29
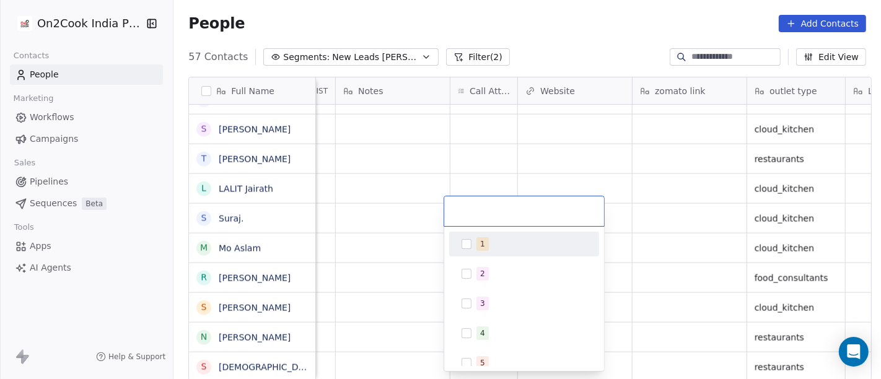
click at [483, 242] on span "1" at bounding box center [482, 244] width 12 height 14
click at [582, 157] on html "On2Cook India Pvt. Ltd. Contacts People Marketing Workflows Campaigns Sales Pip…" at bounding box center [440, 189] width 881 height 379
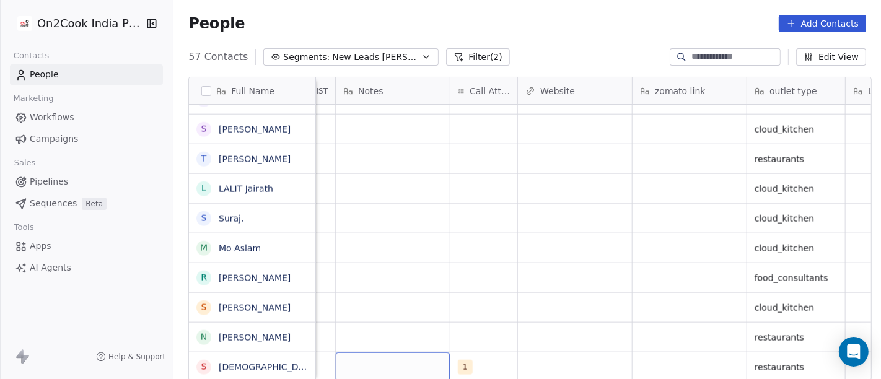
click at [373, 352] on div "grid" at bounding box center [393, 366] width 114 height 29
type textarea "**********"
click at [586, 313] on html "On2Cook India Pvt. Ltd. Contacts People Marketing Workflows Campaigns Sales Pip…" at bounding box center [440, 189] width 881 height 379
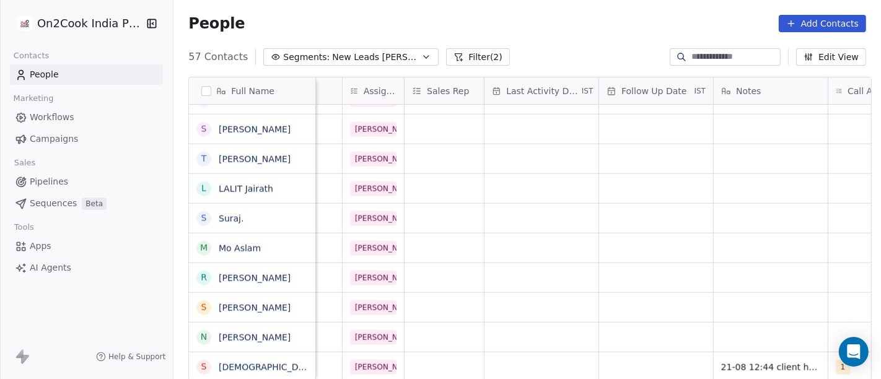
scroll to position [11, 598]
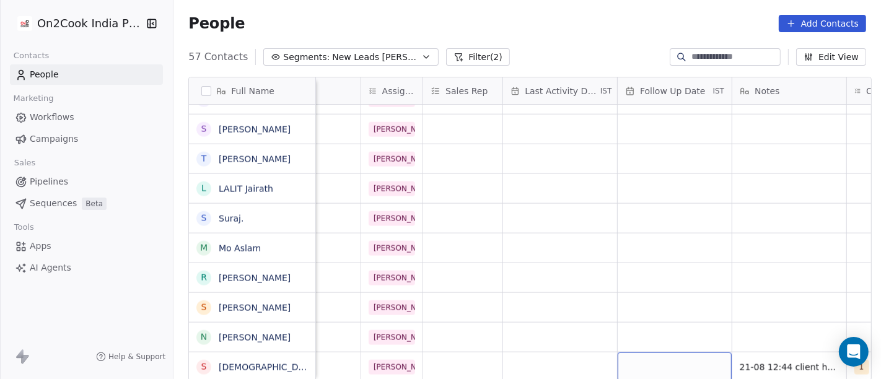
click at [645, 367] on div "grid" at bounding box center [674, 366] width 114 height 29
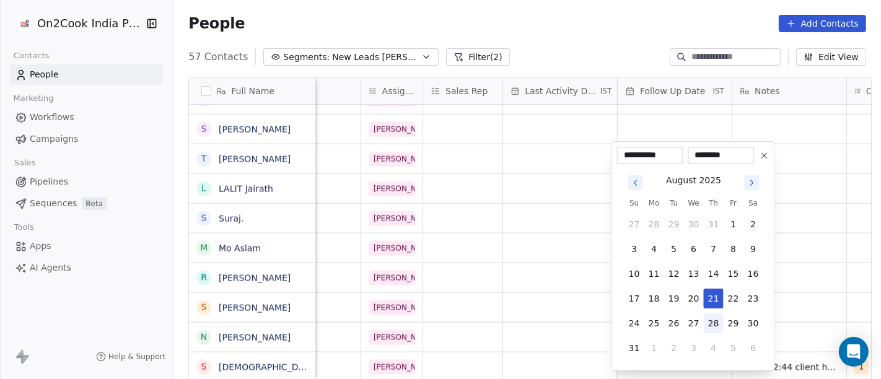
click at [717, 325] on button "28" at bounding box center [714, 323] width 20 height 20
type input "**********"
click at [772, 312] on div "**********" at bounding box center [692, 256] width 163 height 230
click at [563, 352] on html "On2Cook India Pvt. Ltd. Contacts People Marketing Workflows Campaigns Sales Pip…" at bounding box center [440, 189] width 881 height 379
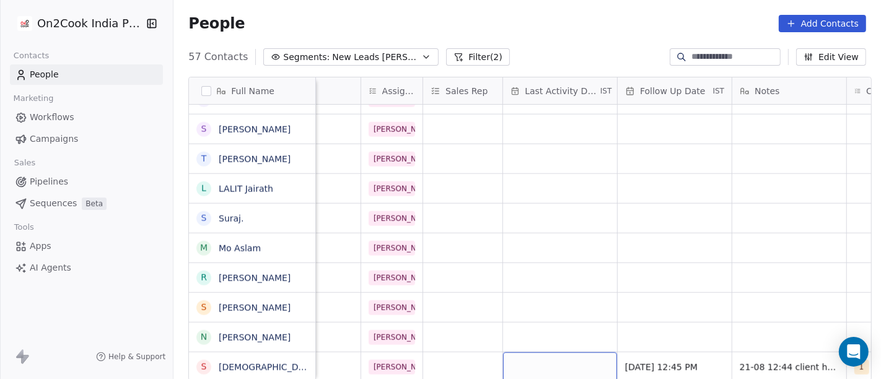
click at [585, 357] on div "grid" at bounding box center [560, 366] width 114 height 29
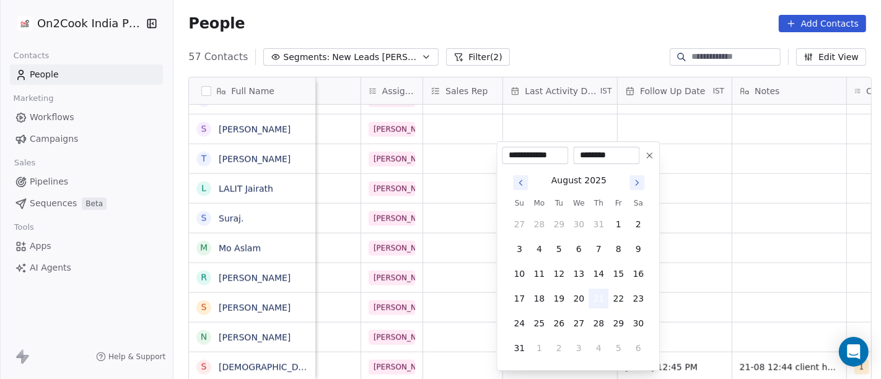
click at [601, 299] on button "21" at bounding box center [598, 299] width 20 height 20
click at [754, 290] on html "On2Cook India Pvt. Ltd. Contacts People Marketing Workflows Campaigns Sales Pip…" at bounding box center [440, 189] width 881 height 379
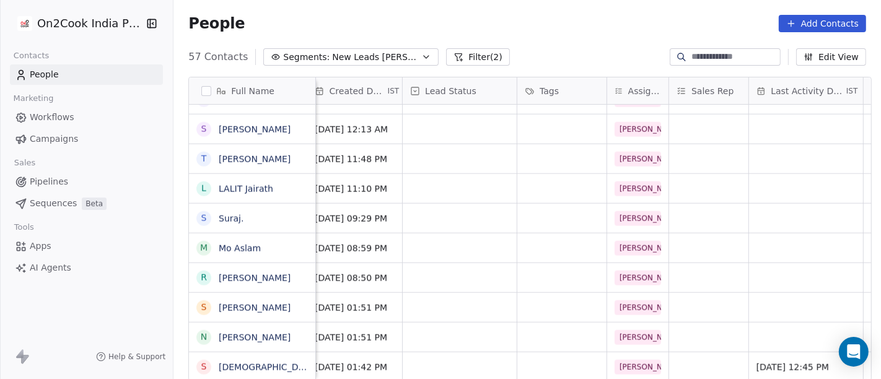
scroll to position [11, 345]
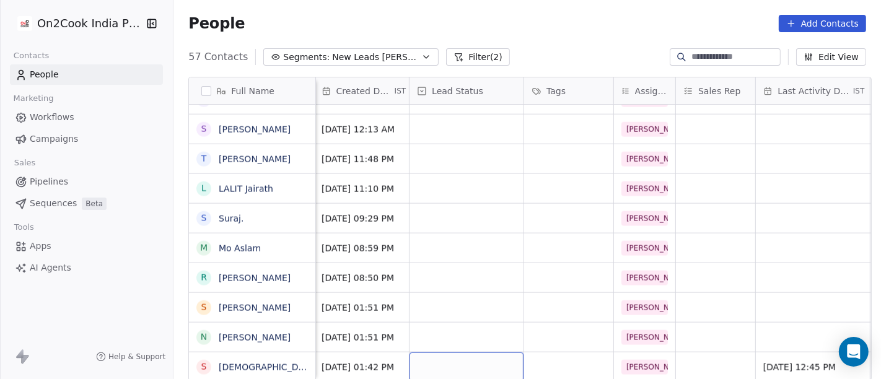
click at [490, 354] on div "grid" at bounding box center [466, 366] width 114 height 29
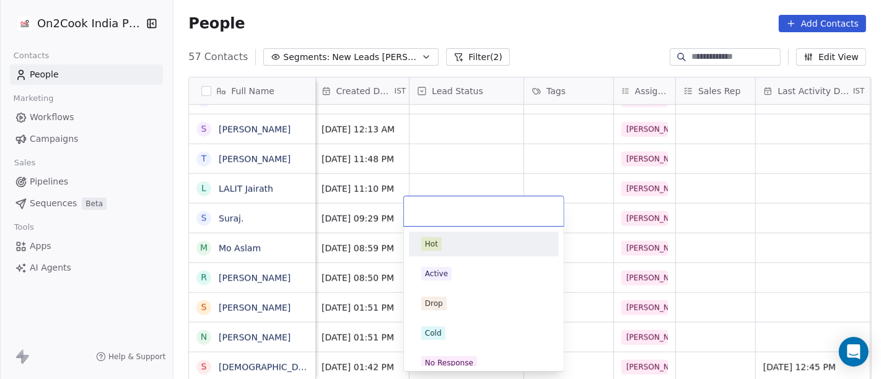
click at [472, 244] on div "Hot" at bounding box center [483, 244] width 125 height 14
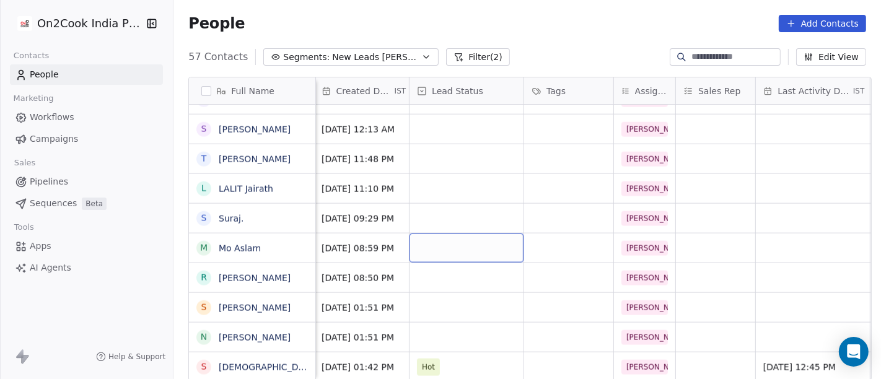
drag, startPoint x: 472, startPoint y: 245, endPoint x: 481, endPoint y: 312, distance: 68.1
click at [461, 364] on span "Hot" at bounding box center [455, 367] width 76 height 17
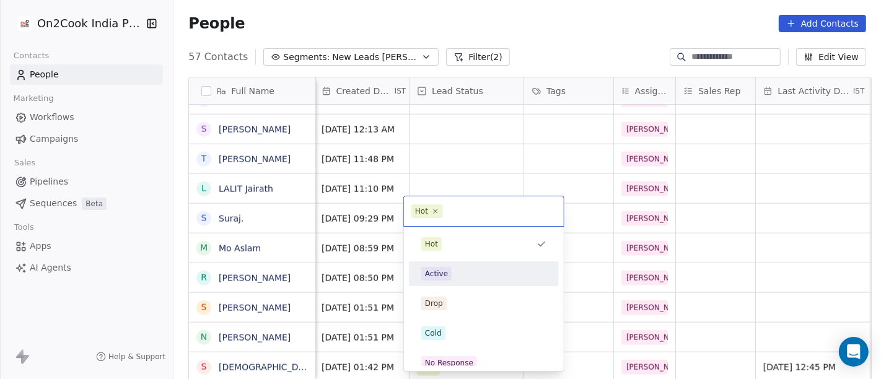
click at [461, 280] on div "Active" at bounding box center [484, 274] width 140 height 20
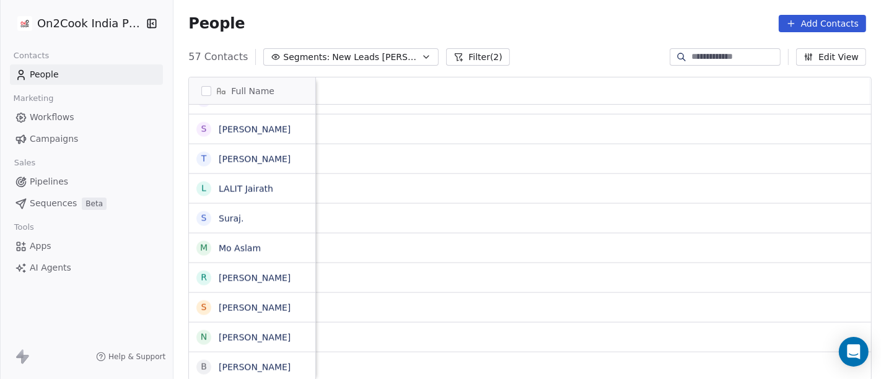
scroll to position [11, 1050]
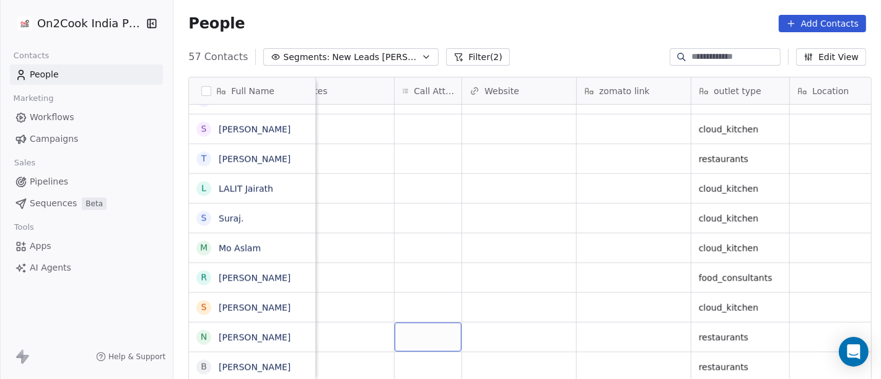
click at [407, 338] on div "grid" at bounding box center [427, 337] width 67 height 29
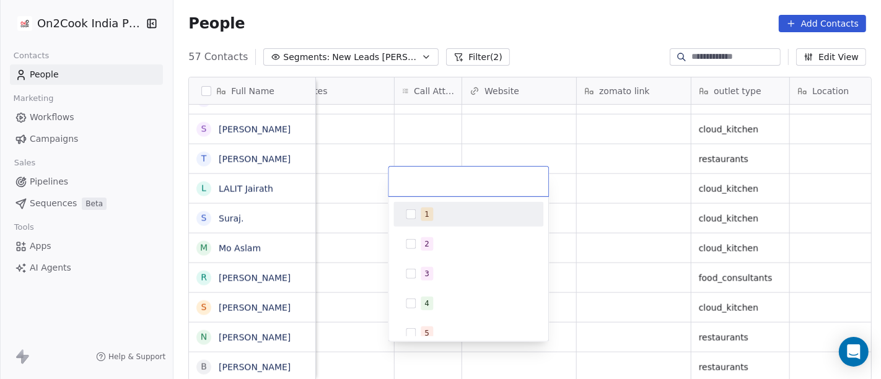
click at [419, 217] on div "1" at bounding box center [468, 214] width 140 height 20
click at [665, 158] on html "On2Cook India Pvt. Ltd. Contacts People Marketing Workflows Campaigns Sales Pip…" at bounding box center [440, 189] width 881 height 379
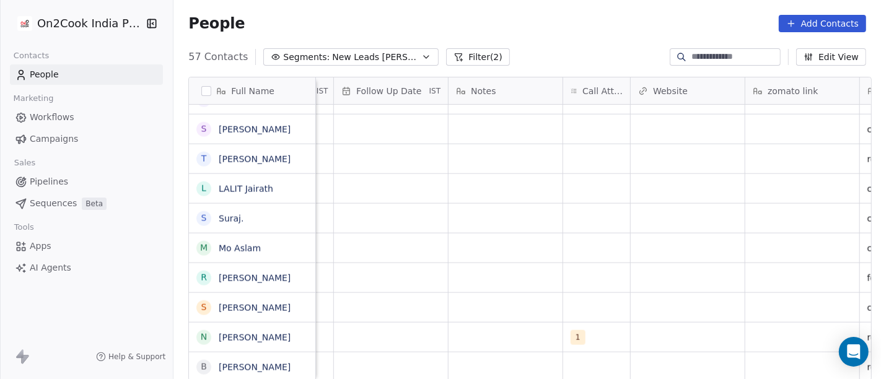
scroll to position [11, 881]
click at [468, 324] on div "grid" at bounding box center [505, 337] width 114 height 29
type textarea "**********"
click at [645, 170] on html "On2Cook India Pvt. Ltd. Contacts People Marketing Workflows Campaigns Sales Pip…" at bounding box center [440, 189] width 881 height 379
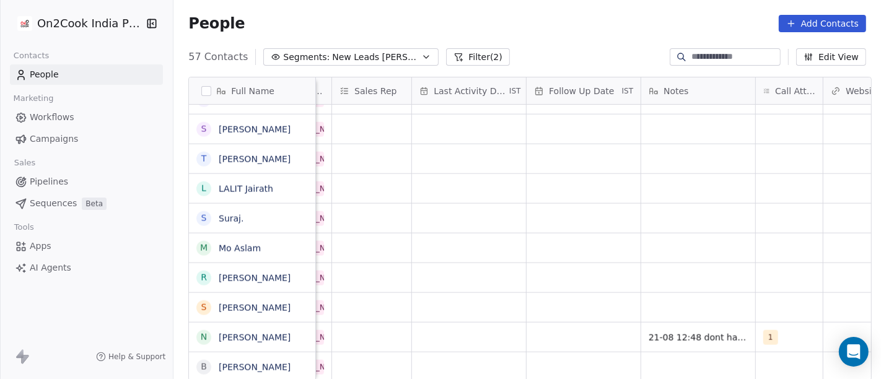
scroll to position [11, 682]
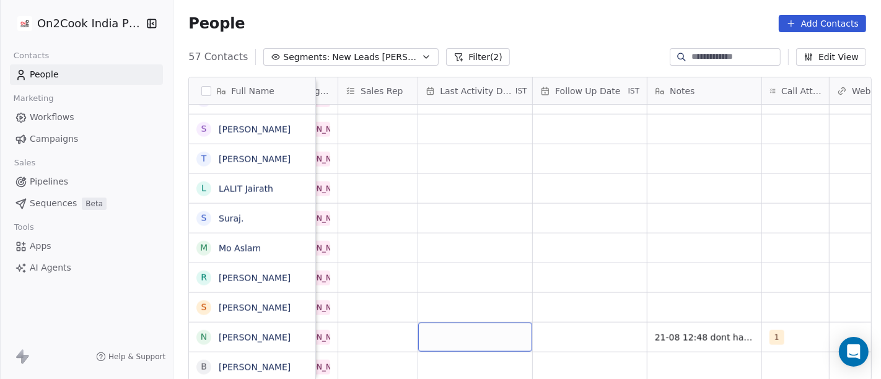
click at [474, 330] on div "grid" at bounding box center [475, 337] width 114 height 29
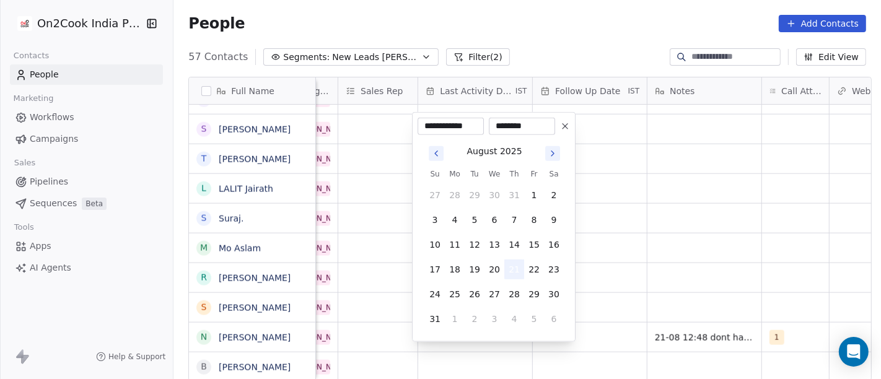
click at [512, 269] on button "21" at bounding box center [514, 269] width 20 height 20
click at [655, 240] on html "On2Cook India Pvt. Ltd. Contacts People Marketing Workflows Campaigns Sales Pip…" at bounding box center [440, 189] width 881 height 379
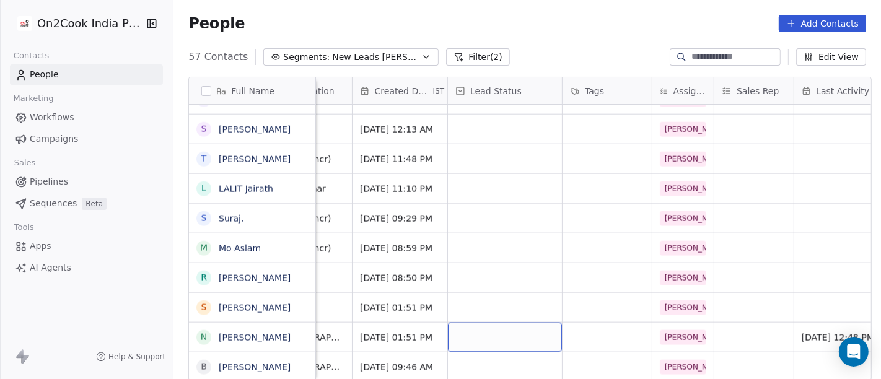
click at [492, 329] on div "grid" at bounding box center [505, 337] width 114 height 29
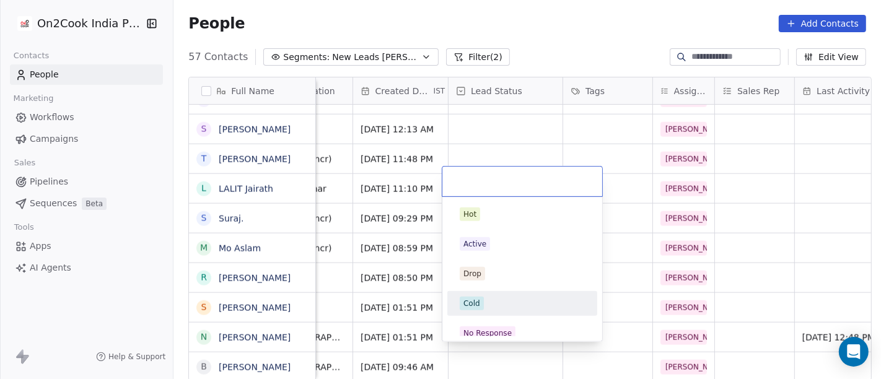
click at [499, 298] on div "Cold" at bounding box center [522, 304] width 125 height 14
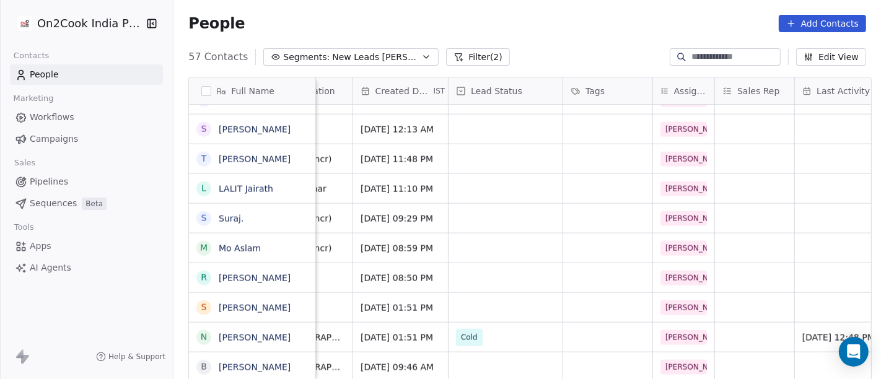
click at [549, 17] on div "People Add Contacts" at bounding box center [527, 23] width 678 height 17
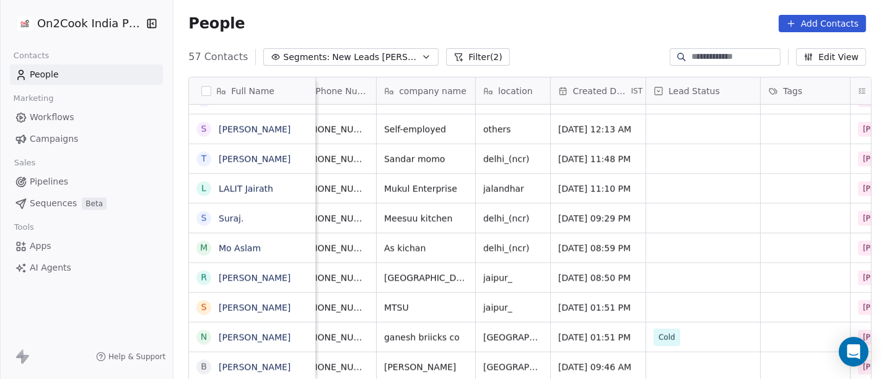
scroll to position [11, 0]
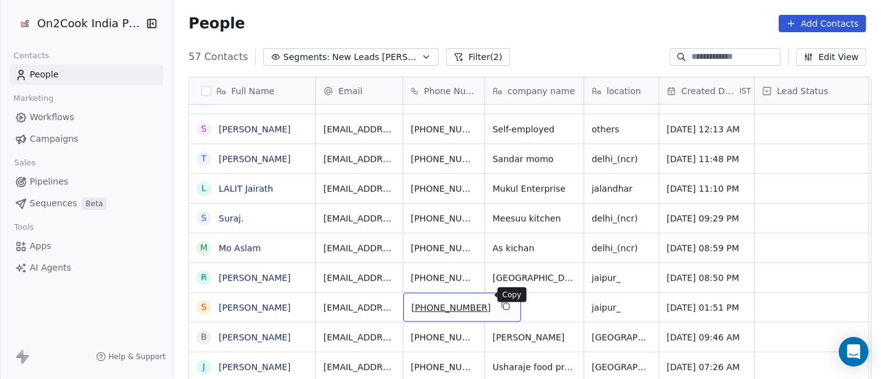
click at [500, 301] on icon "grid" at bounding box center [505, 306] width 10 height 10
click at [256, 307] on link "Santosh Gupta" at bounding box center [255, 308] width 72 height 10
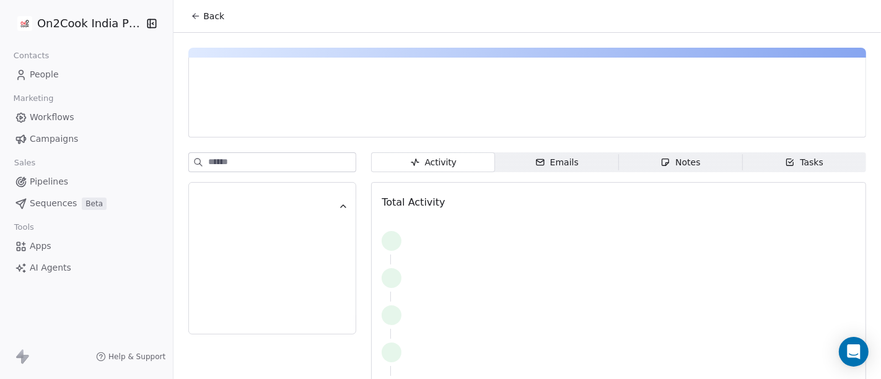
click at [206, 12] on span "Back" at bounding box center [213, 16] width 21 height 12
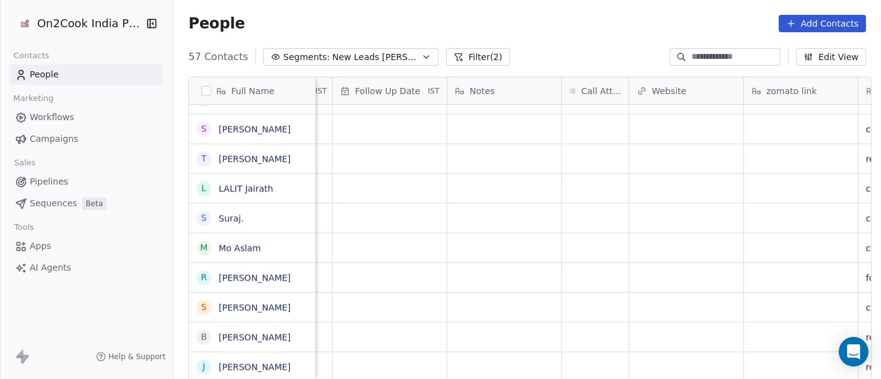
scroll to position [0, 883]
click at [588, 308] on div "grid" at bounding box center [594, 307] width 67 height 29
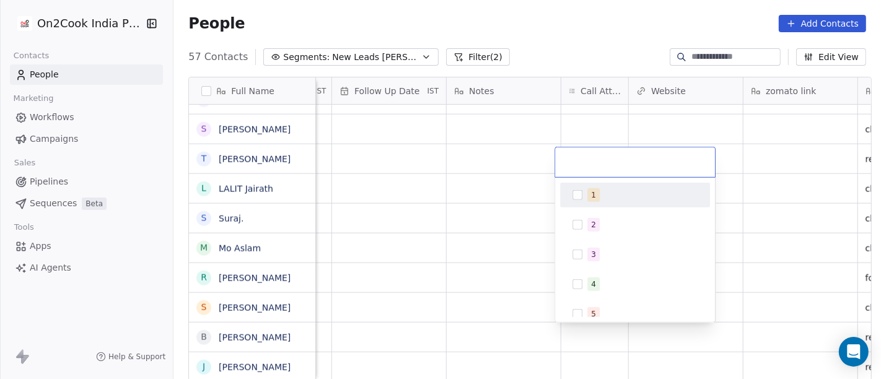
click at [601, 186] on div "1" at bounding box center [635, 195] width 140 height 20
click at [515, 185] on html "On2Cook India Pvt. Ltd. Contacts People Marketing Workflows Campaigns Sales Pip…" at bounding box center [440, 189] width 881 height 379
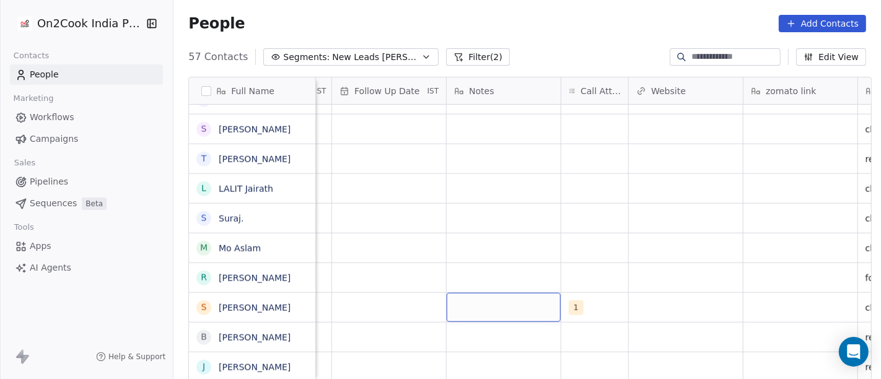
click at [508, 305] on div "grid" at bounding box center [504, 307] width 114 height 29
type textarea "**********"
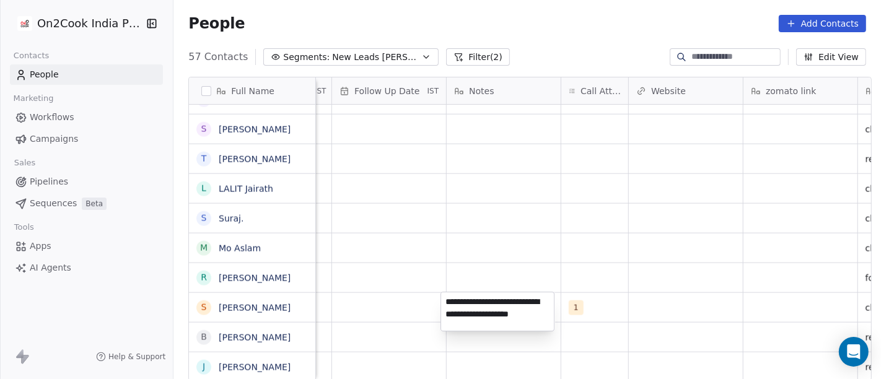
click at [361, 308] on html "On2Cook India Pvt. Ltd. Contacts People Marketing Workflows Campaigns Sales Pip…" at bounding box center [440, 189] width 881 height 379
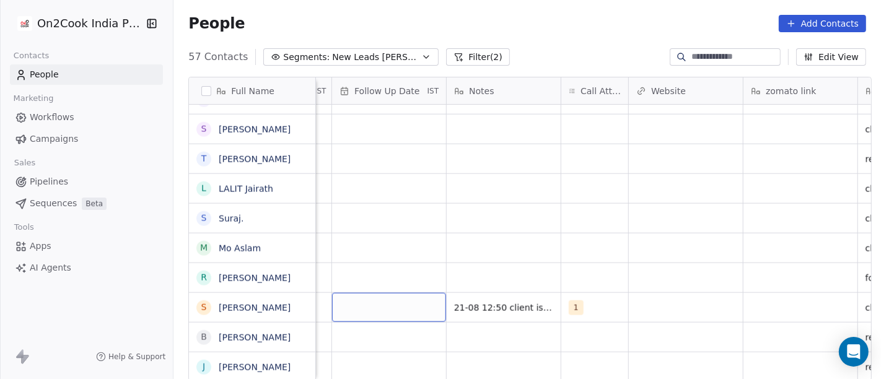
click at [359, 308] on div "grid" at bounding box center [389, 307] width 114 height 29
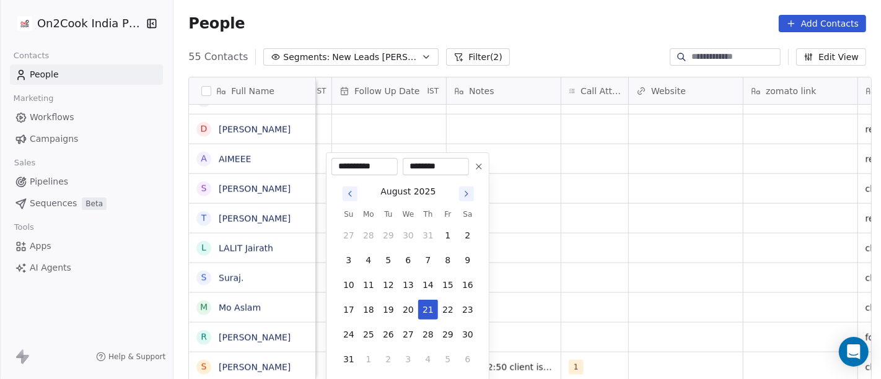
scroll to position [1358, 0]
click at [478, 163] on icon at bounding box center [479, 167] width 10 height 10
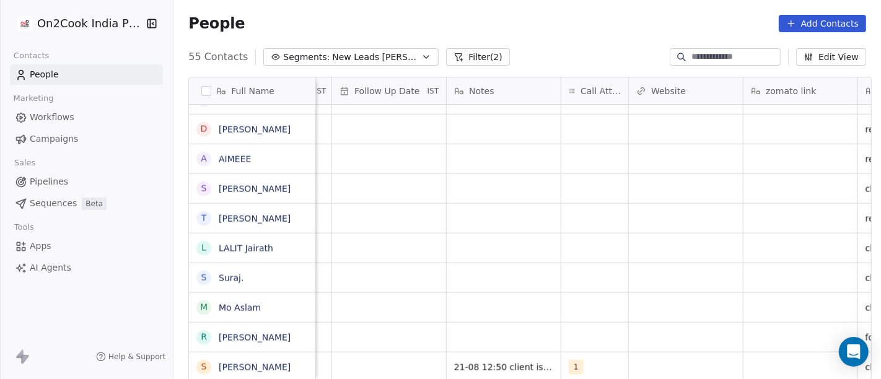
scroll to position [11, 883]
click at [403, 352] on div "grid" at bounding box center [389, 366] width 114 height 29
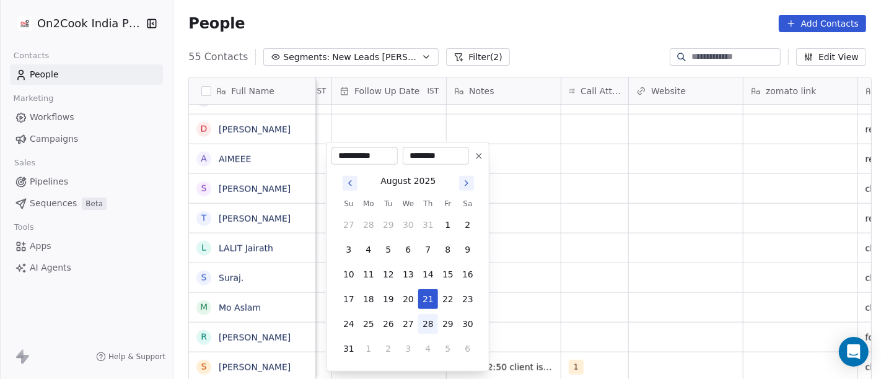
click at [431, 326] on button "28" at bounding box center [428, 324] width 20 height 20
type input "**********"
click at [574, 297] on html "On2Cook India Pvt. Ltd. Contacts People Marketing Workflows Campaigns Sales Pip…" at bounding box center [440, 189] width 881 height 379
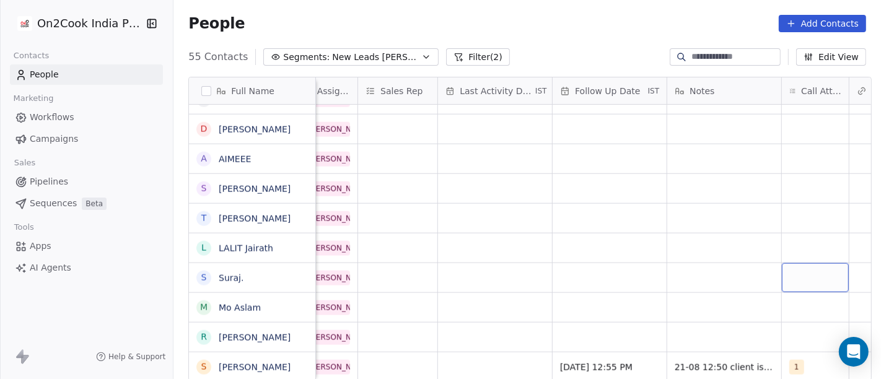
scroll to position [11, 663]
click at [489, 356] on div "grid" at bounding box center [495, 366] width 114 height 29
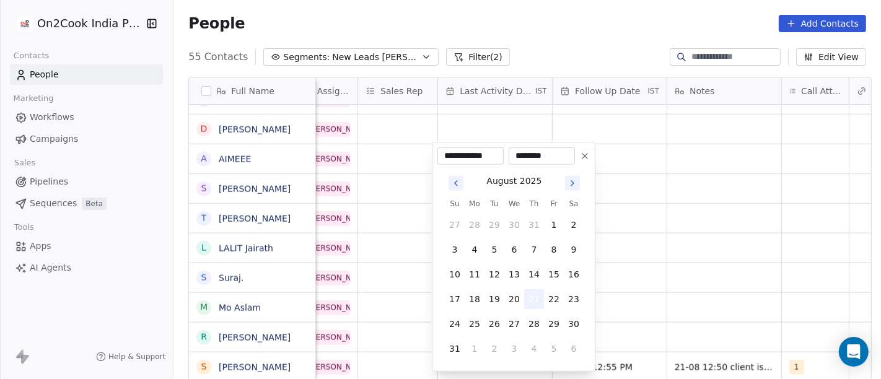
click at [539, 294] on button "21" at bounding box center [534, 299] width 20 height 20
click at [730, 272] on html "On2Cook India Pvt. Ltd. Contacts People Marketing Workflows Campaigns Sales Pip…" at bounding box center [440, 189] width 881 height 379
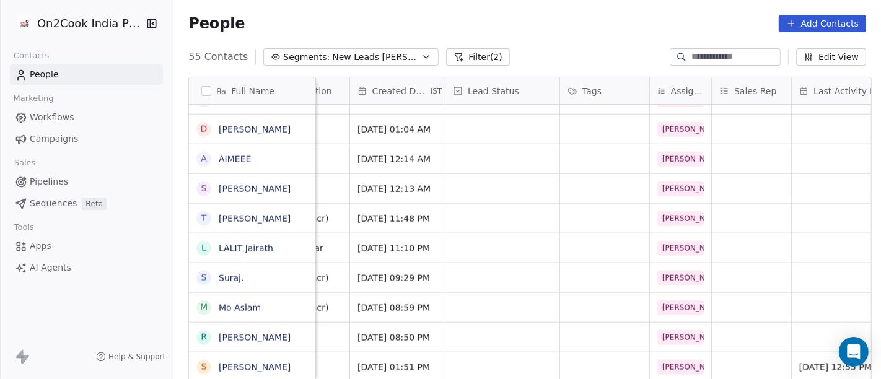
scroll to position [11, 303]
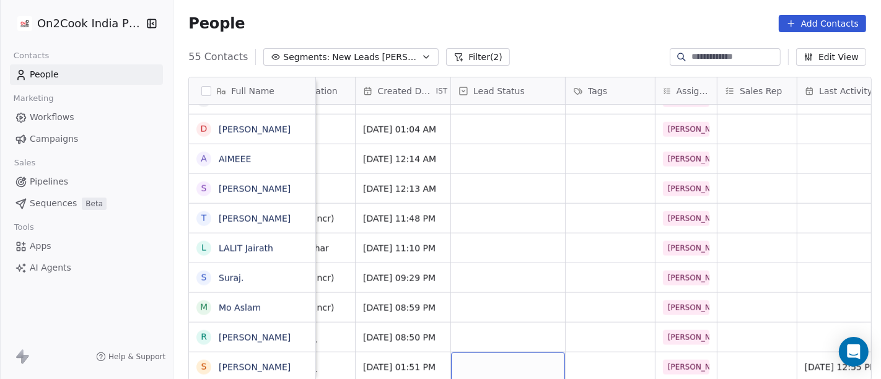
click at [509, 361] on div "grid" at bounding box center [508, 366] width 114 height 29
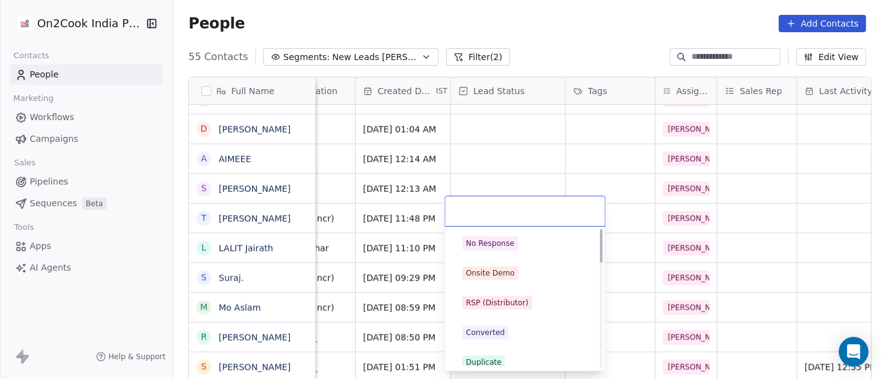
scroll to position [0, 0]
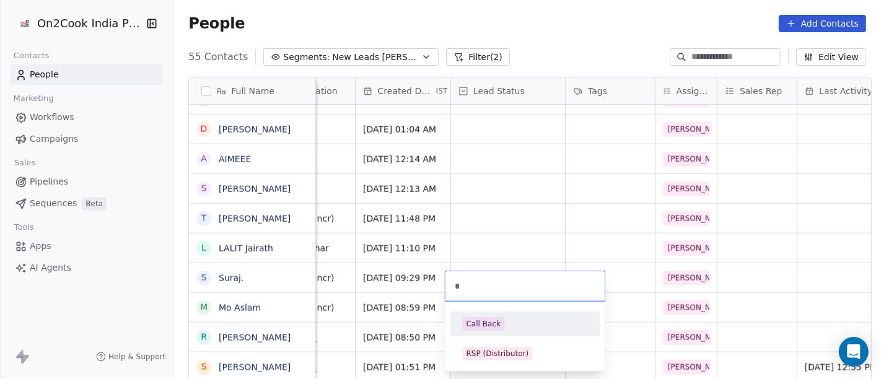
type input "*"
click at [493, 318] on div "Call Back" at bounding box center [483, 323] width 35 height 11
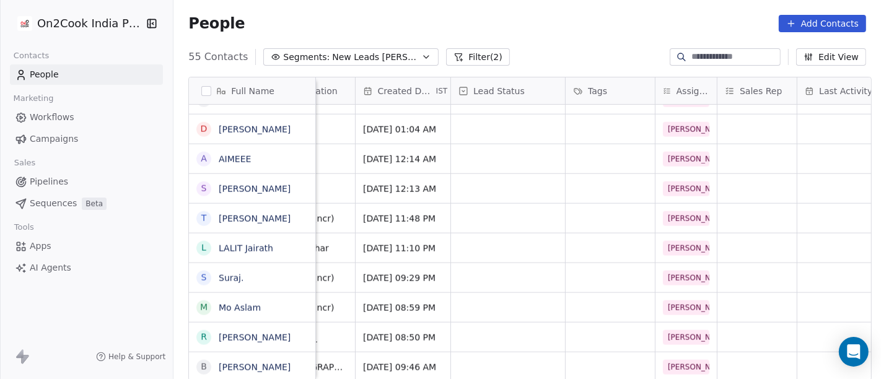
scroll to position [11, 0]
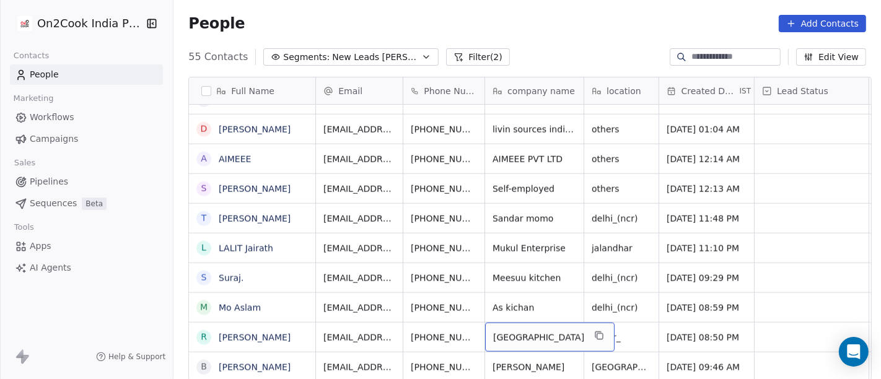
click at [528, 331] on span "India" at bounding box center [538, 337] width 91 height 12
click at [528, 323] on textarea "*****" at bounding box center [528, 331] width 97 height 38
type textarea "**********"
click at [621, 337] on html "On2Cook India Pvt. Ltd. Contacts People Marketing Workflows Campaigns Sales Pip…" at bounding box center [440, 189] width 881 height 379
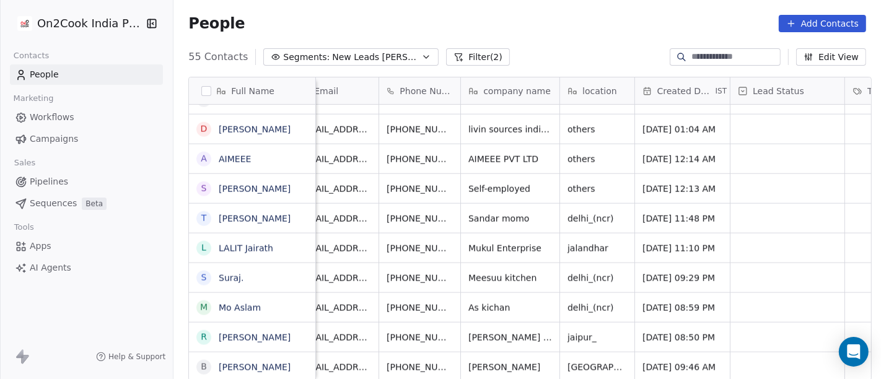
scroll to position [11, 7]
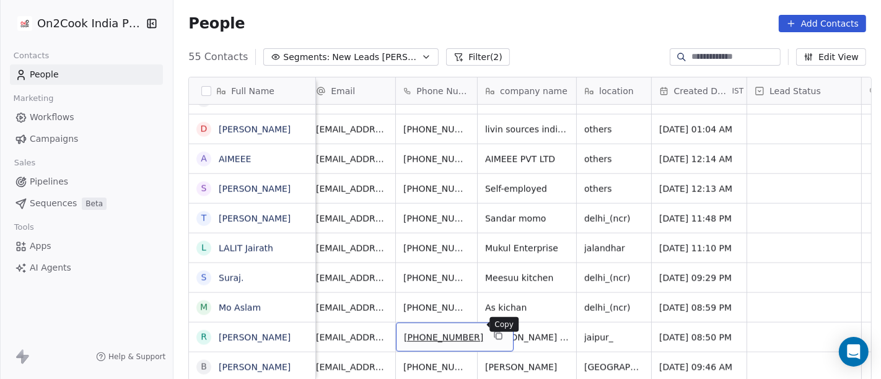
click at [490, 331] on button "grid" at bounding box center [497, 335] width 15 height 15
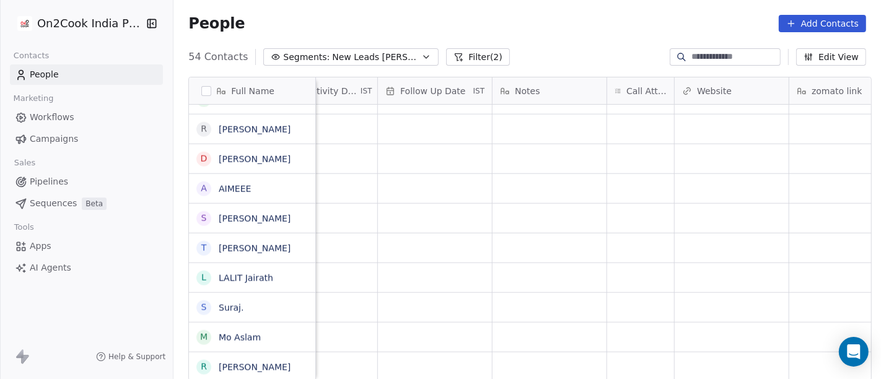
scroll to position [11, 827]
click at [661, 359] on div "grid" at bounding box center [650, 366] width 67 height 29
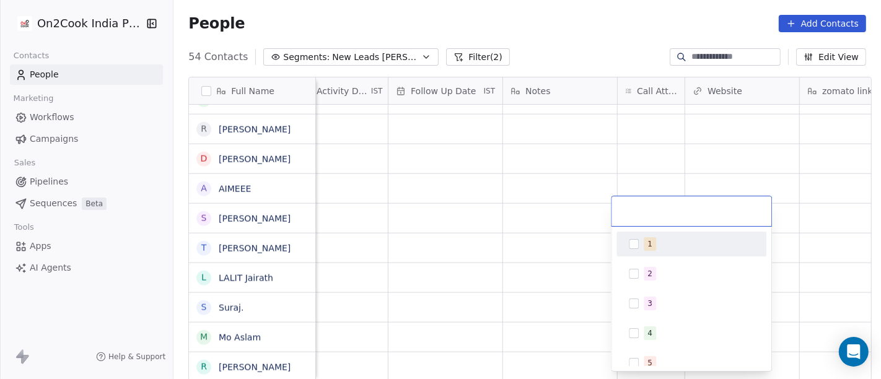
click at [665, 250] on div "1" at bounding box center [698, 244] width 110 height 14
click at [597, 208] on html "On2Cook India Pvt. Ltd. Contacts People Marketing Workflows Campaigns Sales Pip…" at bounding box center [440, 189] width 881 height 379
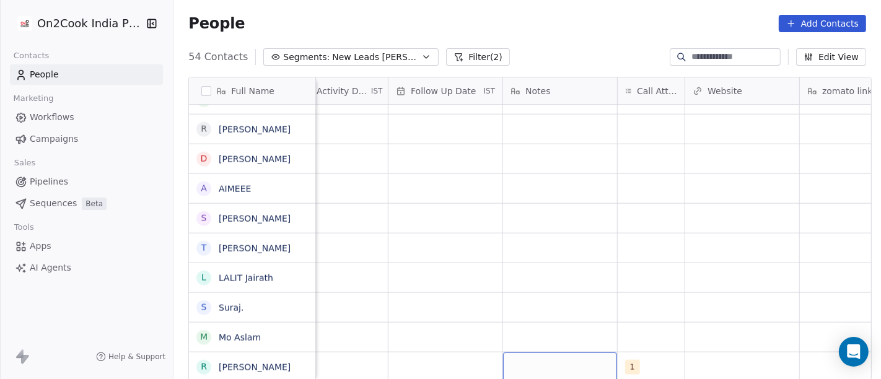
click at [546, 358] on div "grid" at bounding box center [560, 366] width 114 height 29
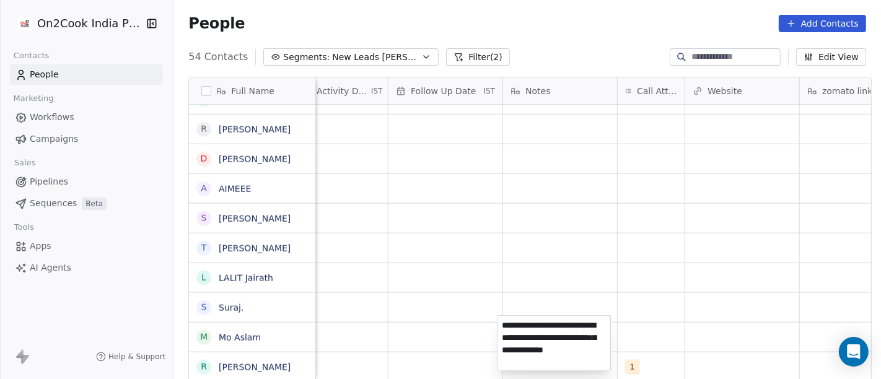
type textarea "**********"
click at [600, 287] on html "On2Cook India Pvt. Ltd. Contacts People Marketing Workflows Campaigns Sales Pip…" at bounding box center [440, 189] width 881 height 379
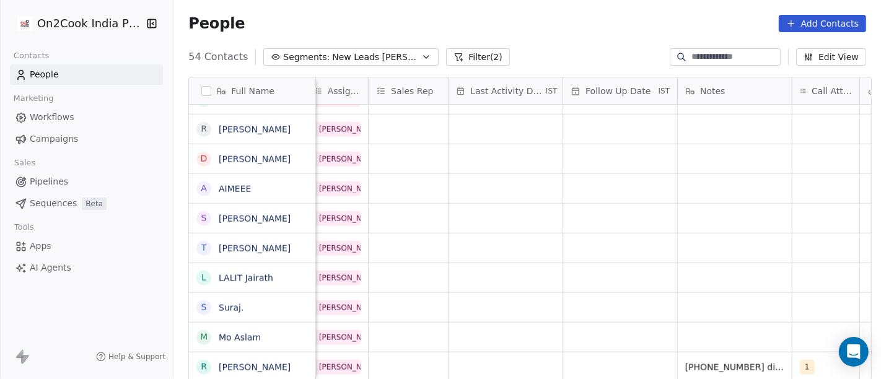
scroll to position [11, 651]
click at [616, 356] on div "grid" at bounding box center [621, 366] width 114 height 29
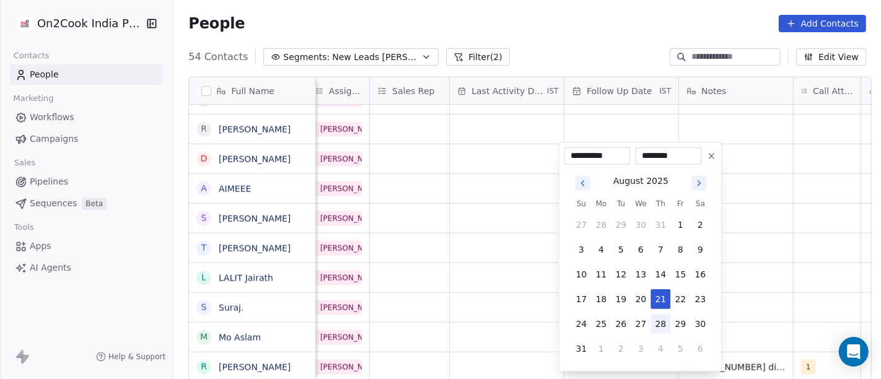
click at [661, 323] on button "28" at bounding box center [660, 324] width 20 height 20
type input "**********"
click at [437, 294] on html "On2Cook India Pvt. Ltd. Contacts People Marketing Workflows Campaigns Sales Pip…" at bounding box center [440, 189] width 881 height 379
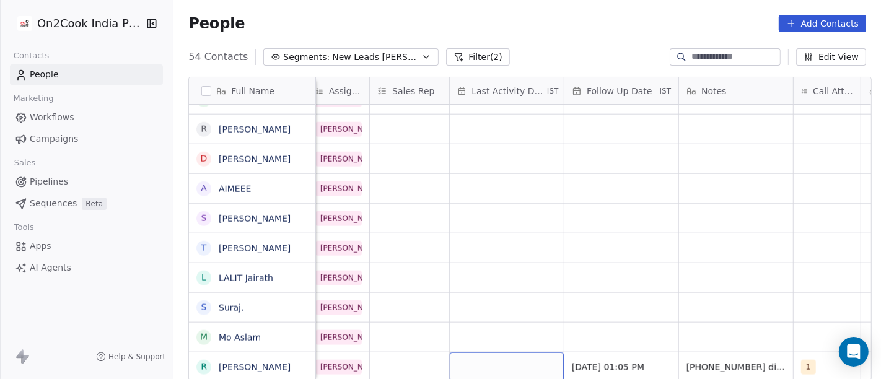
click at [521, 352] on div "grid" at bounding box center [507, 366] width 114 height 29
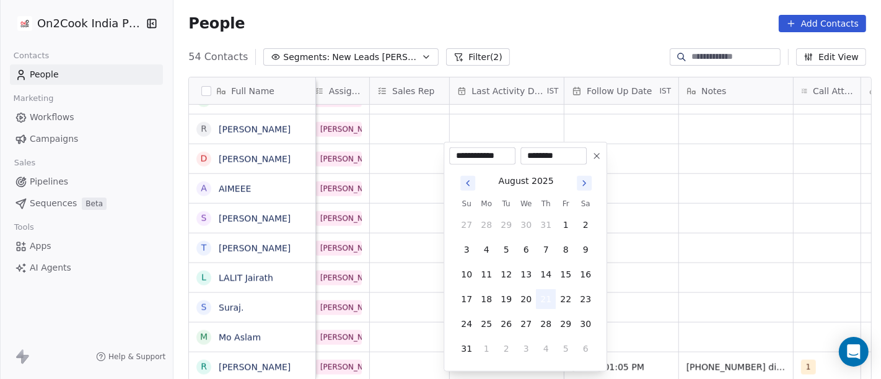
click at [546, 295] on button "21" at bounding box center [546, 299] width 20 height 20
click at [688, 294] on html "On2Cook India Pvt. Ltd. Contacts People Marketing Workflows Campaigns Sales Pip…" at bounding box center [440, 189] width 881 height 379
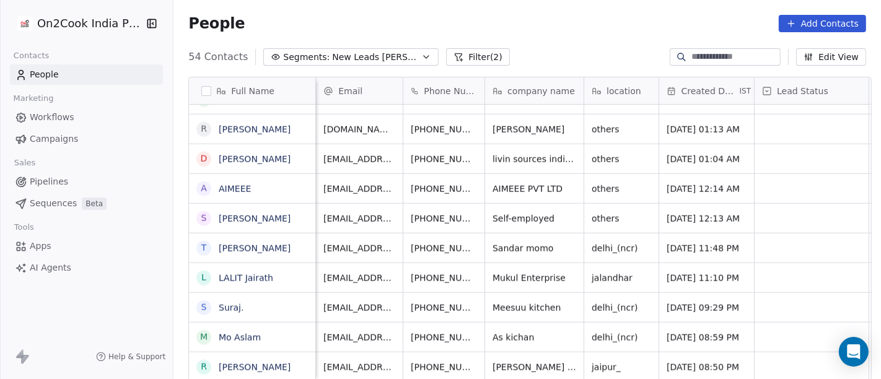
scroll to position [11, 0]
click at [500, 360] on icon "grid" at bounding box center [505, 365] width 10 height 10
click at [601, 360] on icon "grid" at bounding box center [606, 365] width 10 height 10
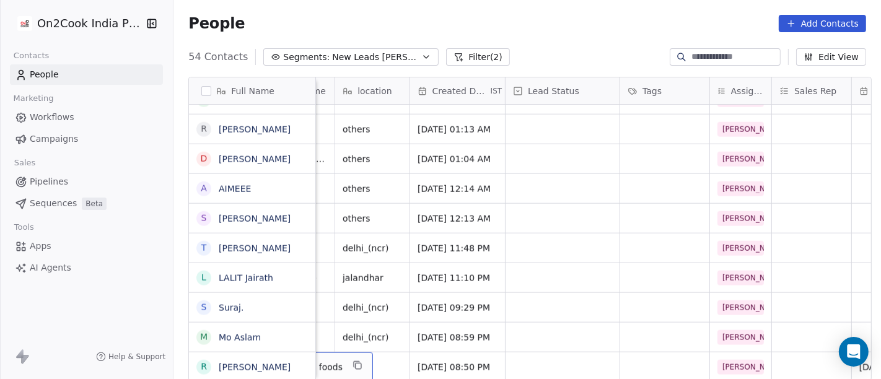
scroll to position [11, 228]
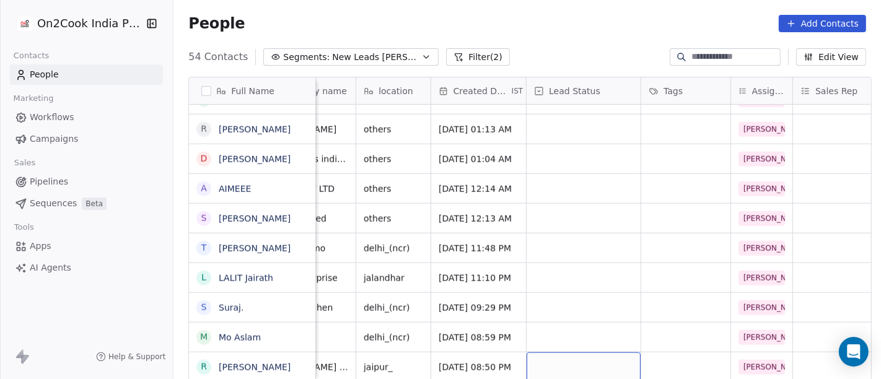
click at [531, 352] on div "grid" at bounding box center [583, 366] width 114 height 29
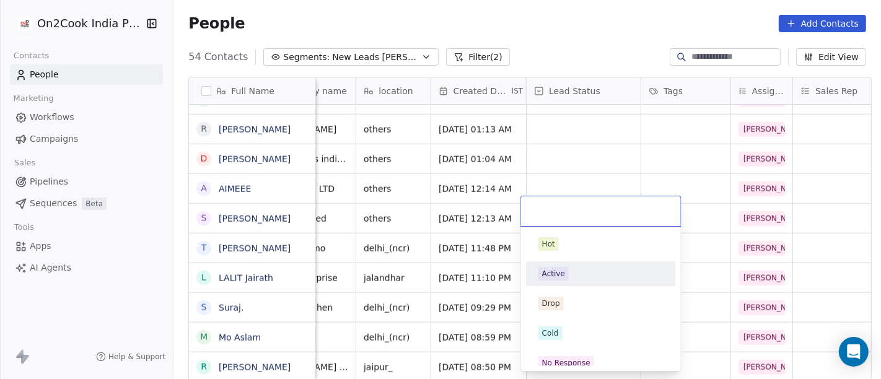
click at [575, 268] on div "Active" at bounding box center [600, 274] width 125 height 14
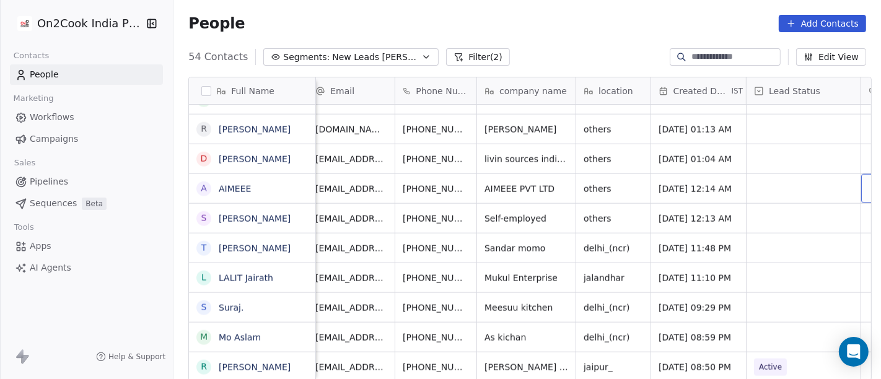
scroll to position [11, 0]
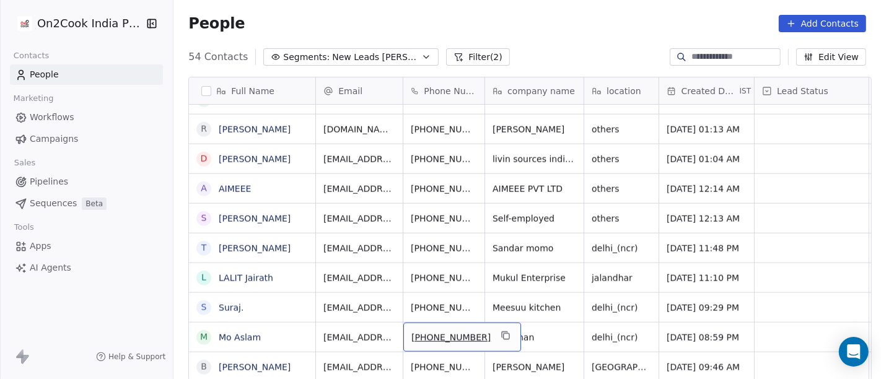
click at [492, 323] on div "+918173841263" at bounding box center [462, 337] width 118 height 29
click at [500, 331] on icon "grid" at bounding box center [505, 336] width 10 height 10
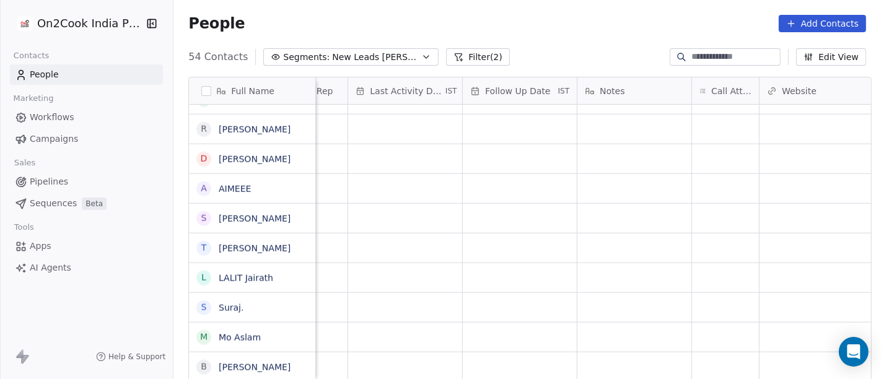
scroll to position [11, 817]
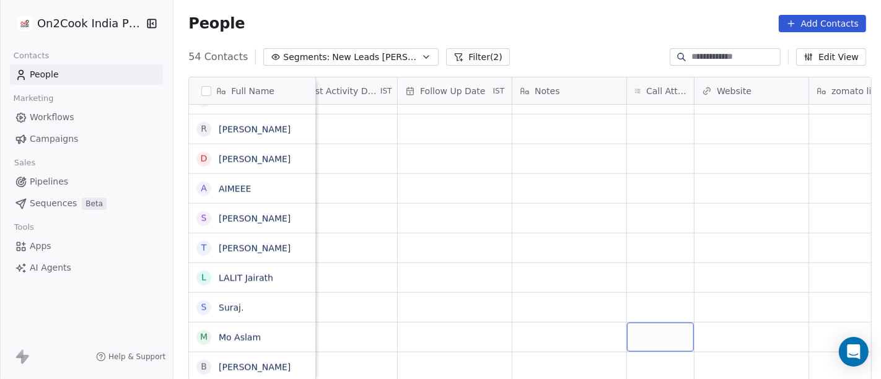
click at [660, 328] on div "grid" at bounding box center [660, 337] width 67 height 29
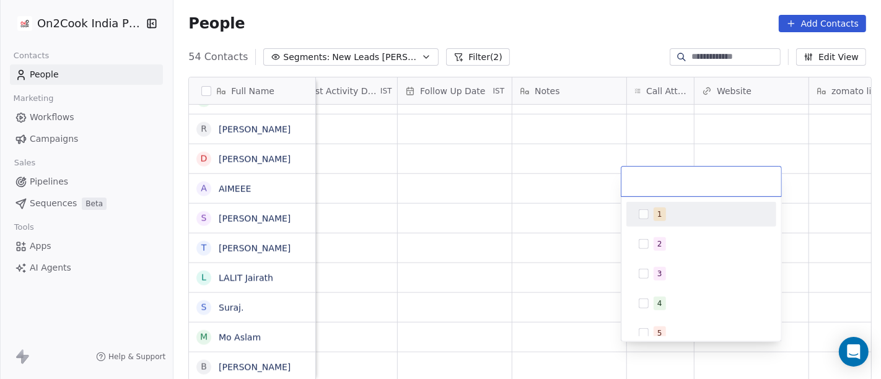
click at [658, 209] on div "1" at bounding box center [659, 214] width 5 height 11
click at [516, 199] on html "On2Cook India Pvt. Ltd. Contacts People Marketing Workflows Campaigns Sales Pip…" at bounding box center [440, 189] width 881 height 379
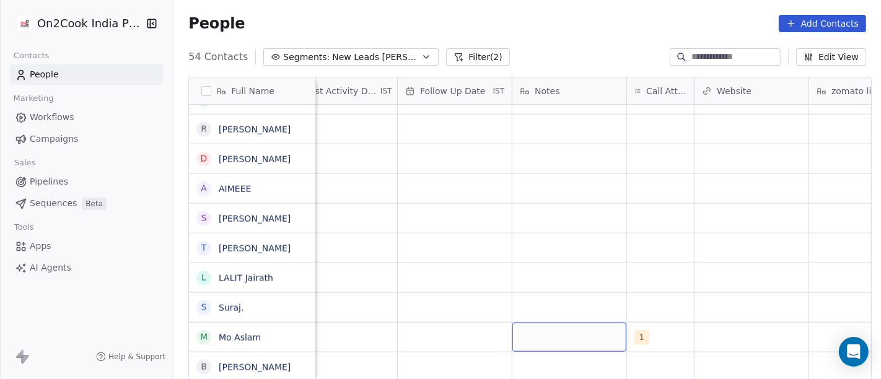
click at [567, 326] on div "grid" at bounding box center [569, 337] width 114 height 29
type textarea "**********"
click at [507, 291] on html "On2Cook India Pvt. Ltd. Contacts People Marketing Workflows Campaigns Sales Pip…" at bounding box center [440, 189] width 881 height 379
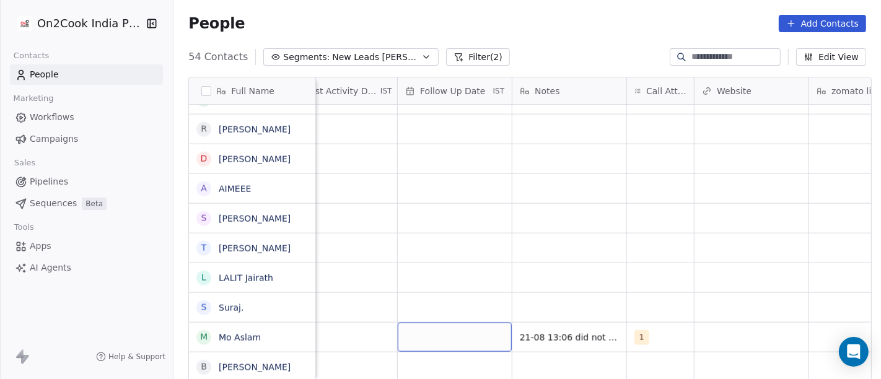
click at [414, 336] on div "grid" at bounding box center [455, 337] width 114 height 29
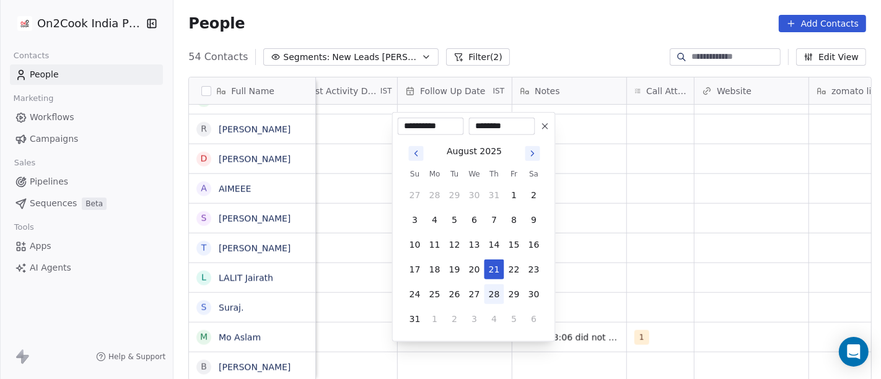
click at [492, 296] on button "28" at bounding box center [494, 294] width 20 height 20
type input "**********"
click at [614, 274] on html "On2Cook India Pvt. Ltd. Contacts People Marketing Workflows Campaigns Sales Pip…" at bounding box center [440, 189] width 881 height 379
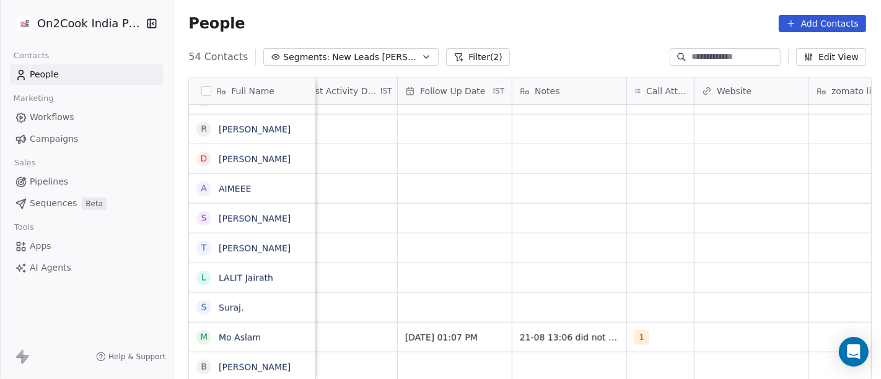
scroll to position [11, 717]
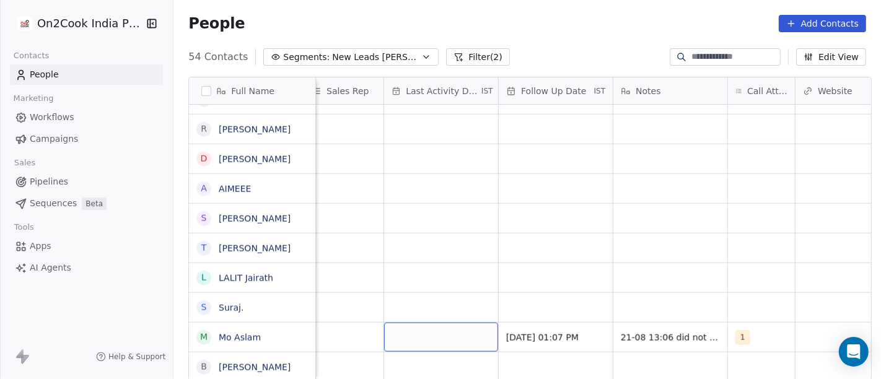
click at [421, 326] on div "grid" at bounding box center [441, 337] width 114 height 29
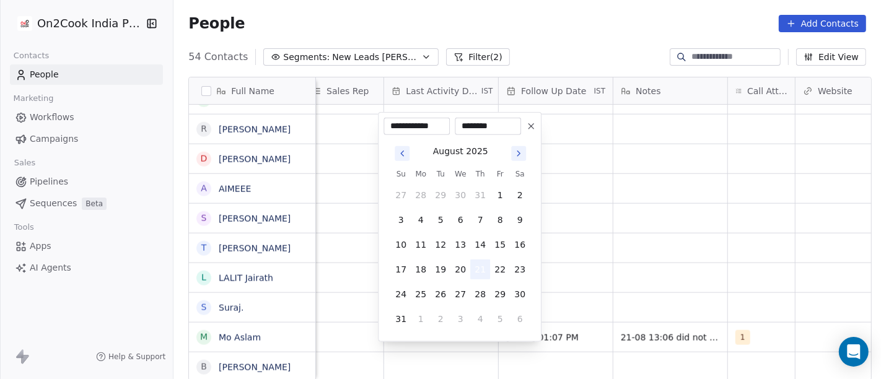
click at [480, 261] on button "21" at bounding box center [480, 269] width 20 height 20
click at [666, 246] on html "On2Cook India Pvt. Ltd. Contacts People Marketing Workflows Campaigns Sales Pip…" at bounding box center [440, 189] width 881 height 379
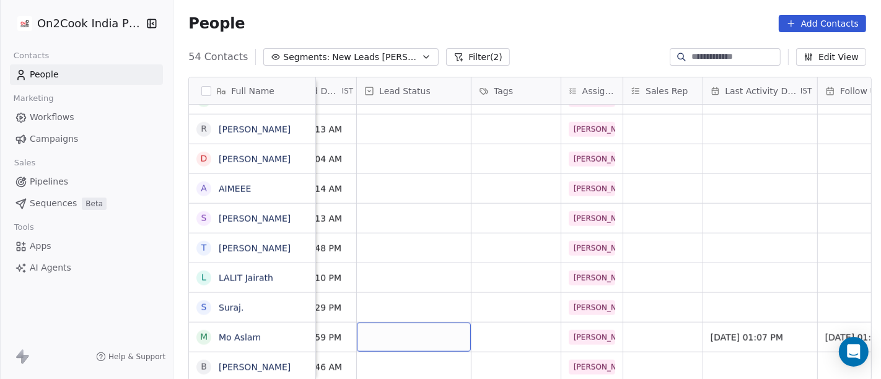
scroll to position [11, 397]
click at [401, 327] on div "grid" at bounding box center [414, 337] width 114 height 29
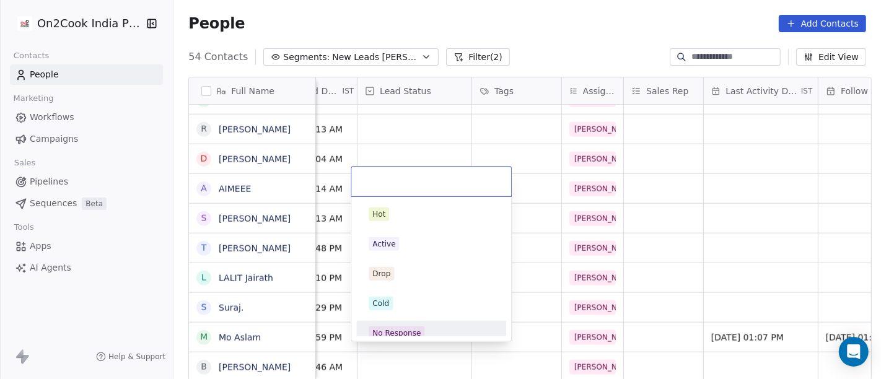
click at [428, 329] on div "No Response" at bounding box center [430, 333] width 125 height 14
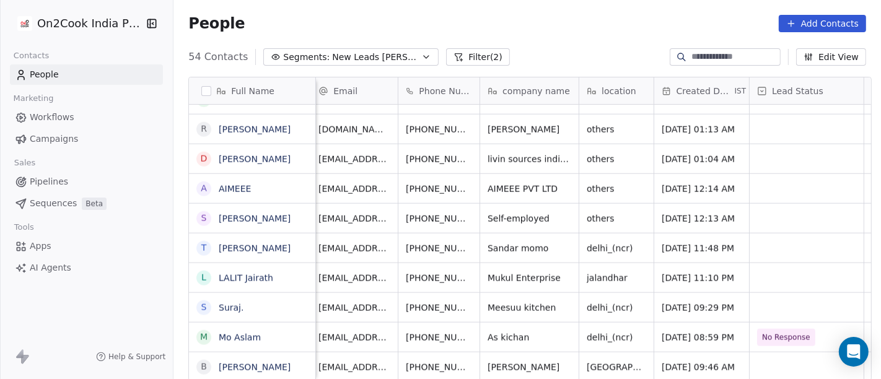
scroll to position [11, 5]
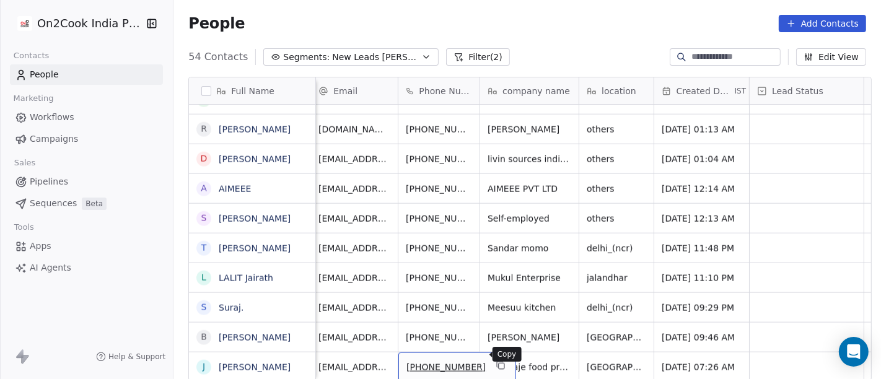
click at [493, 358] on button "grid" at bounding box center [500, 365] width 15 height 15
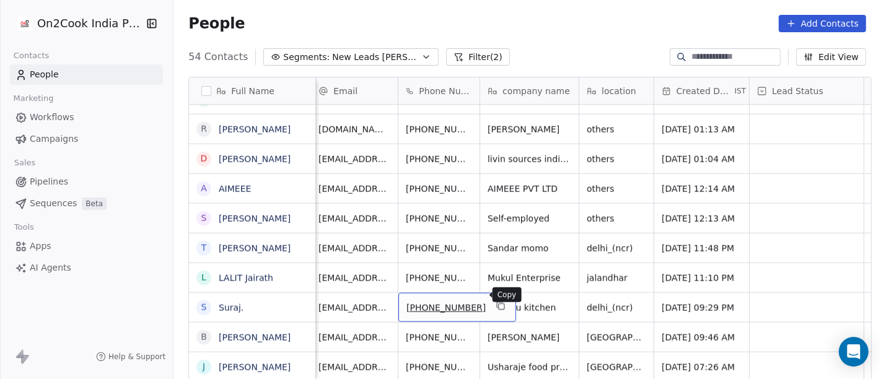
click at [495, 301] on icon "grid" at bounding box center [500, 306] width 10 height 10
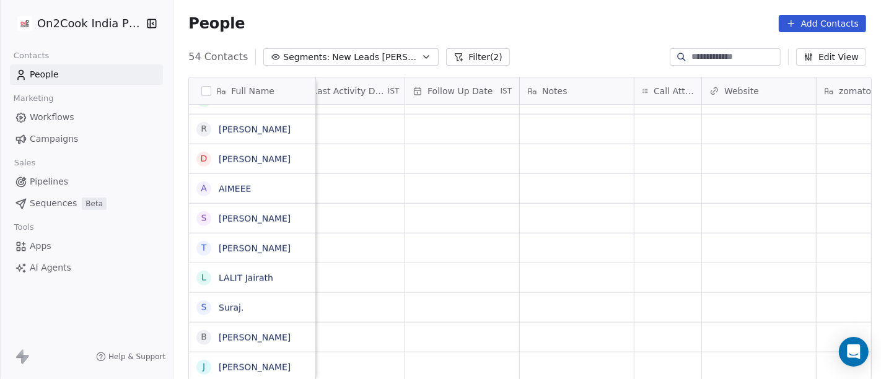
scroll to position [11, 811]
click at [645, 297] on div "grid" at bounding box center [666, 307] width 67 height 29
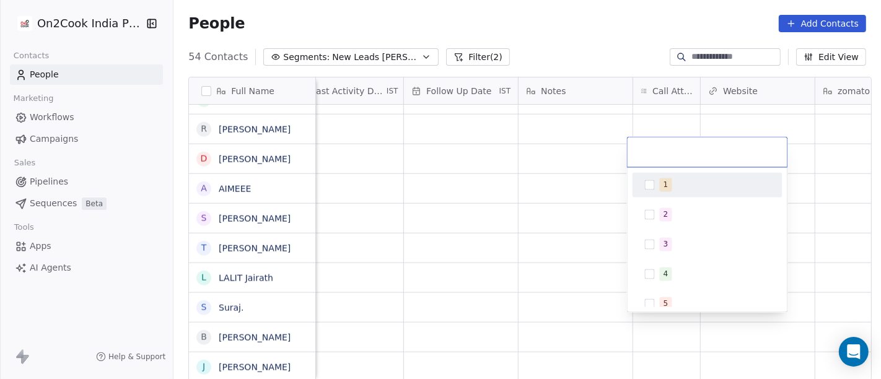
click at [666, 190] on span "1" at bounding box center [666, 185] width 12 height 14
click at [557, 170] on html "On2Cook India Pvt. Ltd. Contacts People Marketing Workflows Campaigns Sales Pip…" at bounding box center [440, 189] width 881 height 379
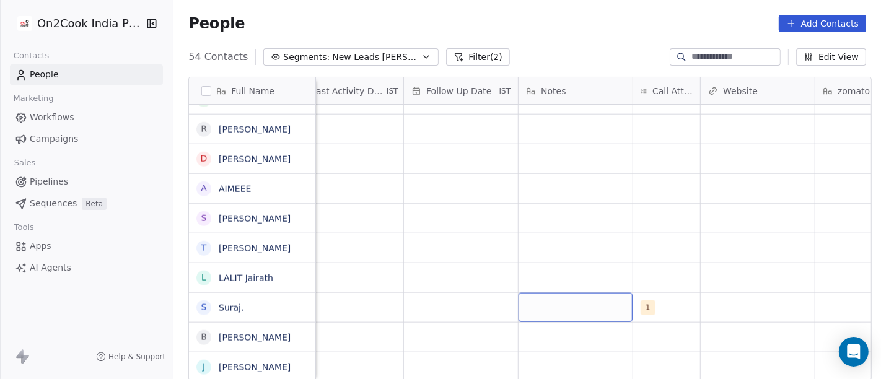
click at [557, 300] on div "grid" at bounding box center [575, 307] width 114 height 29
type textarea "**********"
click at [499, 250] on html "On2Cook India Pvt. Ltd. Contacts People Marketing Workflows Campaigns Sales Pip…" at bounding box center [440, 189] width 881 height 379
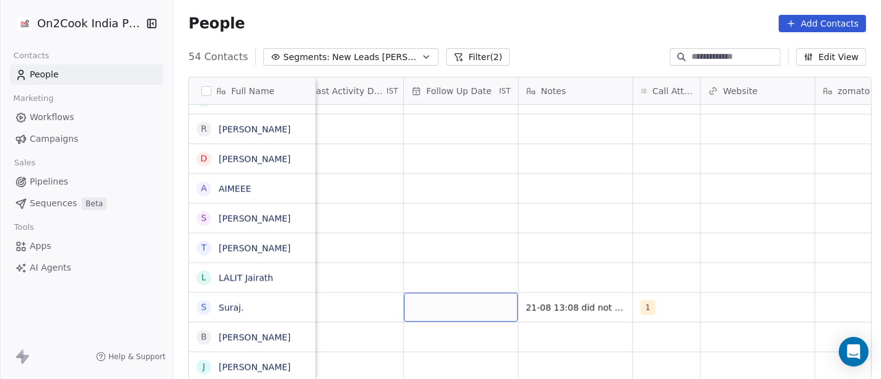
click at [426, 303] on div "grid" at bounding box center [461, 307] width 114 height 29
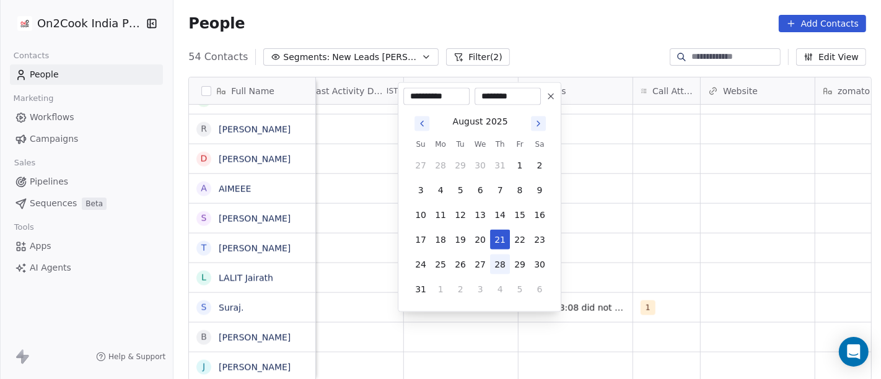
click at [504, 264] on button "28" at bounding box center [500, 265] width 20 height 20
type input "**********"
click at [710, 242] on html "On2Cook India Pvt. Ltd. Contacts People Marketing Workflows Campaigns Sales Pip…" at bounding box center [440, 189] width 881 height 379
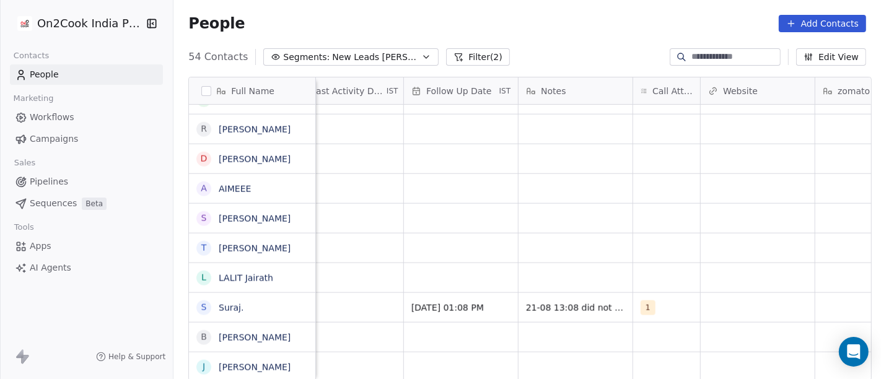
scroll to position [11, 706]
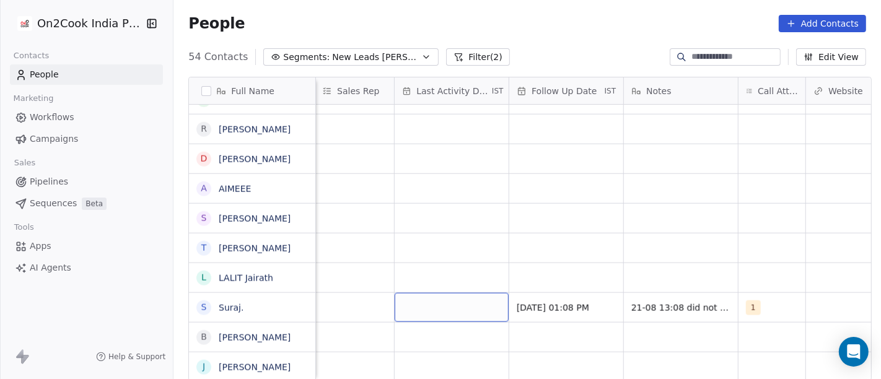
click at [453, 294] on div "grid" at bounding box center [451, 307] width 114 height 29
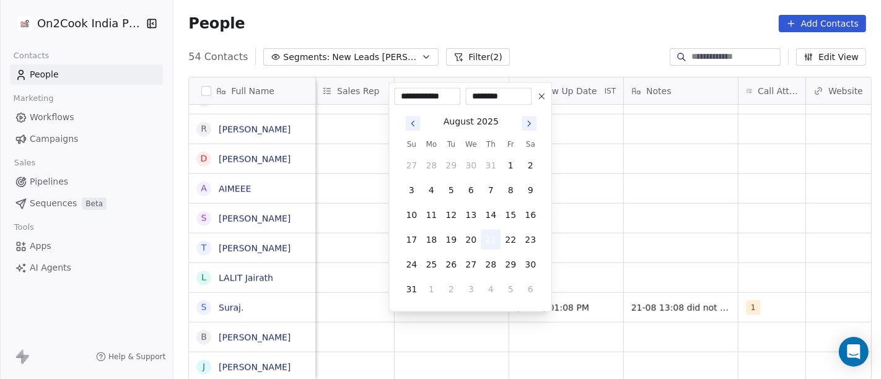
click at [494, 233] on button "21" at bounding box center [491, 240] width 20 height 20
click at [610, 224] on html "On2Cook India Pvt. Ltd. Contacts People Marketing Workflows Campaigns Sales Pip…" at bounding box center [440, 189] width 881 height 379
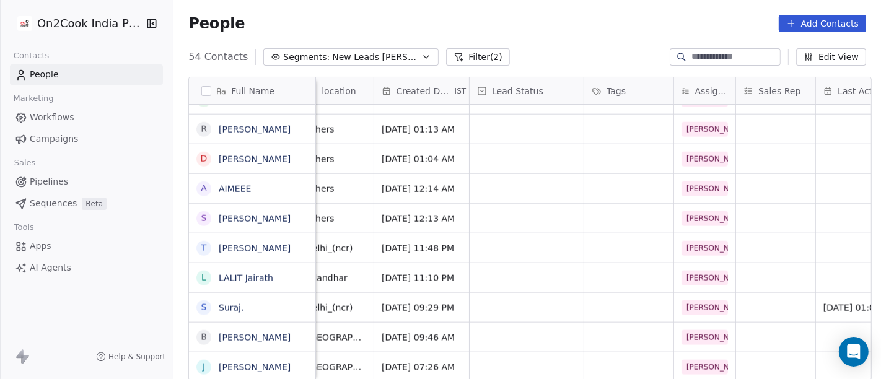
scroll to position [11, 282]
click at [514, 300] on div "grid" at bounding box center [530, 307] width 114 height 29
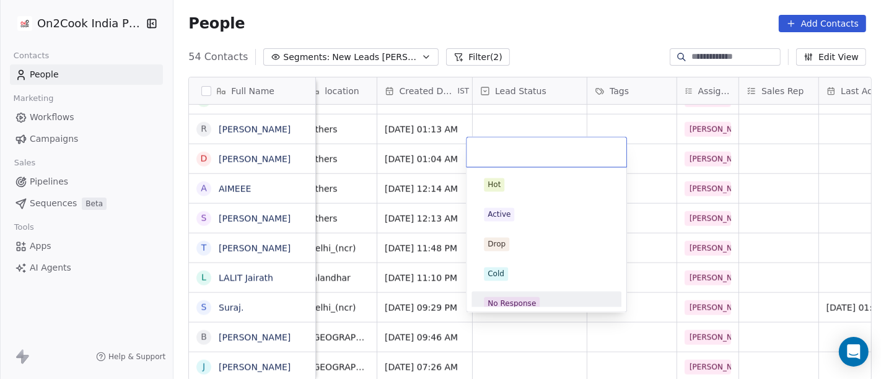
click at [520, 295] on div "No Response" at bounding box center [546, 304] width 140 height 20
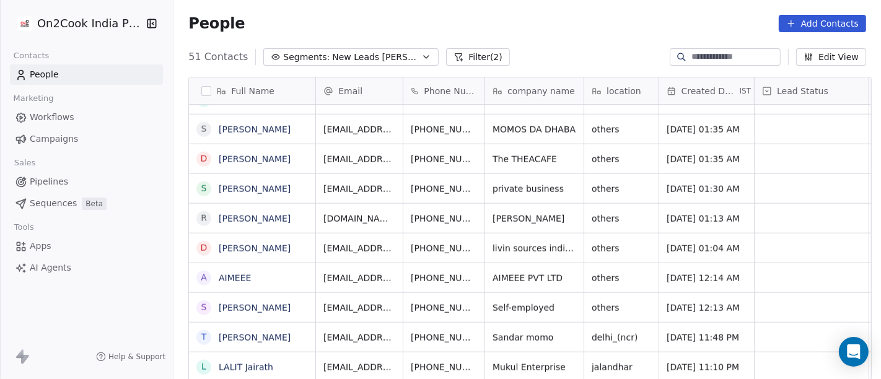
scroll to position [0, 0]
click at [563, 32] on div "People Add Contacts" at bounding box center [526, 23] width 707 height 47
click at [556, 45] on div "People Add Contacts" at bounding box center [526, 23] width 707 height 47
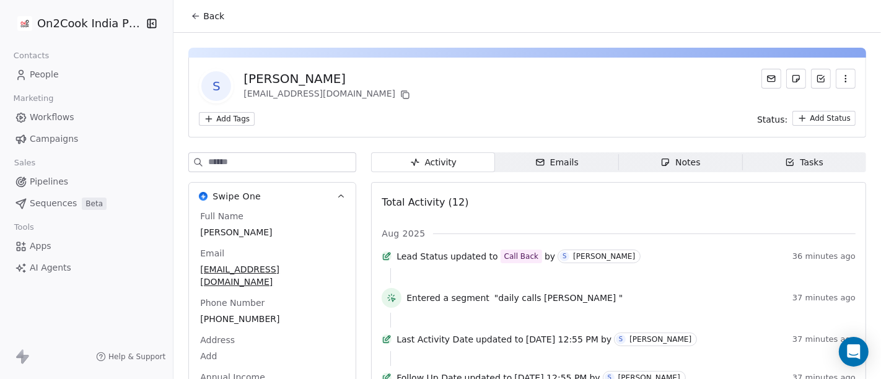
click at [191, 12] on icon at bounding box center [196, 16] width 10 height 10
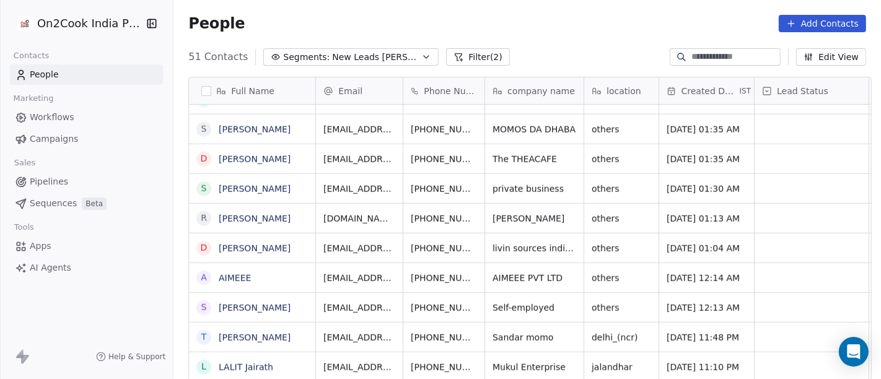
scroll to position [11, 0]
click at [503, 364] on icon "grid" at bounding box center [506, 367] width 6 height 6
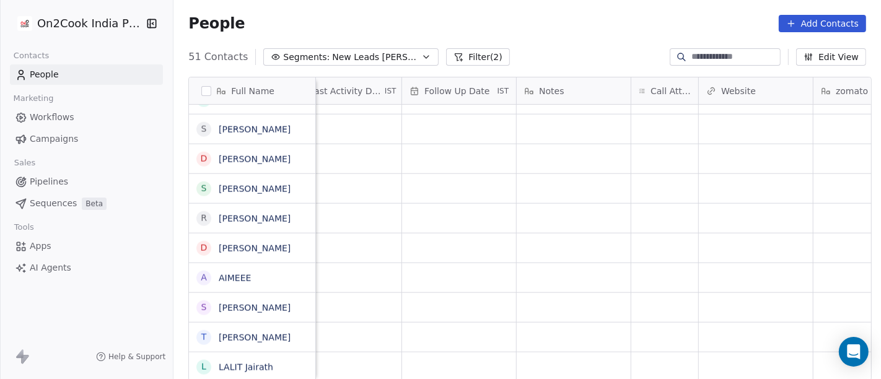
scroll to position [11, 814]
click at [654, 352] on div "grid" at bounding box center [663, 366] width 67 height 29
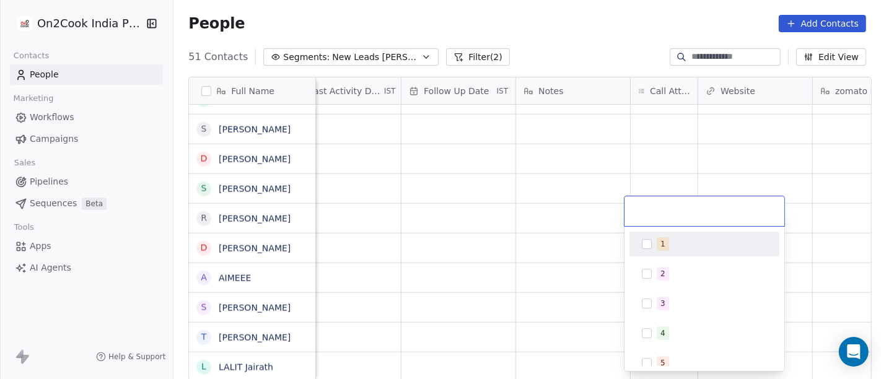
click at [699, 250] on div "1" at bounding box center [704, 244] width 140 height 20
click at [575, 207] on html "On2Cook India Pvt. Ltd. Contacts People Marketing Workflows Campaigns Sales Pip…" at bounding box center [440, 189] width 881 height 379
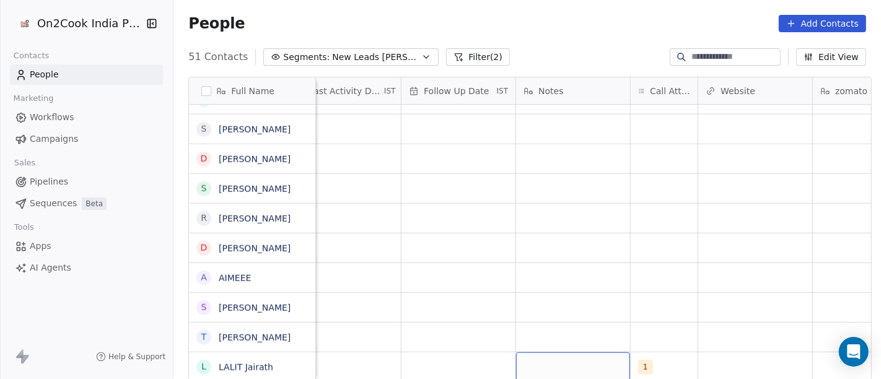
click at [566, 352] on div "grid" at bounding box center [573, 366] width 114 height 29
click at [548, 345] on textarea at bounding box center [566, 351] width 113 height 38
type textarea "**********"
click at [560, 273] on html "On2Cook India Pvt. Ltd. Contacts People Marketing Workflows Campaigns Sales Pip…" at bounding box center [440, 189] width 881 height 379
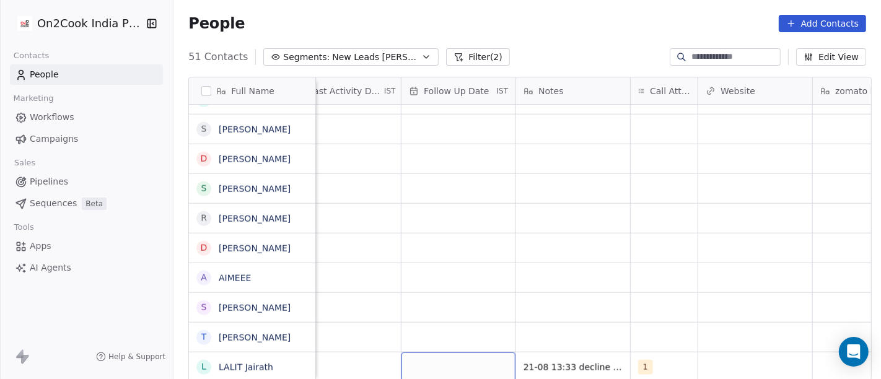
click at [452, 352] on div "grid" at bounding box center [458, 366] width 114 height 29
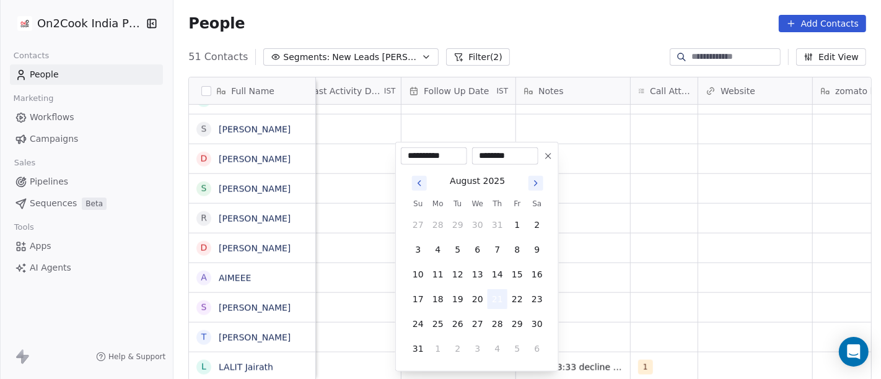
click at [500, 300] on button "21" at bounding box center [497, 299] width 20 height 20
click at [594, 294] on html "On2Cook India Pvt. Ltd. Contacts People Marketing Workflows Campaigns Sales Pip…" at bounding box center [440, 189] width 881 height 379
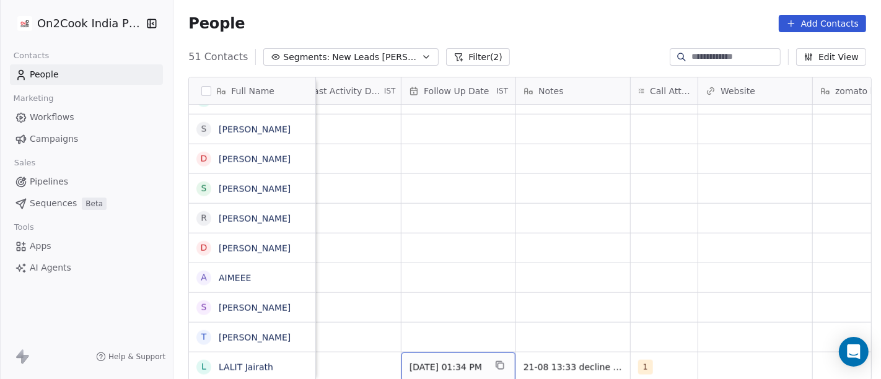
click at [437, 361] on span "21/08/2025 01:34 PM" at bounding box center [447, 367] width 76 height 12
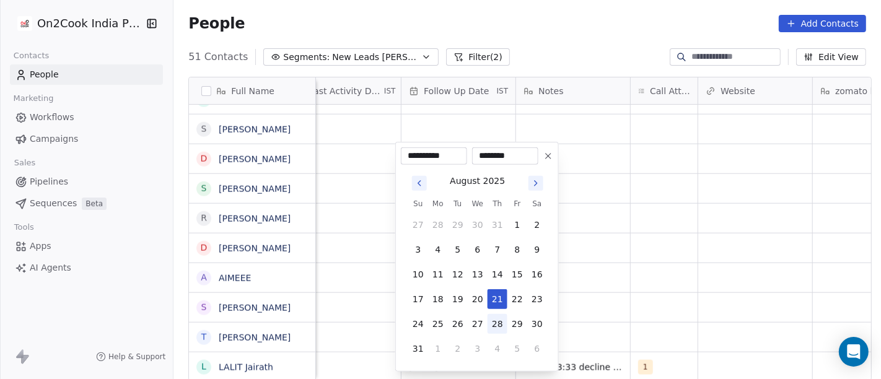
click at [494, 323] on button "28" at bounding box center [497, 324] width 20 height 20
type input "**********"
click at [618, 293] on html "On2Cook India Pvt. Ltd. Contacts People Marketing Workflows Campaigns Sales Pip…" at bounding box center [440, 189] width 881 height 379
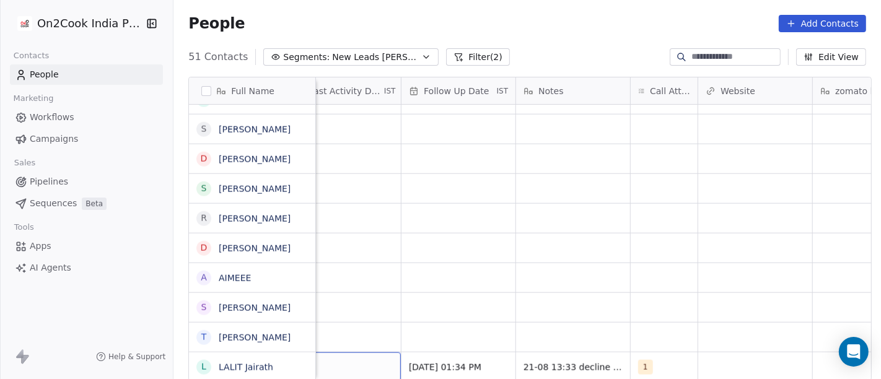
scroll to position [11, 784]
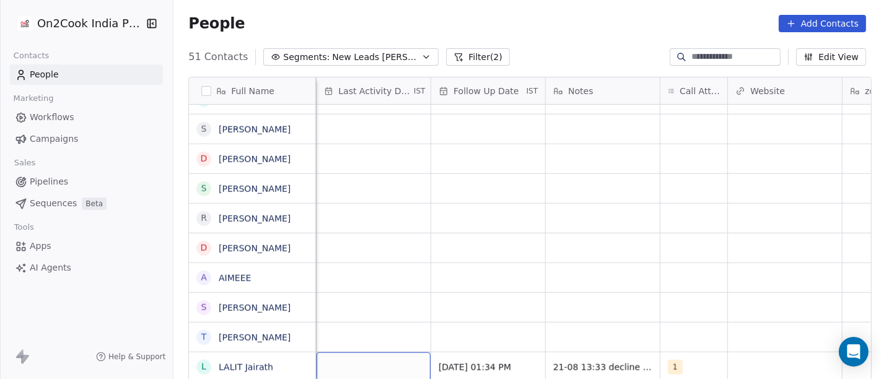
click at [357, 355] on div "grid" at bounding box center [373, 366] width 114 height 29
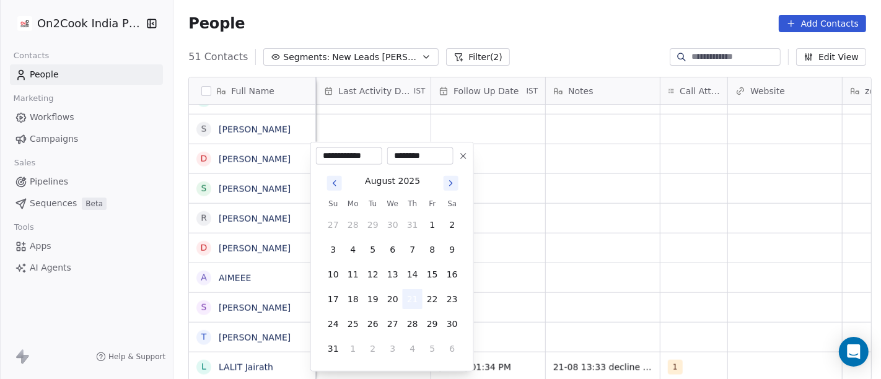
click at [414, 291] on button "21" at bounding box center [413, 299] width 20 height 20
click at [638, 281] on html "On2Cook India Pvt. Ltd. Contacts People Marketing Workflows Campaigns Sales Pip…" at bounding box center [440, 189] width 881 height 379
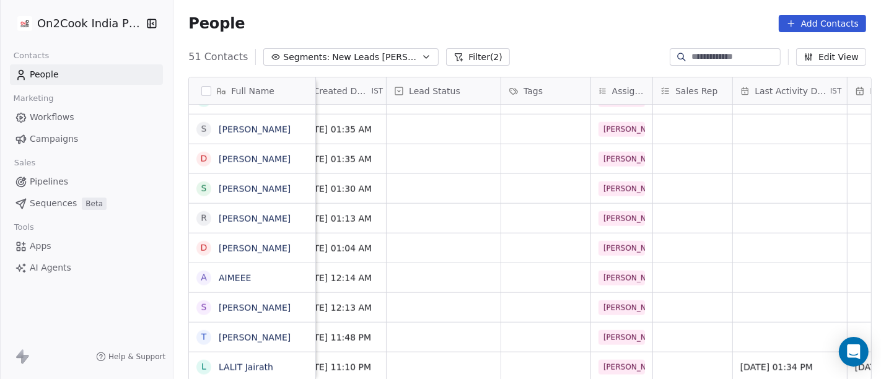
scroll to position [11, 362]
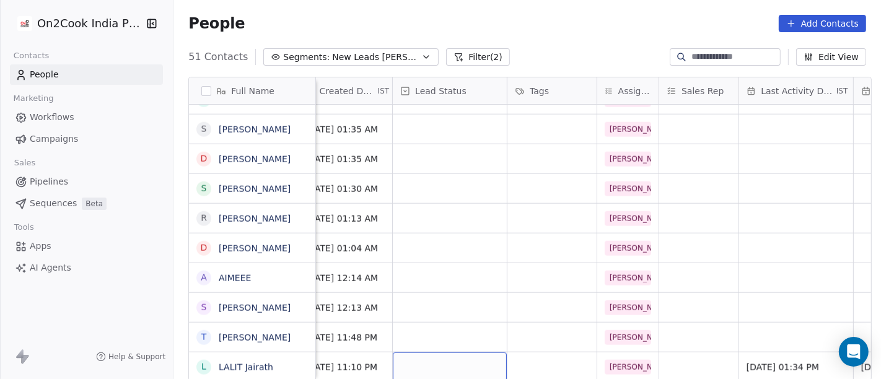
click at [448, 353] on div "grid" at bounding box center [450, 366] width 114 height 29
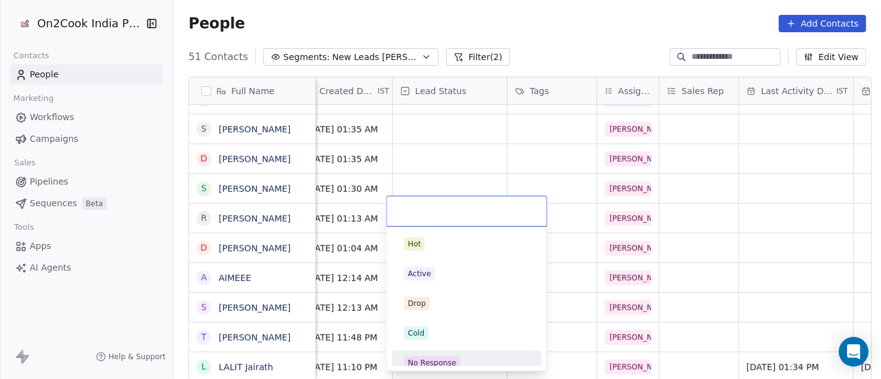
click at [455, 356] on span "No Response" at bounding box center [432, 363] width 56 height 14
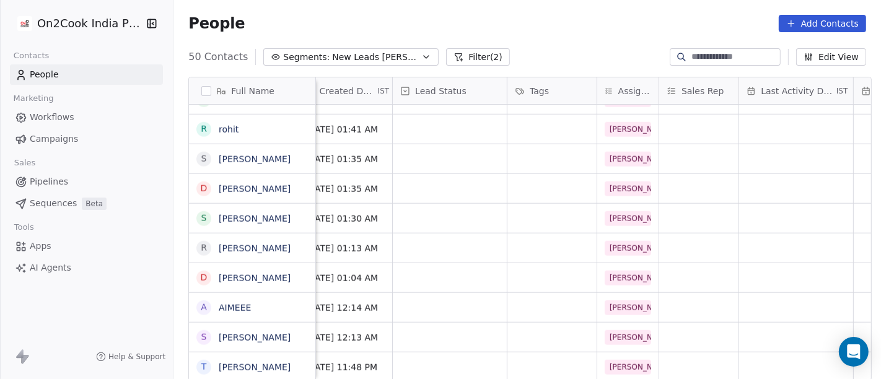
scroll to position [11, 0]
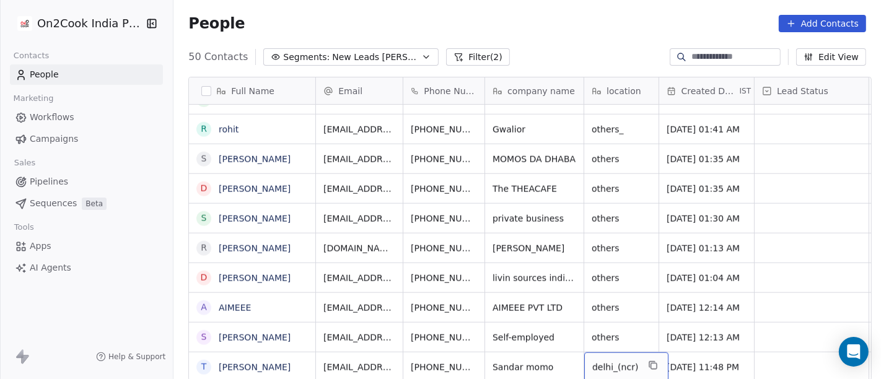
click at [604, 361] on span "delhi_(ncr)" at bounding box center [615, 367] width 46 height 12
click at [604, 358] on textarea "**********" at bounding box center [617, 351] width 77 height 38
type textarea "*******"
click at [586, 42] on html "On2Cook India Pvt. Ltd. Contacts People Marketing Workflows Campaigns Sales Pip…" at bounding box center [440, 189] width 881 height 379
click at [500, 360] on icon "grid" at bounding box center [505, 365] width 10 height 10
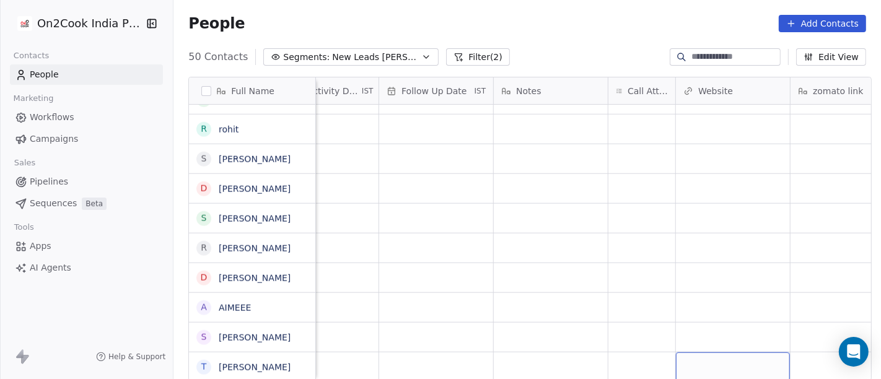
scroll to position [11, 835]
click at [645, 353] on div "grid" at bounding box center [642, 366] width 67 height 29
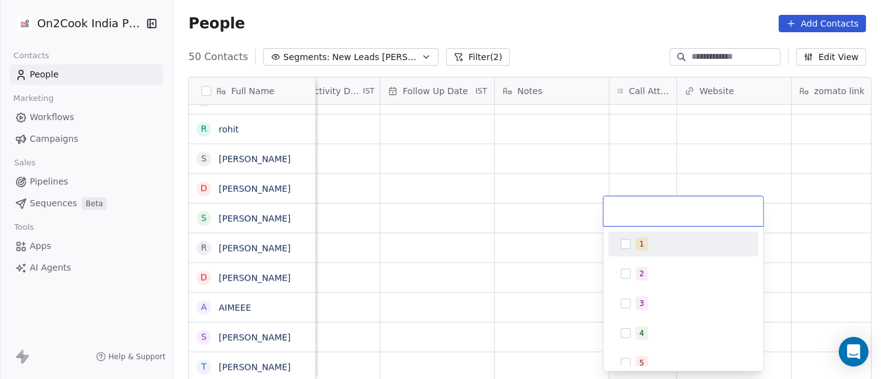
click at [622, 243] on button "Suggestions" at bounding box center [626, 244] width 10 height 10
click at [544, 191] on html "On2Cook India Pvt. Ltd. Contacts People Marketing Workflows Campaigns Sales Pip…" at bounding box center [440, 189] width 881 height 379
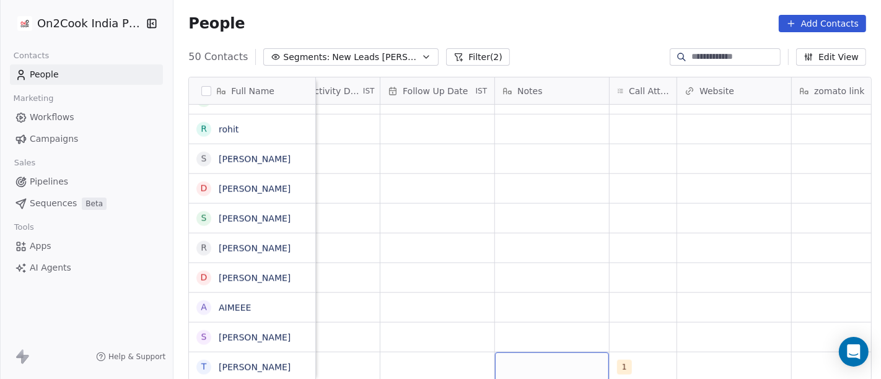
click at [533, 363] on div "grid" at bounding box center [552, 366] width 114 height 29
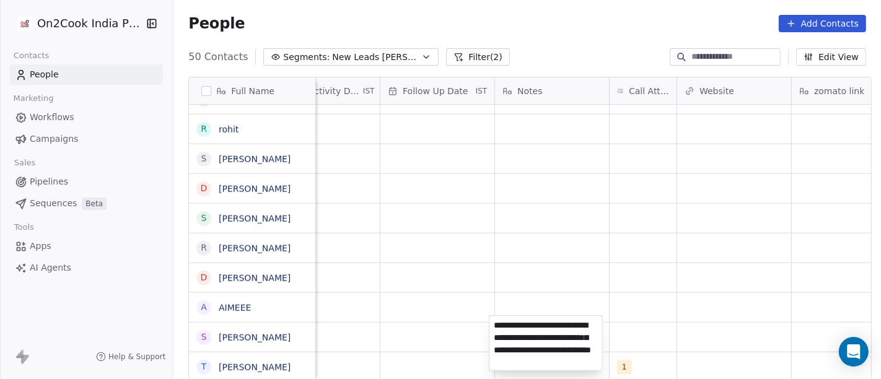
type textarea "**********"
click at [476, 240] on html "On2Cook India Pvt. Ltd. Contacts People Marketing Workflows Campaigns Sales Pip…" at bounding box center [440, 189] width 881 height 379
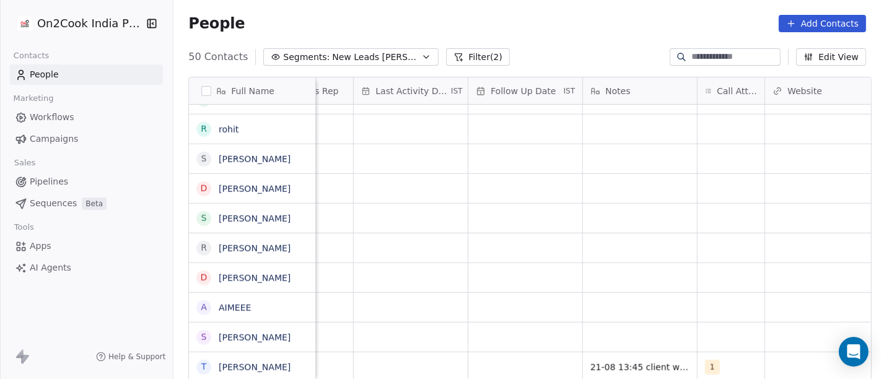
scroll to position [11, 748]
click at [530, 353] on div "grid" at bounding box center [524, 366] width 114 height 29
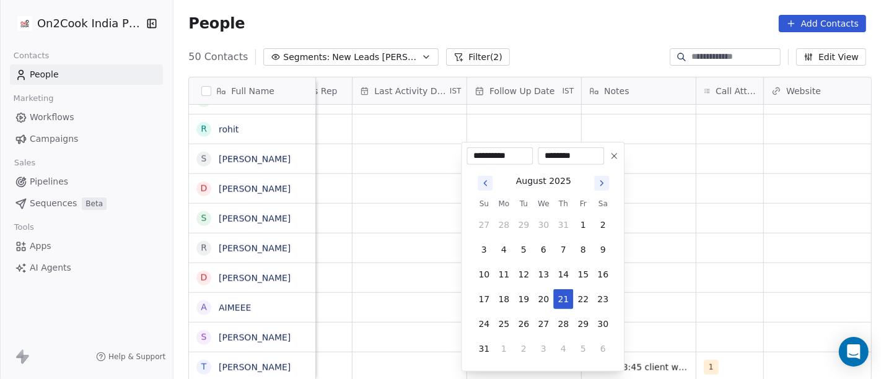
click at [611, 160] on icon at bounding box center [614, 156] width 10 height 10
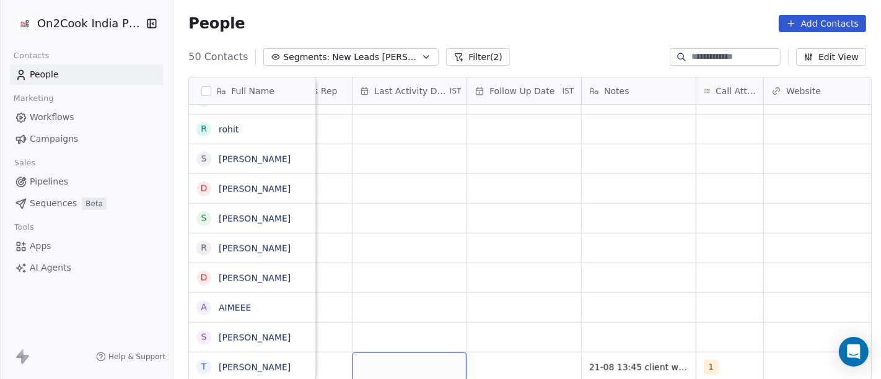
click at [420, 354] on div "grid" at bounding box center [409, 366] width 114 height 29
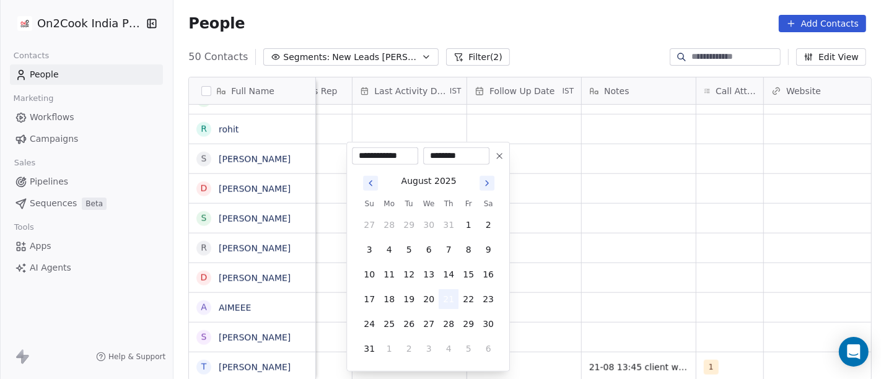
click at [452, 297] on button "21" at bounding box center [448, 299] width 20 height 20
click at [637, 273] on html "On2Cook India Pvt. Ltd. Contacts People Marketing Workflows Campaigns Sales Pip…" at bounding box center [440, 189] width 881 height 379
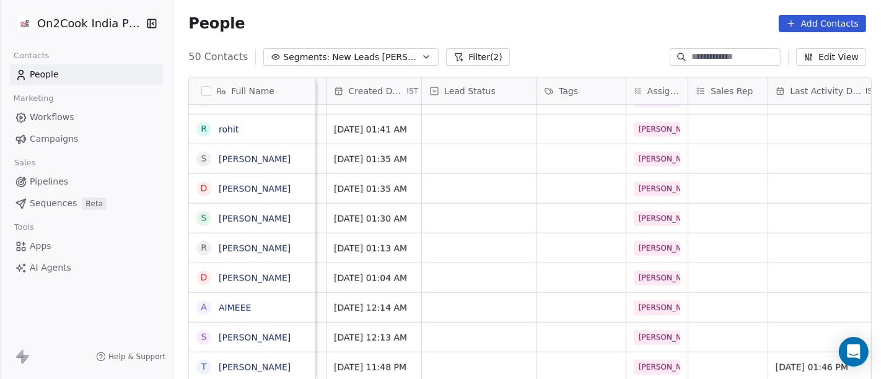
scroll to position [11, 331]
click at [474, 357] on div "grid" at bounding box center [480, 366] width 114 height 29
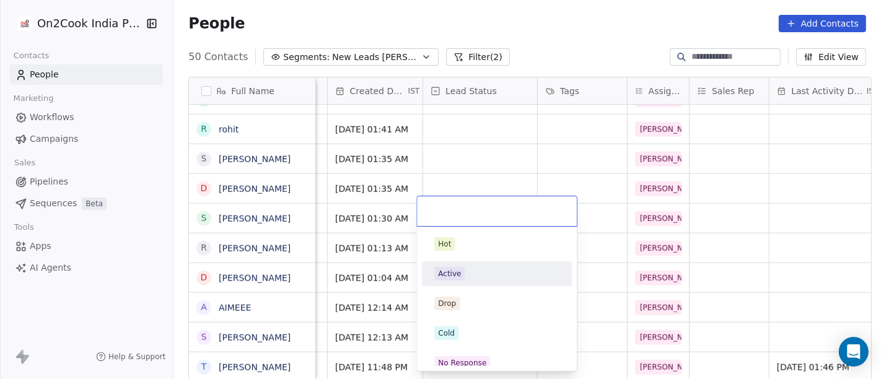
click at [750, 219] on html "On2Cook India Pvt. Ltd. Contacts People Marketing Workflows Campaigns Sales Pip…" at bounding box center [440, 189] width 881 height 379
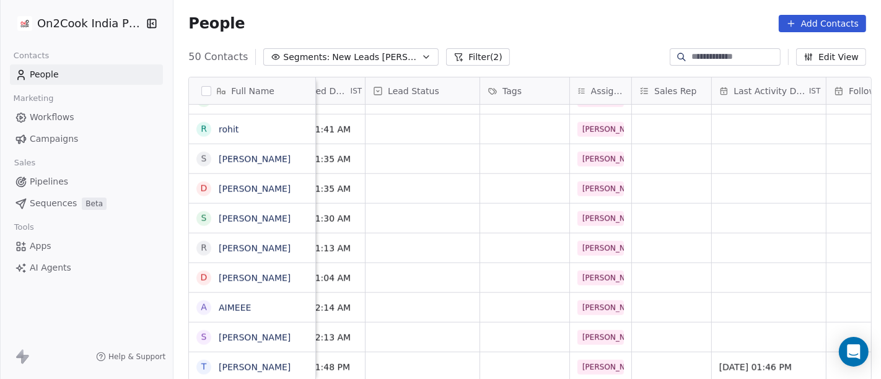
scroll to position [1, 0]
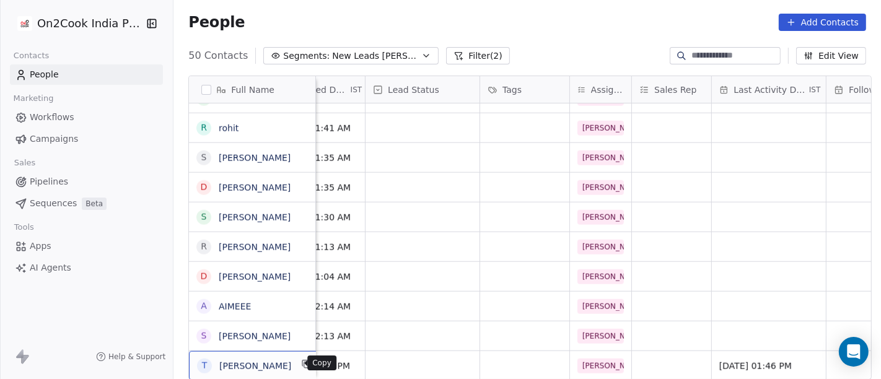
click at [302, 363] on icon "grid" at bounding box center [307, 364] width 10 height 10
click at [378, 353] on div "grid" at bounding box center [422, 365] width 114 height 29
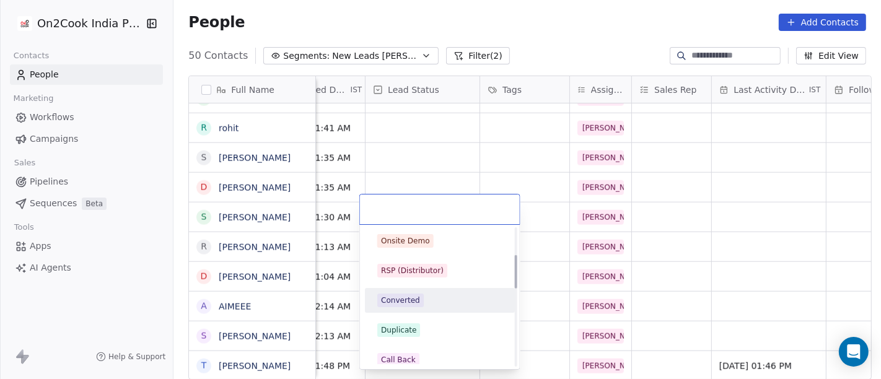
scroll to position [81, 0]
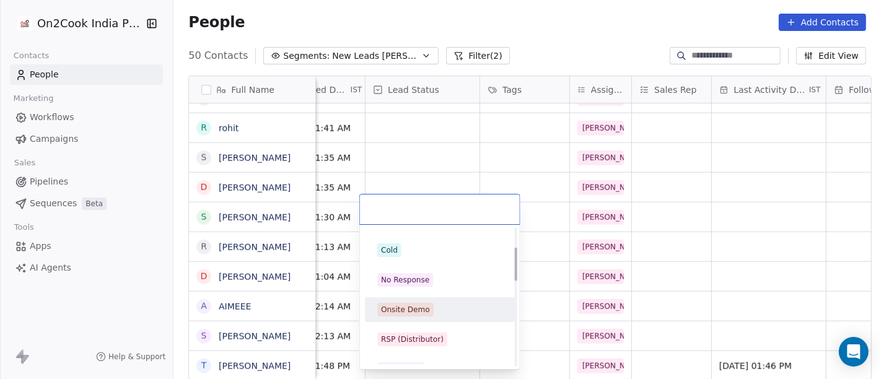
click at [422, 306] on div "Onsite Demo" at bounding box center [405, 309] width 49 height 11
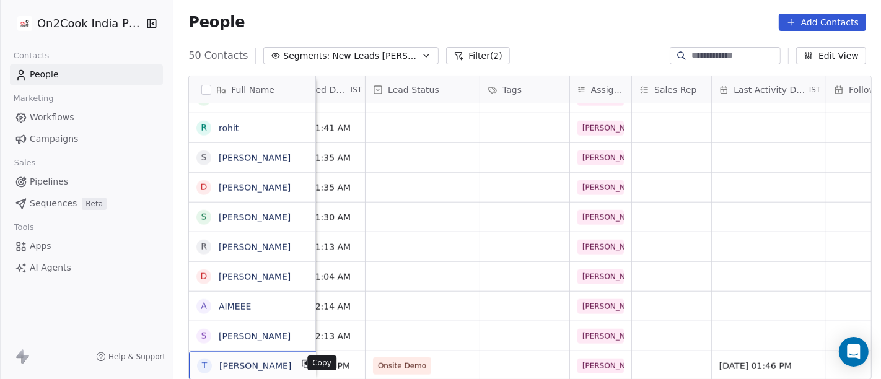
click at [302, 360] on icon "grid" at bounding box center [307, 364] width 10 height 10
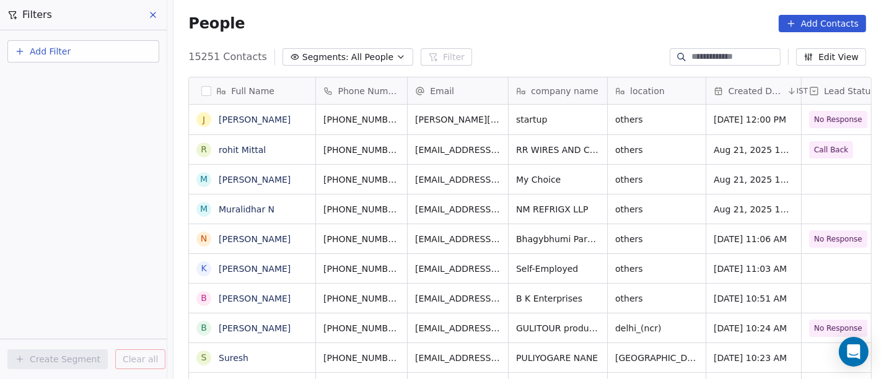
scroll to position [323, 702]
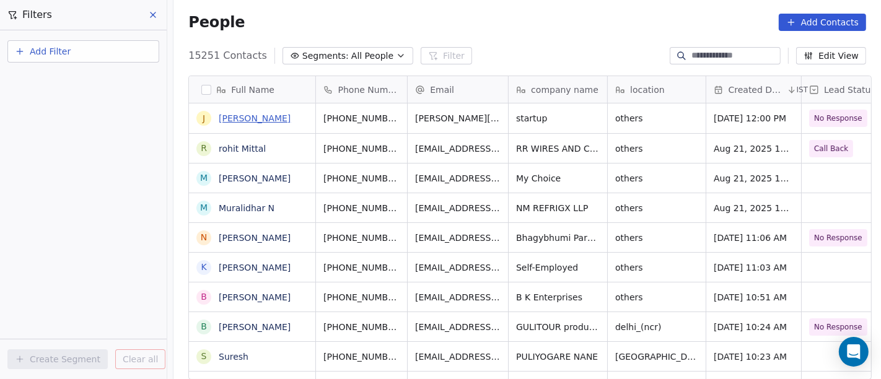
click at [251, 116] on link "[PERSON_NAME]" at bounding box center [255, 118] width 72 height 10
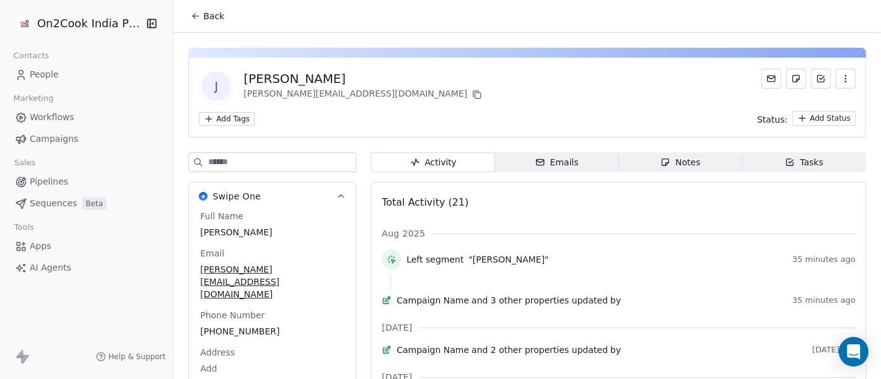
click at [203, 15] on span "Back" at bounding box center [213, 16] width 21 height 12
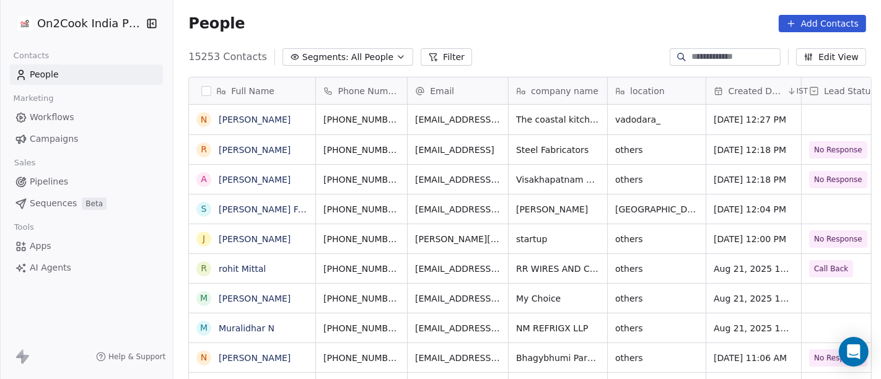
scroll to position [323, 702]
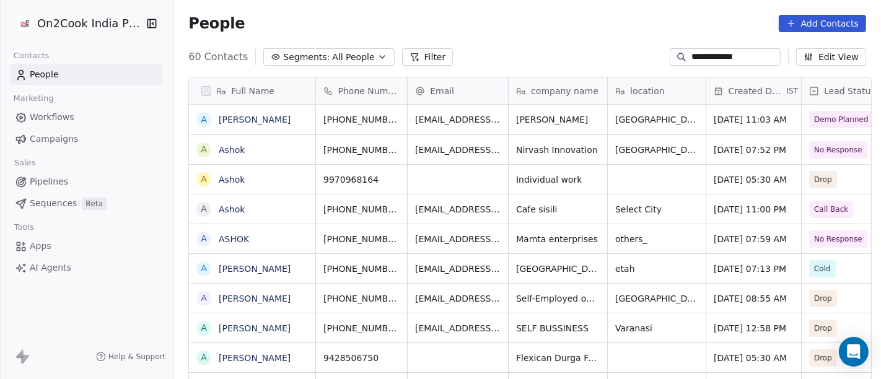
click at [719, 55] on input "**********" at bounding box center [734, 57] width 87 height 12
paste input
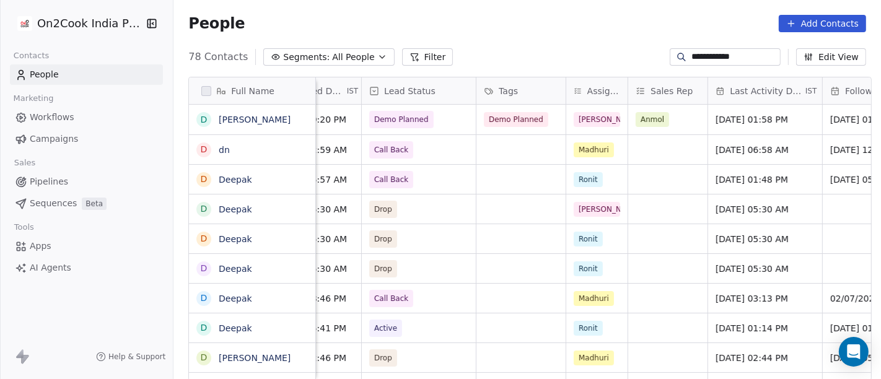
scroll to position [0, 541]
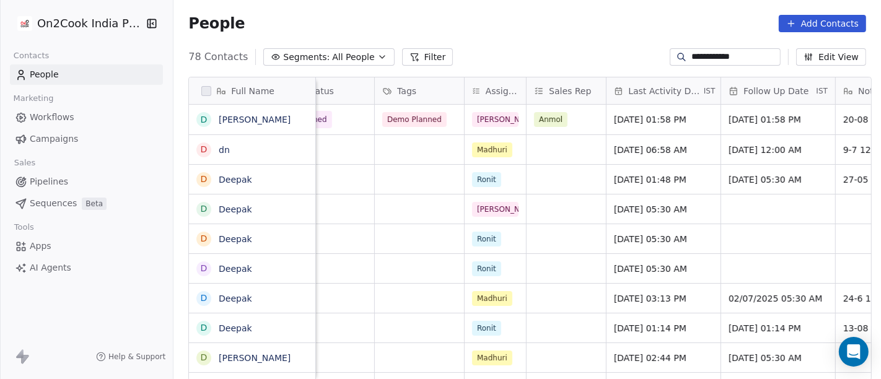
type input "**********"
click at [637, 123] on span "[DATE] 01:58 PM" at bounding box center [652, 119] width 76 height 12
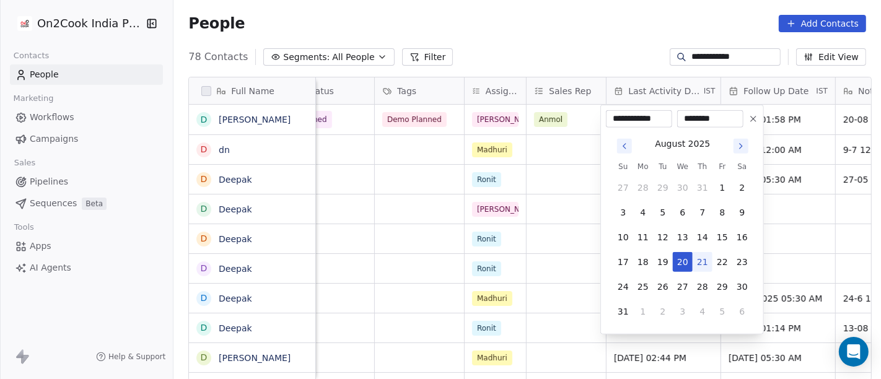
click at [701, 260] on button "21" at bounding box center [702, 262] width 20 height 20
type input "**********"
click at [525, 19] on html "**********" at bounding box center [440, 189] width 881 height 379
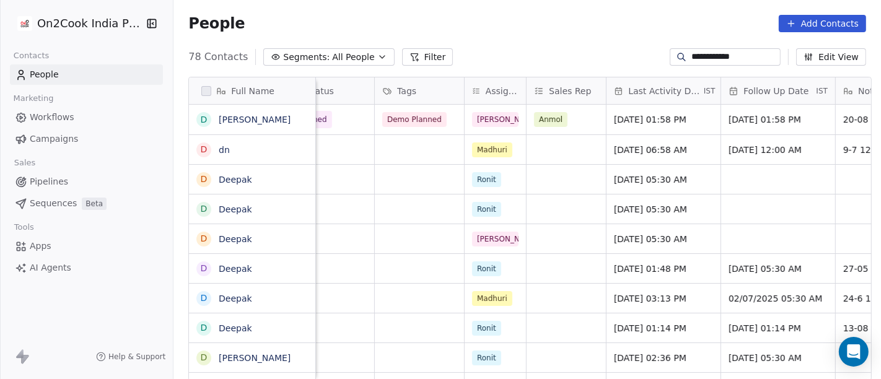
click at [612, 38] on div "People Add Contacts" at bounding box center [526, 23] width 707 height 47
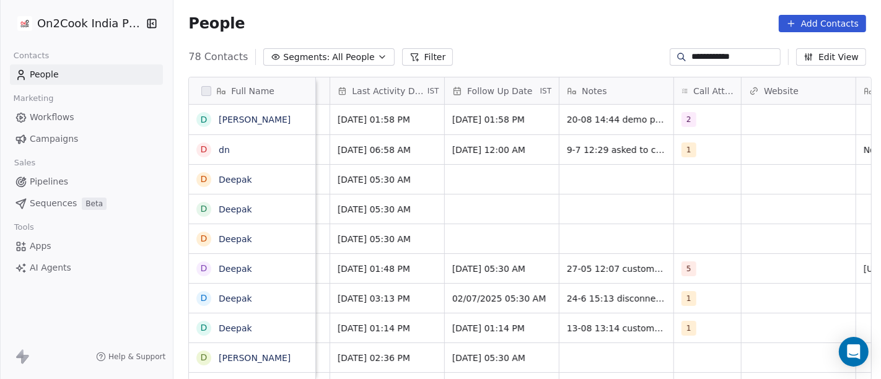
scroll to position [0, 817]
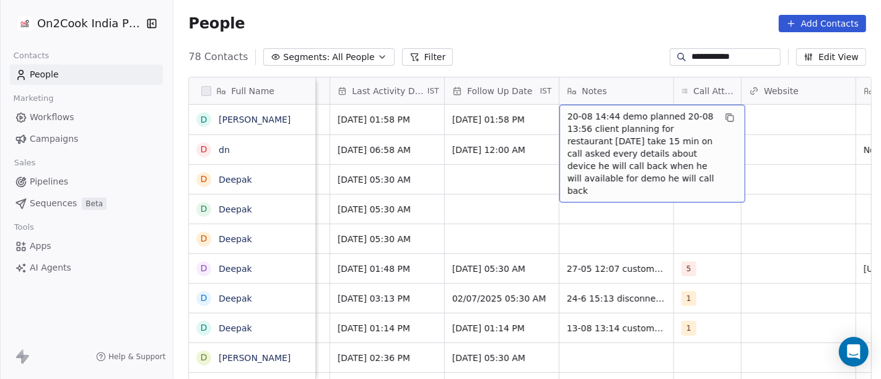
click at [626, 124] on span "20-08 14:44 demo planned 20-08 13:56 client planning for restaurant [DATE] take…" at bounding box center [640, 153] width 147 height 87
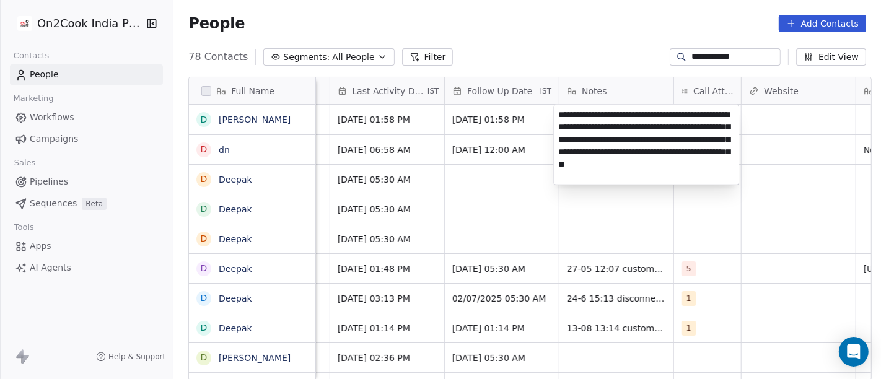
type textarea "**********"
click at [625, 242] on html "**********" at bounding box center [440, 189] width 881 height 379
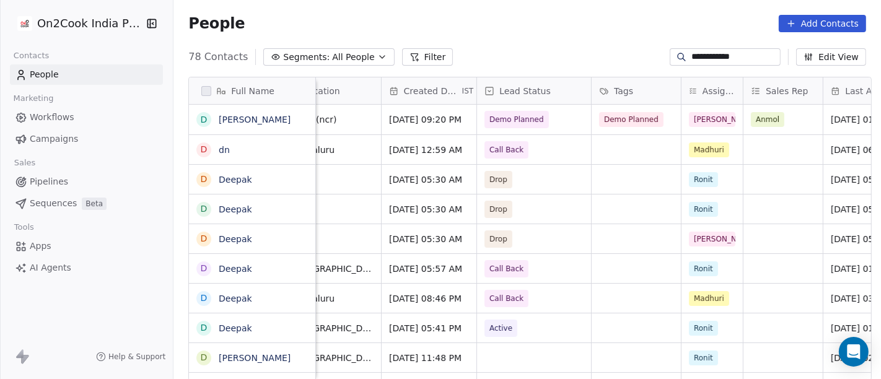
scroll to position [0, 319]
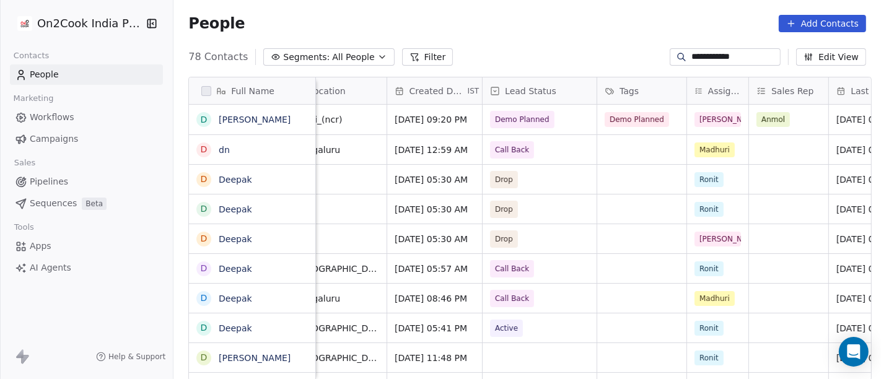
click at [694, 52] on input "**********" at bounding box center [734, 57] width 87 height 12
paste input "*"
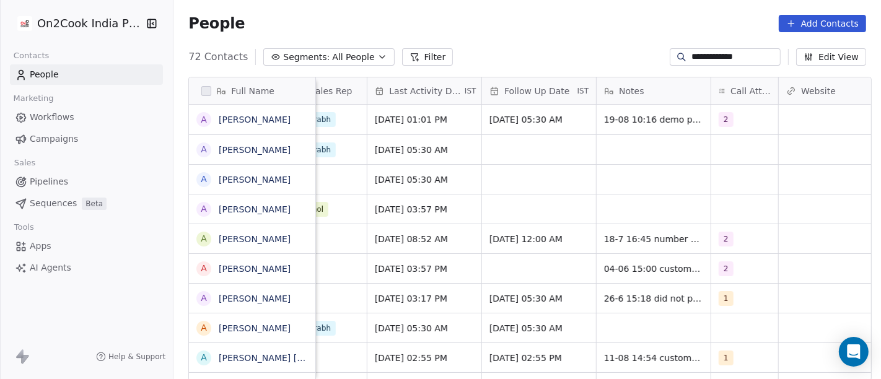
scroll to position [0, 780]
type input "**********"
click at [417, 121] on span "[DATE] 01:01 PM" at bounding box center [414, 119] width 76 height 12
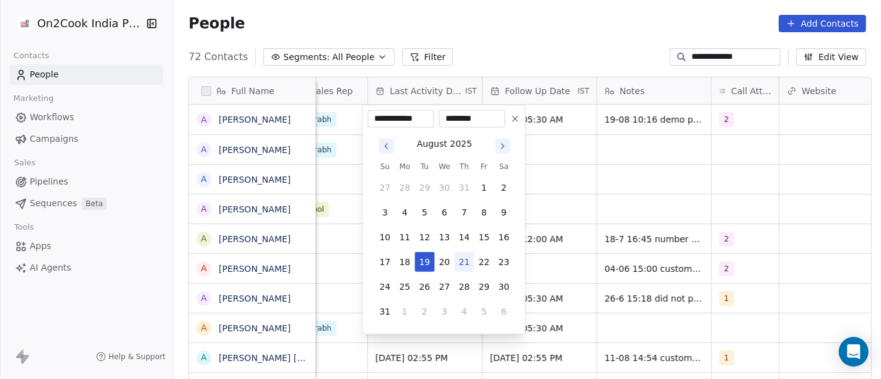
click at [462, 266] on button "21" at bounding box center [464, 262] width 20 height 20
type input "**********"
click at [531, 45] on html "**********" at bounding box center [440, 189] width 881 height 379
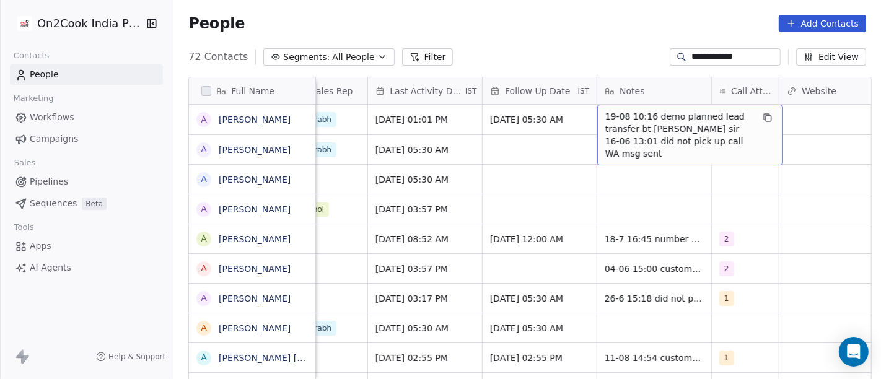
click at [623, 124] on span "19-08 10:16 demo planned lead transfer bt [PERSON_NAME] sir 16-06 13:01 did not…" at bounding box center [678, 135] width 147 height 50
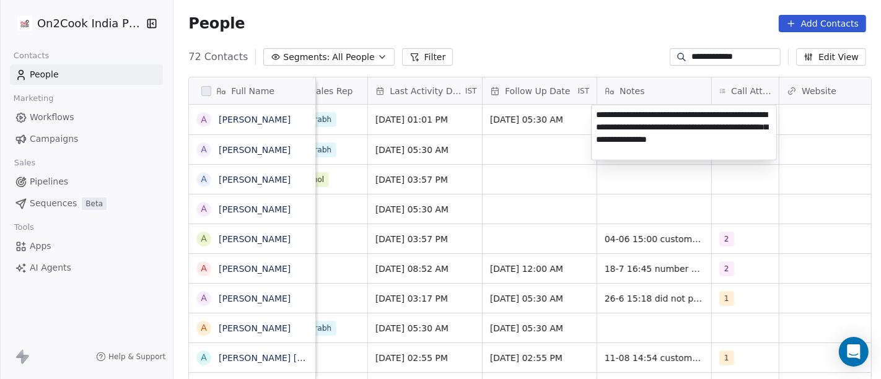
type textarea "**********"
click at [544, 36] on html "**********" at bounding box center [440, 189] width 881 height 379
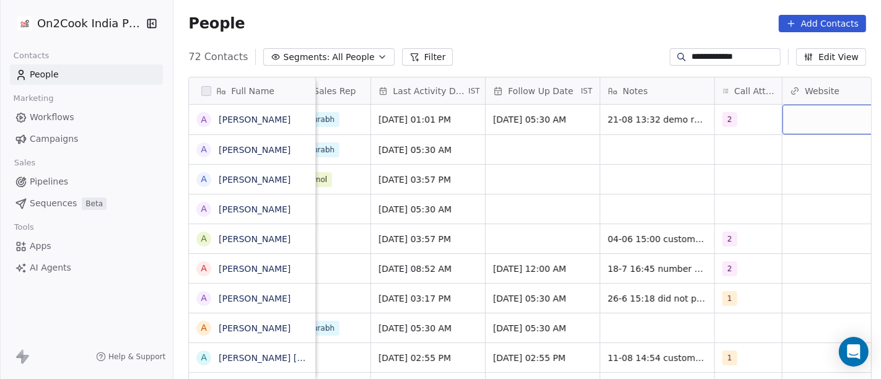
scroll to position [0, 813]
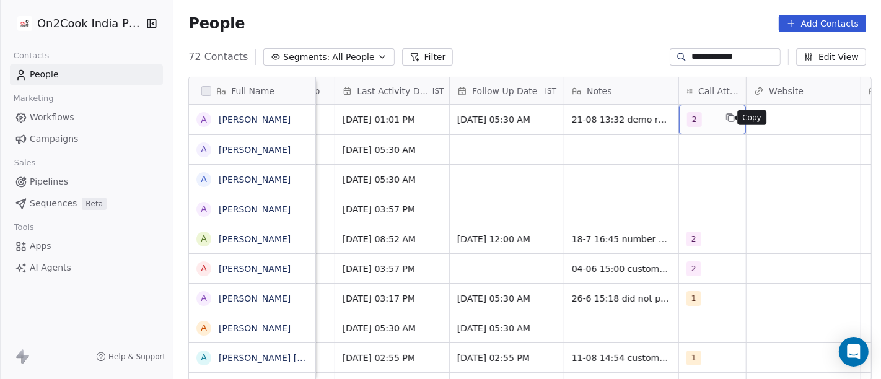
click at [725, 116] on icon "grid" at bounding box center [730, 118] width 10 height 10
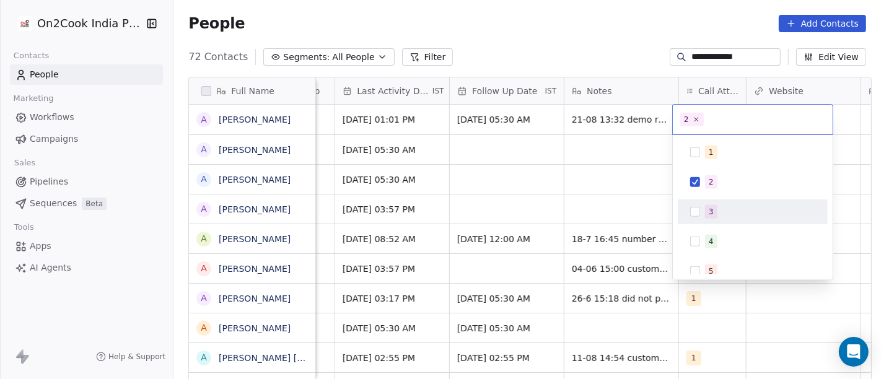
click at [721, 208] on div "3" at bounding box center [760, 212] width 110 height 14
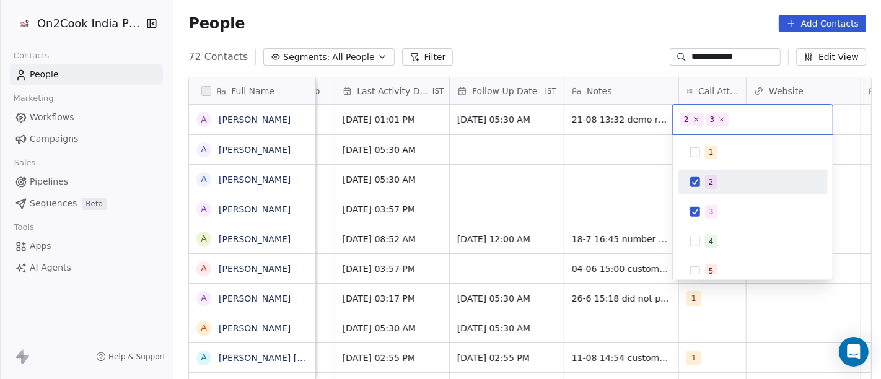
click at [702, 178] on div "2" at bounding box center [752, 182] width 140 height 20
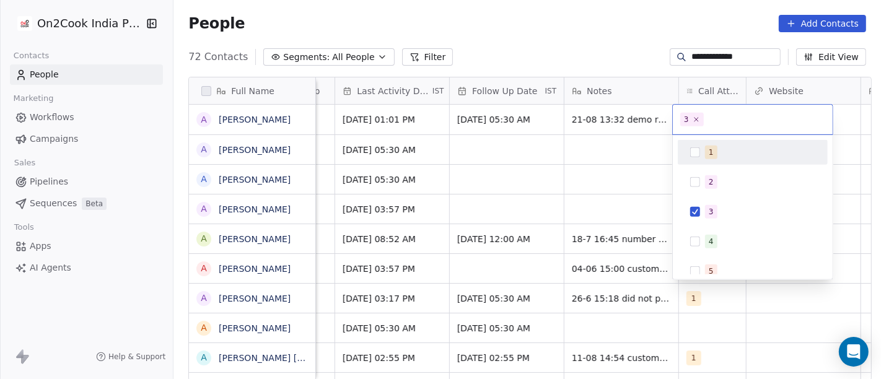
click at [586, 41] on html "**********" at bounding box center [440, 189] width 881 height 379
